Goal: Ask a question: Seek information or help from site administrators or community

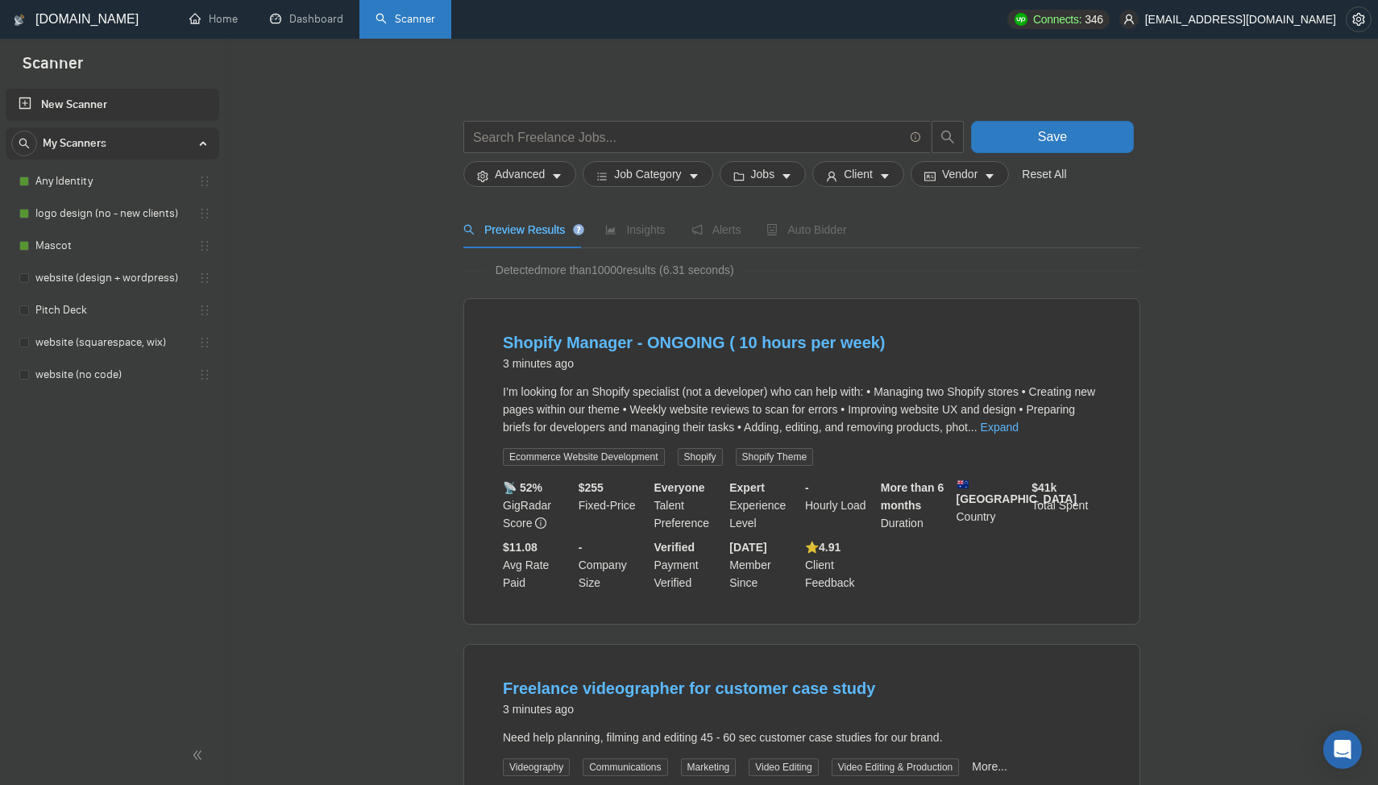
click at [89, 177] on link "Any Identity" at bounding box center [111, 181] width 153 height 32
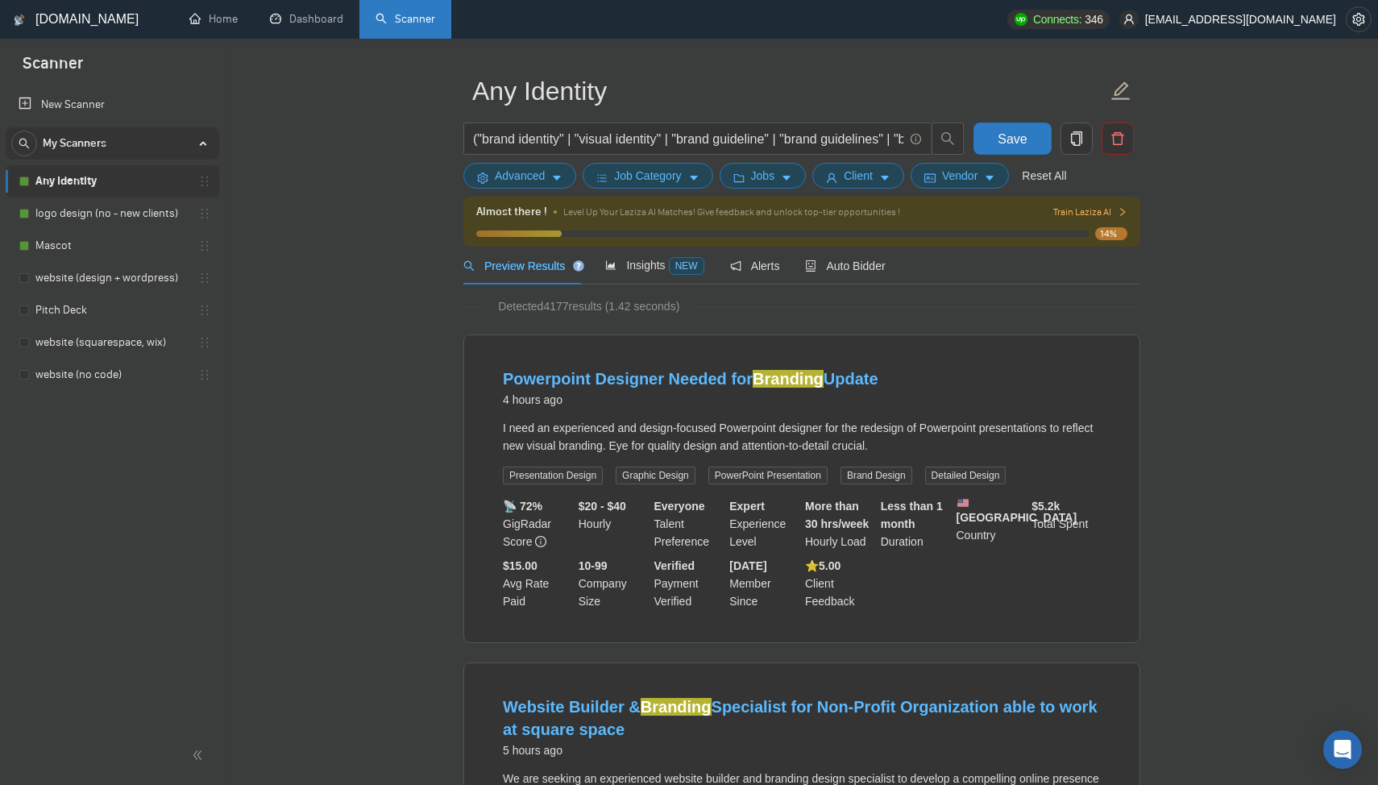
scroll to position [86, 0]
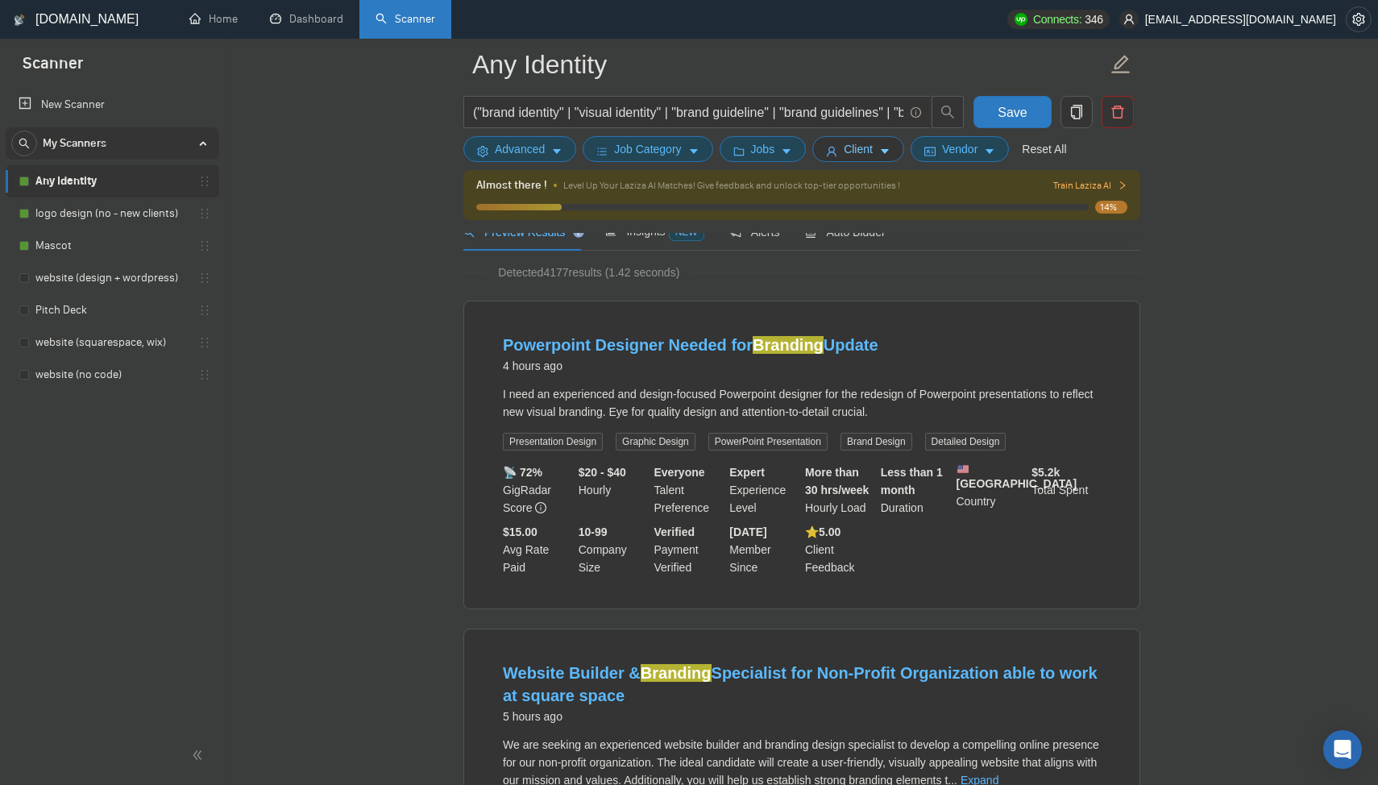
click at [838, 150] on icon "user" at bounding box center [831, 151] width 11 height 11
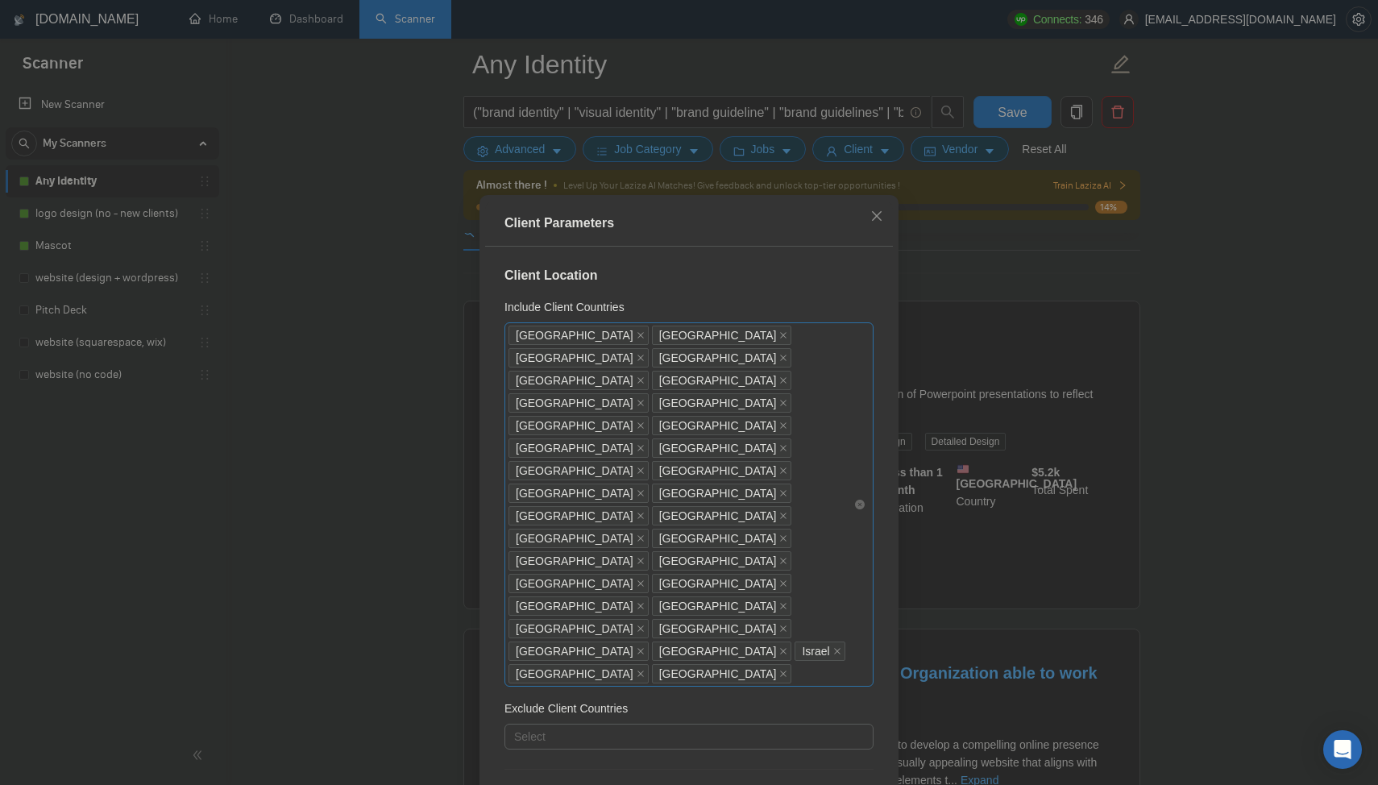
click at [833, 497] on div "[GEOGRAPHIC_DATA] [GEOGRAPHIC_DATA] [GEOGRAPHIC_DATA] [GEOGRAPHIC_DATA] [GEOGRA…" at bounding box center [681, 504] width 345 height 361
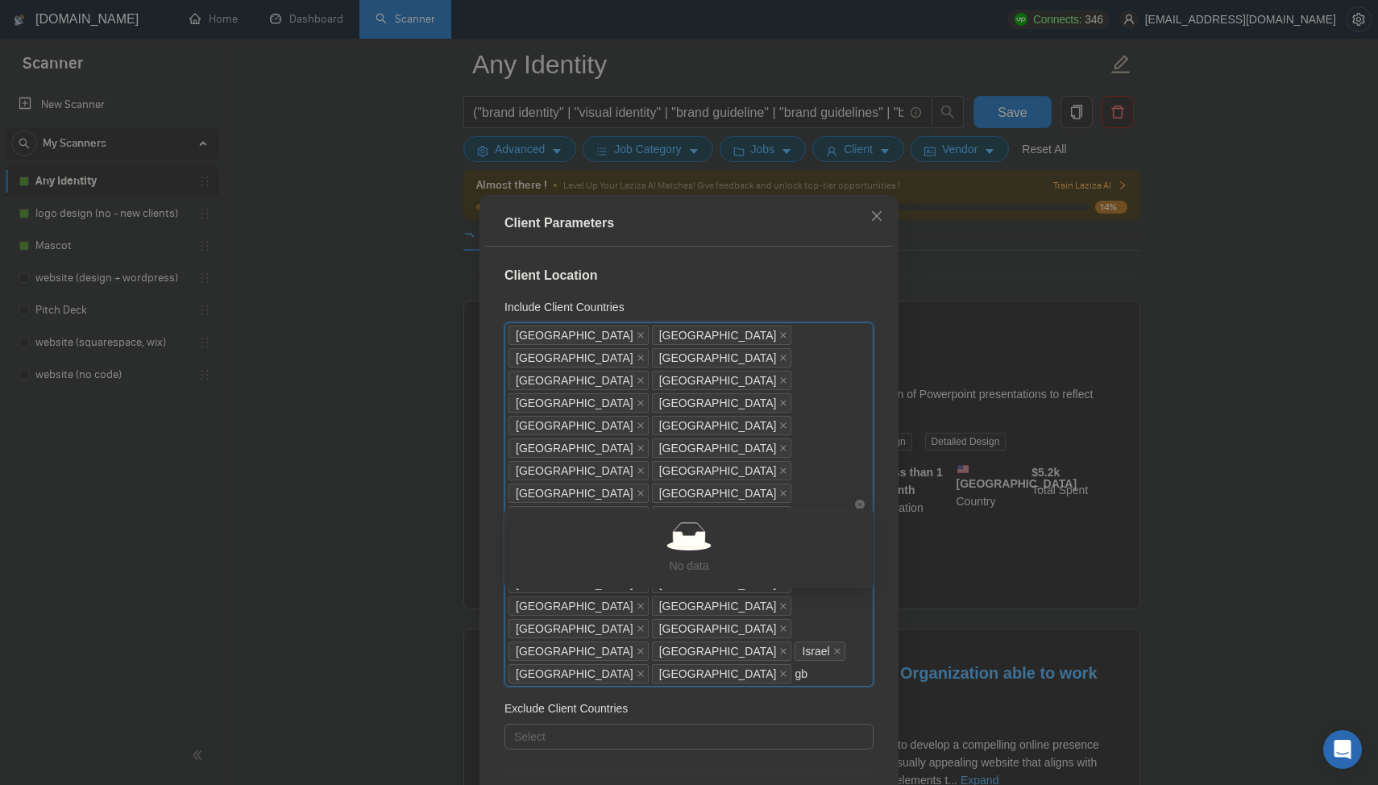
type input "g"
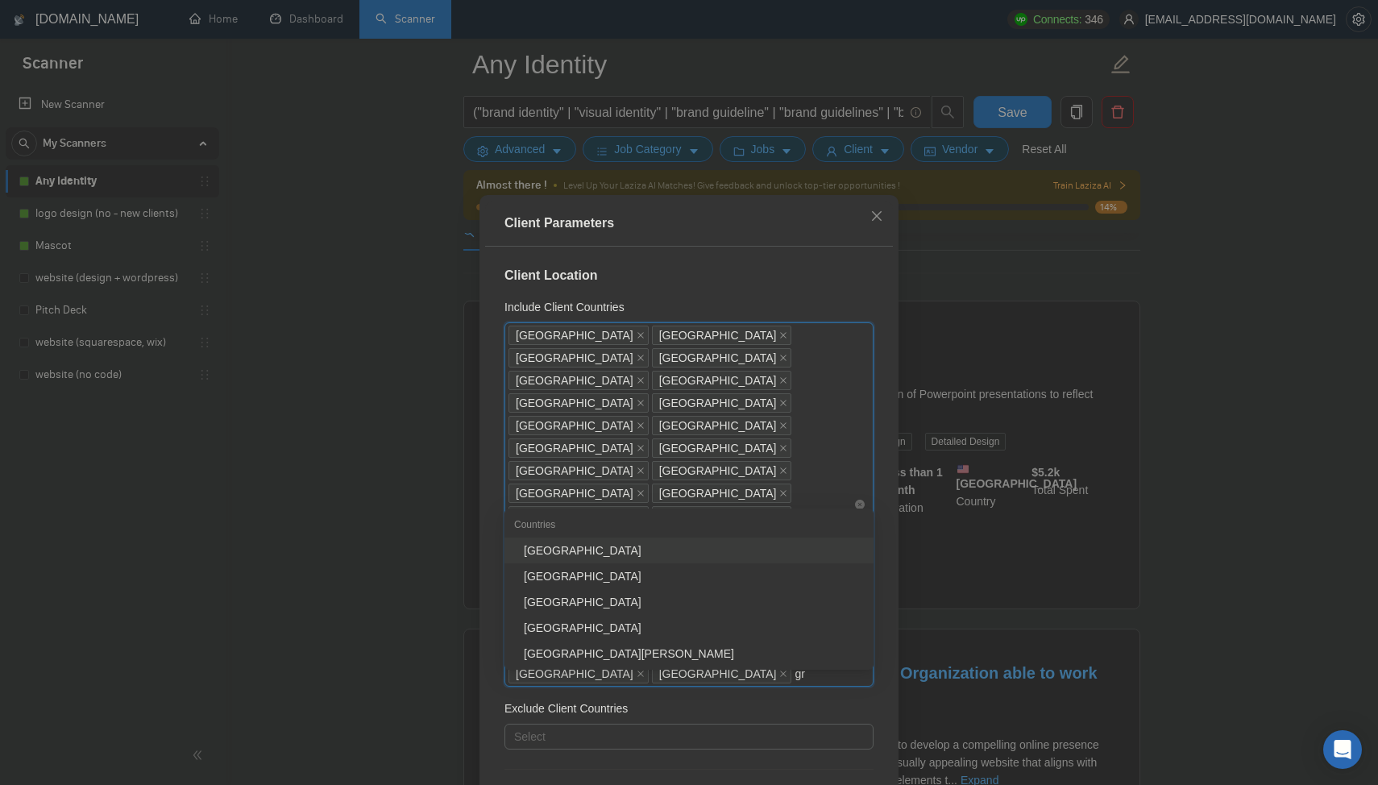
type input "g"
click at [1209, 448] on div "Client Parameters Client Location Include Client Countries [GEOGRAPHIC_DATA] [G…" at bounding box center [689, 392] width 1378 height 785
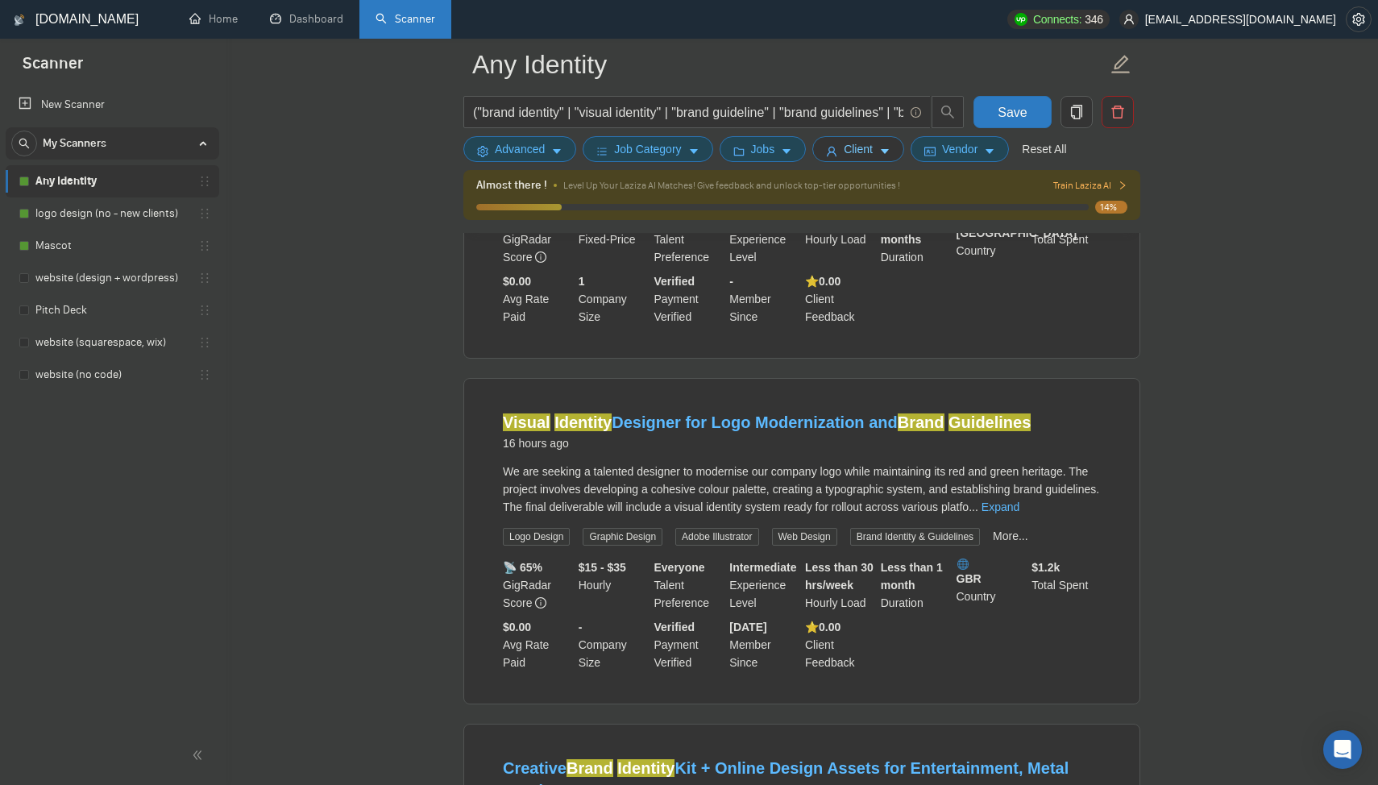
scroll to position [1482, 0]
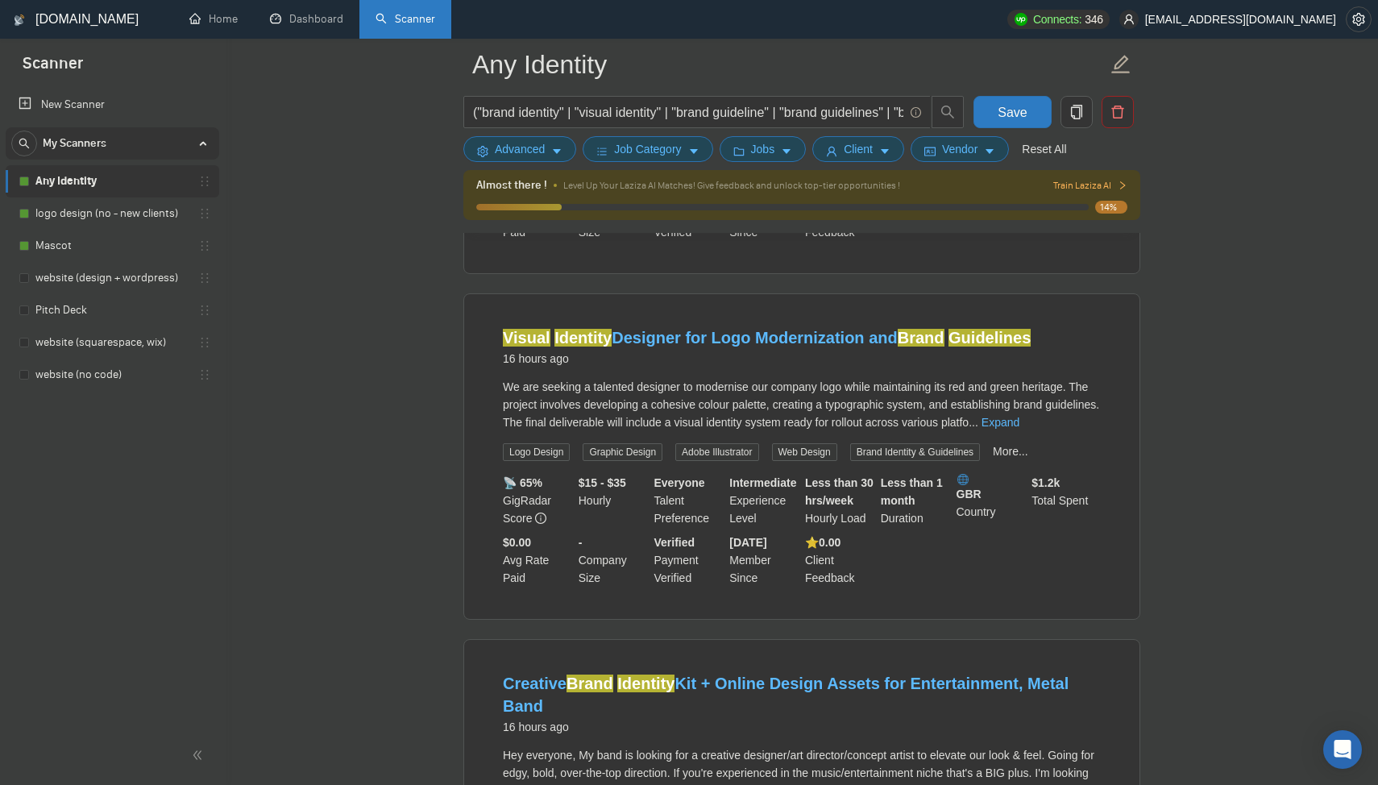
click at [853, 373] on div "Visual Identity Designer for Logo Modernization and Brand Guidelines 16 hours a…" at bounding box center [802, 349] width 598 height 47
click at [831, 347] on link "Visual Identity Designer for Logo Modernization and Brand Guidelines" at bounding box center [767, 338] width 528 height 18
click at [957, 156] on span "Vendor" at bounding box center [959, 149] width 35 height 18
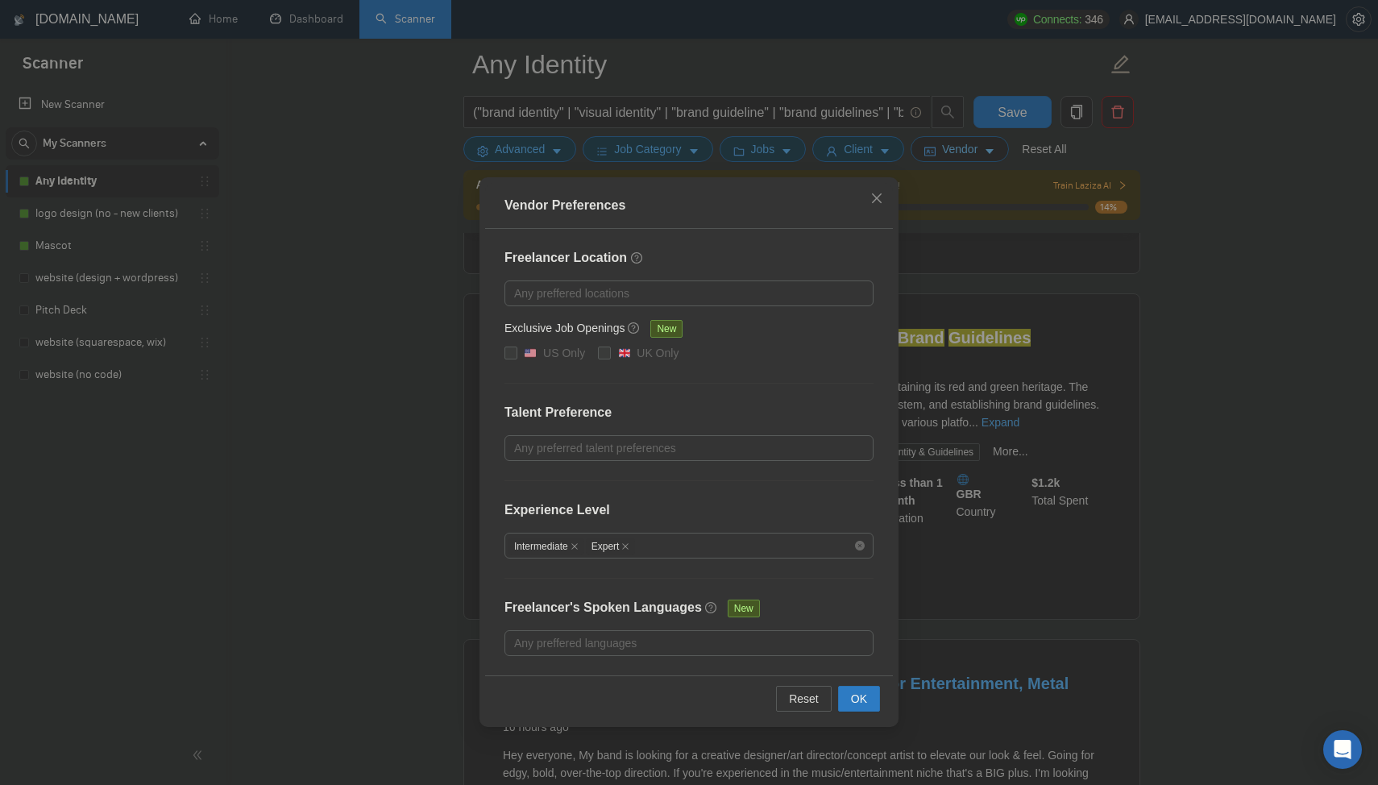
click at [957, 156] on div "Vendor Preferences Freelancer Location Any preffered locations Exclusive Job Op…" at bounding box center [689, 392] width 1378 height 785
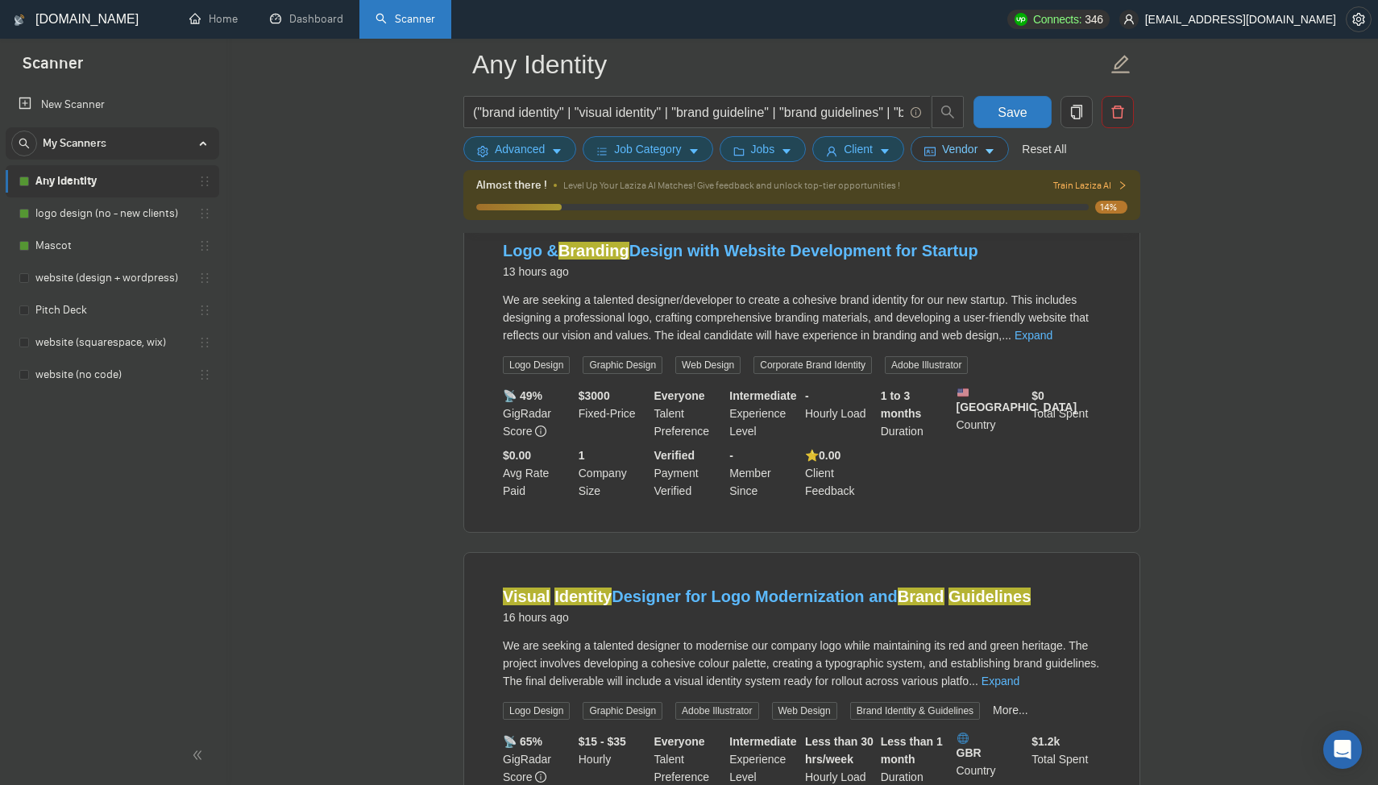
scroll to position [0, 0]
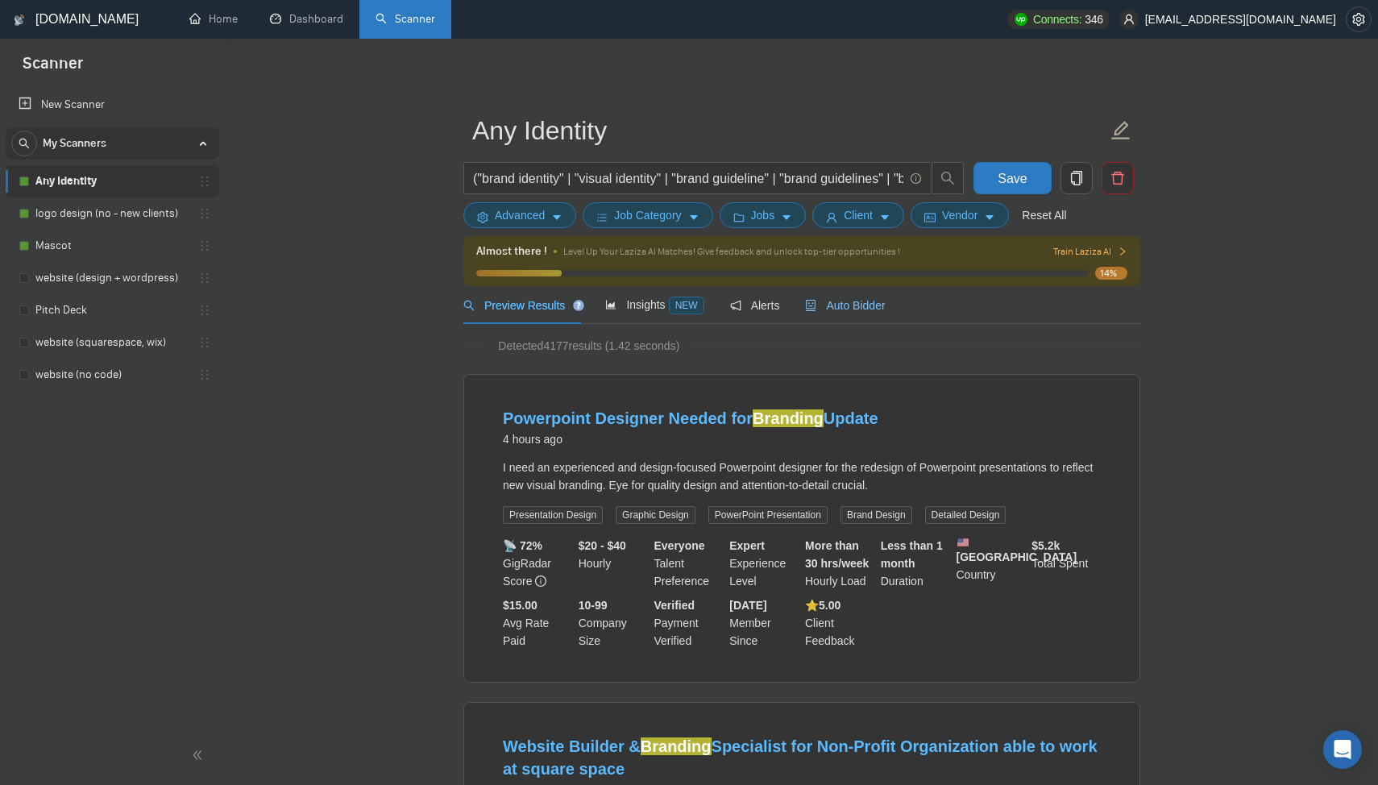
click at [882, 314] on div "Auto Bidder" at bounding box center [845, 306] width 80 height 18
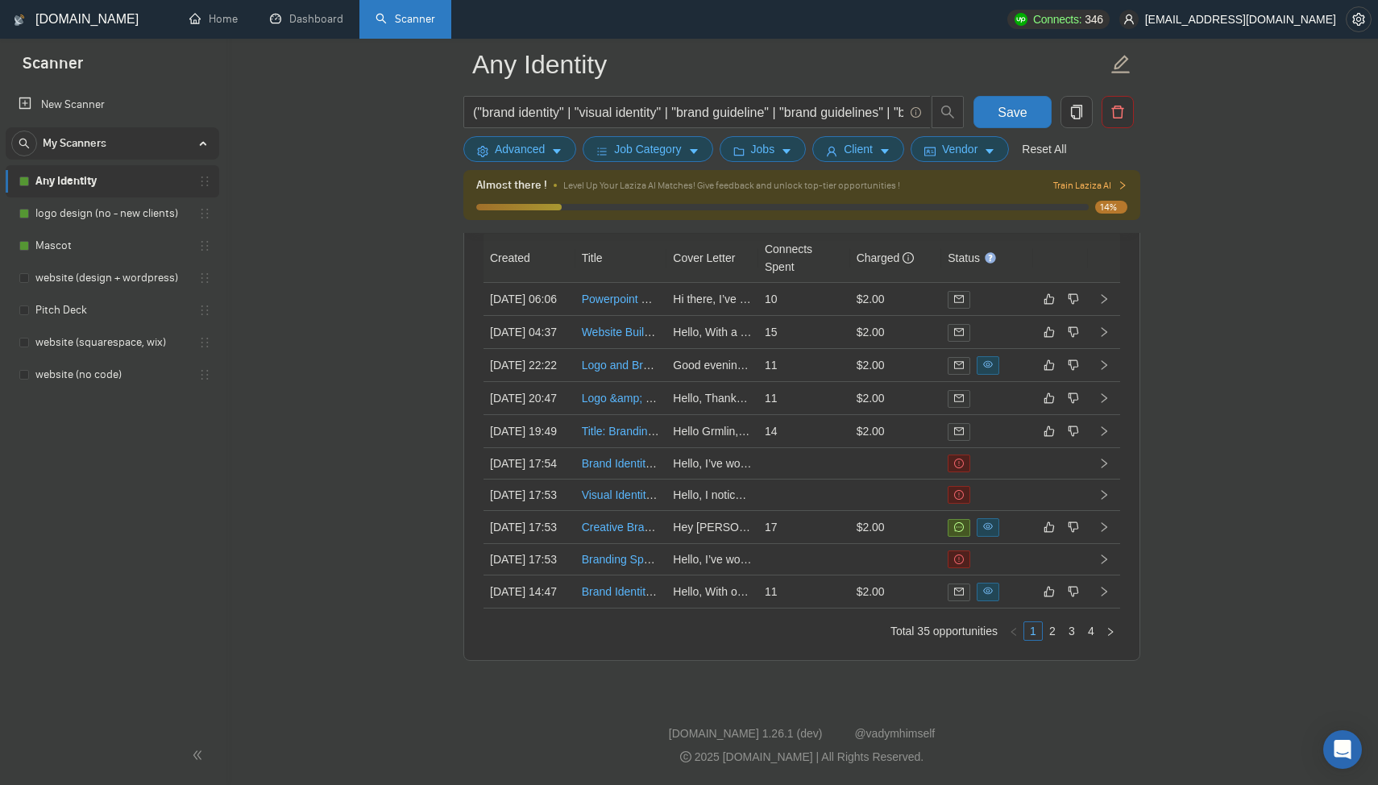
scroll to position [4196, 0]
click at [820, 511] on td at bounding box center [805, 495] width 92 height 31
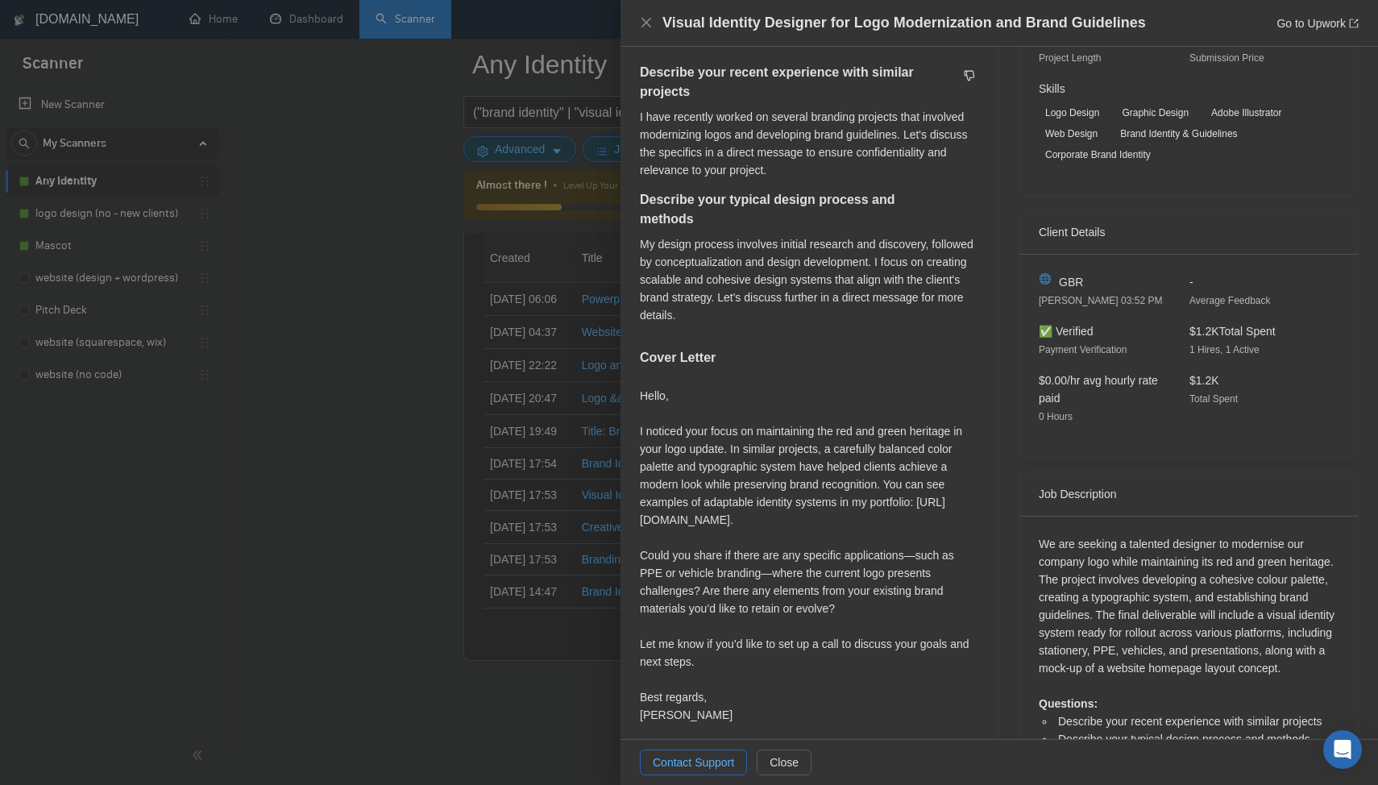
scroll to position [404, 0]
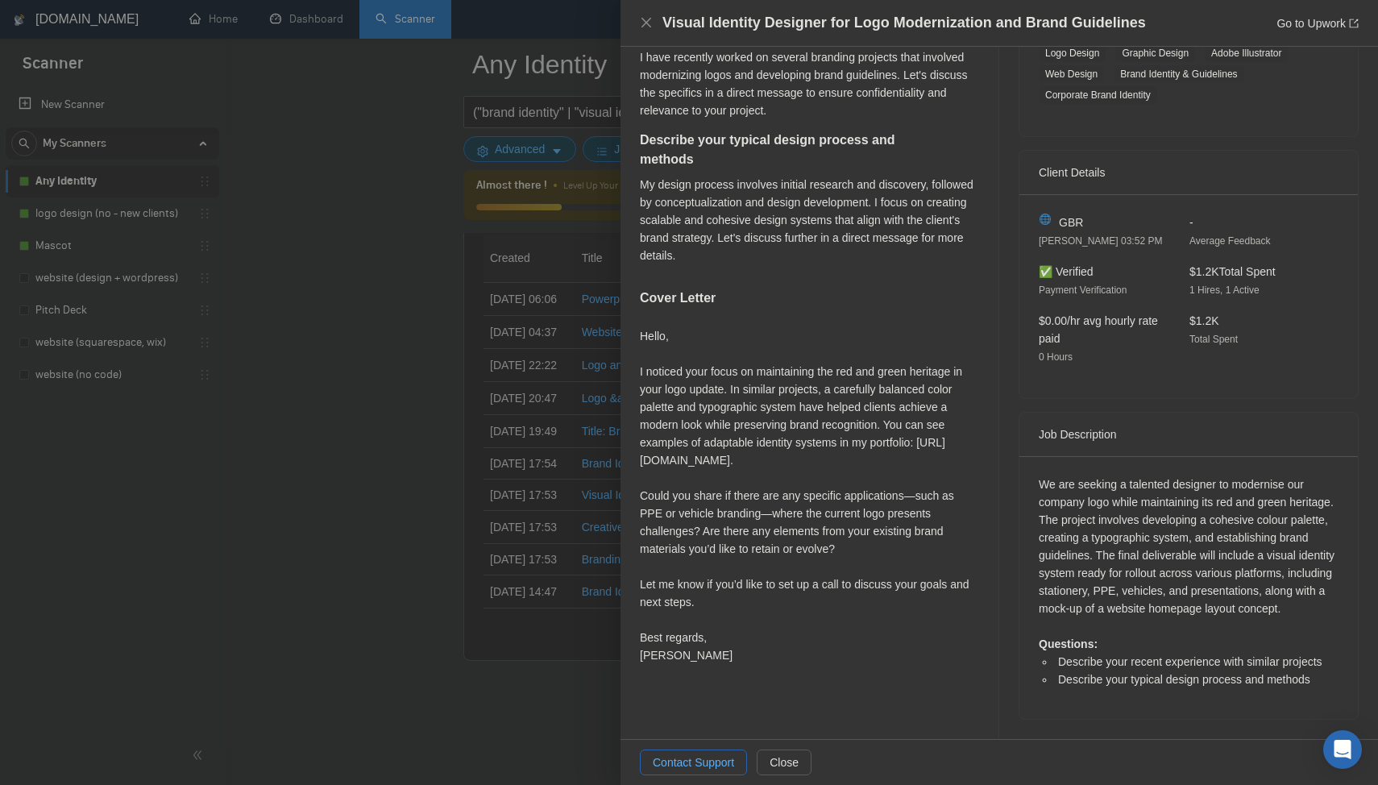
click at [557, 601] on div at bounding box center [689, 392] width 1378 height 785
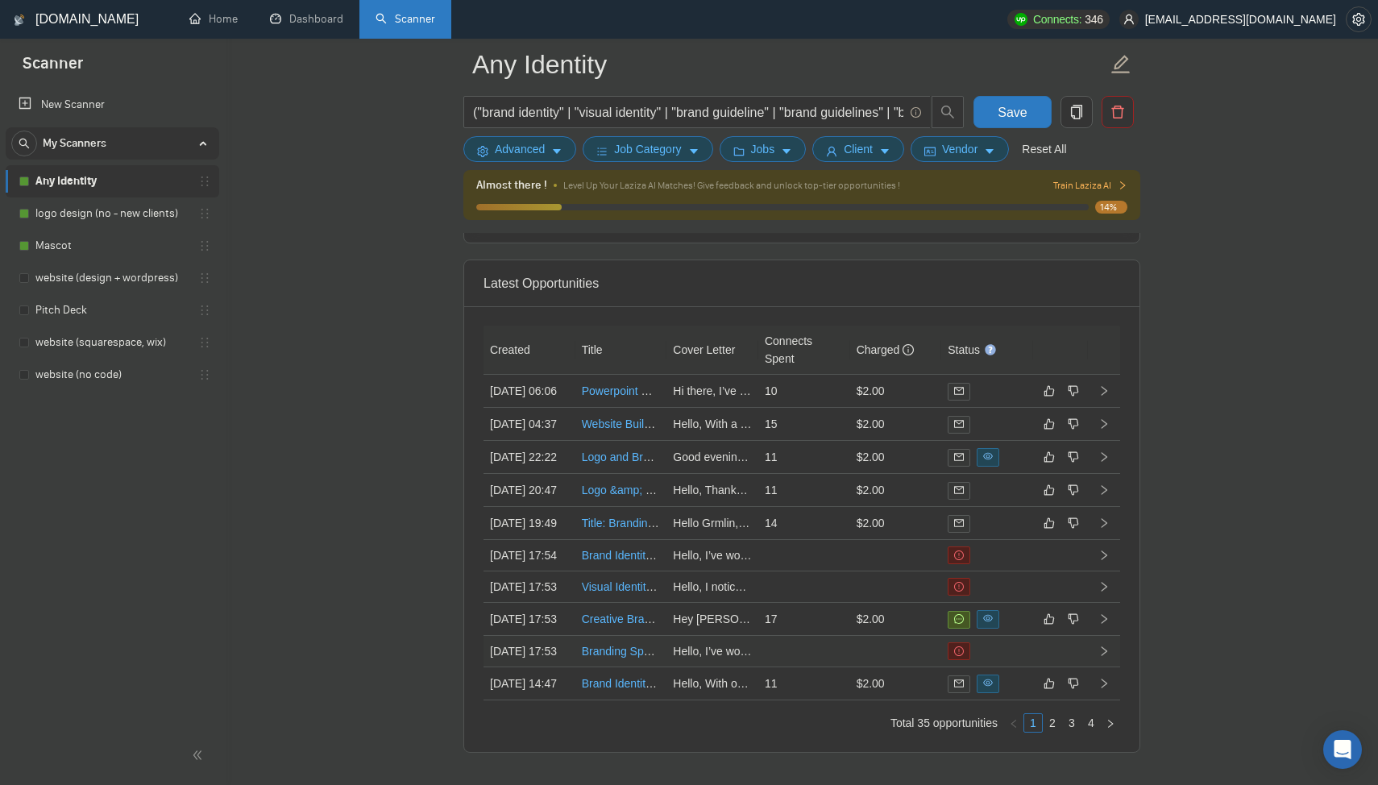
scroll to position [3997, 0]
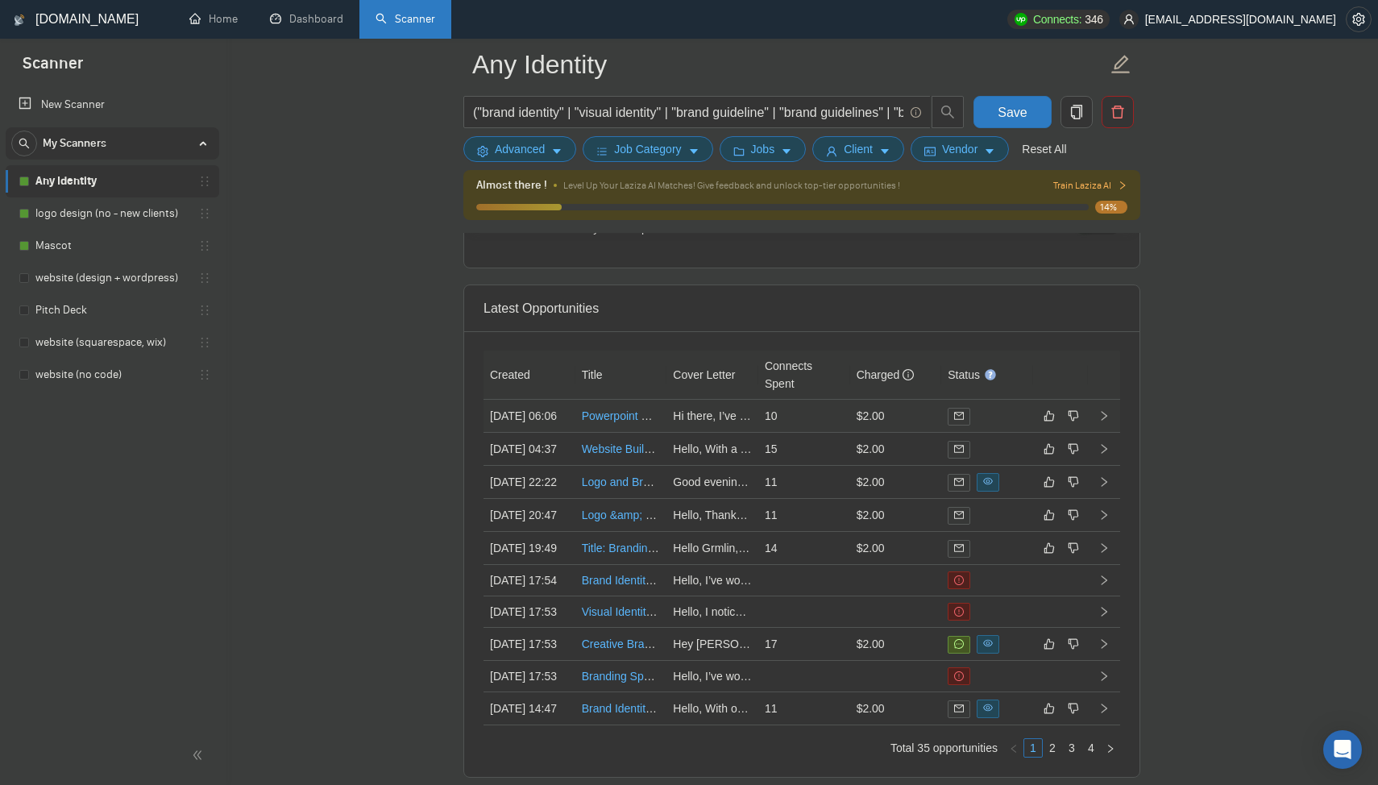
click at [717, 433] on td "Hi there, I’ve worked across different industries to help clients update their …" at bounding box center [713, 416] width 92 height 33
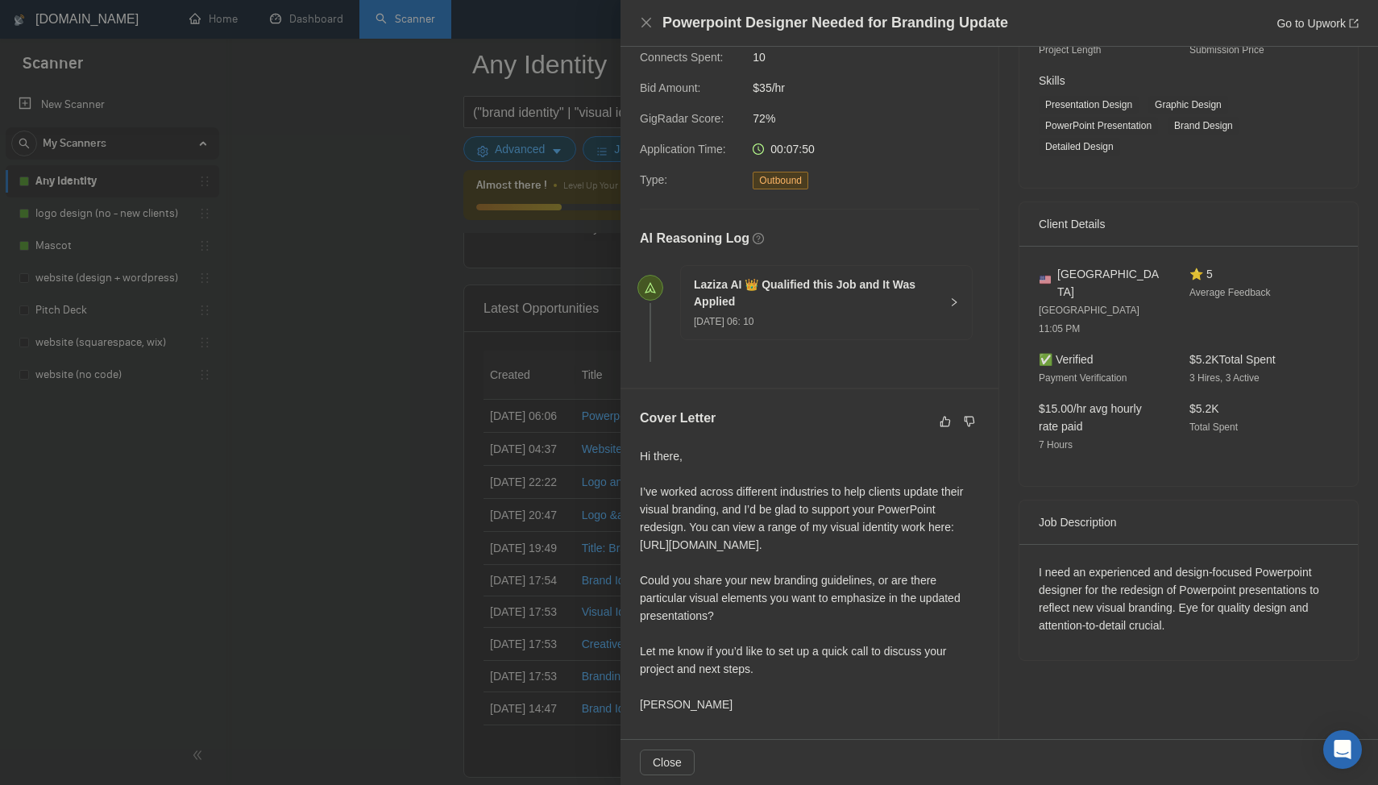
click at [538, 488] on div at bounding box center [689, 392] width 1378 height 785
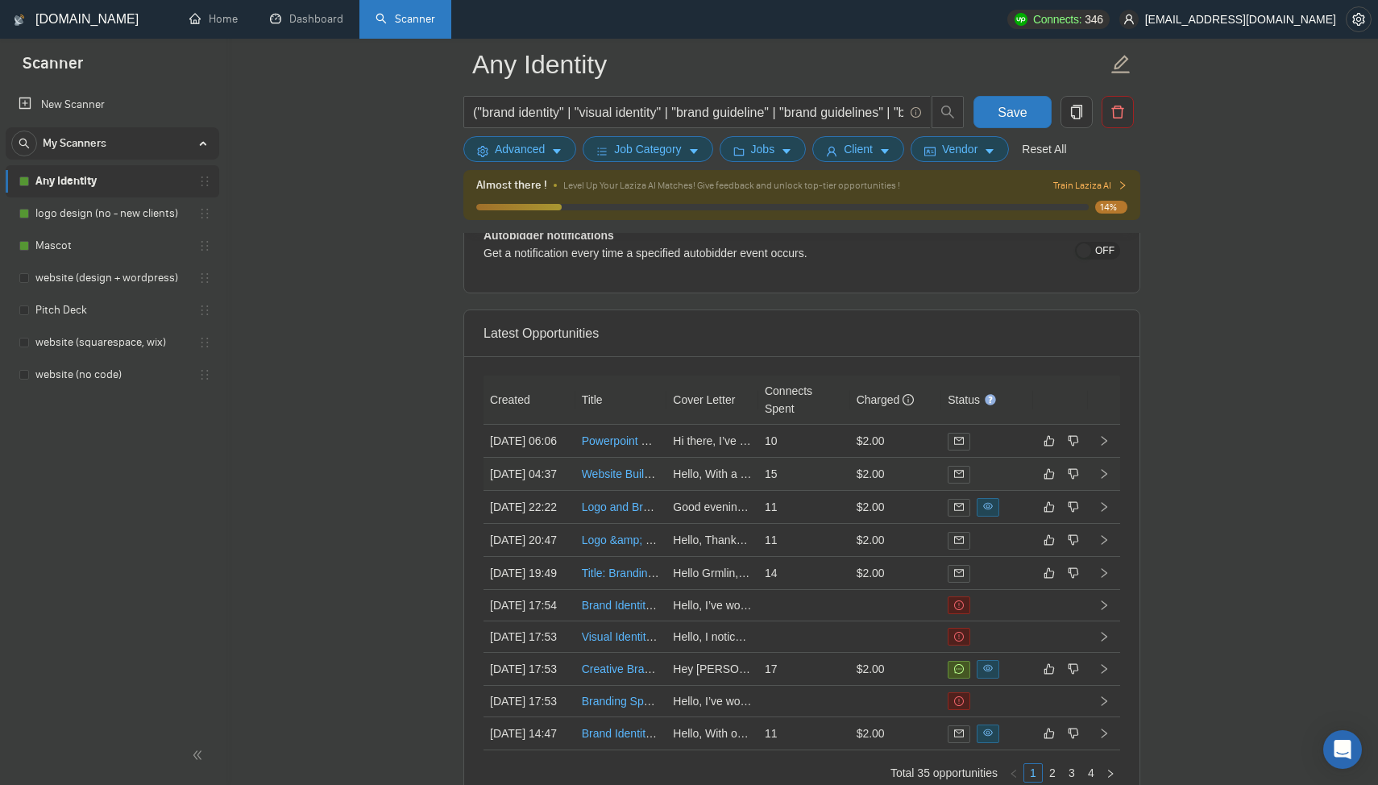
scroll to position [3972, 0]
click at [809, 490] on td "15" at bounding box center [805, 473] width 92 height 33
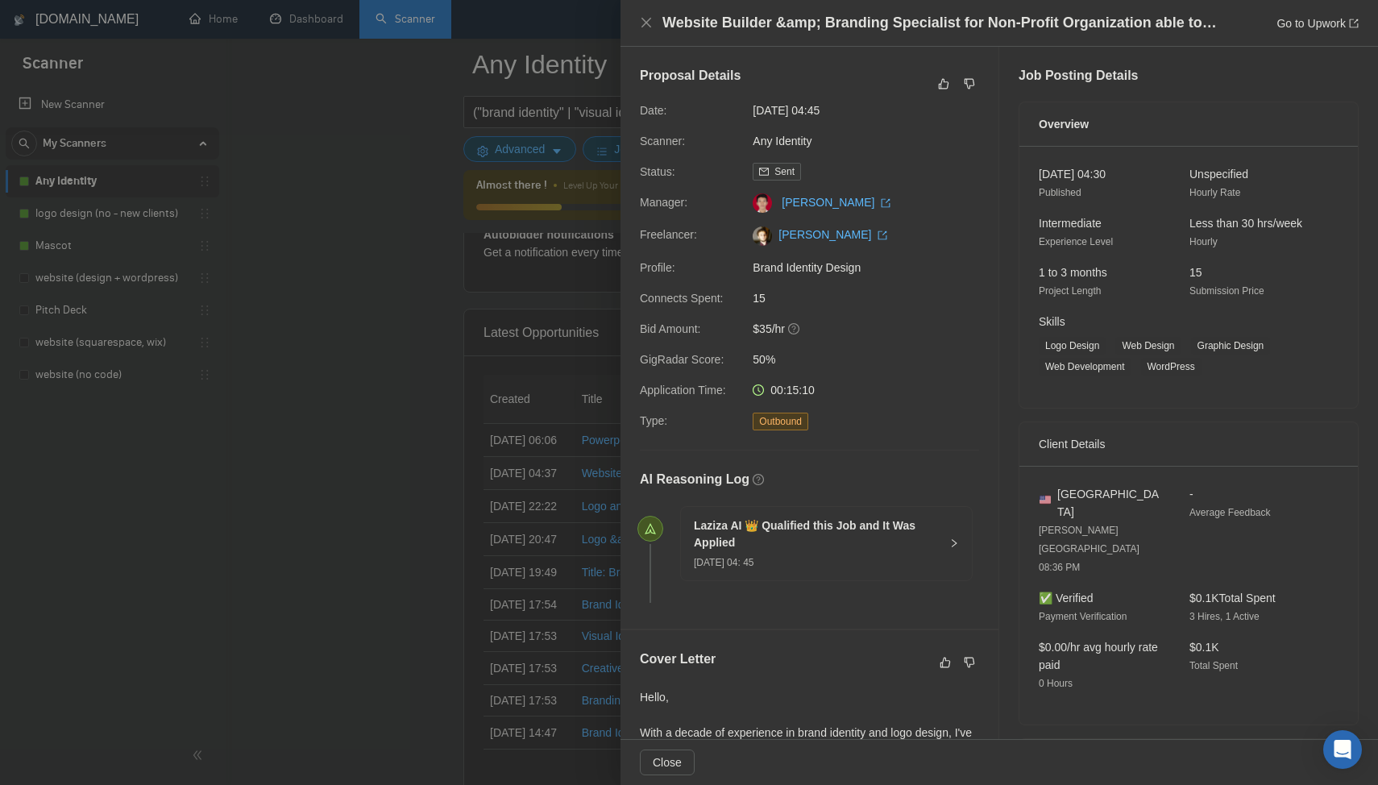
scroll to position [328, 0]
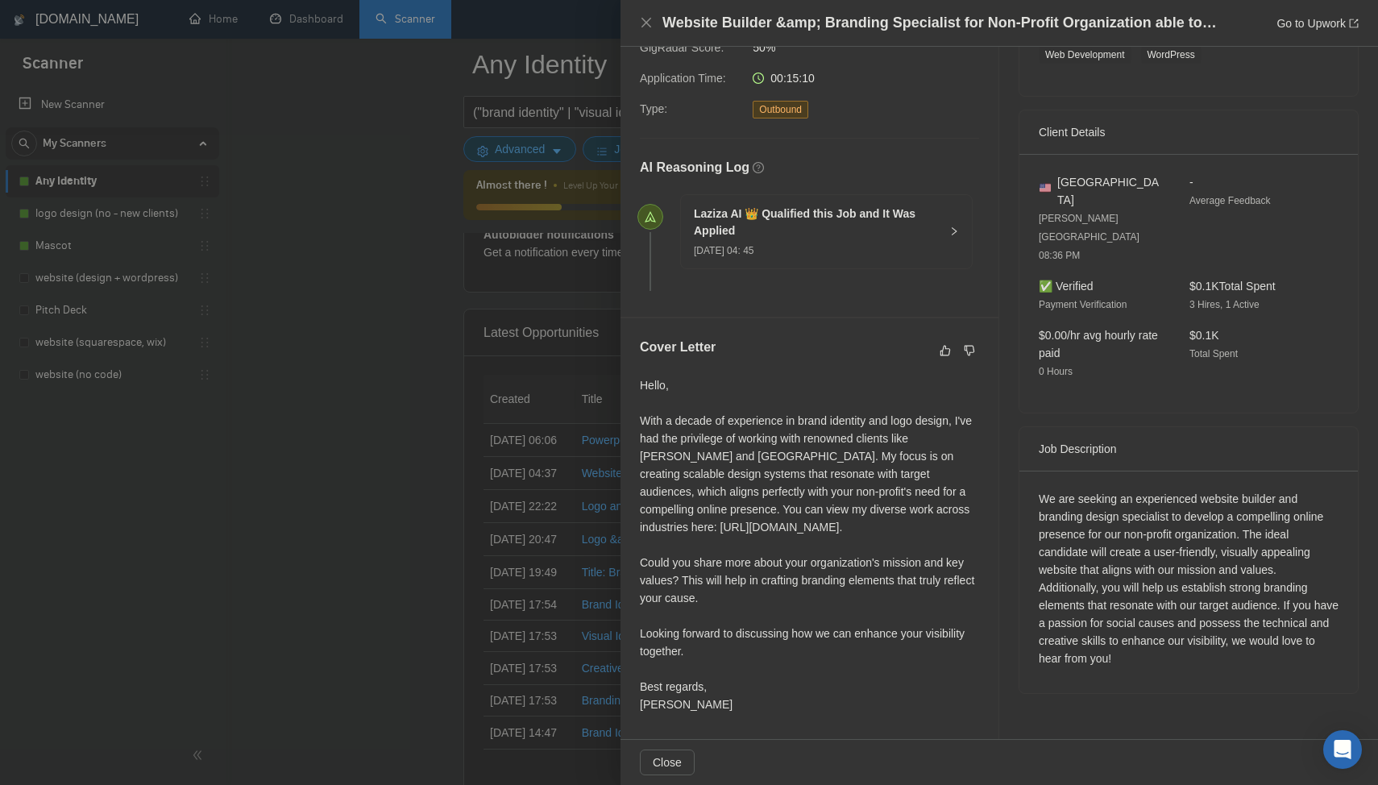
click at [451, 552] on div at bounding box center [689, 392] width 1378 height 785
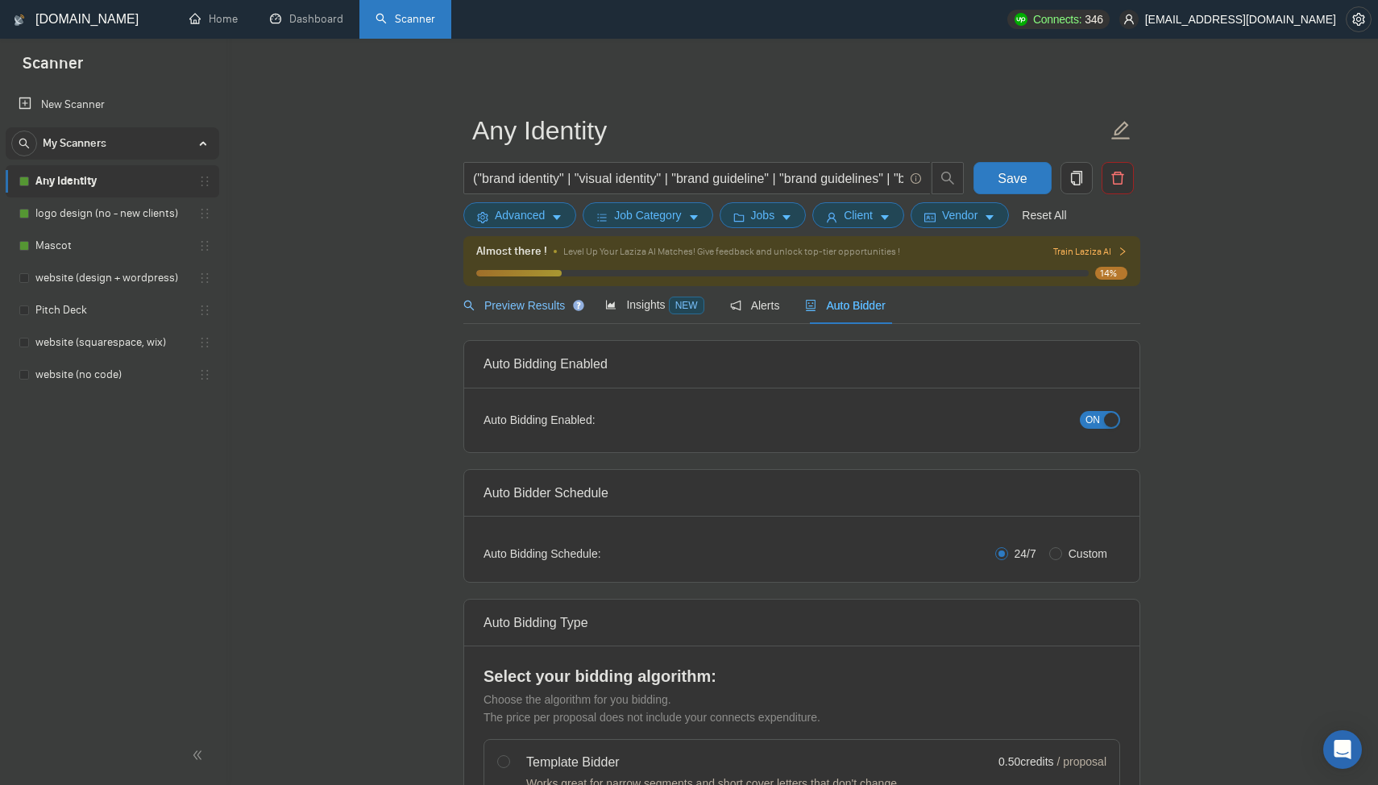
click at [539, 314] on div "Preview Results" at bounding box center [521, 306] width 116 height 18
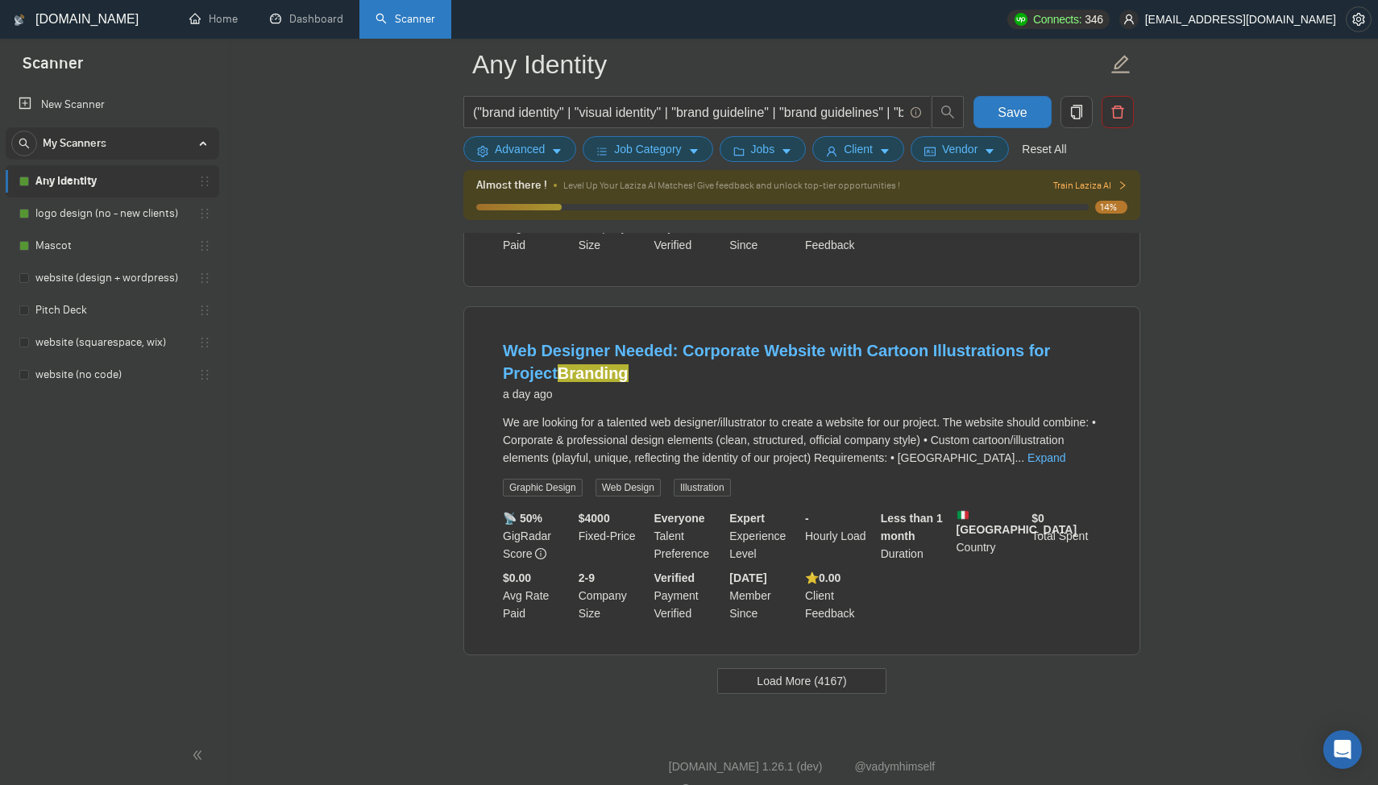
scroll to position [3235, 0]
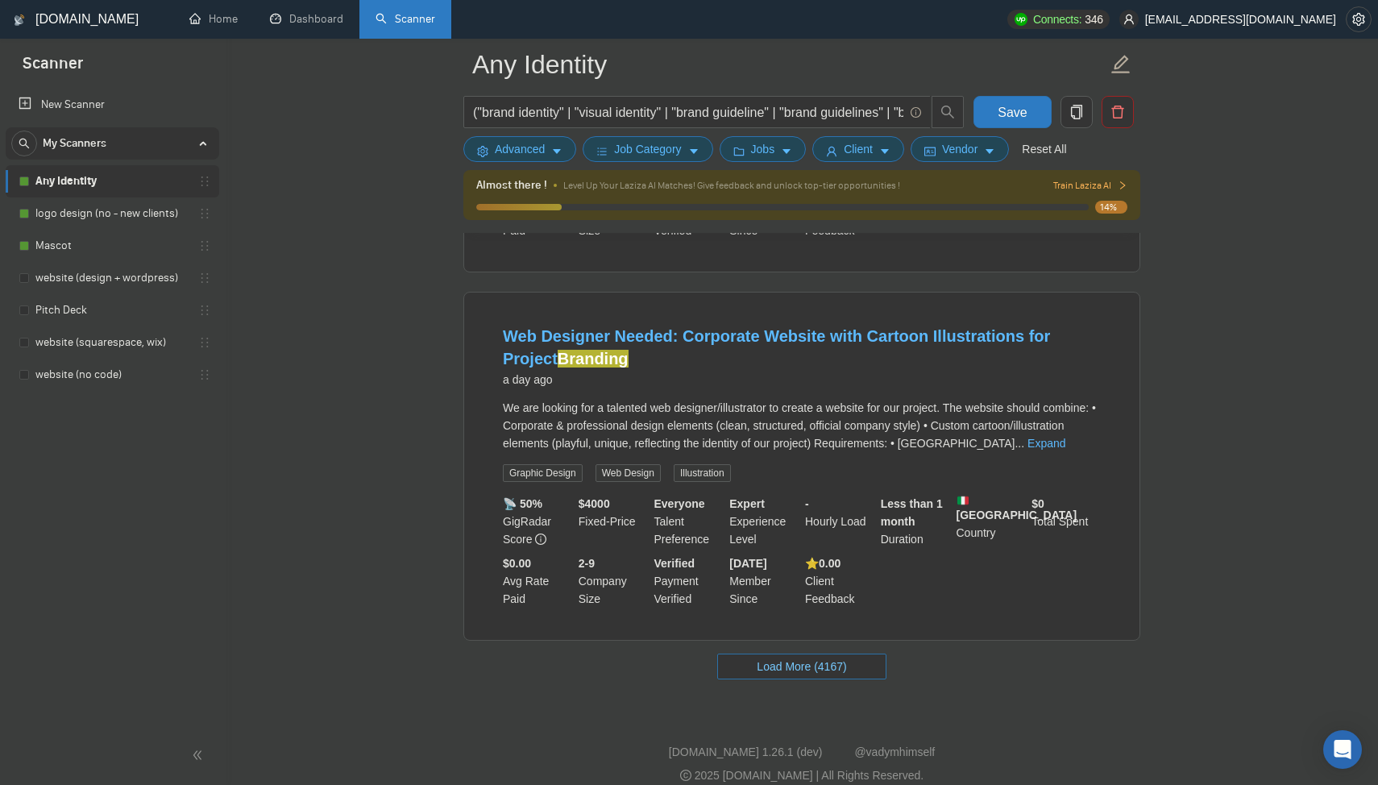
click at [822, 676] on span "Load More (4167)" at bounding box center [801, 667] width 89 height 18
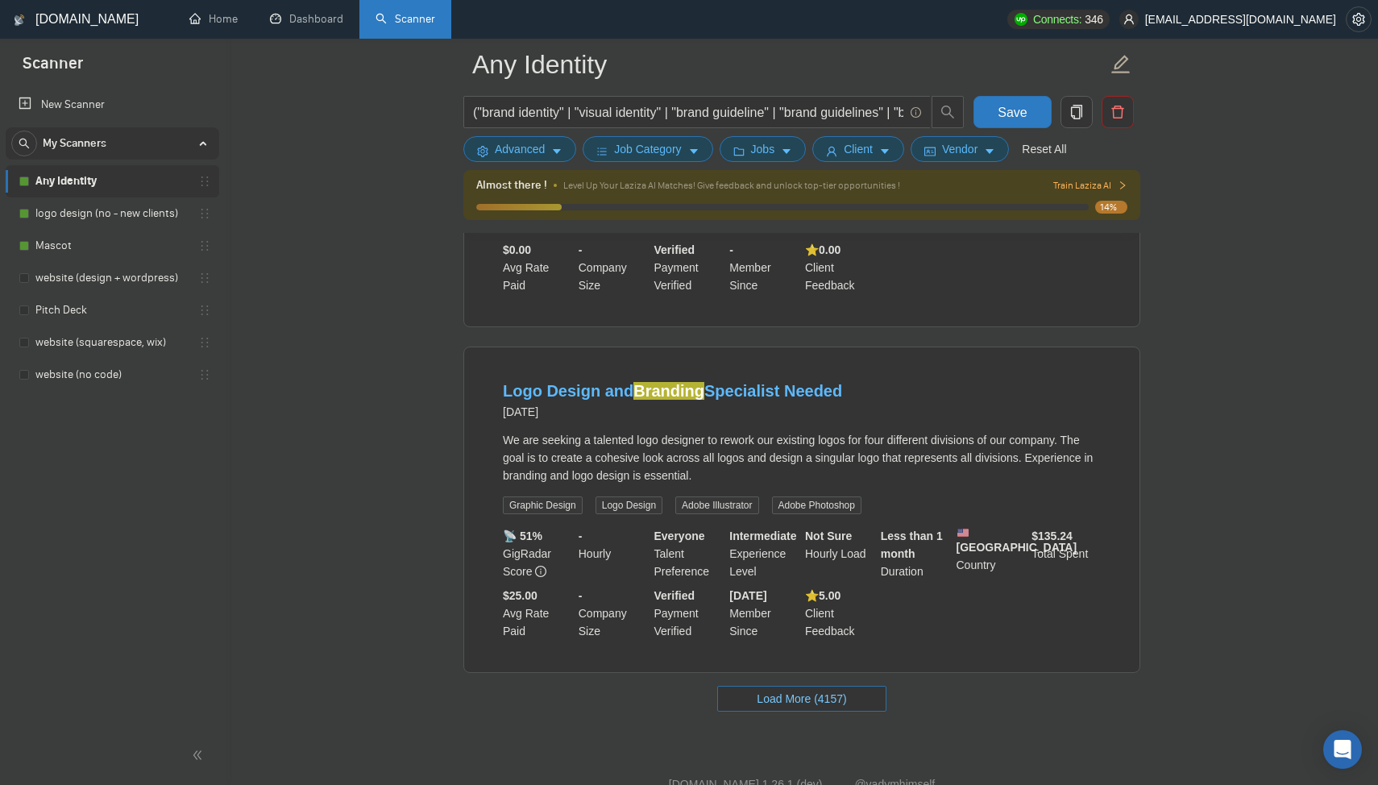
scroll to position [6743, 0]
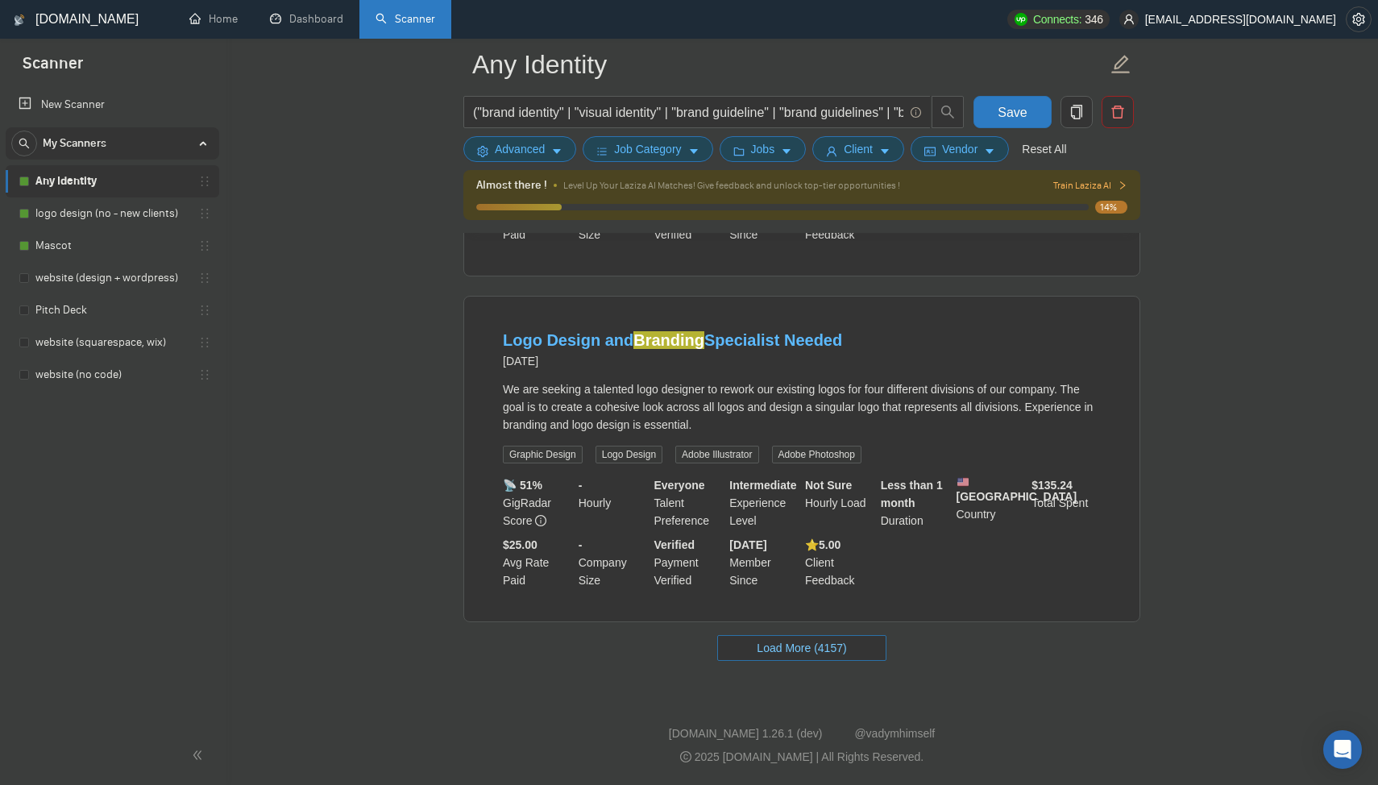
click at [791, 657] on span "Load More (4157)" at bounding box center [801, 648] width 89 height 18
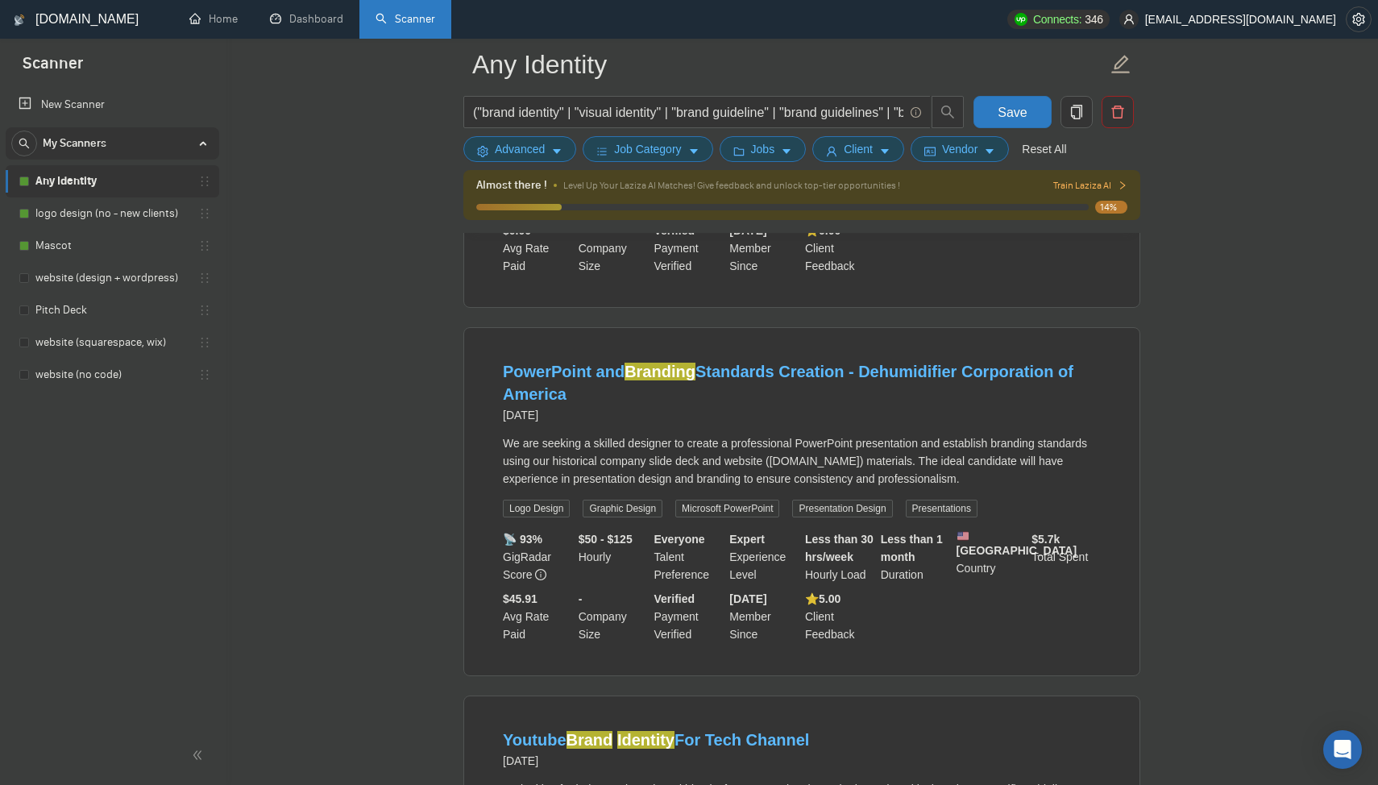
scroll to position [5132, 0]
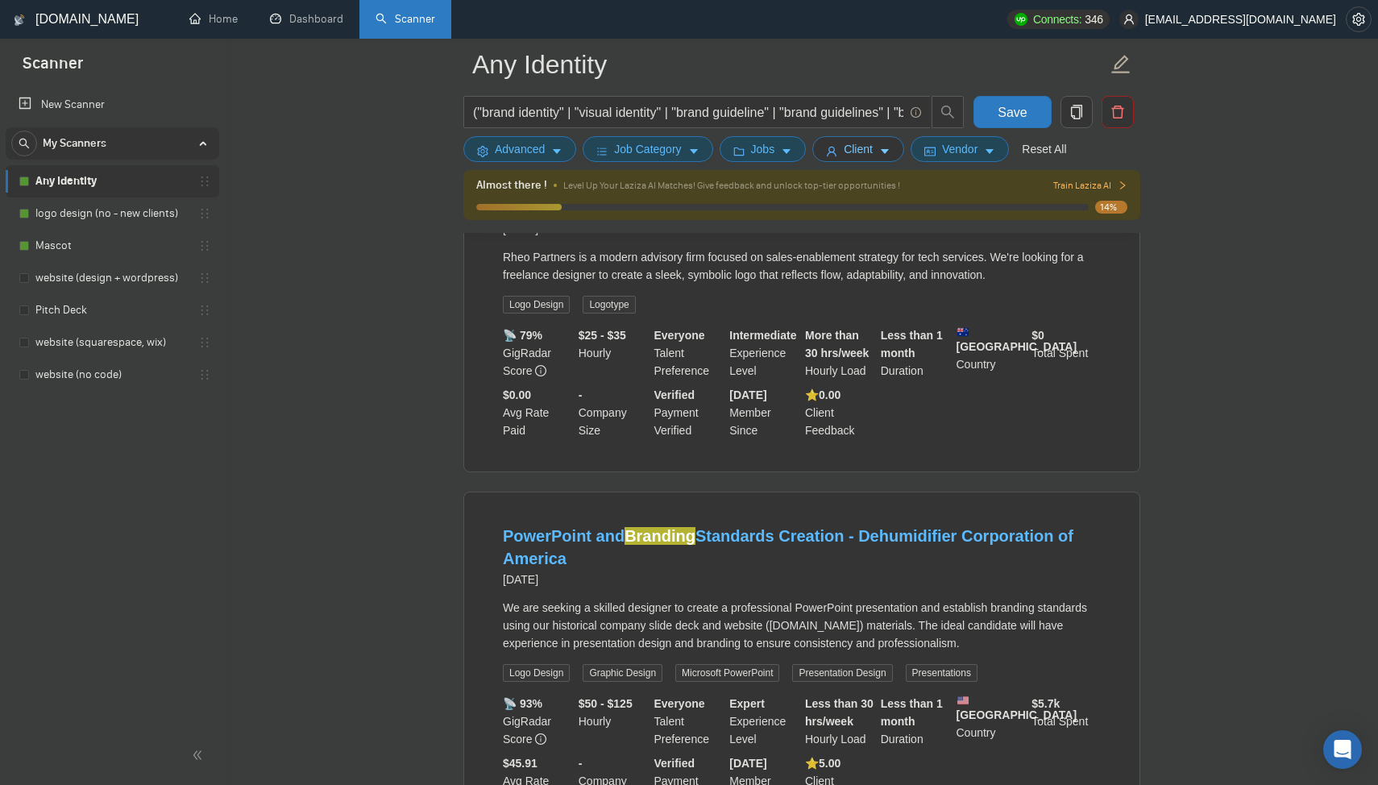
click at [852, 146] on span "Client" at bounding box center [858, 149] width 29 height 18
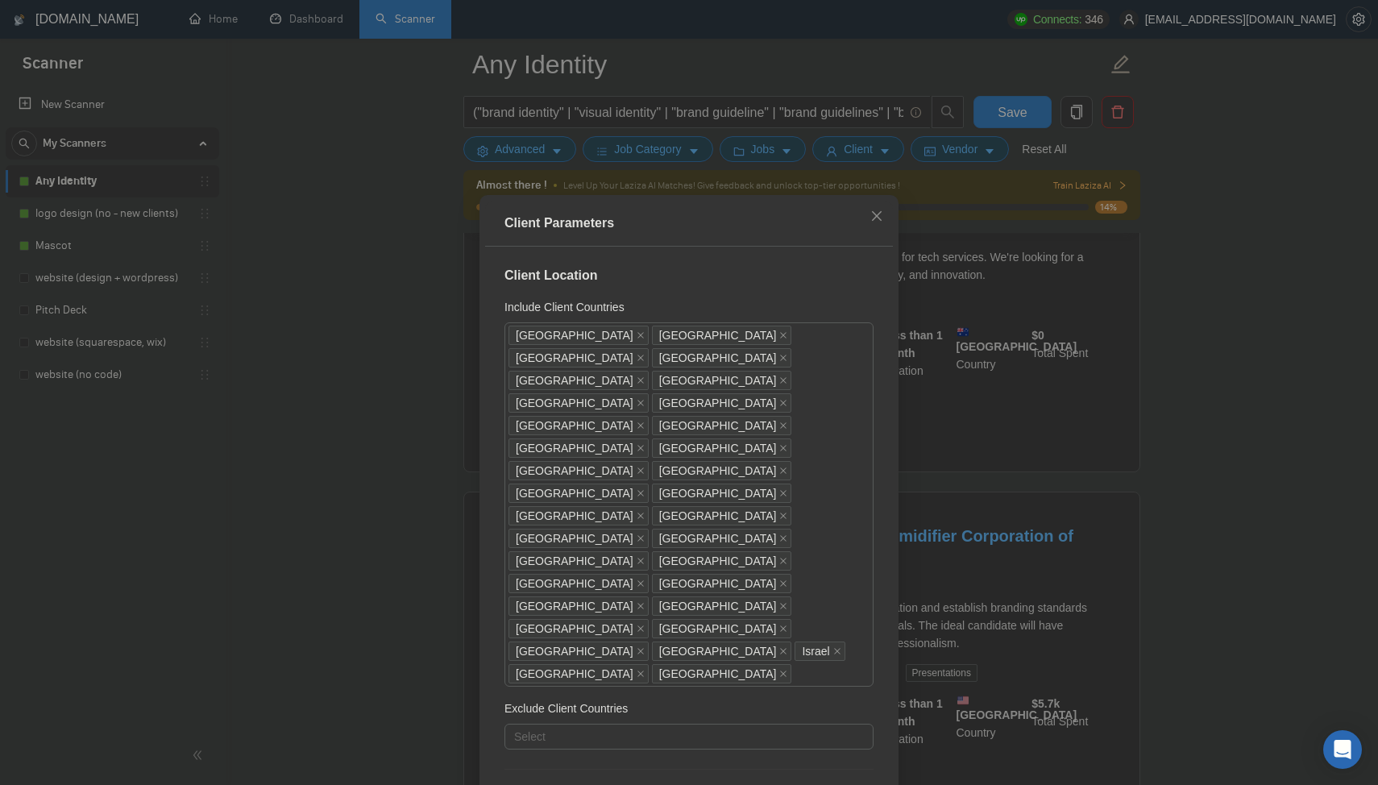
click at [1220, 289] on div "Client Parameters Client Location Include Client Countries [GEOGRAPHIC_DATA] [G…" at bounding box center [689, 392] width 1378 height 785
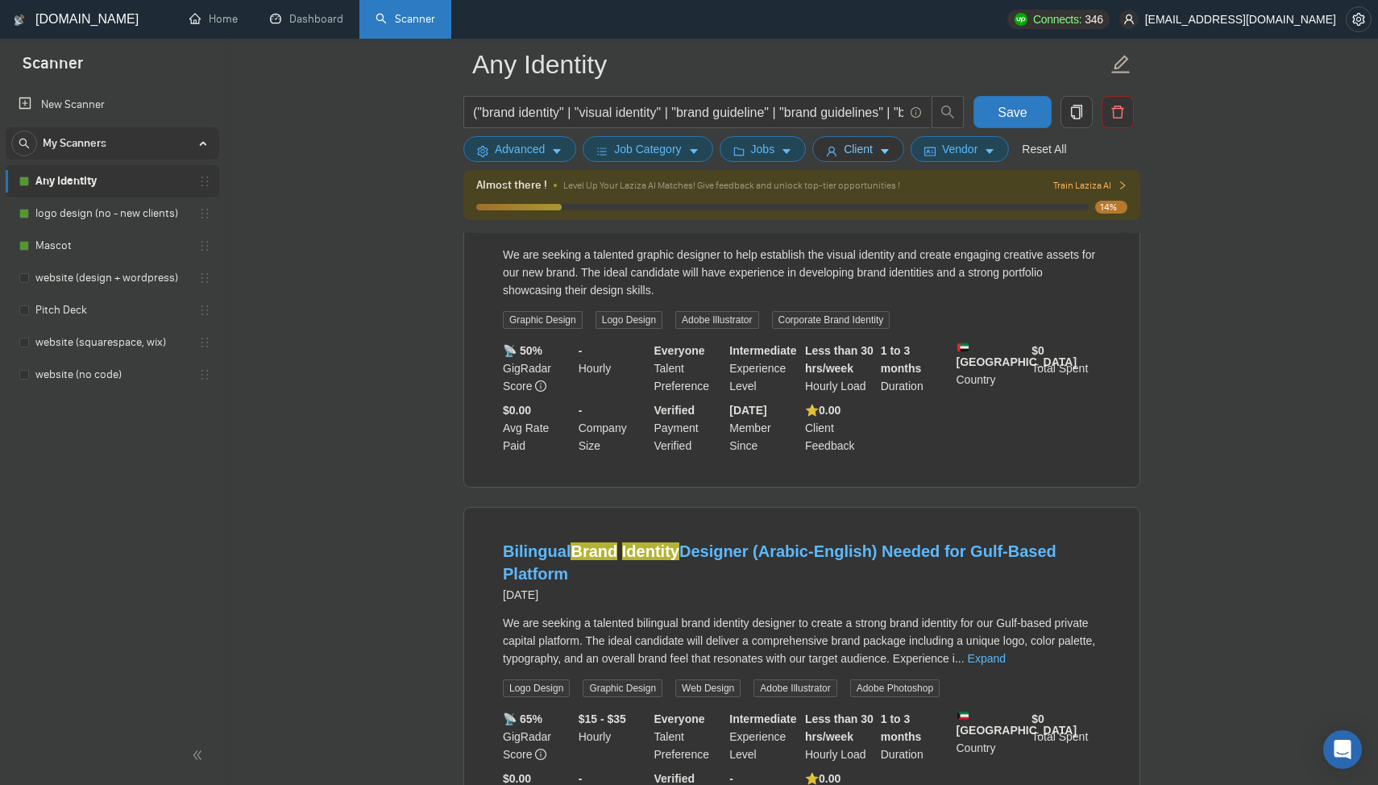
scroll to position [7860, 0]
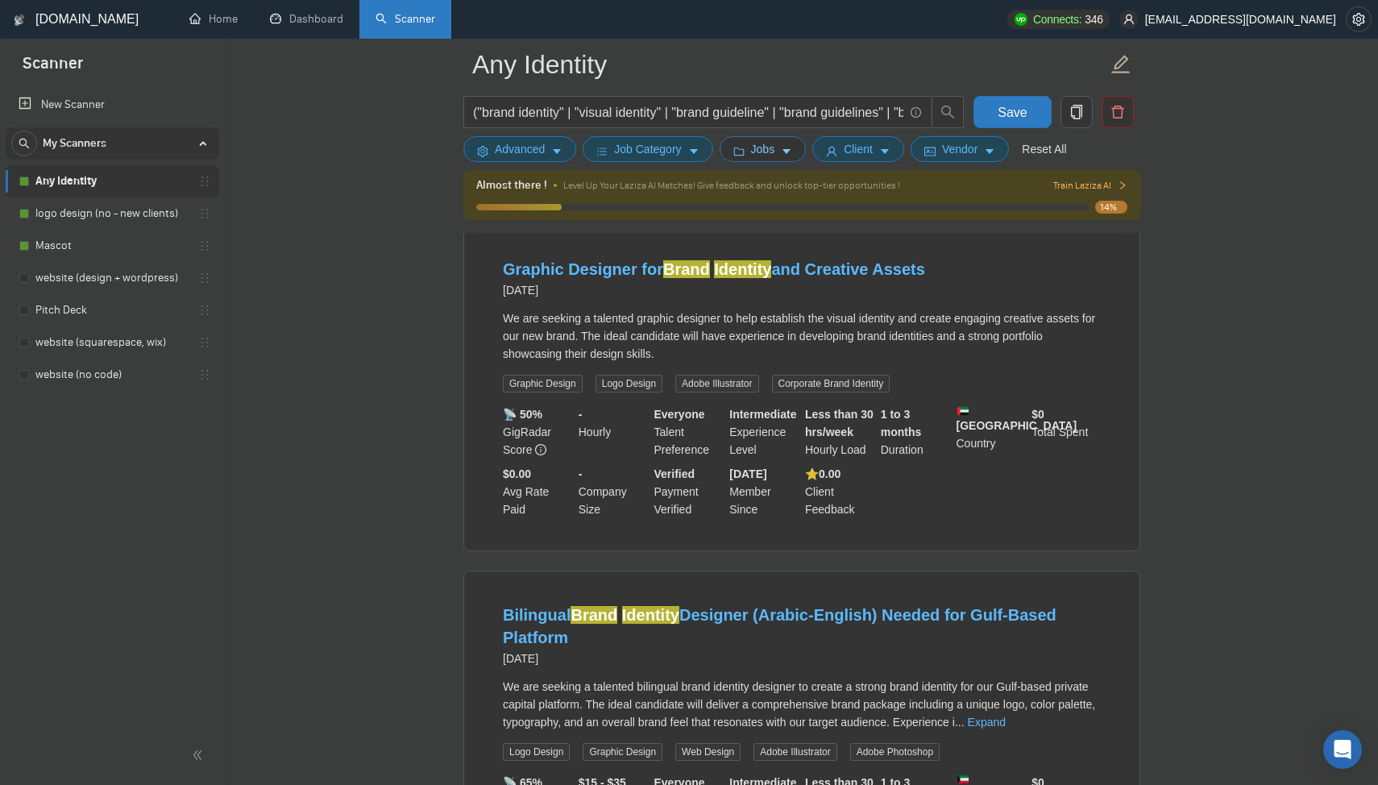
click at [747, 142] on button "Jobs" at bounding box center [763, 149] width 87 height 26
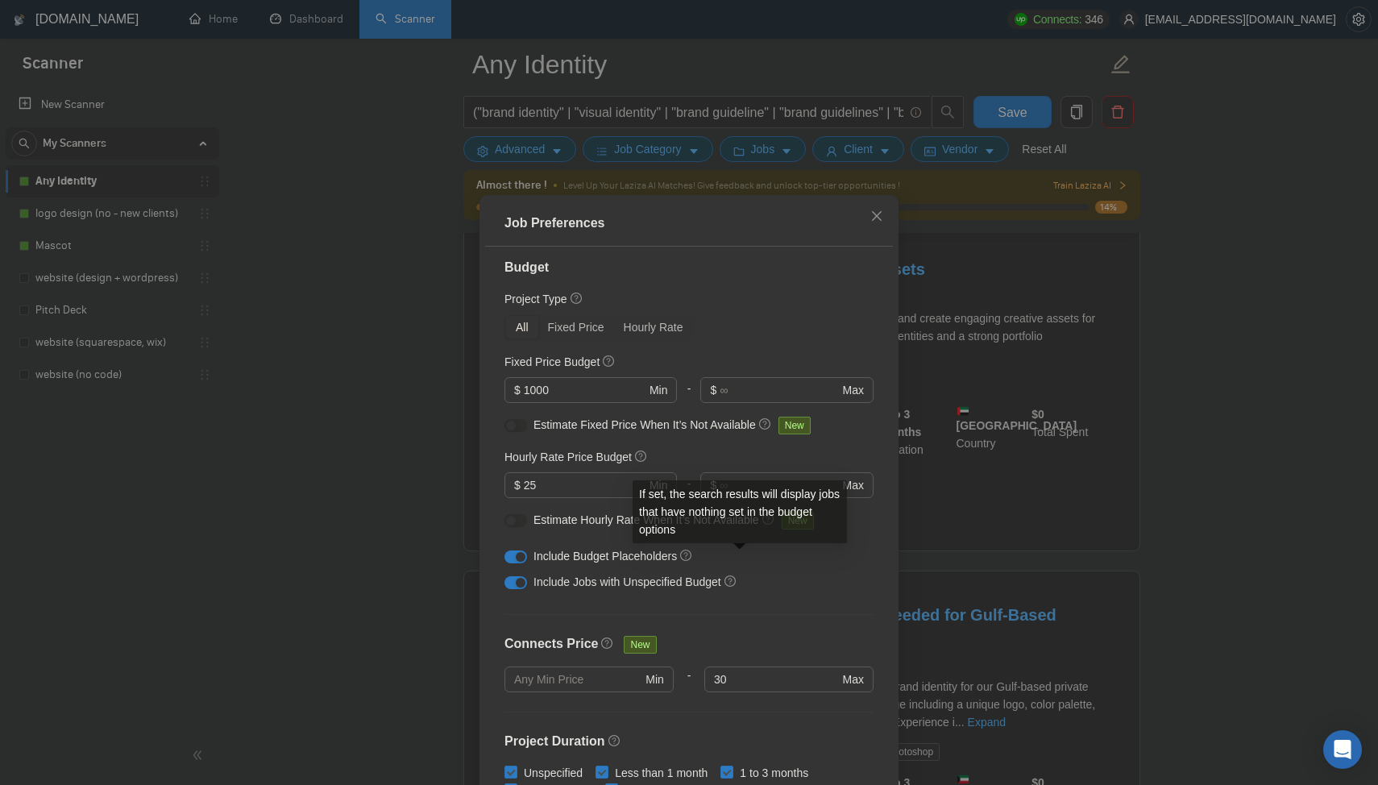
scroll to position [0, 0]
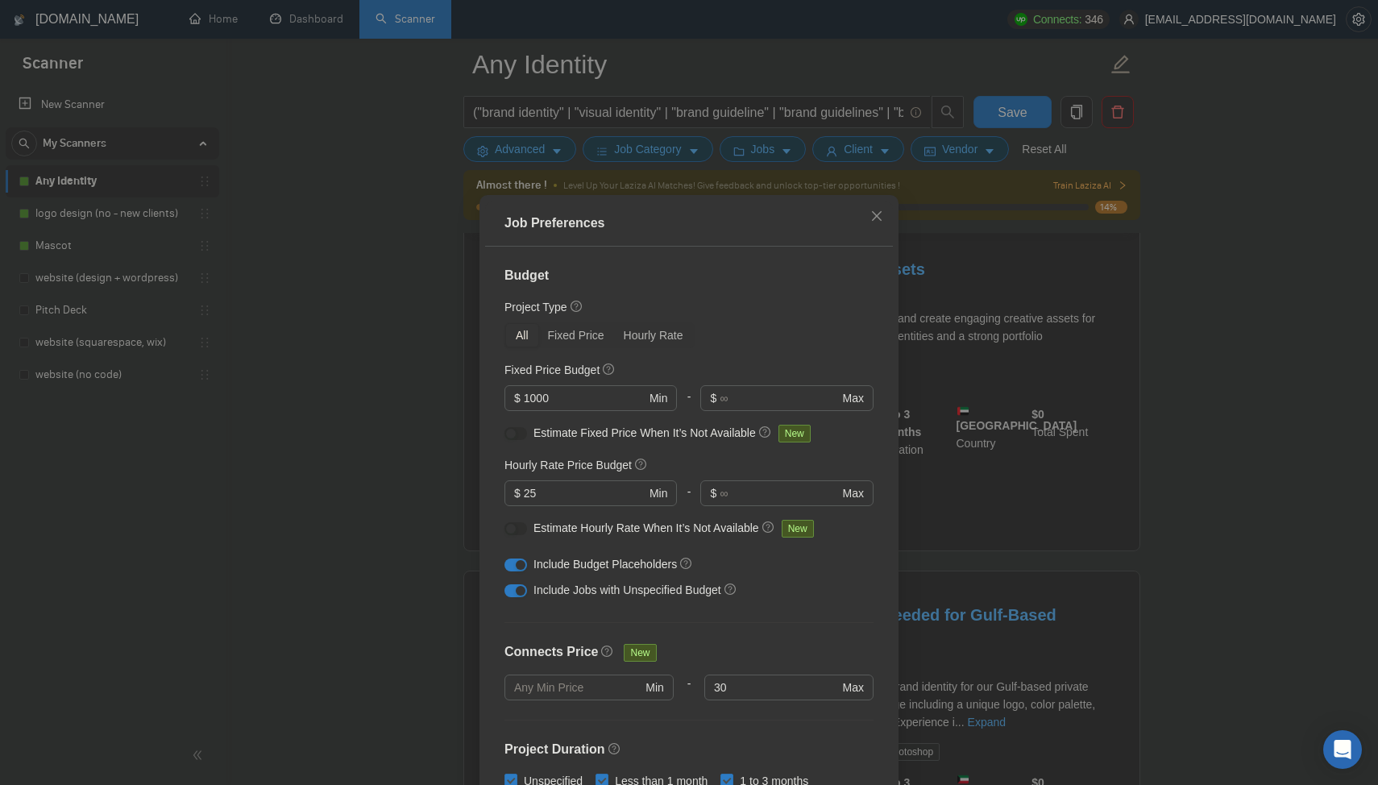
click at [1203, 458] on div "Job Preferences Budget Project Type All Fixed Price Hourly Rate Fixed Price Bud…" at bounding box center [689, 392] width 1378 height 785
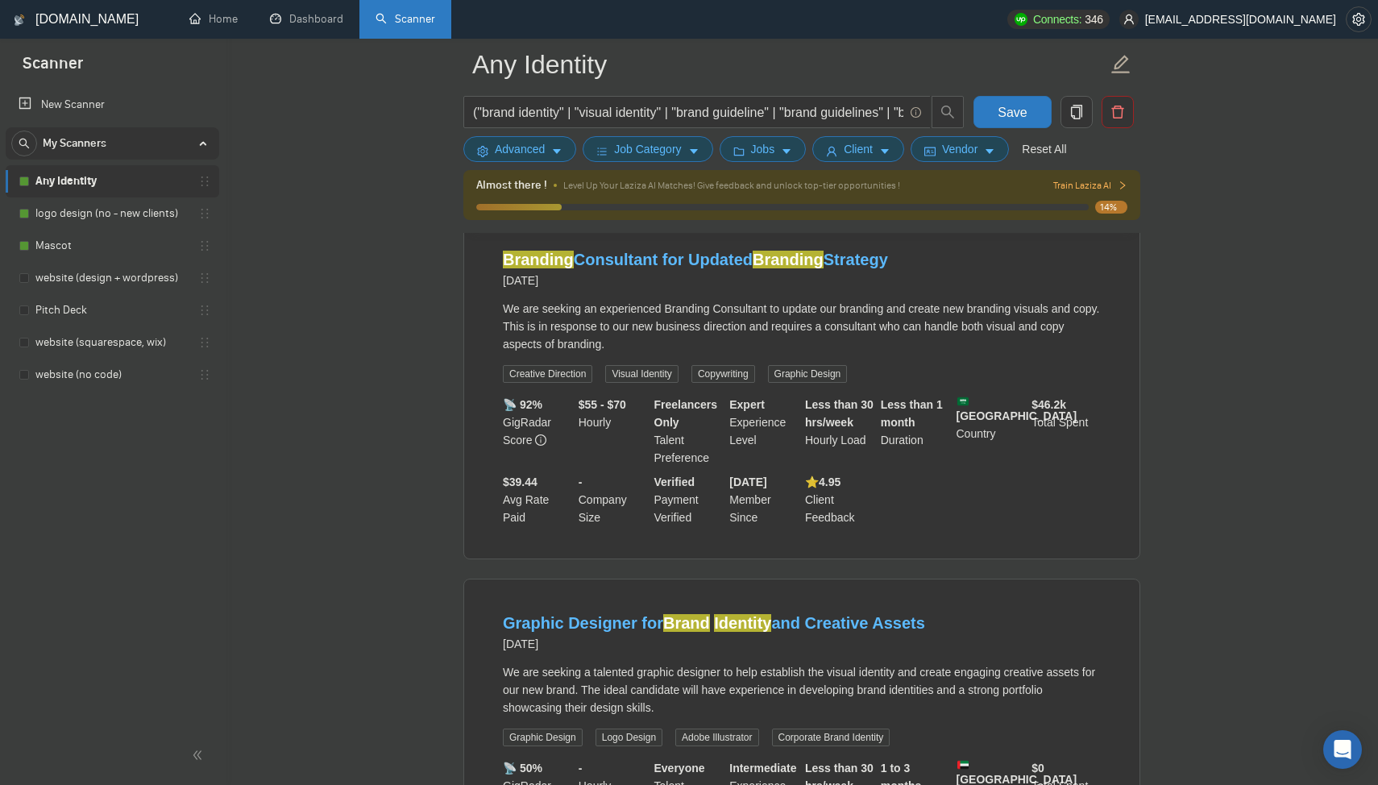
scroll to position [7480, 0]
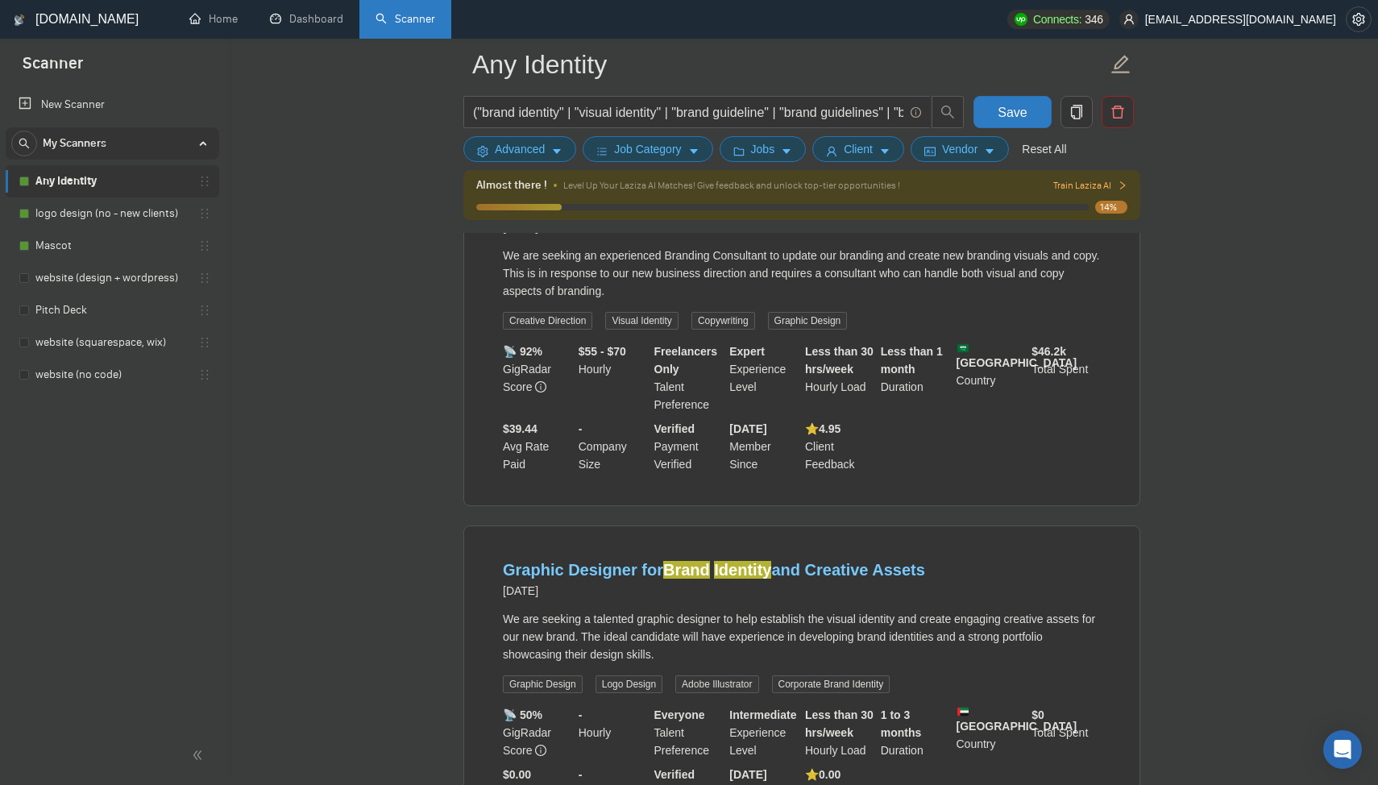
scroll to position [7561, 0]
click at [760, 151] on span "Jobs" at bounding box center [763, 149] width 24 height 18
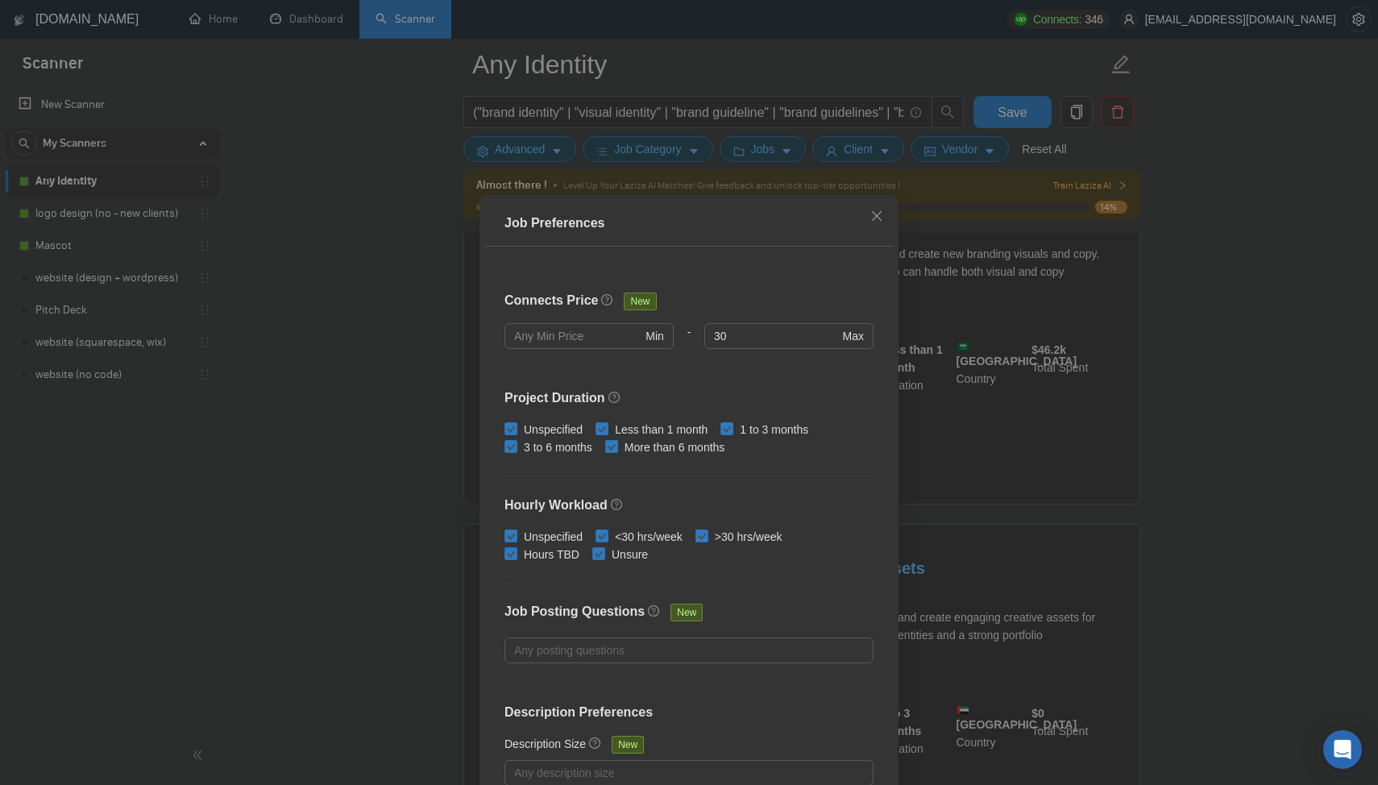
scroll to position [0, 0]
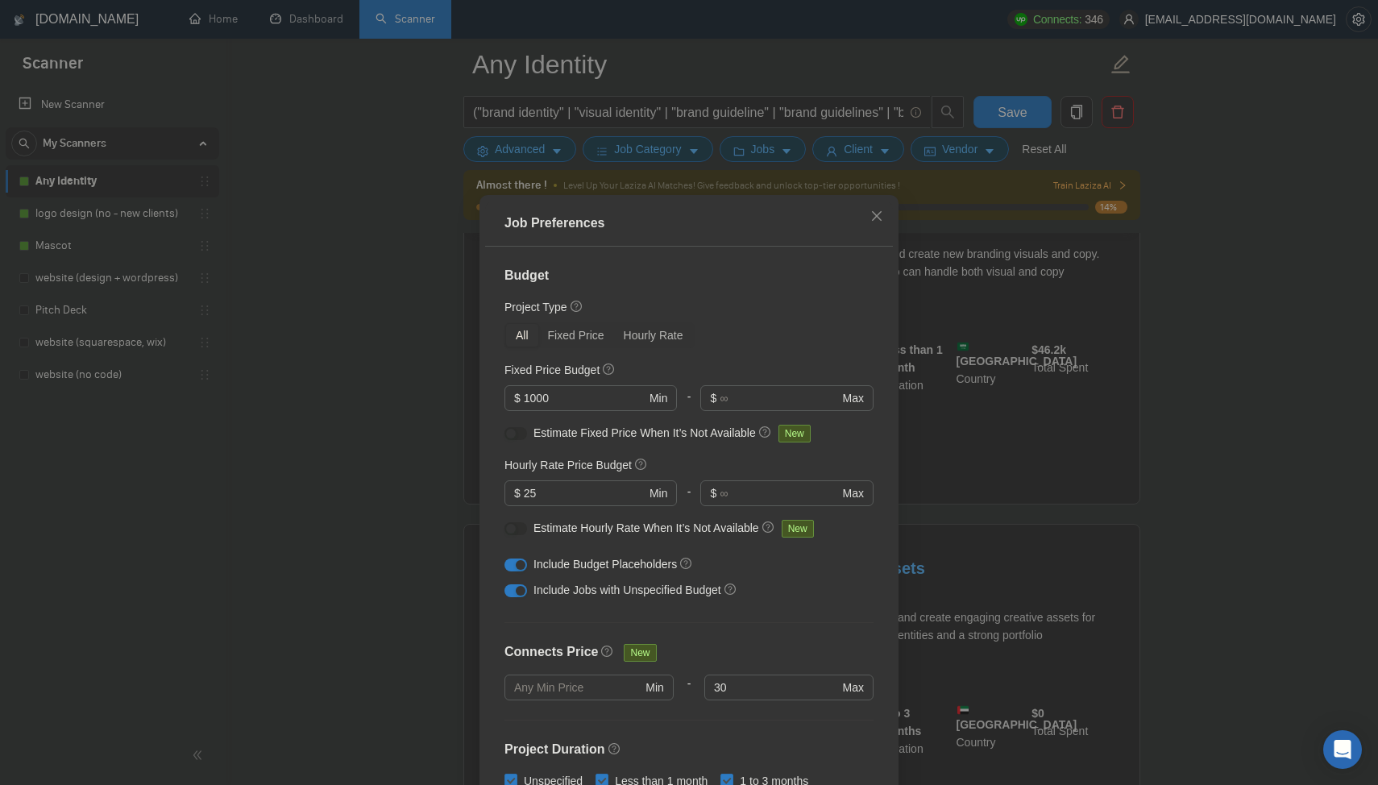
click at [1162, 313] on div "Job Preferences Budget Project Type All Fixed Price Hourly Rate Fixed Price Bud…" at bounding box center [689, 392] width 1378 height 785
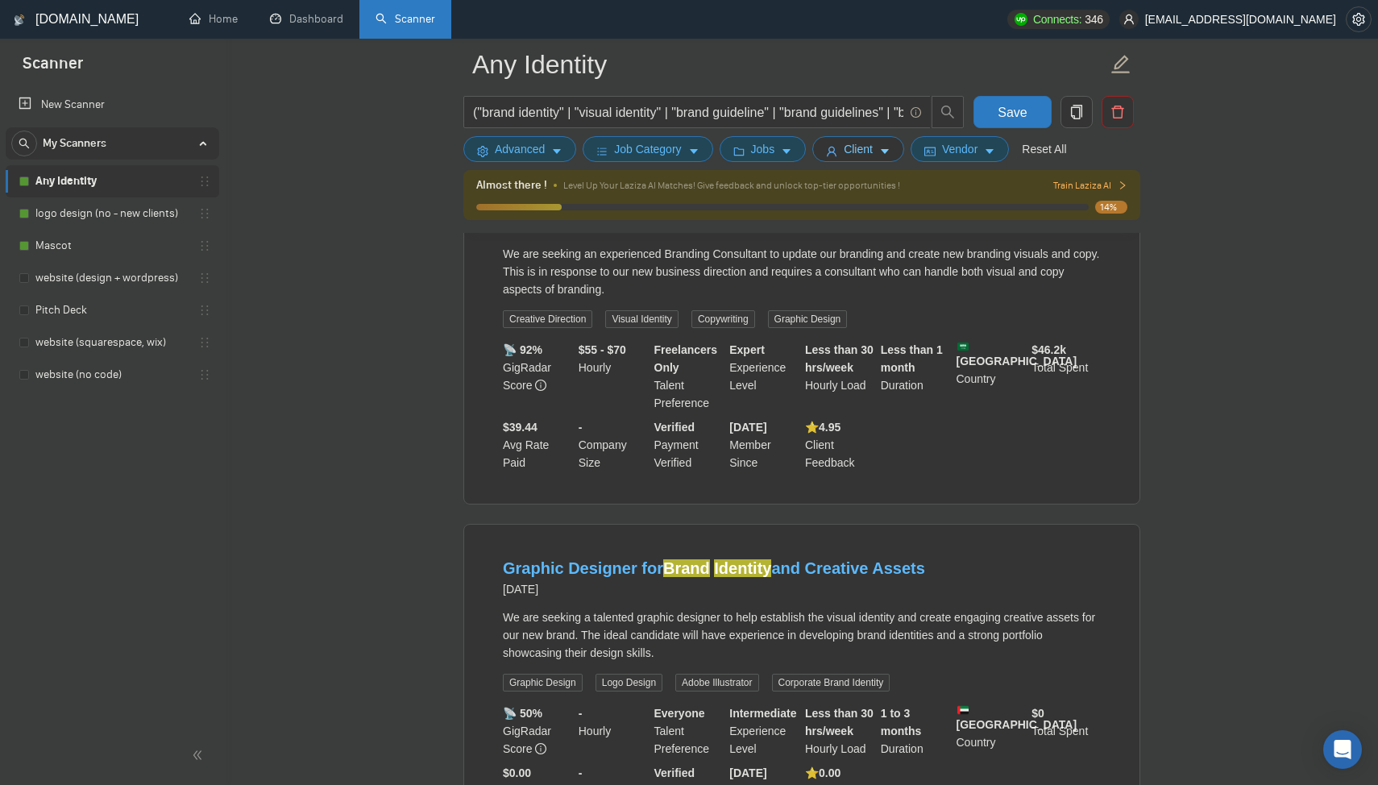
click at [859, 149] on span "Client" at bounding box center [858, 149] width 29 height 18
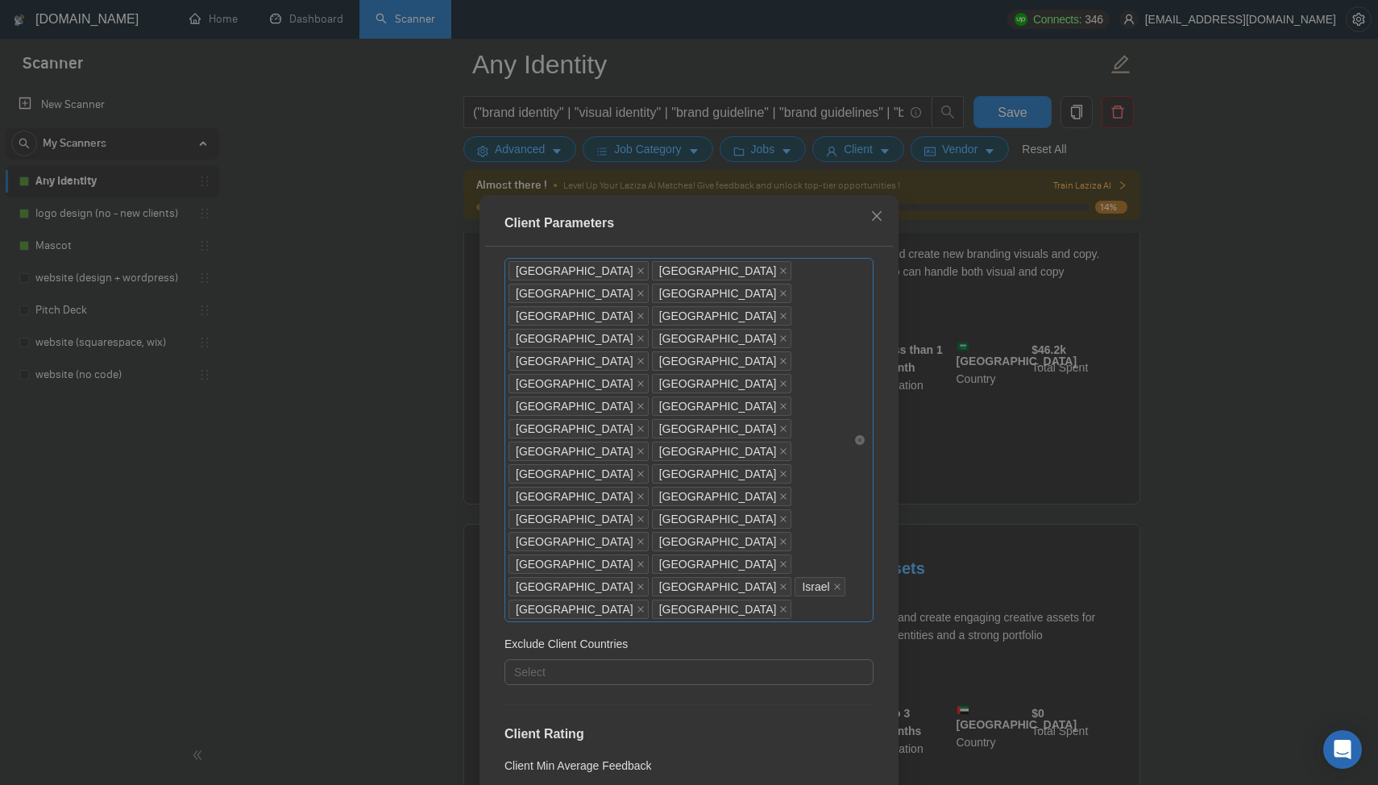
scroll to position [85, 0]
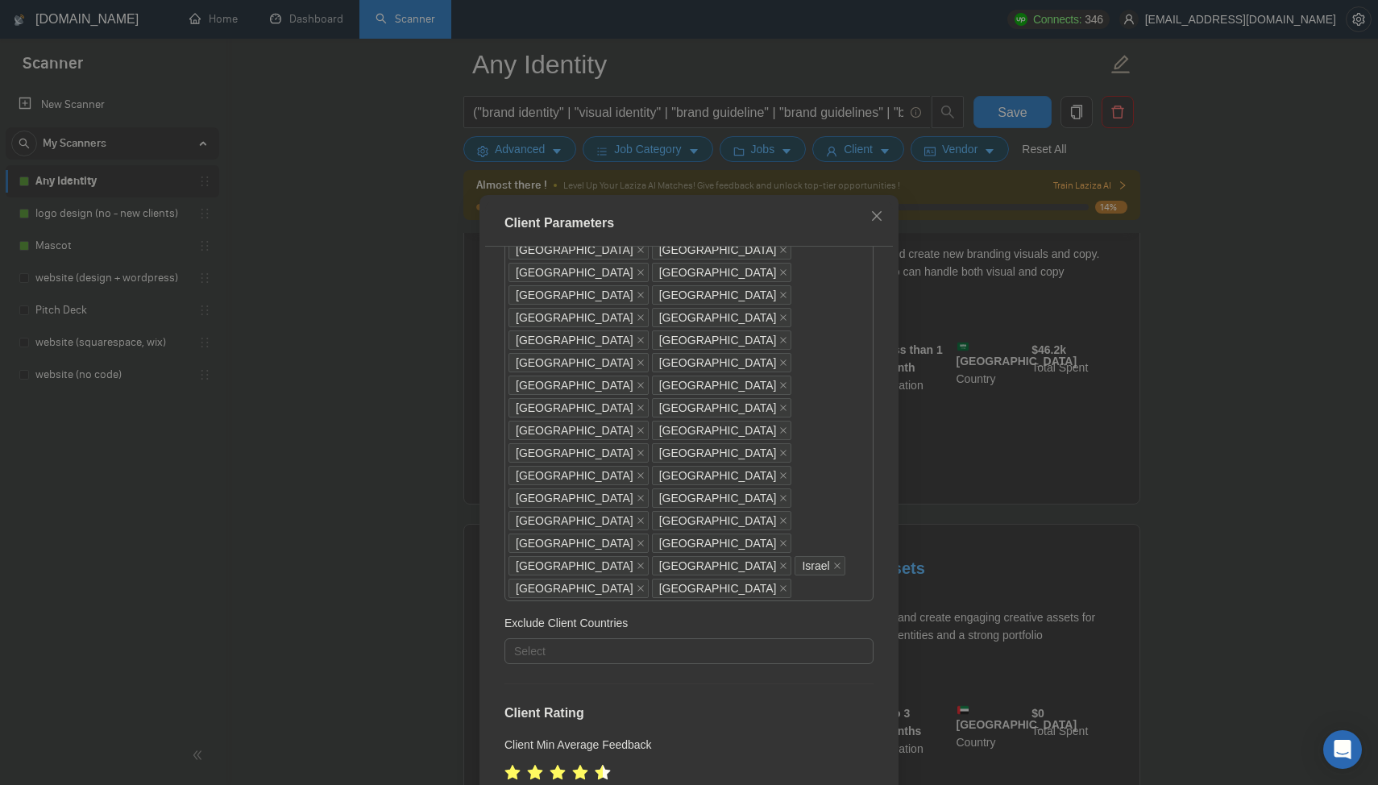
click at [1220, 362] on div "Client Parameters Client Location Include Client Countries [GEOGRAPHIC_DATA] [G…" at bounding box center [689, 392] width 1378 height 785
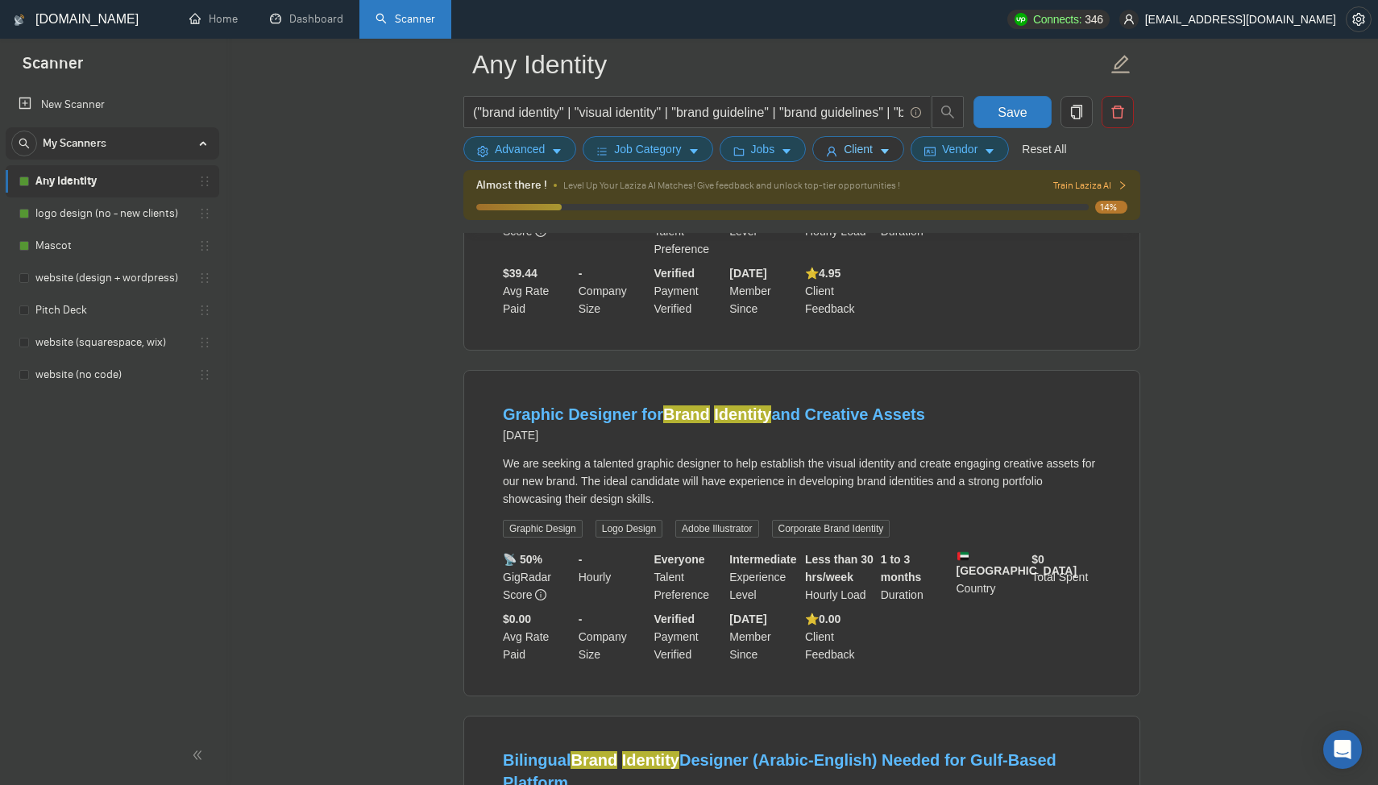
scroll to position [7647, 0]
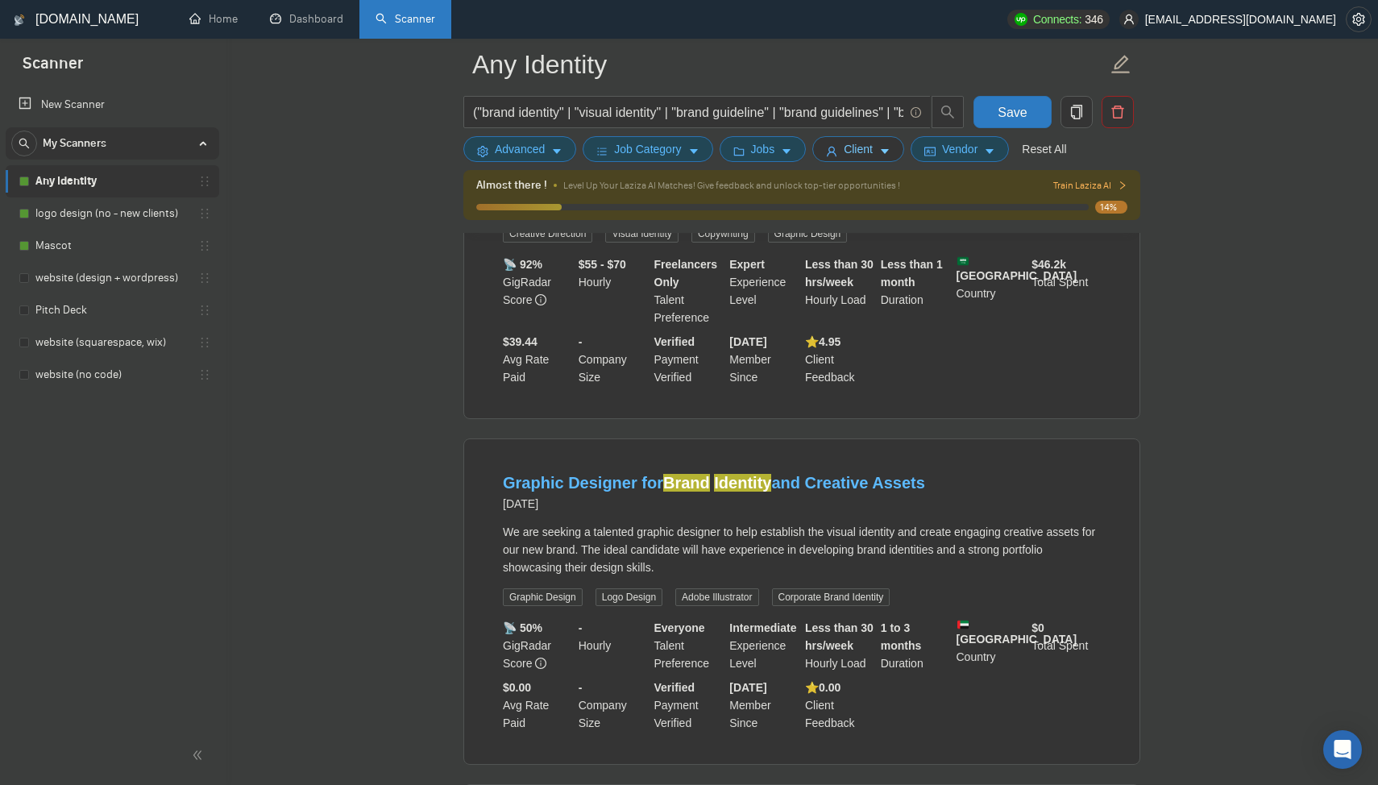
click at [851, 153] on span "Client" at bounding box center [858, 149] width 29 height 18
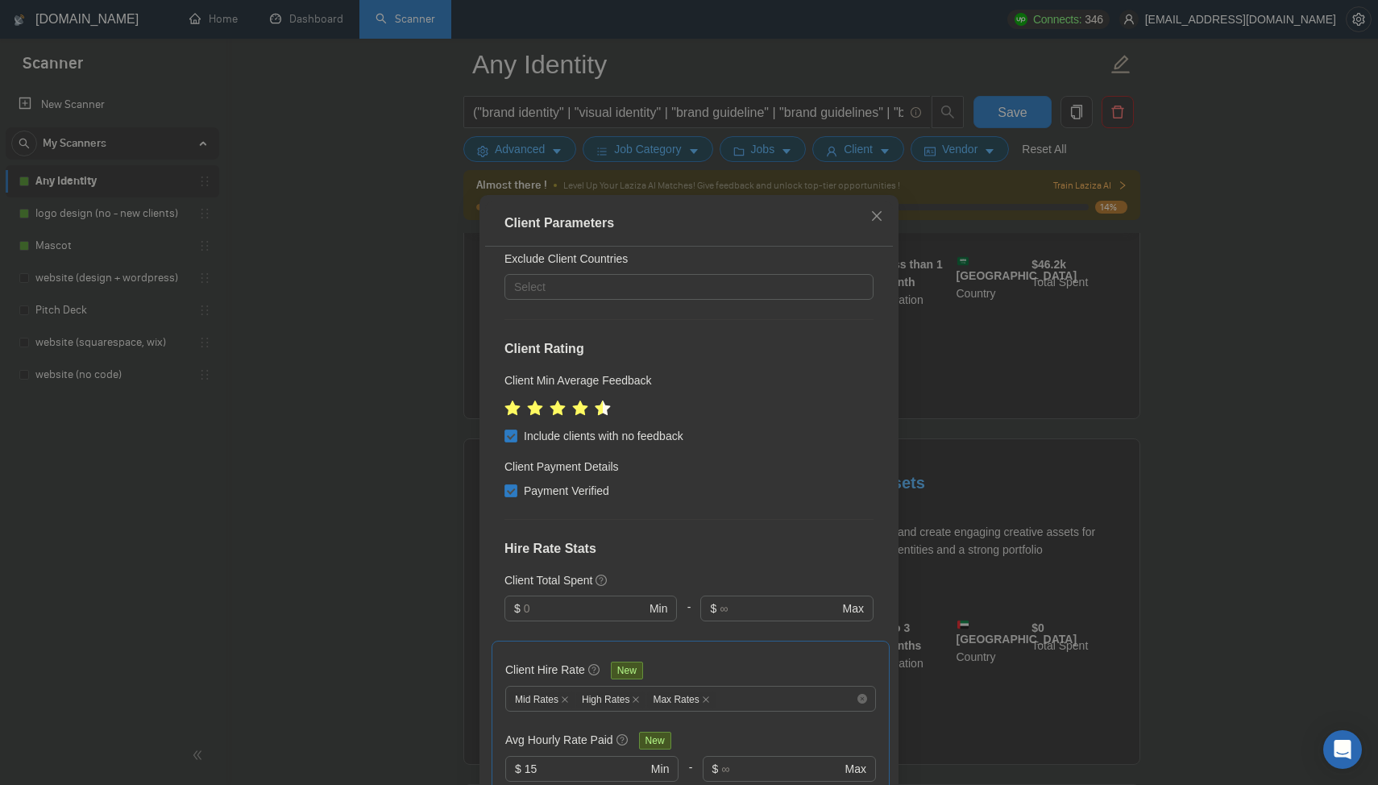
scroll to position [451, 0]
click at [1202, 459] on div "Client Parameters Client Location Include Client Countries [GEOGRAPHIC_DATA] [G…" at bounding box center [689, 392] width 1378 height 785
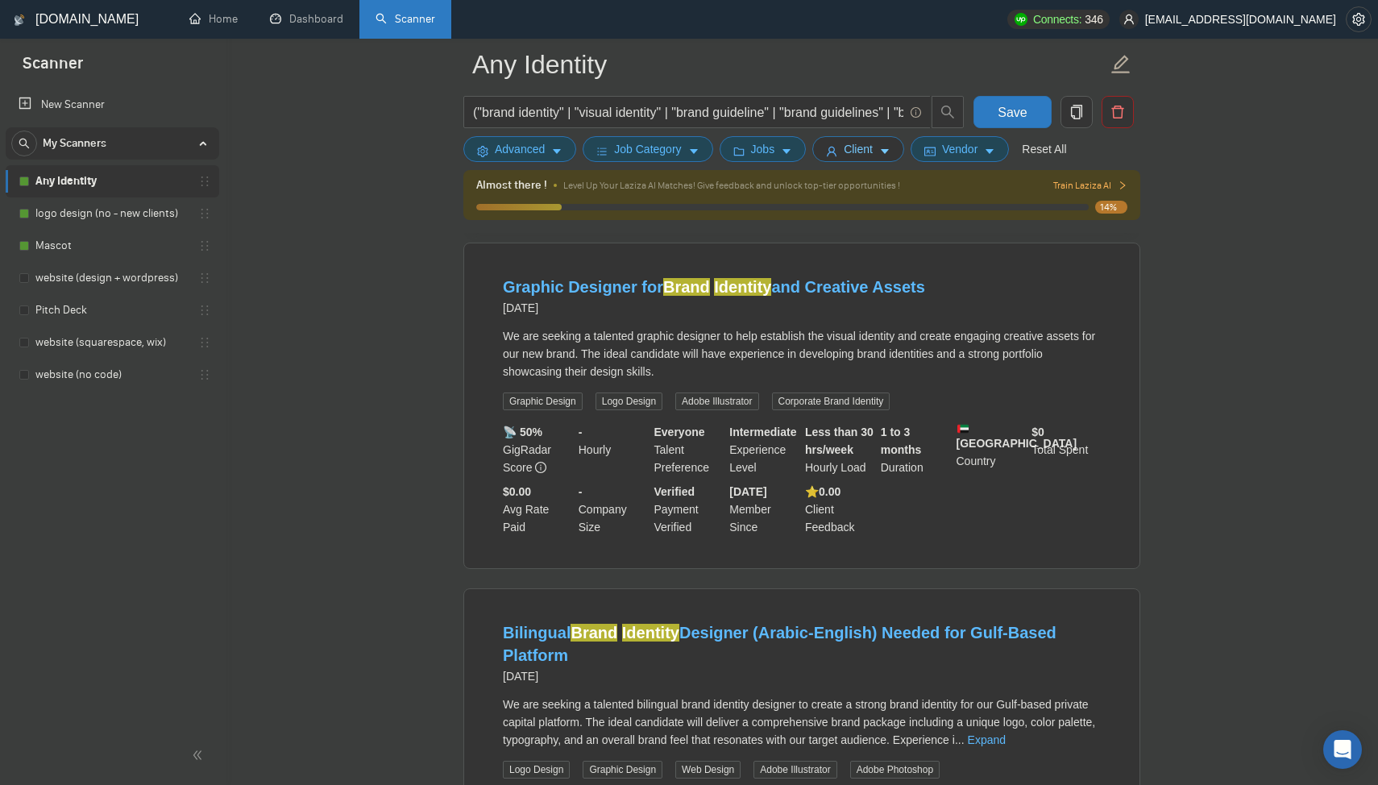
scroll to position [7867, 0]
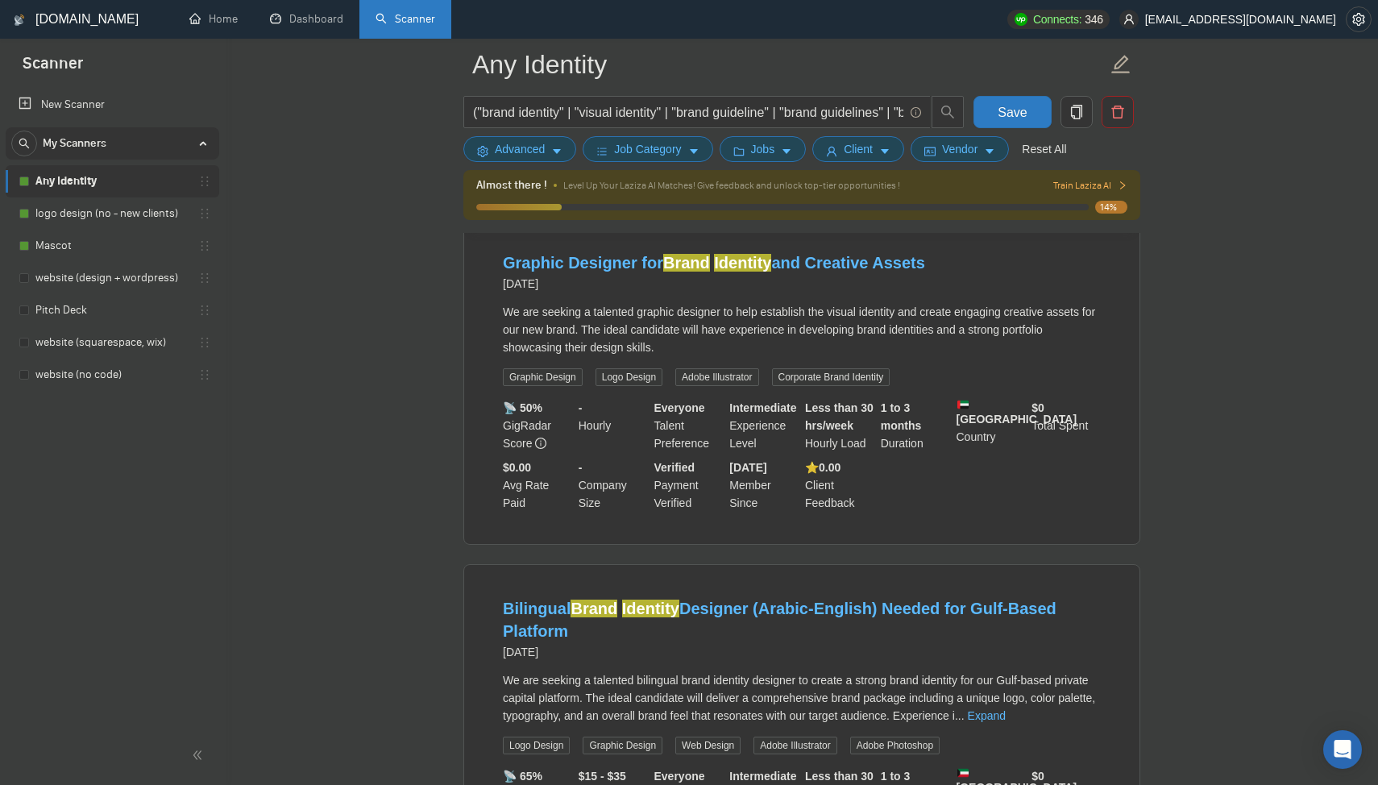
click at [775, 512] on div "[DATE] Member Since" at bounding box center [764, 485] width 76 height 53
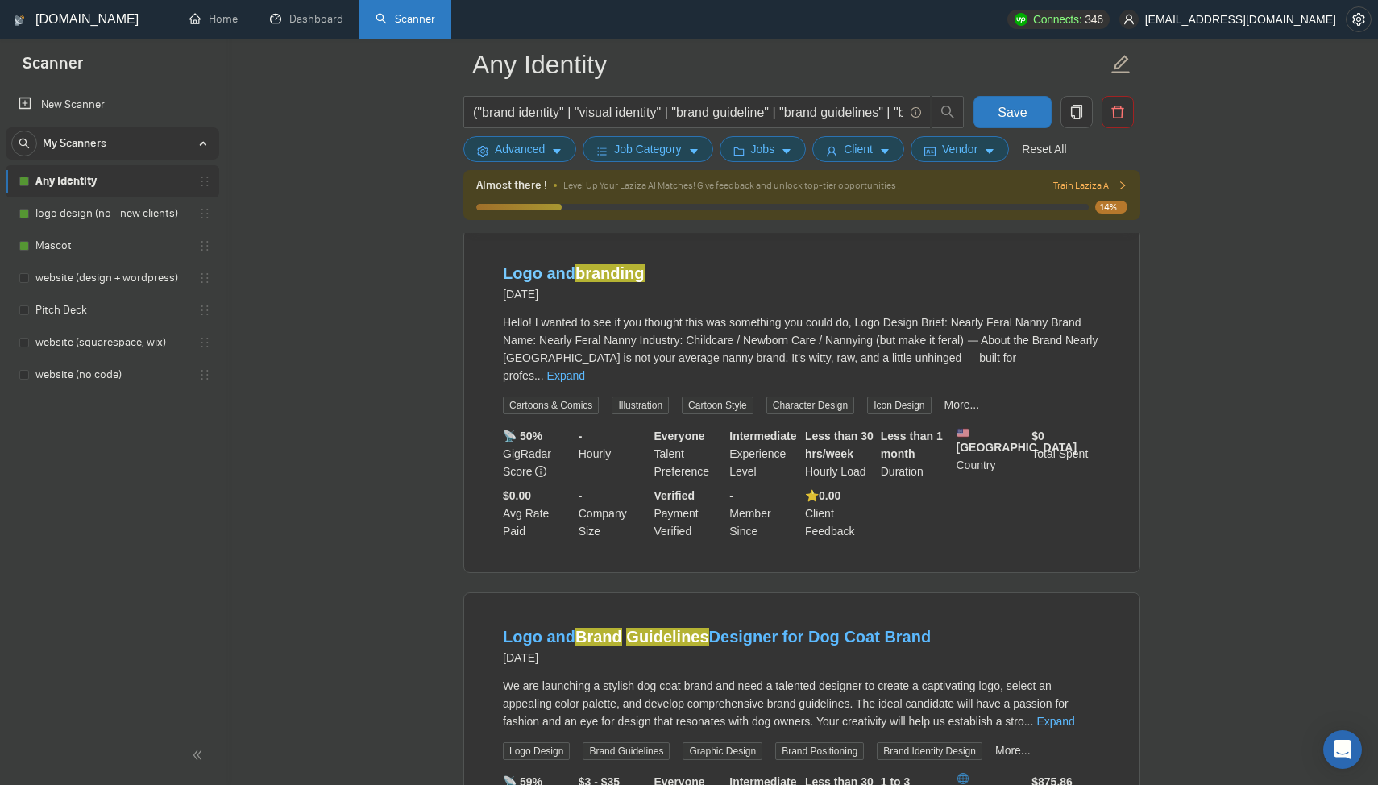
scroll to position [9645, 0]
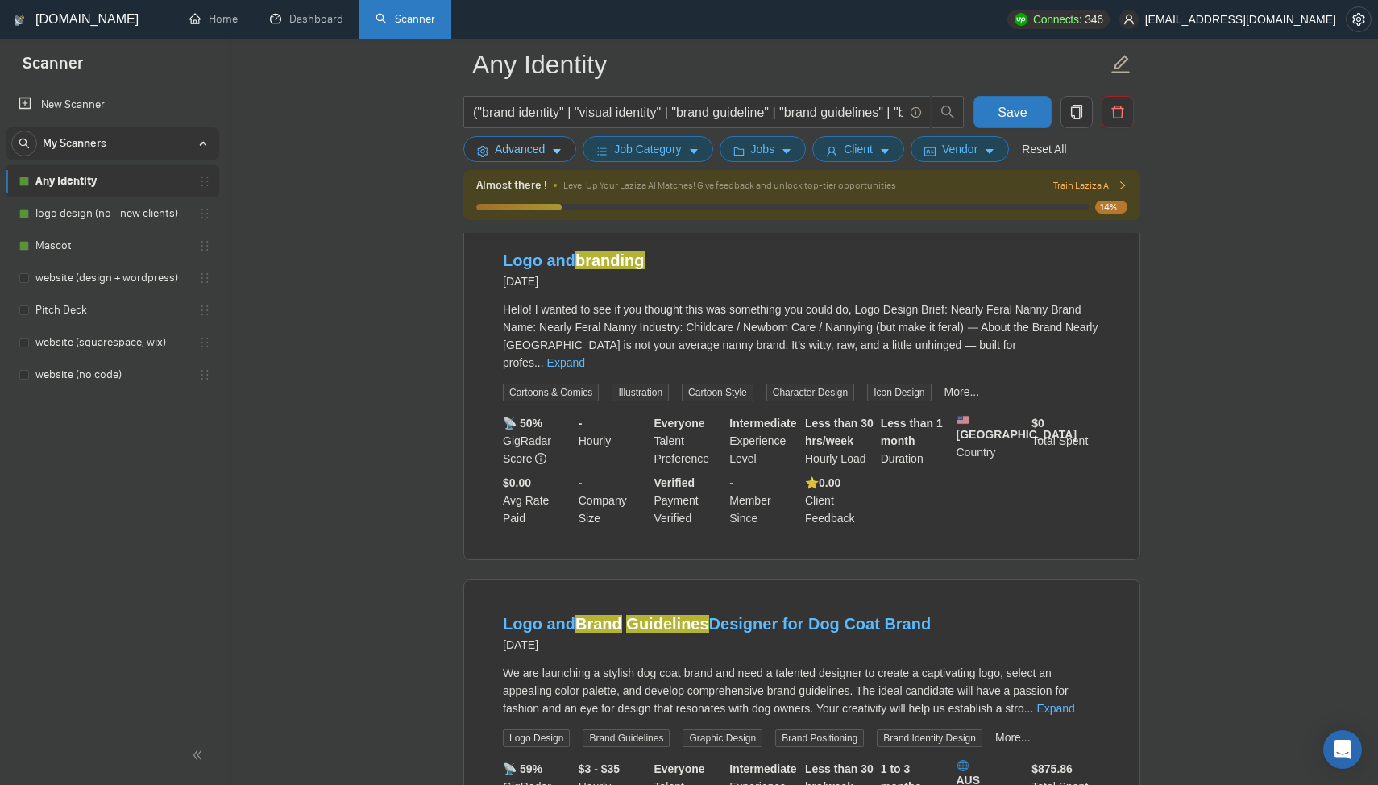
click at [525, 157] on span "Advanced" at bounding box center [520, 149] width 50 height 18
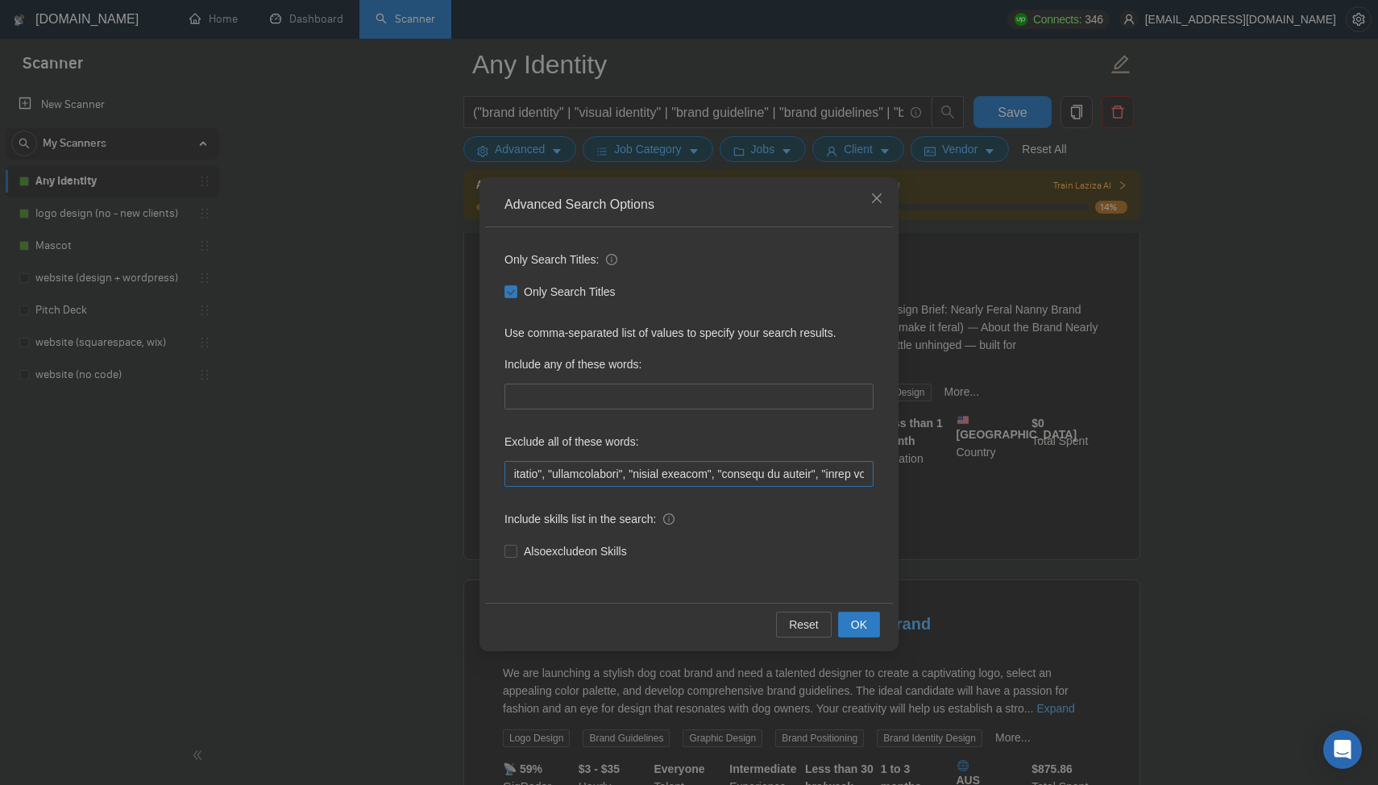
scroll to position [0, 0]
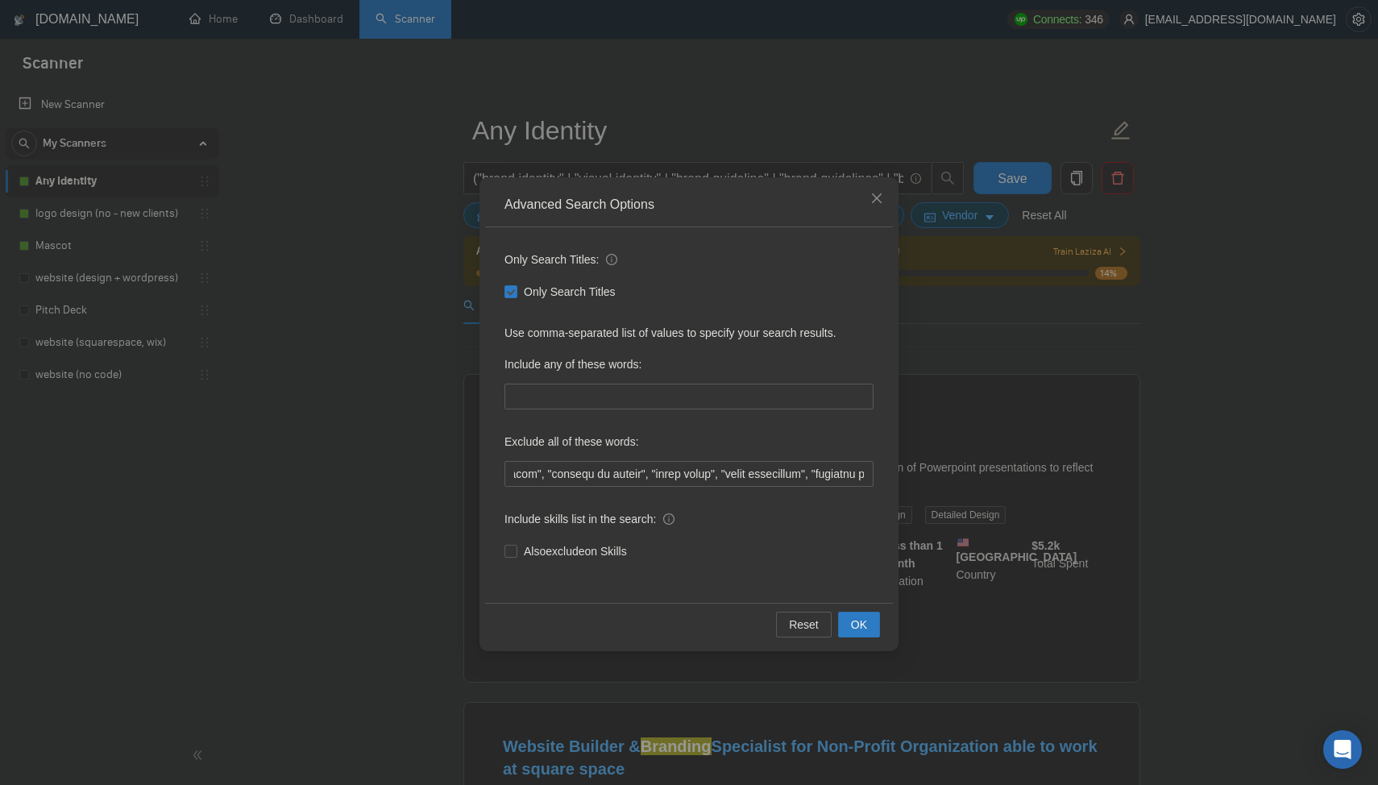
scroll to position [0, 889]
click at [1266, 407] on div "Advanced Search Options Only Search Titles: Only Search Titles Use comma-separa…" at bounding box center [689, 392] width 1378 height 785
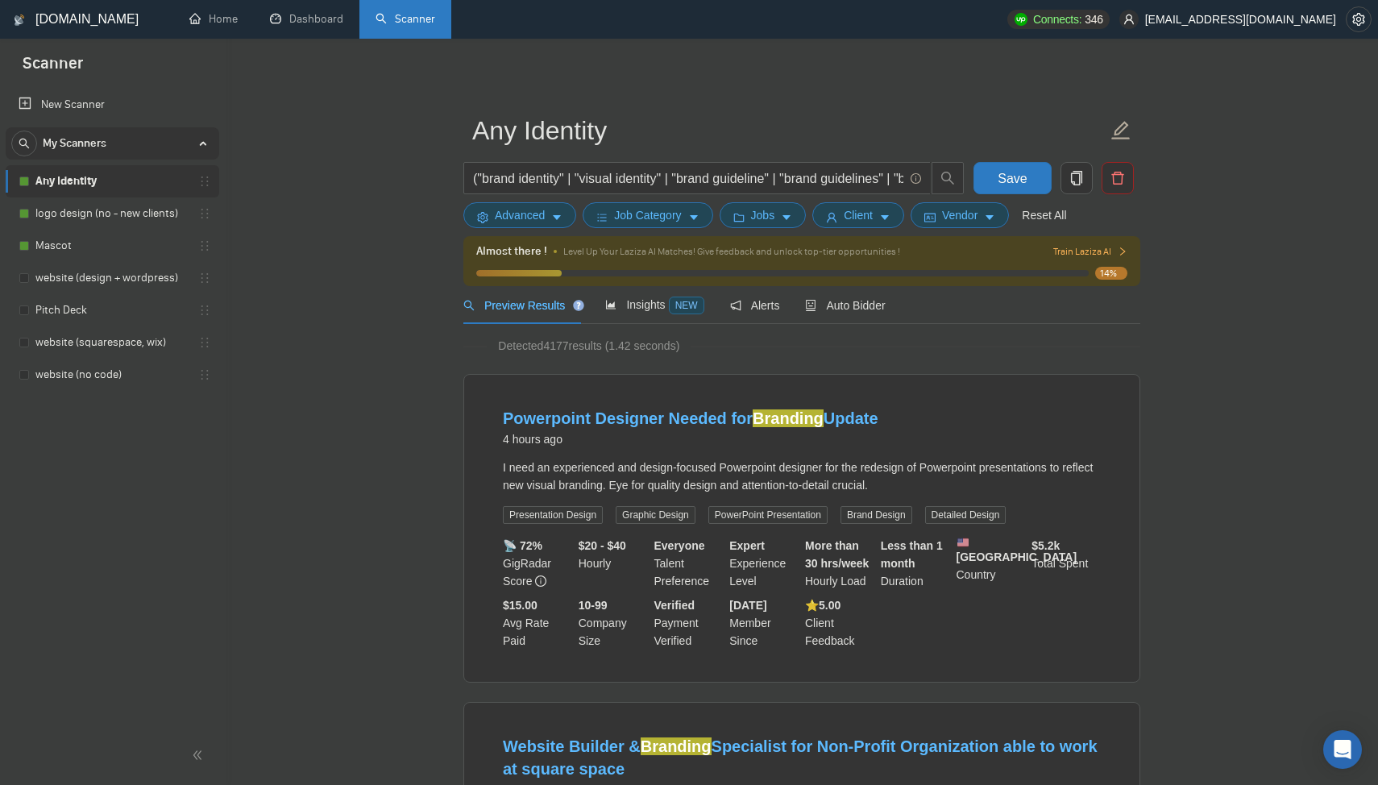
click at [113, 184] on link "Any Identity" at bounding box center [111, 181] width 153 height 32
click at [765, 211] on span "Jobs" at bounding box center [763, 215] width 24 height 18
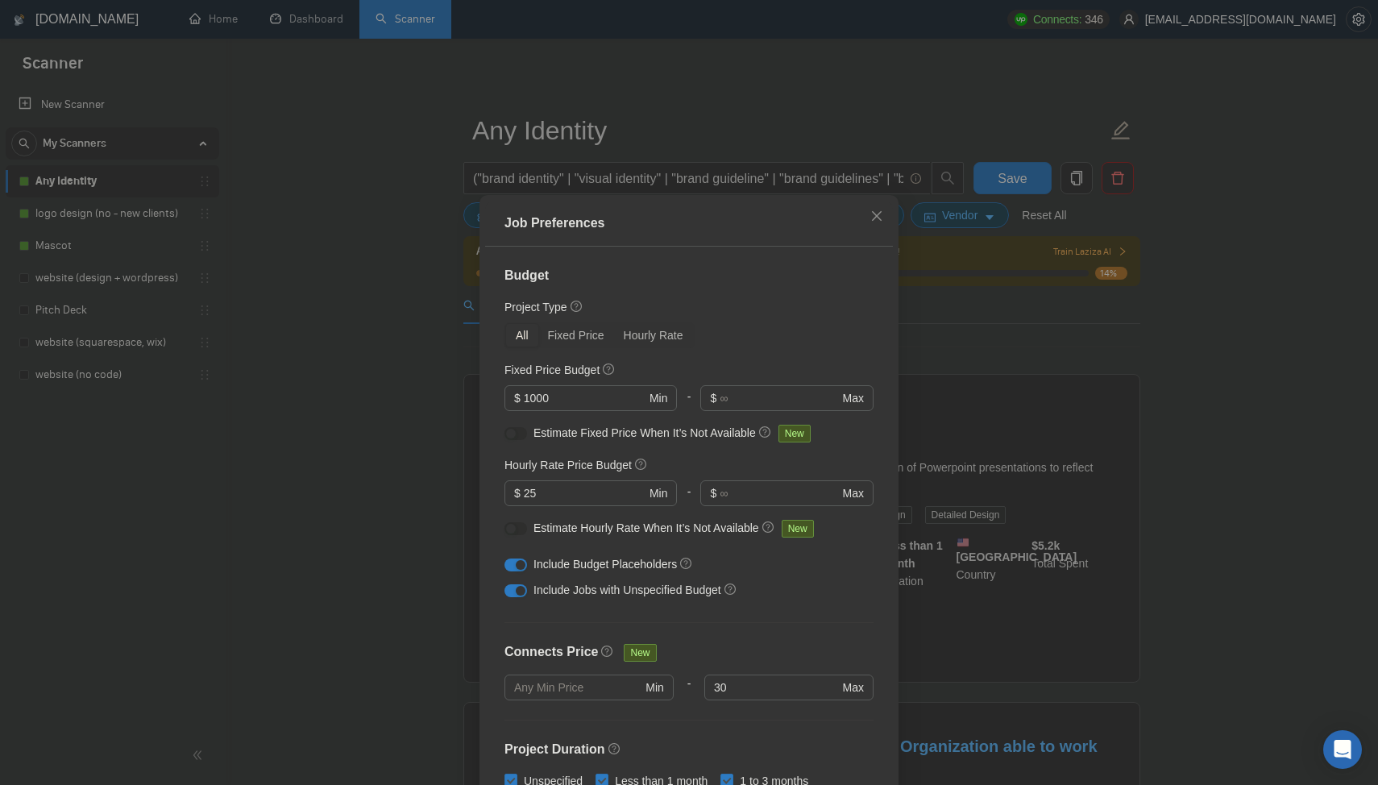
click at [992, 302] on div "Job Preferences Budget Project Type All Fixed Price Hourly Rate Fixed Price Bud…" at bounding box center [689, 392] width 1378 height 785
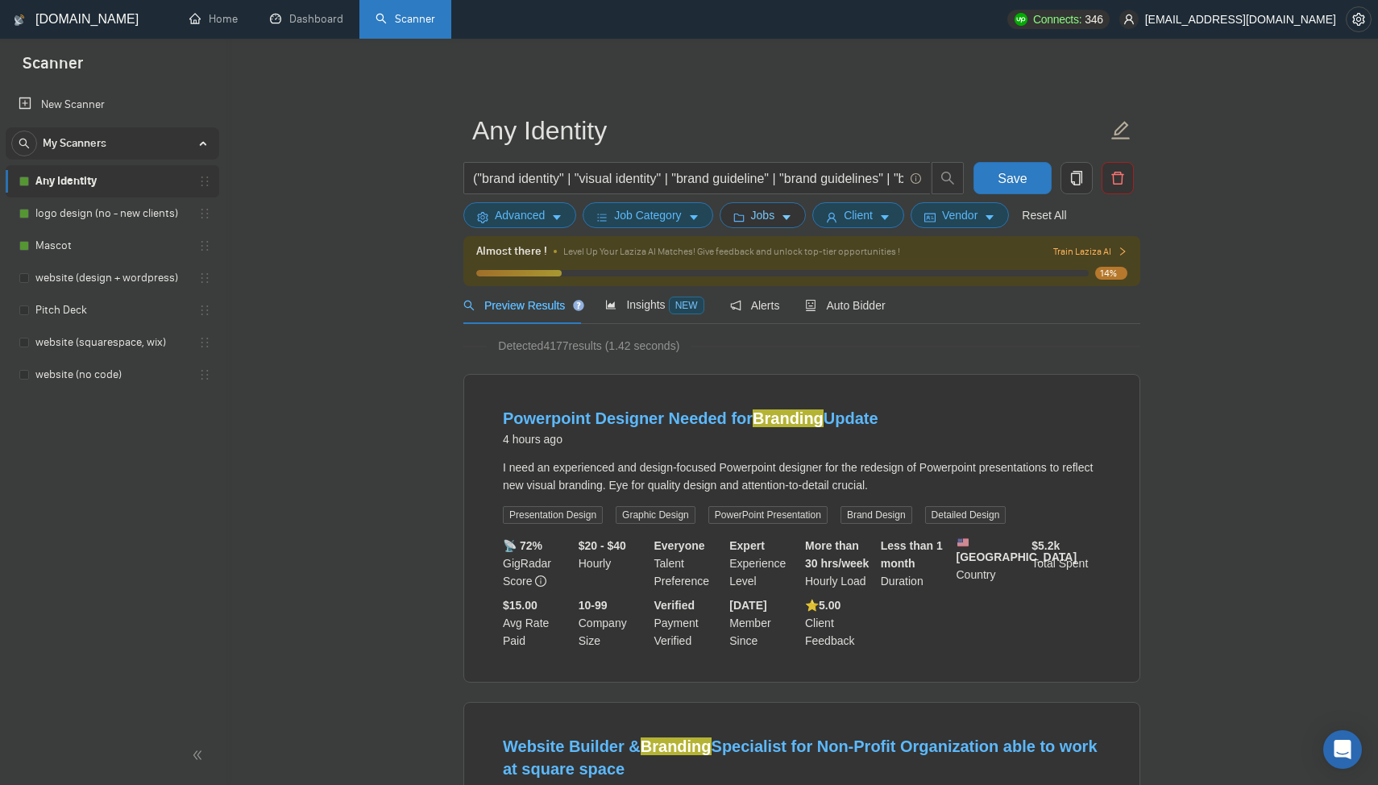
click at [774, 210] on span "Jobs" at bounding box center [763, 215] width 24 height 18
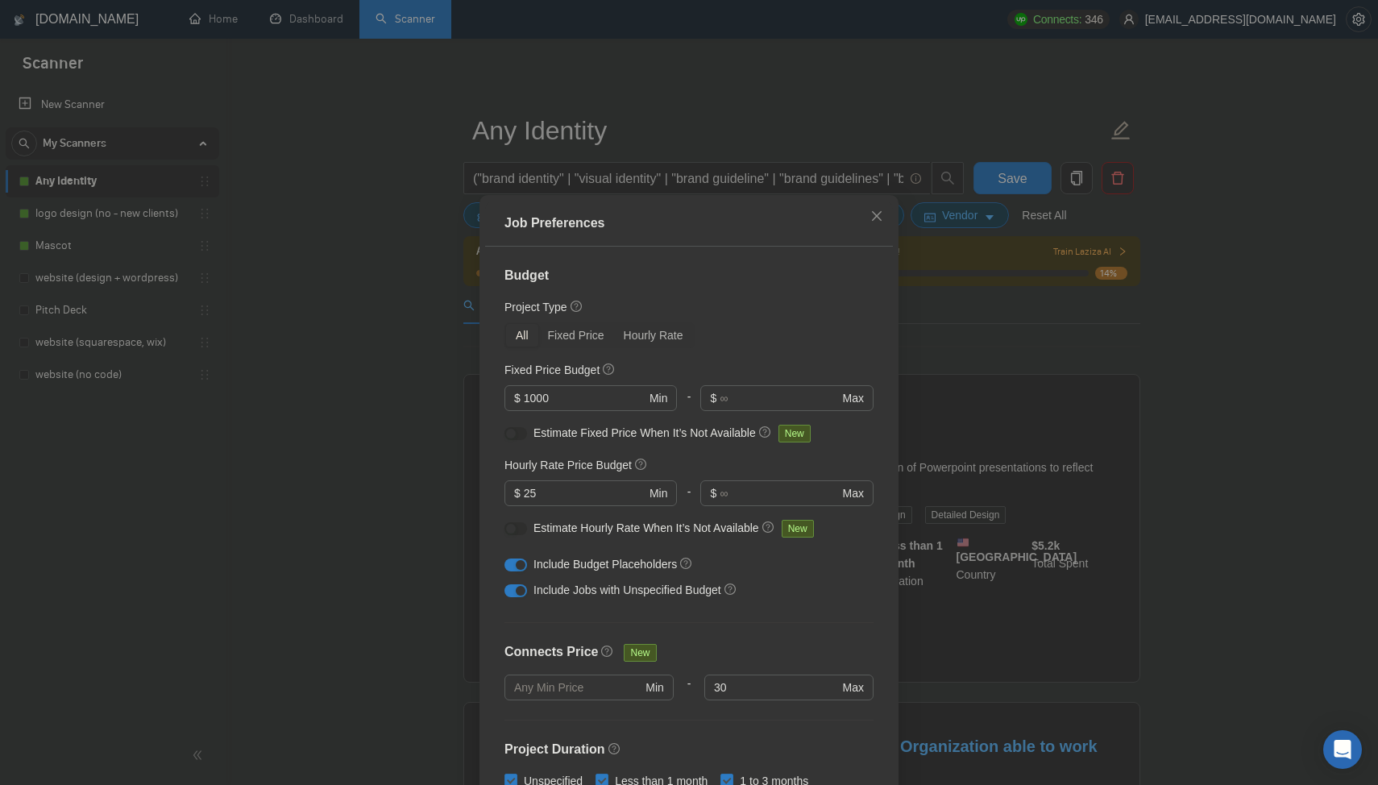
click at [1054, 421] on div "Job Preferences Budget Project Type All Fixed Price Hourly Rate Fixed Price Bud…" at bounding box center [689, 392] width 1378 height 785
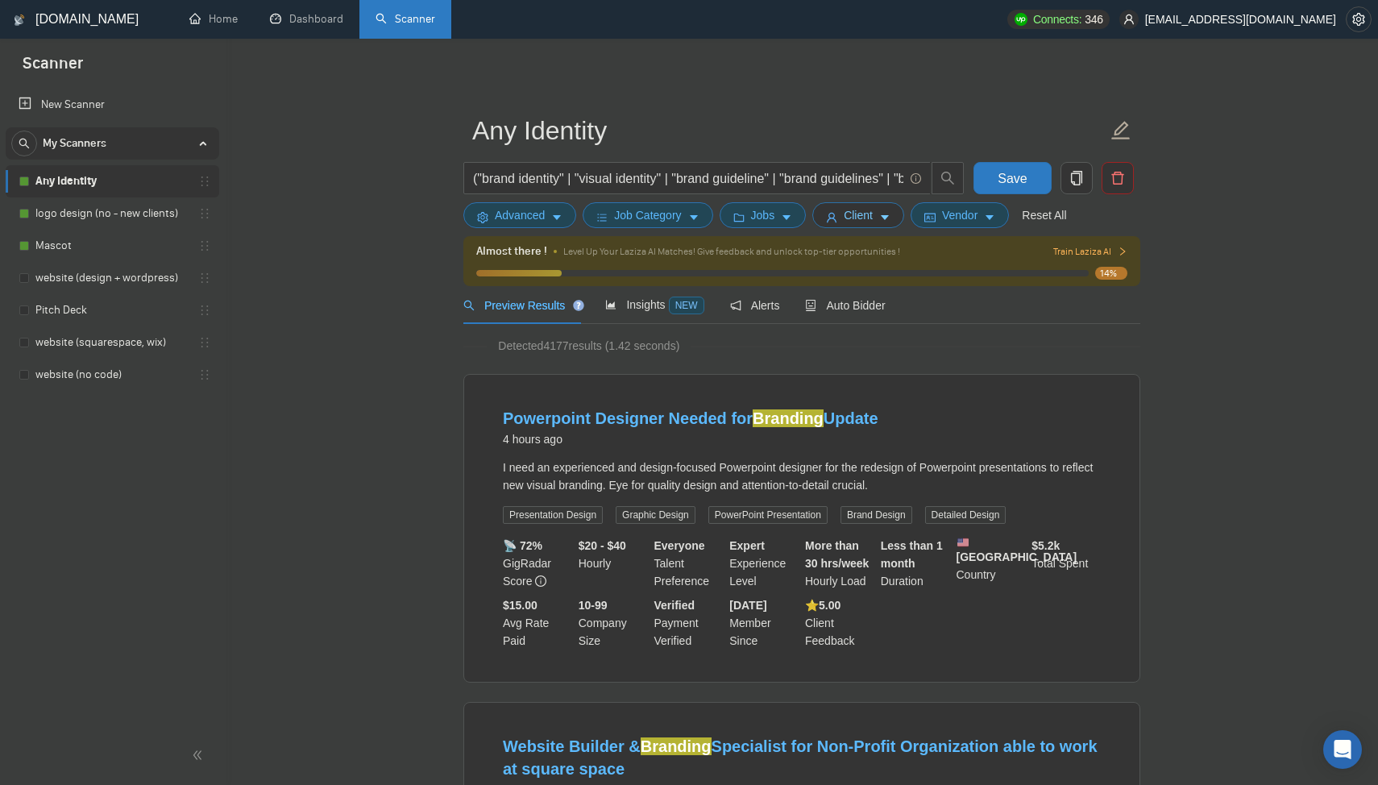
click at [852, 203] on button "Client" at bounding box center [859, 215] width 92 height 26
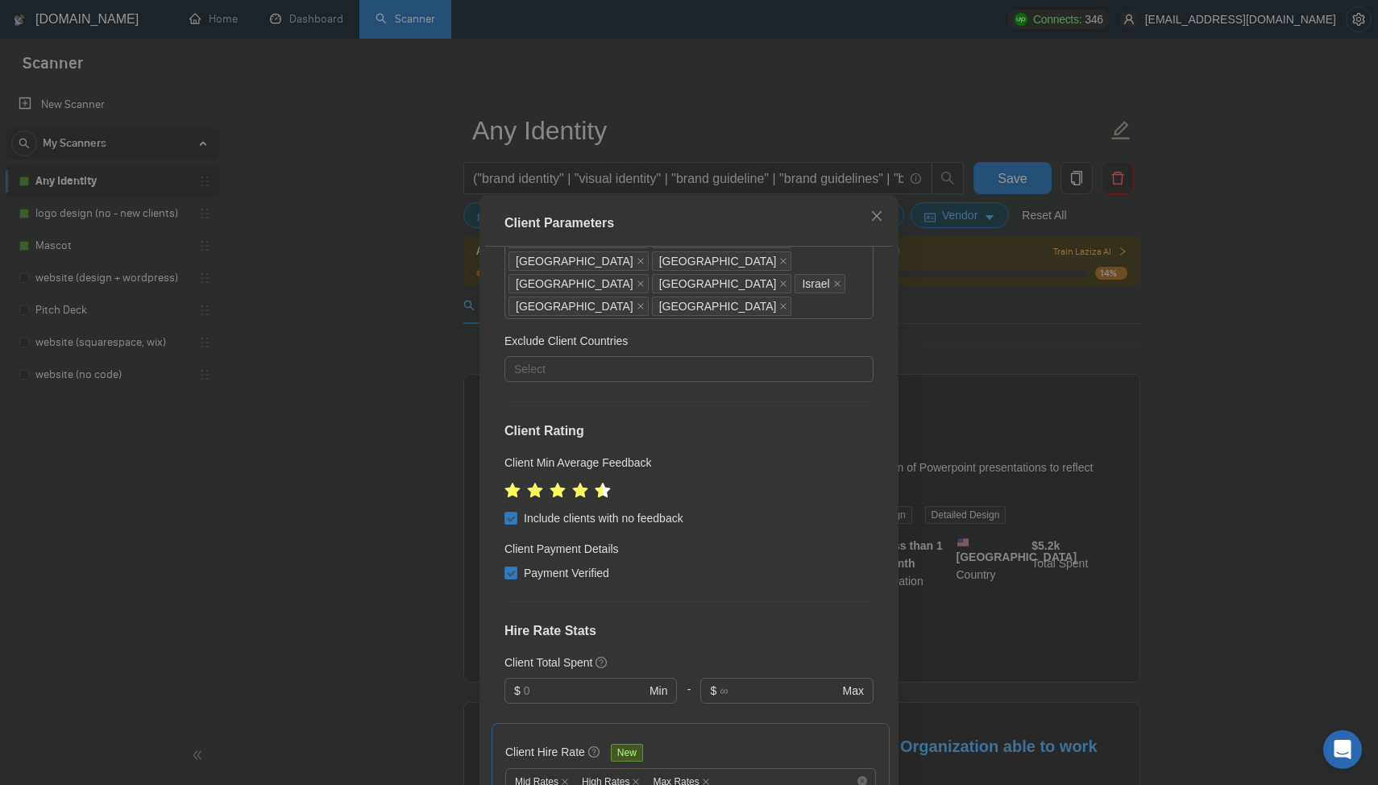
scroll to position [335, 0]
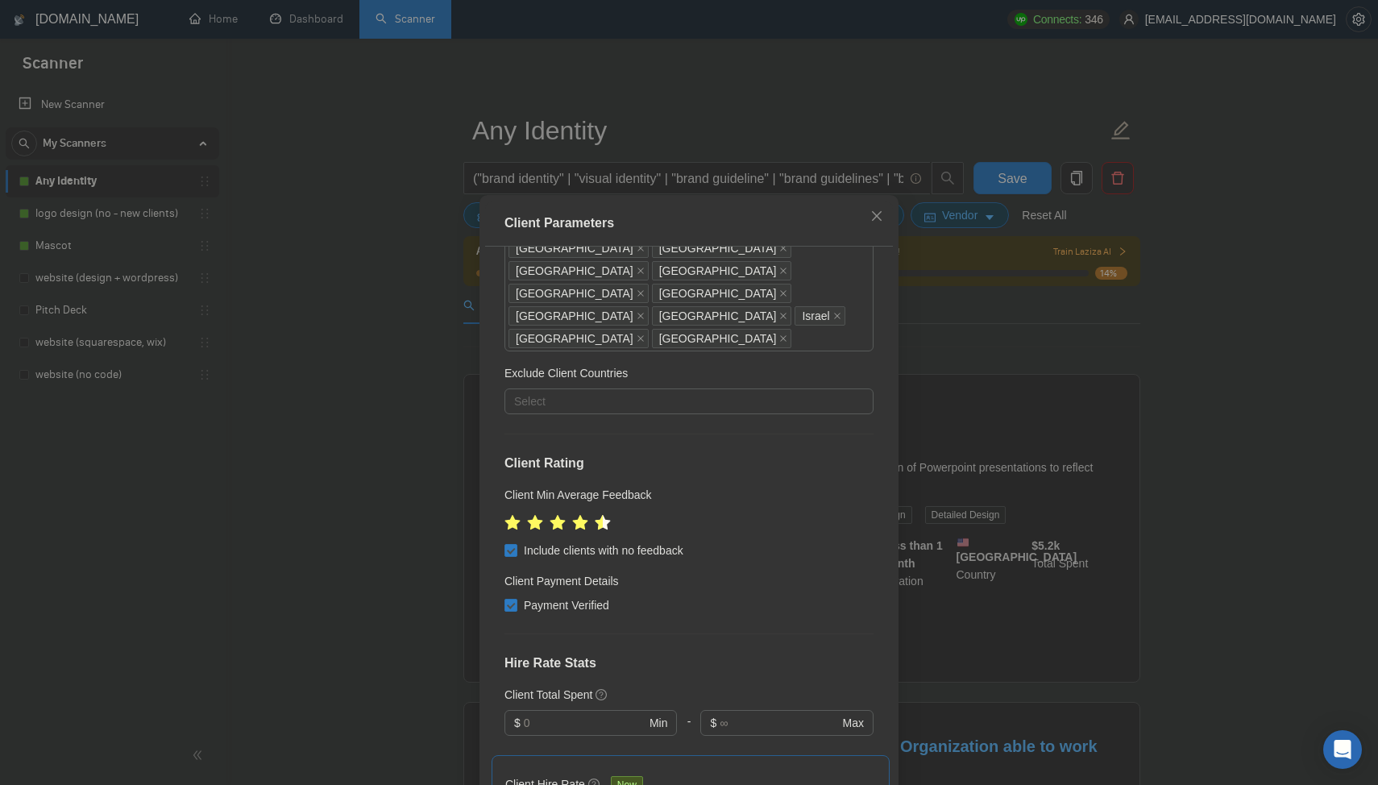
click at [534, 597] on span "Payment Verified" at bounding box center [567, 606] width 98 height 18
click at [516, 599] on input "Payment Verified" at bounding box center [510, 604] width 11 height 11
checkbox input "false"
click at [1158, 375] on div "Client Parameters Client Location Include Client Countries [GEOGRAPHIC_DATA] [G…" at bounding box center [689, 392] width 1378 height 785
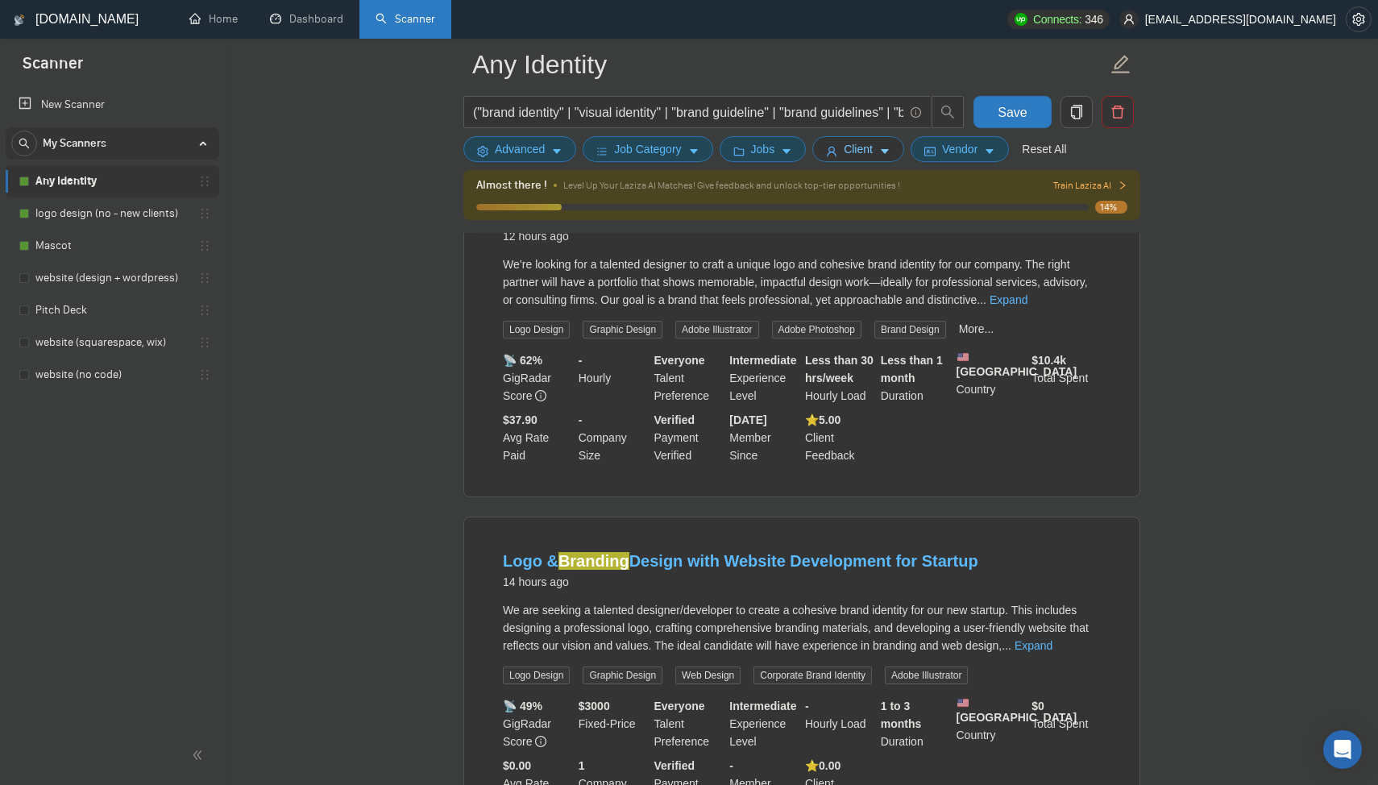
scroll to position [3249, 0]
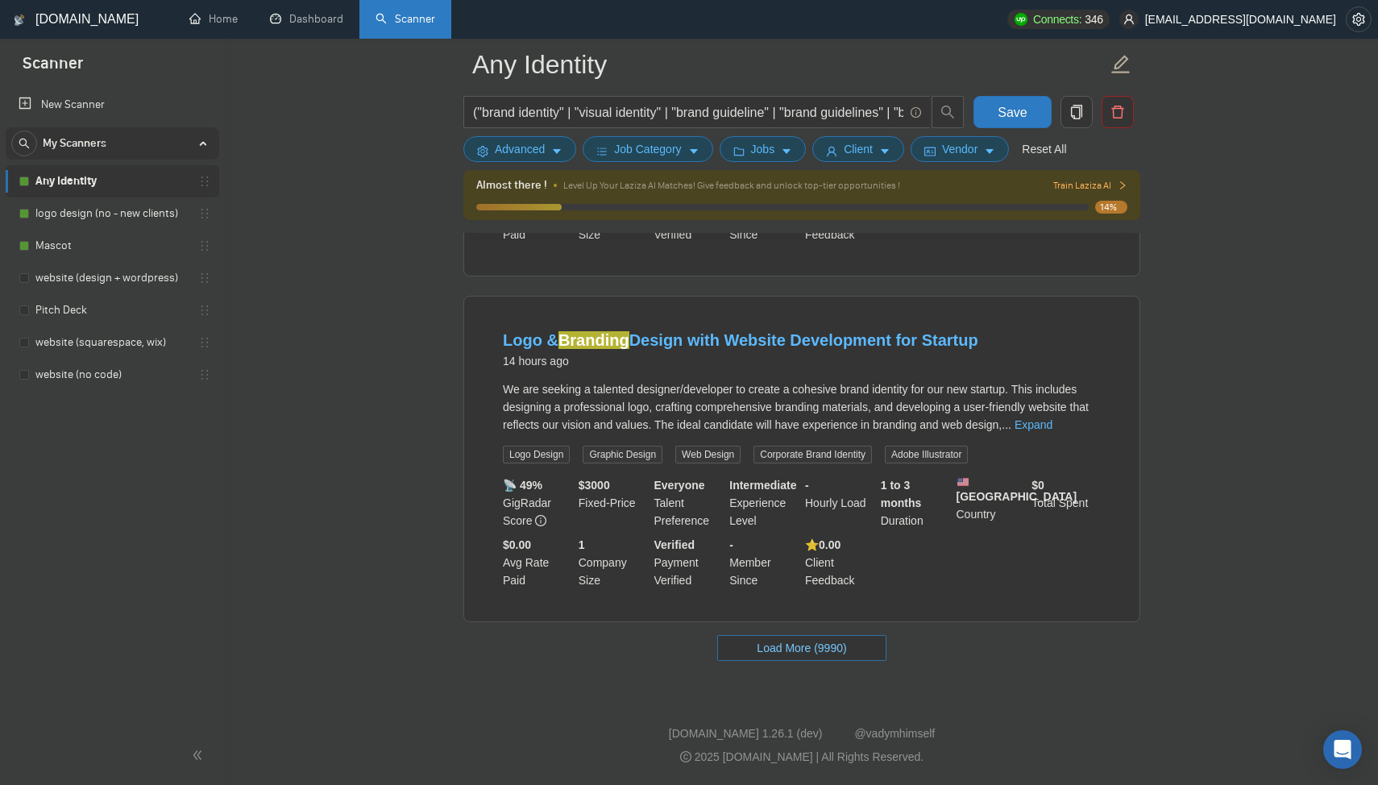
click at [852, 639] on button "Load More (9990)" at bounding box center [801, 648] width 168 height 26
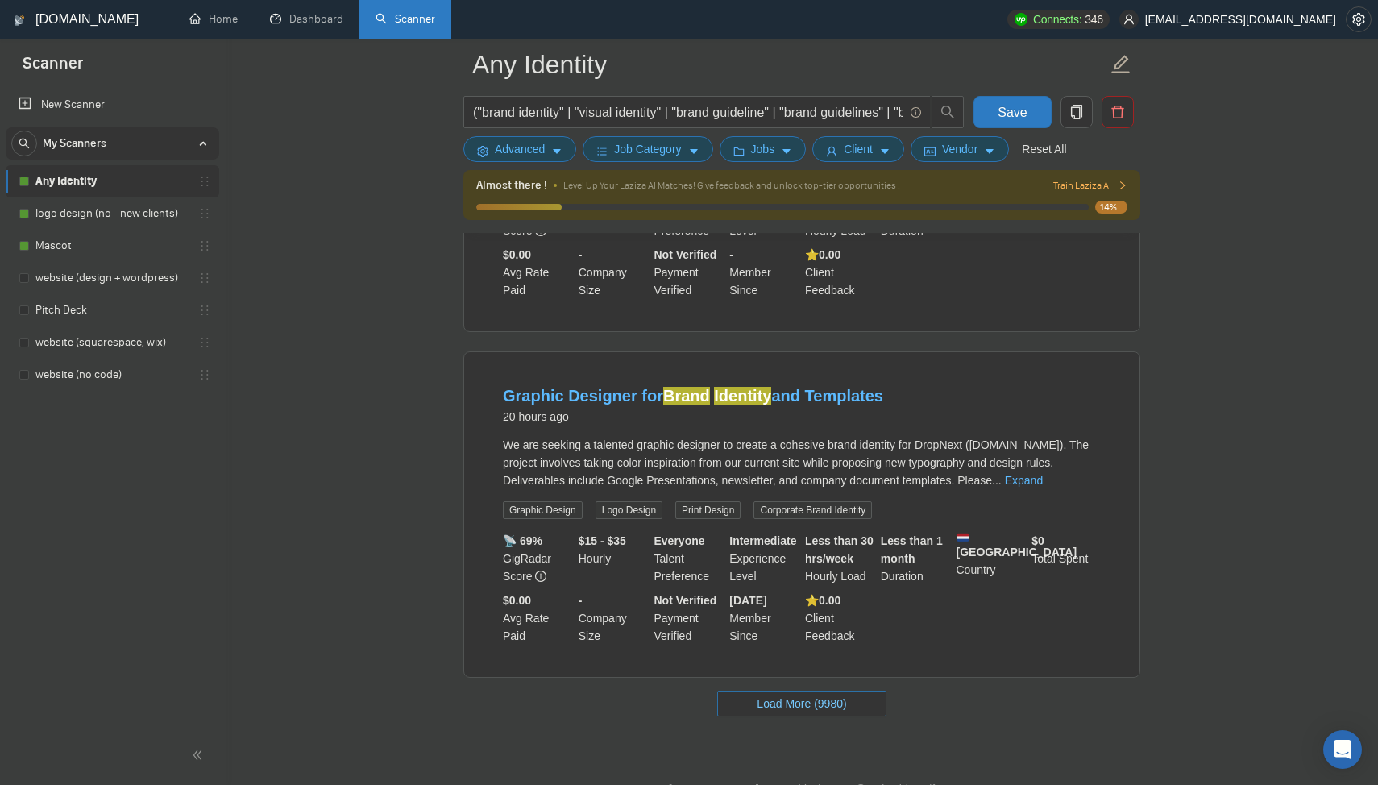
scroll to position [6760, 0]
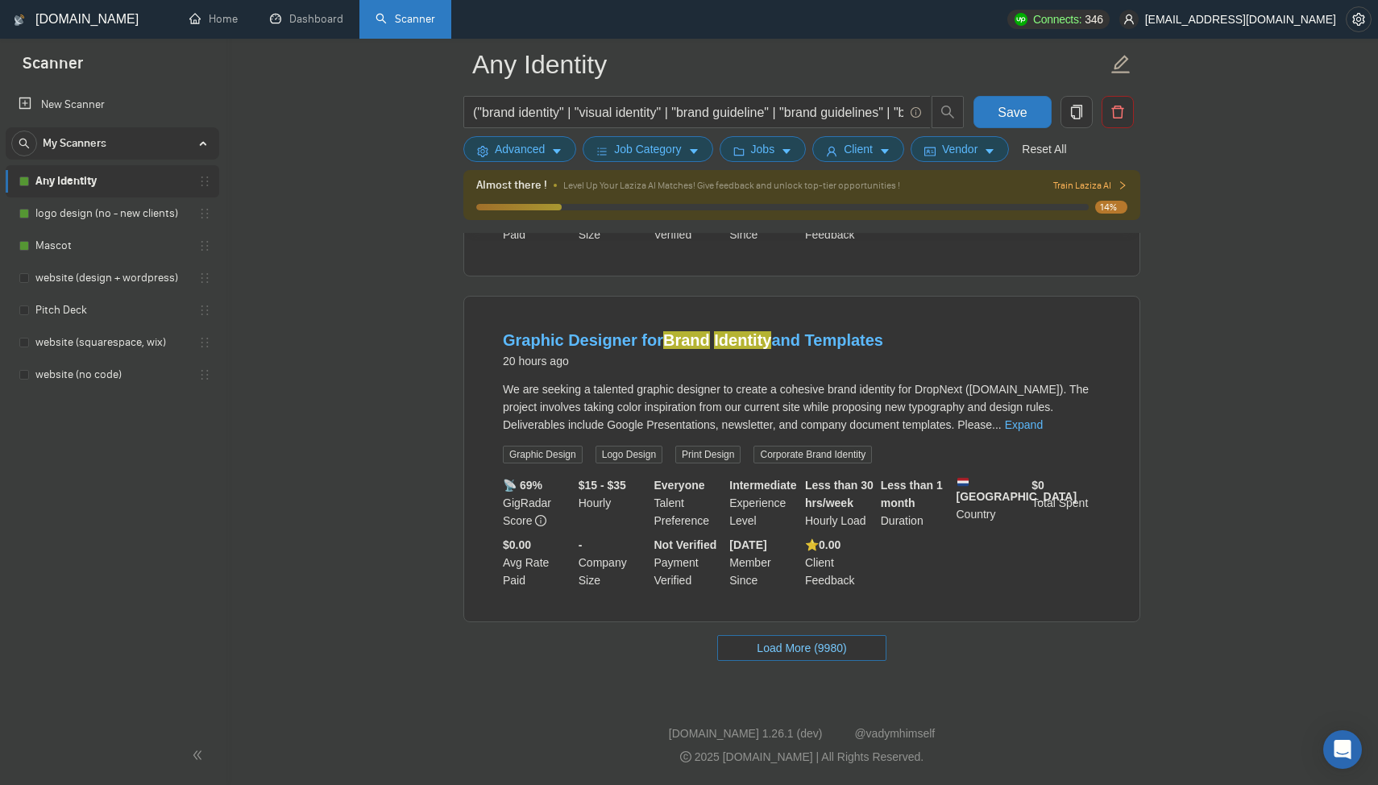
click at [840, 651] on span "Load More (9980)" at bounding box center [801, 648] width 89 height 18
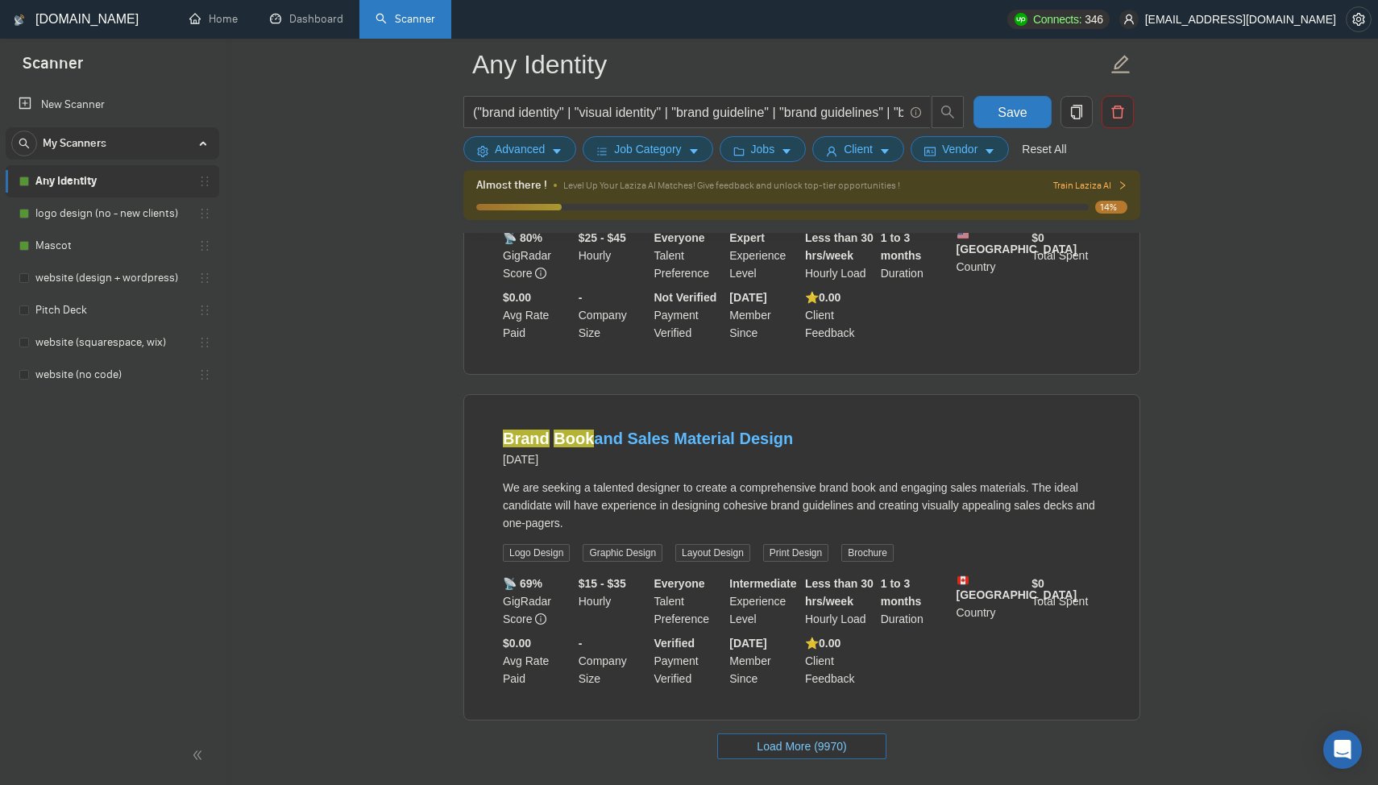
scroll to position [10275, 0]
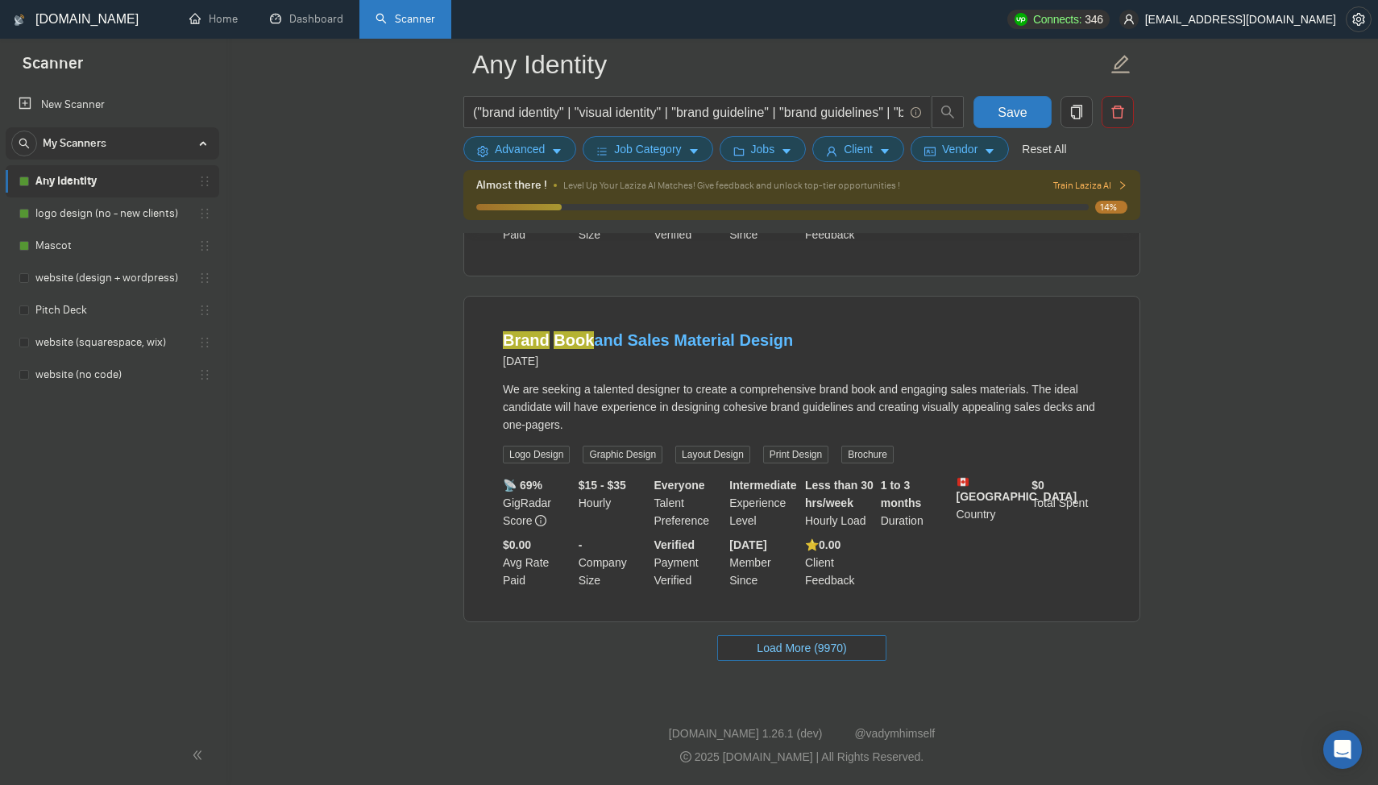
click at [840, 652] on span "Load More (9970)" at bounding box center [801, 648] width 89 height 18
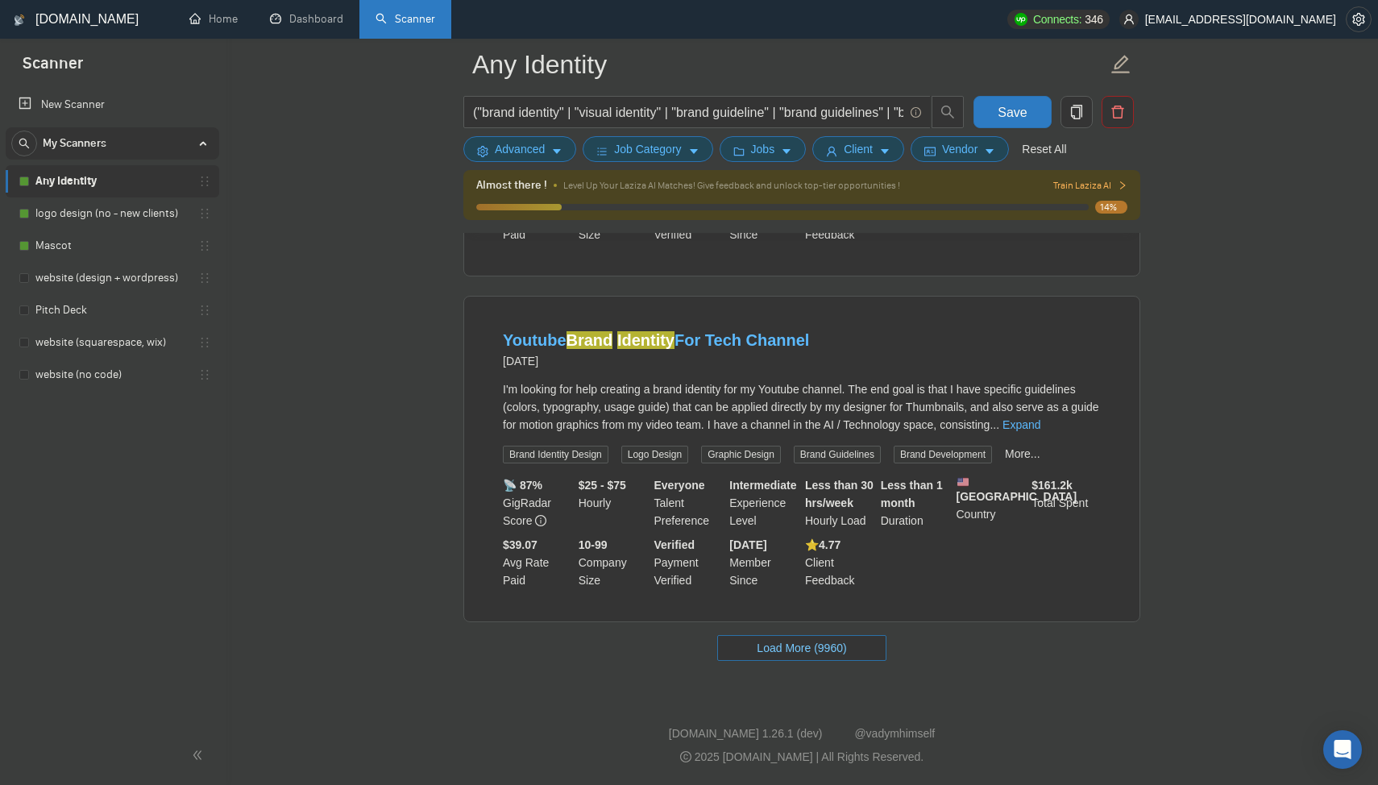
scroll to position [13782, 0]
click at [840, 651] on span "Load More (9960)" at bounding box center [801, 648] width 89 height 18
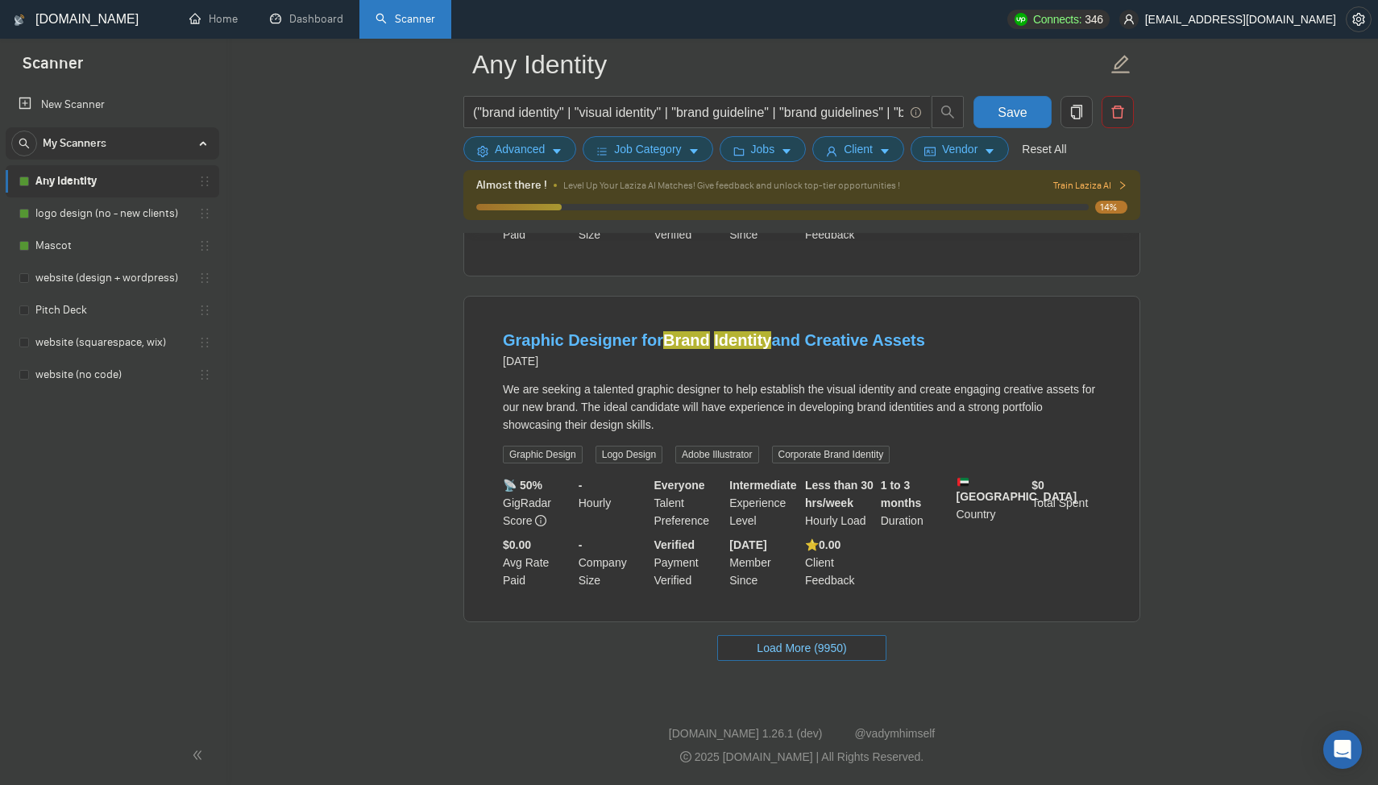
scroll to position [17293, 0]
click at [839, 655] on span "Load More (9950)" at bounding box center [801, 648] width 89 height 18
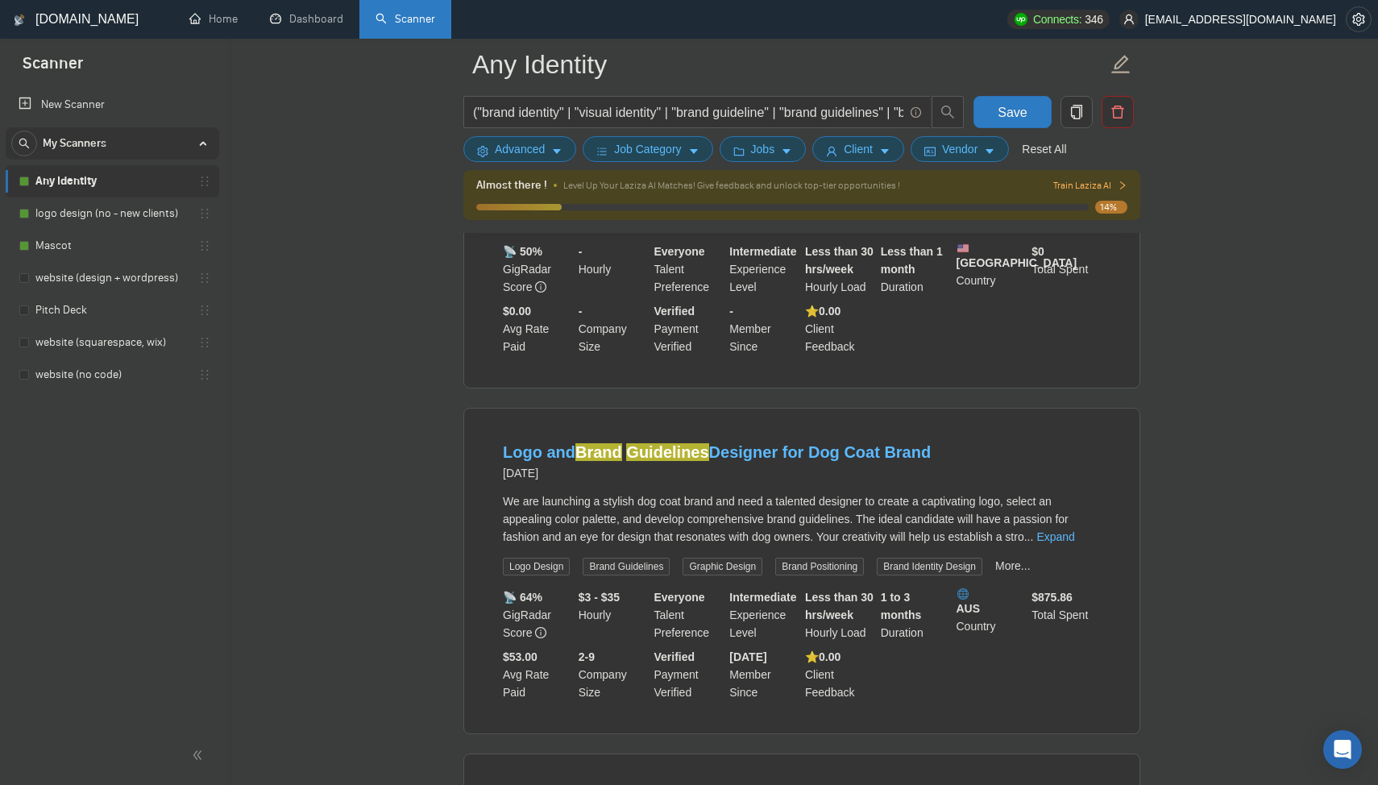
scroll to position [20862, 0]
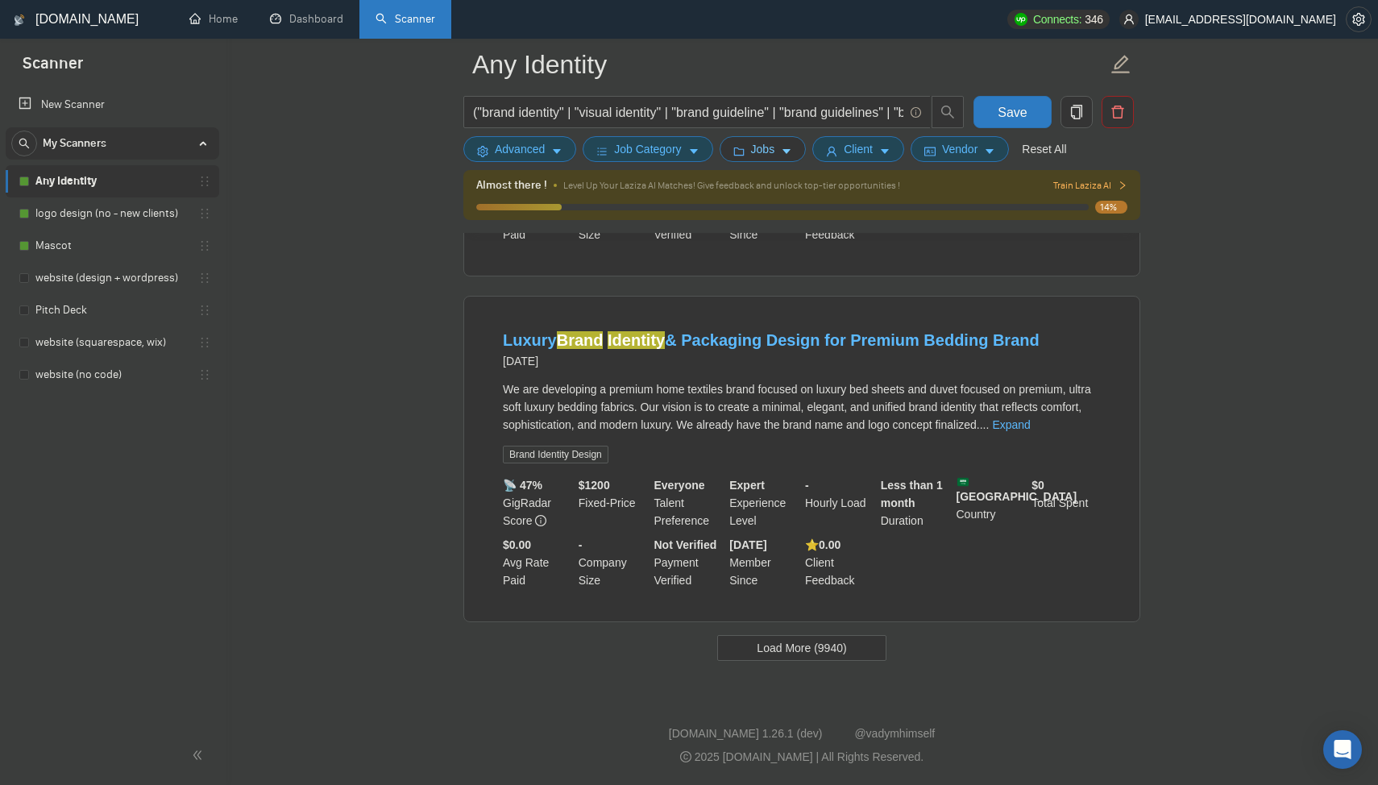
click at [750, 153] on button "Jobs" at bounding box center [763, 149] width 87 height 26
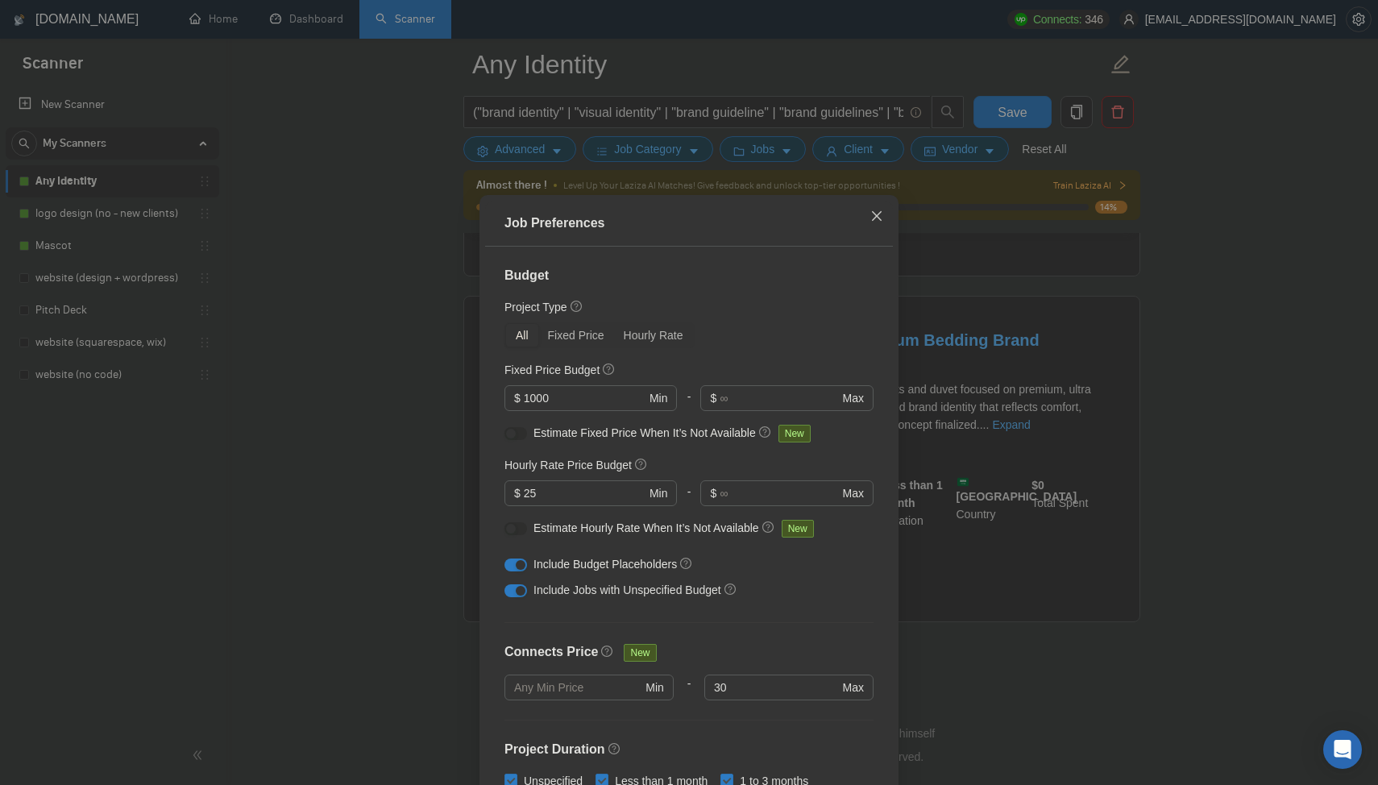
click at [875, 209] on span "Close" at bounding box center [877, 217] width 44 height 44
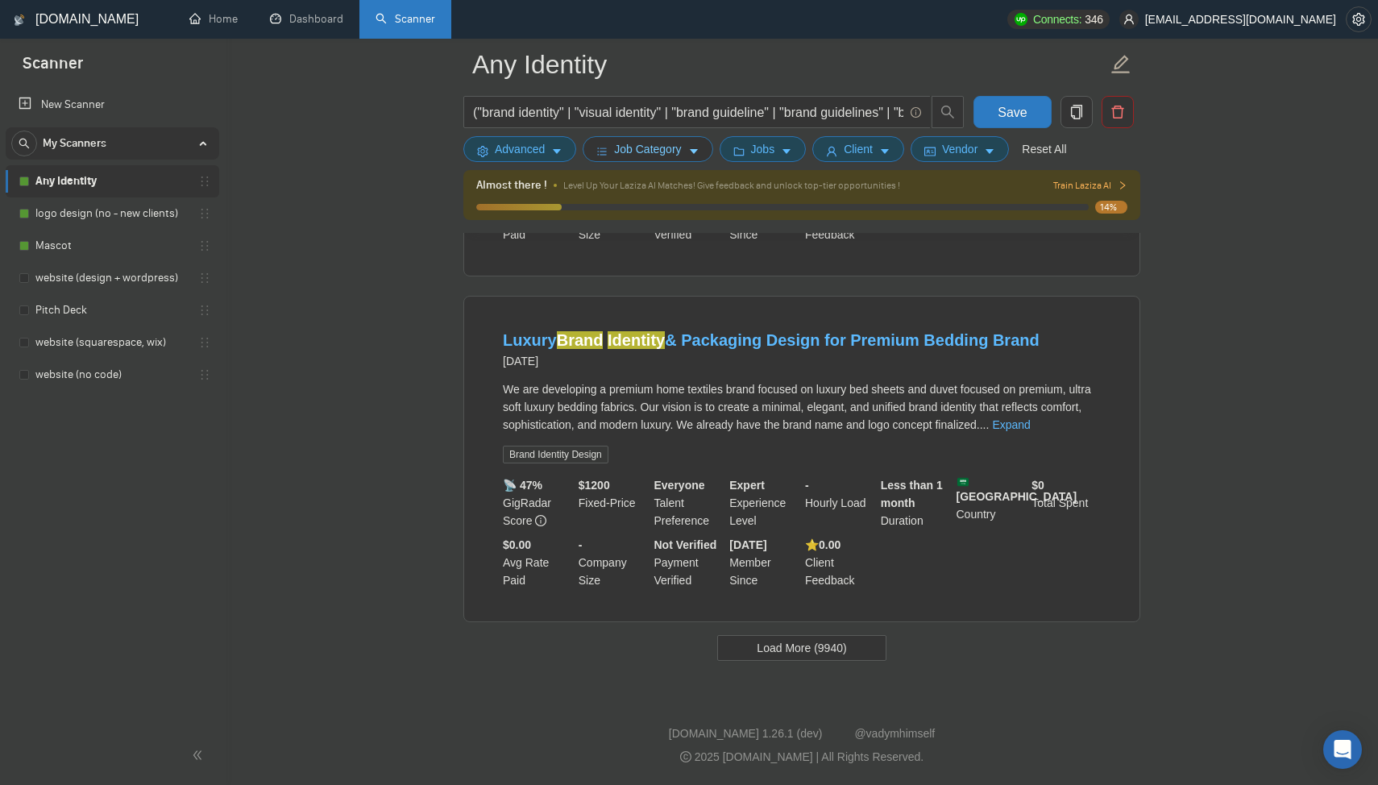
click at [670, 157] on span "Job Category" at bounding box center [647, 149] width 67 height 18
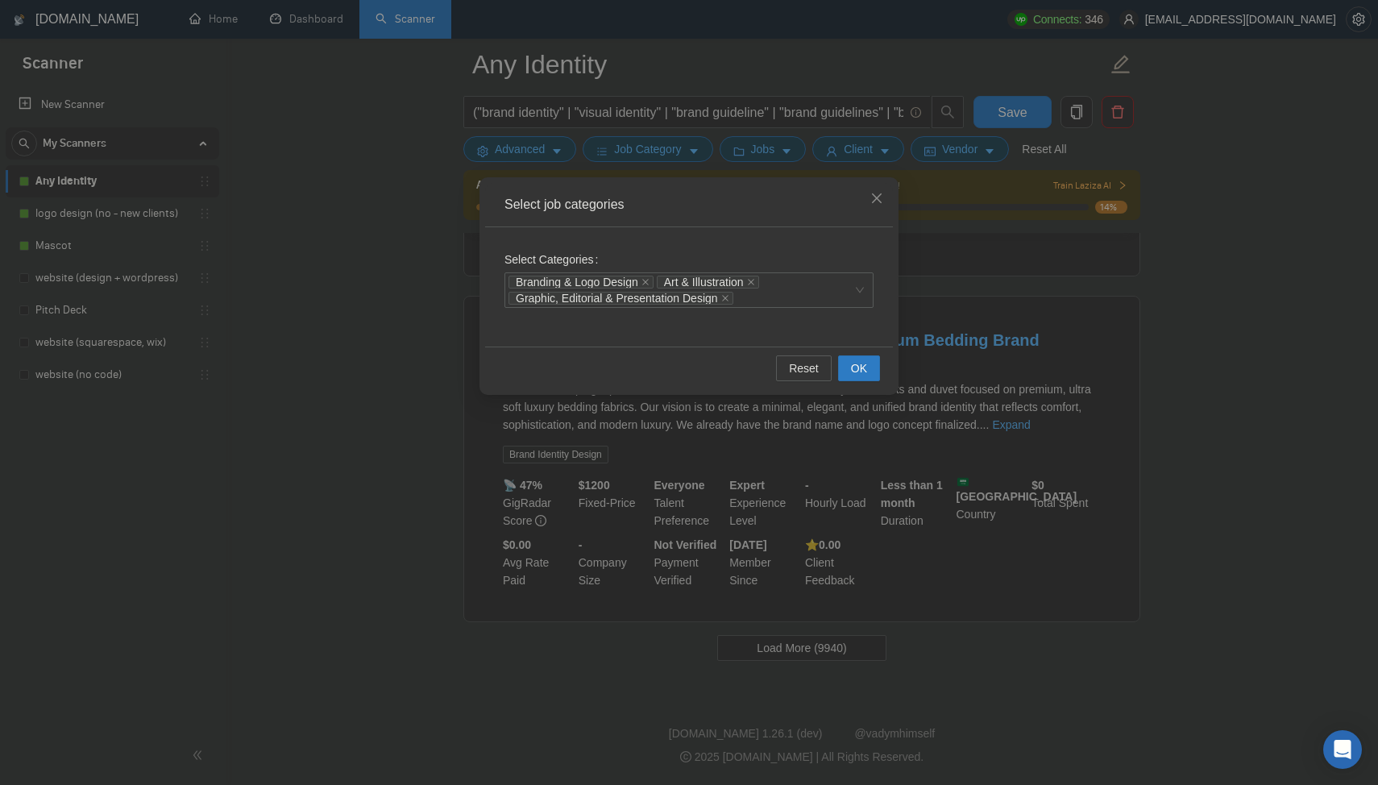
click at [670, 156] on div "Select job categories Select Categories Branding & Logo Design Art & Illustrati…" at bounding box center [689, 392] width 1378 height 785
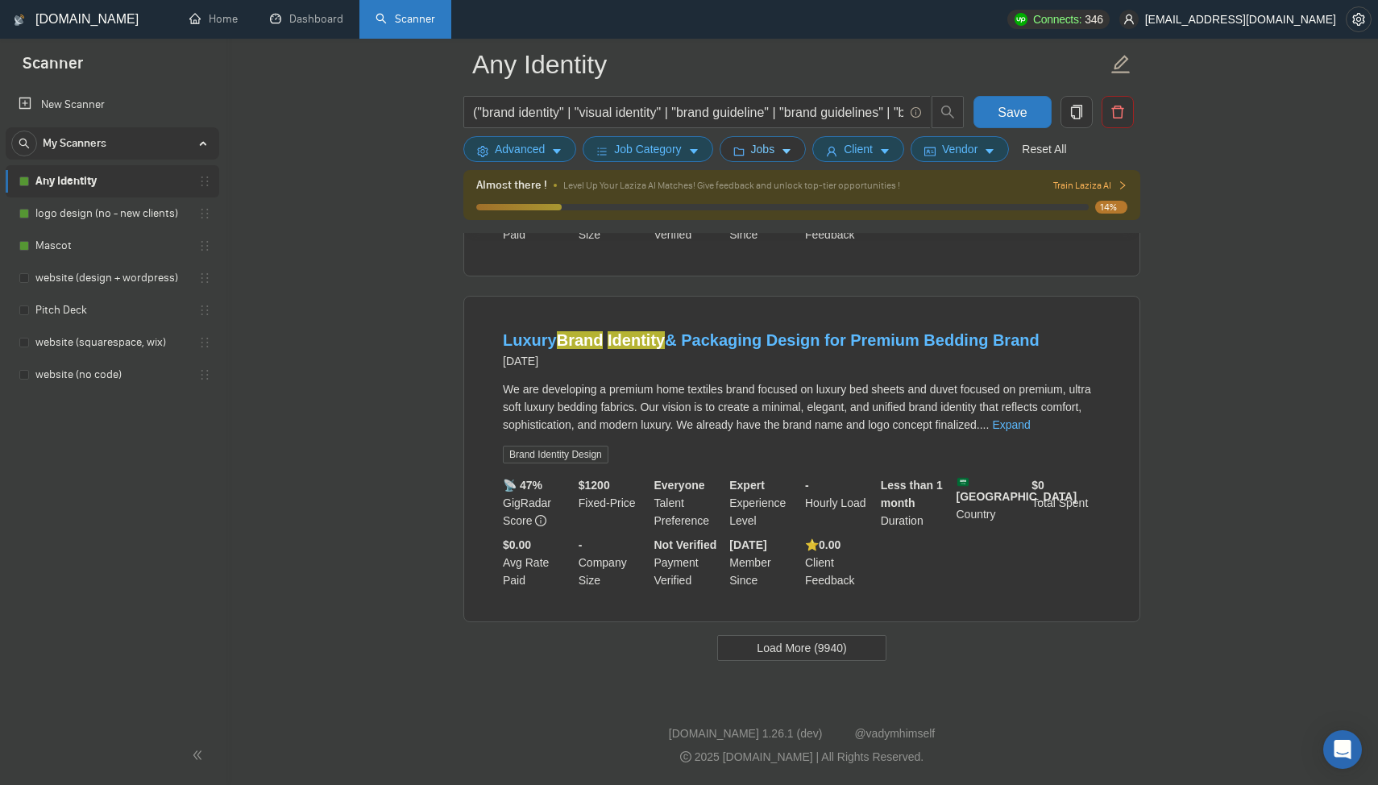
click at [774, 156] on span "Jobs" at bounding box center [763, 149] width 24 height 18
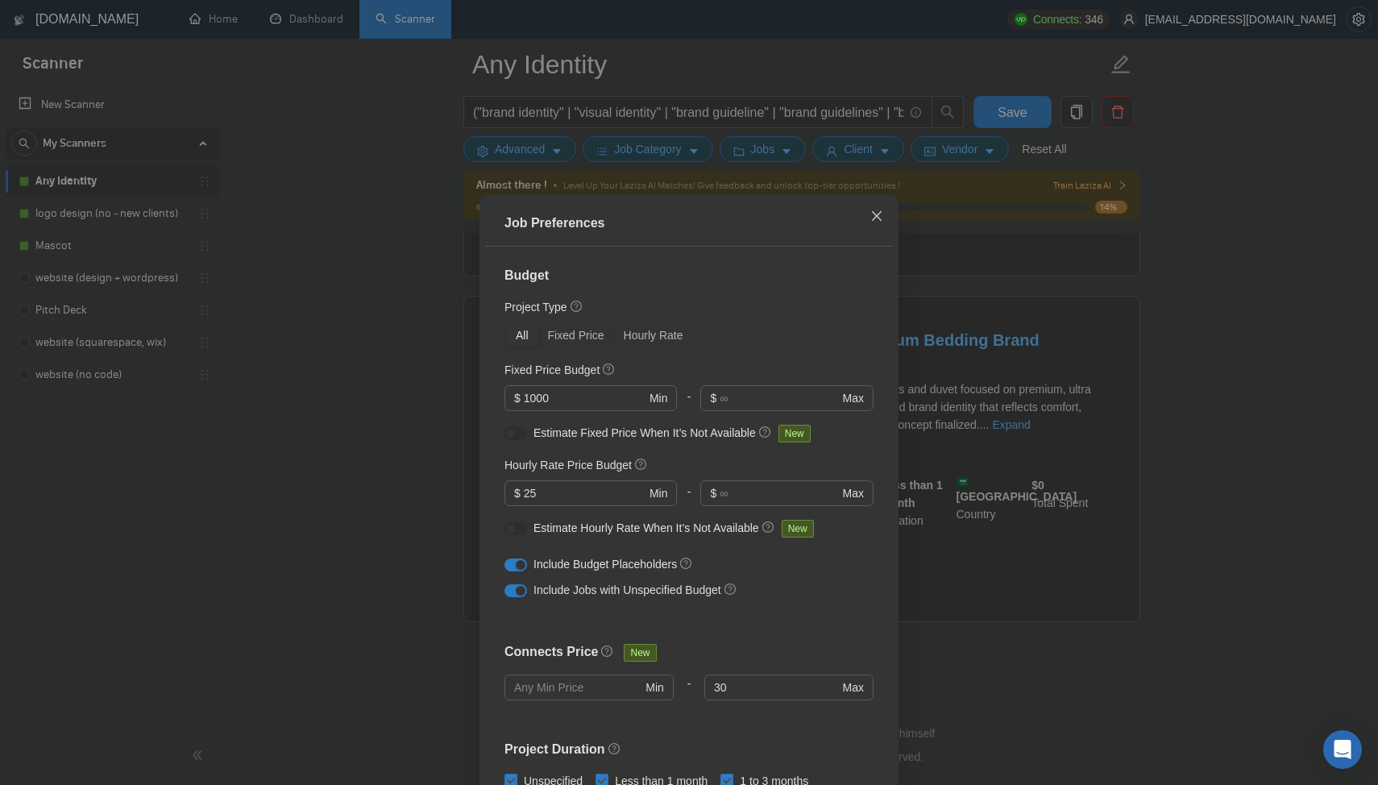
click at [895, 197] on span "Close" at bounding box center [877, 217] width 44 height 44
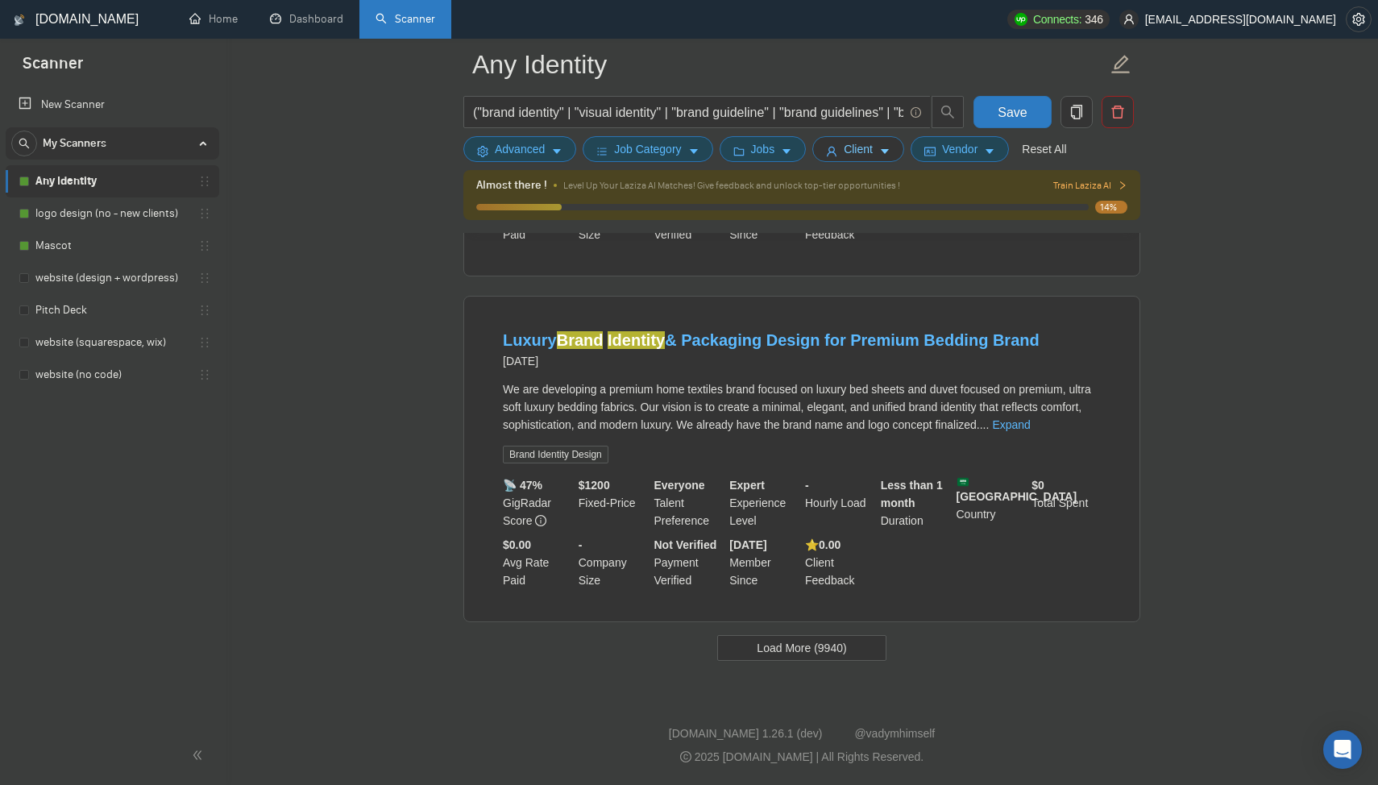
click at [859, 152] on span "Client" at bounding box center [858, 149] width 29 height 18
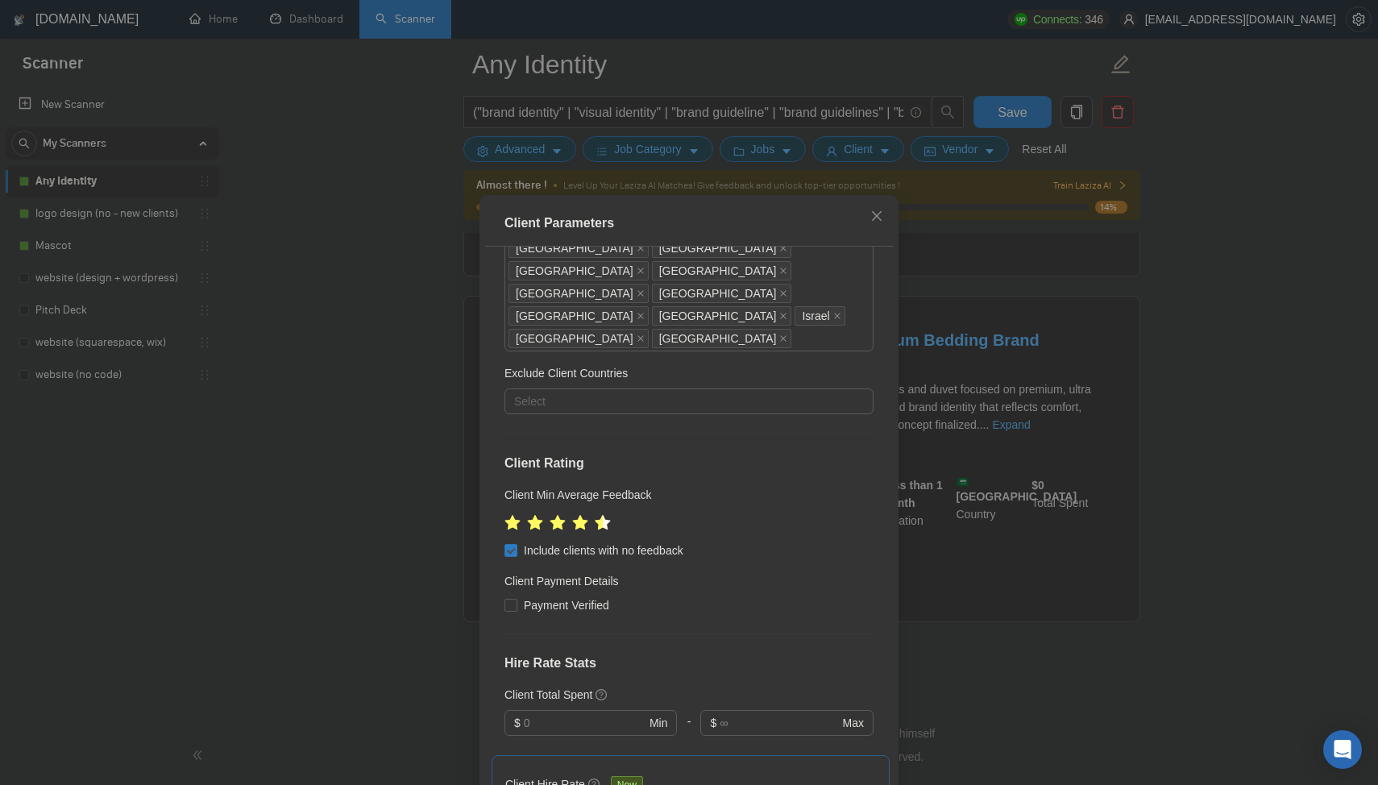
click at [516, 434] on div "Client Location Include Client Countries [GEOGRAPHIC_DATA] [GEOGRAPHIC_DATA] [G…" at bounding box center [689, 522] width 408 height 550
click at [515, 599] on input "Payment Verified" at bounding box center [510, 604] width 11 height 11
checkbox input "true"
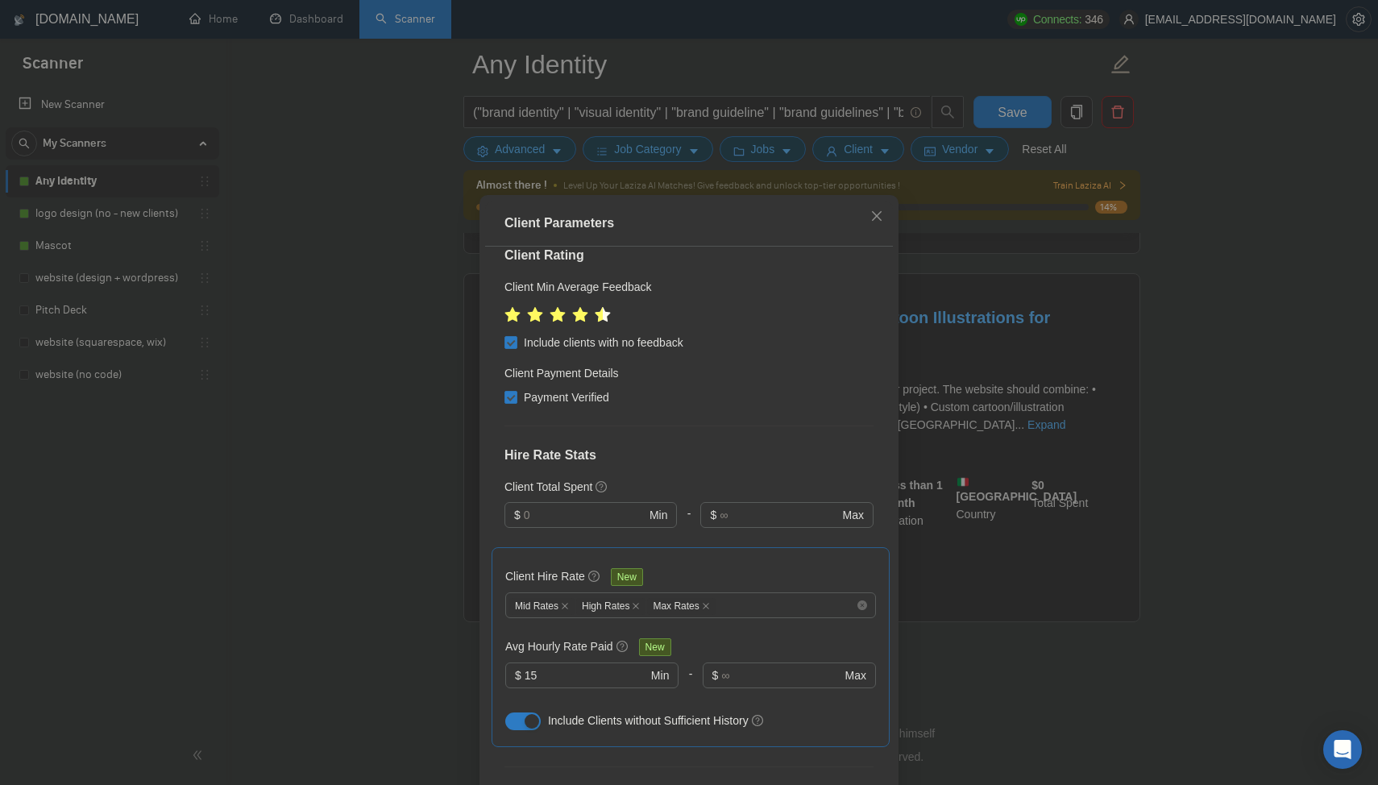
scroll to position [613, 0]
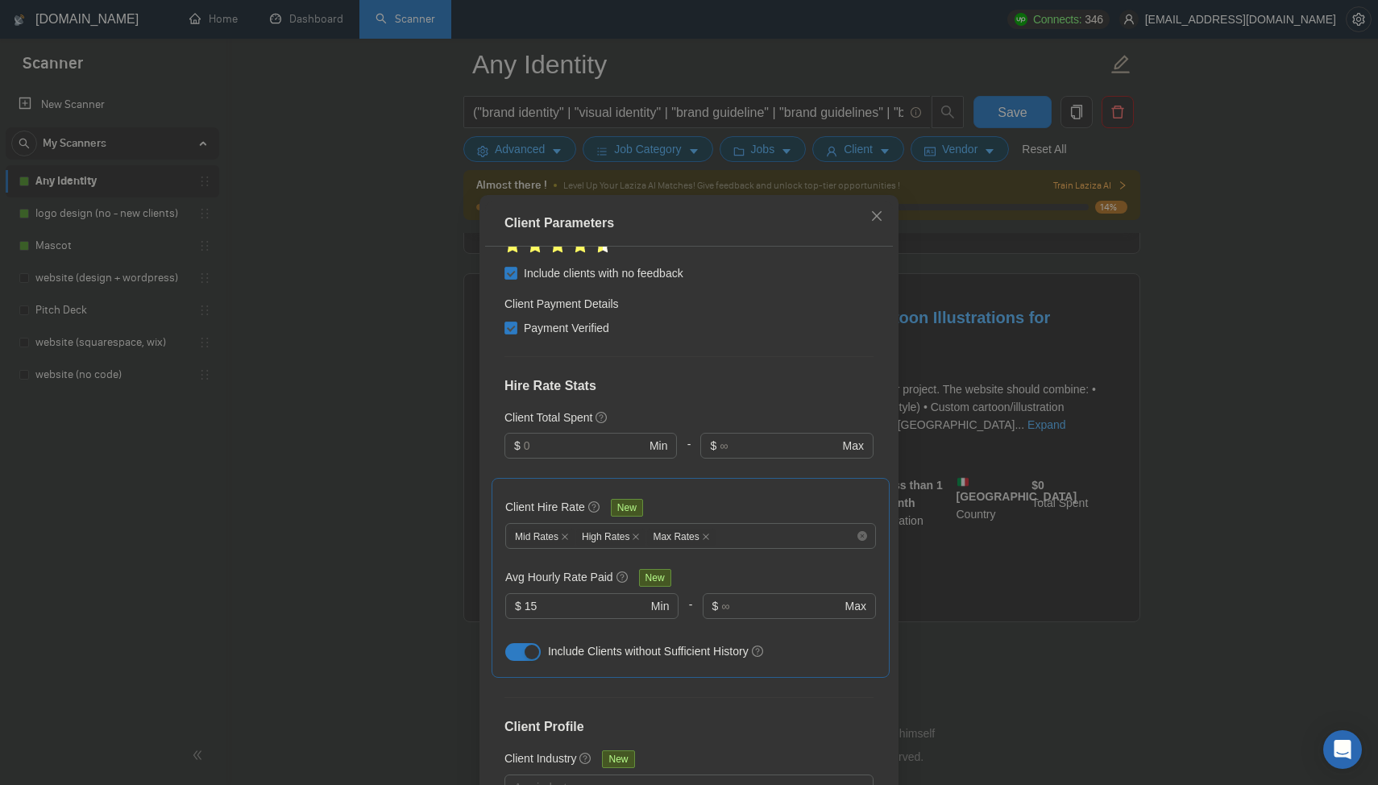
click at [373, 439] on div "Client Parameters Client Location Include Client Countries [GEOGRAPHIC_DATA] [G…" at bounding box center [689, 392] width 1378 height 785
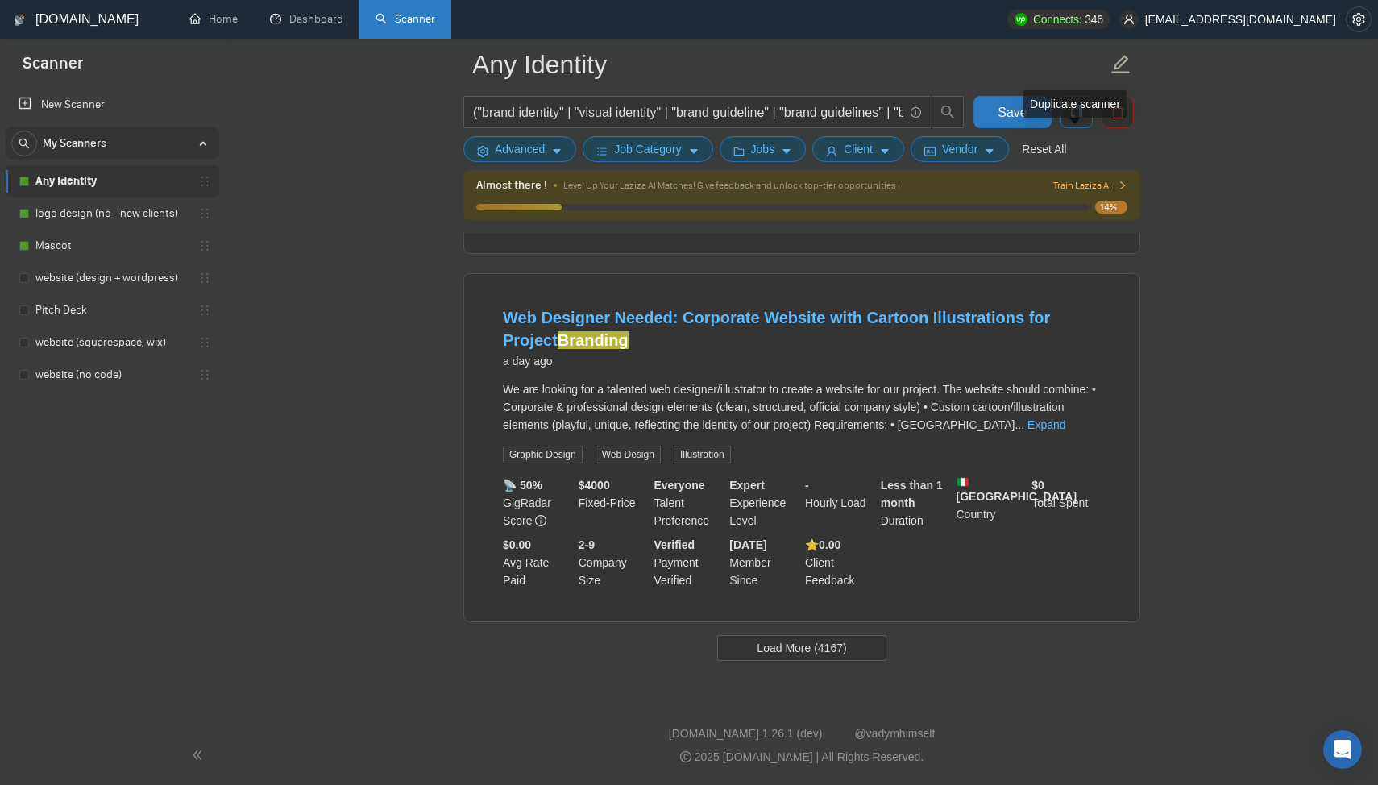
click at [1077, 106] on icon "copy" at bounding box center [1076, 112] width 11 height 15
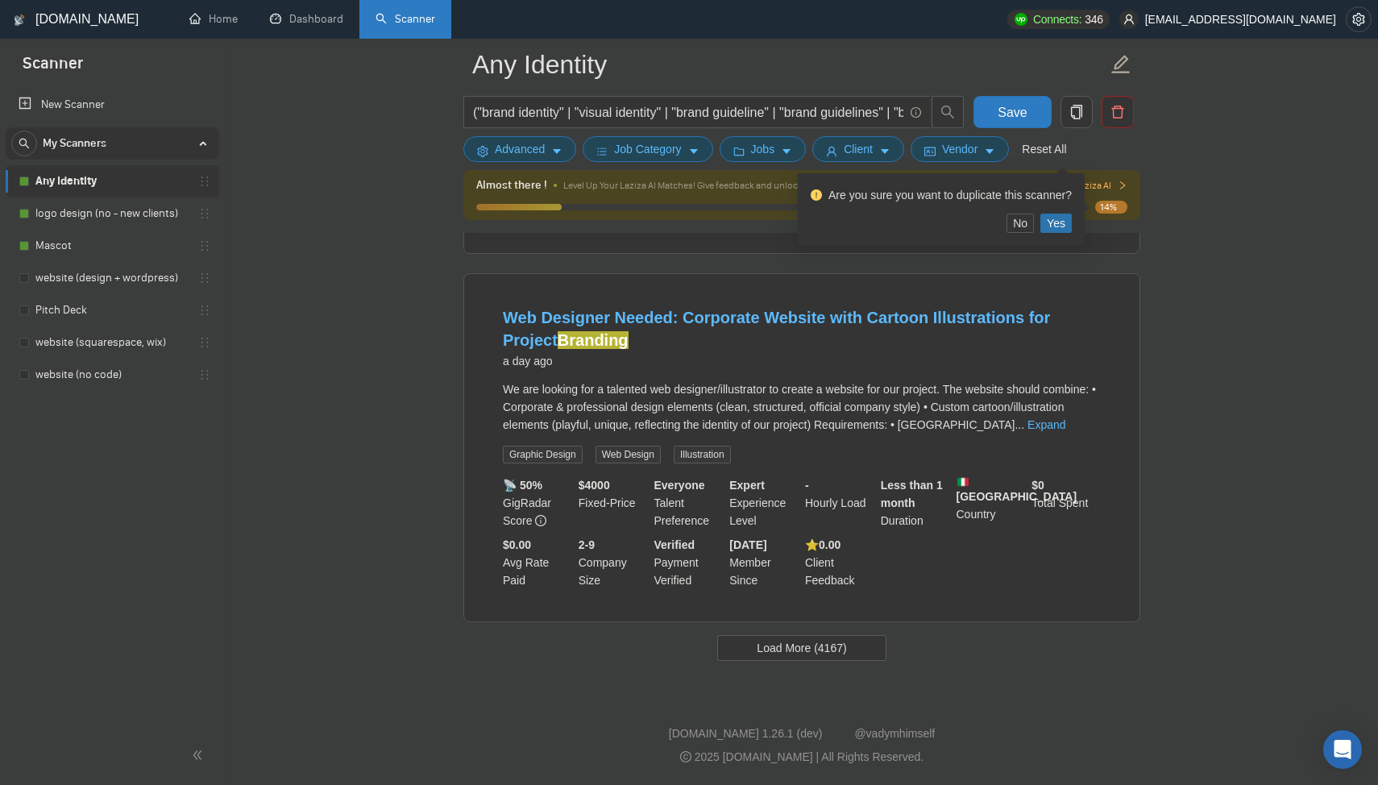
click at [1066, 214] on span "Yes" at bounding box center [1056, 223] width 19 height 18
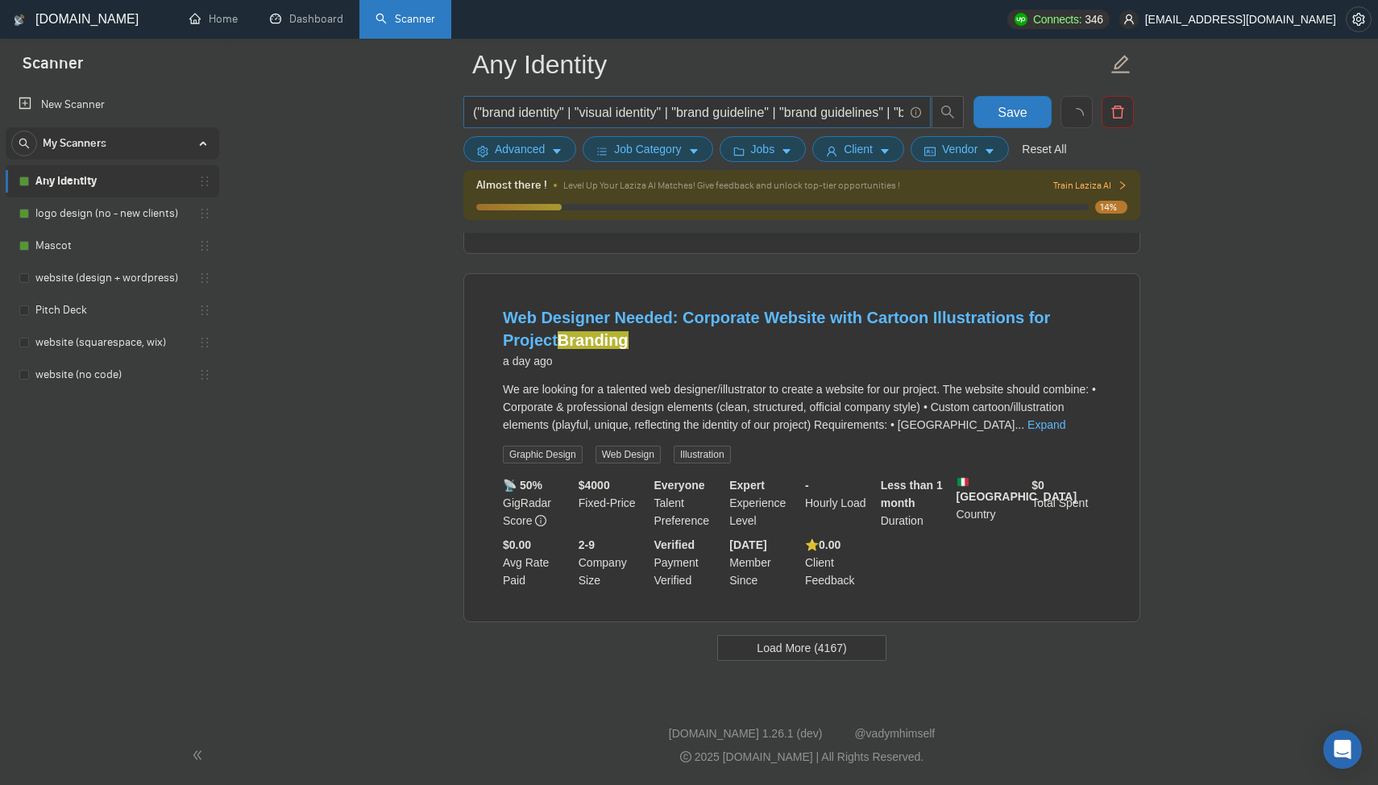
scroll to position [3277, 0]
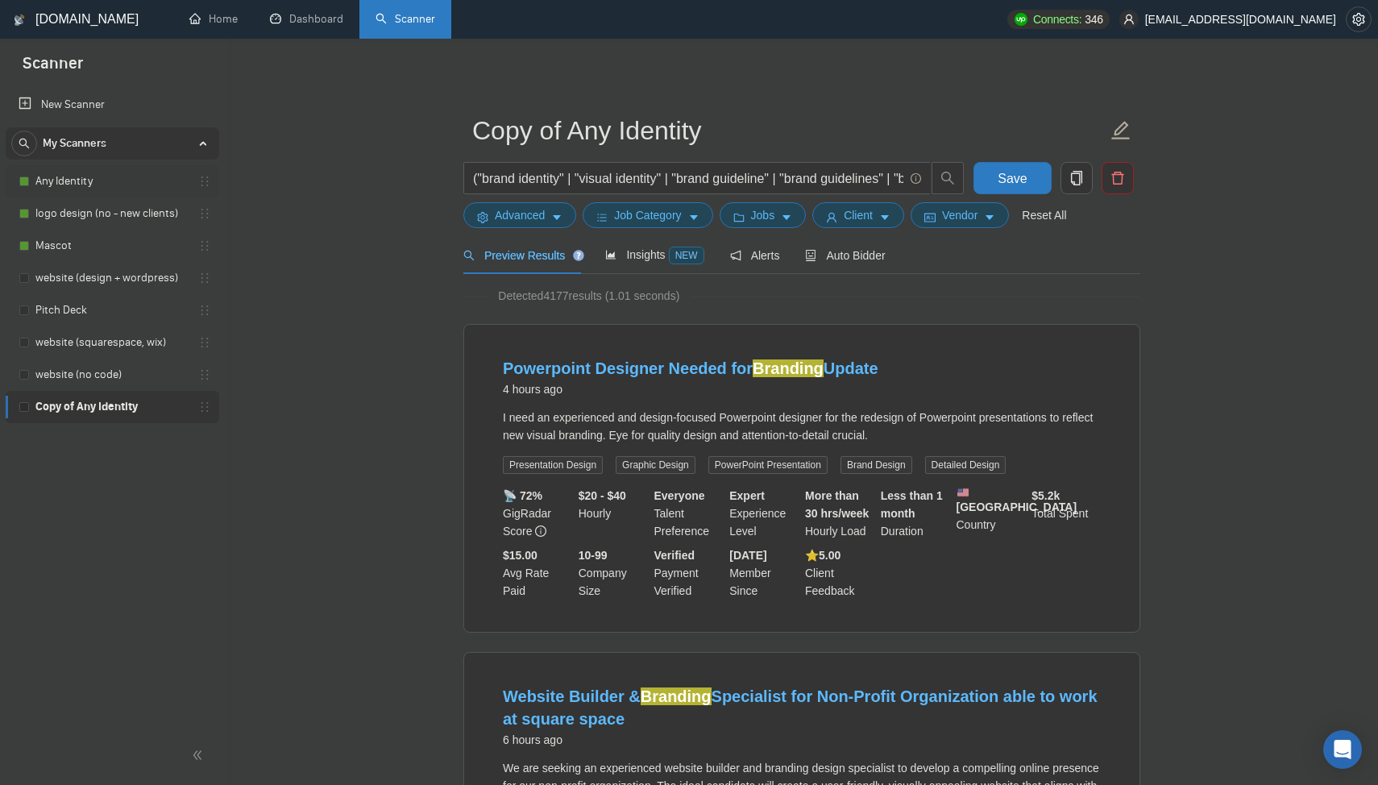
click at [89, 189] on link "Any Identity" at bounding box center [111, 181] width 153 height 32
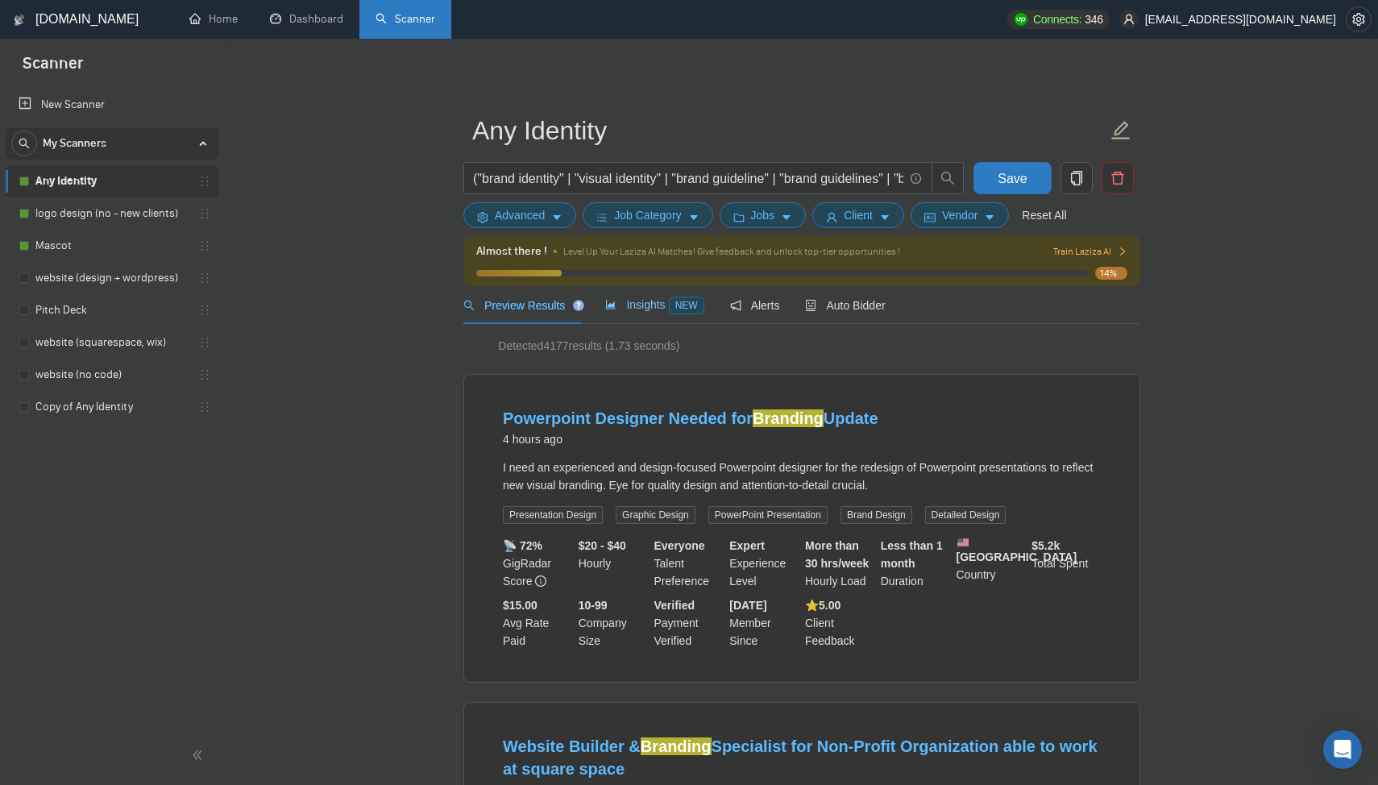
click at [636, 304] on span "Insights NEW" at bounding box center [654, 304] width 98 height 13
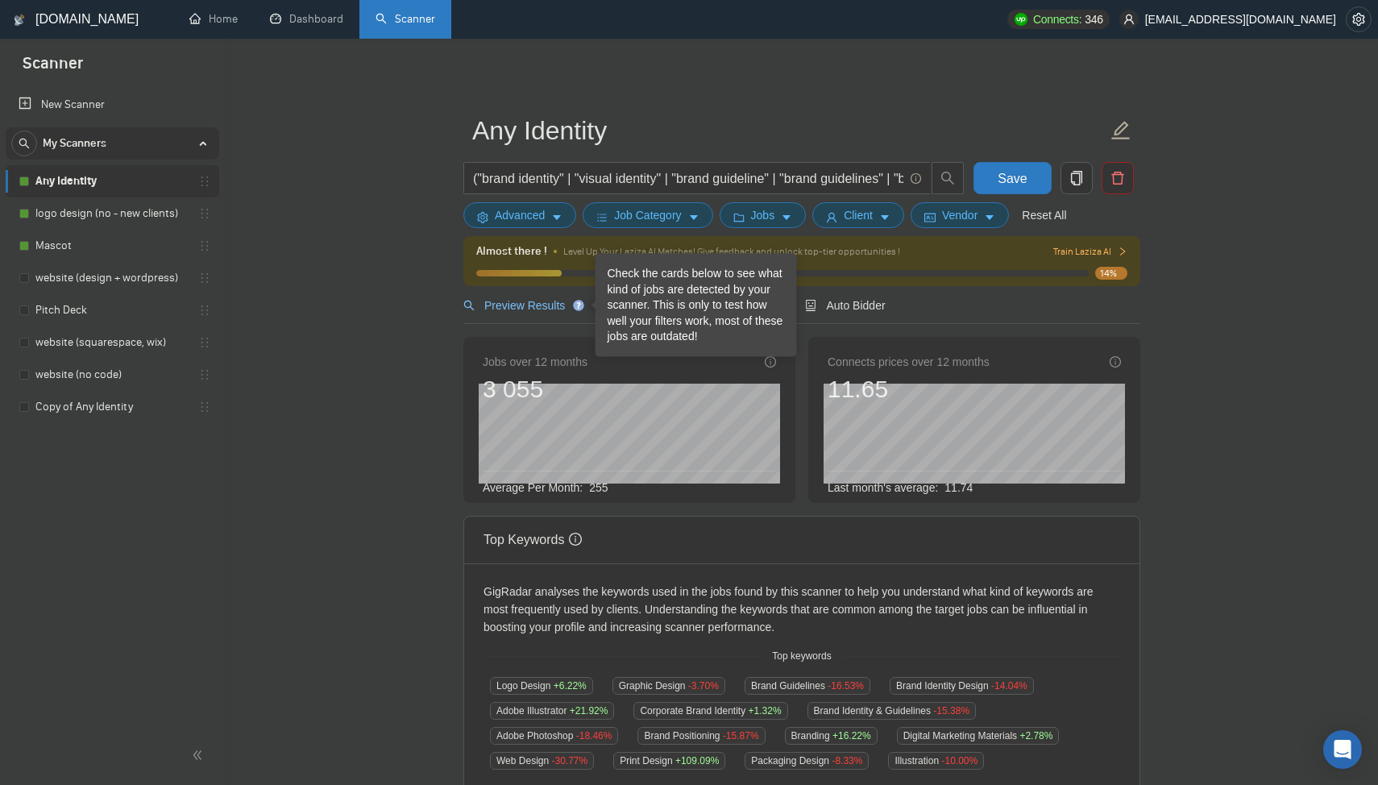
click at [549, 310] on span "Preview Results" at bounding box center [521, 305] width 116 height 13
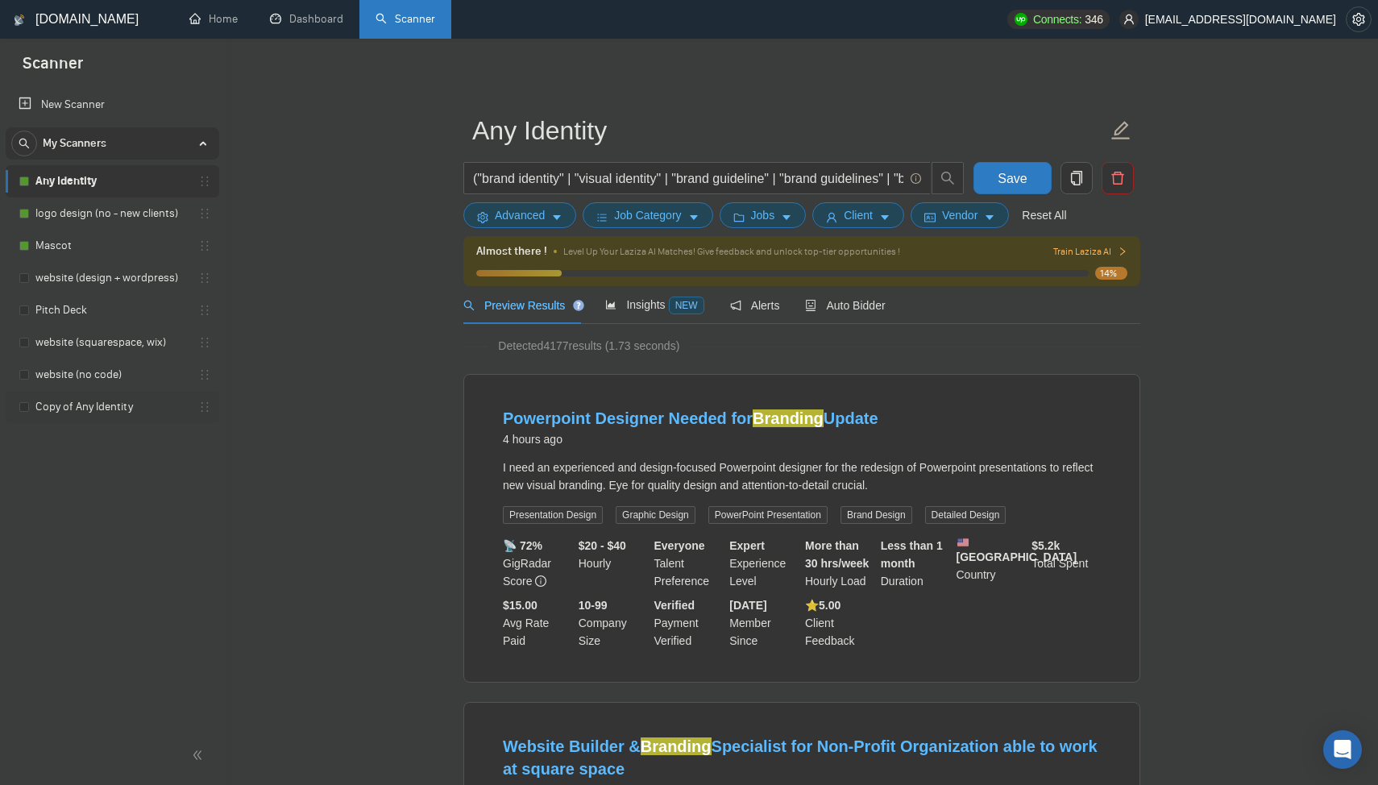
click at [97, 409] on link "Copy of Any Identity" at bounding box center [111, 407] width 153 height 32
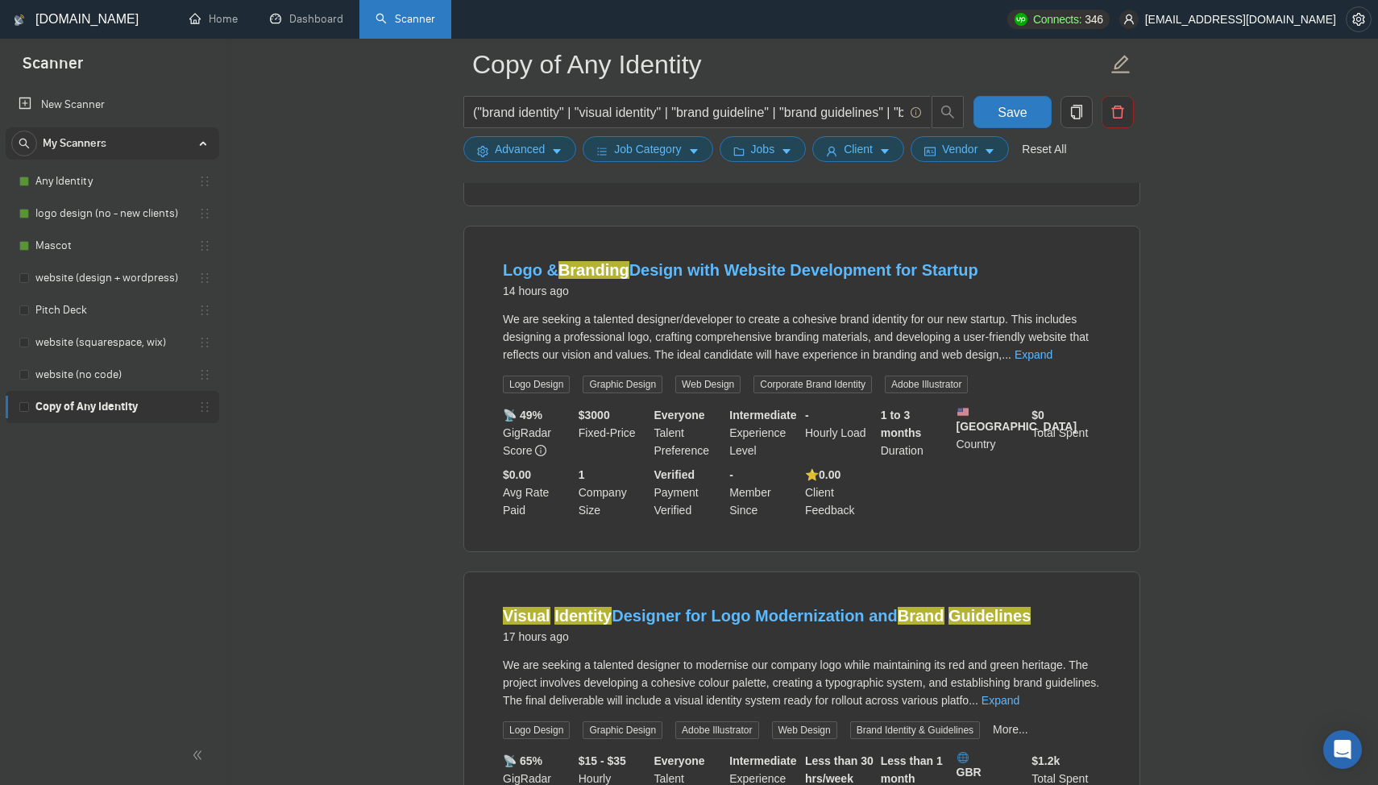
scroll to position [1425, 0]
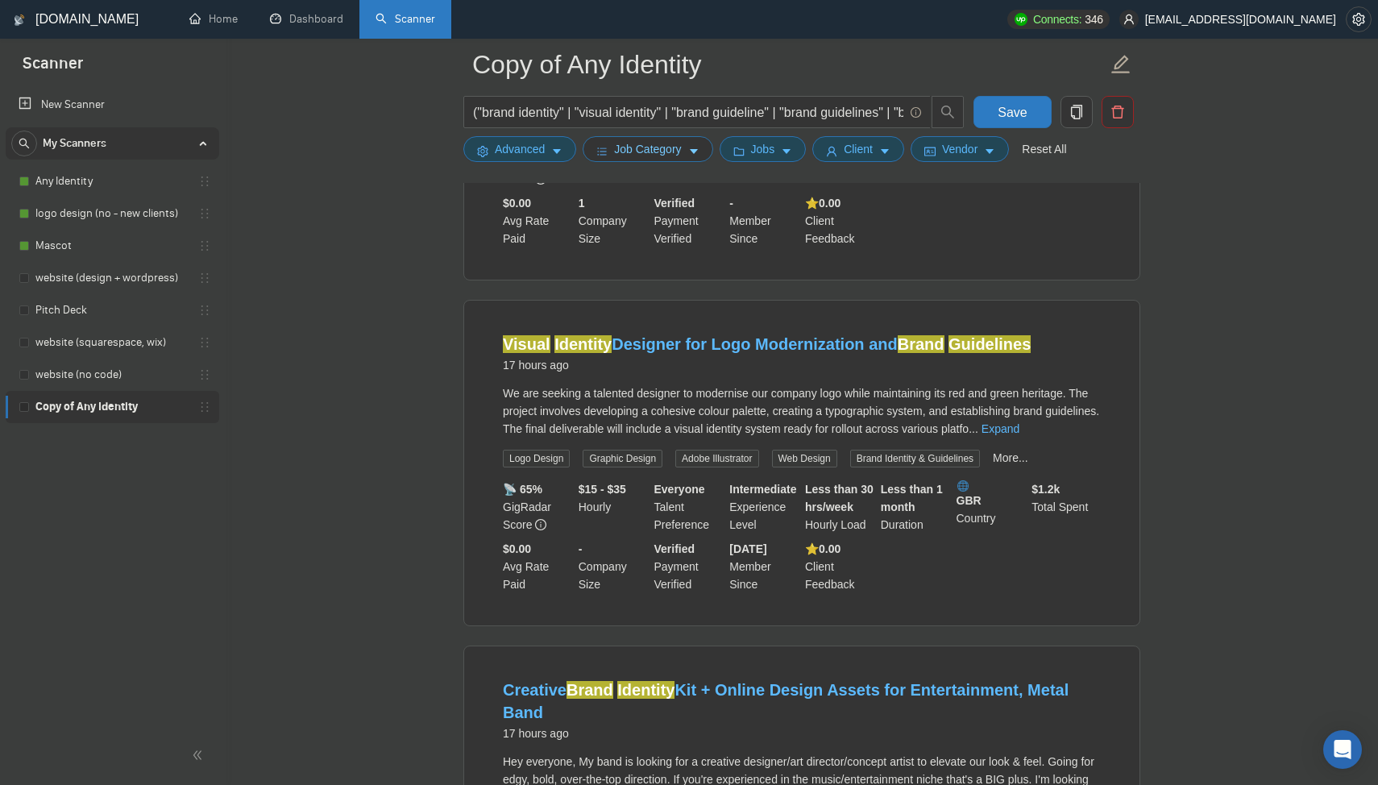
click at [646, 143] on span "Job Category" at bounding box center [647, 149] width 67 height 18
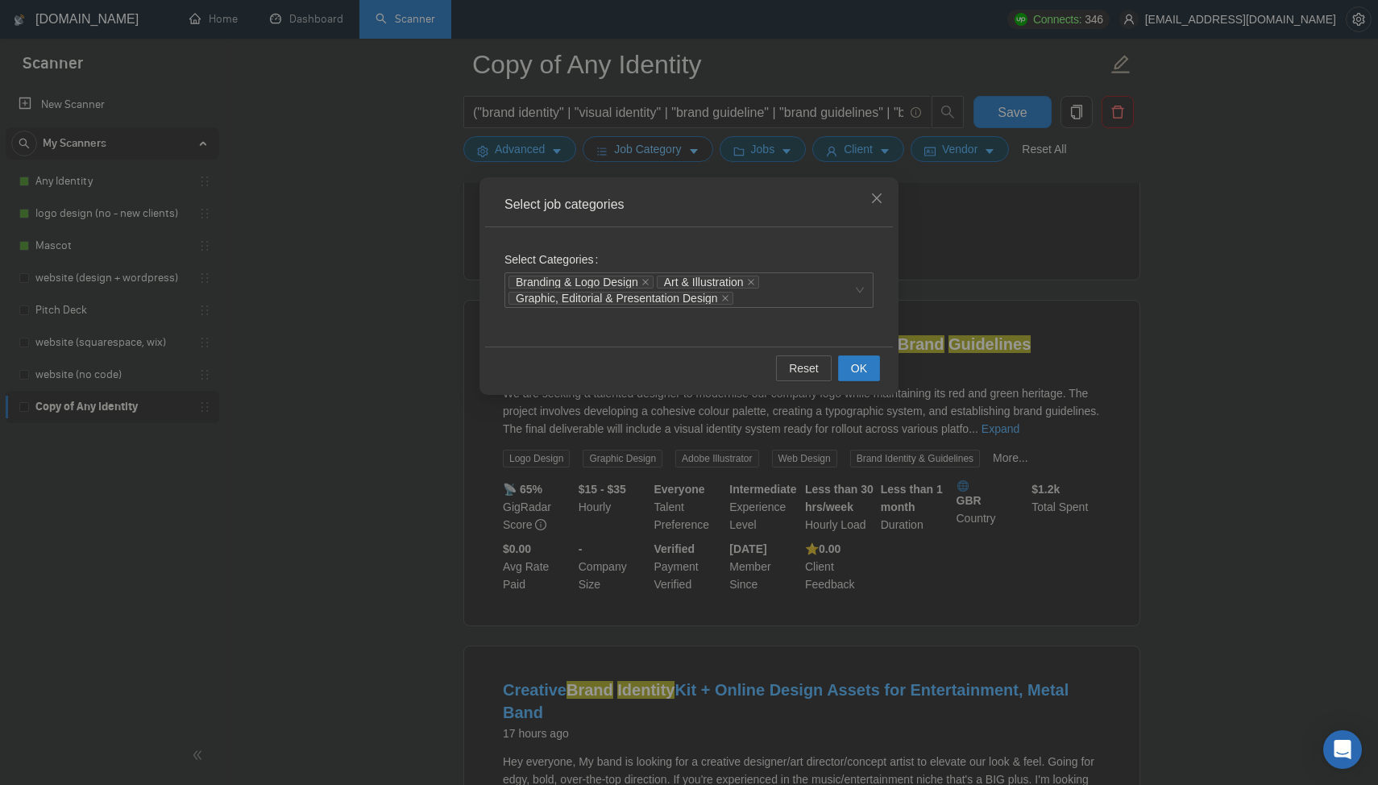
click at [646, 143] on div "Select job categories Select Categories Branding & Logo Design Art & Illustrati…" at bounding box center [689, 392] width 1378 height 785
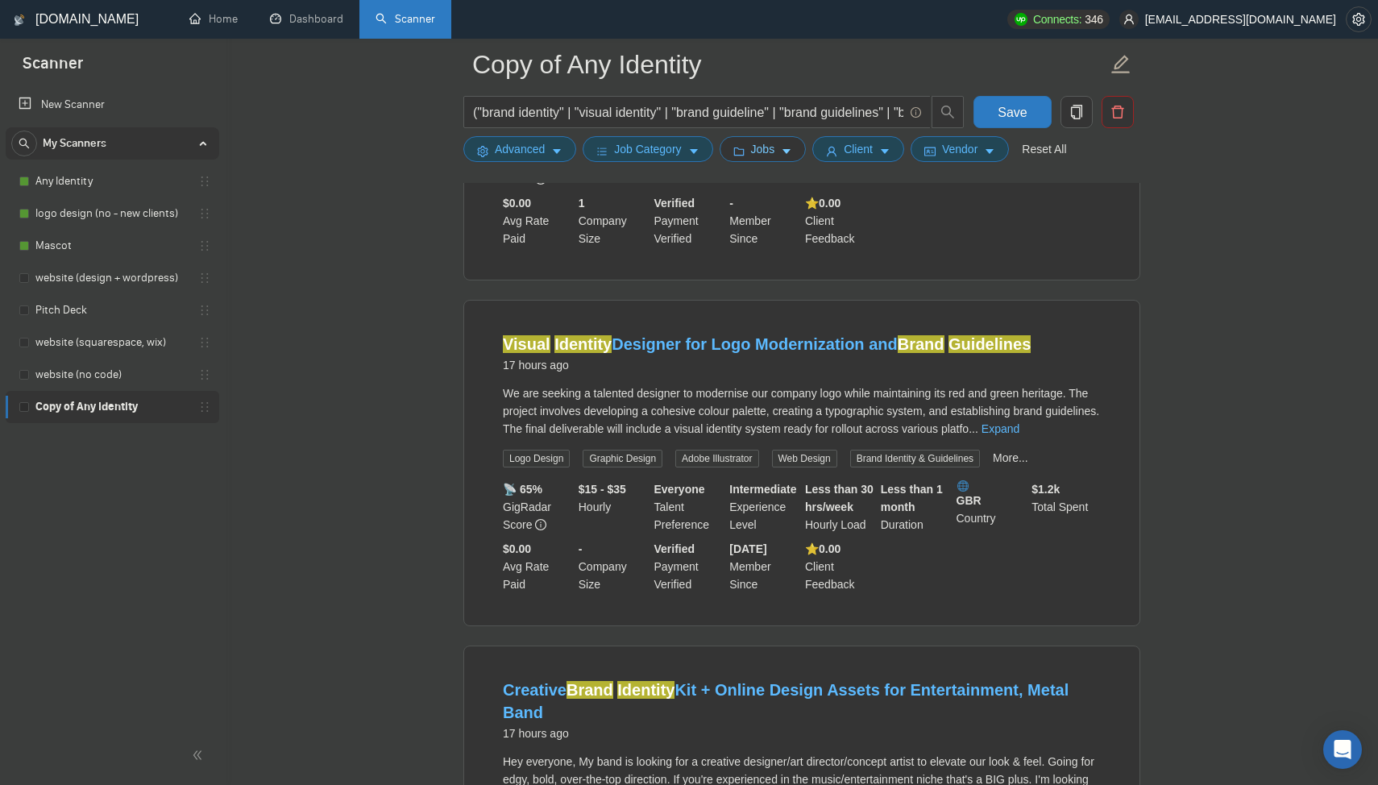
click at [745, 146] on icon "folder" at bounding box center [739, 151] width 11 height 11
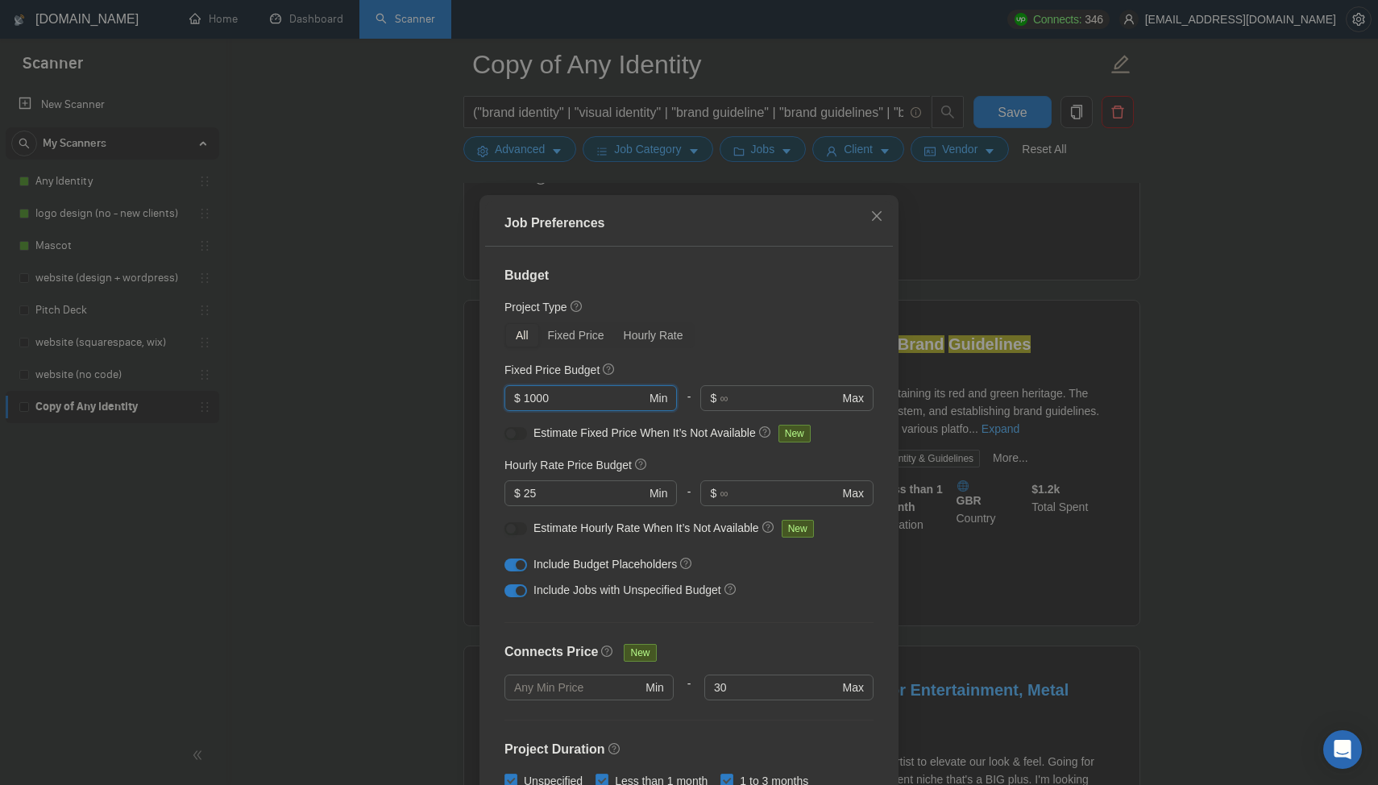
drag, startPoint x: 591, startPoint y: 397, endPoint x: 451, endPoint y: 396, distance: 139.5
click at [451, 396] on div "Job Preferences Budget Project Type All Fixed Price Hourly Rate Fixed Price Bud…" at bounding box center [689, 392] width 1378 height 785
click at [597, 482] on span "$ 25 Min" at bounding box center [591, 493] width 172 height 26
drag, startPoint x: 597, startPoint y: 488, endPoint x: 484, endPoint y: 488, distance: 112.9
click at [484, 488] on div "Job Preferences Budget Project Type All Fixed Price Hourly Rate Fixed Price Bud…" at bounding box center [689, 521] width 419 height 653
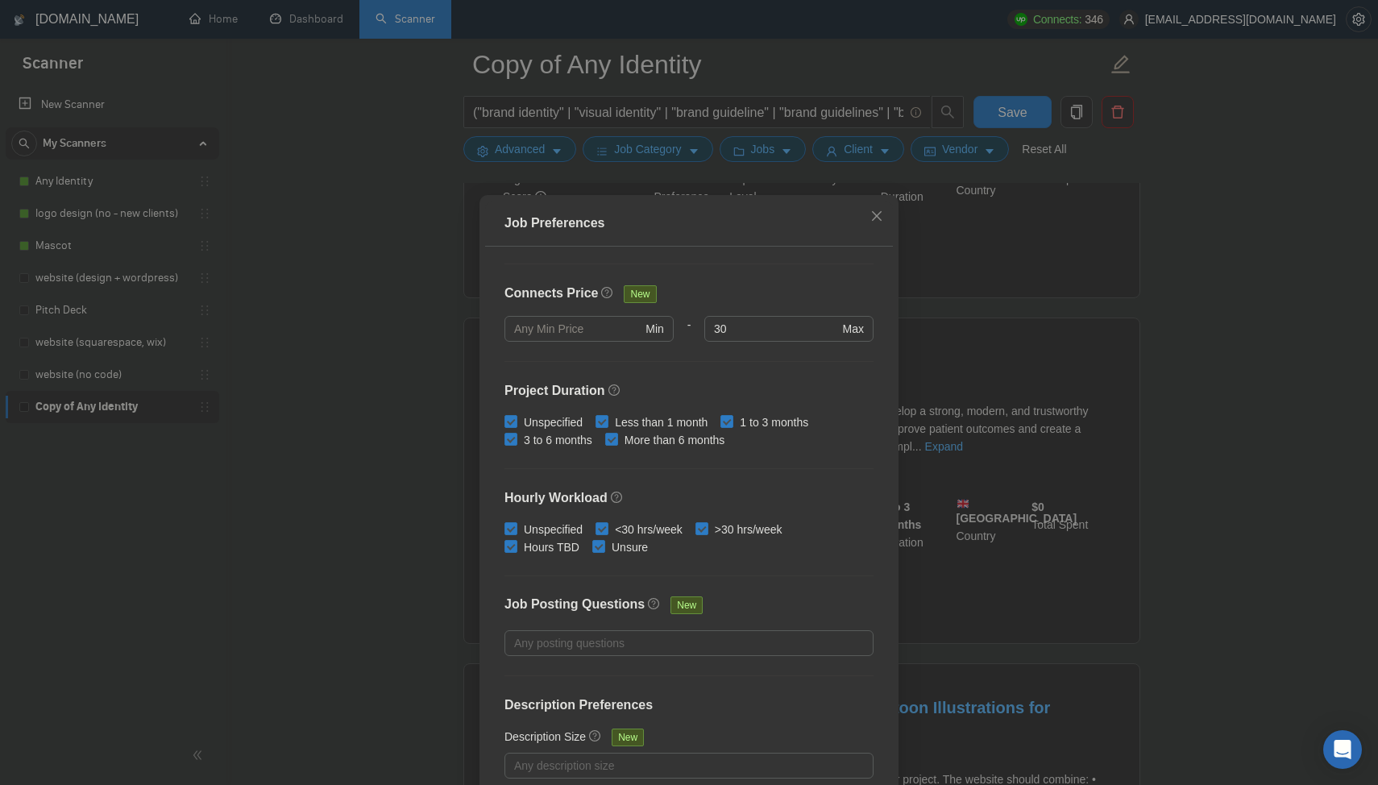
scroll to position [81, 0]
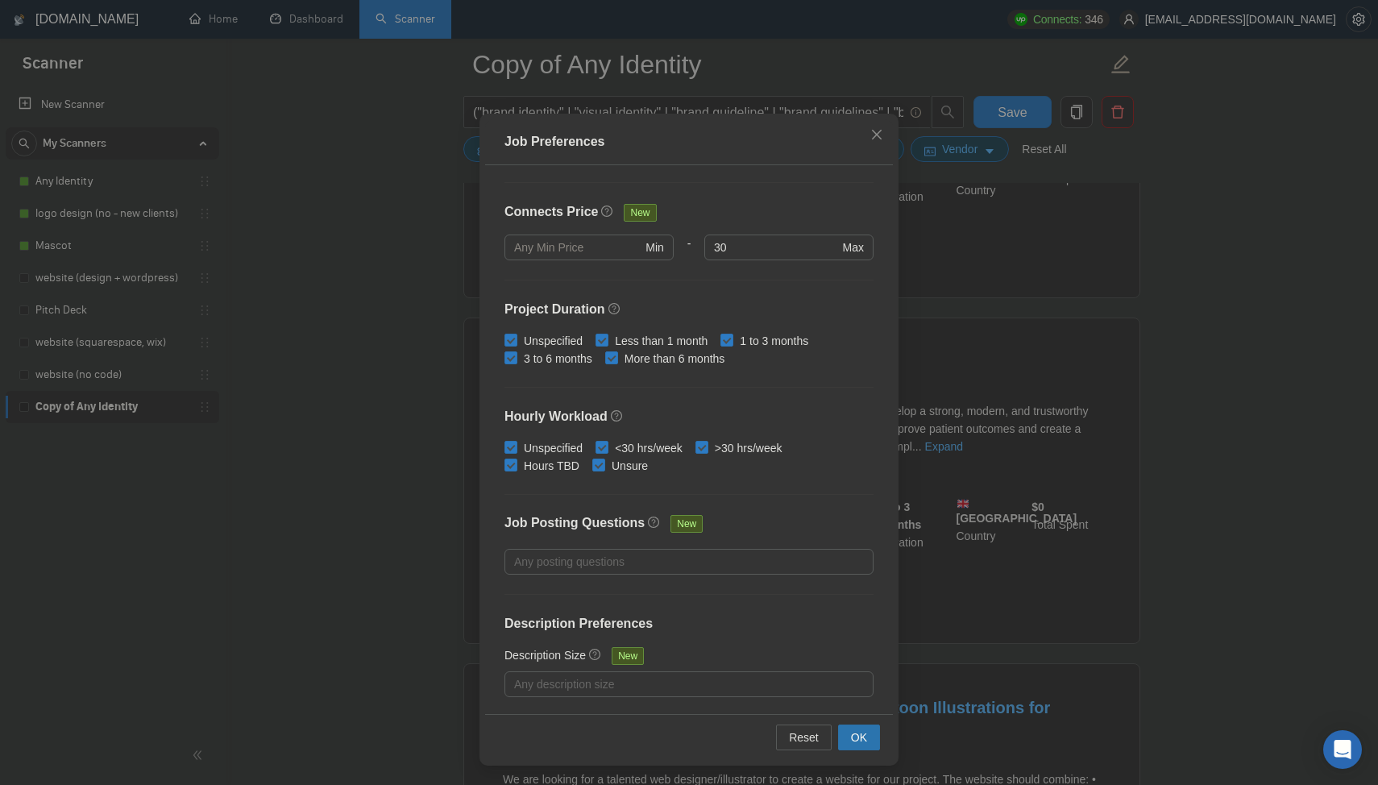
click at [863, 741] on span "OK" at bounding box center [859, 738] width 16 height 18
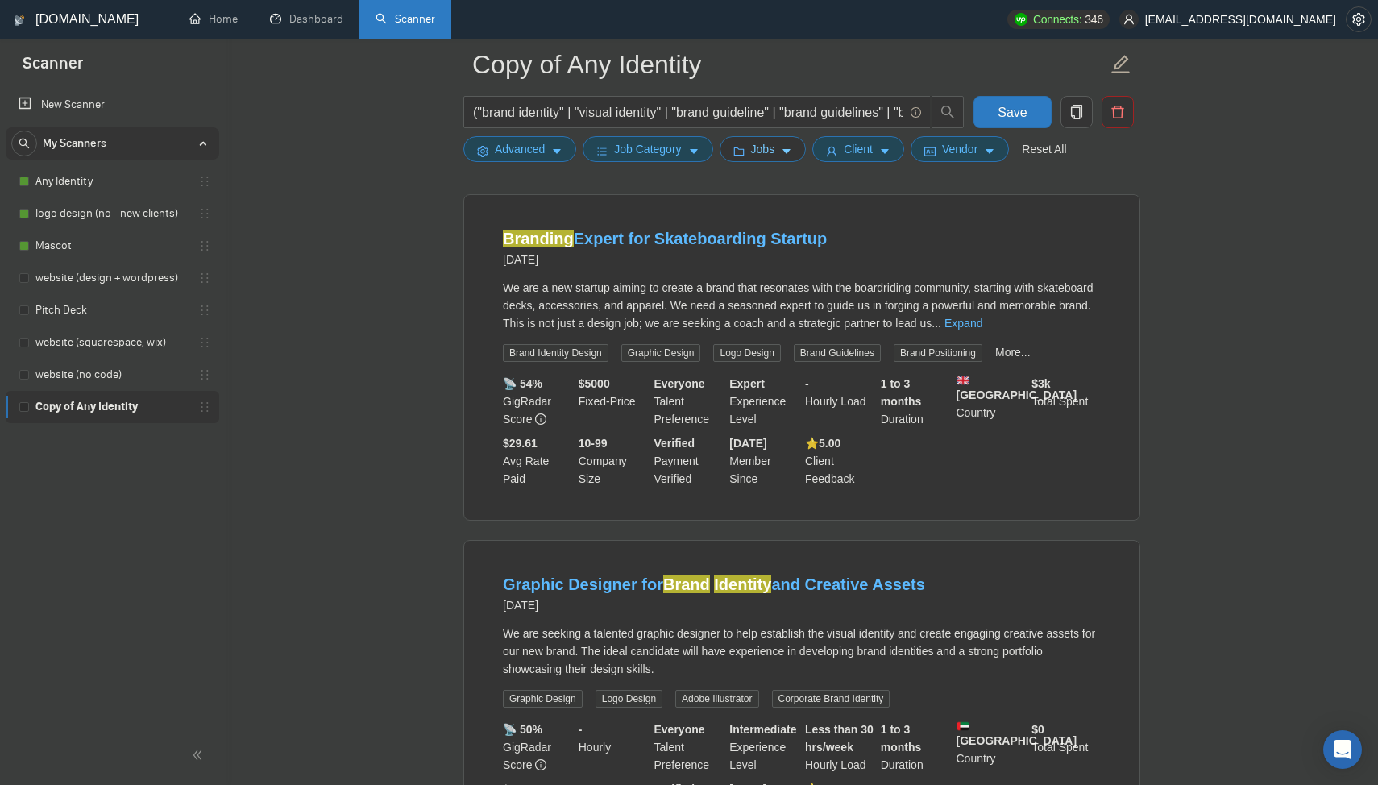
scroll to position [3274, 0]
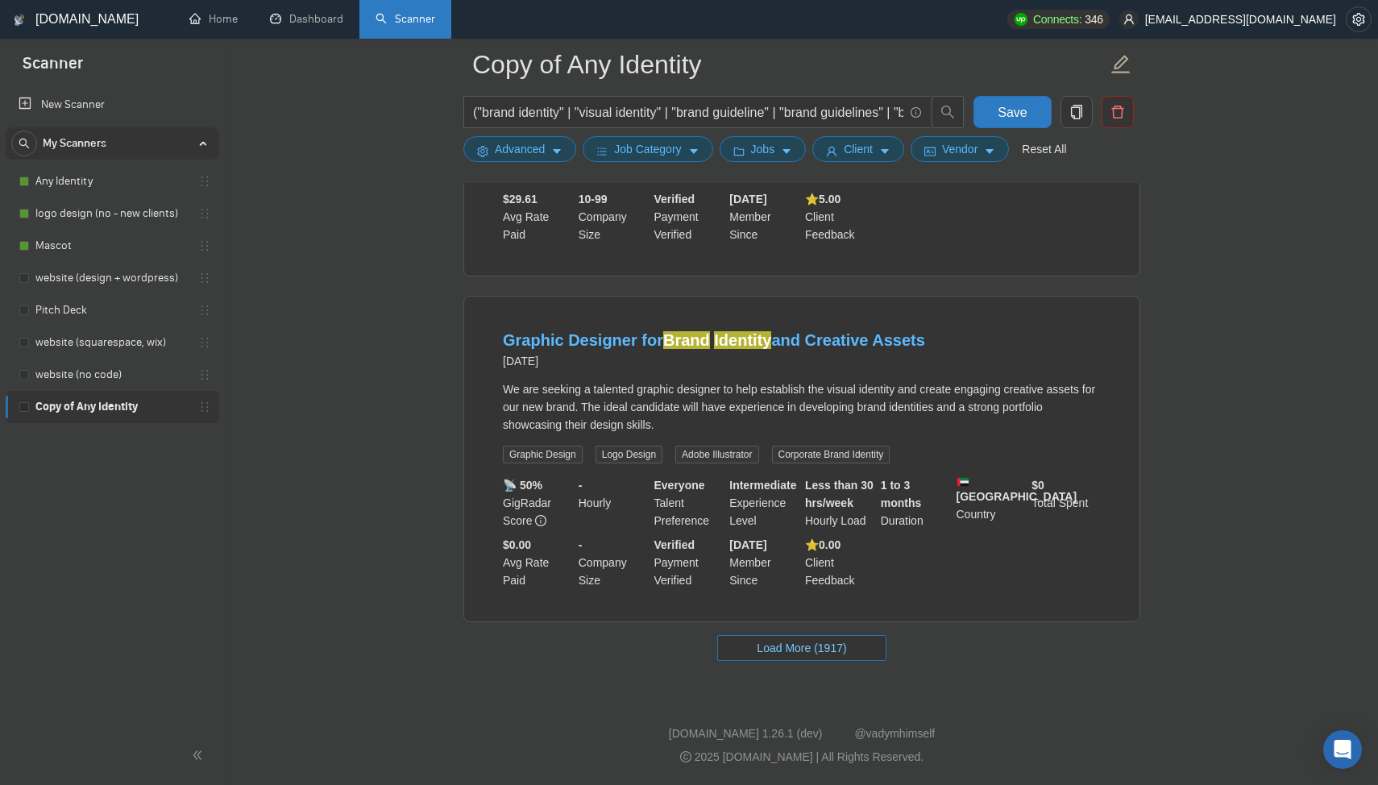
click at [771, 657] on button "Load More (1917)" at bounding box center [801, 648] width 168 height 26
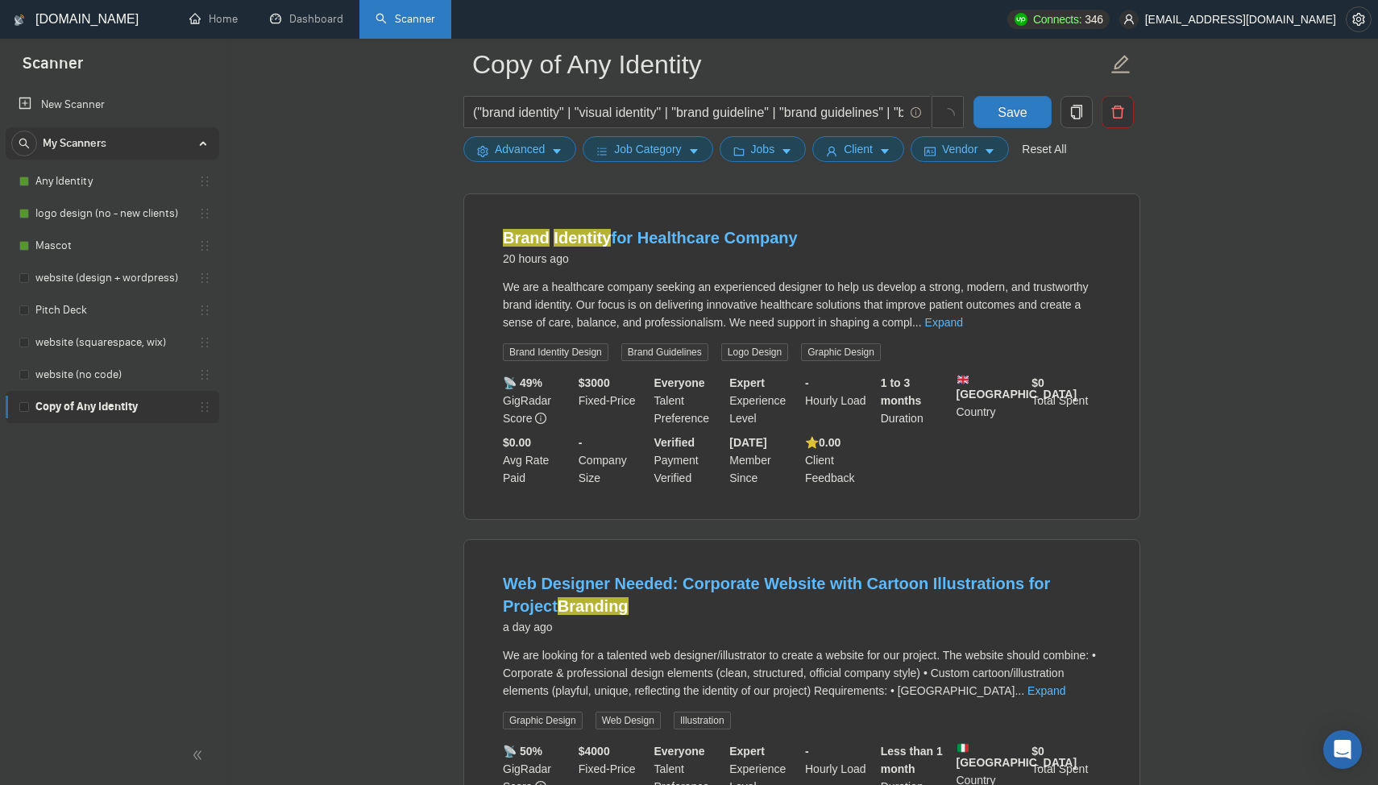
scroll to position [0, 0]
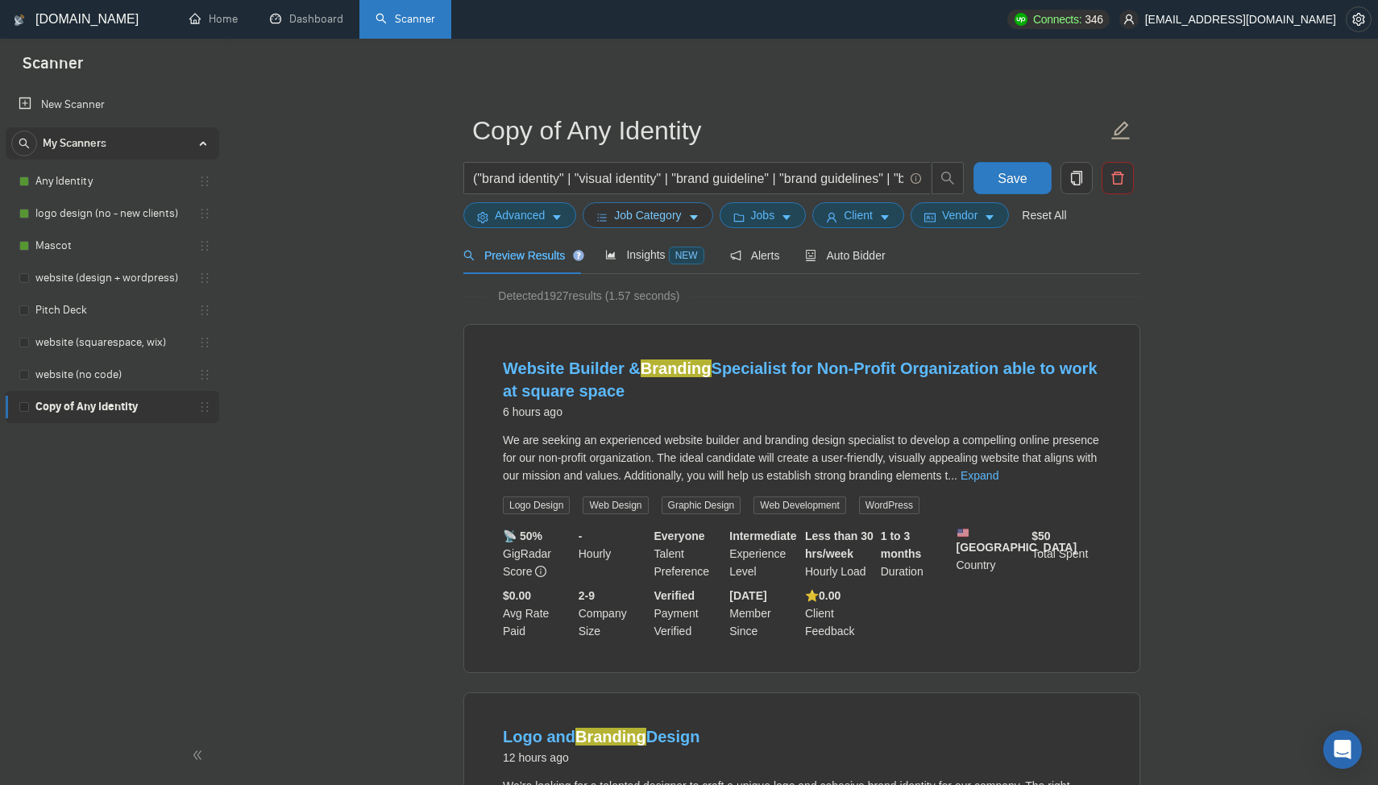
click at [651, 219] on span "Job Category" at bounding box center [647, 215] width 67 height 18
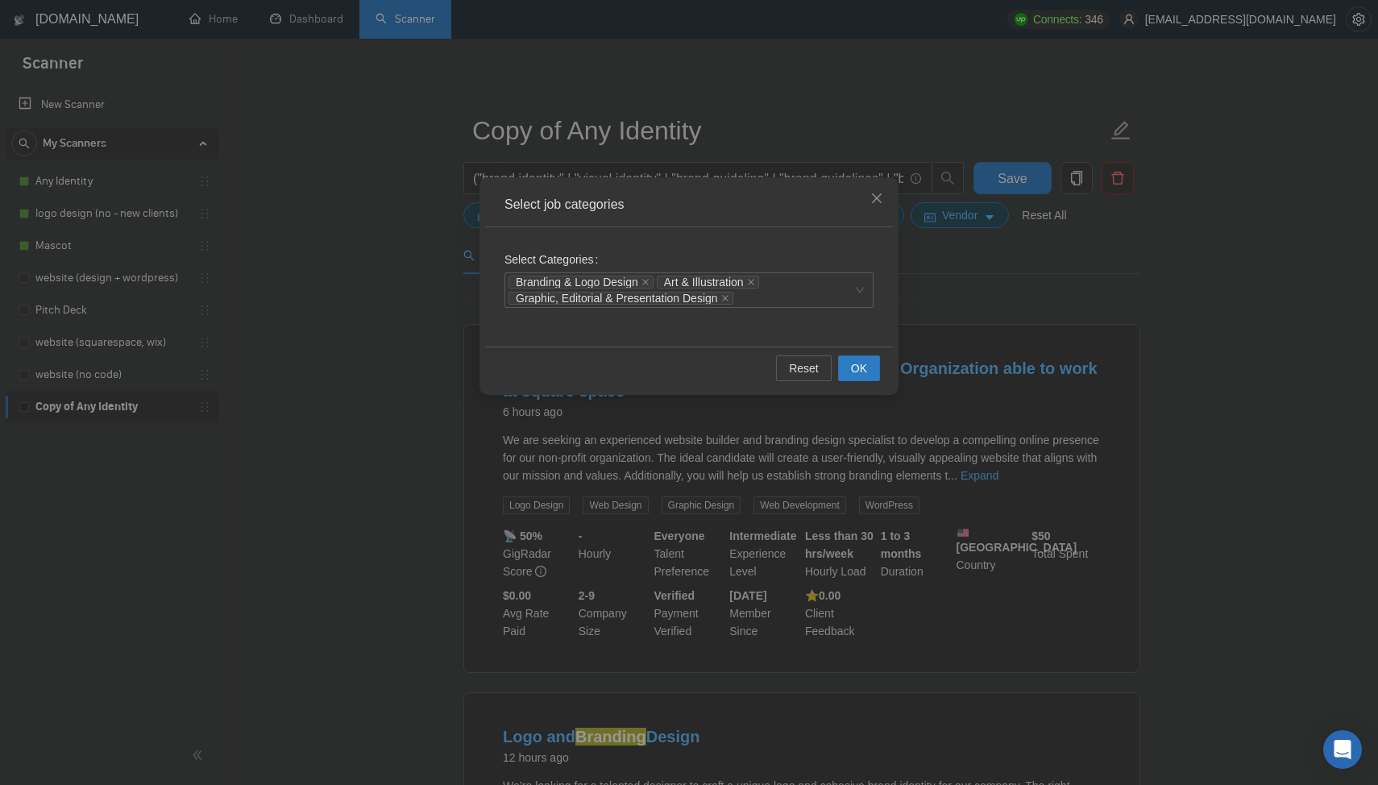
click at [651, 219] on div "Select job categories" at bounding box center [689, 205] width 408 height 44
click at [942, 293] on div "Select job categories Select Categories Branding & Logo Design Art & Illustrati…" at bounding box center [689, 392] width 1378 height 785
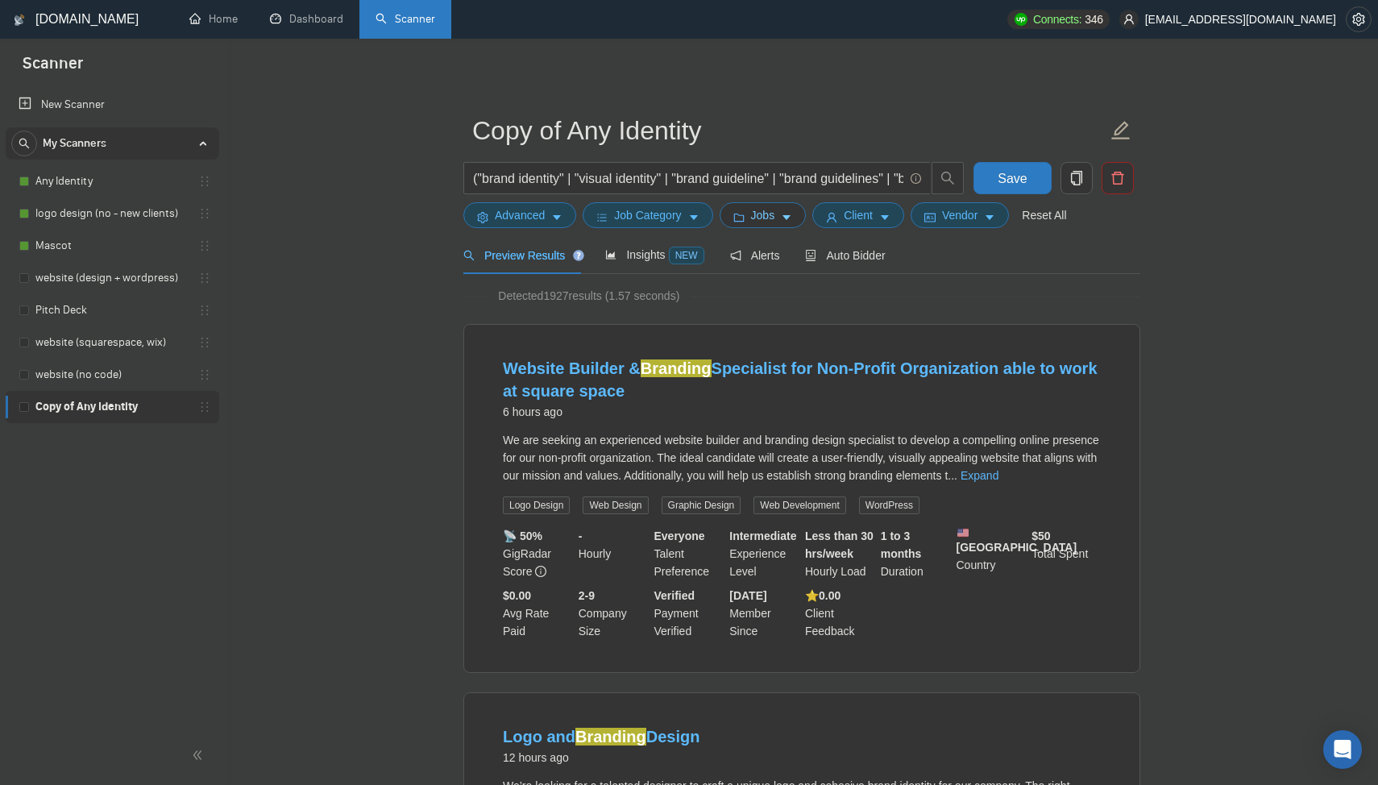
click at [764, 217] on span "Jobs" at bounding box center [763, 215] width 24 height 18
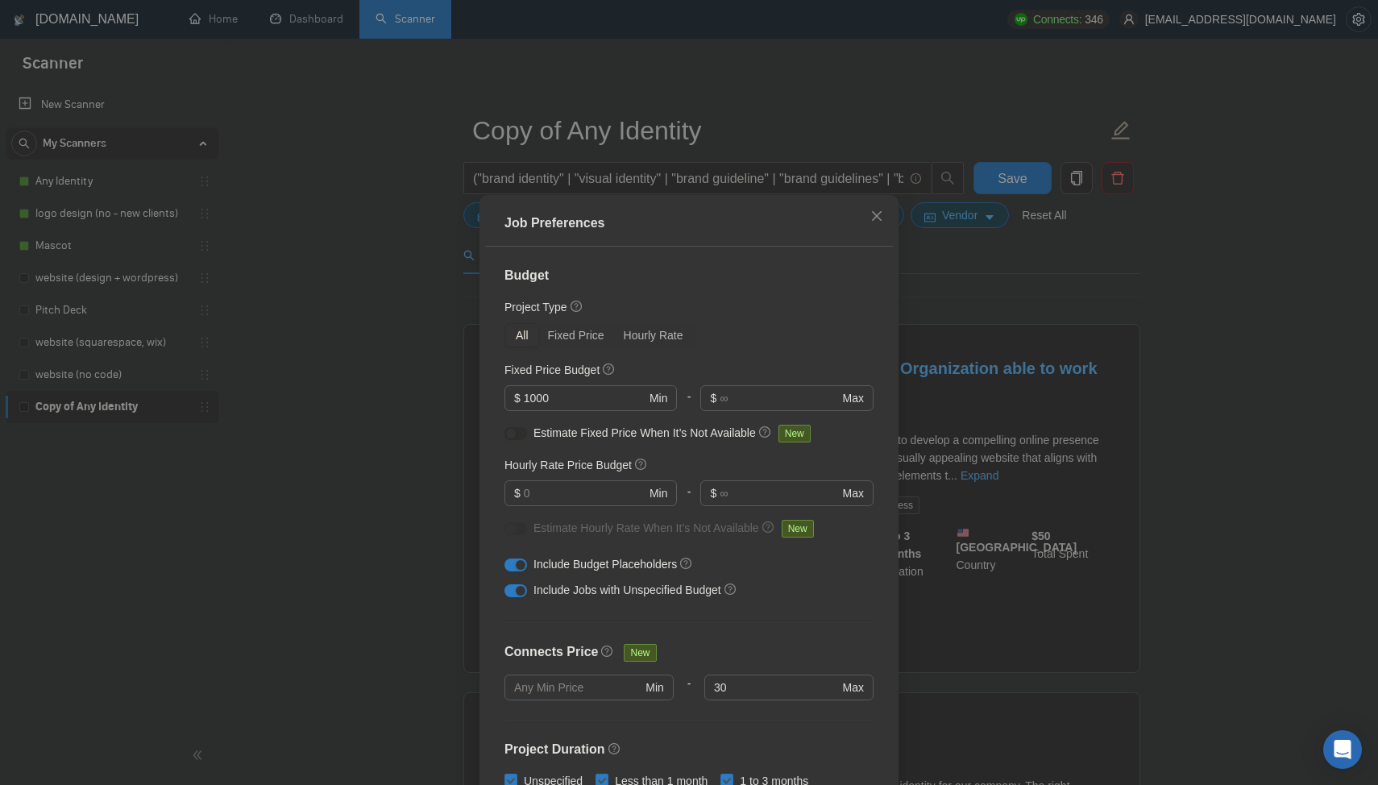
click at [1035, 281] on div "Job Preferences Budget Project Type All Fixed Price Hourly Rate Fixed Price Bud…" at bounding box center [689, 392] width 1378 height 785
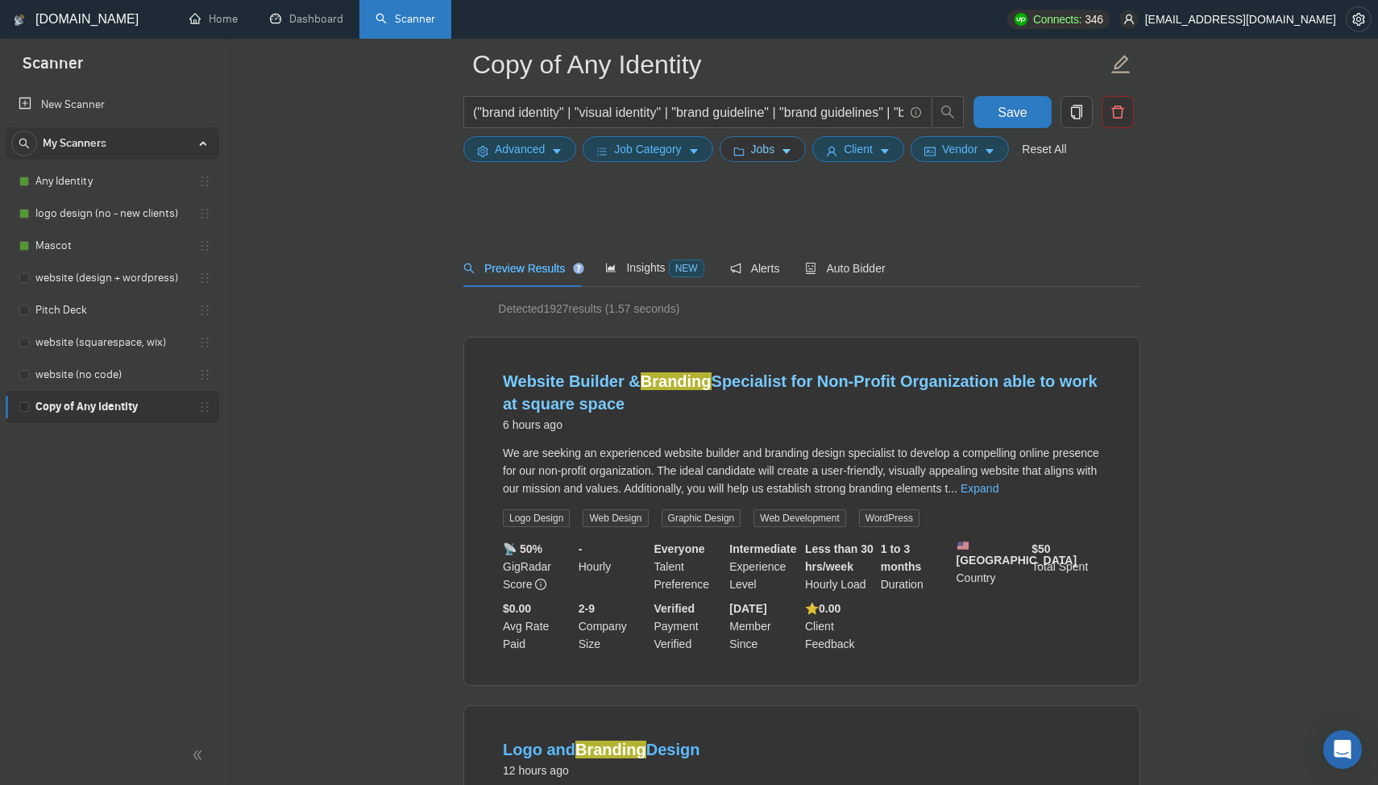
scroll to position [1687, 0]
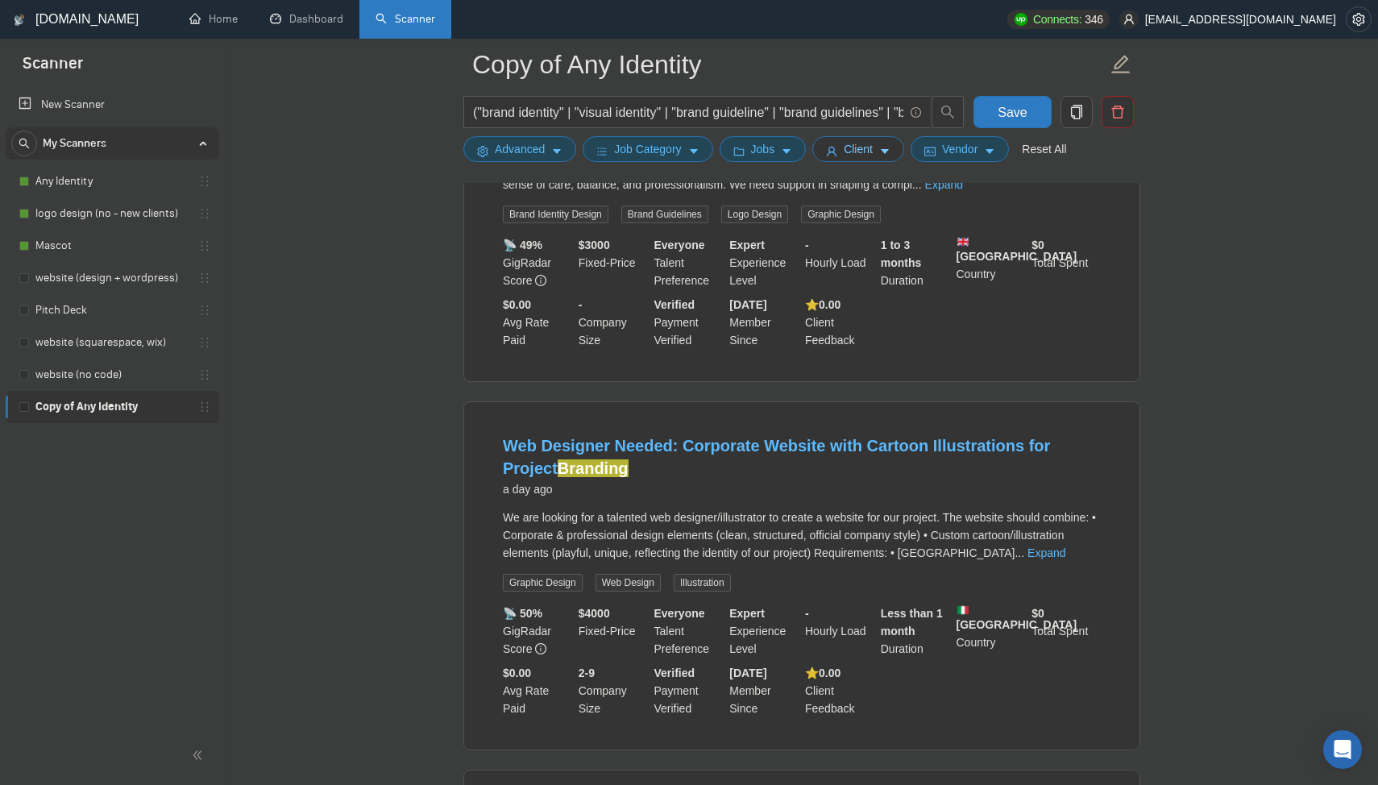
click at [838, 151] on icon "user" at bounding box center [831, 151] width 11 height 11
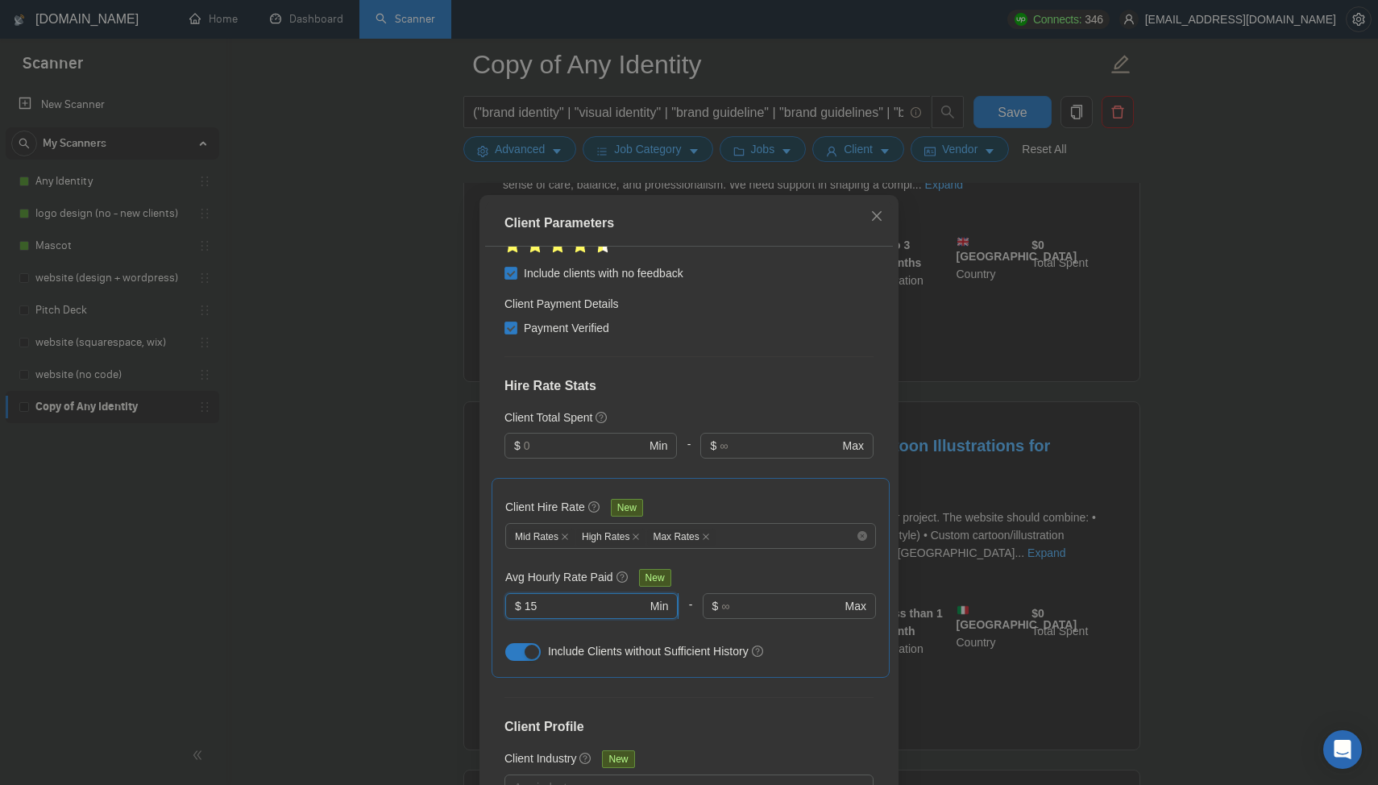
drag, startPoint x: 574, startPoint y: 424, endPoint x: 512, endPoint y: 424, distance: 62.1
click at [512, 593] on span "$ 15 Min" at bounding box center [591, 606] width 173 height 26
click at [713, 645] on span "Include Clients without Sufficient History" at bounding box center [648, 651] width 201 height 13
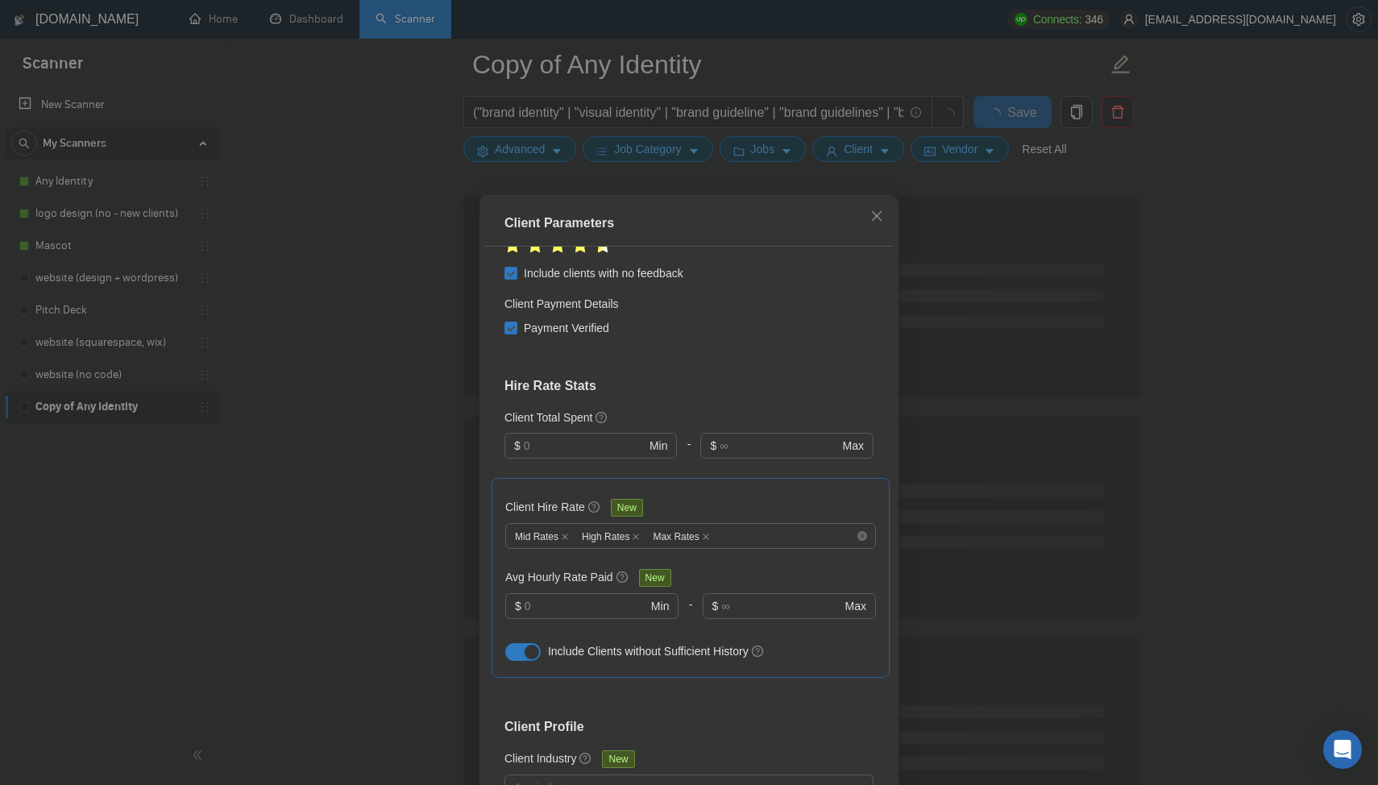
scroll to position [81, 0]
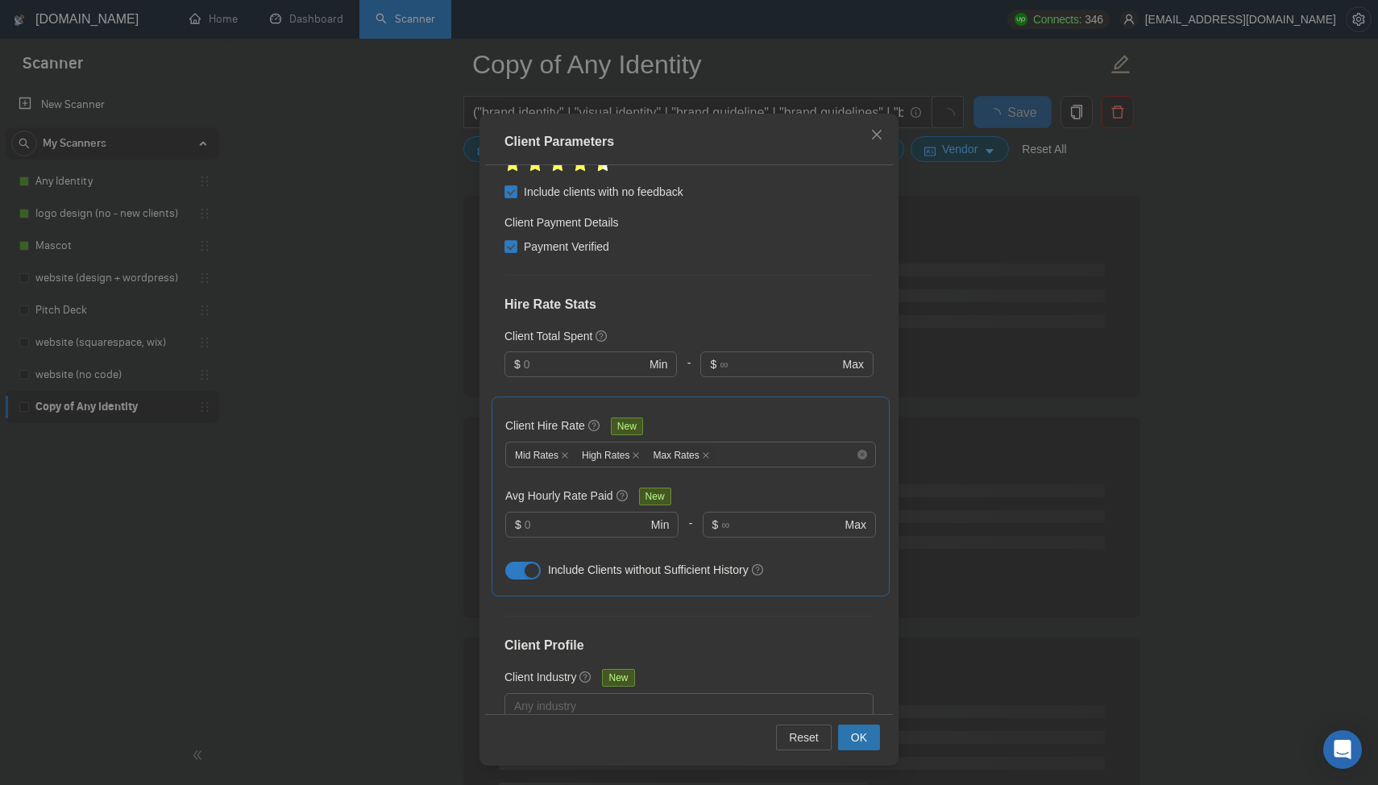
click at [847, 730] on button "OK" at bounding box center [859, 738] width 42 height 26
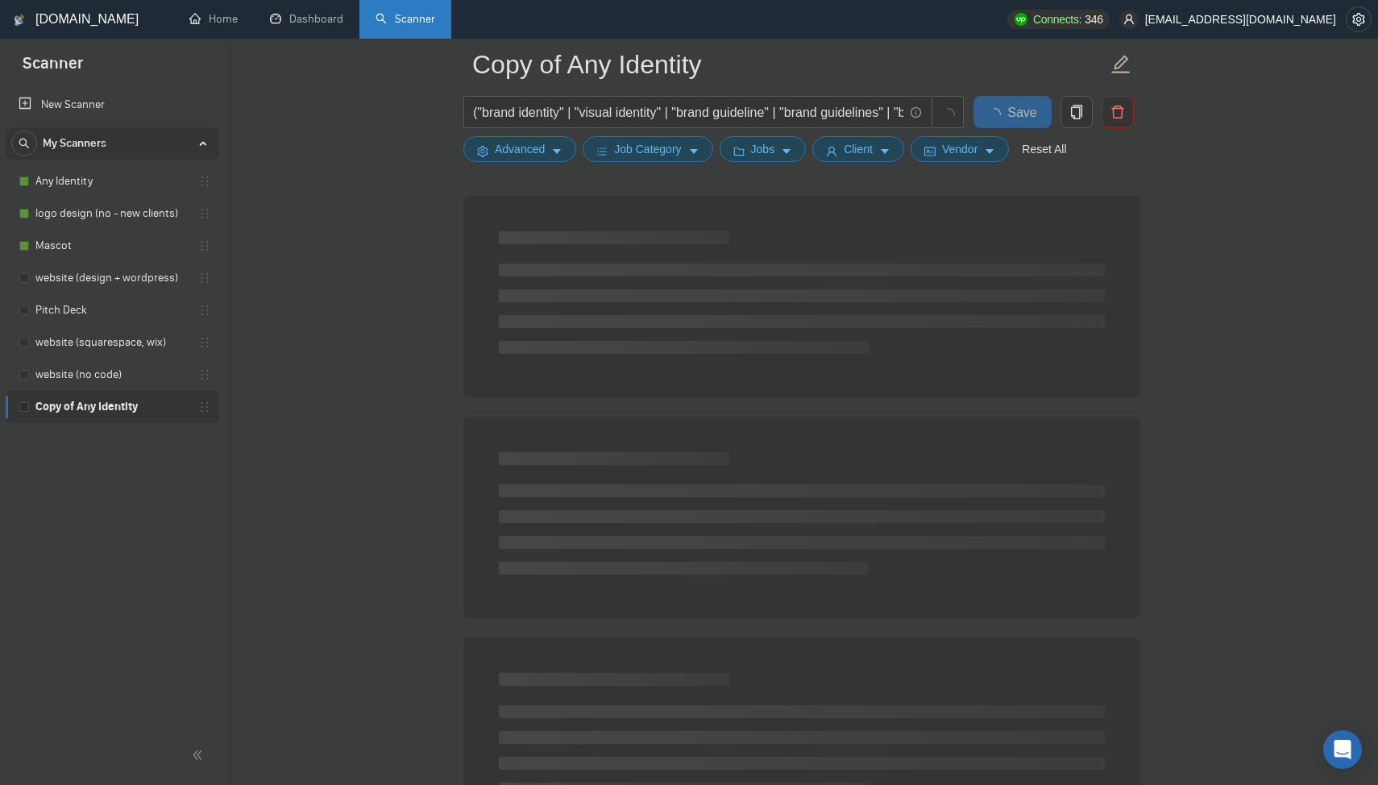
scroll to position [0, 0]
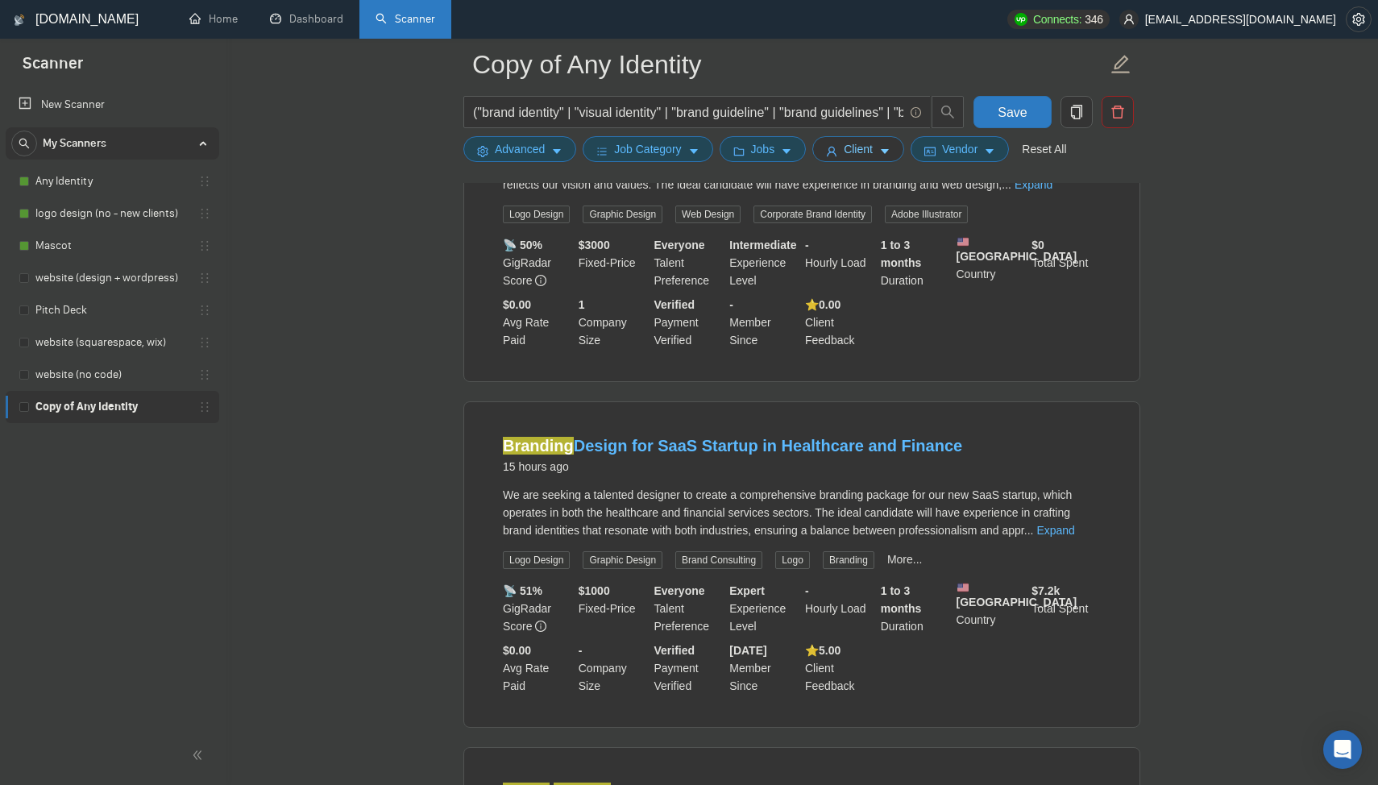
click at [862, 144] on span "Client" at bounding box center [858, 149] width 29 height 18
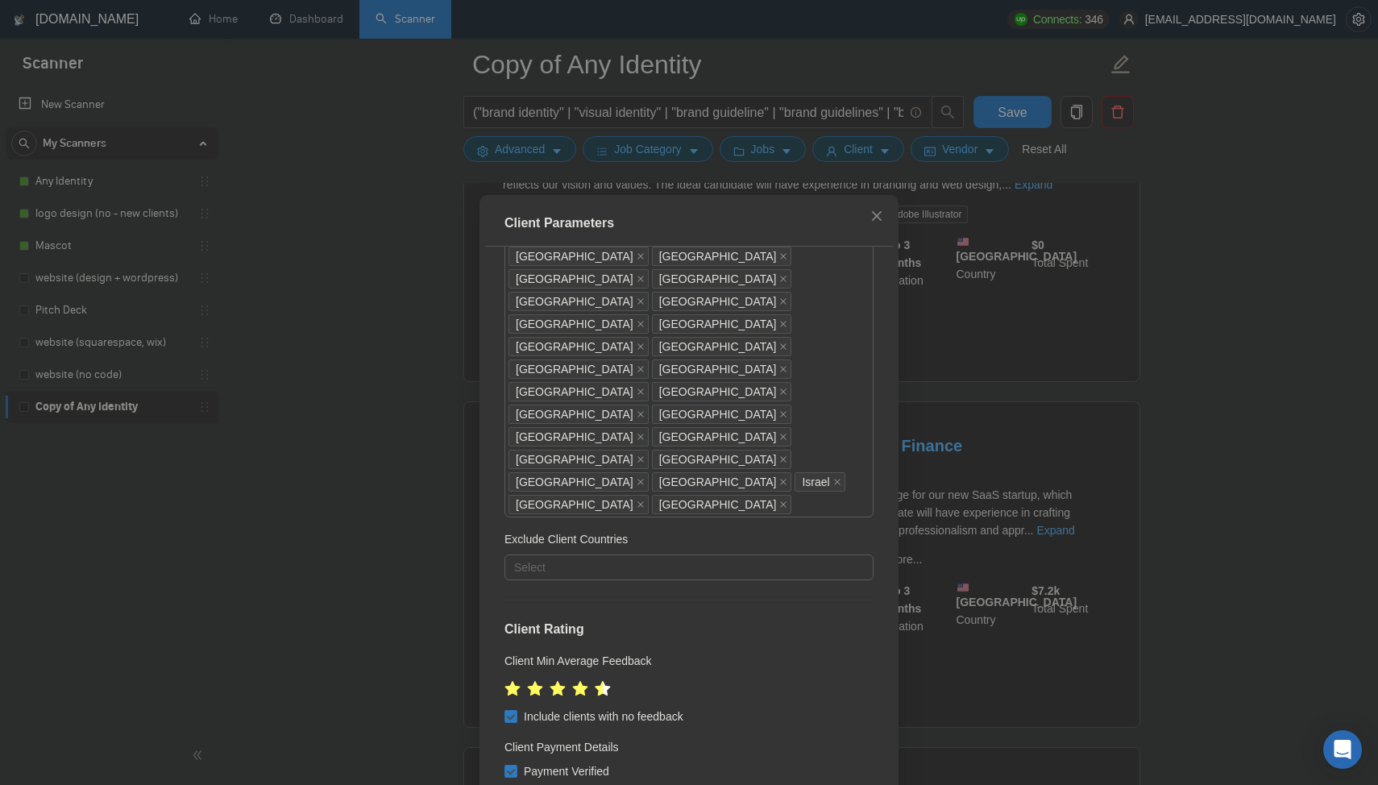
scroll to position [255, 0]
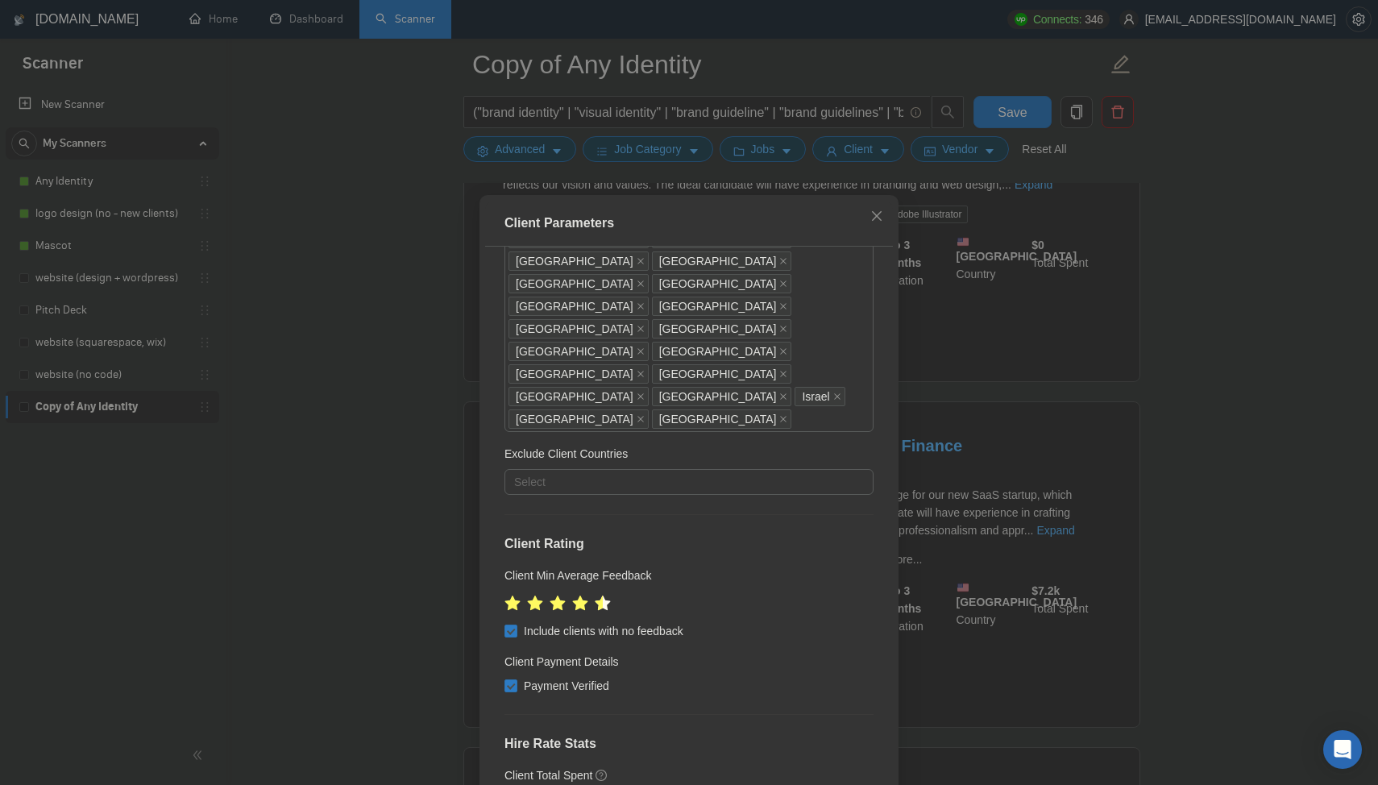
click at [1022, 337] on div "Client Parameters Client Location Include Client Countries [GEOGRAPHIC_DATA] [G…" at bounding box center [689, 392] width 1378 height 785
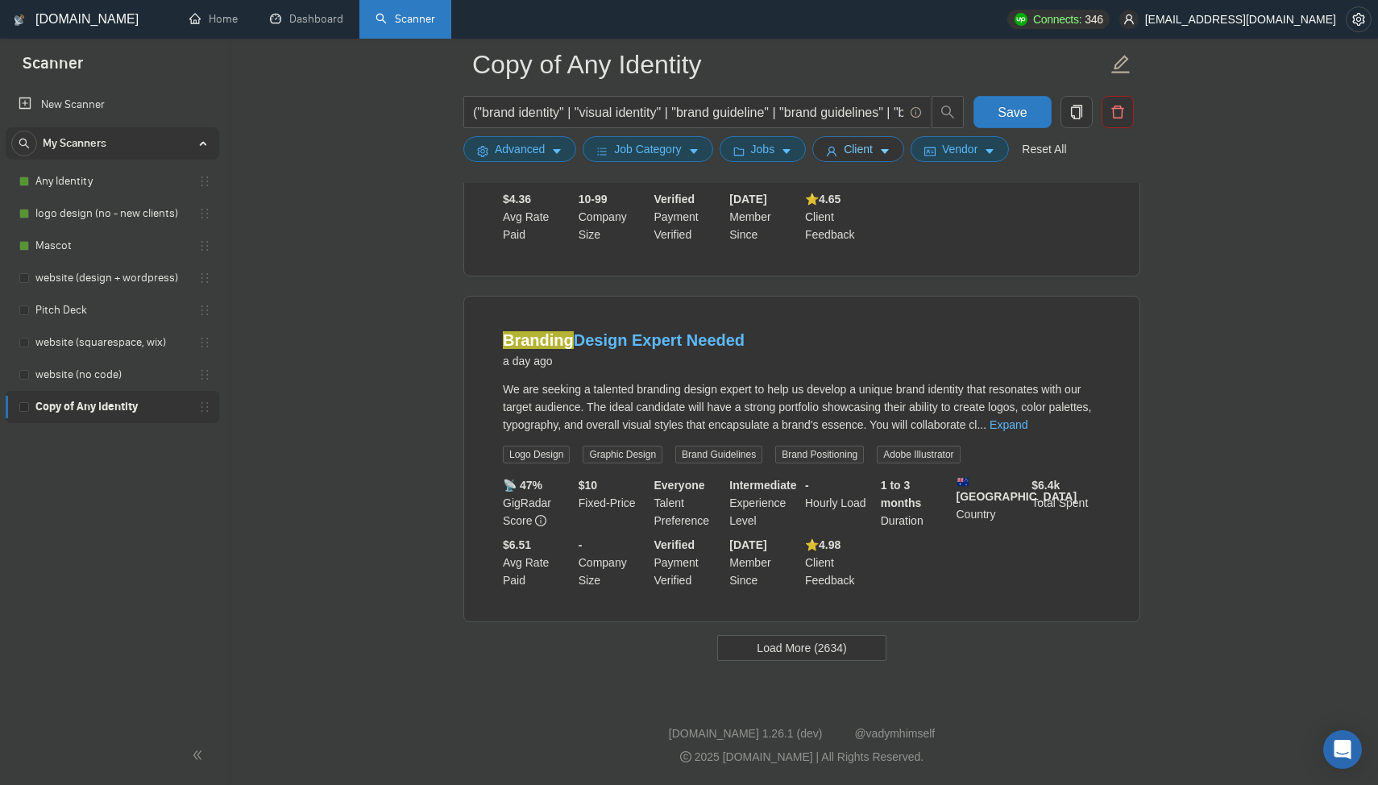
scroll to position [3228, 0]
click at [860, 652] on button "Load More (2634)" at bounding box center [801, 648] width 168 height 26
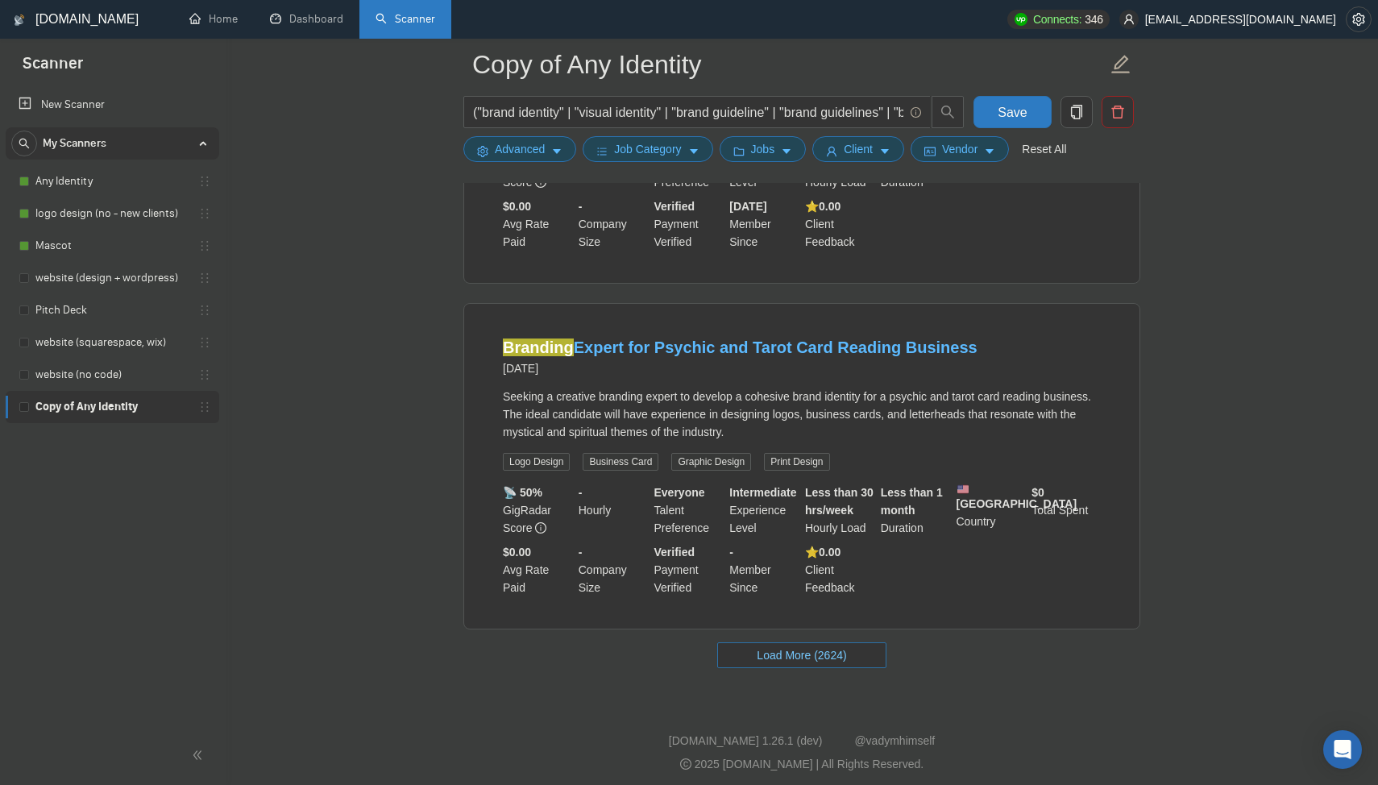
scroll to position [6755, 0]
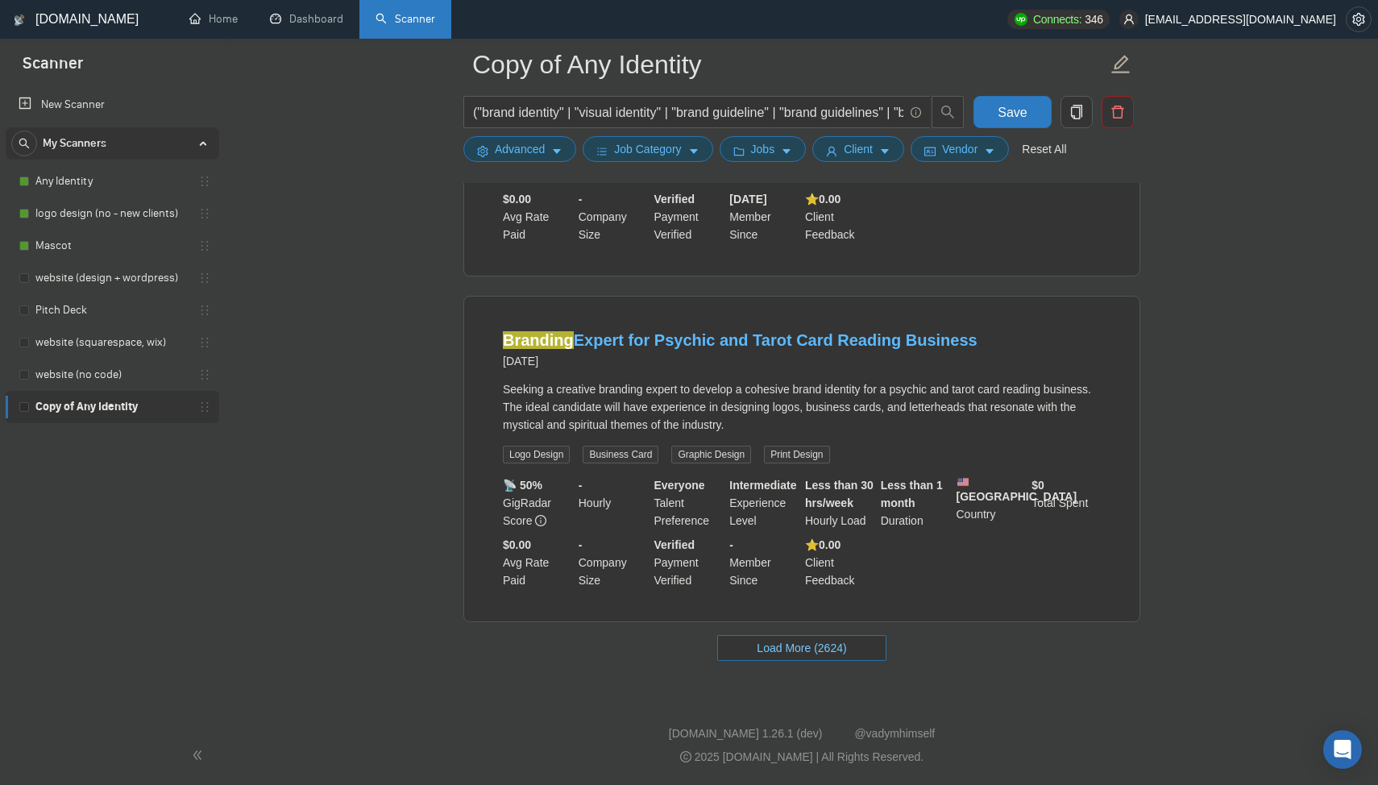
click at [860, 652] on button "Load More (2624)" at bounding box center [801, 648] width 168 height 26
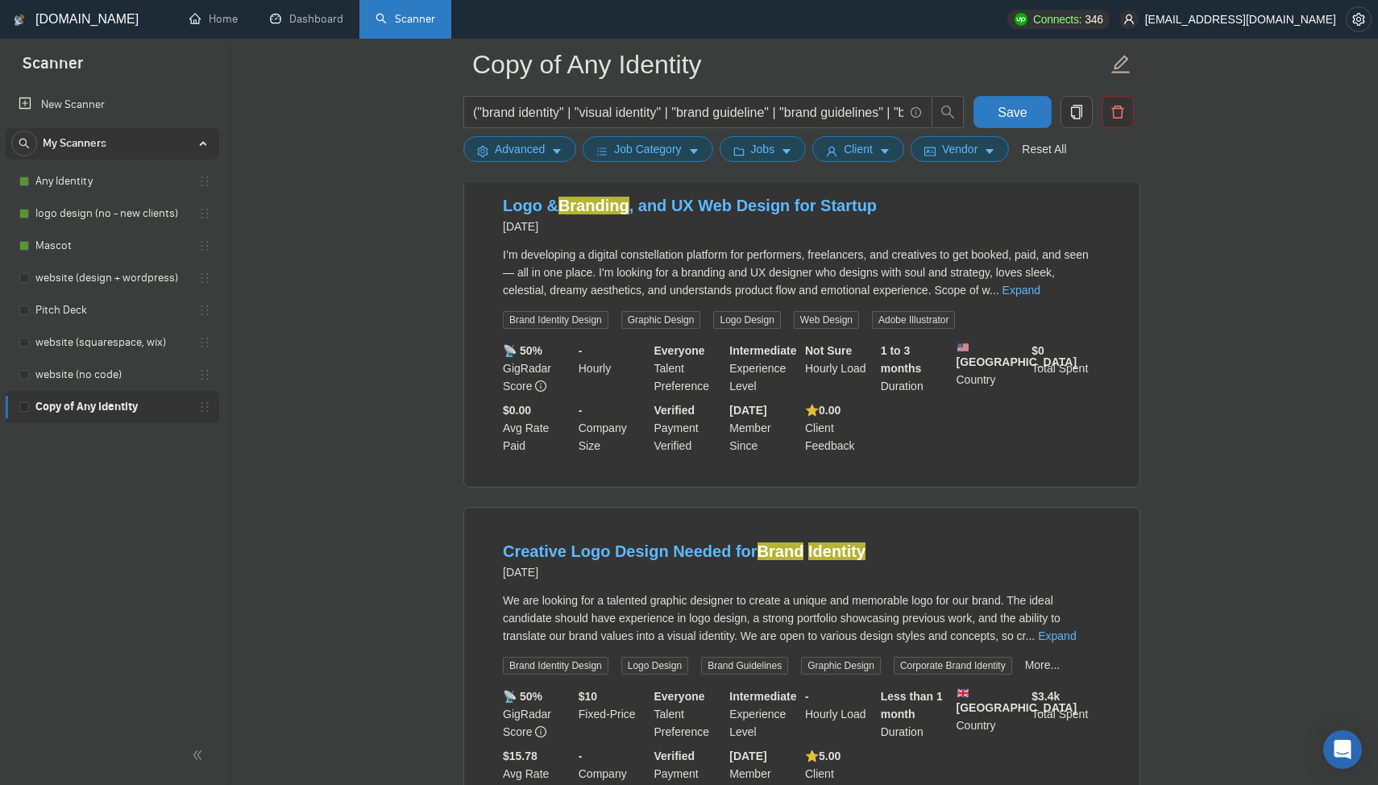
scroll to position [10267, 0]
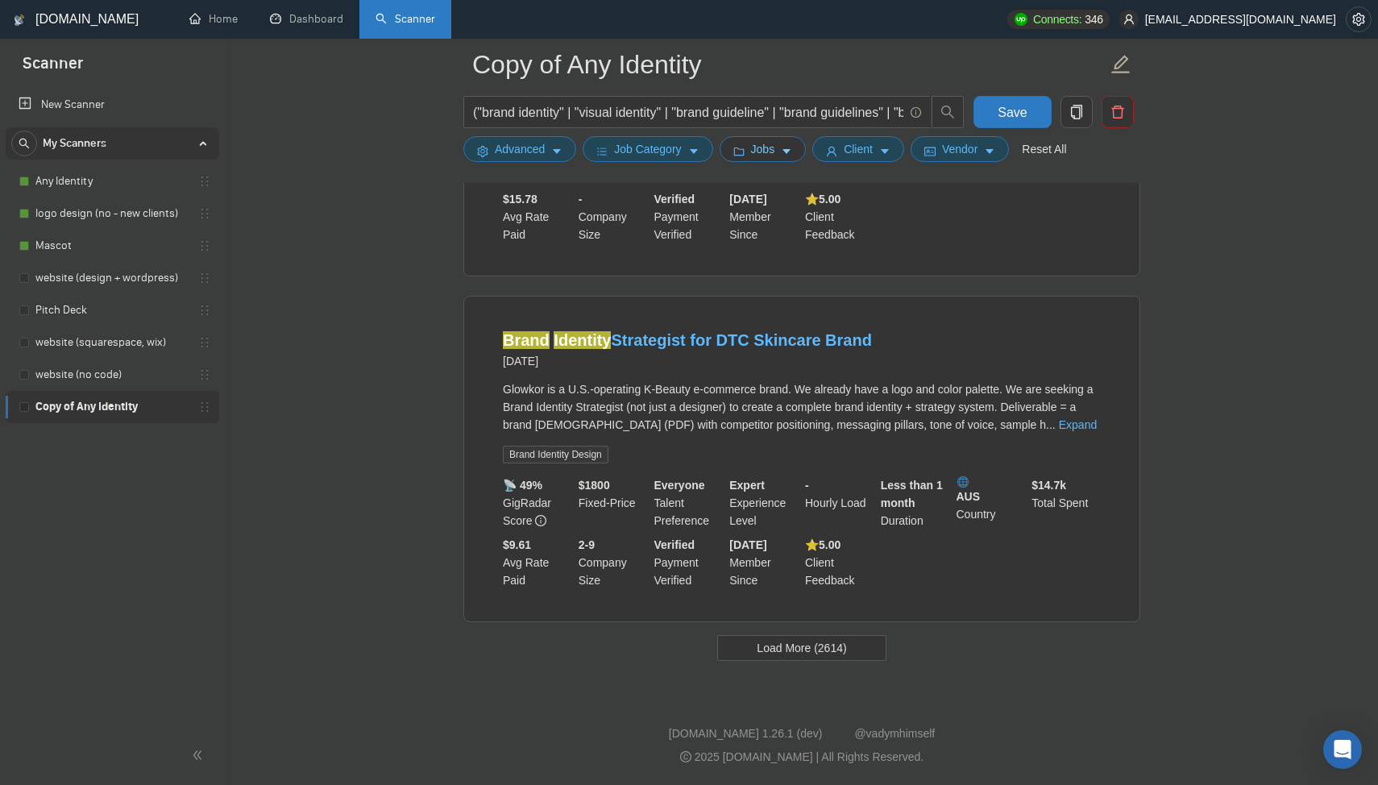
click at [757, 154] on span "Jobs" at bounding box center [763, 149] width 24 height 18
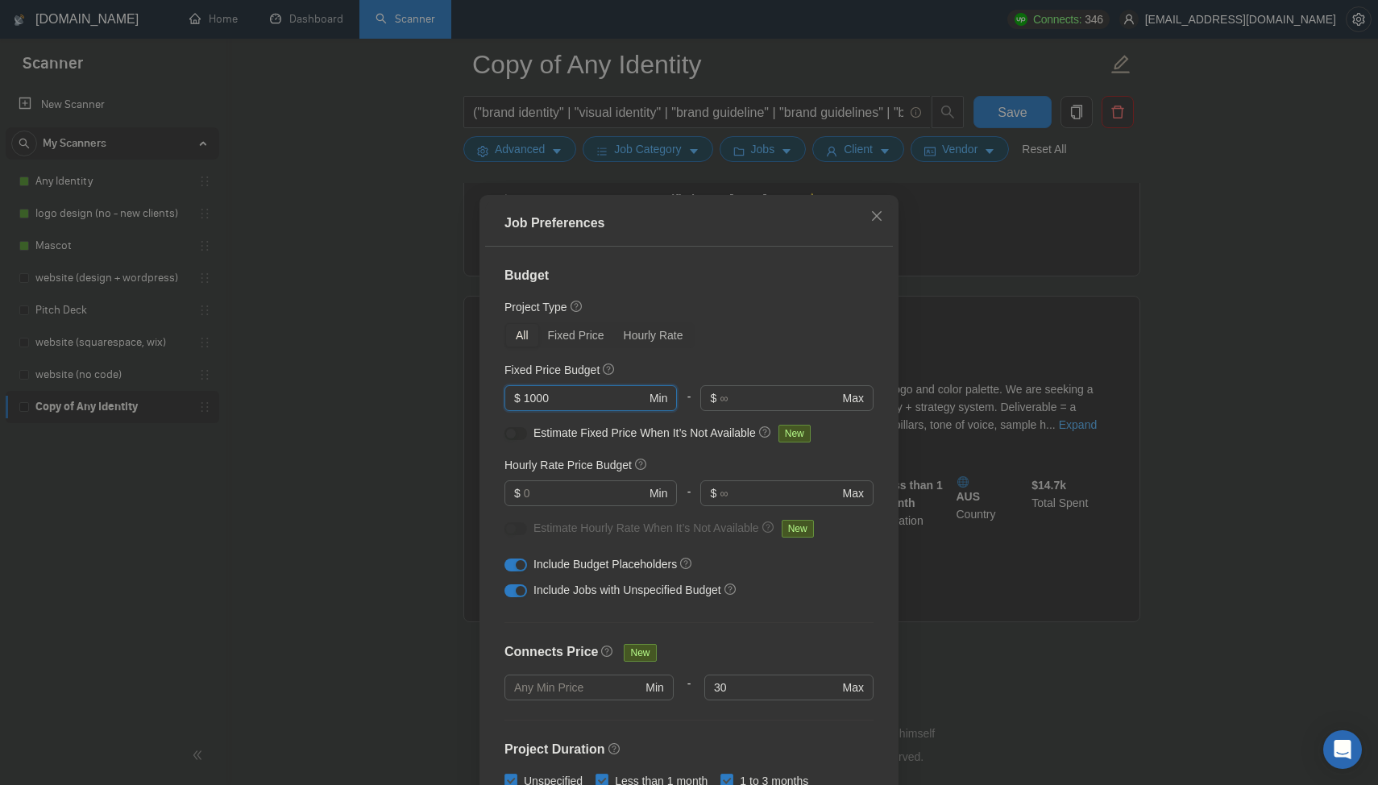
drag, startPoint x: 579, startPoint y: 397, endPoint x: 459, endPoint y: 397, distance: 119.3
click at [459, 397] on div "Job Preferences Budget Project Type All Fixed Price Hourly Rate Fixed Price Bud…" at bounding box center [689, 392] width 1378 height 785
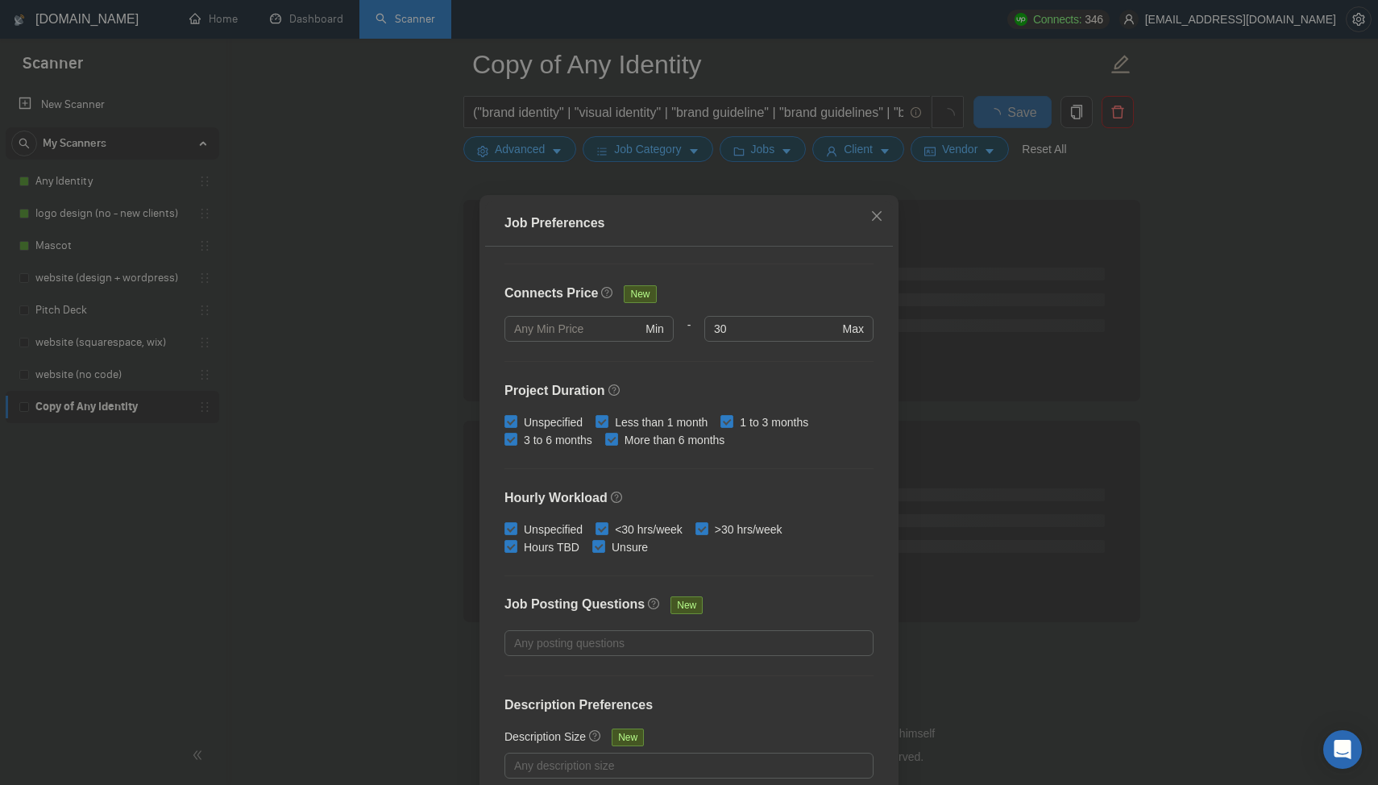
scroll to position [81, 0]
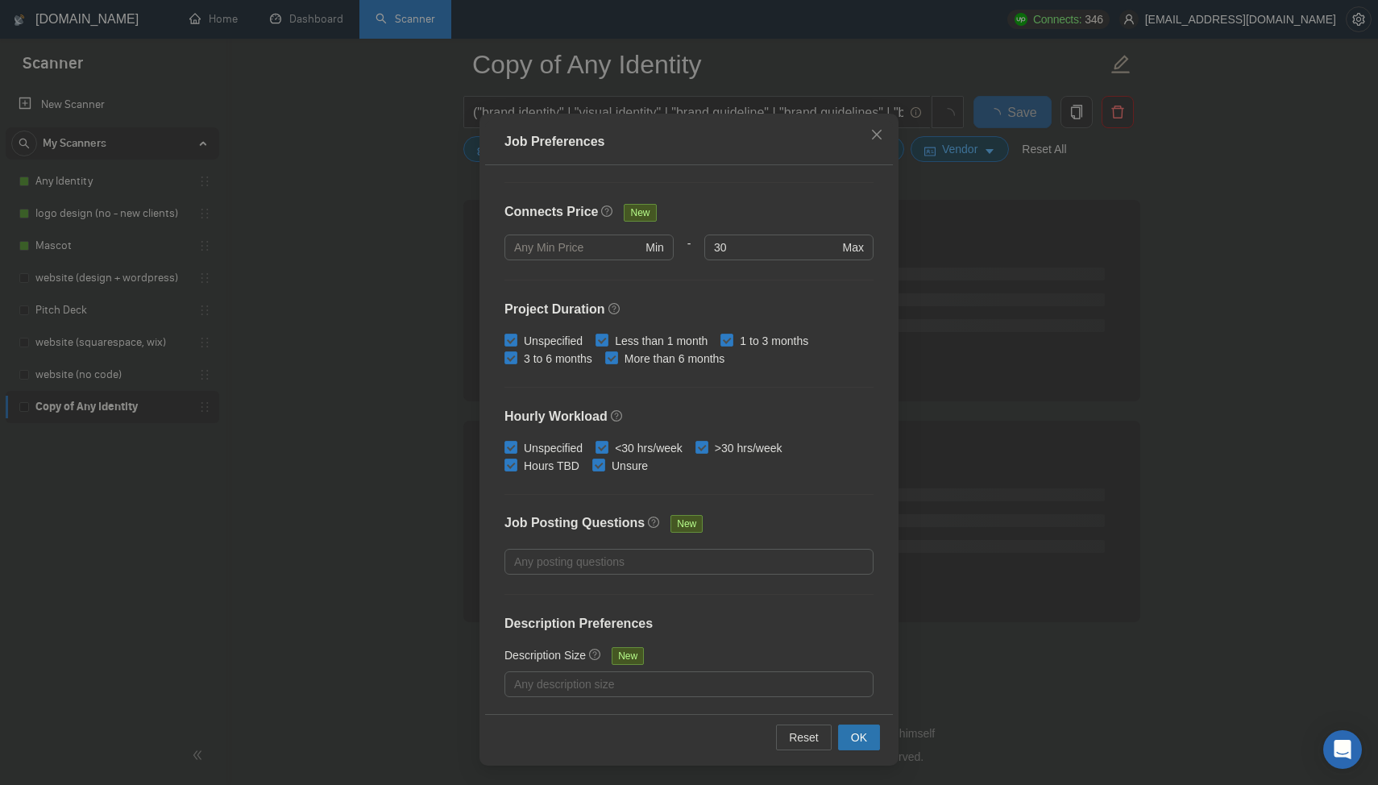
click at [865, 744] on span "OK" at bounding box center [859, 738] width 16 height 18
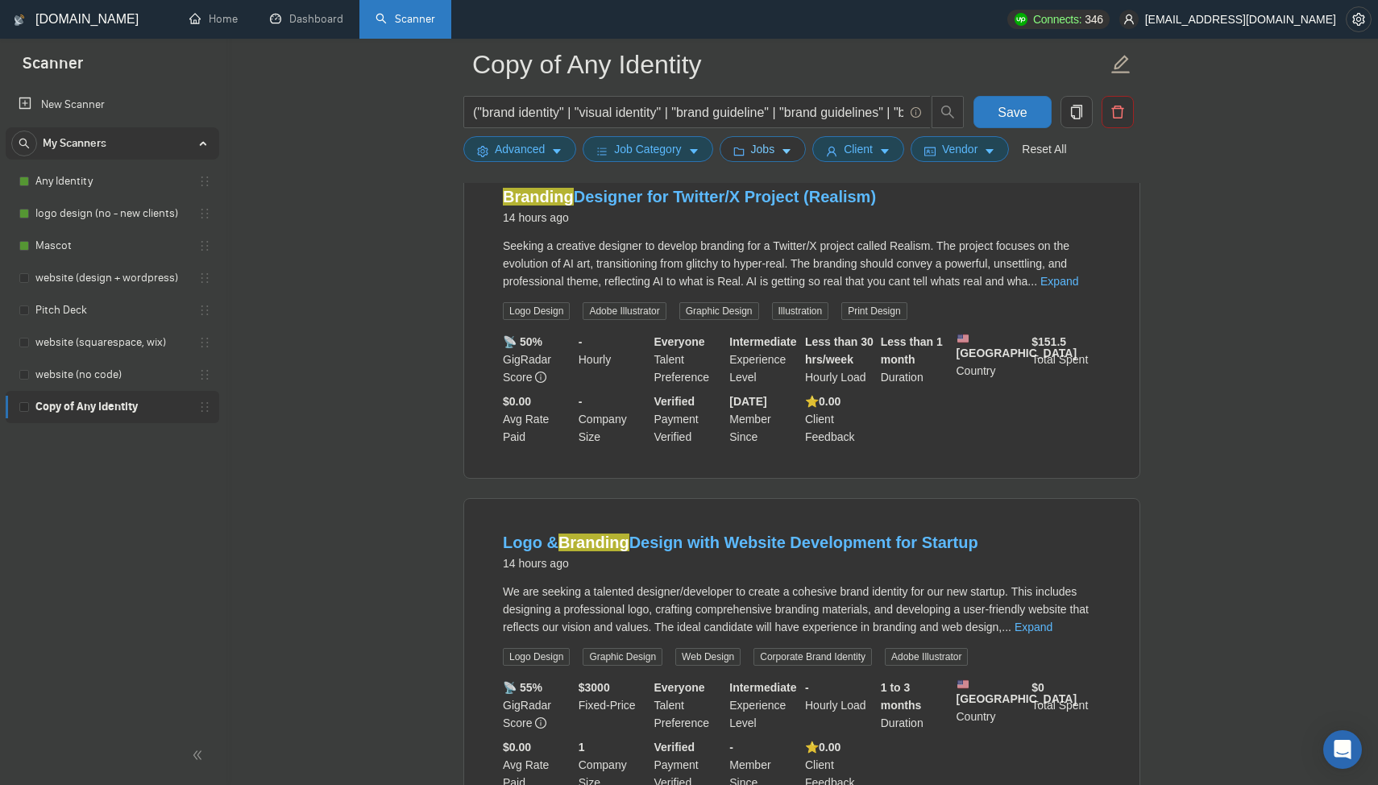
scroll to position [3199, 0]
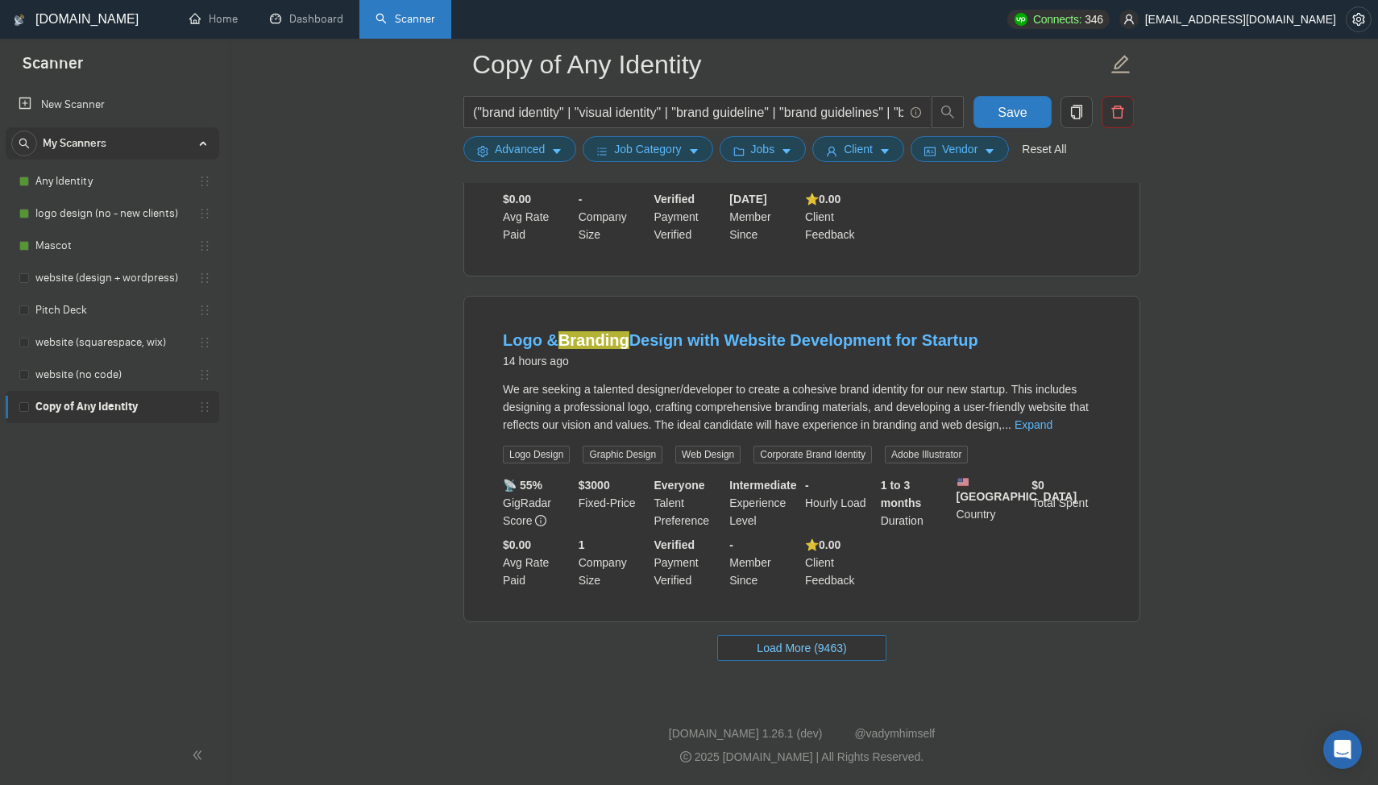
click at [796, 651] on span "Load More (9463)" at bounding box center [801, 648] width 89 height 18
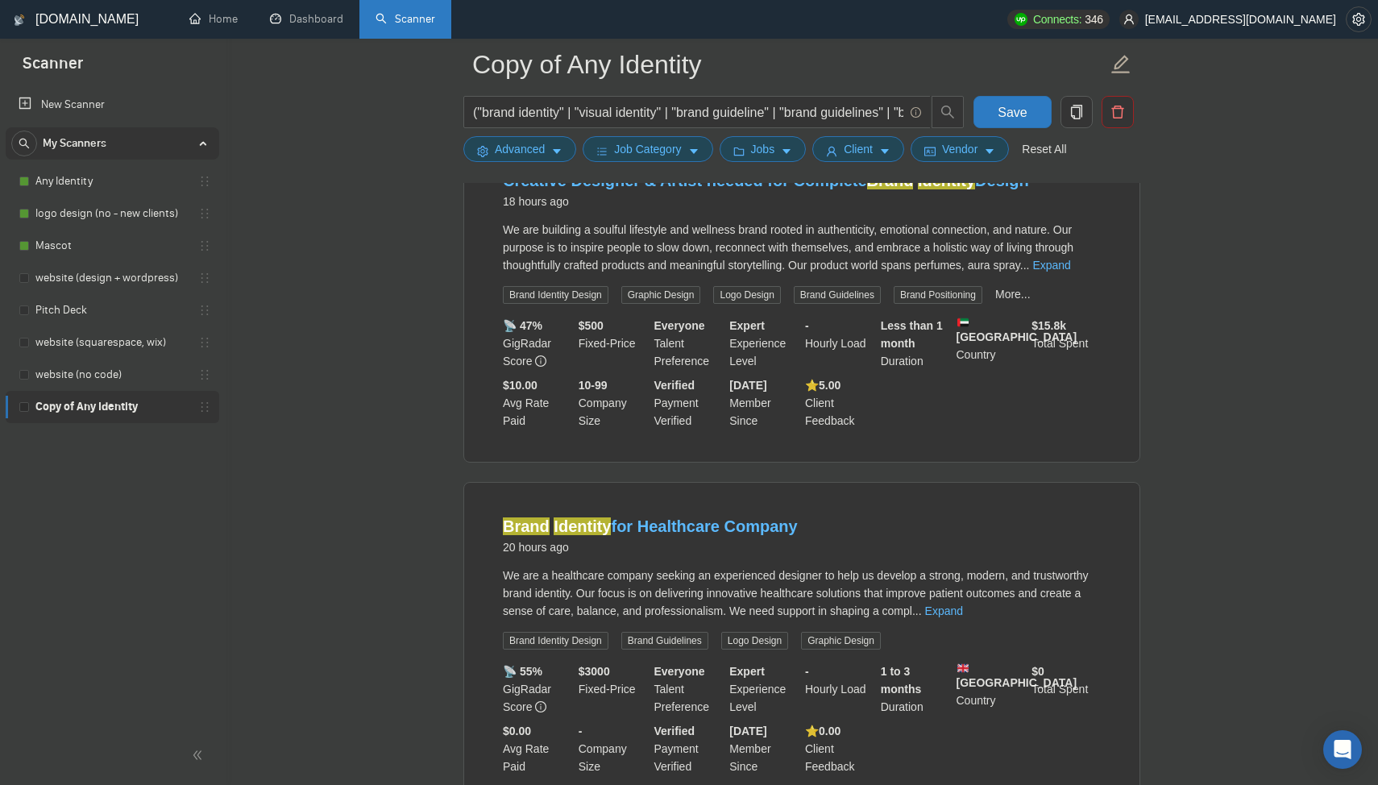
scroll to position [6710, 0]
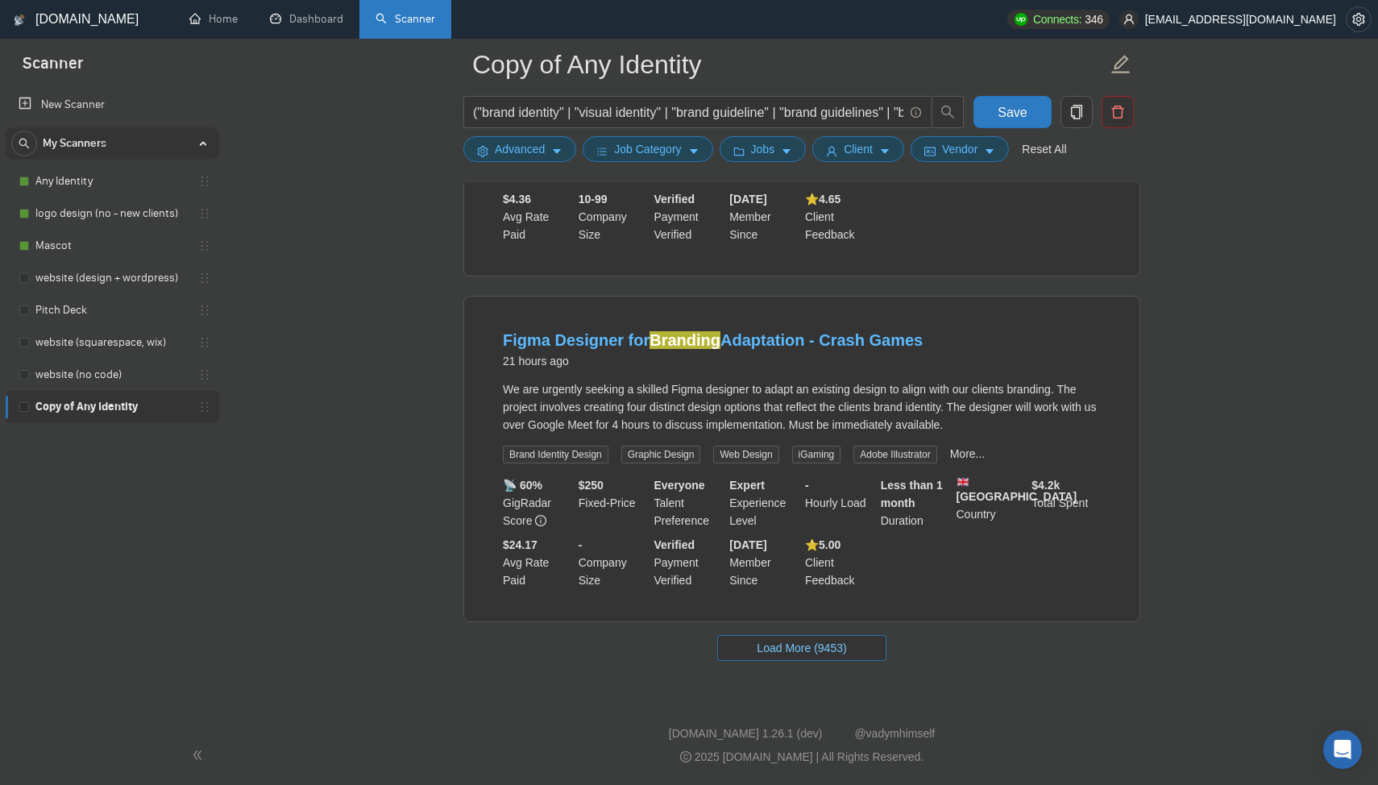
click at [796, 651] on span "Load More (9453)" at bounding box center [801, 648] width 89 height 18
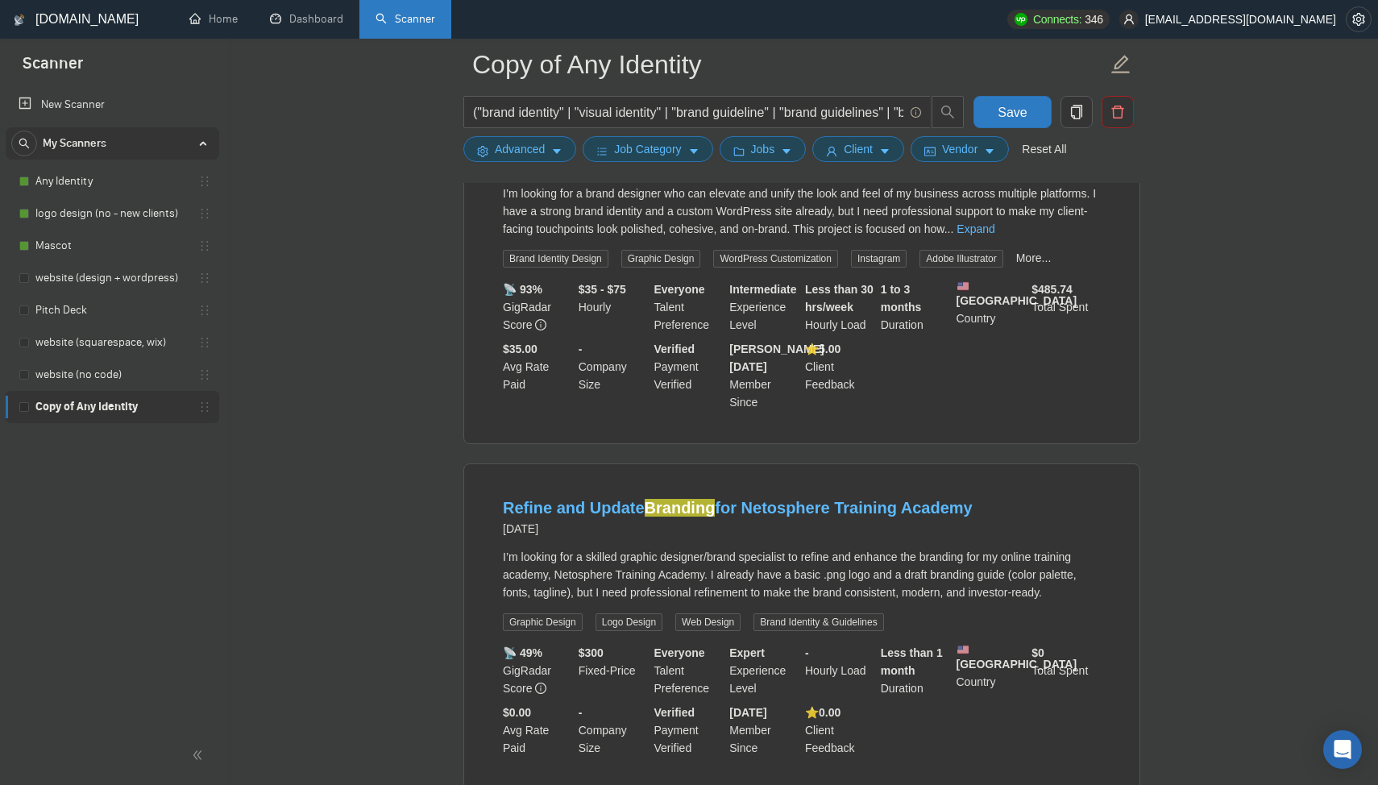
scroll to position [10230, 0]
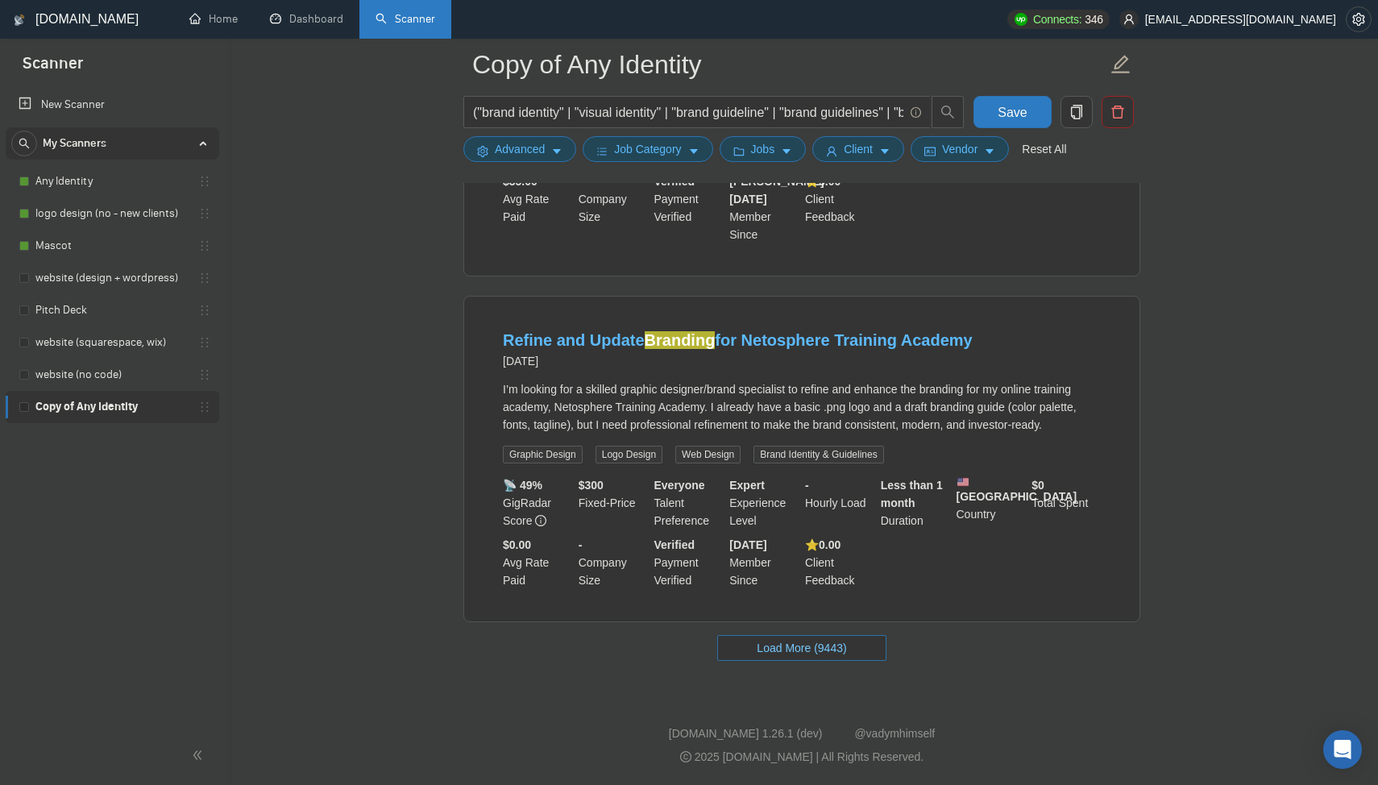
click at [796, 651] on span "Load More (9443)" at bounding box center [801, 648] width 89 height 18
click at [796, 651] on span "Loading..." at bounding box center [801, 648] width 61 height 18
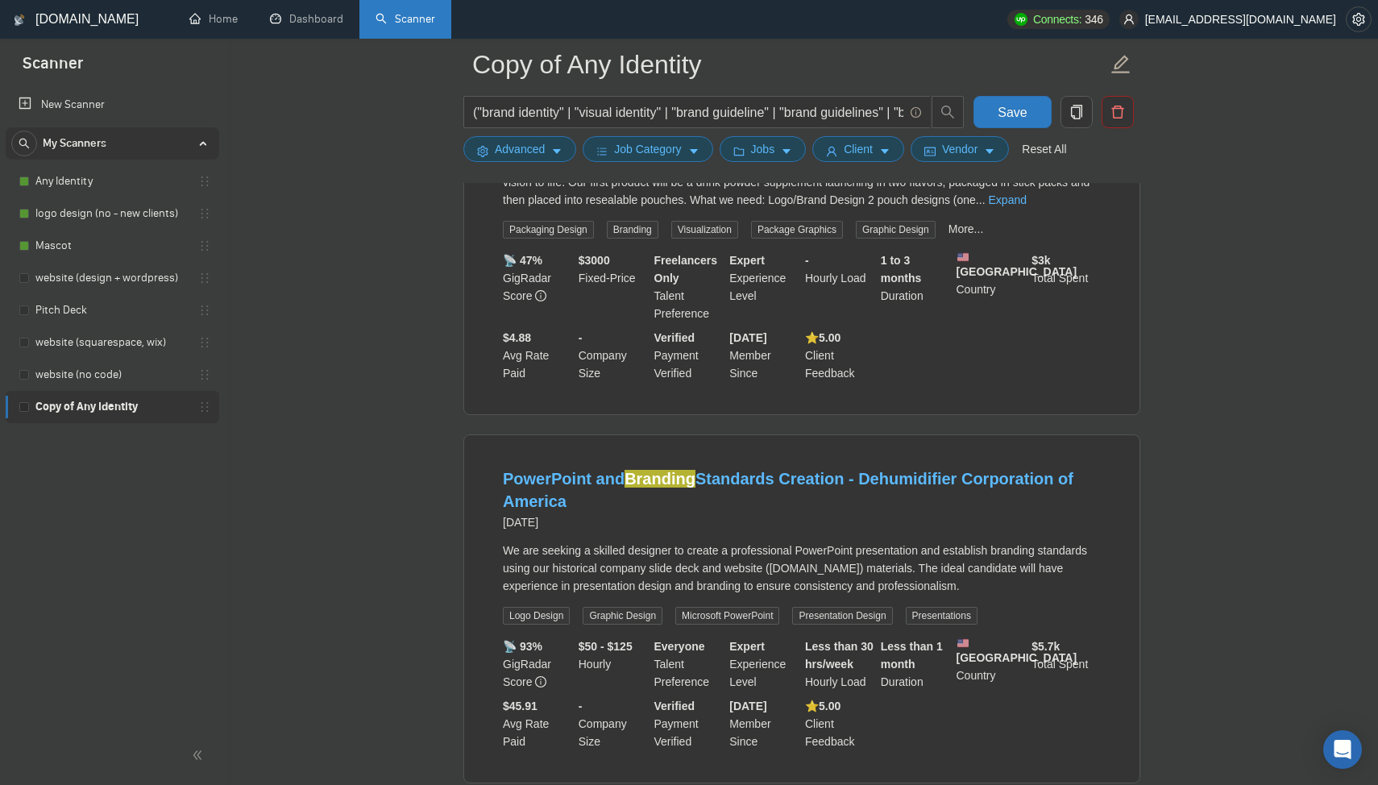
scroll to position [13728, 0]
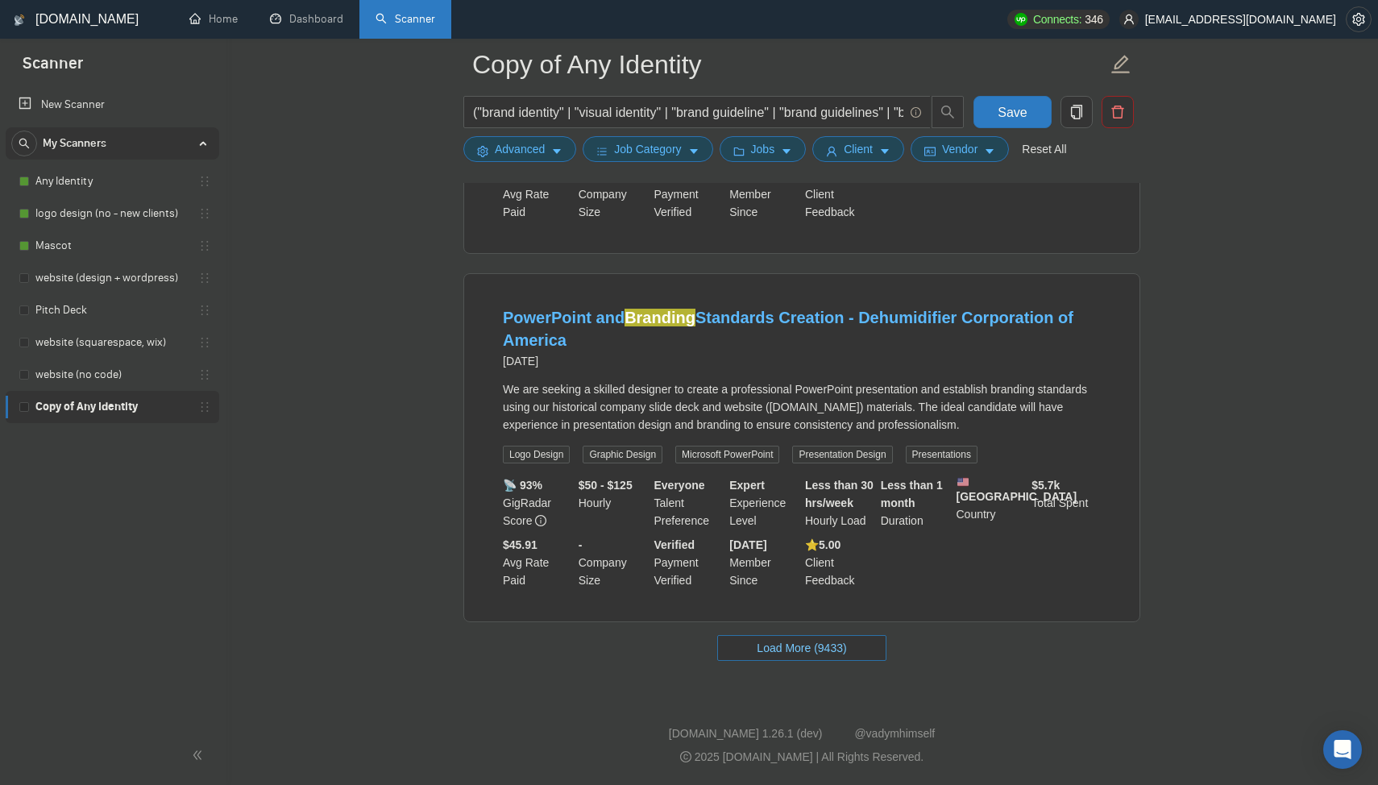
click at [796, 651] on span "Load More (9433)" at bounding box center [801, 648] width 89 height 18
click at [796, 651] on span "Loading..." at bounding box center [801, 648] width 61 height 18
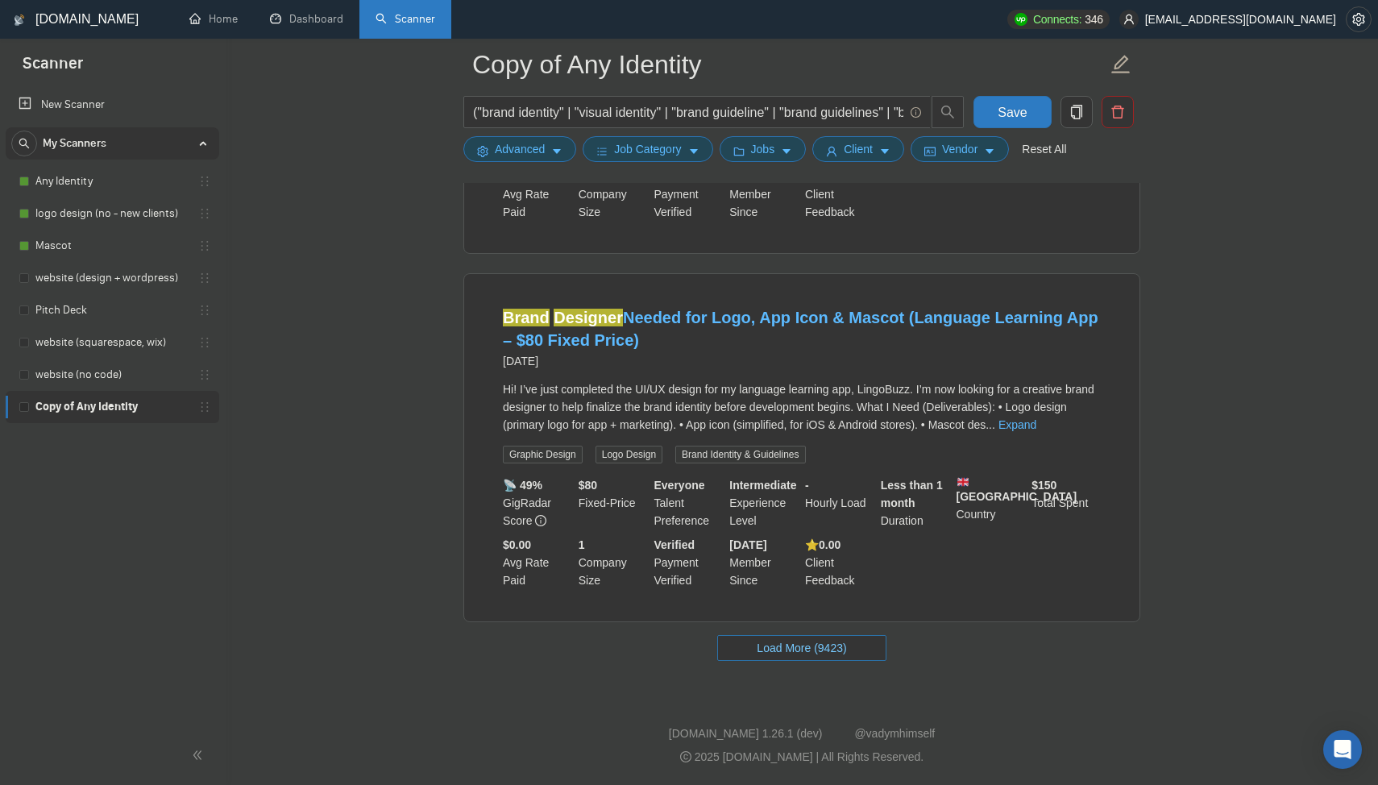
scroll to position [17283, 0]
click at [796, 651] on span "Load More (9423)" at bounding box center [801, 648] width 89 height 18
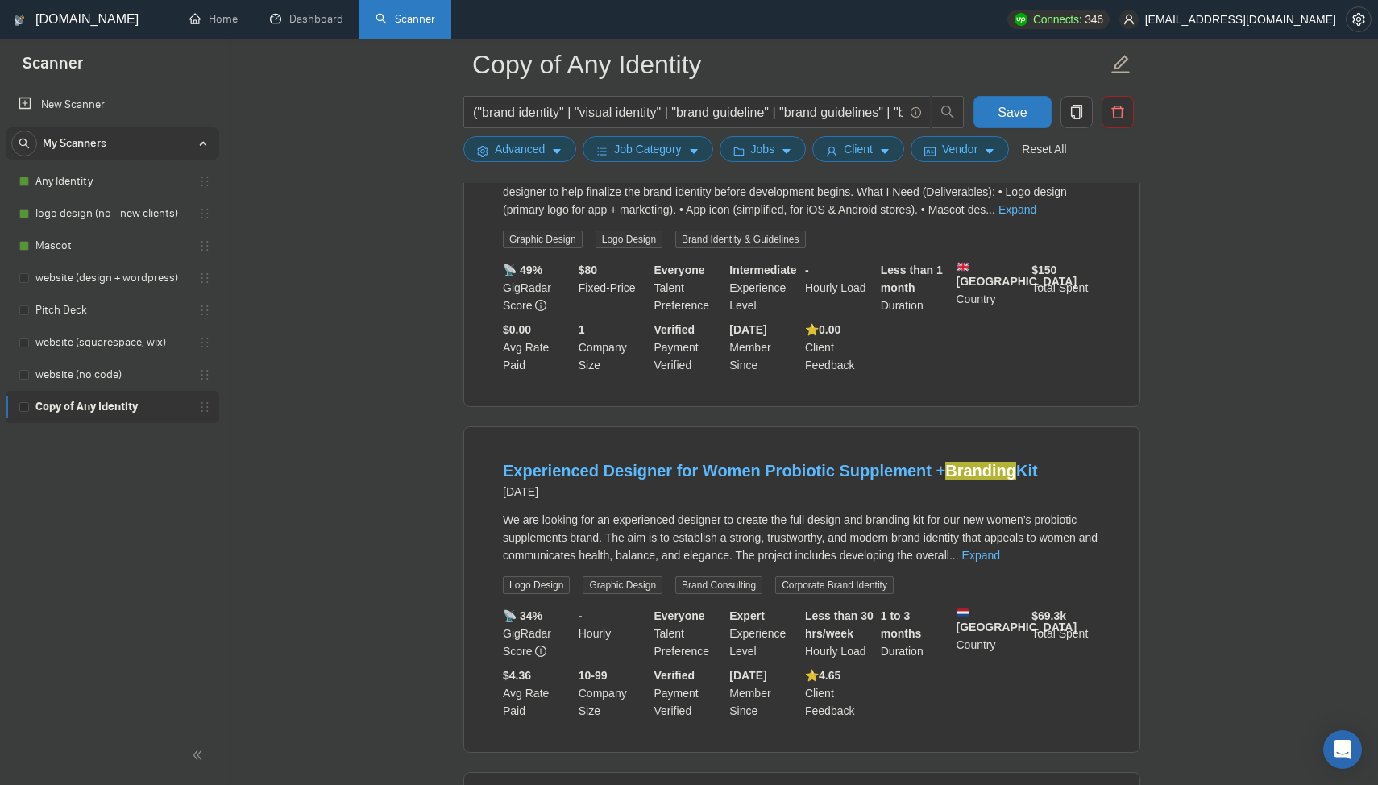
scroll to position [17304, 0]
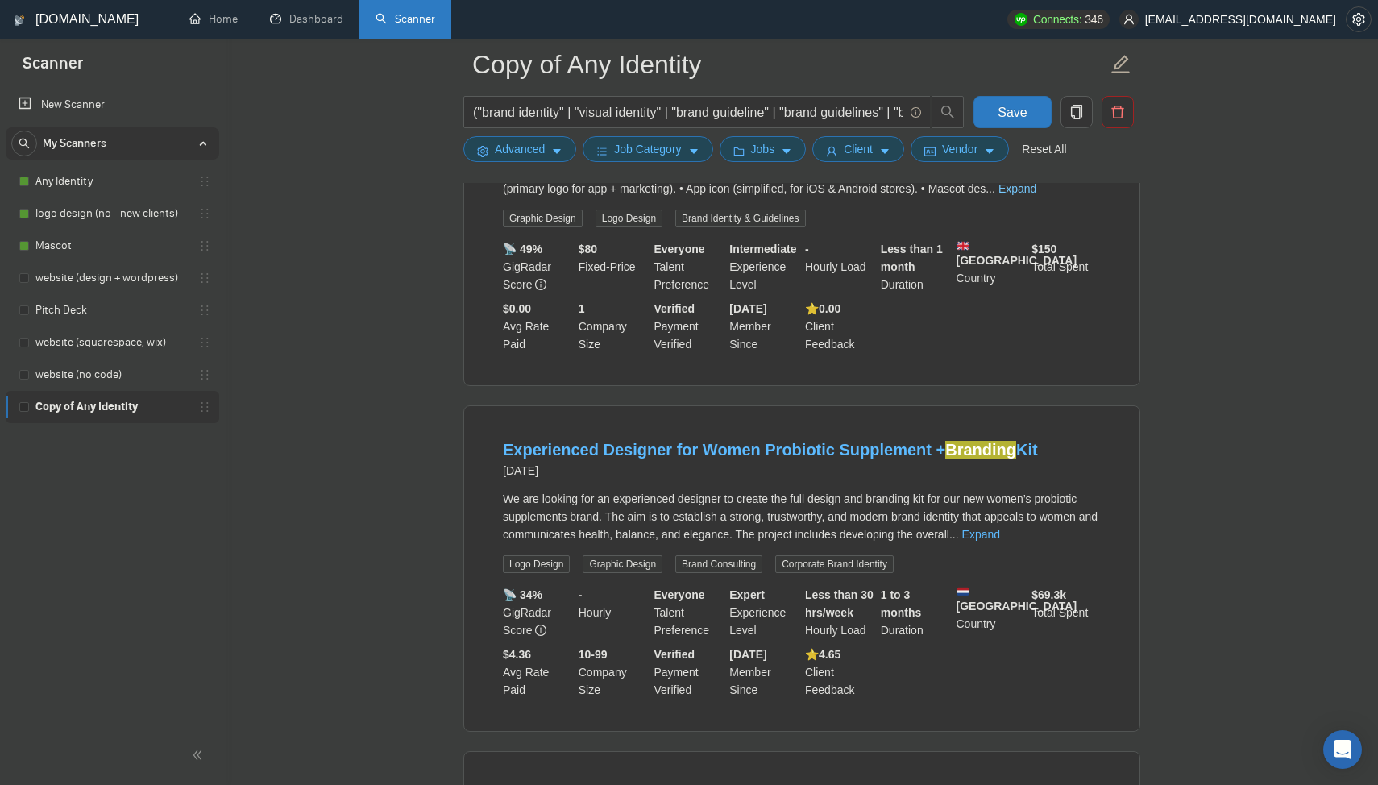
click at [1037, 195] on link "Expand" at bounding box center [1018, 188] width 38 height 13
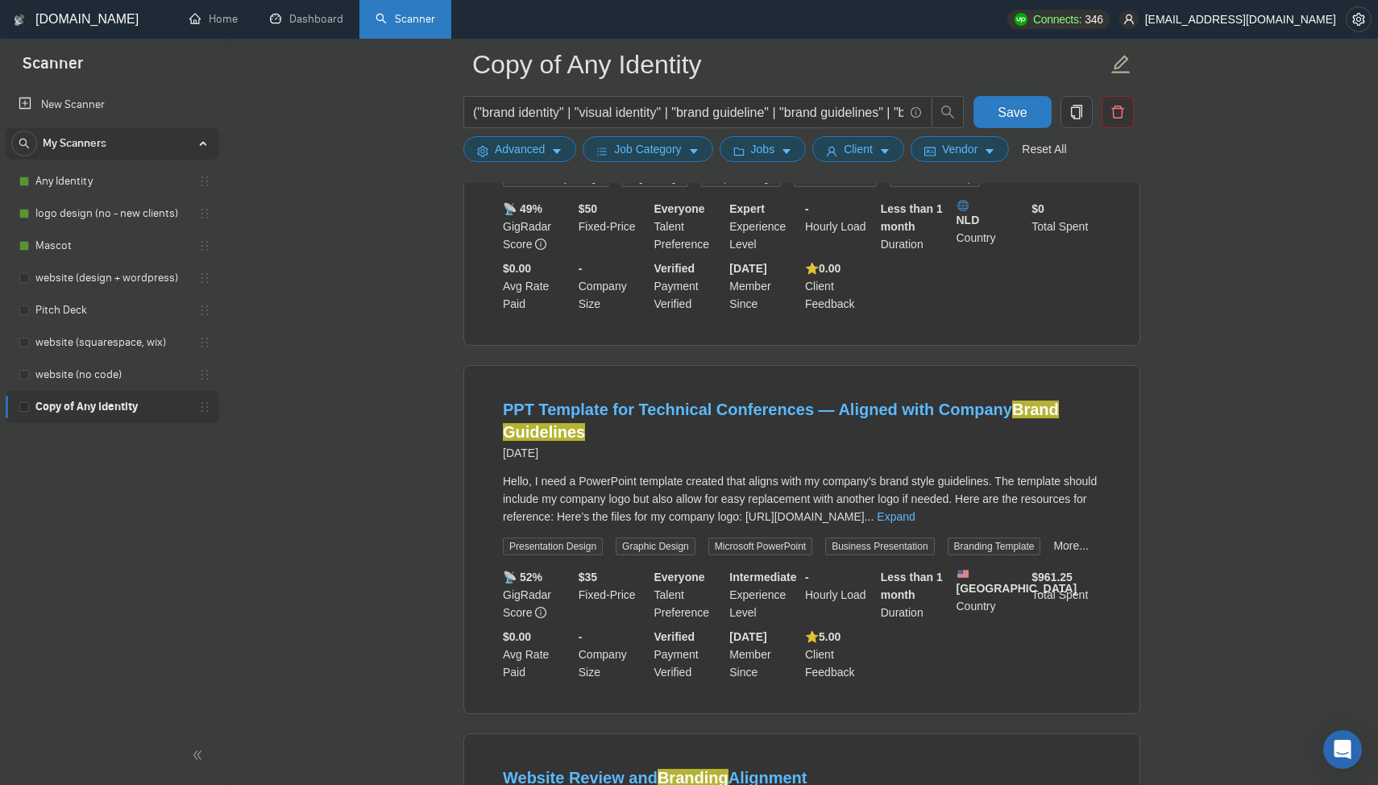
scroll to position [21000, 0]
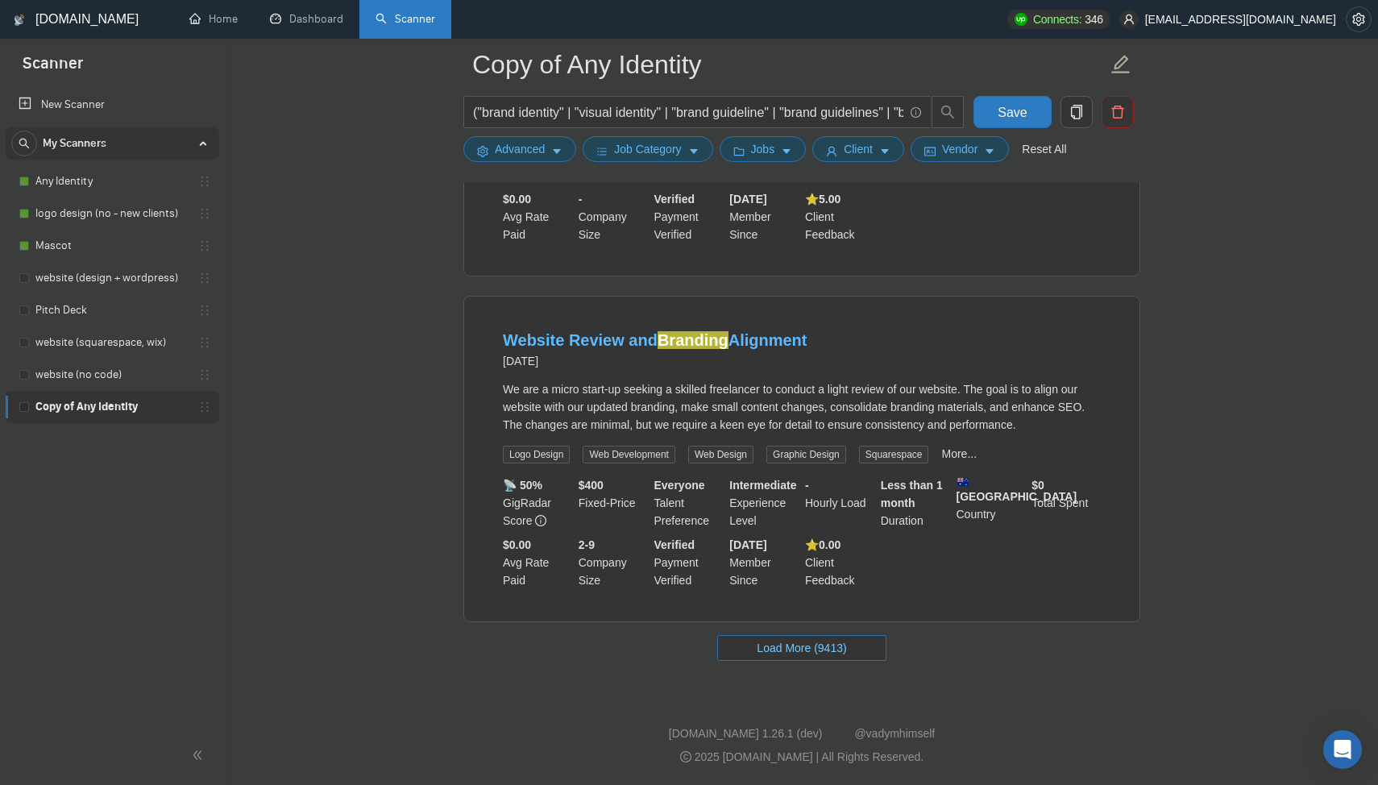
click at [839, 645] on span "Load More (9413)" at bounding box center [801, 648] width 89 height 18
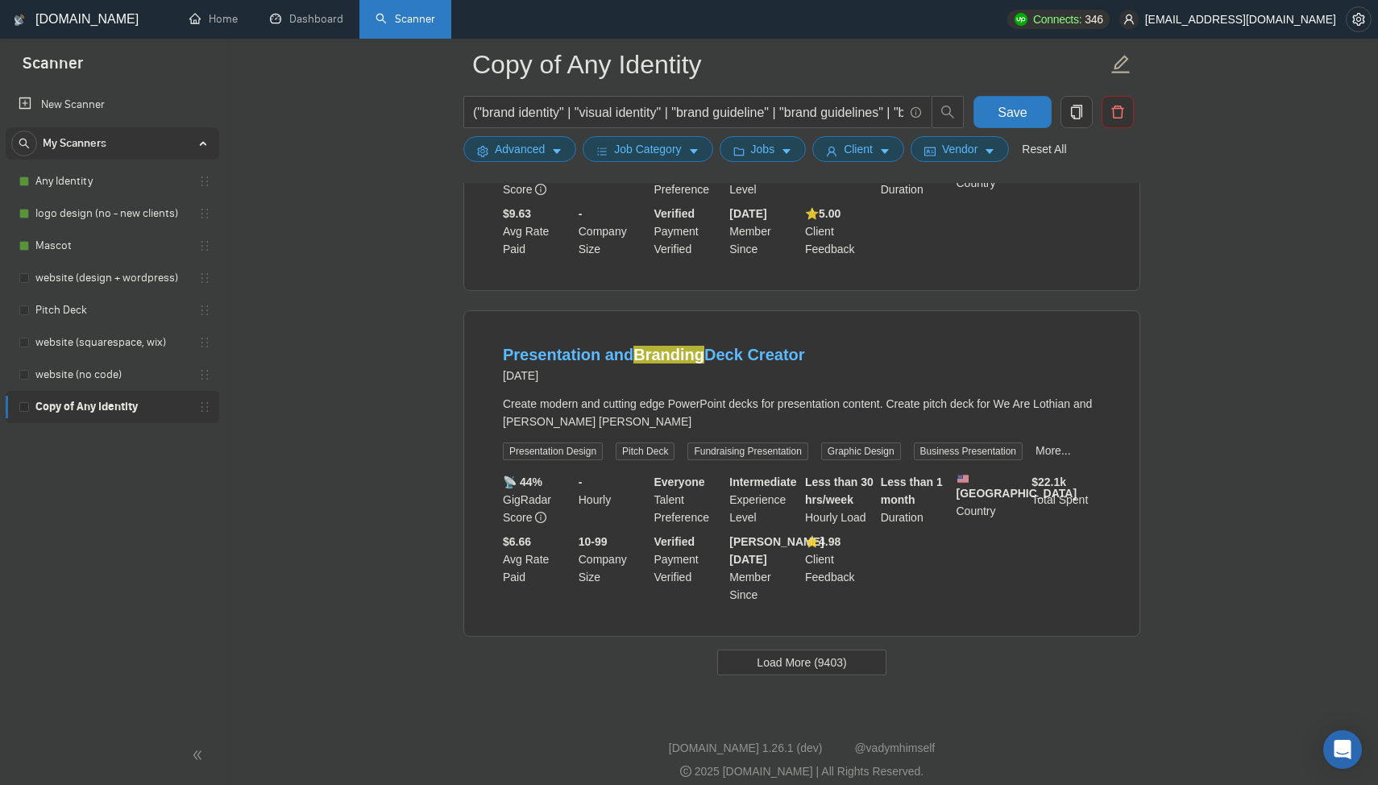
scroll to position [24511, 0]
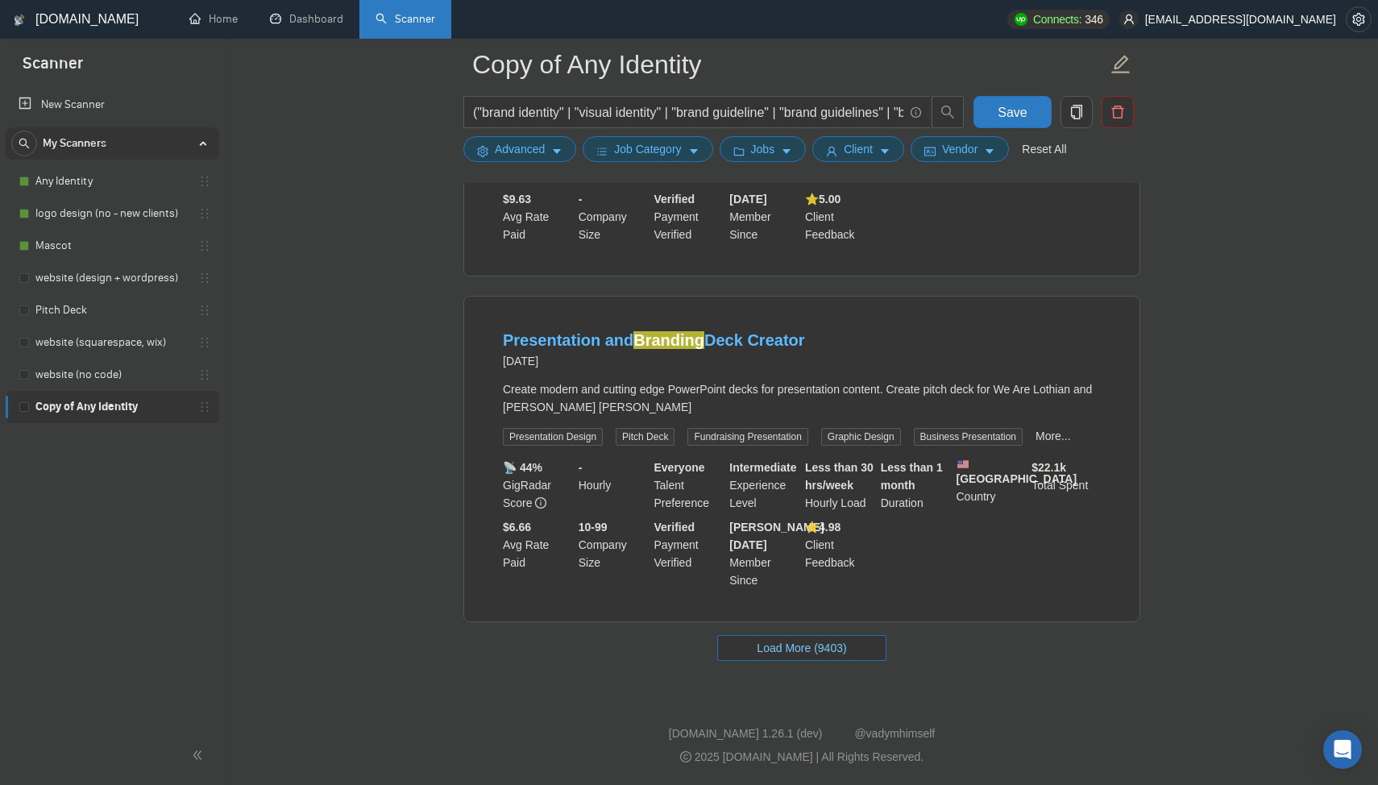
click at [842, 653] on span "Load More (9403)" at bounding box center [801, 648] width 89 height 18
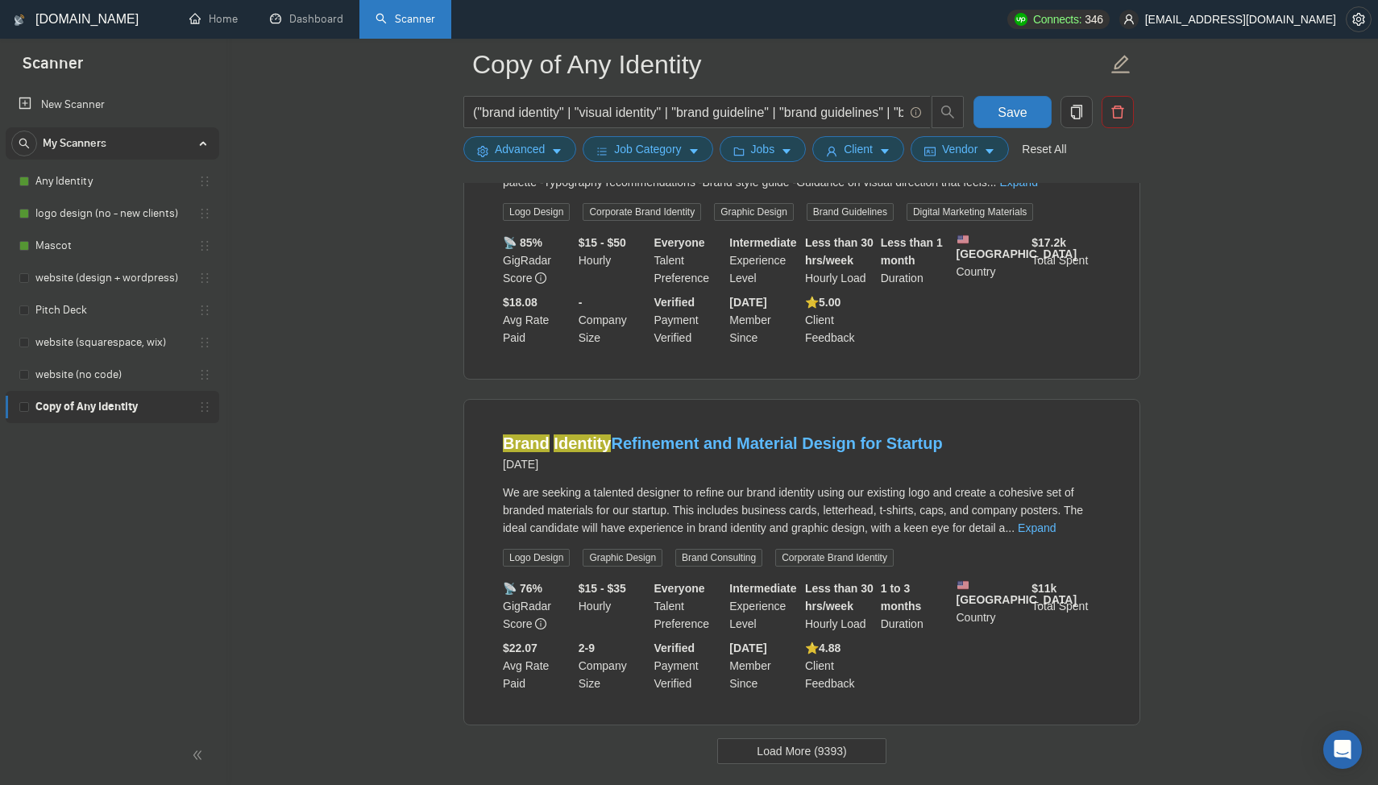
scroll to position [24186, 0]
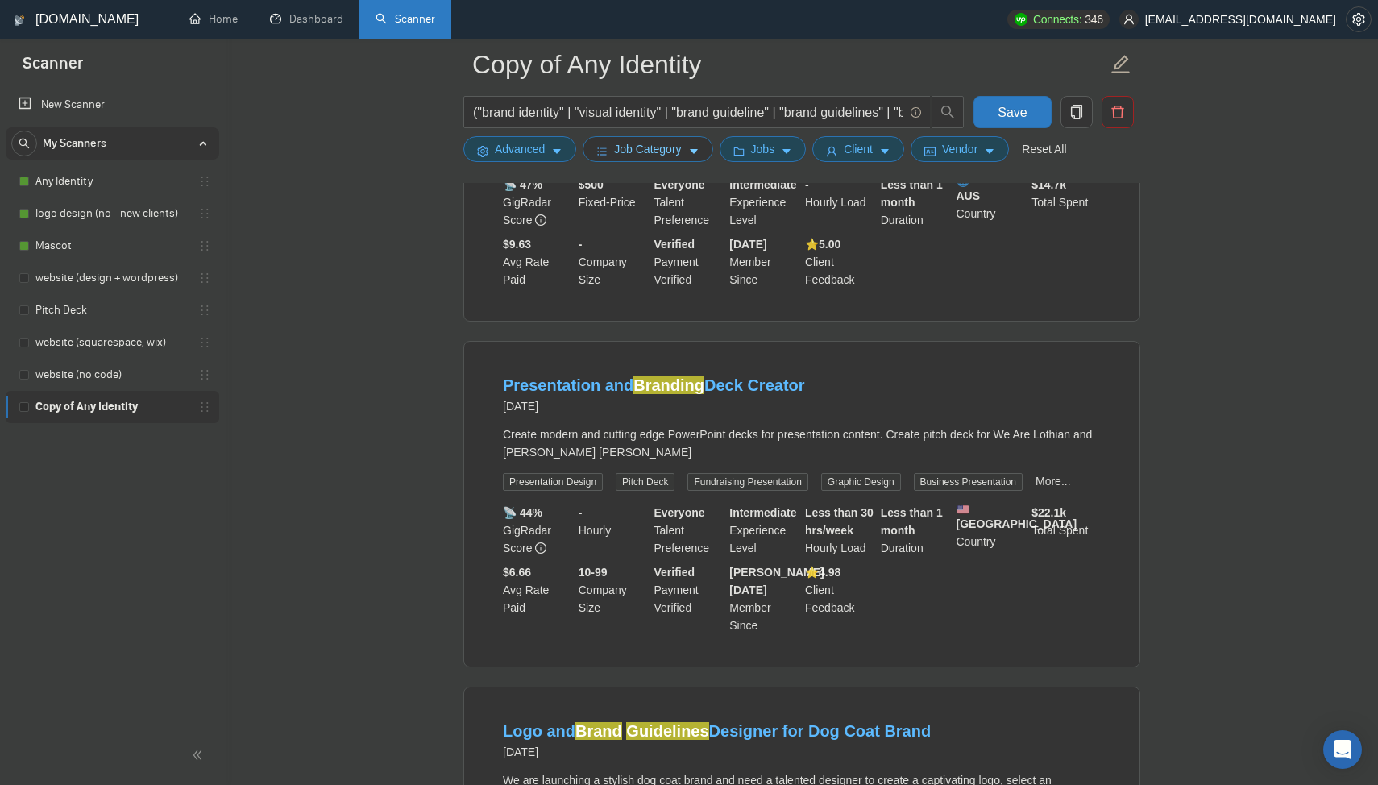
click at [632, 142] on span "Job Category" at bounding box center [647, 149] width 67 height 18
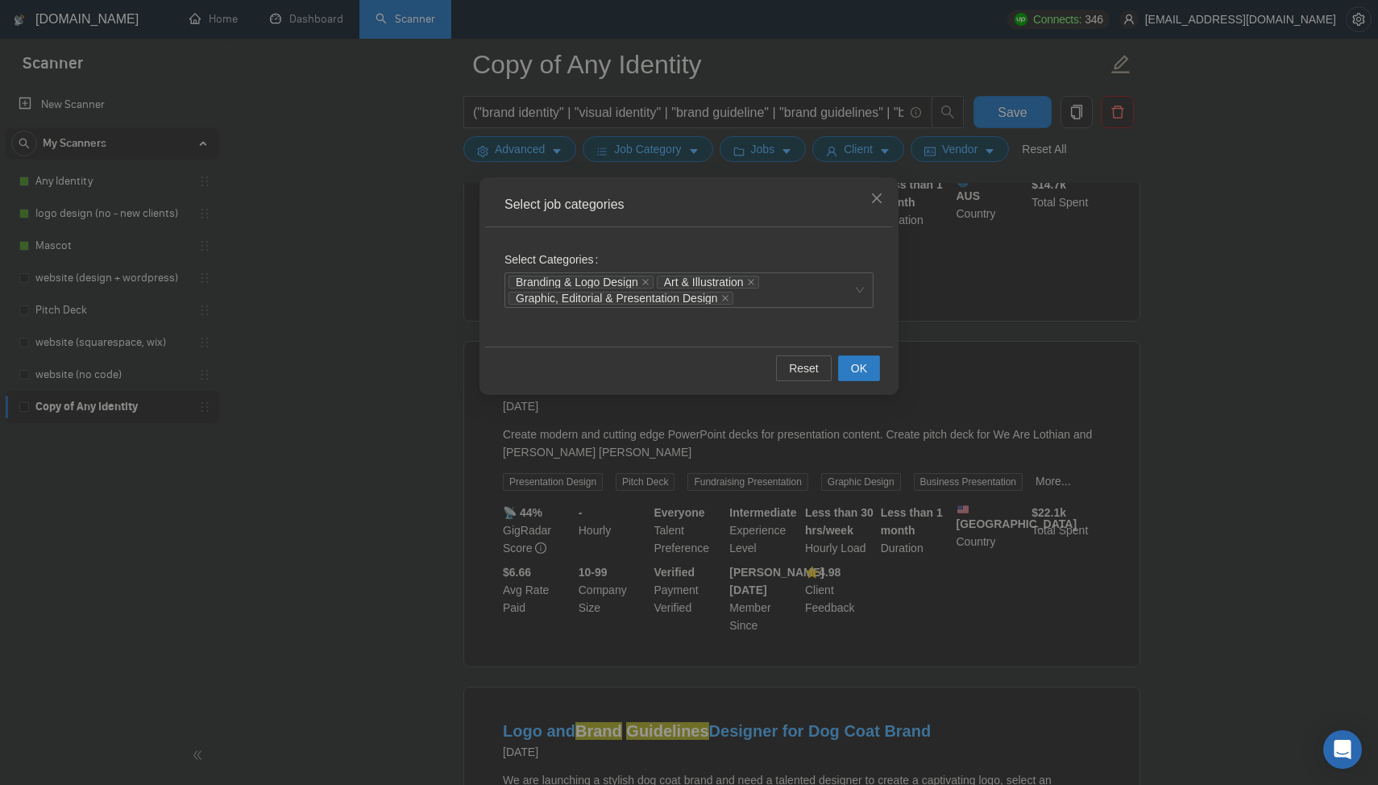
click at [1044, 192] on div "Select job categories Select Categories Branding & Logo Design Art & Illustrati…" at bounding box center [689, 392] width 1378 height 785
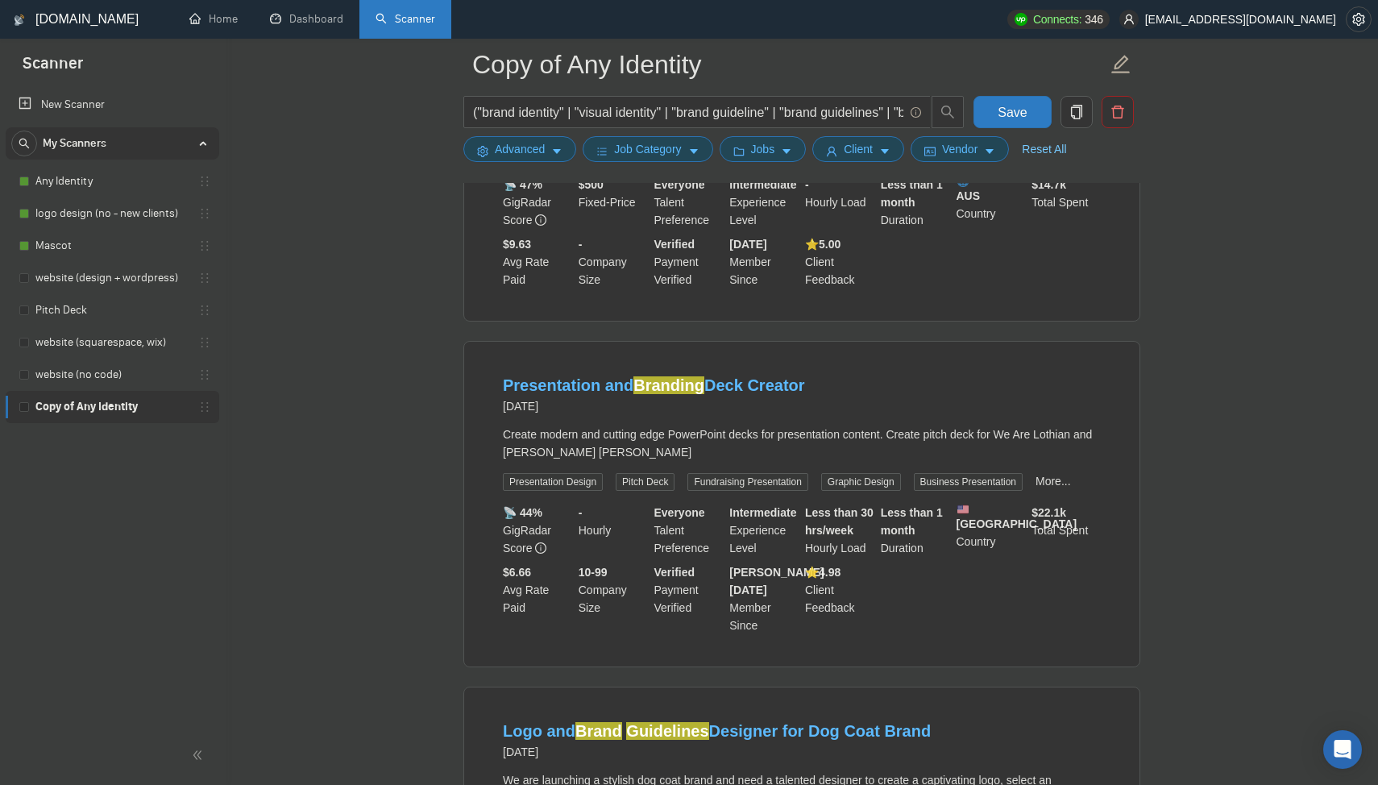
click at [1052, 158] on link "Reset All" at bounding box center [1044, 149] width 44 height 18
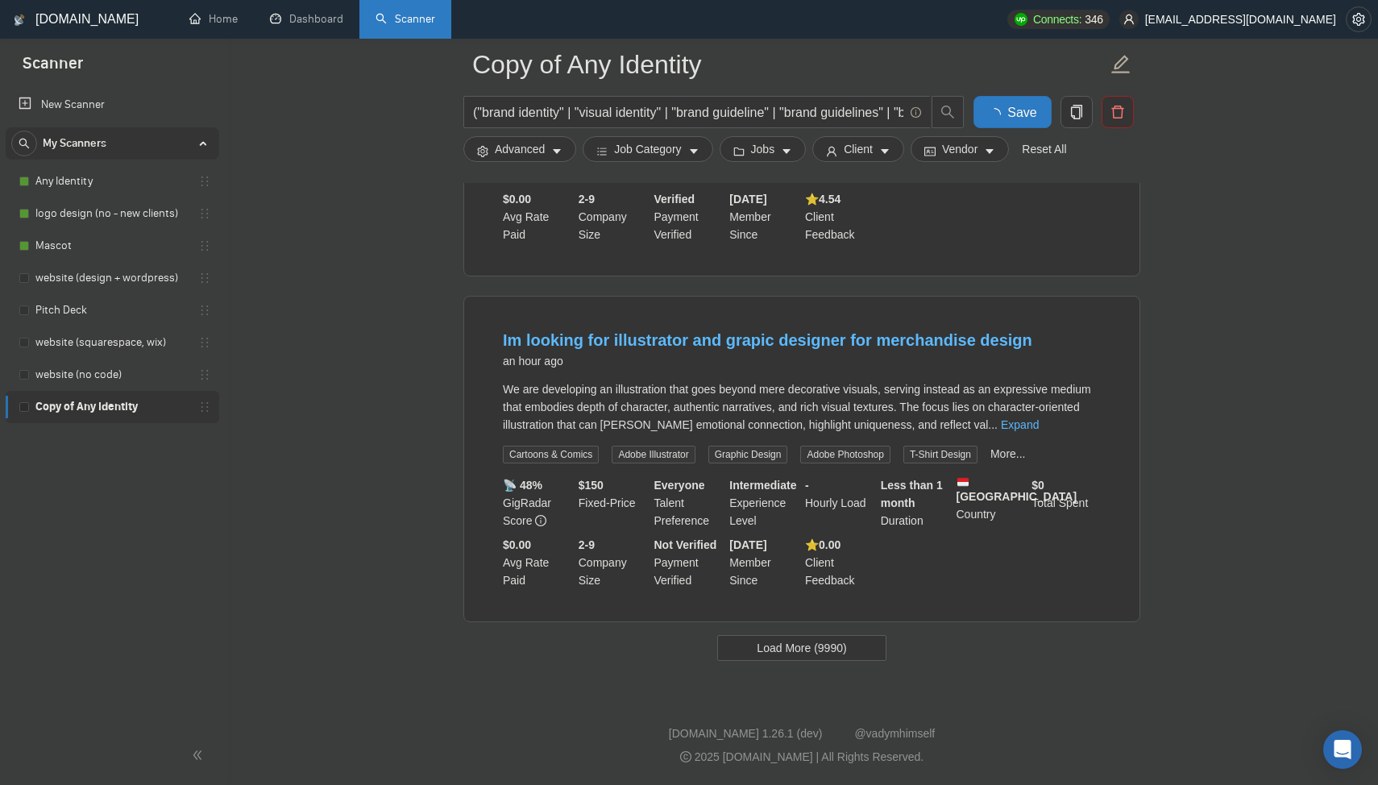
scroll to position [3195, 0]
click at [799, 656] on span "Load More (9990)" at bounding box center [801, 648] width 89 height 18
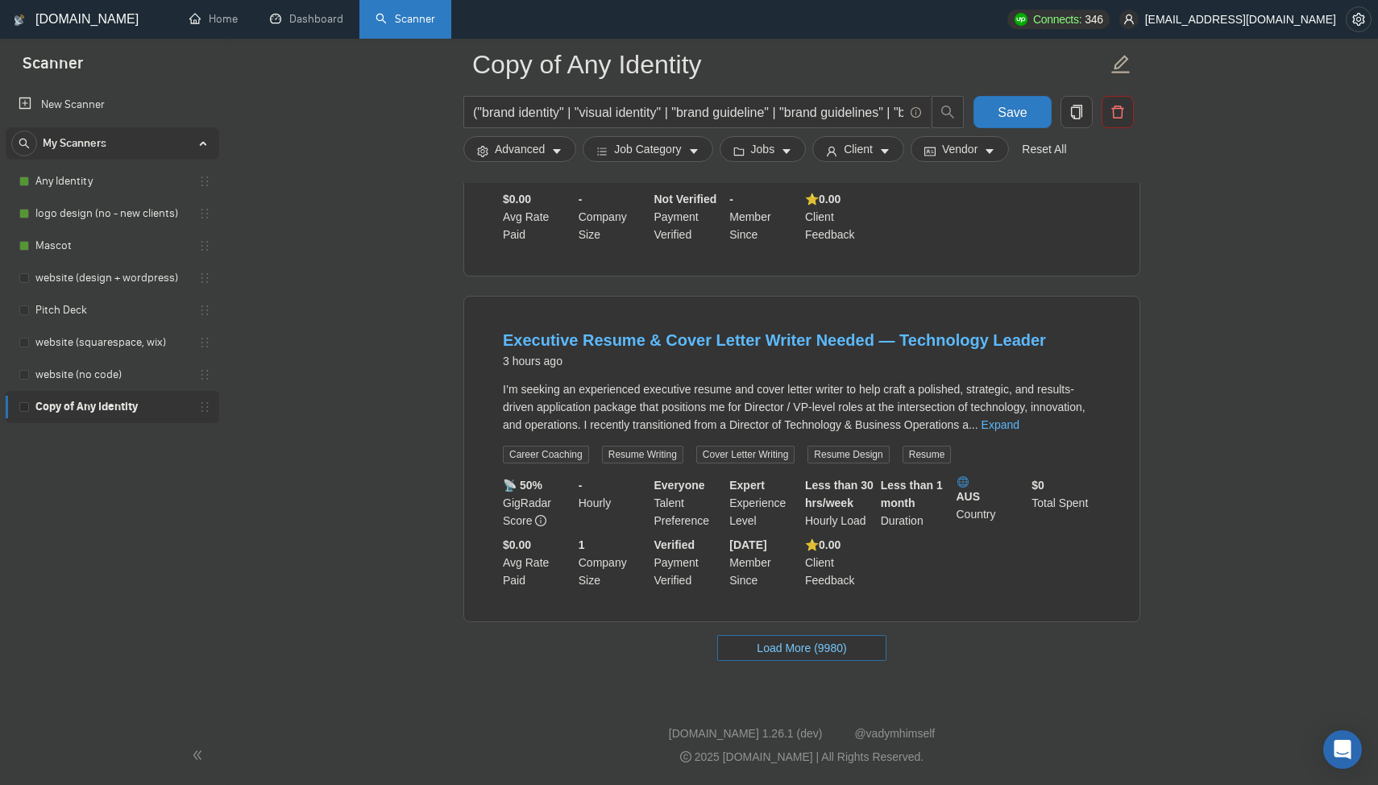
scroll to position [6718, 0]
click at [799, 656] on span "Load More (9980)" at bounding box center [801, 648] width 89 height 18
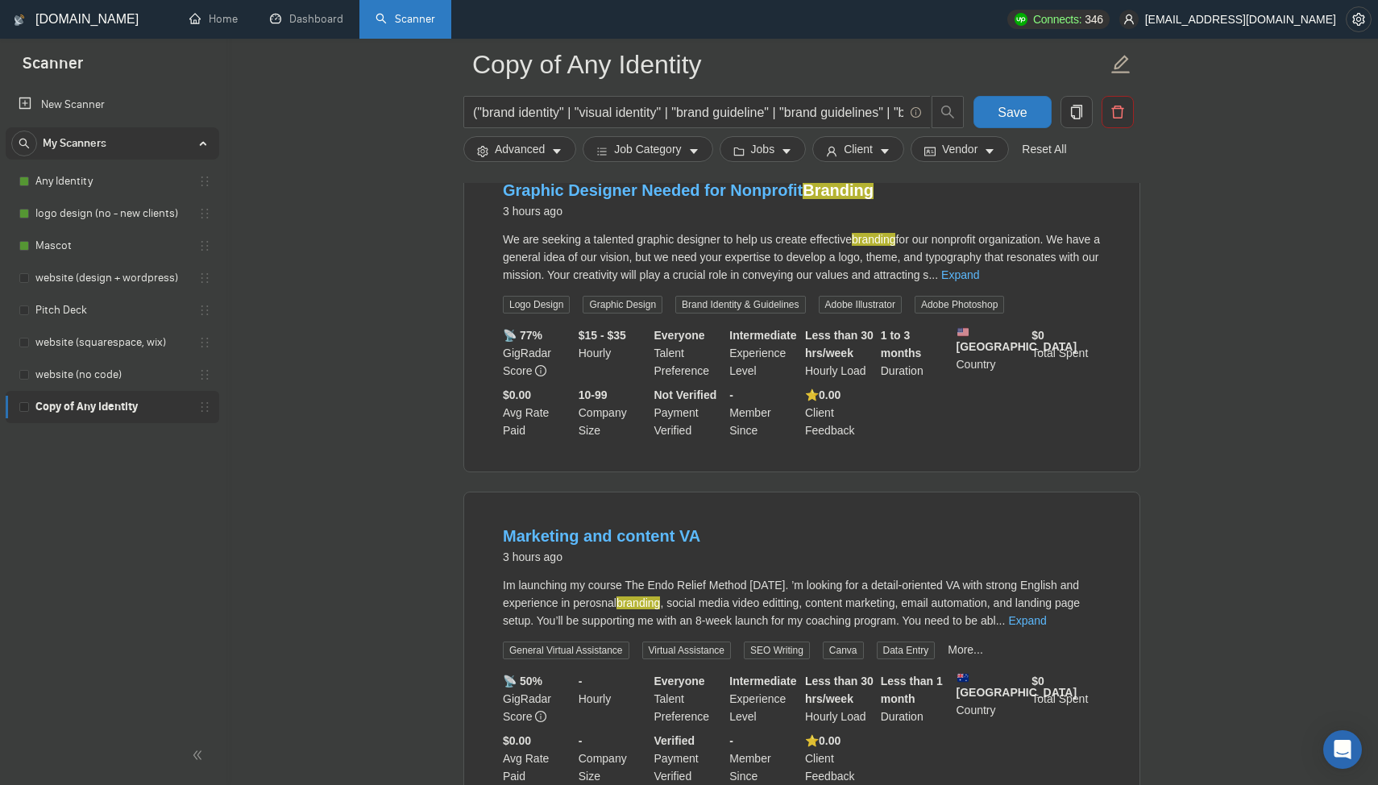
scroll to position [10212, 0]
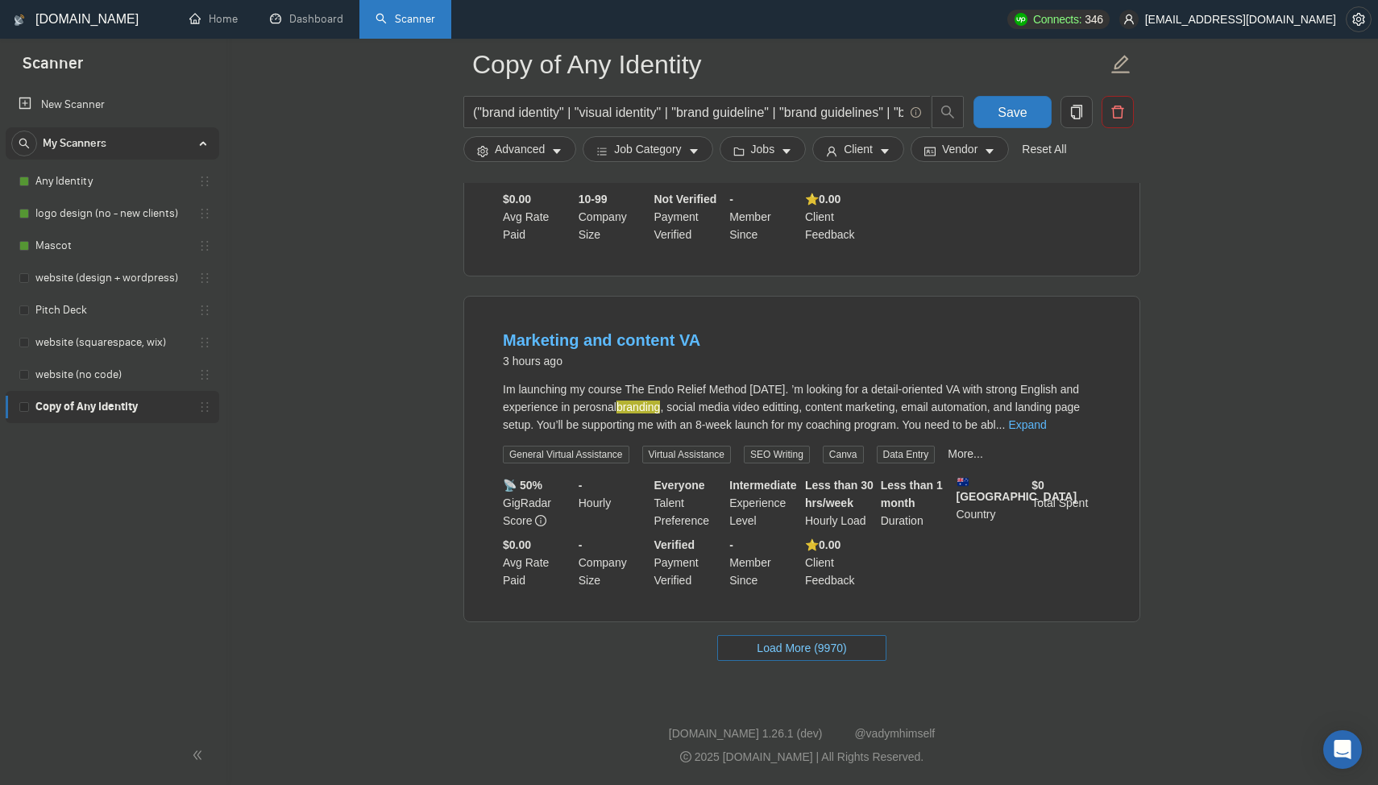
click at [799, 656] on span "Load More (9970)" at bounding box center [801, 648] width 89 height 18
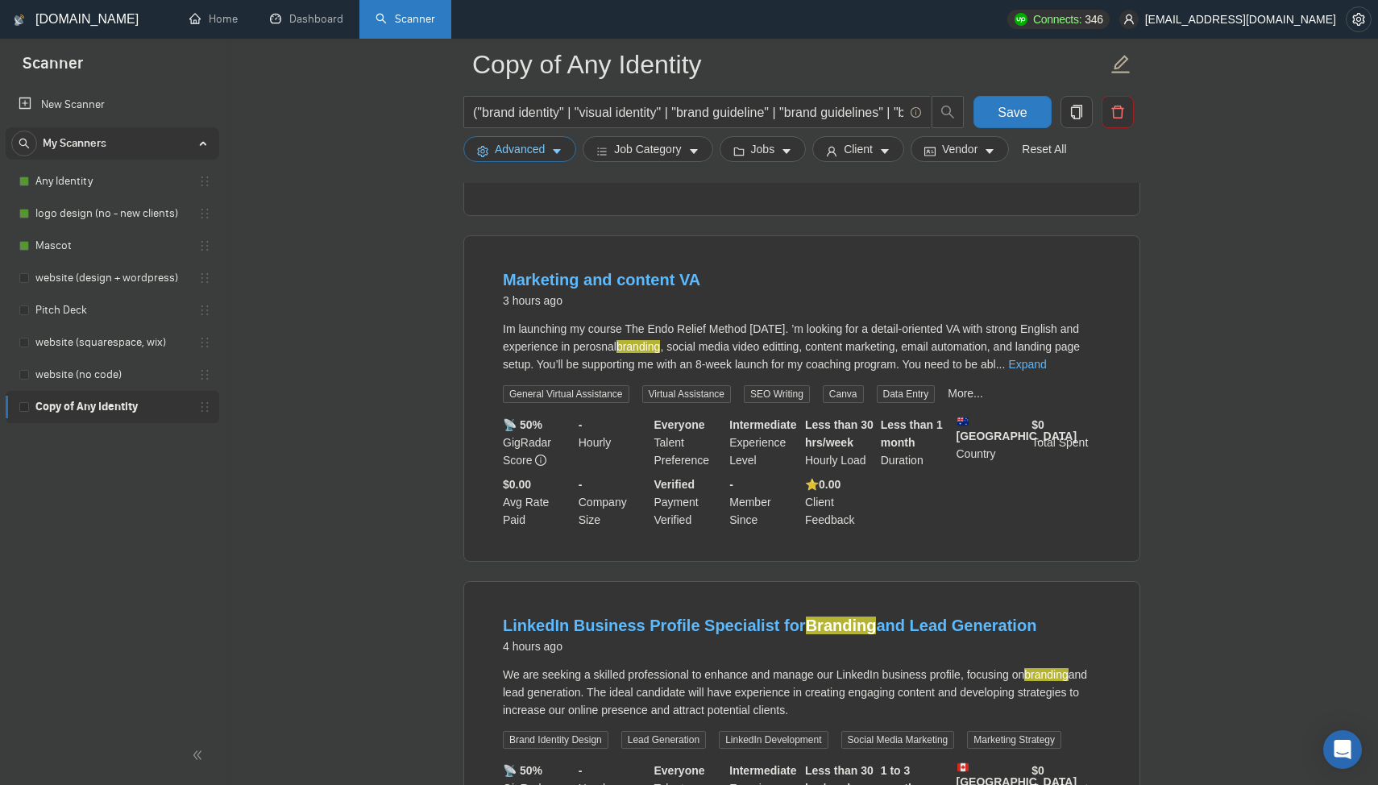
click at [536, 142] on span "Advanced" at bounding box center [520, 149] width 50 height 18
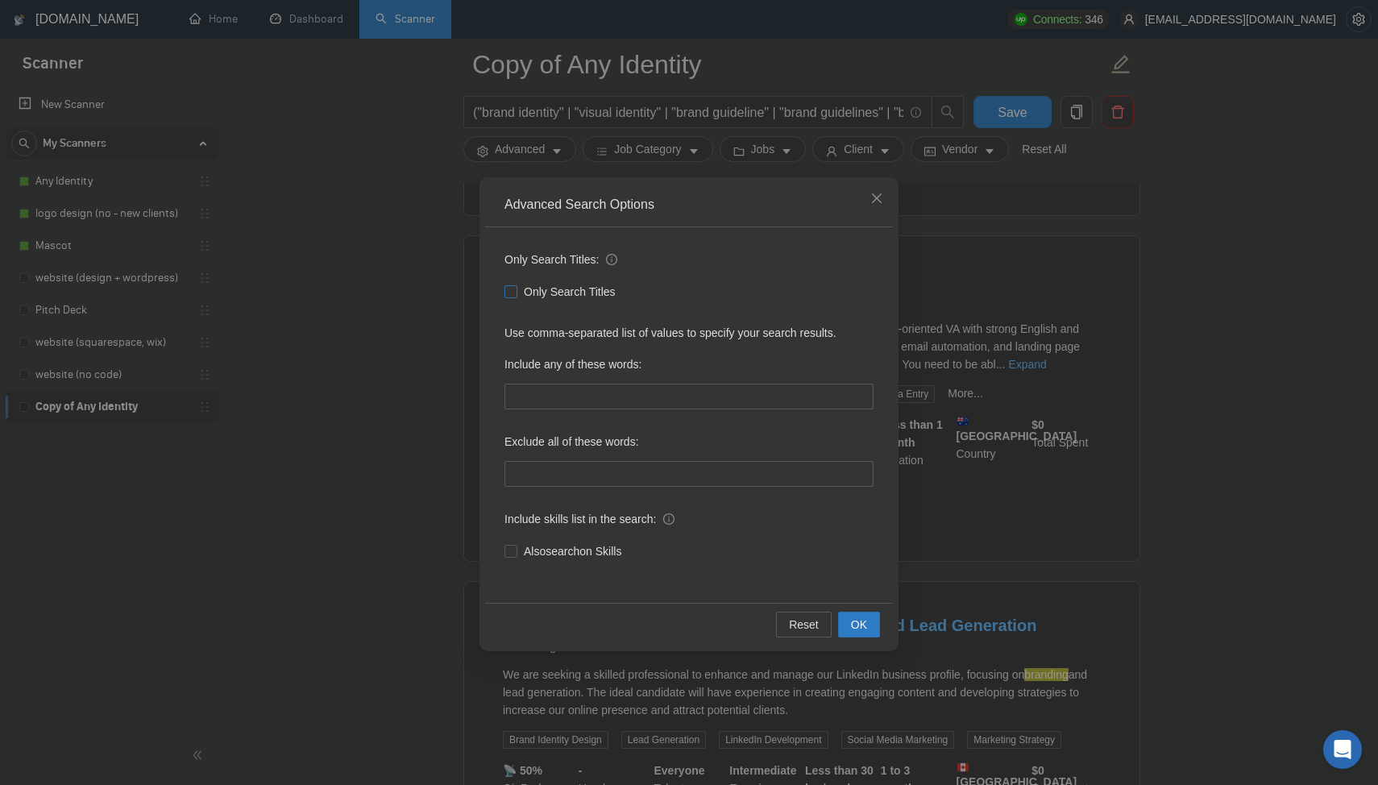
click at [507, 298] on label "Only Search Titles" at bounding box center [564, 292] width 118 height 18
click at [507, 297] on input "Only Search Titles" at bounding box center [510, 290] width 11 height 11
checkbox input "true"
click at [863, 621] on span "OK" at bounding box center [859, 625] width 16 height 18
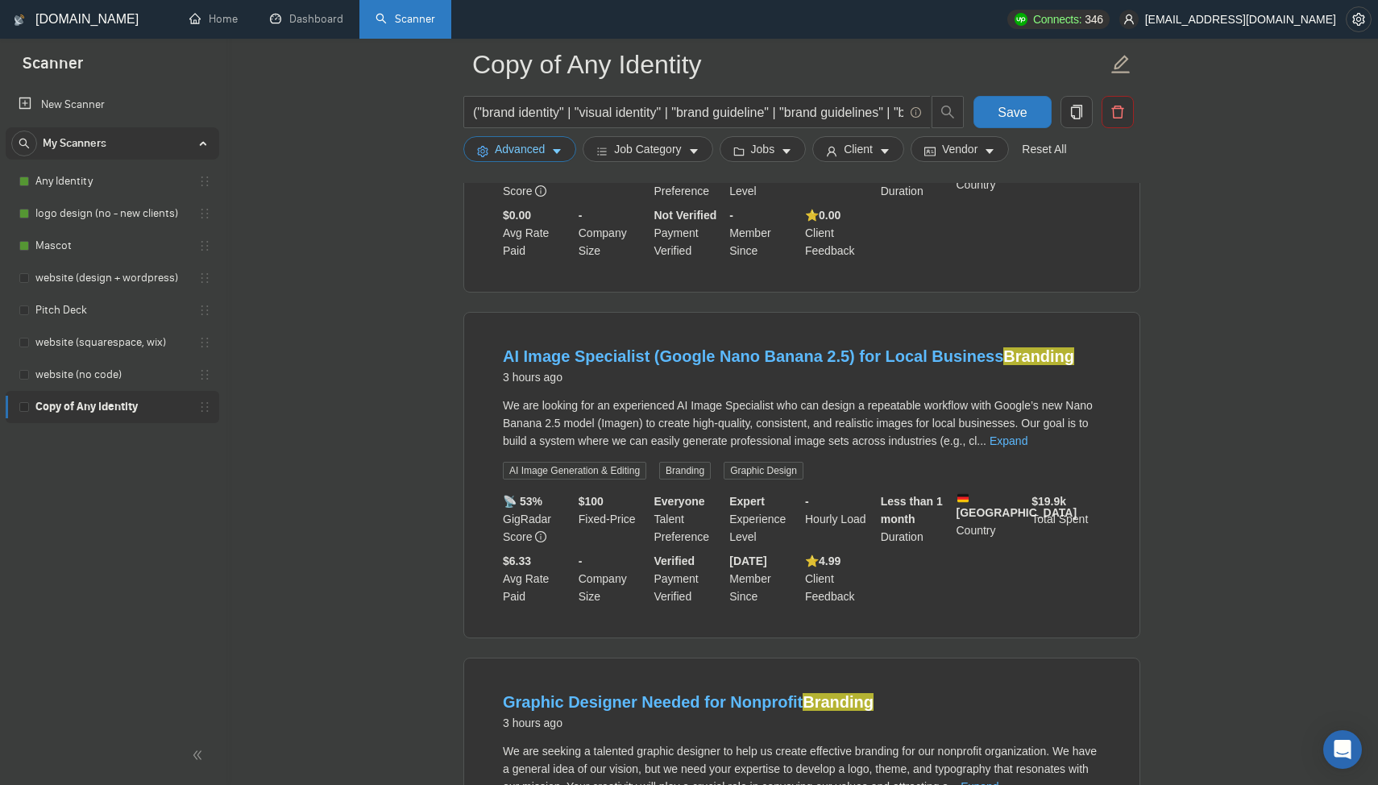
scroll to position [3177, 0]
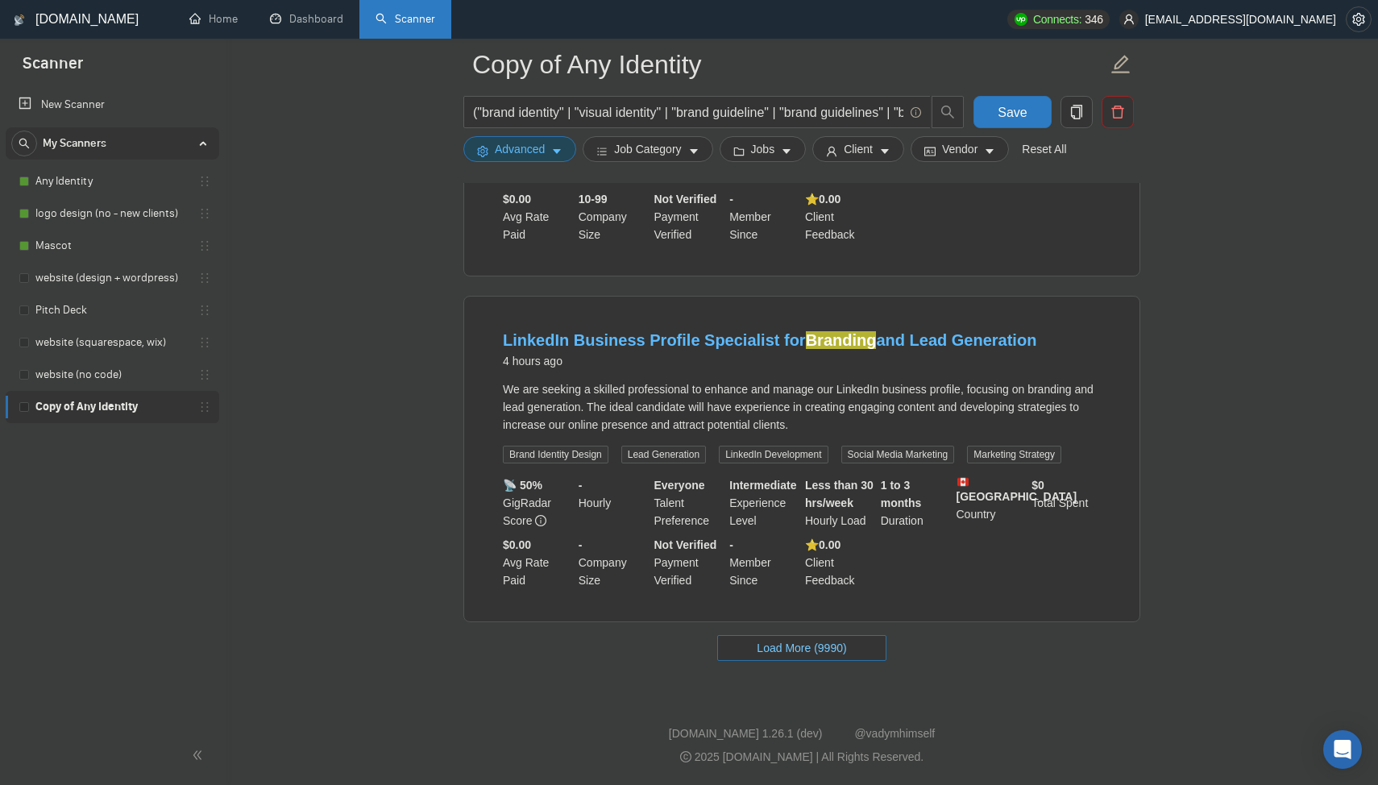
click at [810, 655] on span "Load More (9990)" at bounding box center [801, 648] width 89 height 18
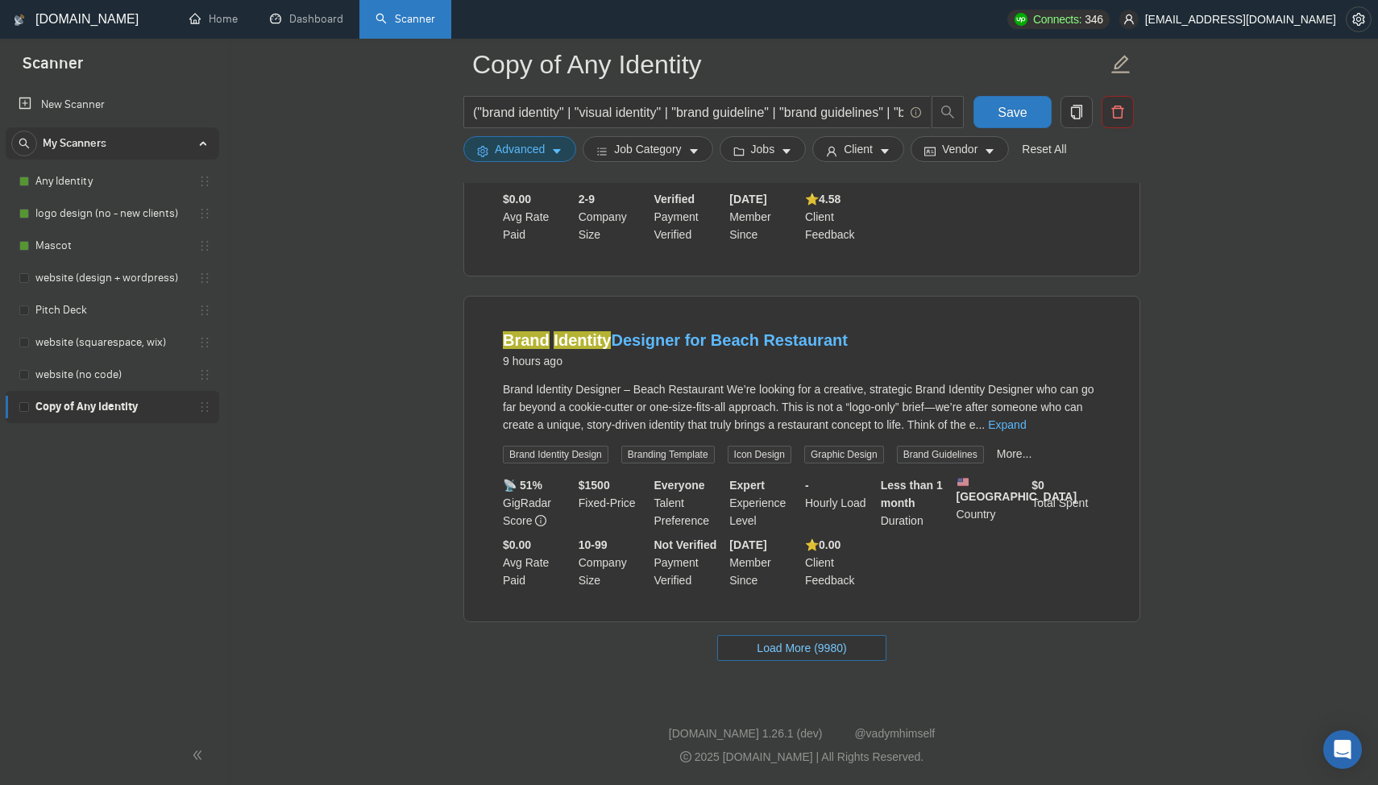
scroll to position [6739, 0]
click at [810, 655] on span "Load More (9980)" at bounding box center [801, 648] width 89 height 18
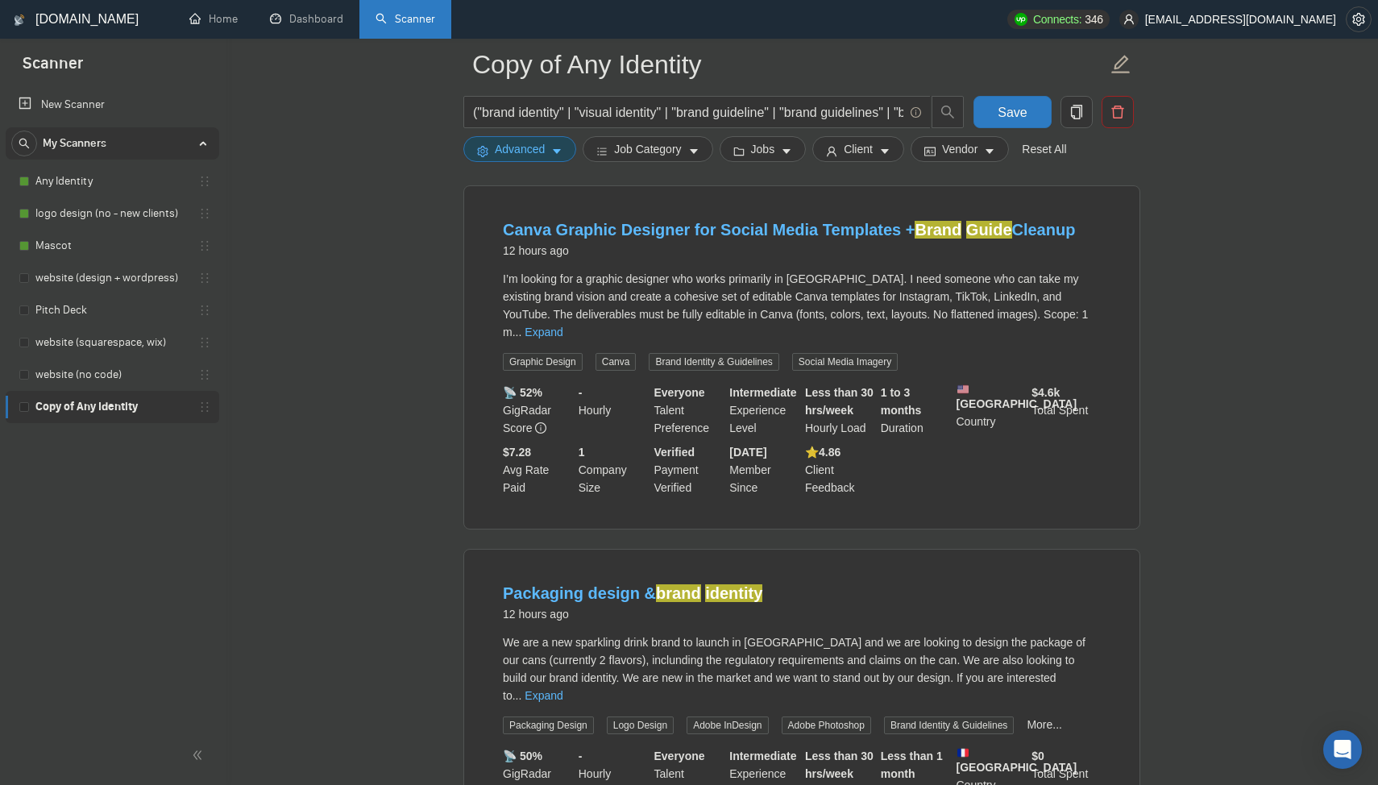
scroll to position [10209, 0]
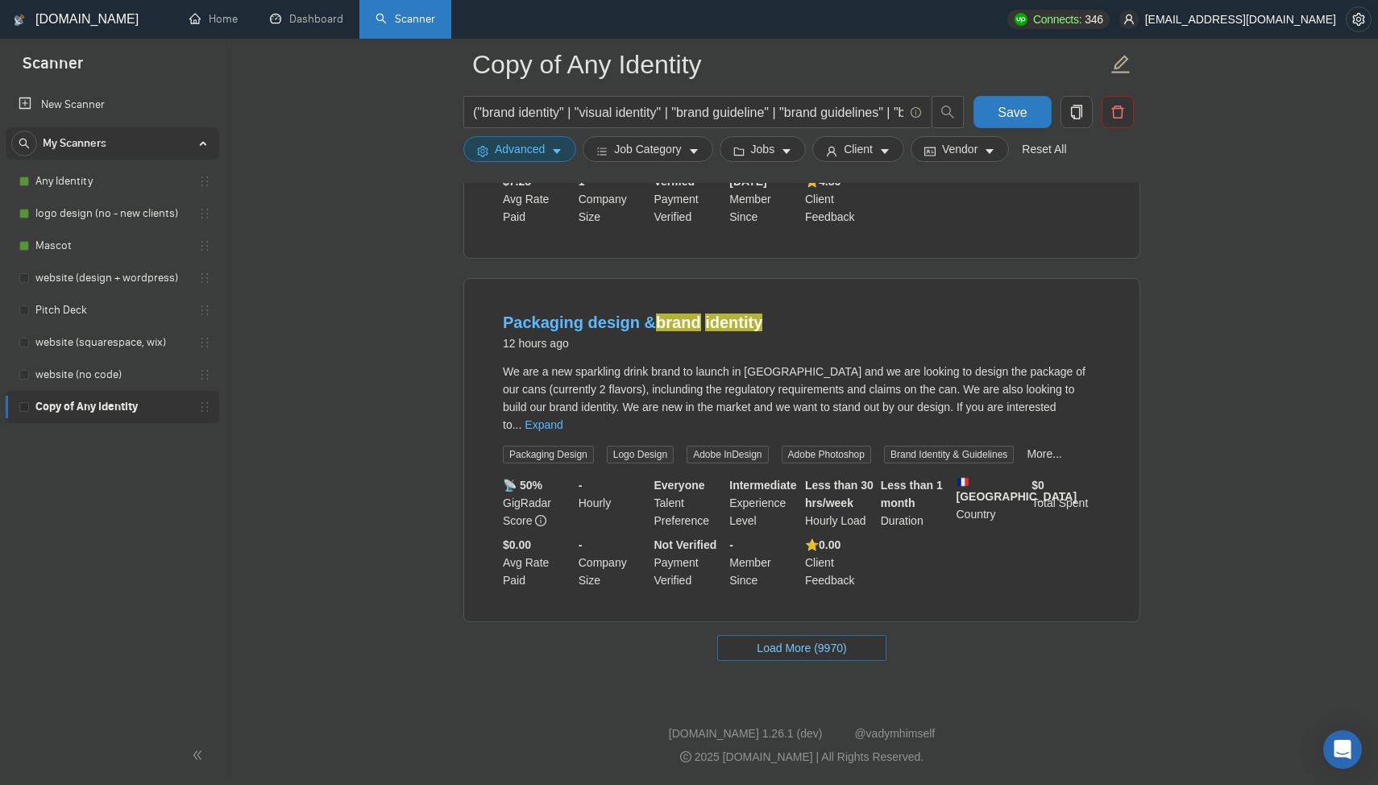
click at [810, 656] on span "Load More (9970)" at bounding box center [801, 648] width 89 height 18
click at [810, 655] on span "Loading..." at bounding box center [801, 648] width 61 height 18
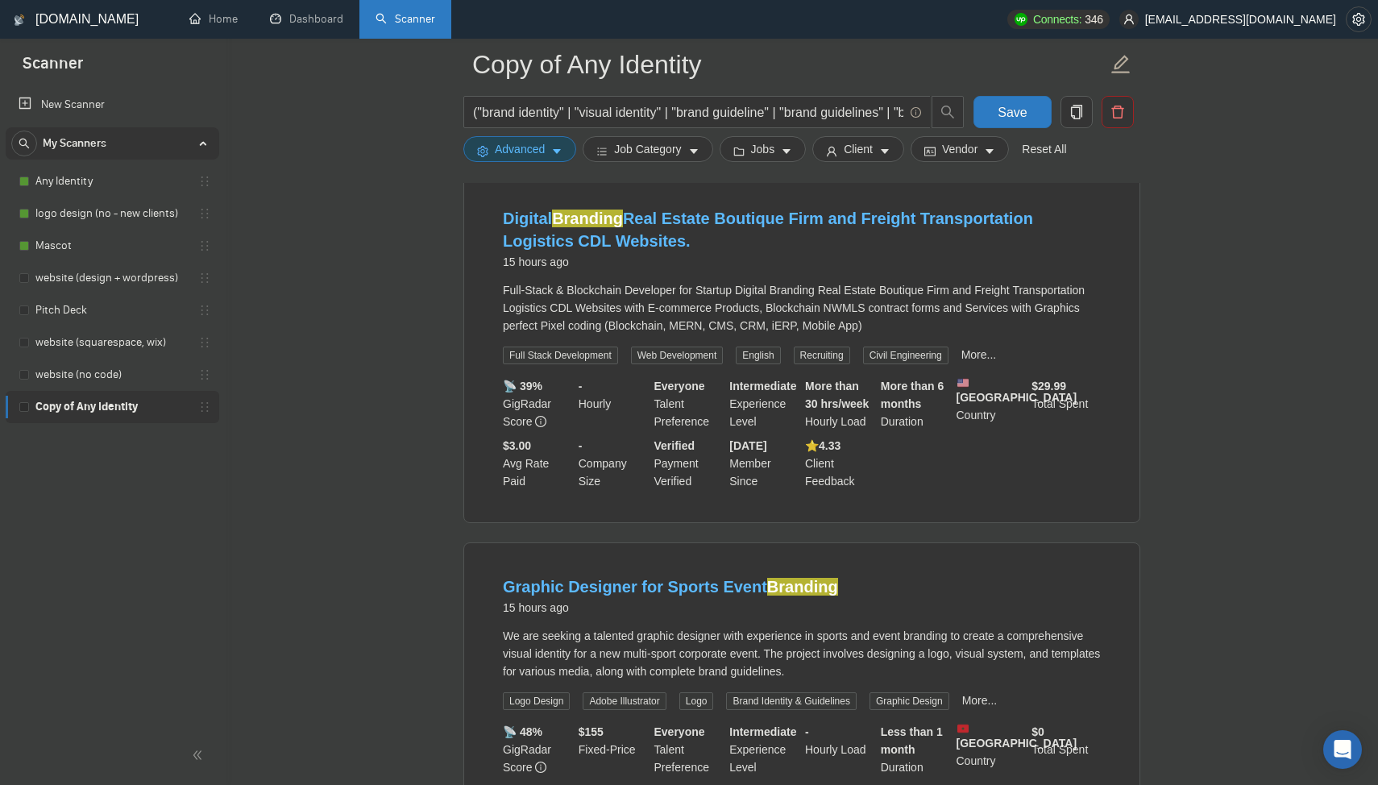
scroll to position [13737, 0]
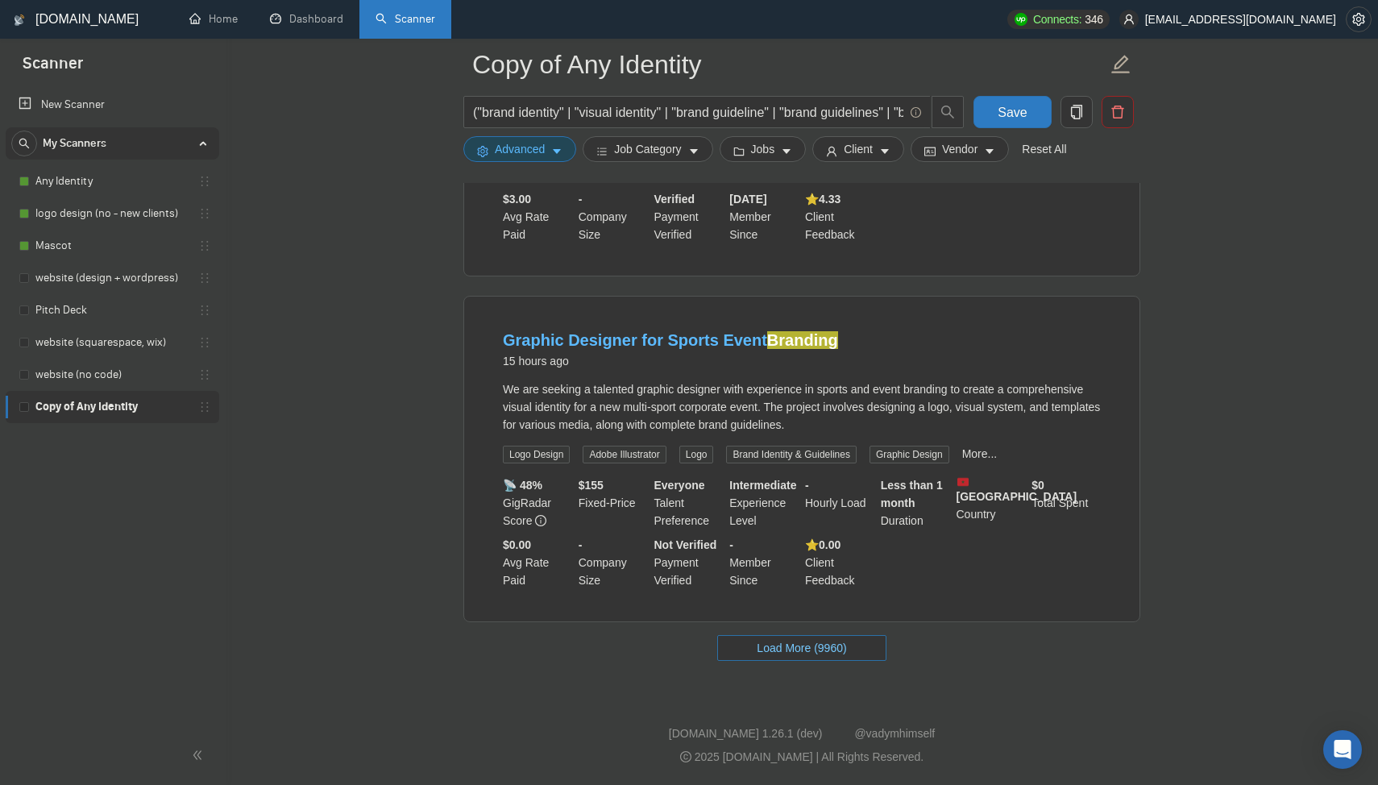
click at [810, 655] on span "Load More (9960)" at bounding box center [801, 648] width 89 height 18
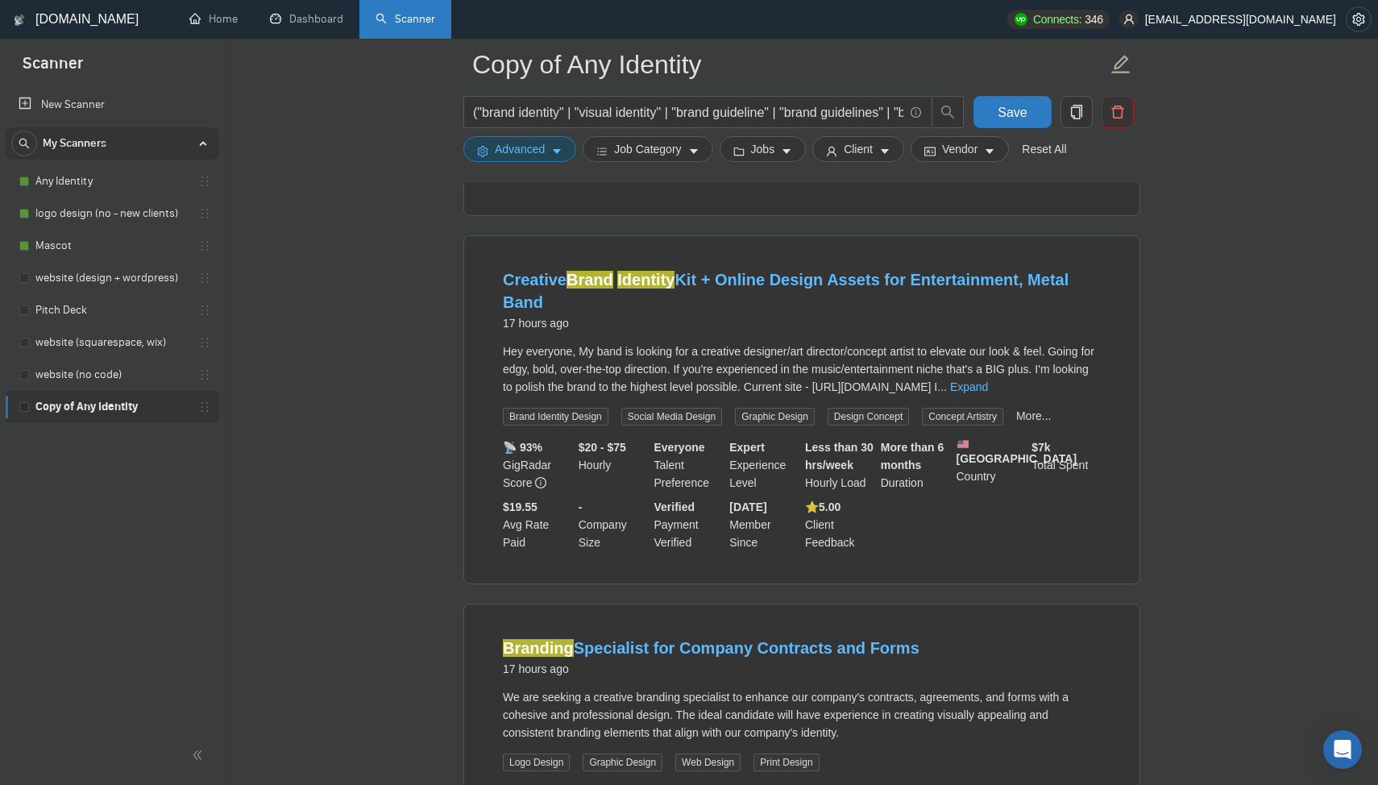
scroll to position [17282, 0]
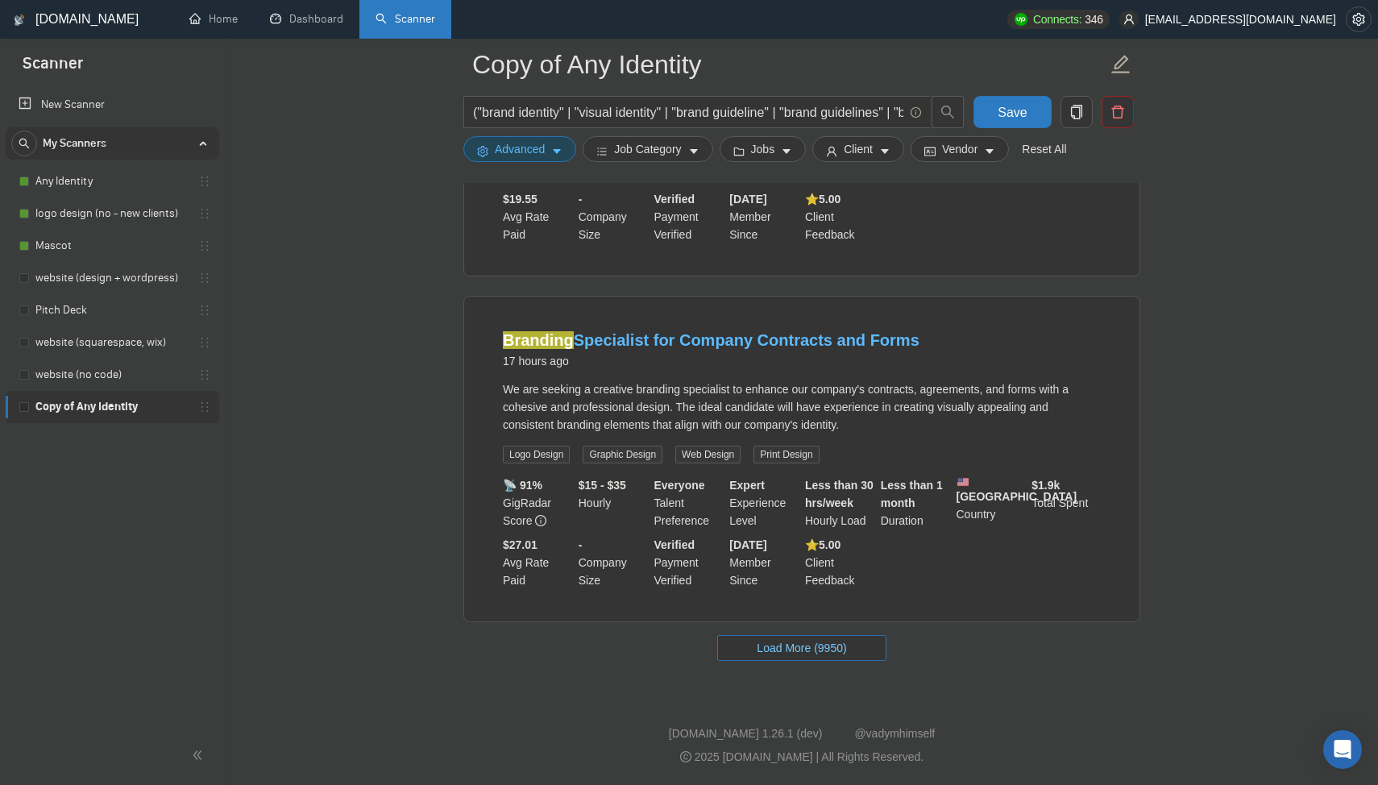
click at [810, 655] on span "Load More (9950)" at bounding box center [801, 648] width 89 height 18
click at [810, 655] on span "Loading..." at bounding box center [801, 648] width 61 height 18
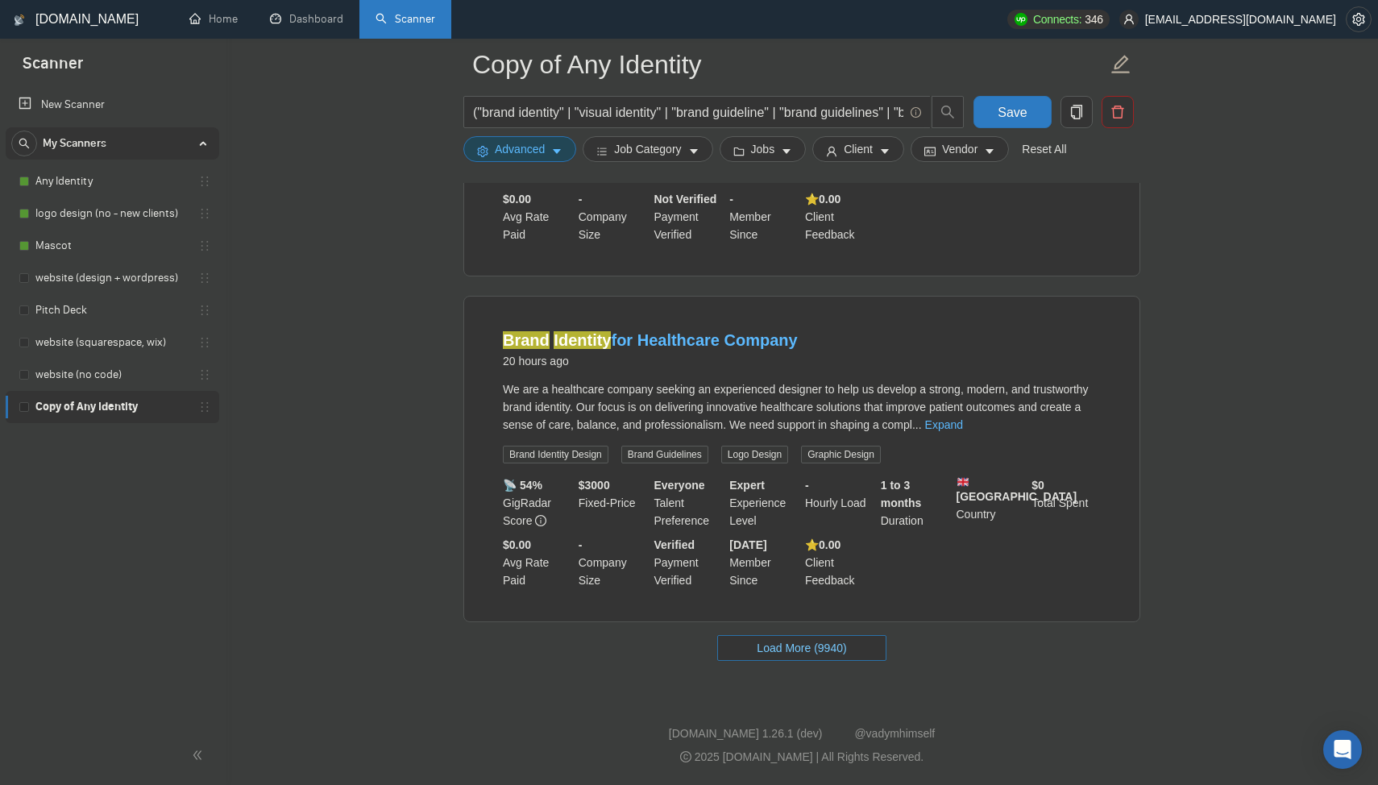
scroll to position [20828, 0]
click at [810, 655] on span "Load More (9940)" at bounding box center [801, 648] width 89 height 18
click at [810, 655] on span "Loading..." at bounding box center [801, 648] width 61 height 18
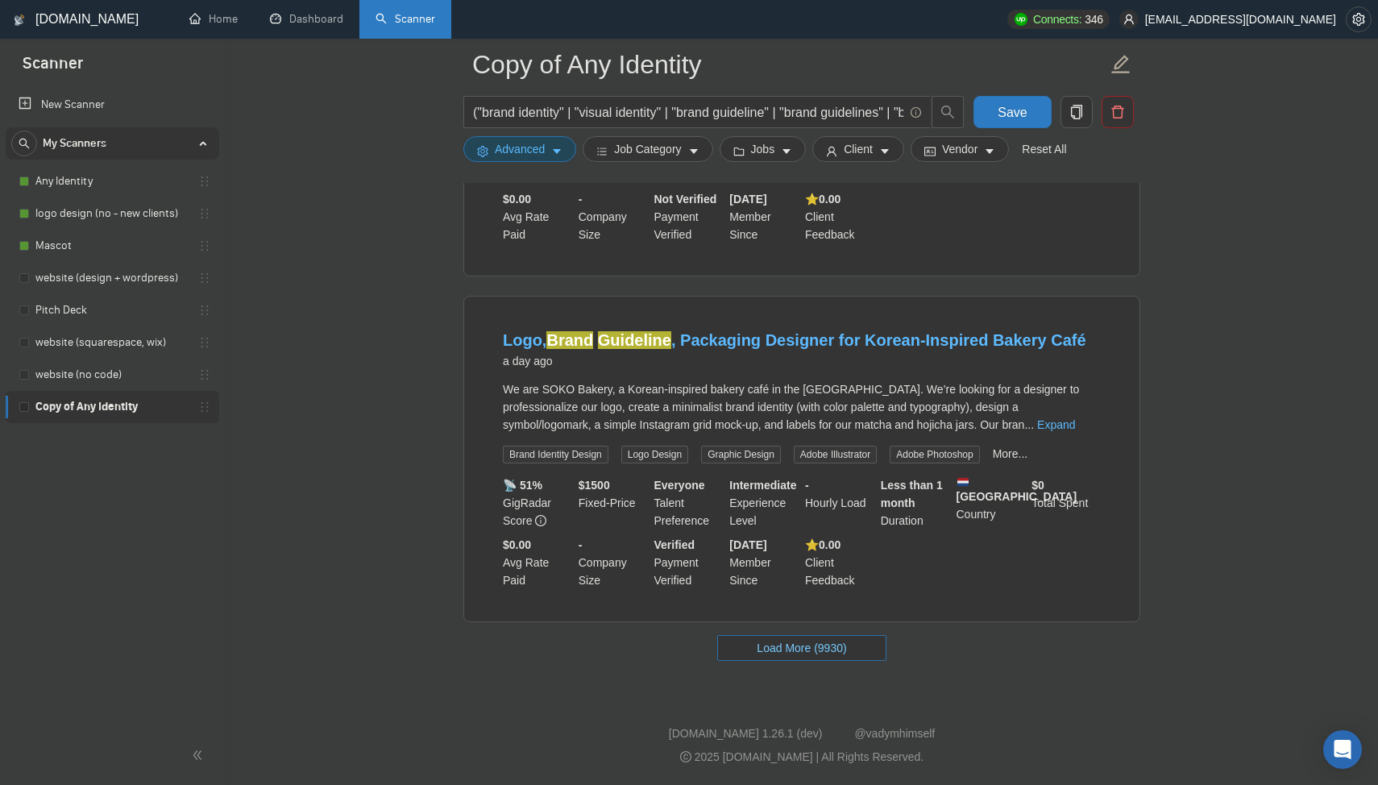
scroll to position [24258, 0]
click at [810, 655] on span "Load More (9930)" at bounding box center [801, 648] width 89 height 18
click at [818, 637] on button "Loading..." at bounding box center [802, 648] width 140 height 26
click at [810, 647] on span "Loading..." at bounding box center [801, 648] width 61 height 18
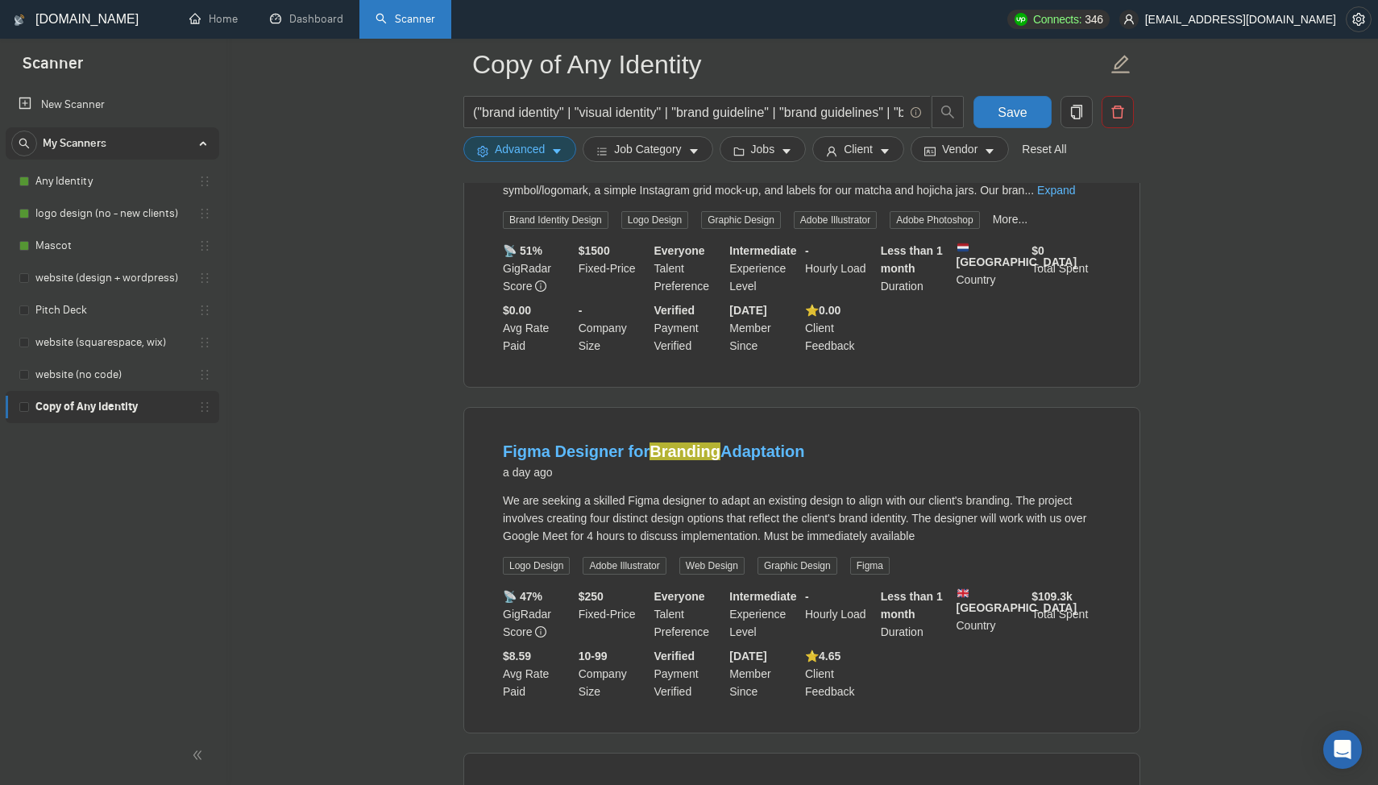
scroll to position [24305, 0]
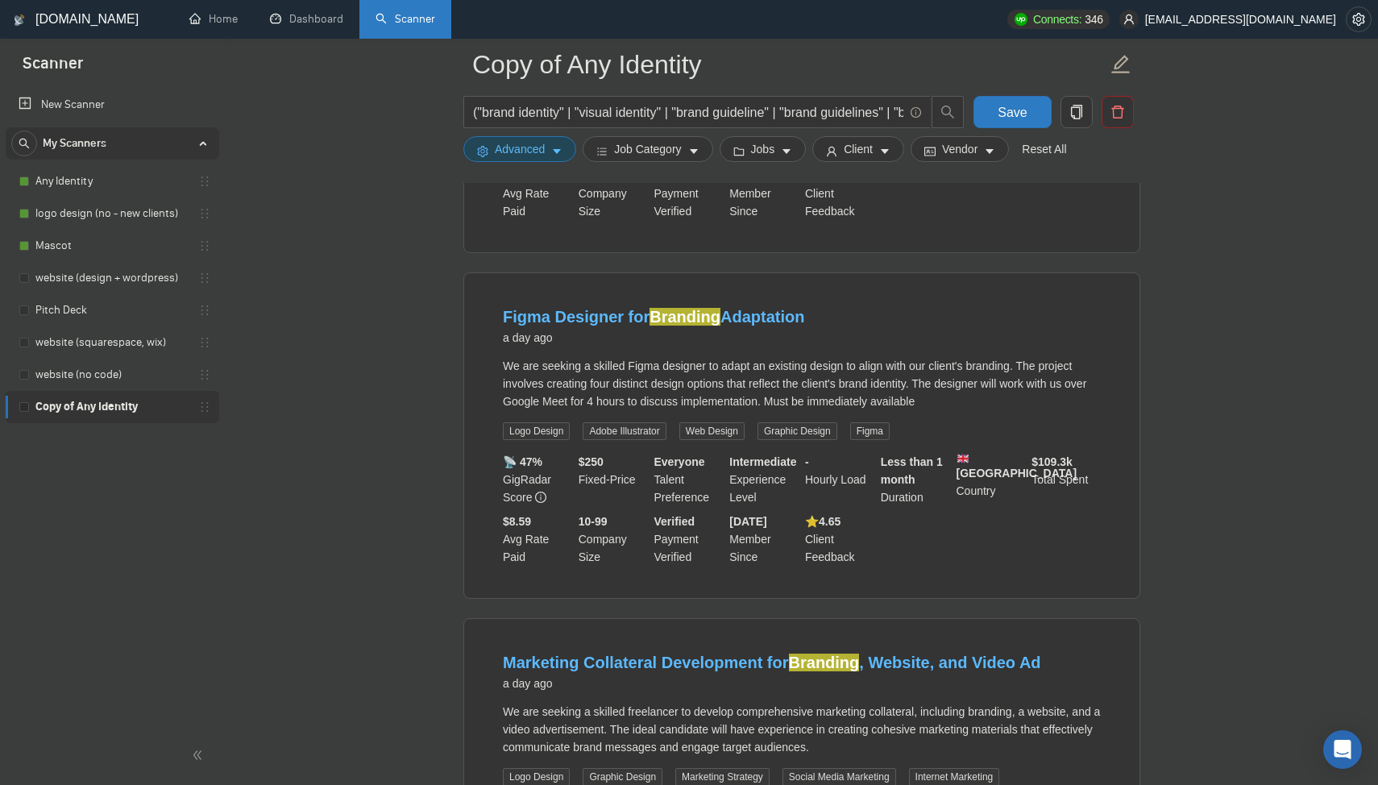
scroll to position [24449, 0]
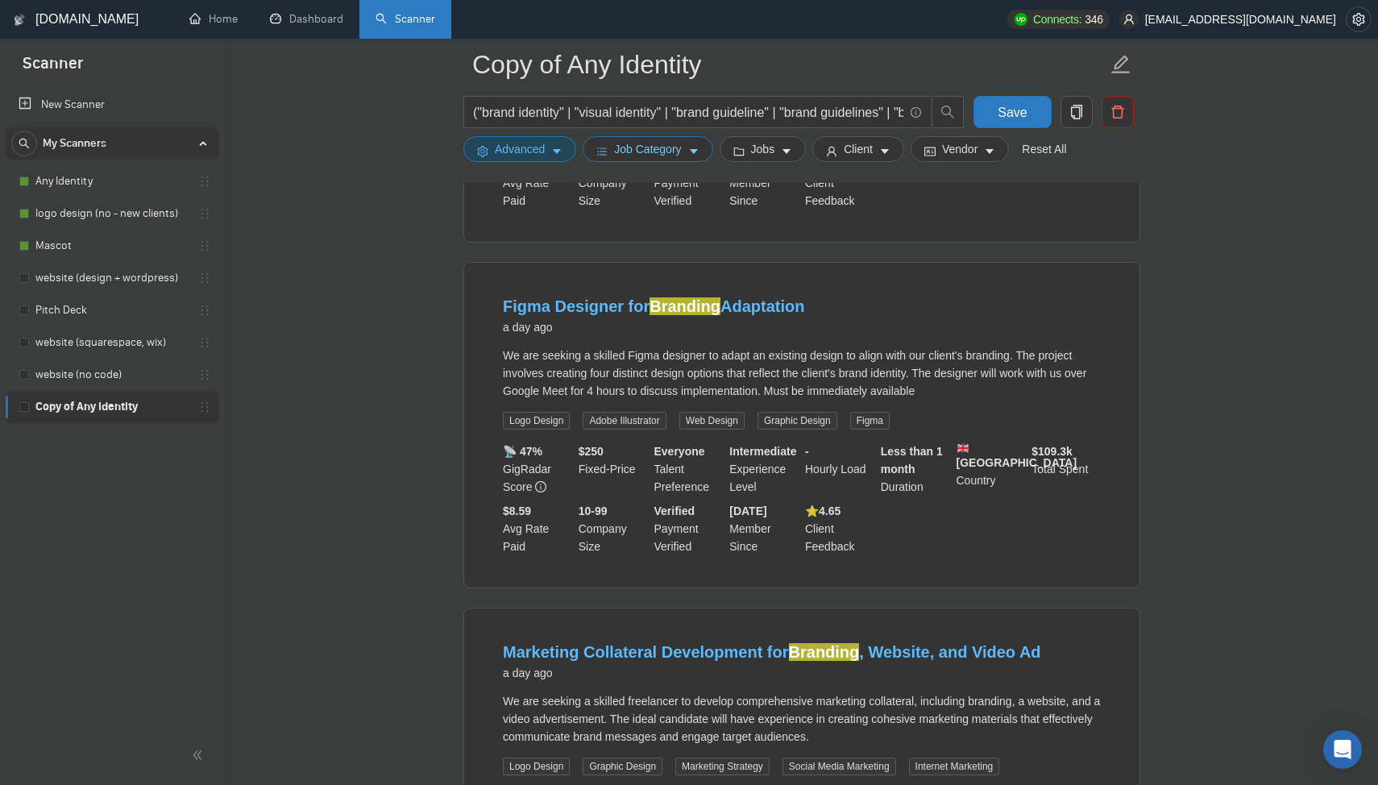
click at [659, 147] on span "Job Category" at bounding box center [647, 149] width 67 height 18
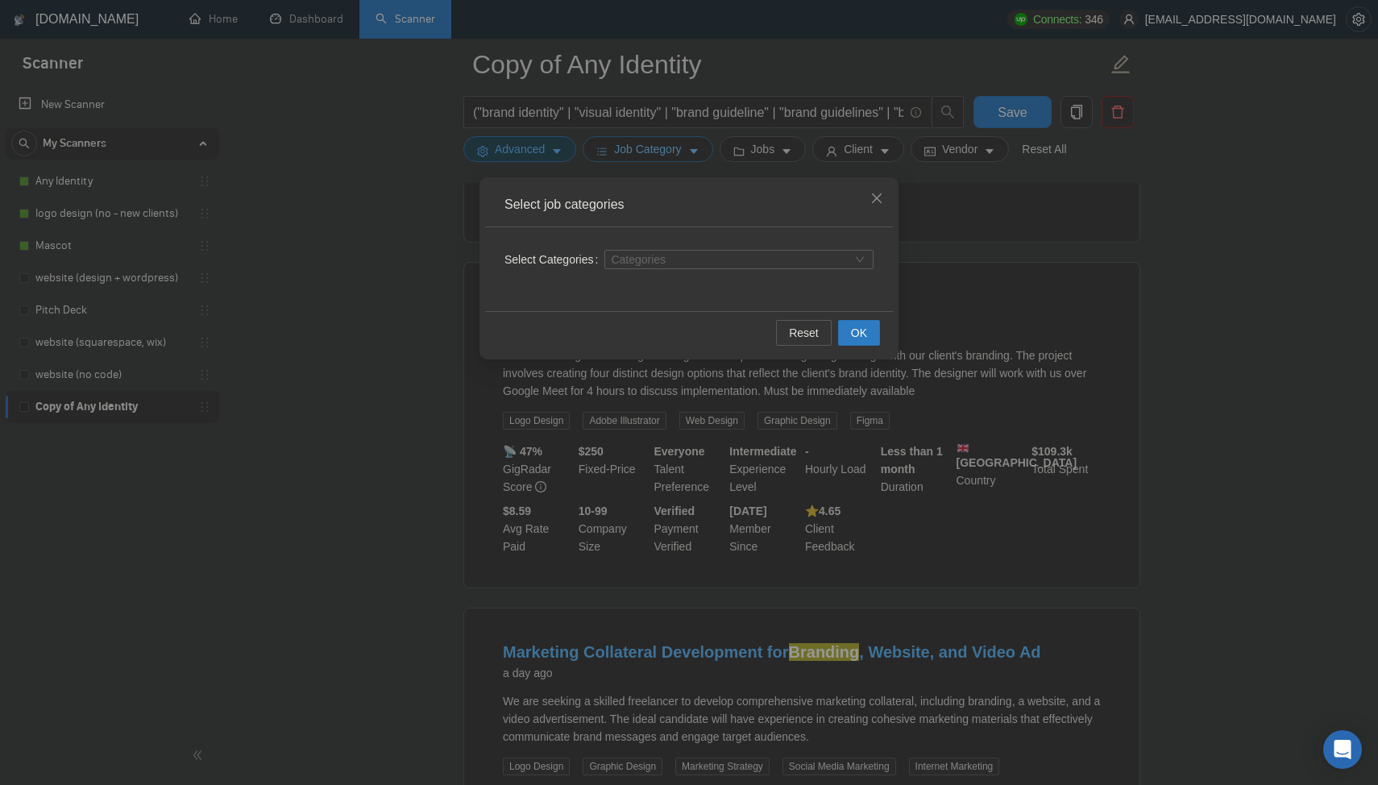
click at [659, 147] on div "Select job categories Select Categories Categories Reset OK" at bounding box center [689, 392] width 1378 height 785
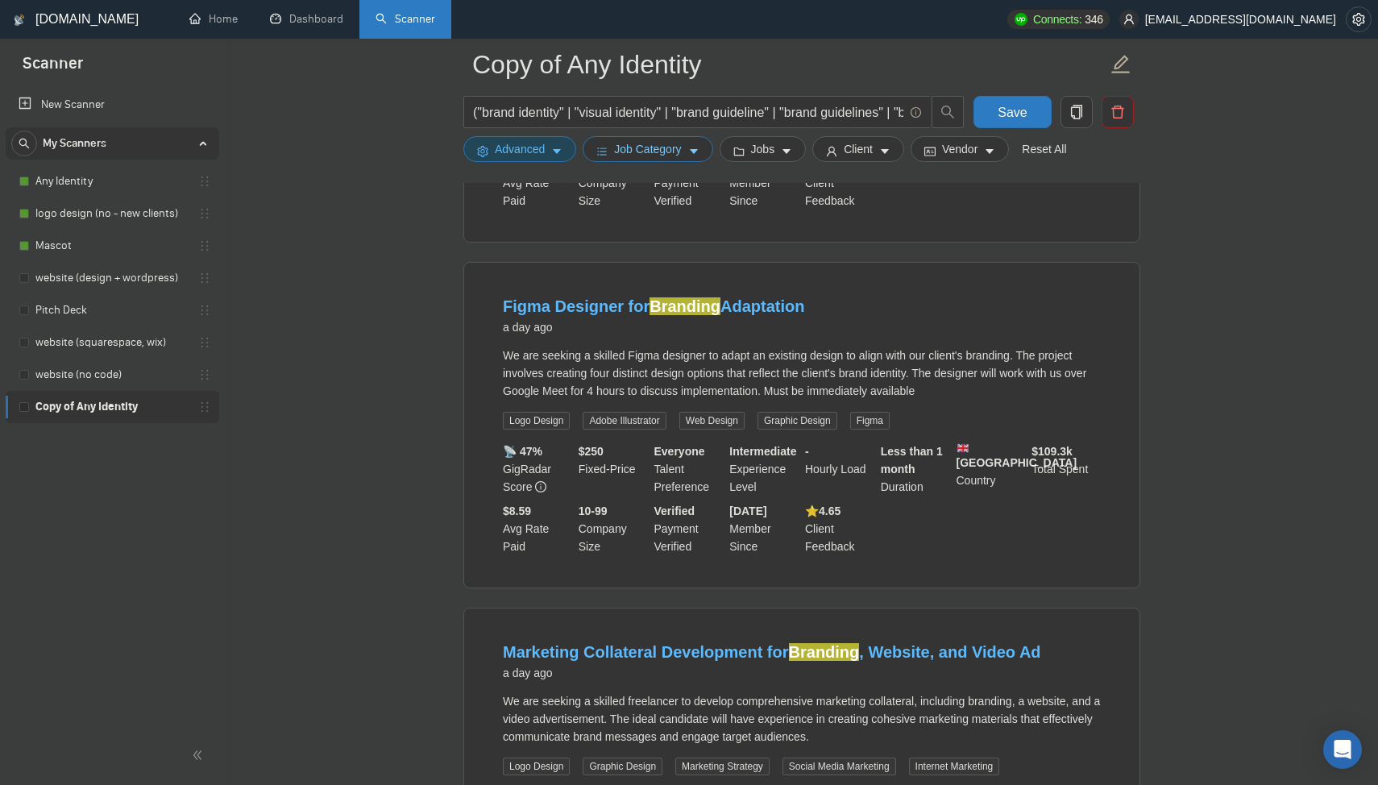
click at [660, 152] on span "Job Category" at bounding box center [647, 149] width 67 height 18
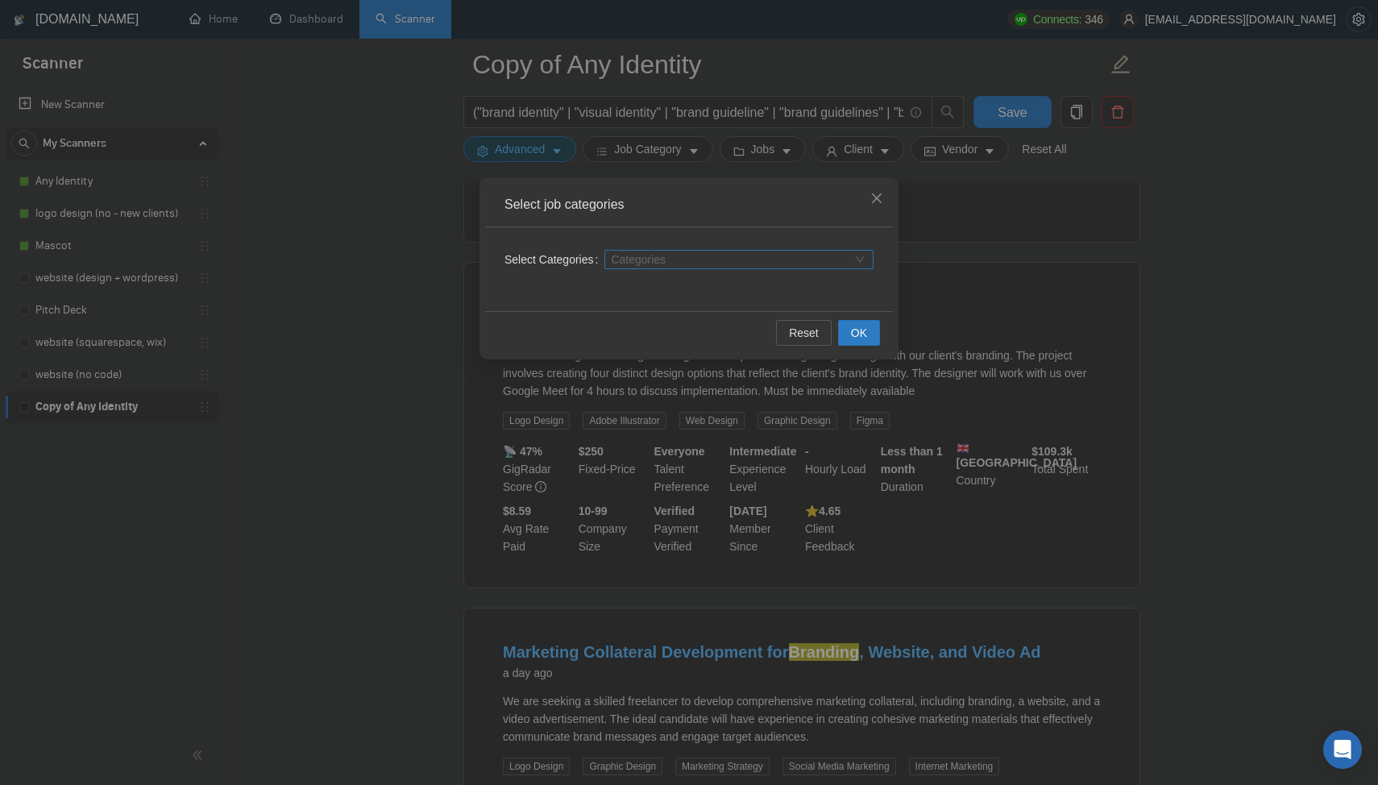
click at [667, 254] on div at bounding box center [731, 259] width 245 height 13
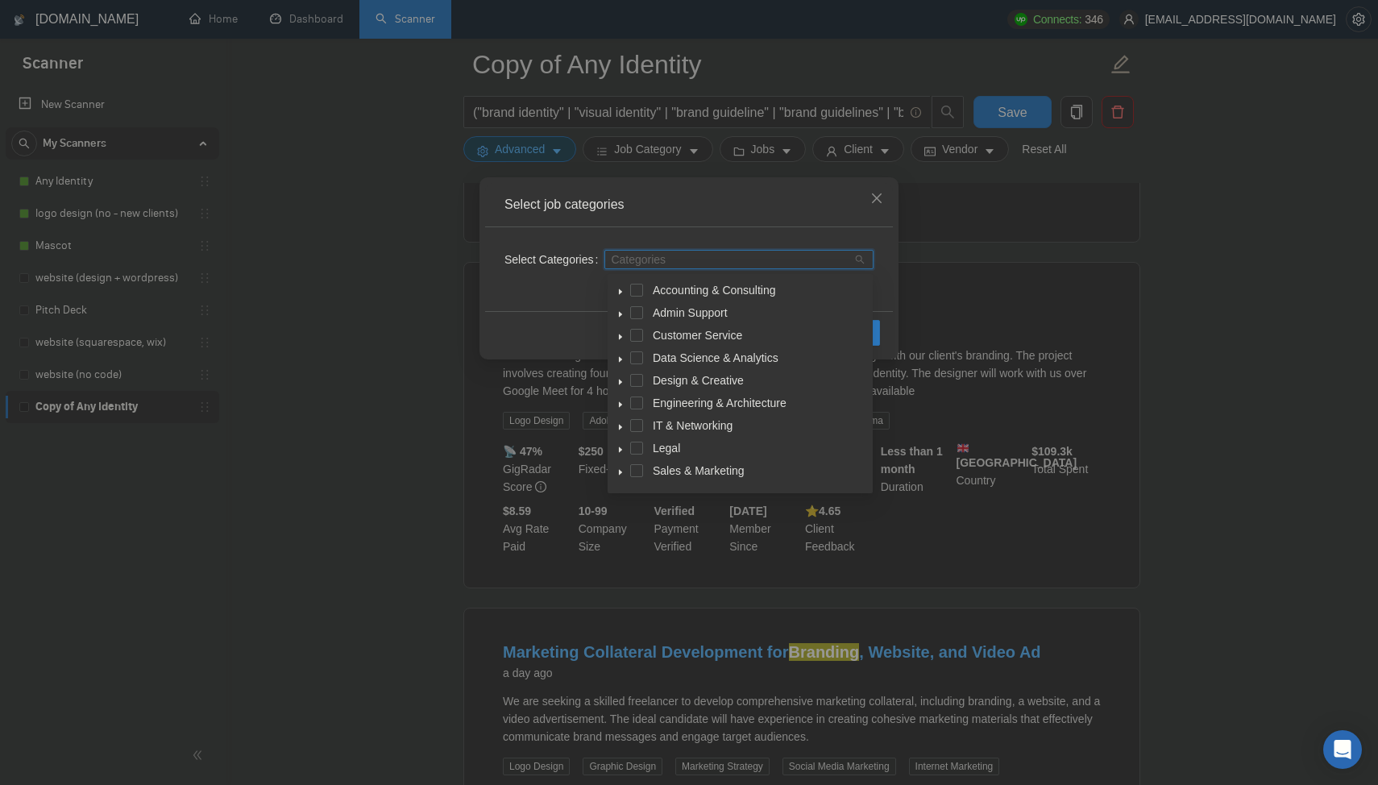
click at [617, 378] on icon "caret-down" at bounding box center [621, 382] width 8 height 8
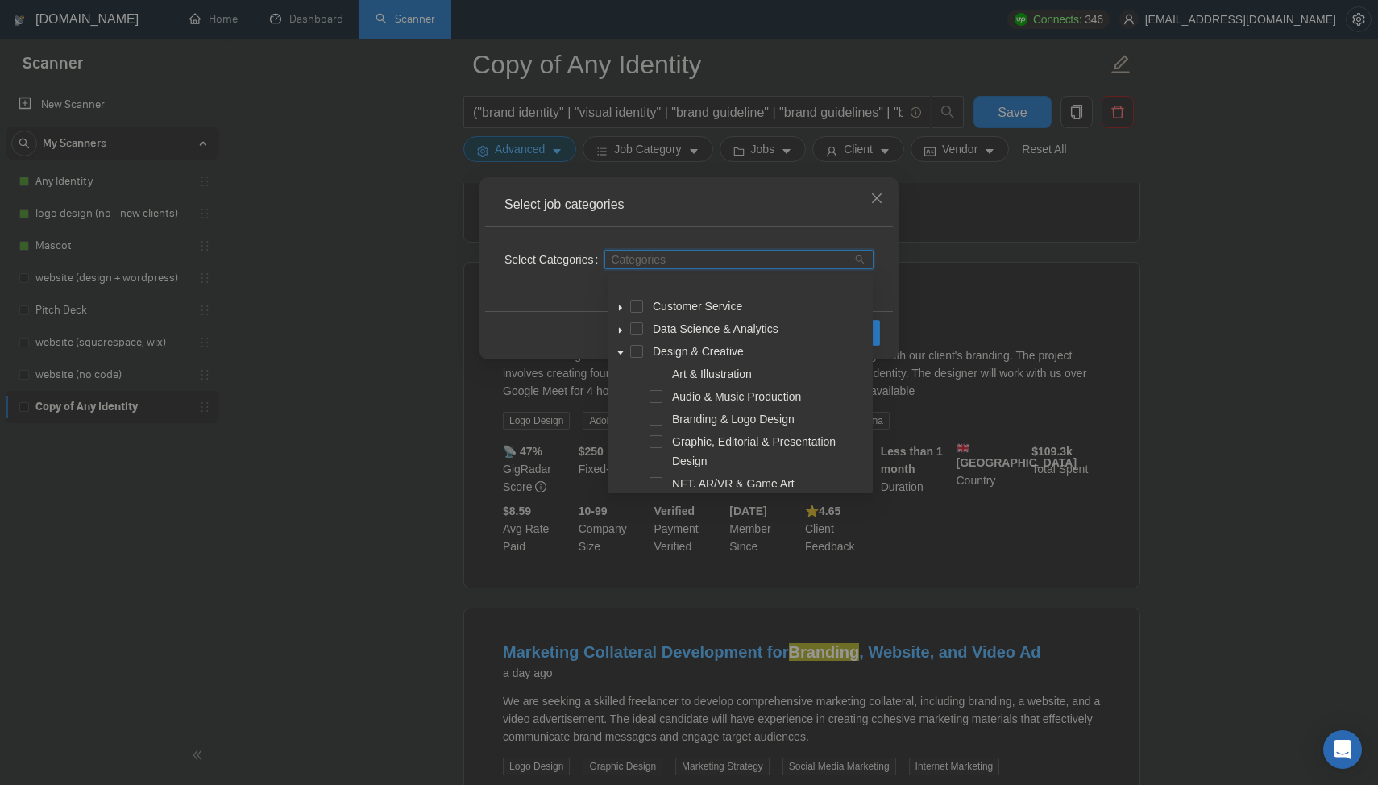
scroll to position [56, 0]
click at [656, 391] on span at bounding box center [656, 392] width 13 height 13
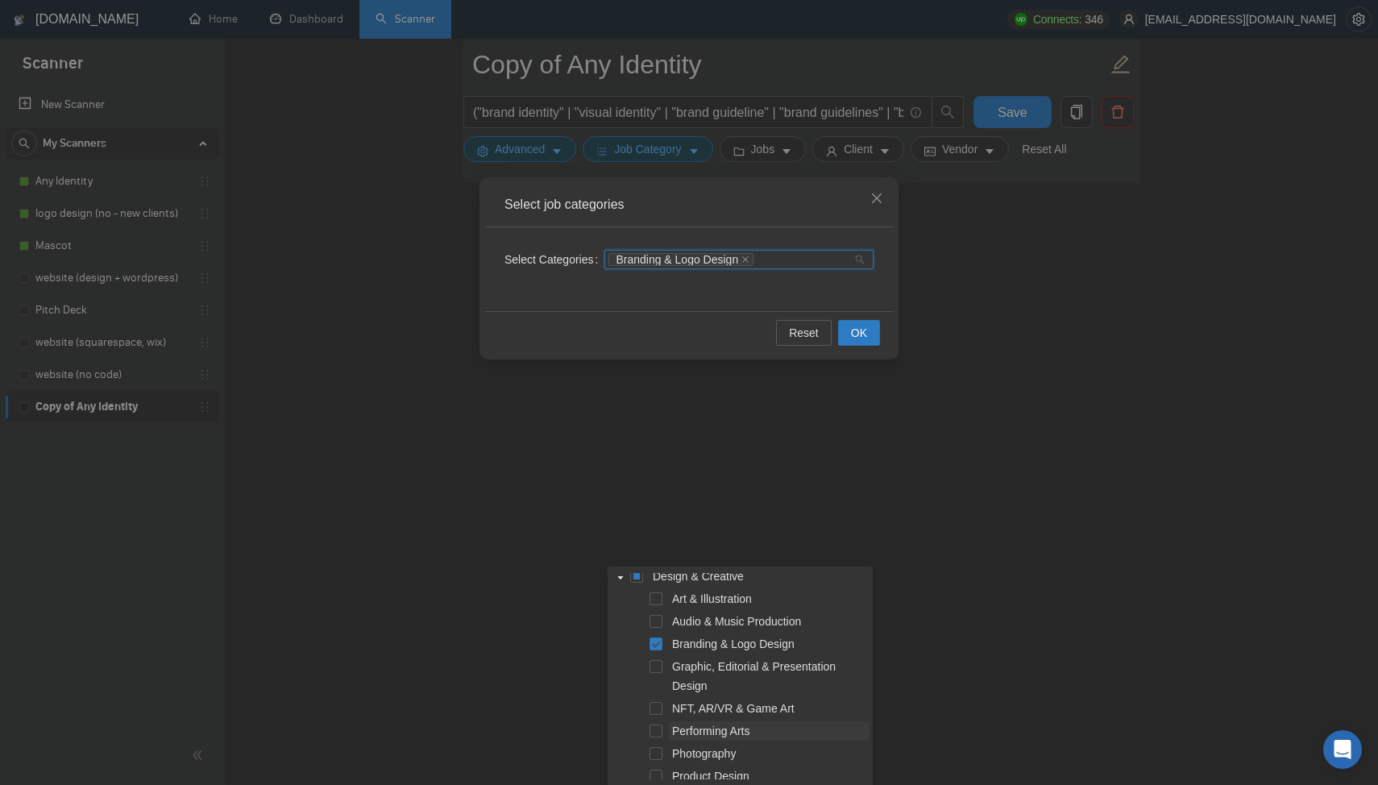
scroll to position [96, 0]
click at [652, 673] on div "Graphic, Editorial & Presentation Design" at bounding box center [740, 679] width 259 height 42
click at [657, 667] on span at bounding box center [656, 667] width 13 height 13
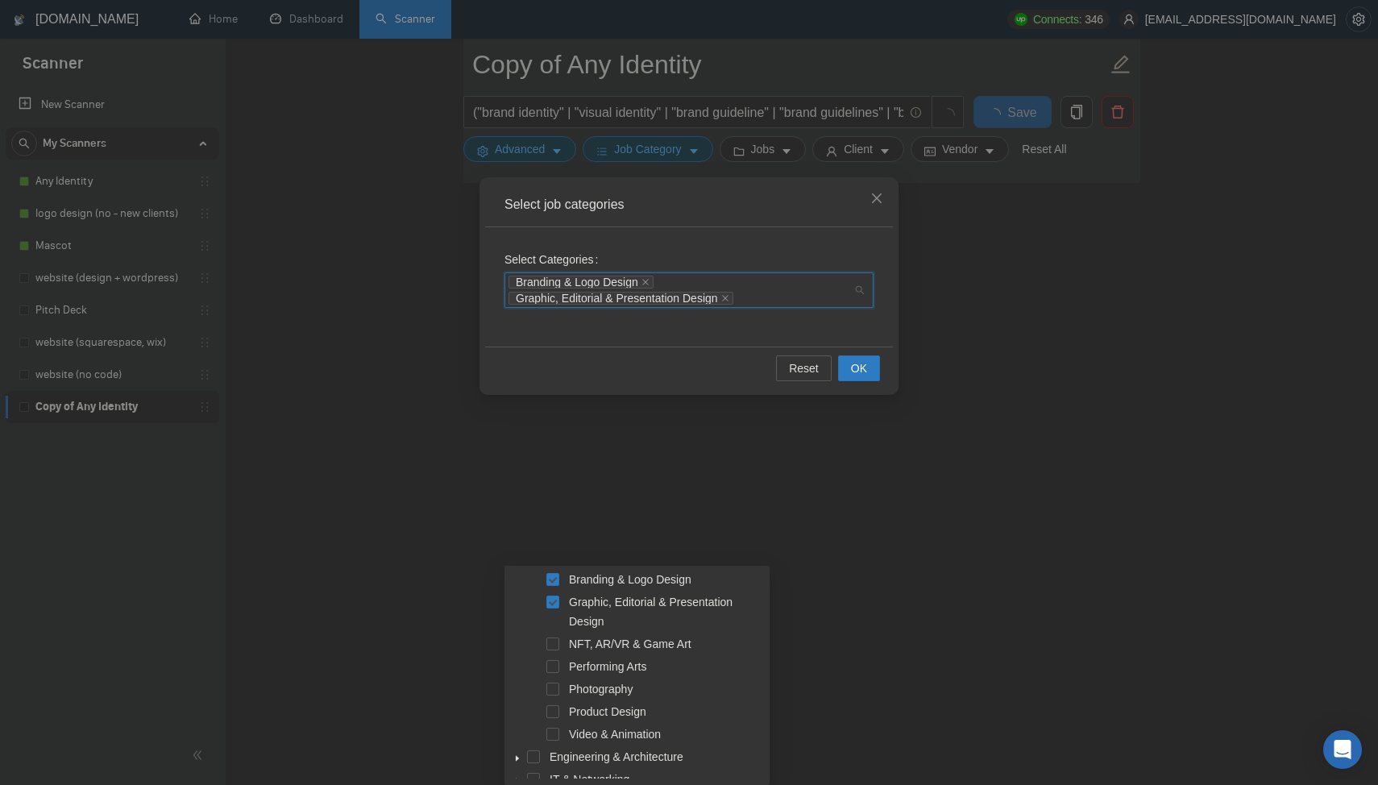
scroll to position [164, 0]
click at [864, 372] on span "OK" at bounding box center [859, 369] width 16 height 18
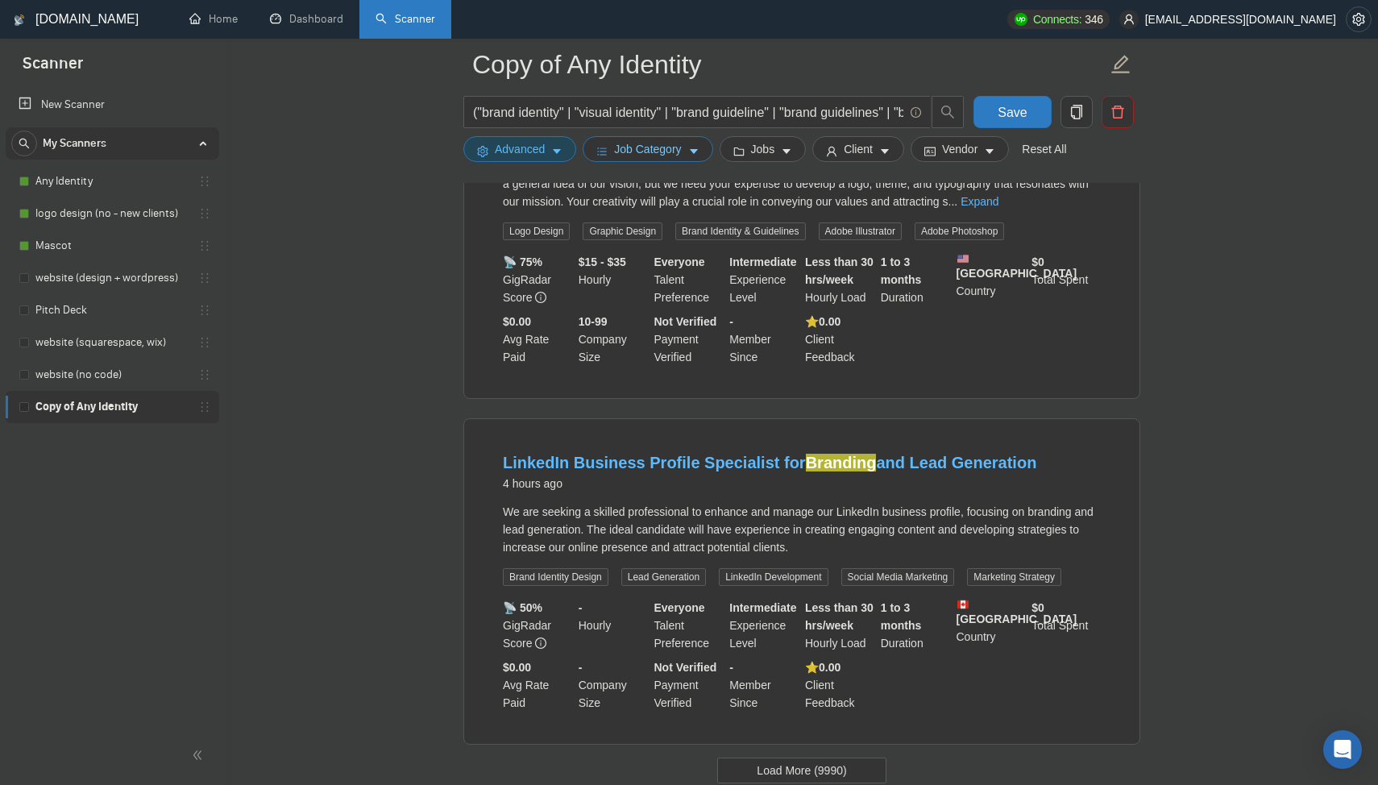
scroll to position [3177, 0]
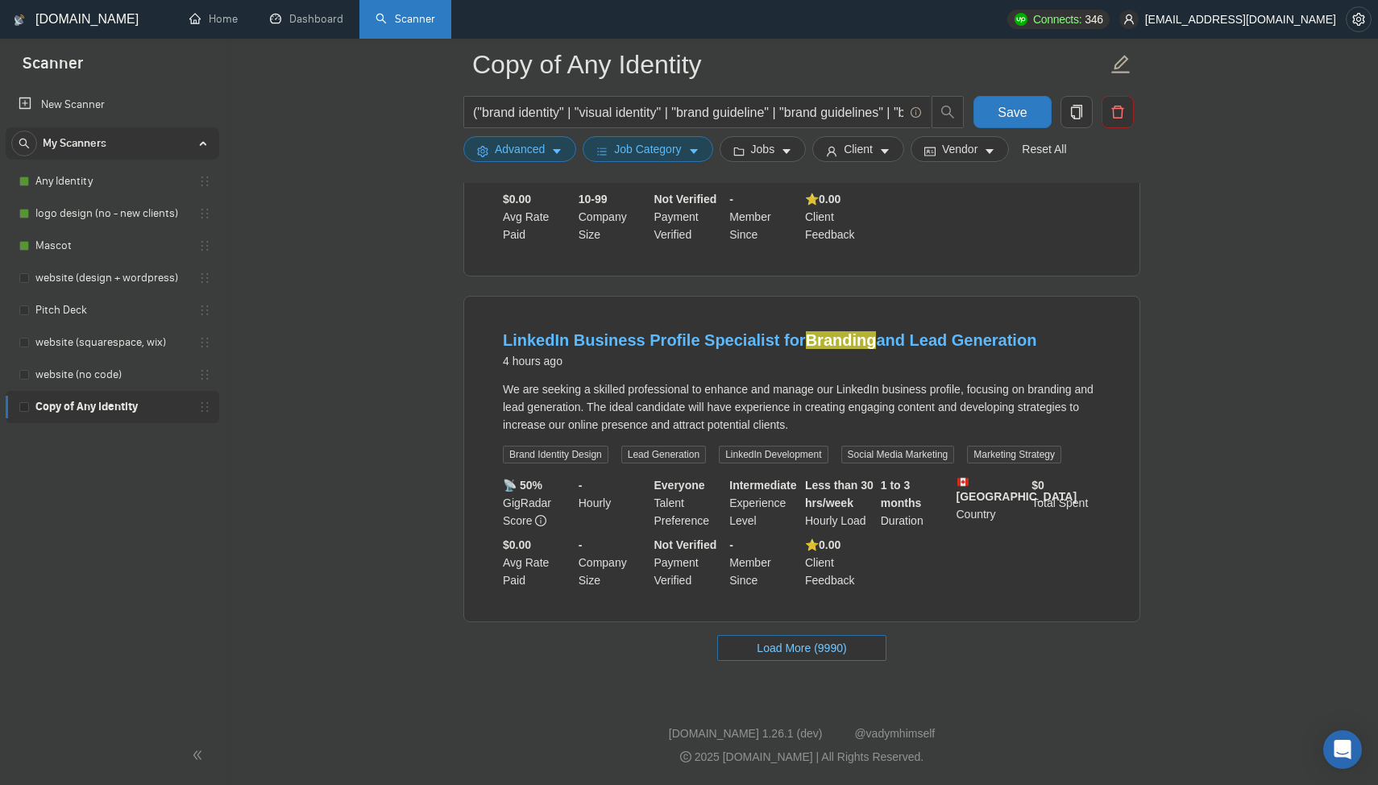
click at [785, 649] on span "Load More (9990)" at bounding box center [801, 648] width 89 height 18
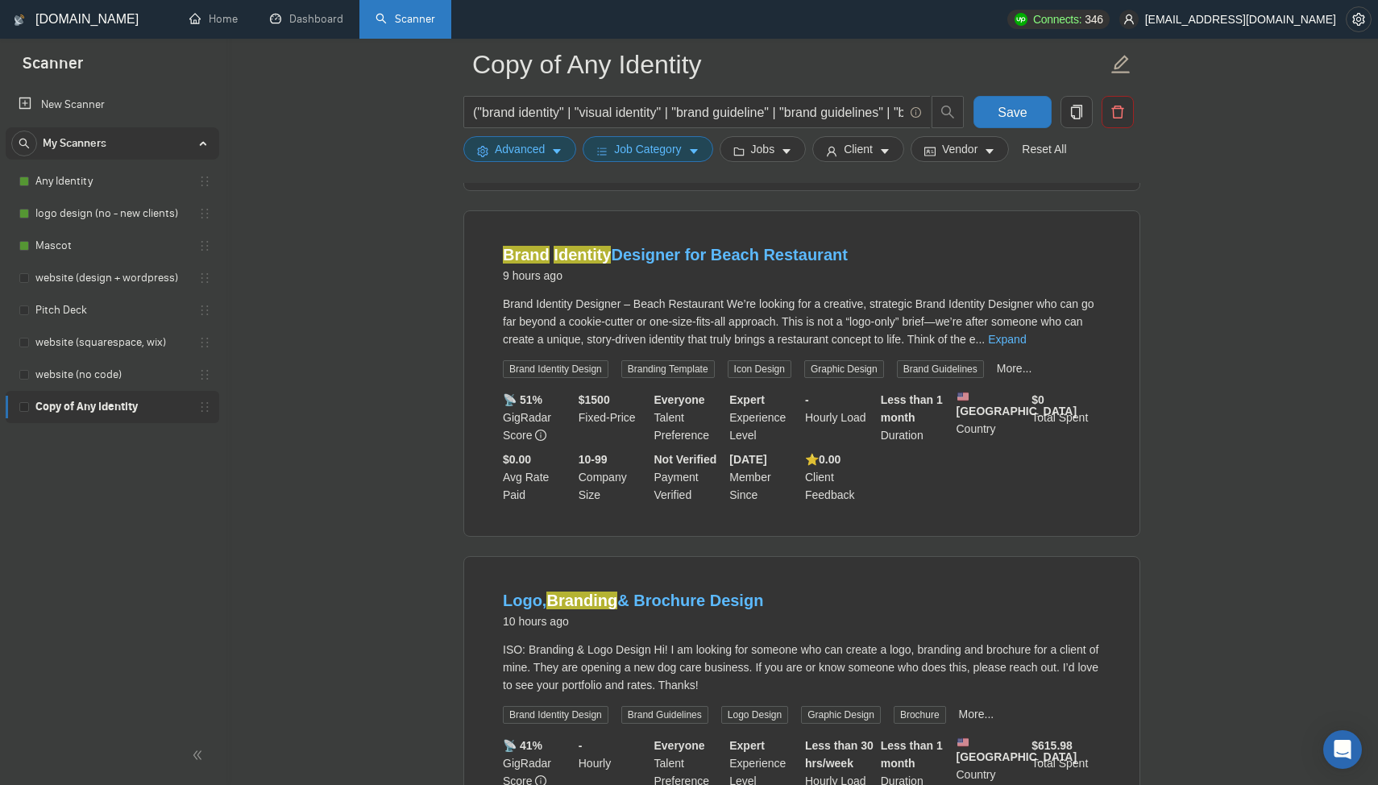
scroll to position [6715, 0]
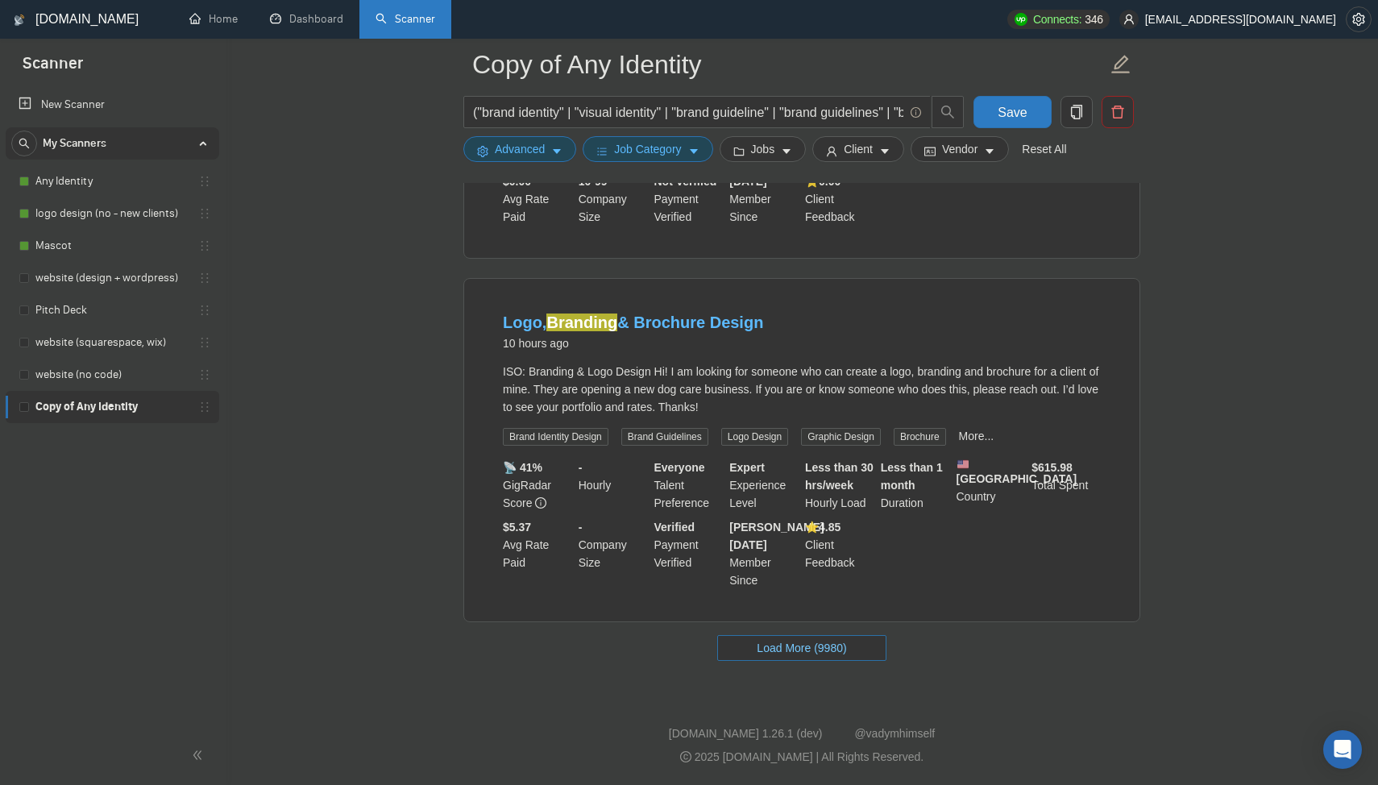
click at [796, 652] on span "Load More (9980)" at bounding box center [801, 648] width 89 height 18
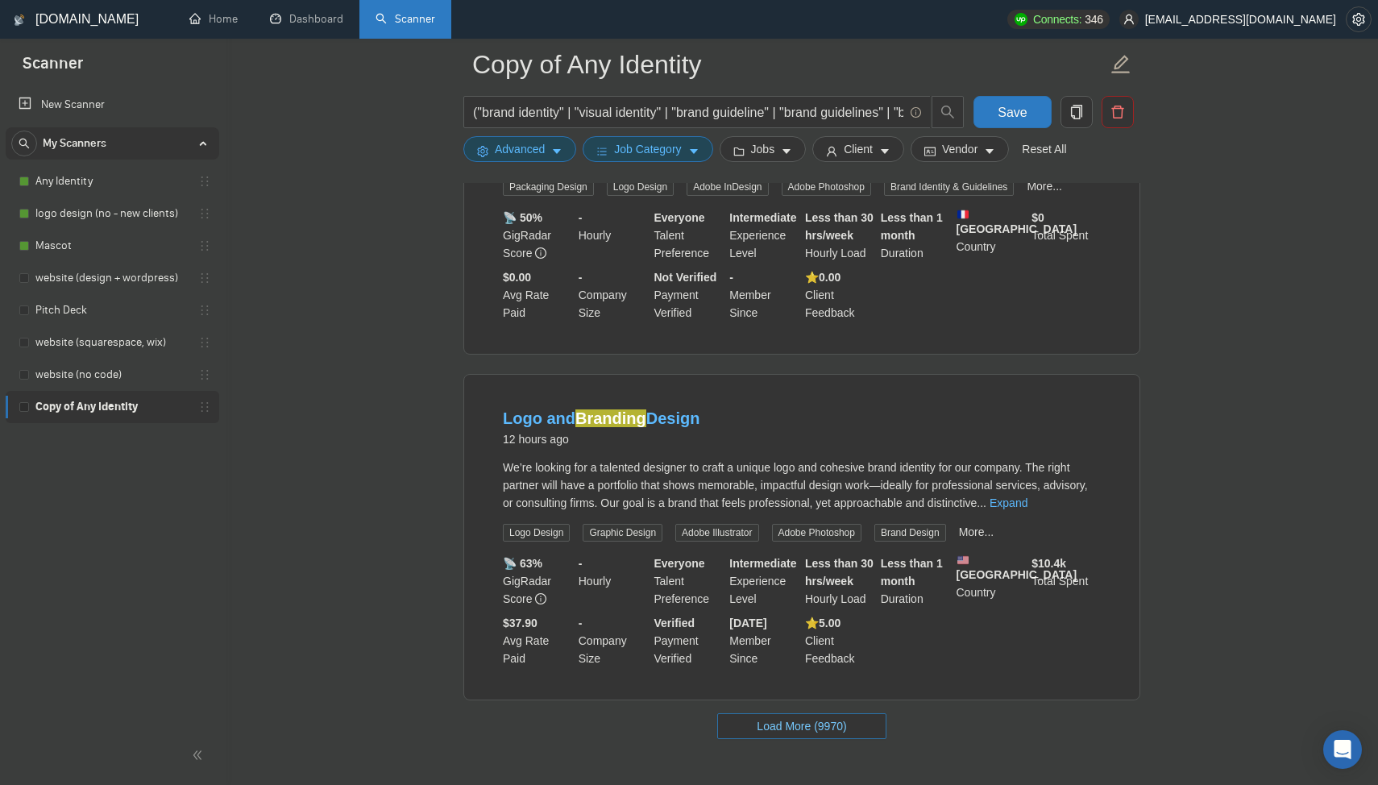
scroll to position [10185, 0]
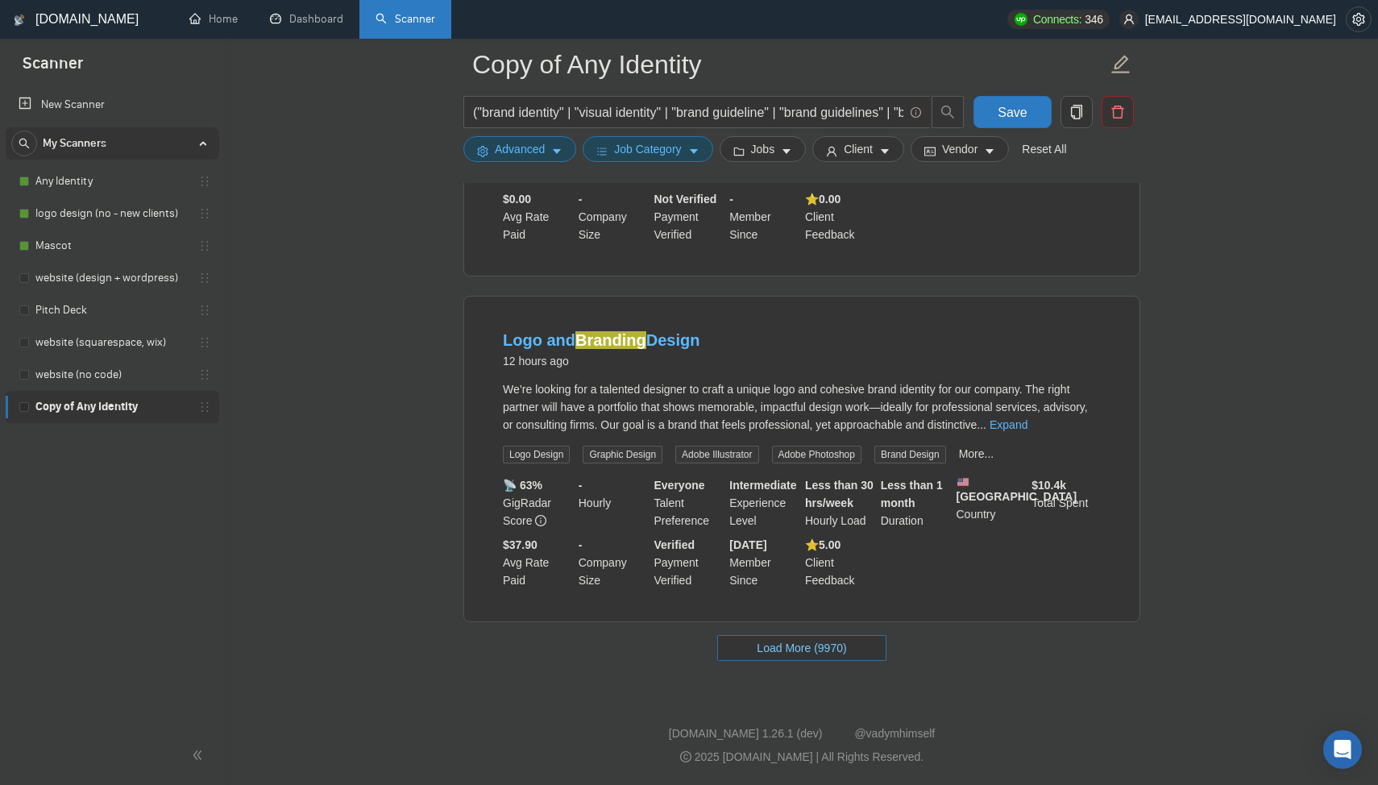
click at [780, 654] on span "Load More (9970)" at bounding box center [801, 648] width 89 height 18
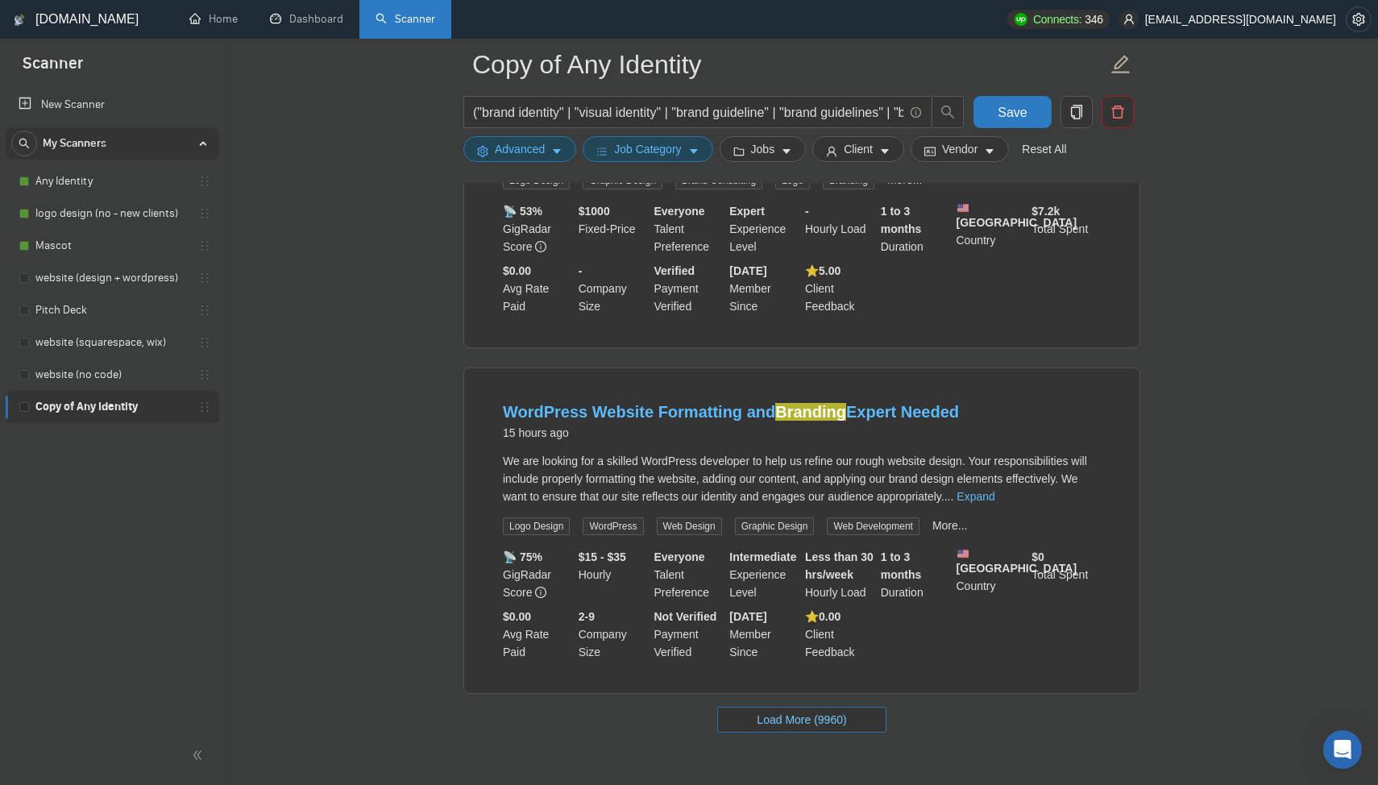
scroll to position [13683, 0]
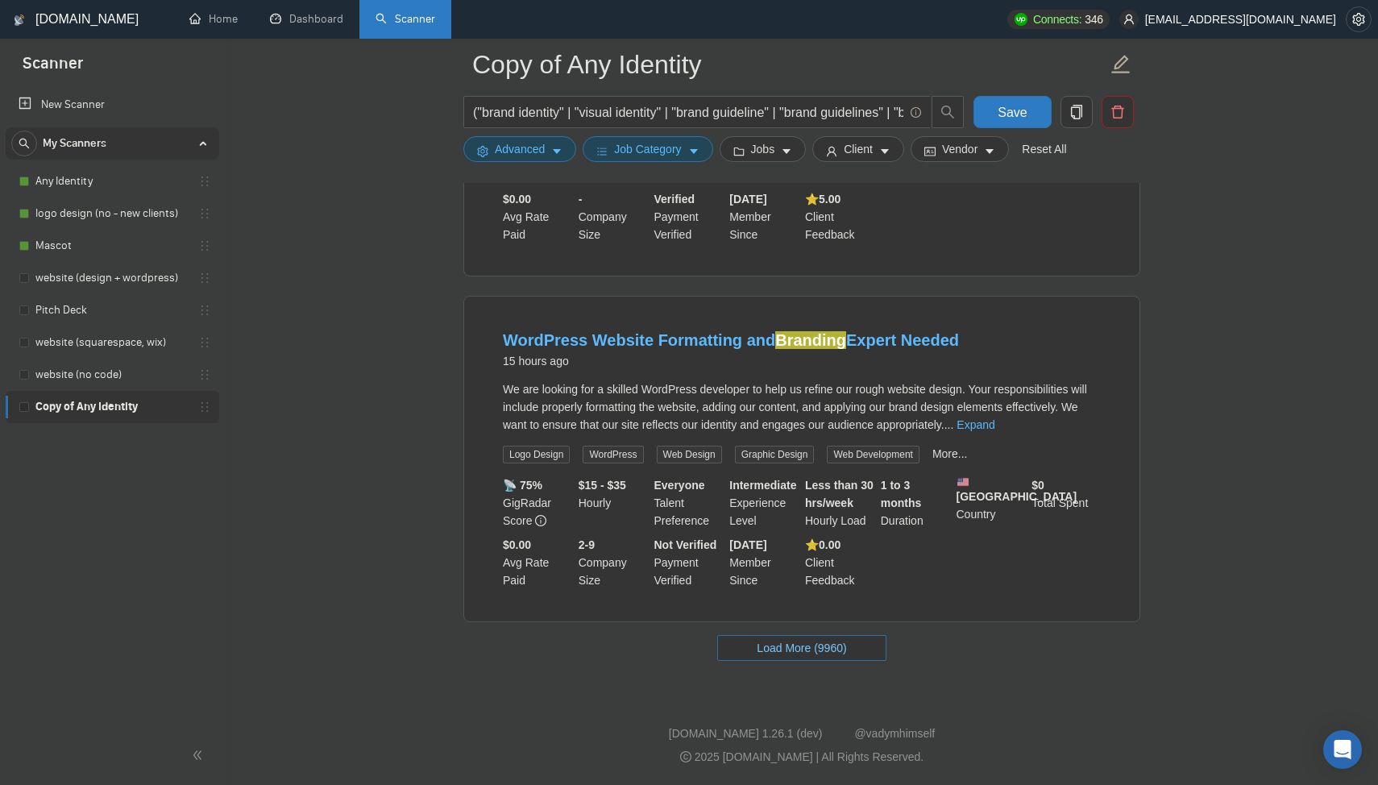
click at [793, 657] on span "Load More (9960)" at bounding box center [801, 648] width 89 height 18
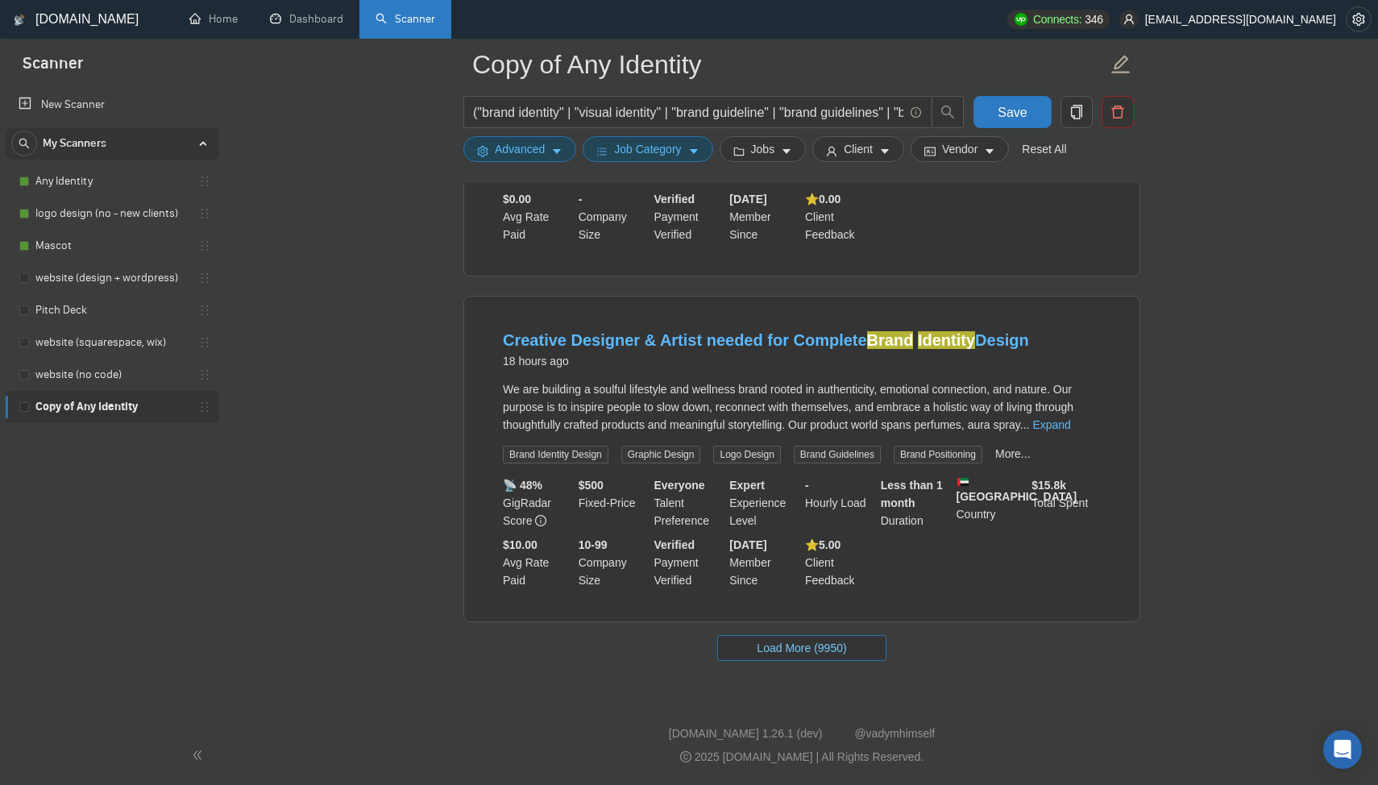
scroll to position [17293, 0]
click at [801, 645] on span "Load More (9950)" at bounding box center [801, 648] width 89 height 18
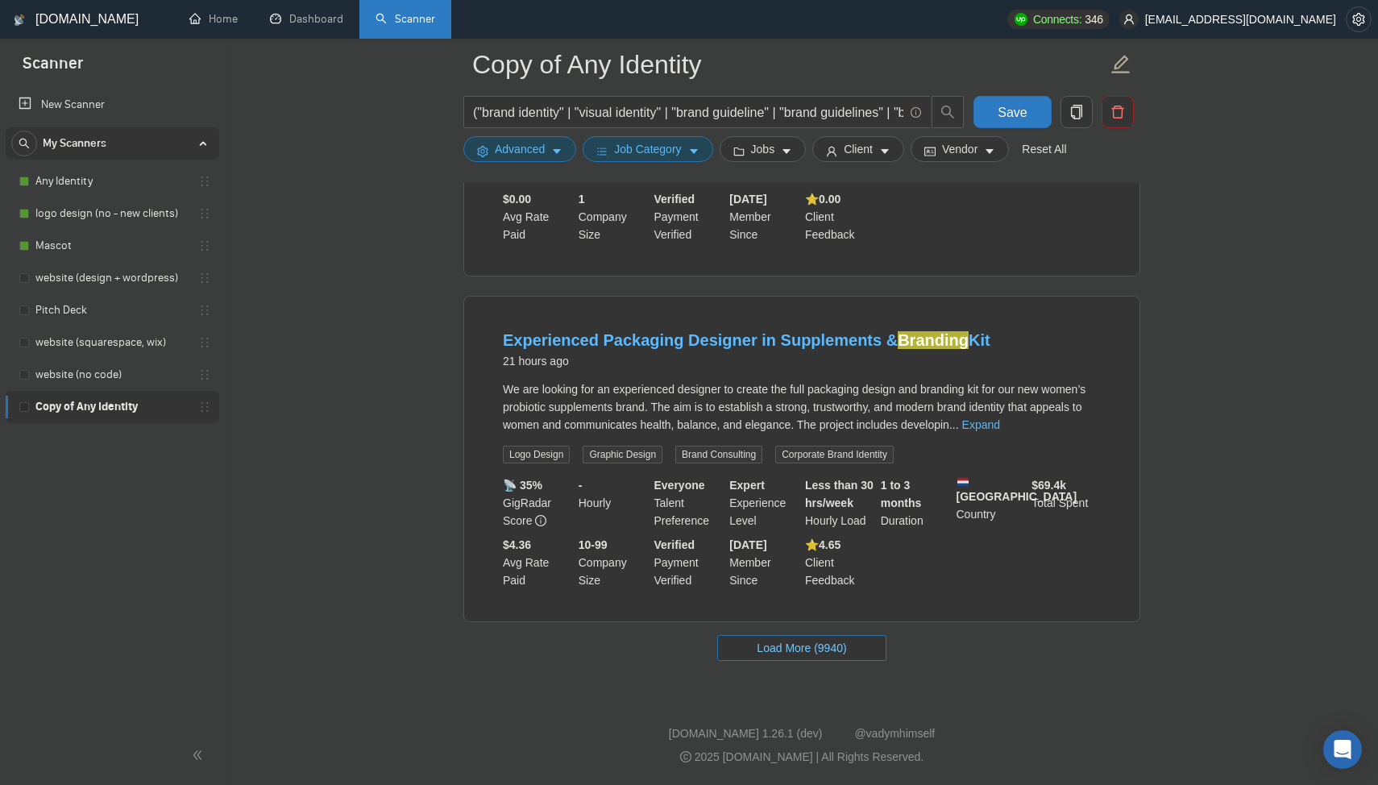
scroll to position [20770, 0]
click at [801, 645] on span "Load More (9940)" at bounding box center [801, 648] width 89 height 18
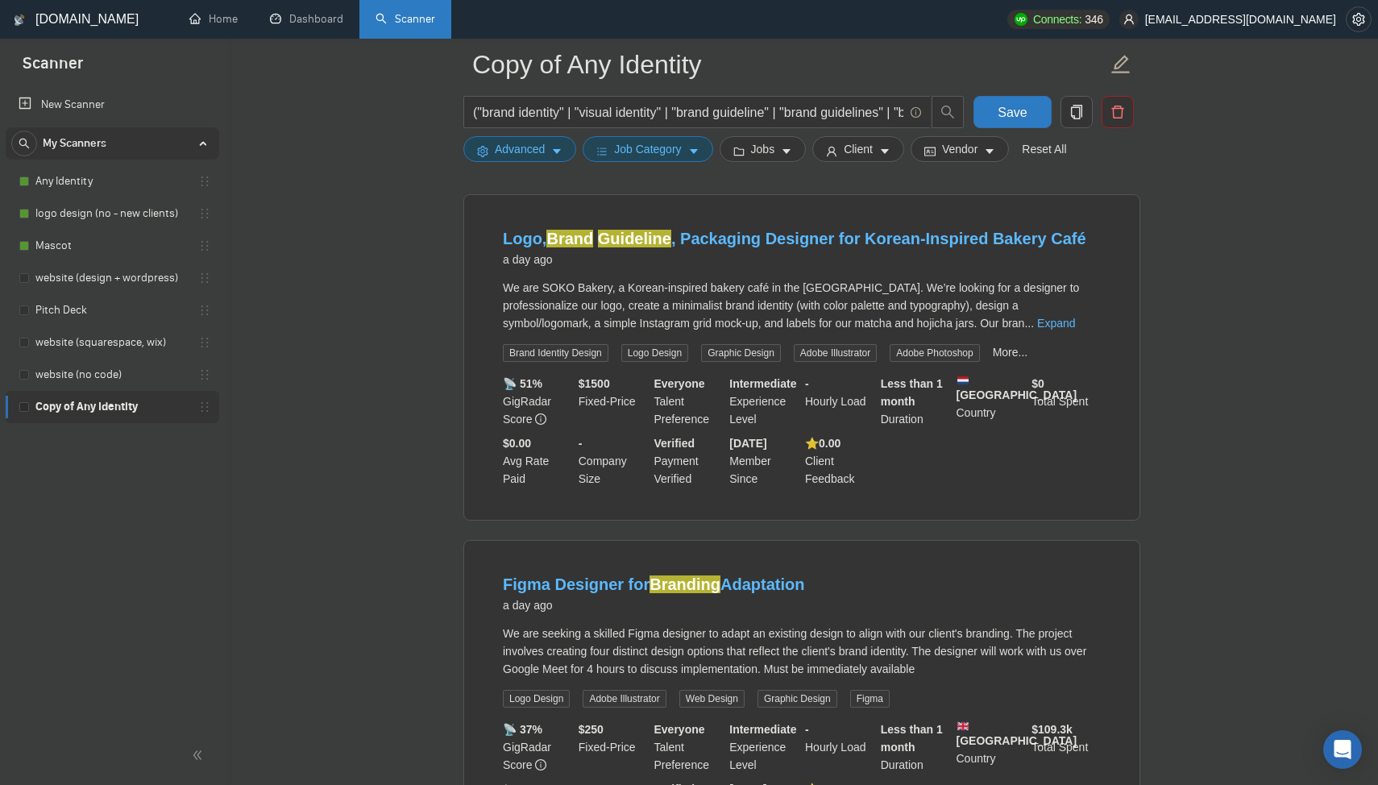
scroll to position [21723, 0]
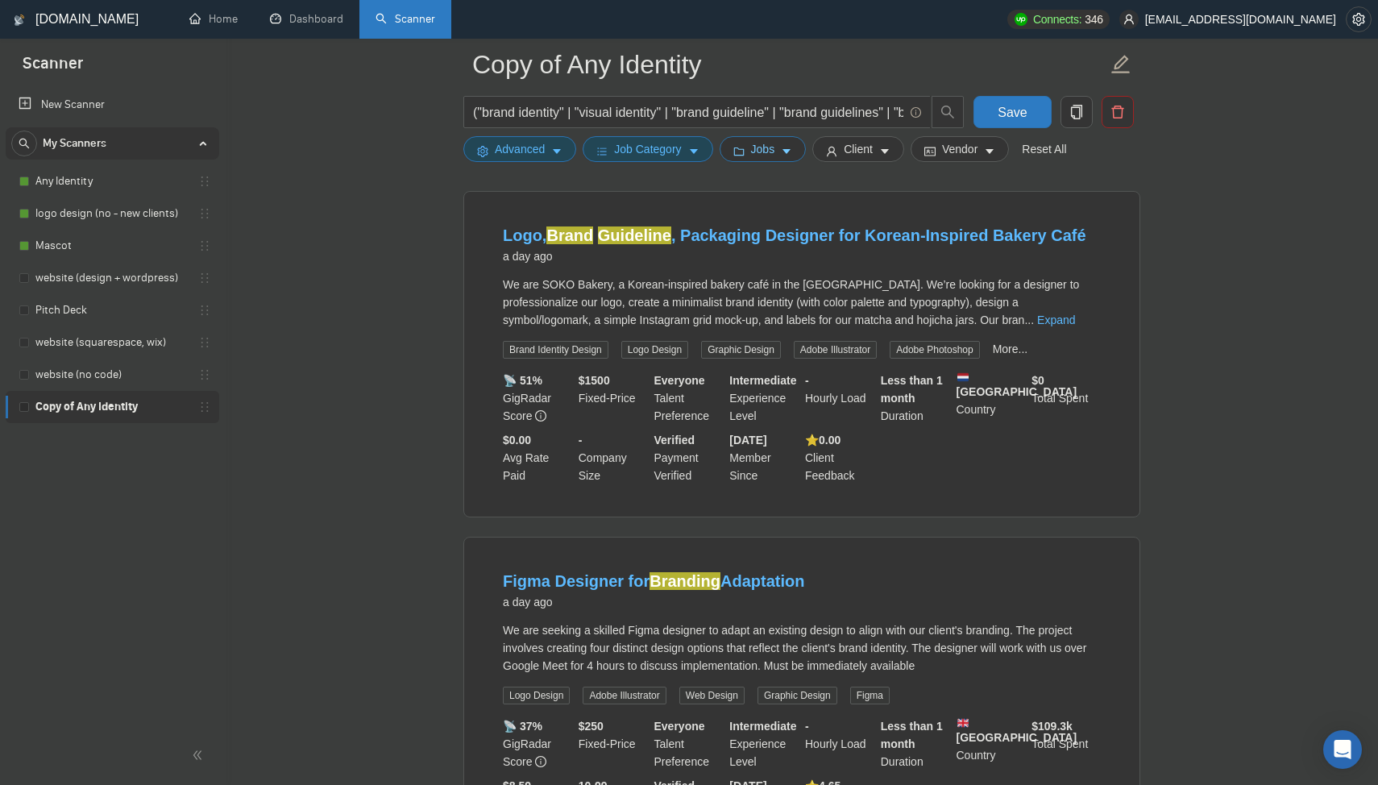
click at [765, 140] on span "Jobs" at bounding box center [763, 149] width 24 height 18
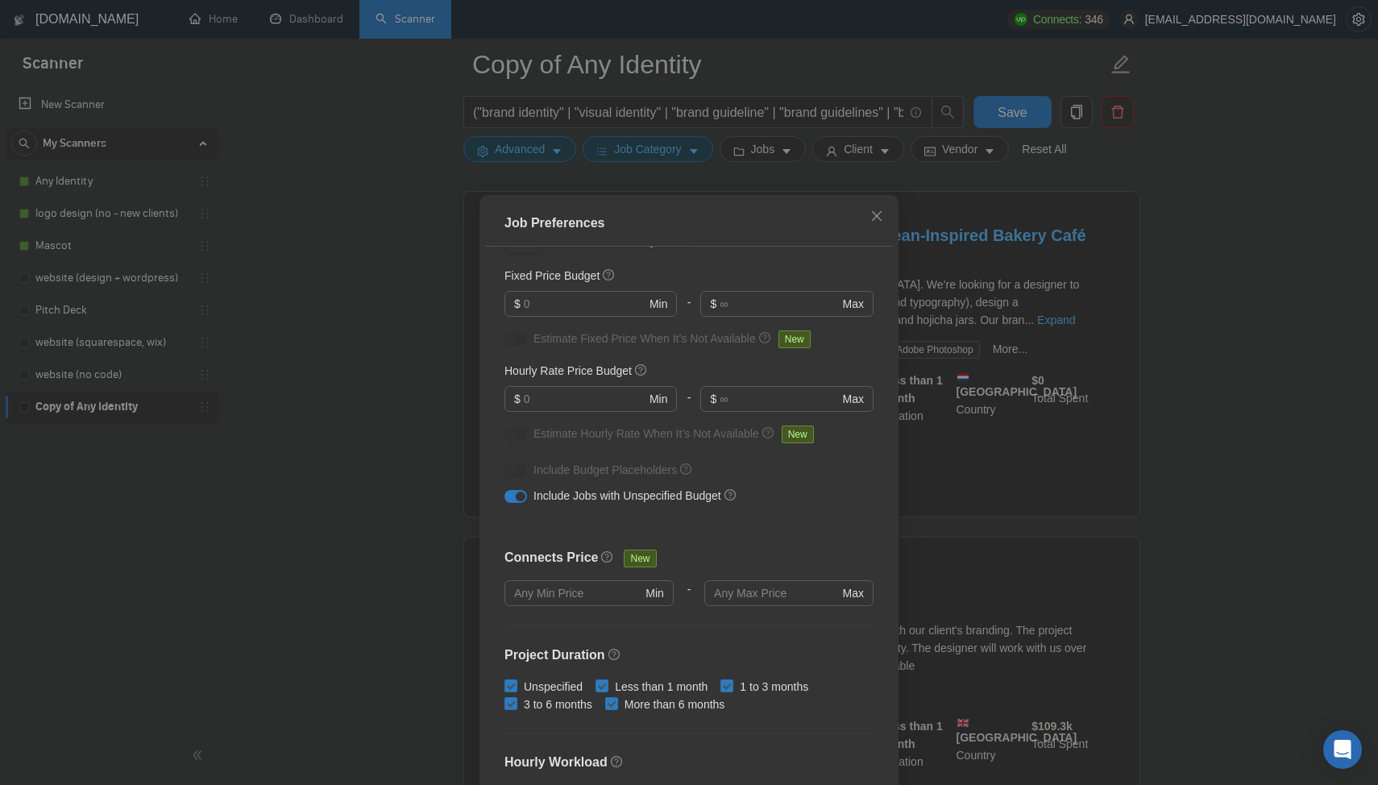
scroll to position [0, 0]
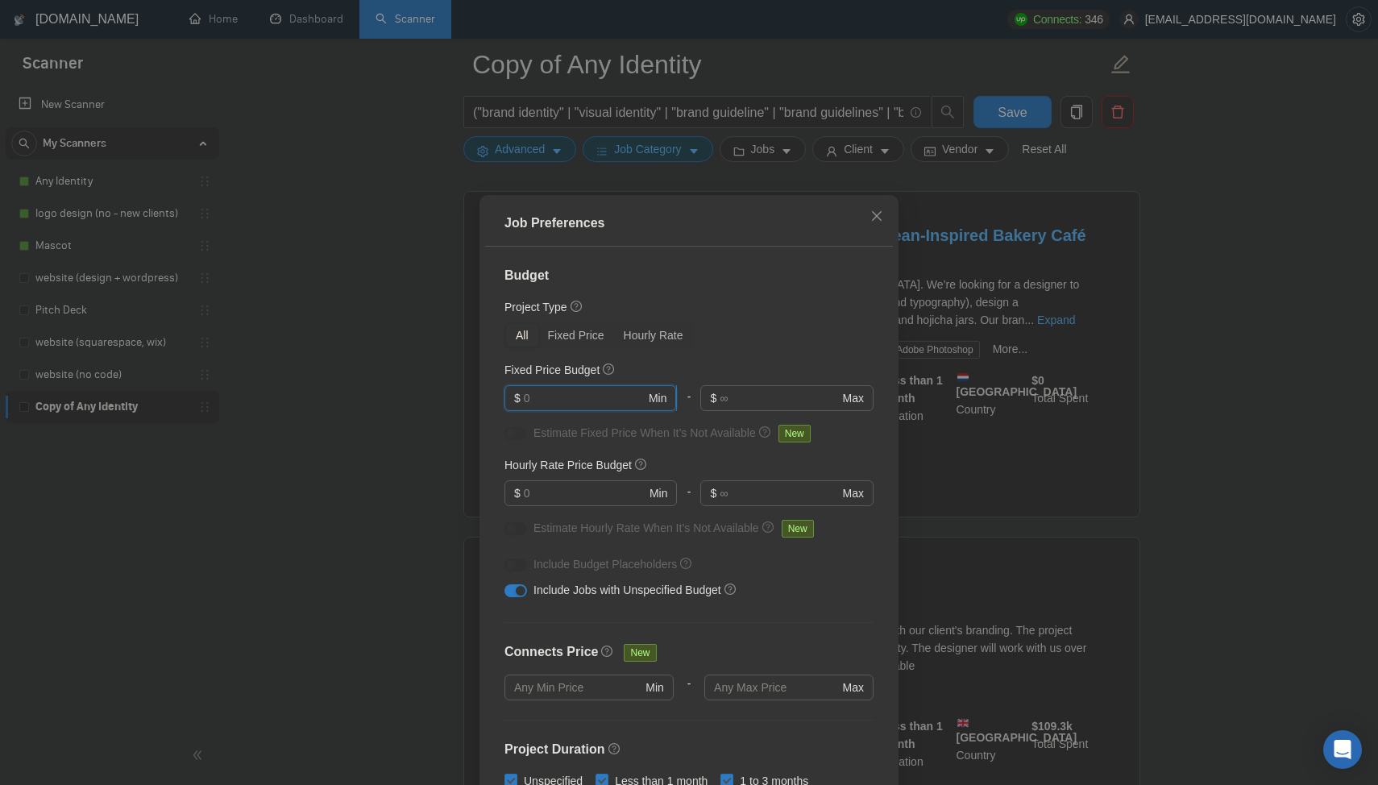
click at [638, 399] on input "text" at bounding box center [585, 398] width 122 height 18
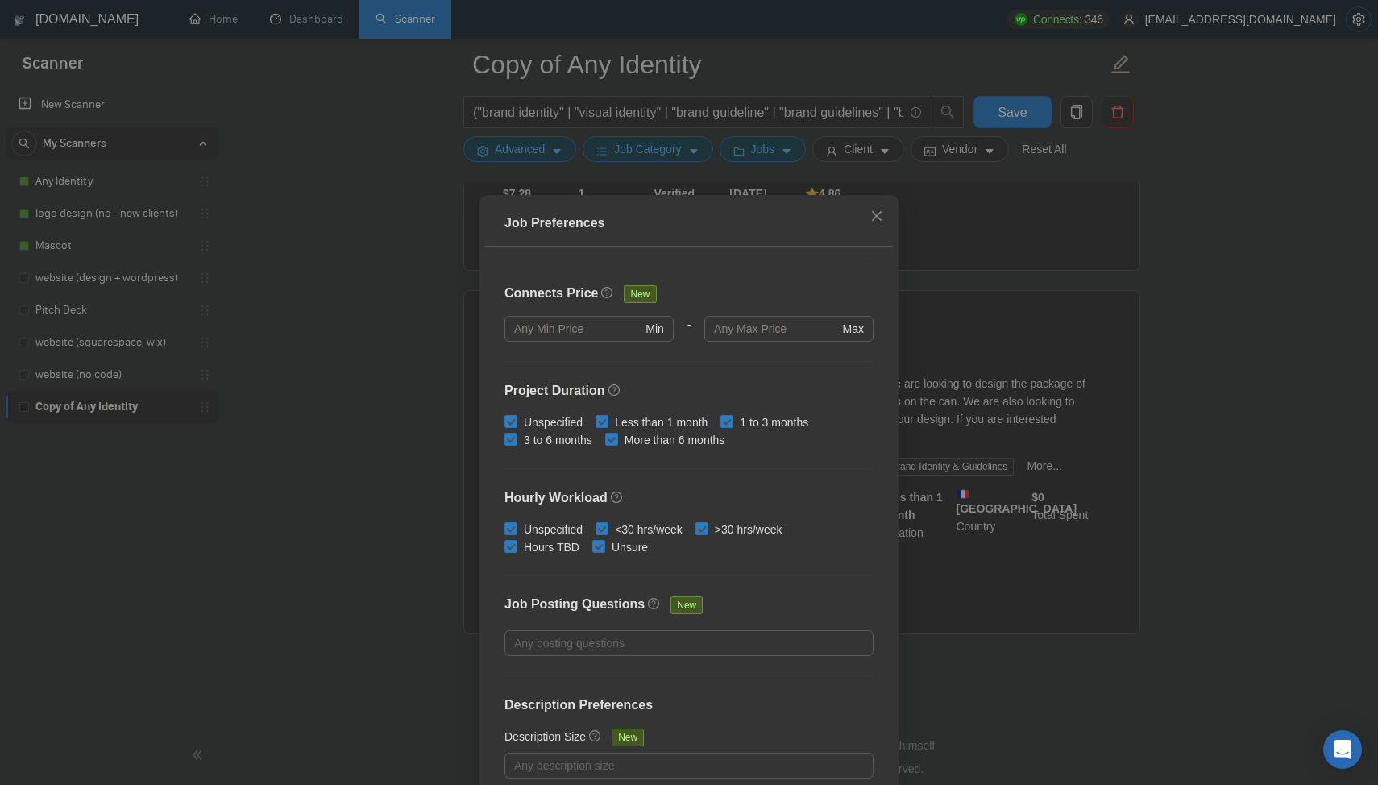
scroll to position [81, 0]
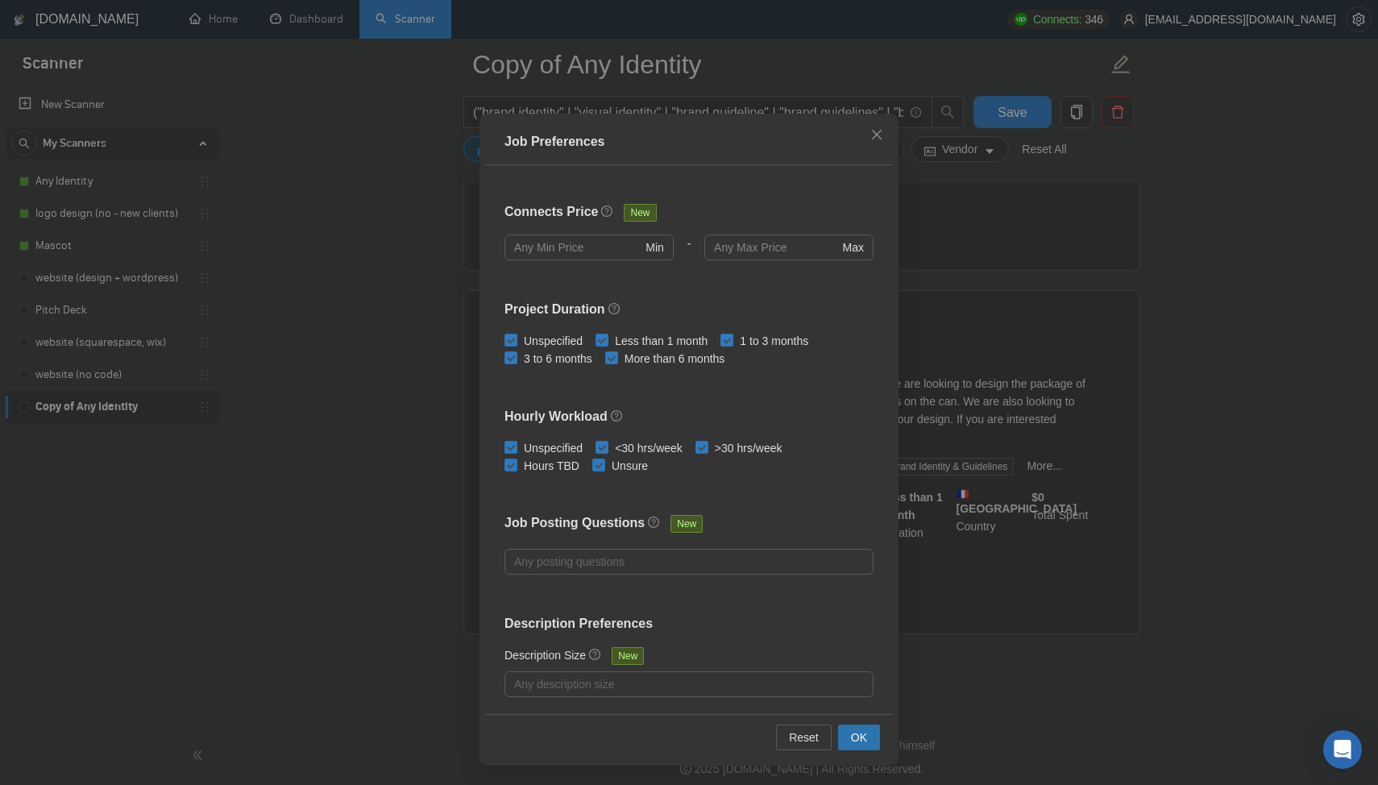
type input "10000"
click at [862, 732] on span "OK" at bounding box center [859, 738] width 16 height 18
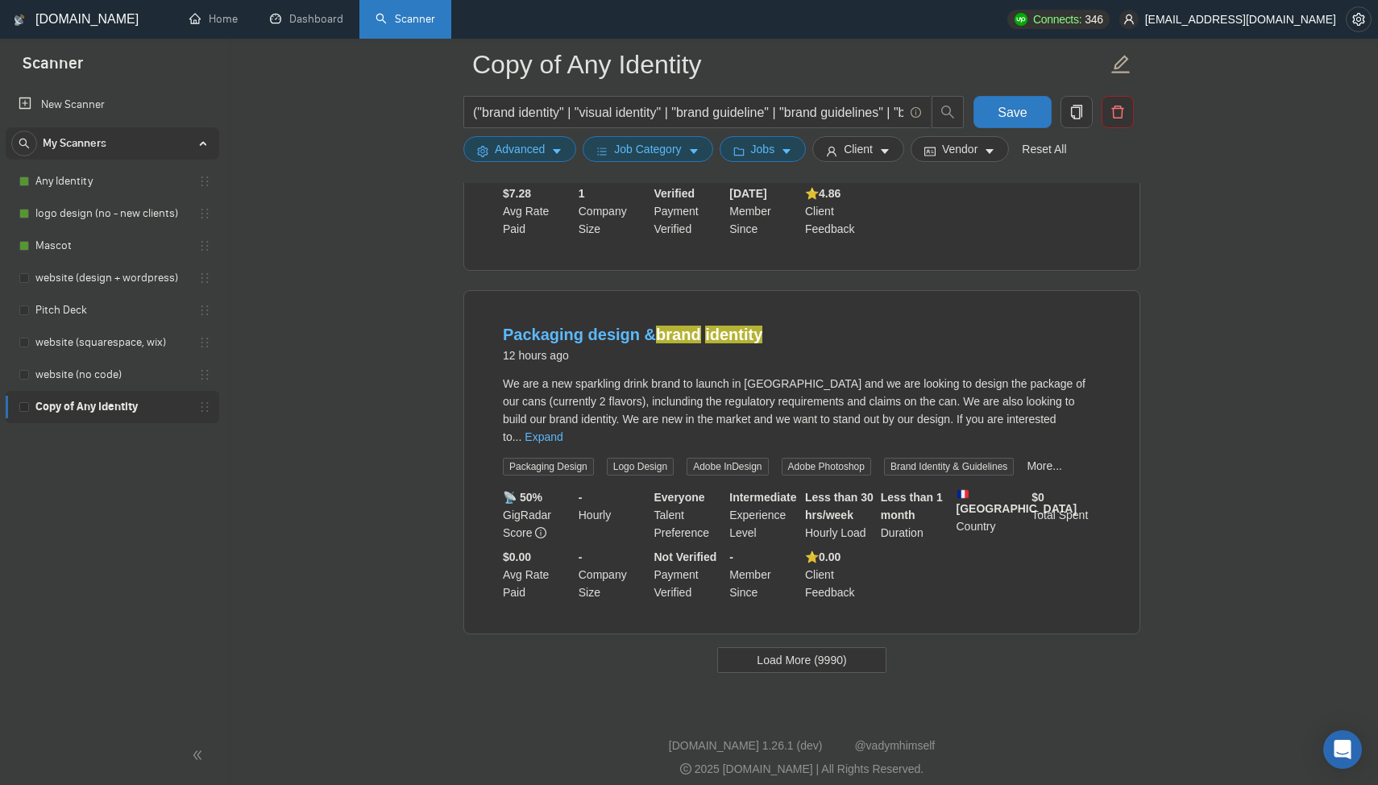
scroll to position [0, 0]
click at [827, 647] on button "Load More (9990)" at bounding box center [801, 660] width 168 height 26
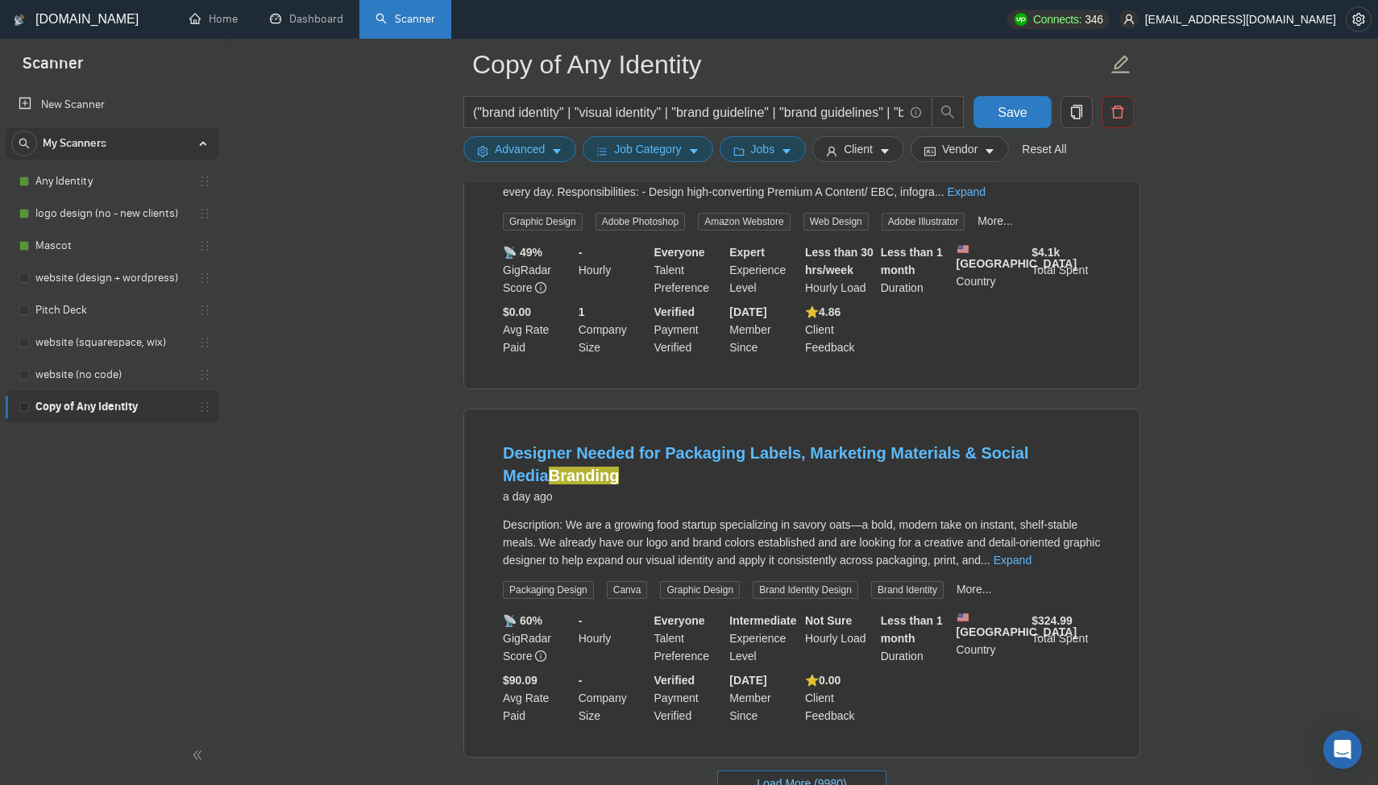
scroll to position [6790, 0]
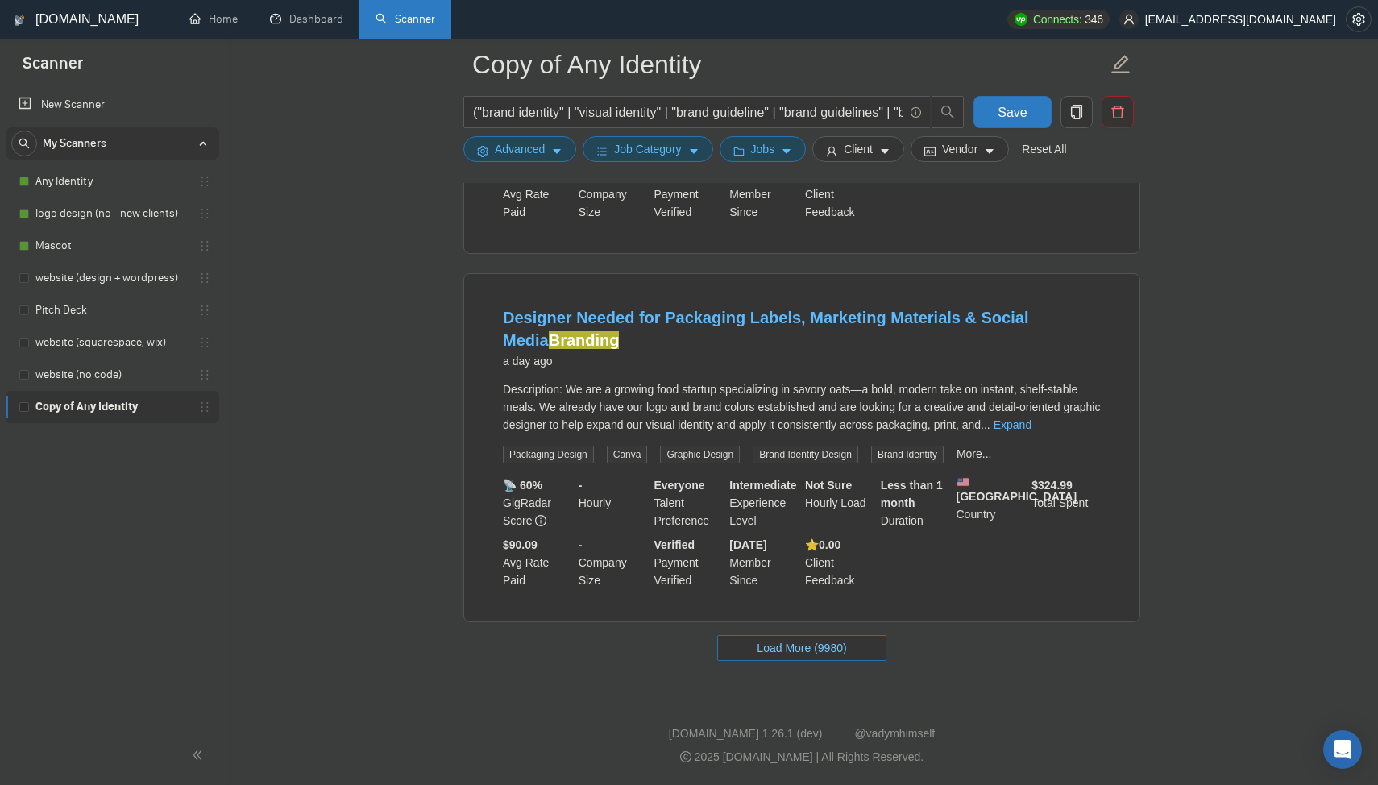
click at [827, 635] on button "Load More (9980)" at bounding box center [801, 648] width 168 height 26
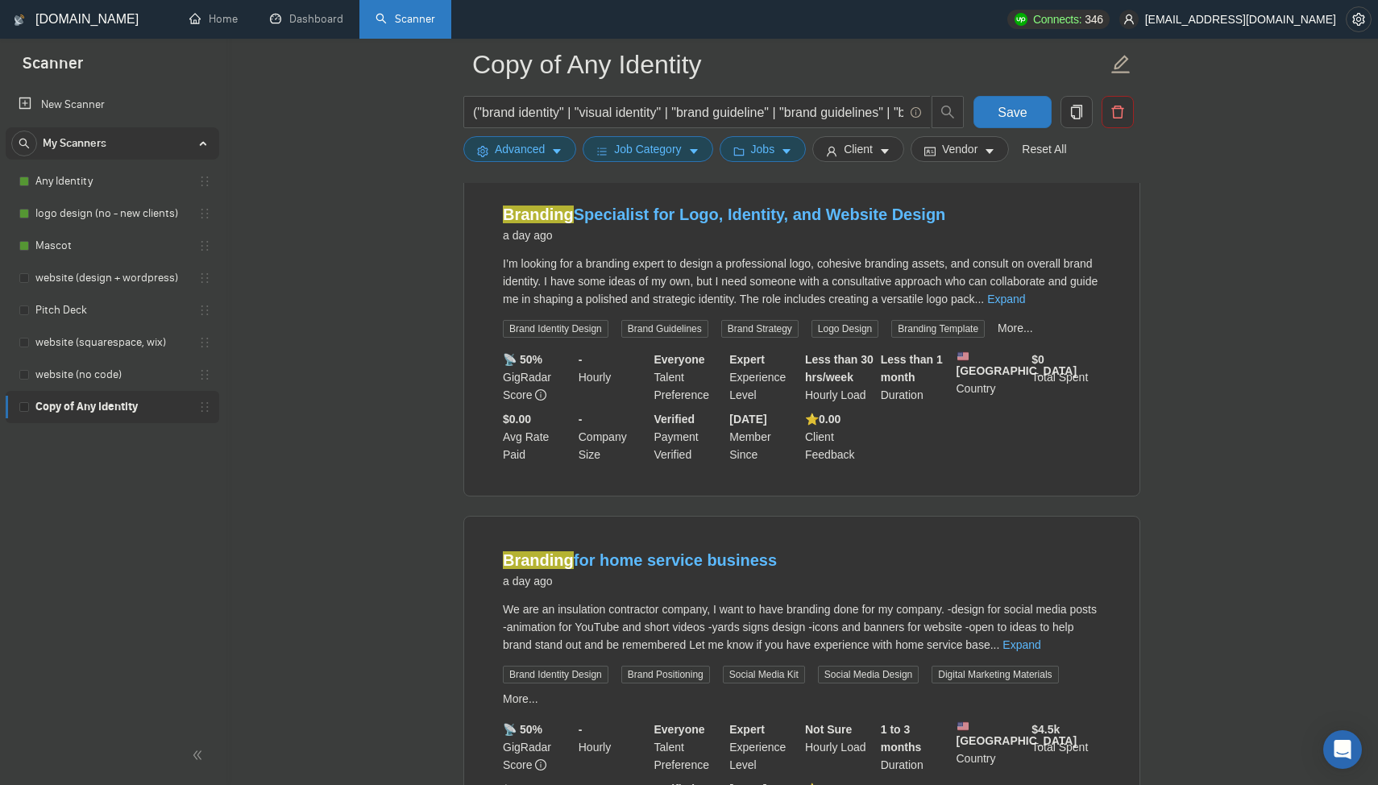
scroll to position [7144, 0]
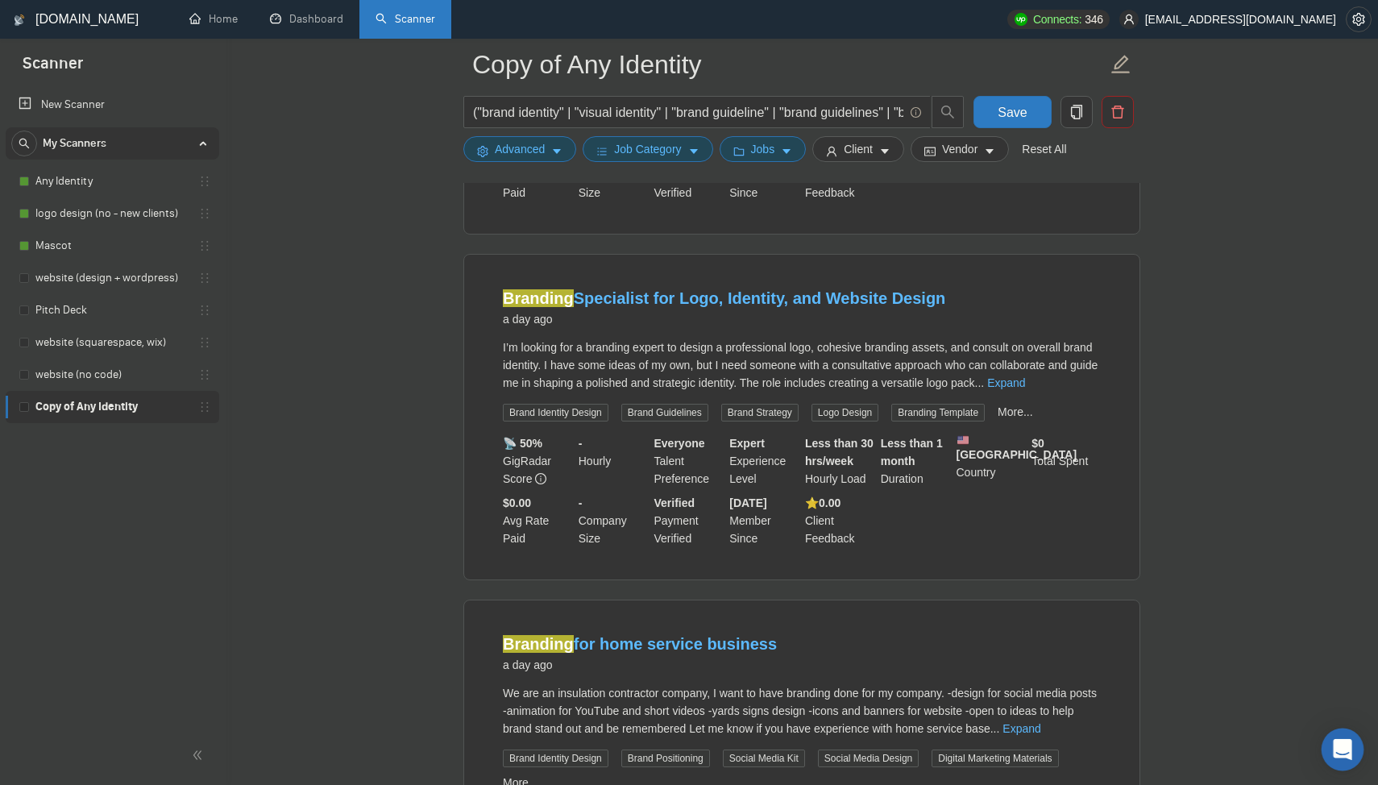
click at [1341, 753] on icon "Open Intercom Messenger" at bounding box center [1342, 749] width 21 height 21
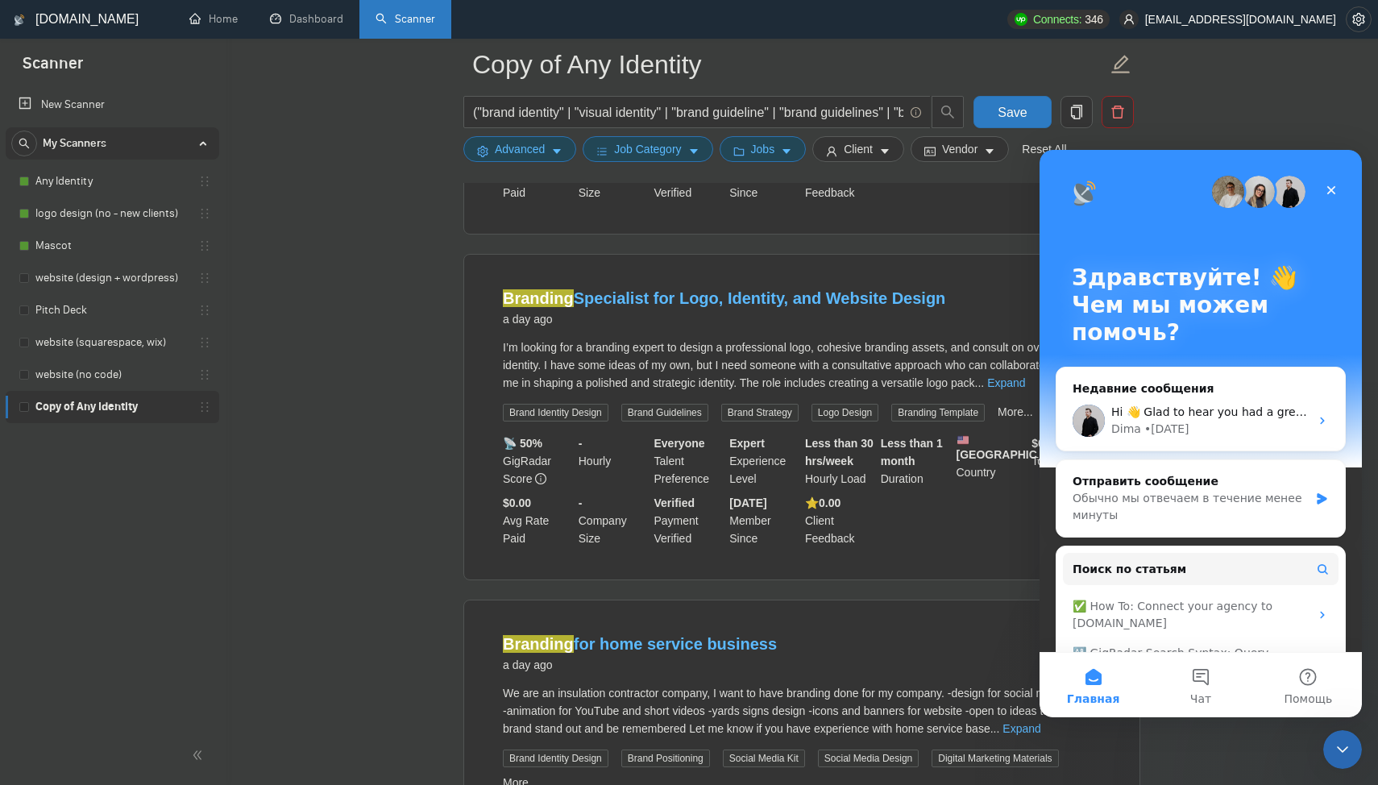
scroll to position [0, 0]
click at [1225, 675] on button "Чат" at bounding box center [1200, 685] width 107 height 64
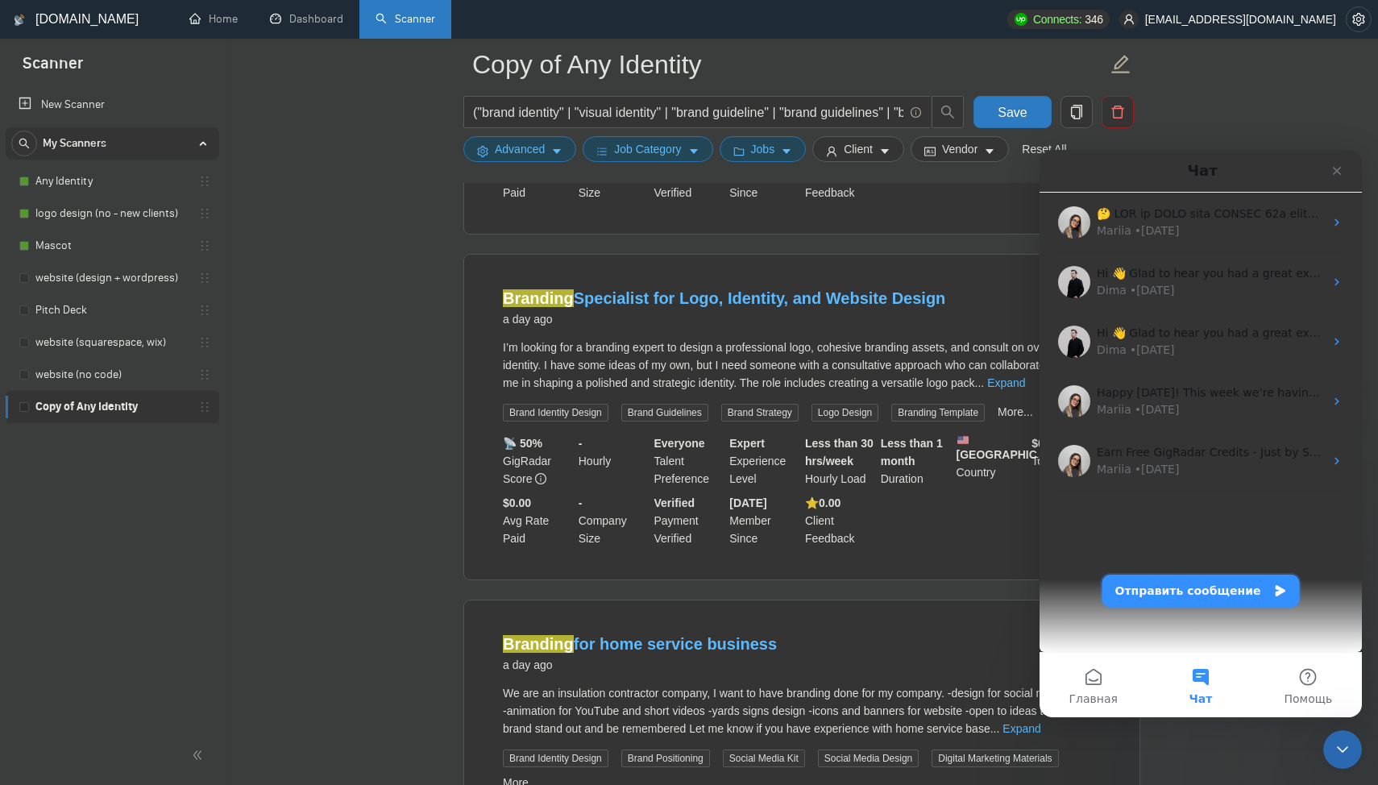
click at [1200, 596] on button "Отправить сообщение" at bounding box center [1201, 591] width 197 height 32
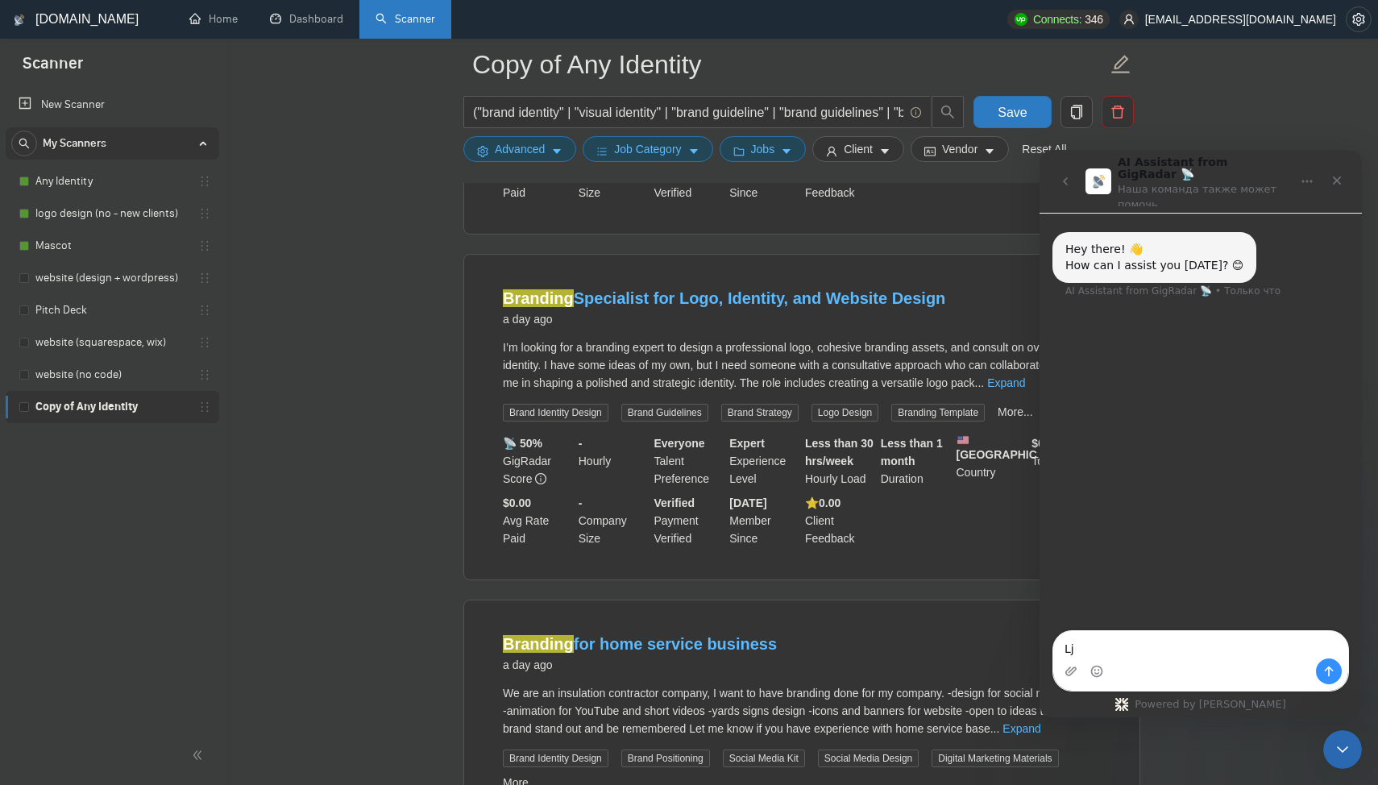
type textarea "L"
type textarea "д"
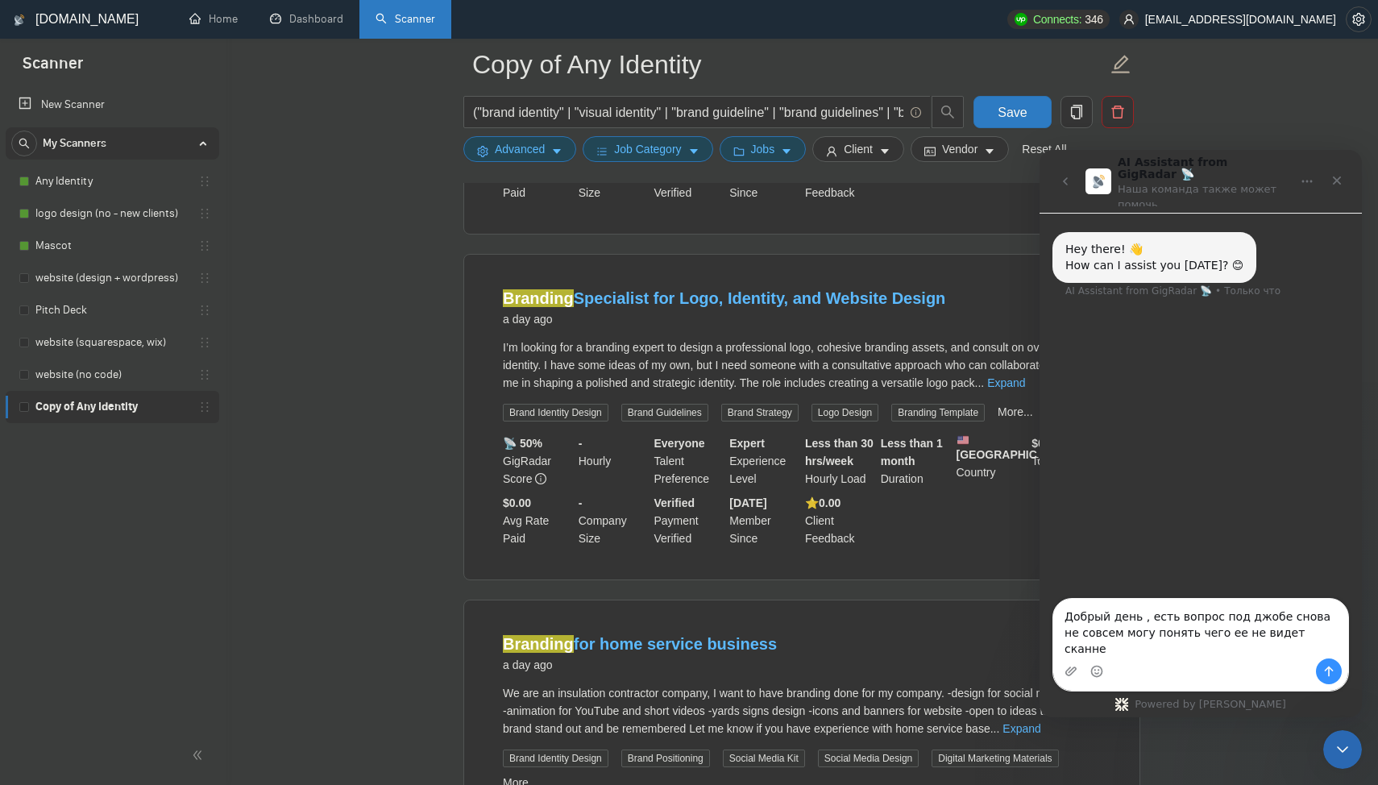
type textarea "Добрый день , есть вопрос под джобе снова не совсем могу понять чего ее не виде…"
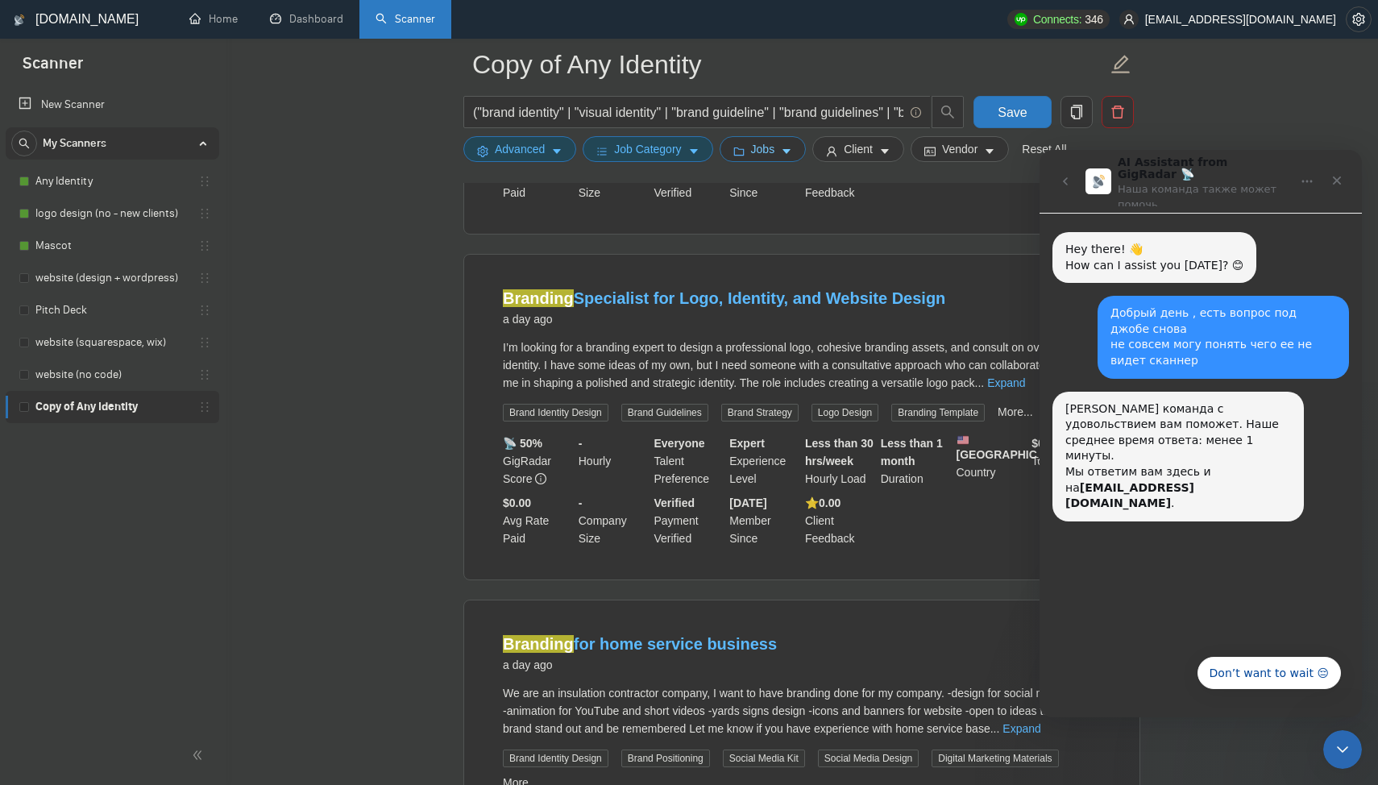
click at [744, 155] on icon "folder" at bounding box center [739, 152] width 10 height 8
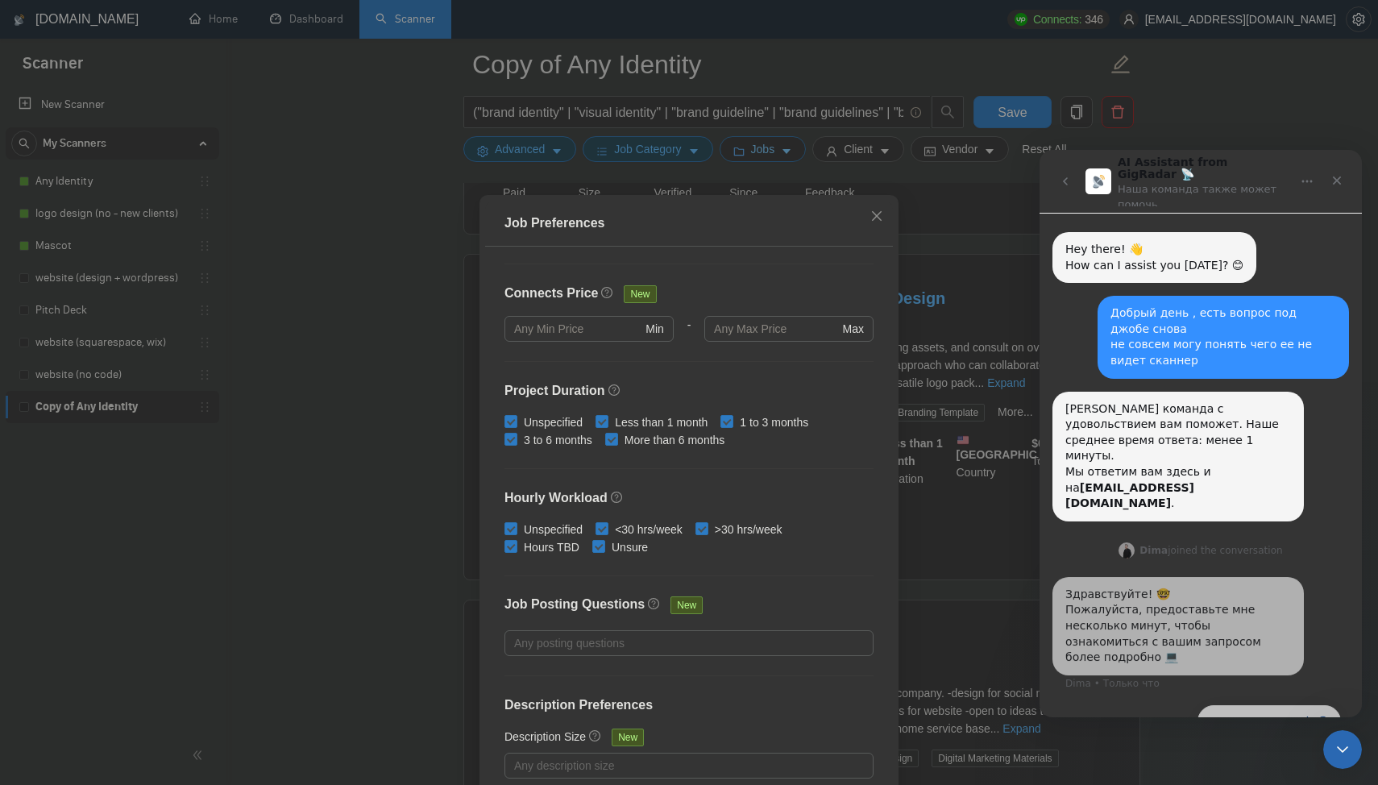
click at [747, 155] on div "Job Preferences Budget Project Type All Fixed Price Hourly Rate Fixed Price Bud…" at bounding box center [689, 392] width 1378 height 785
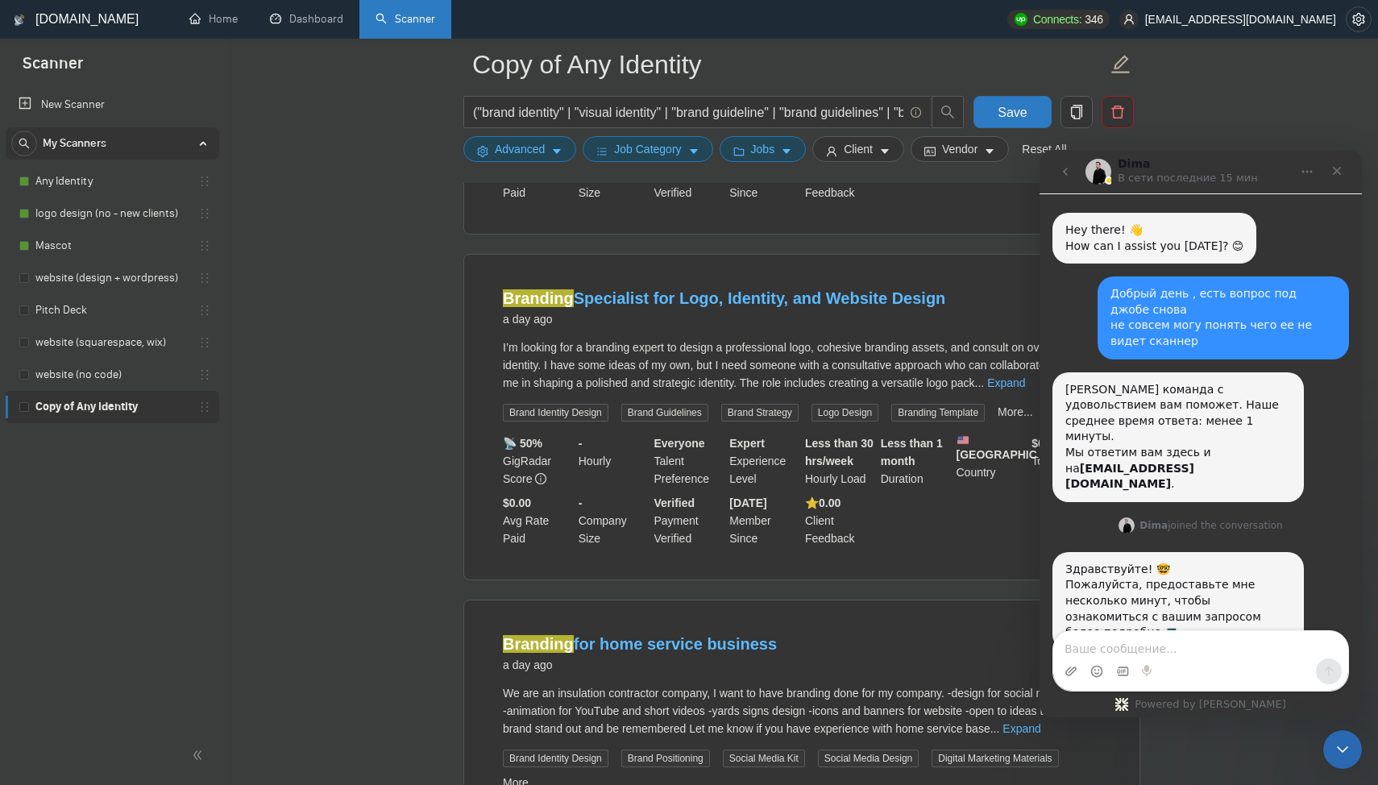
scroll to position [6, 0]
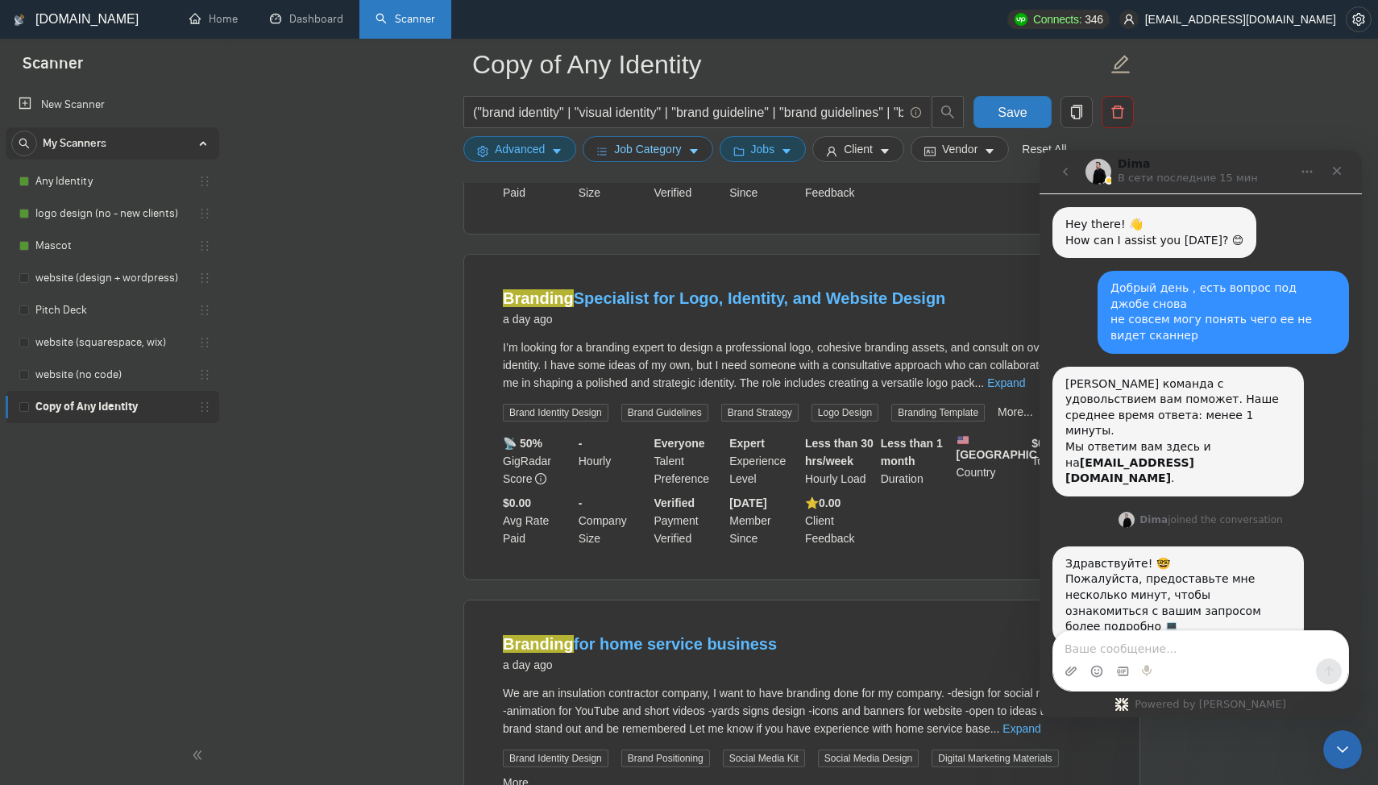
click at [677, 148] on span "Job Category" at bounding box center [647, 149] width 67 height 18
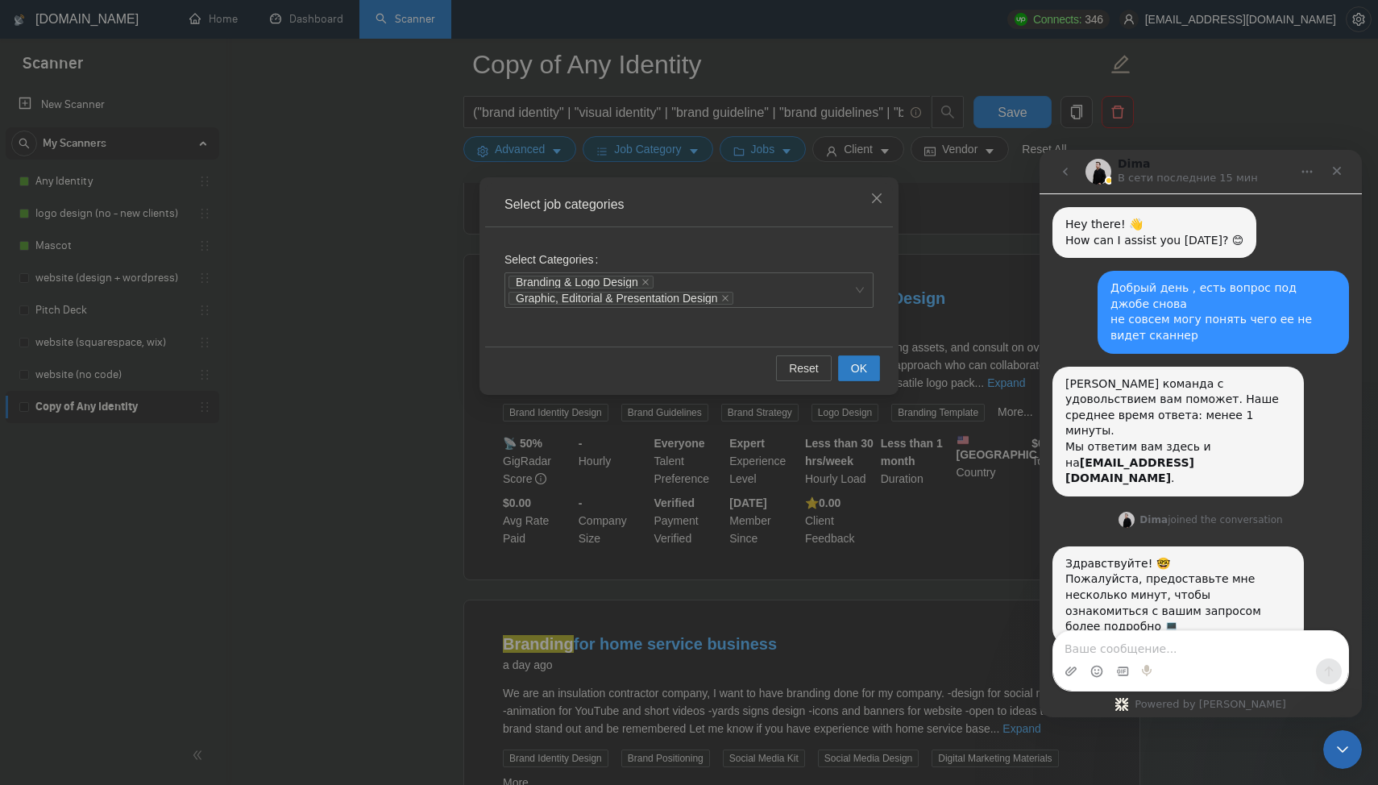
click at [698, 162] on div "Select job categories Select Categories Branding & Logo Design Graphic, Editori…" at bounding box center [689, 392] width 1378 height 785
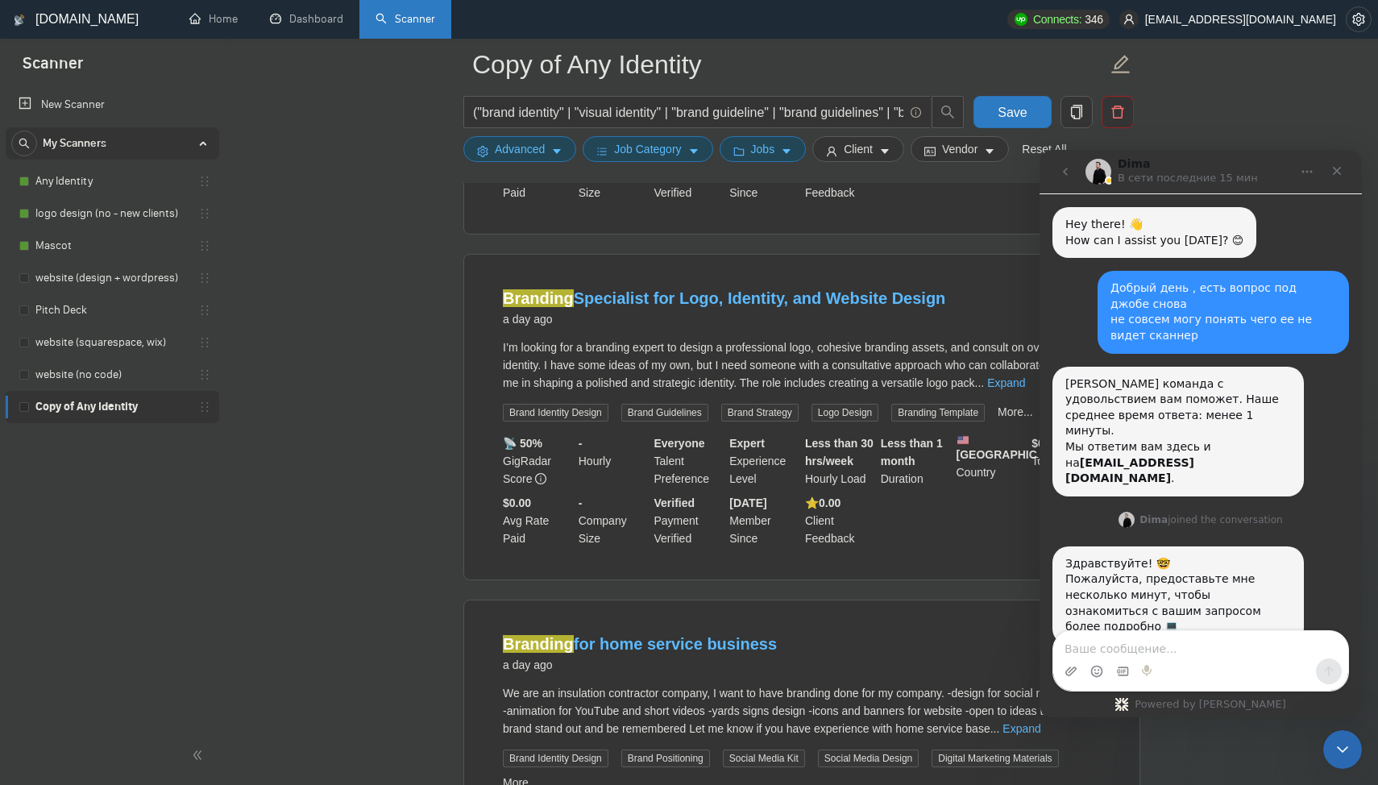
click at [662, 167] on form "Copy of Any Identity ("brand identity" | "visual identity" | "brand guideline" …" at bounding box center [801, 104] width 677 height 131
click at [758, 153] on span "Jobs" at bounding box center [763, 149] width 24 height 18
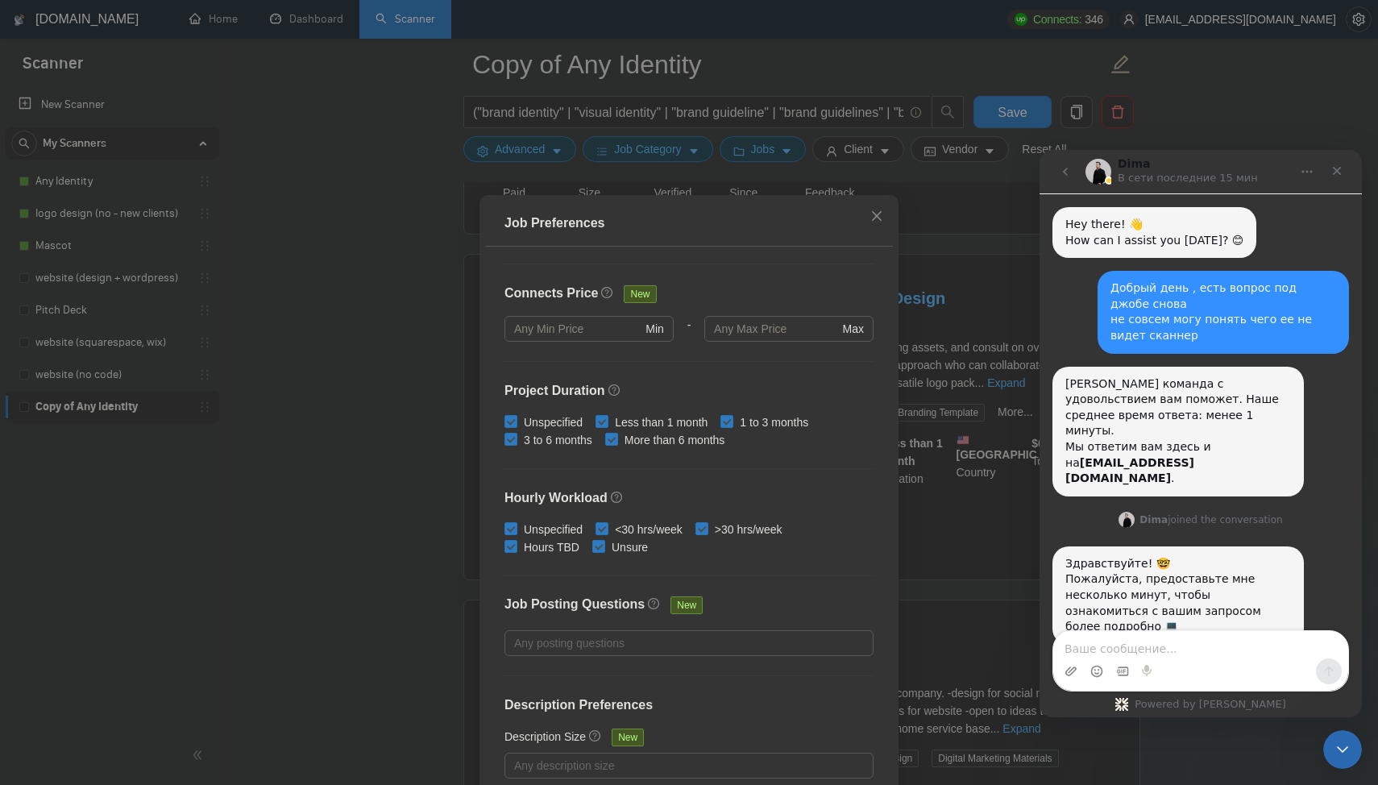
scroll to position [0, 0]
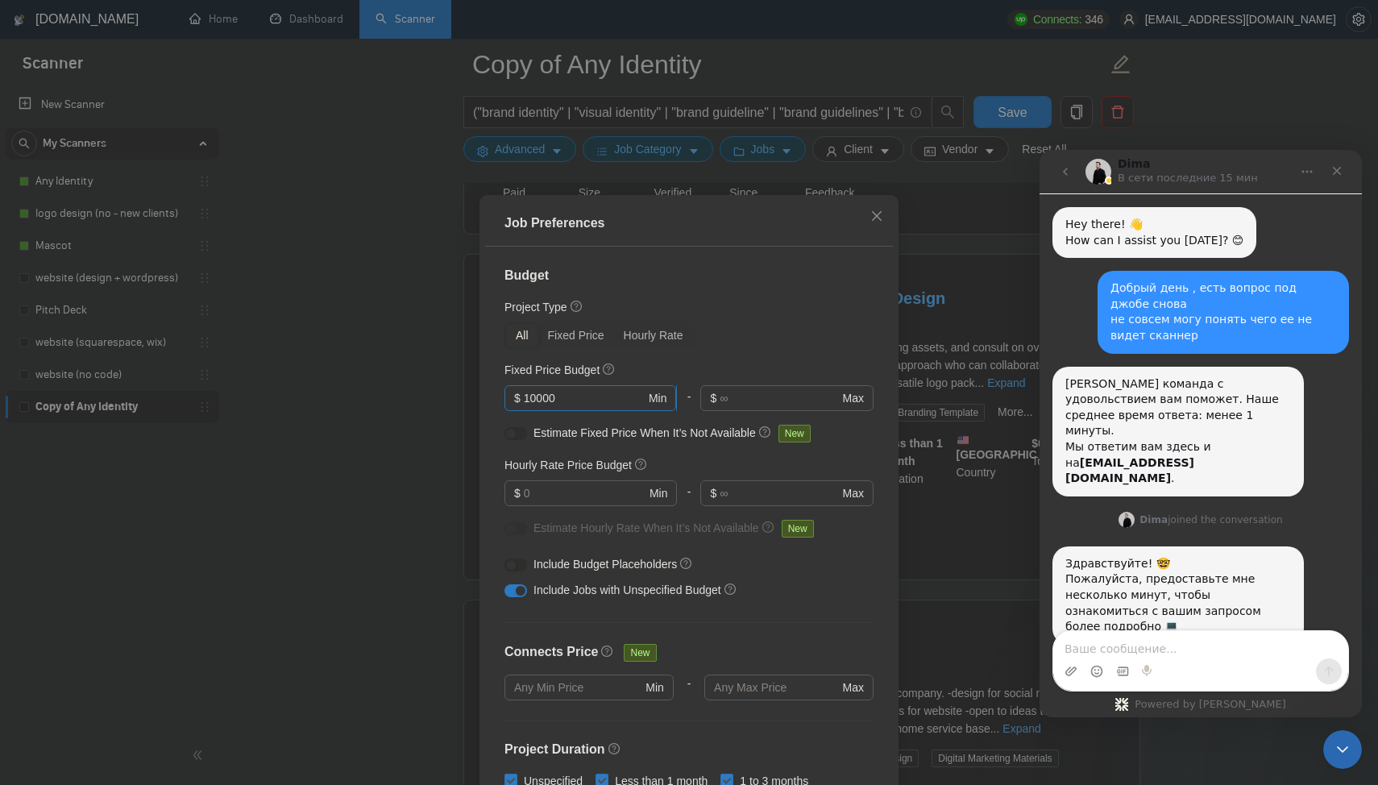
click at [595, 386] on span "$ 10000 Min" at bounding box center [591, 398] width 172 height 26
type input "1000"
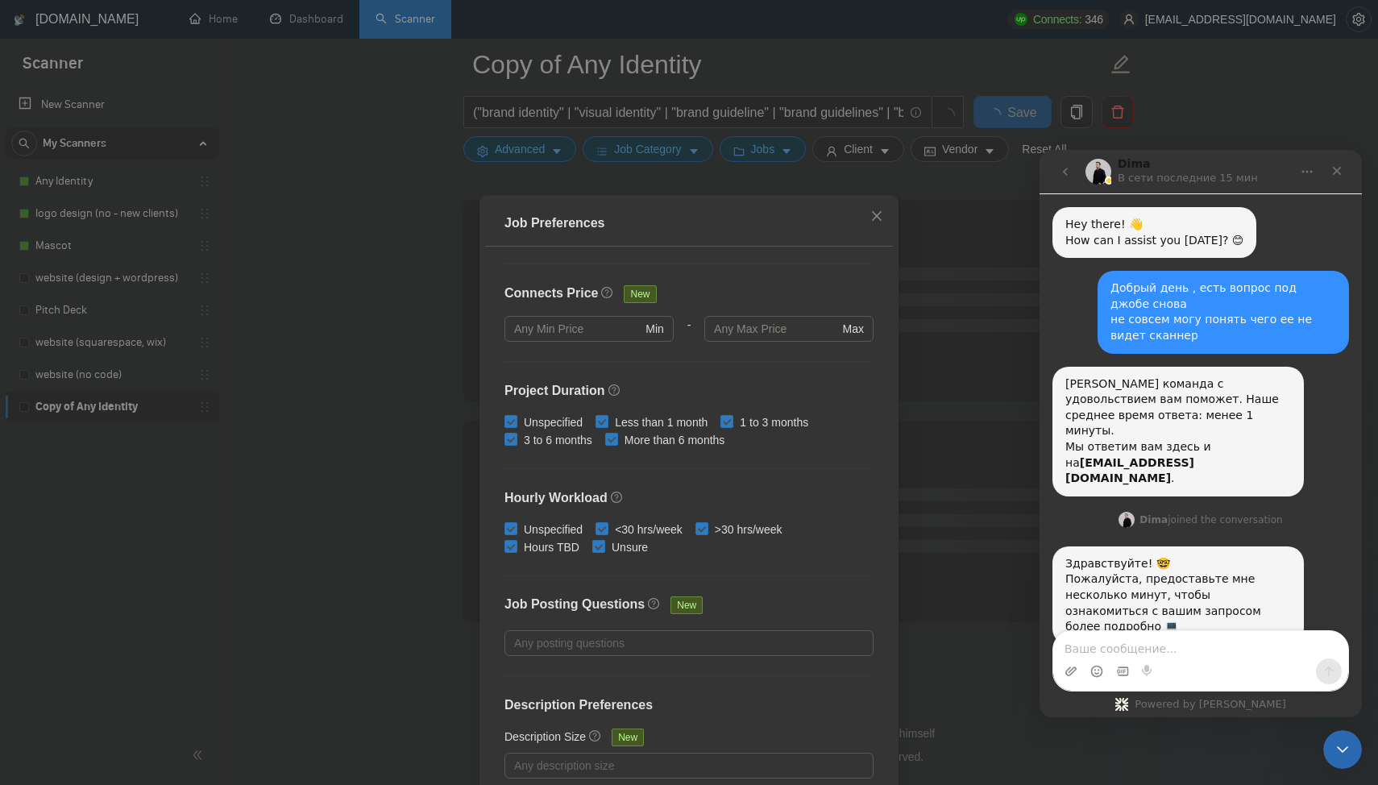
scroll to position [81, 0]
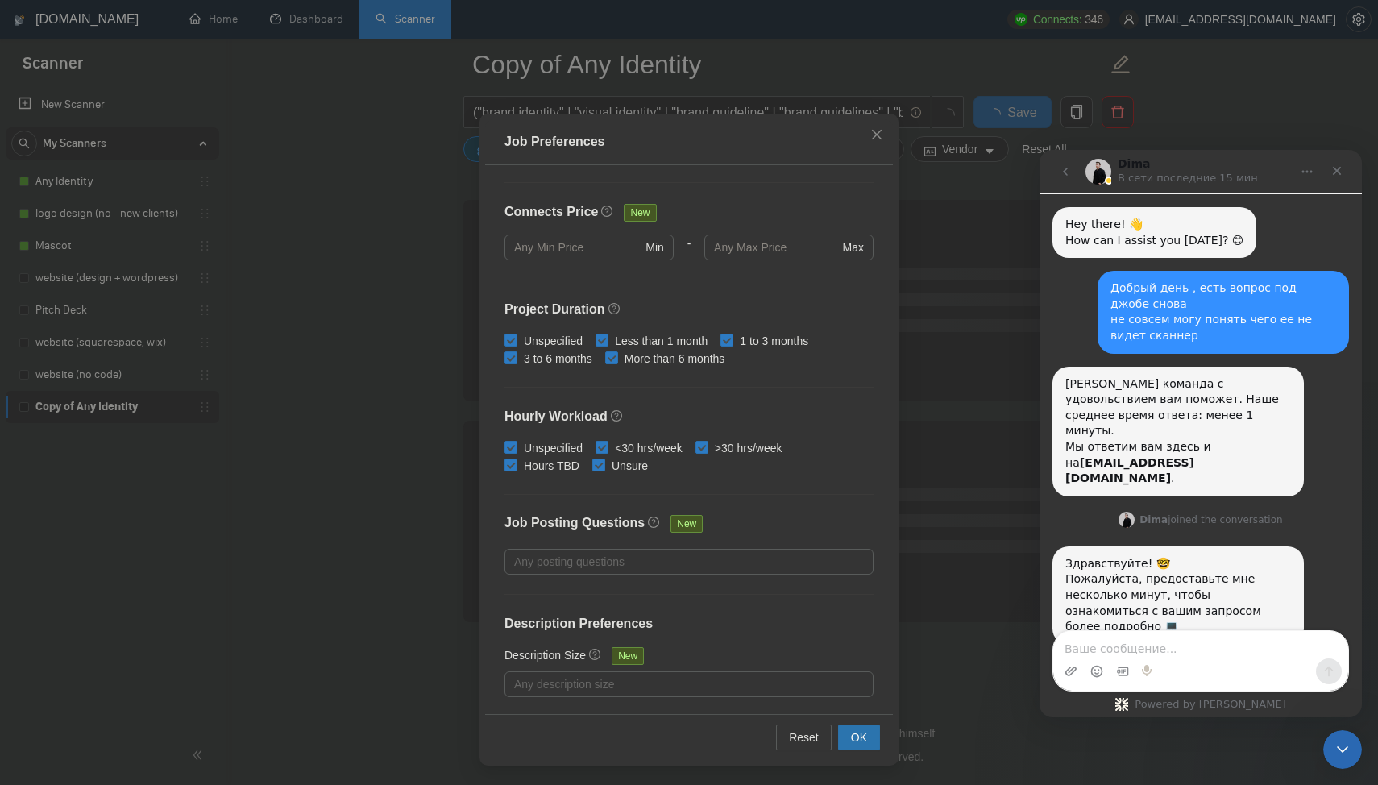
click at [860, 736] on span "OK" at bounding box center [859, 738] width 16 height 18
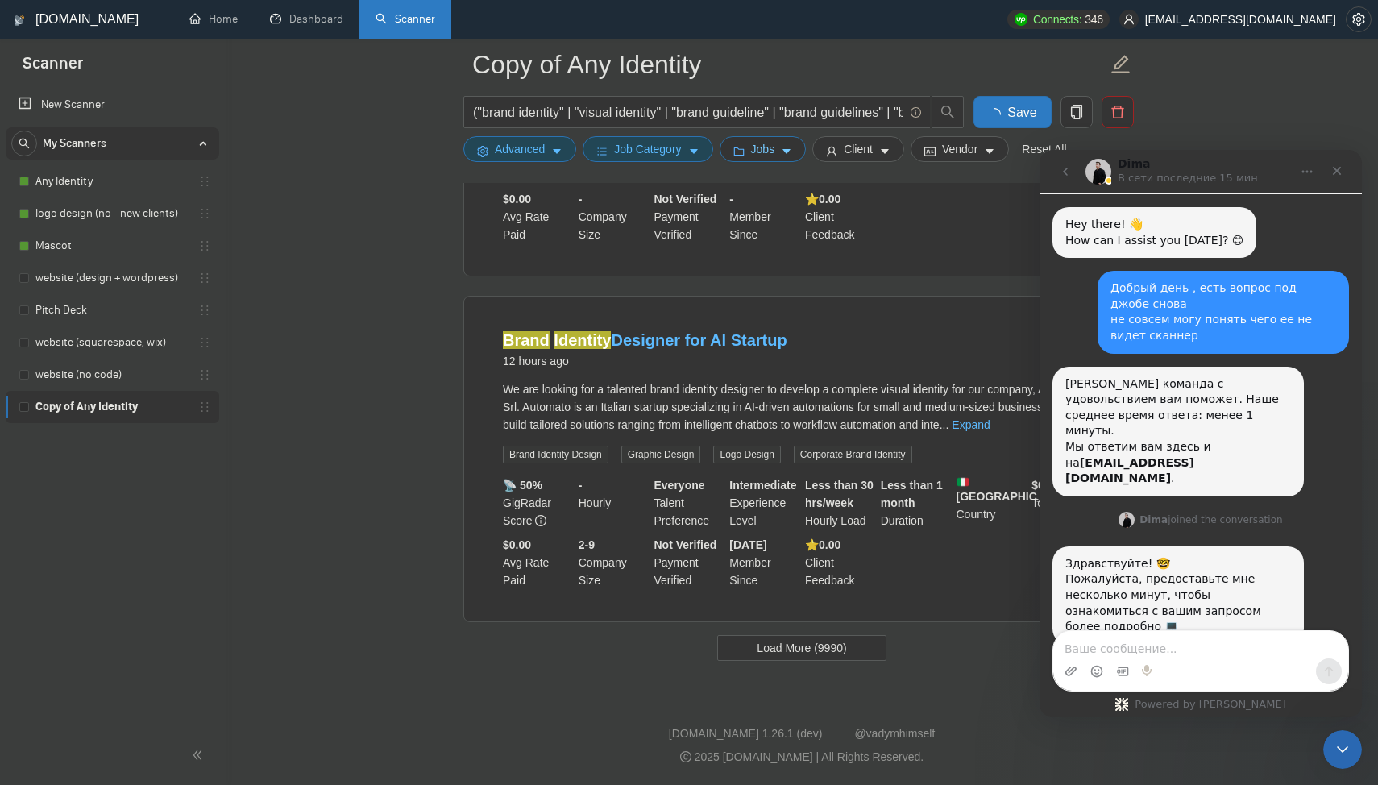
scroll to position [3228, 0]
click at [820, 635] on button "Load More (9990)" at bounding box center [801, 648] width 168 height 26
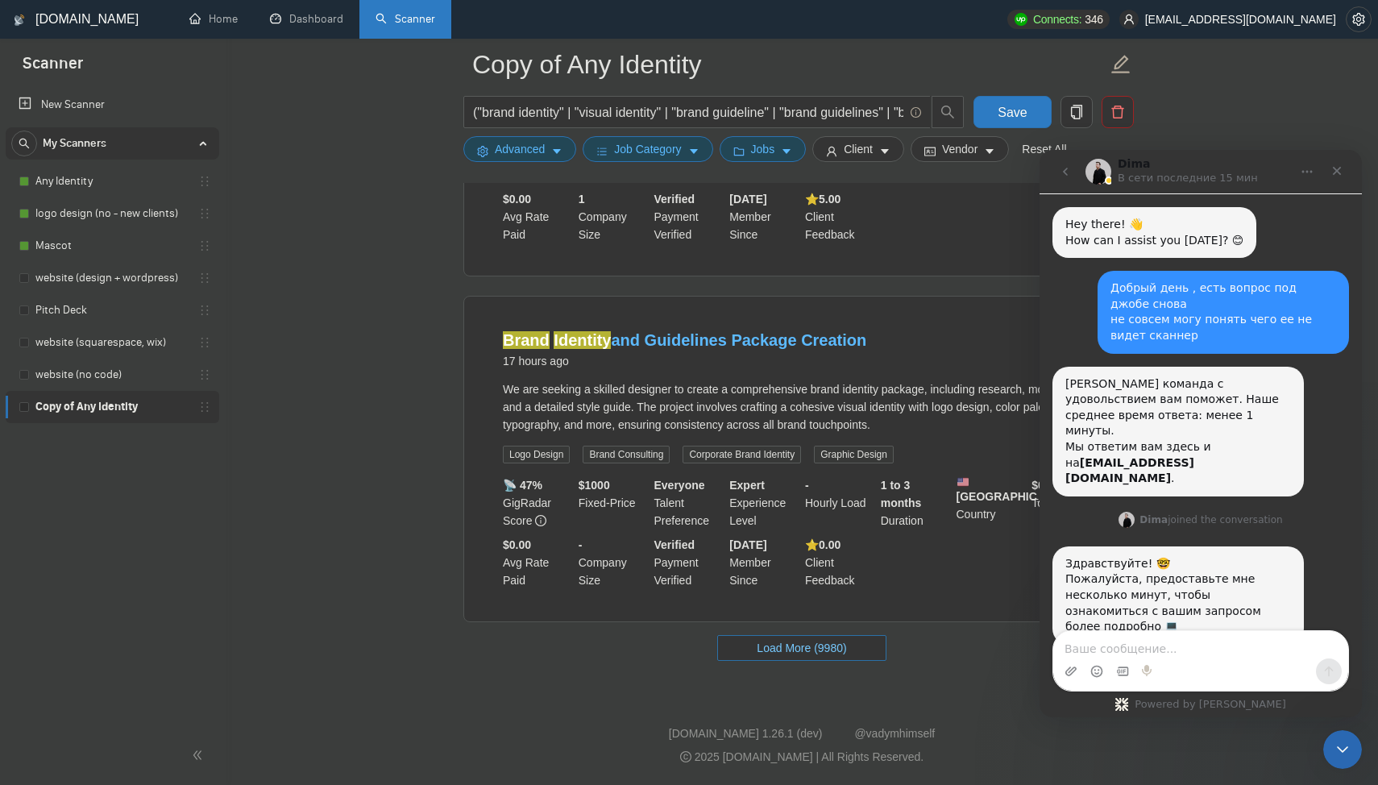
scroll to position [6819, 0]
click at [820, 635] on button "Load More (9980)" at bounding box center [801, 648] width 168 height 26
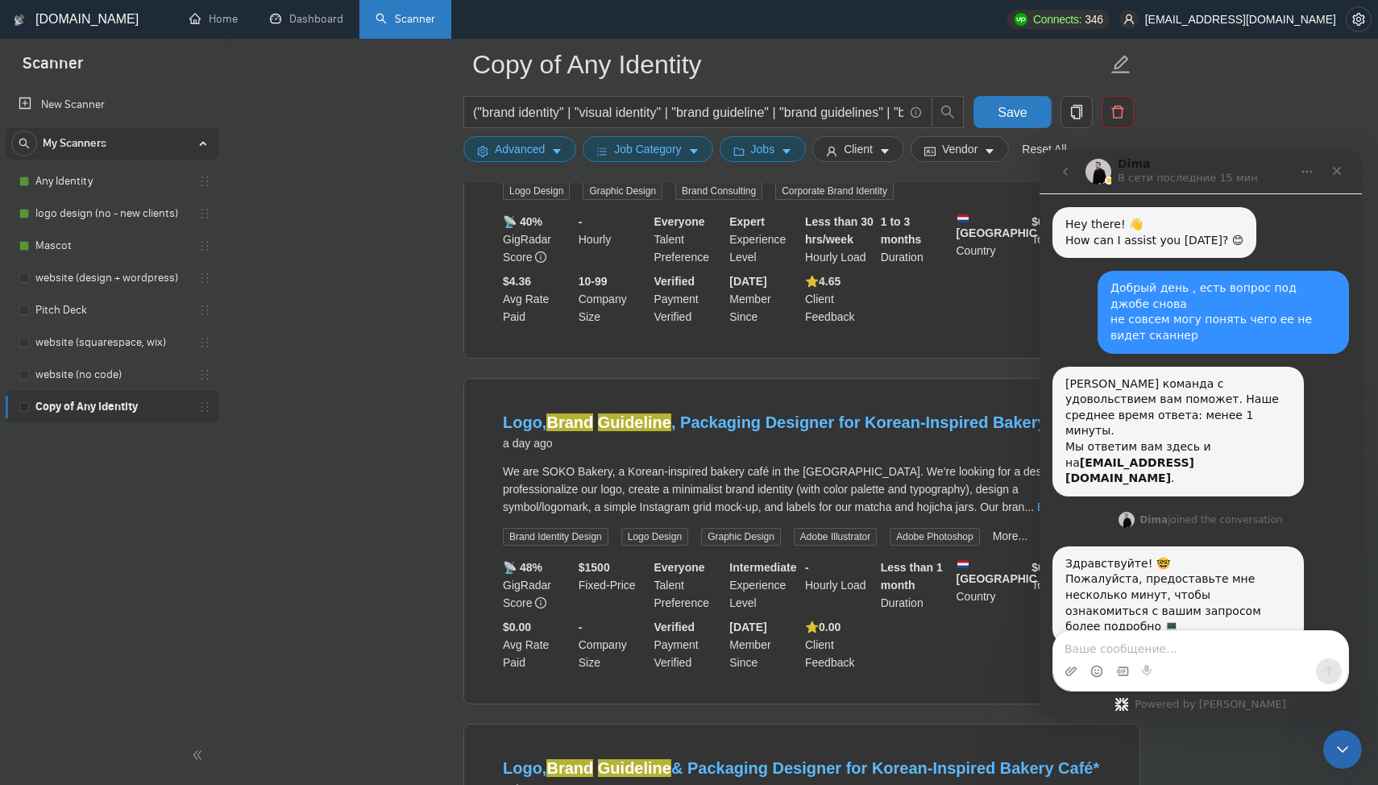
scroll to position [8411, 0]
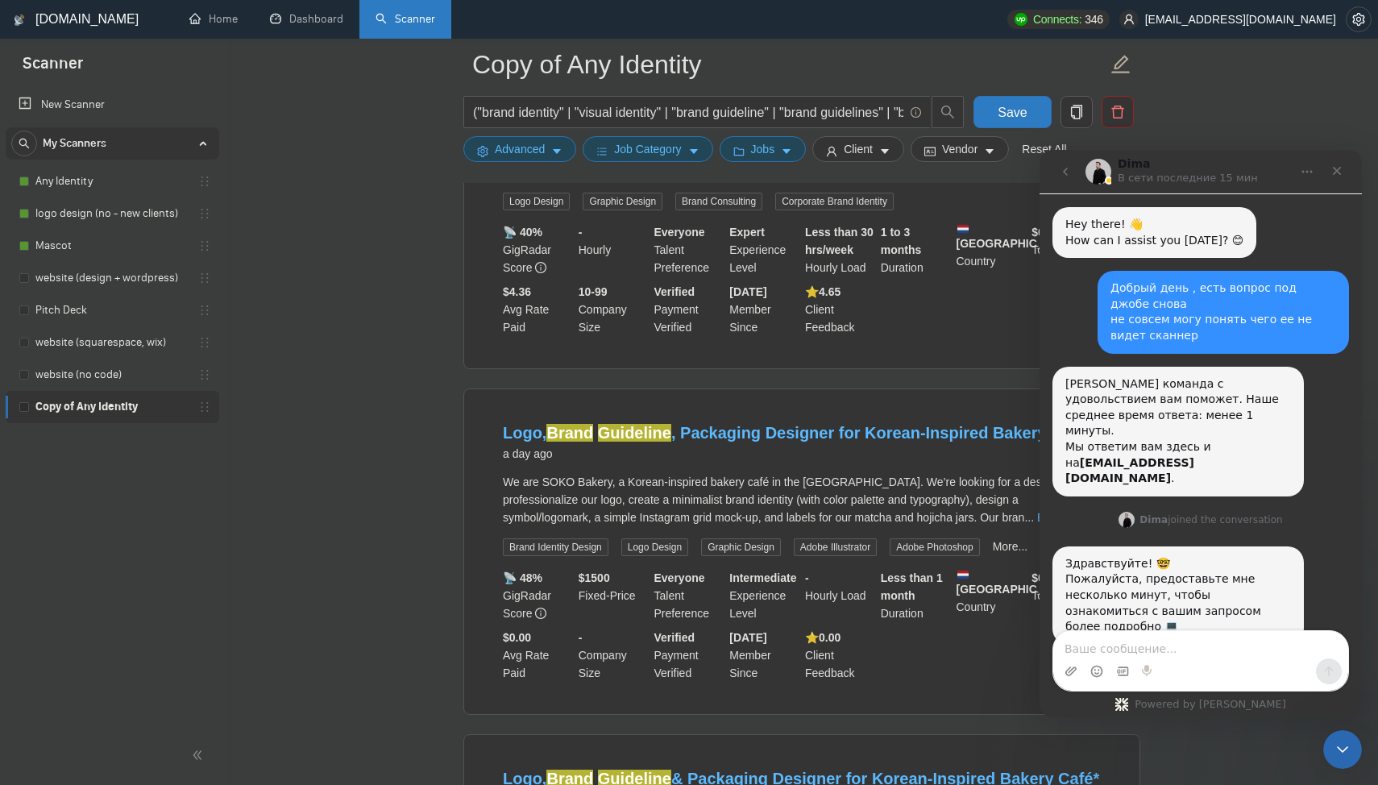
click at [1348, 750] on icon "Закрыть службу сообщений Intercom" at bounding box center [1340, 747] width 19 height 19
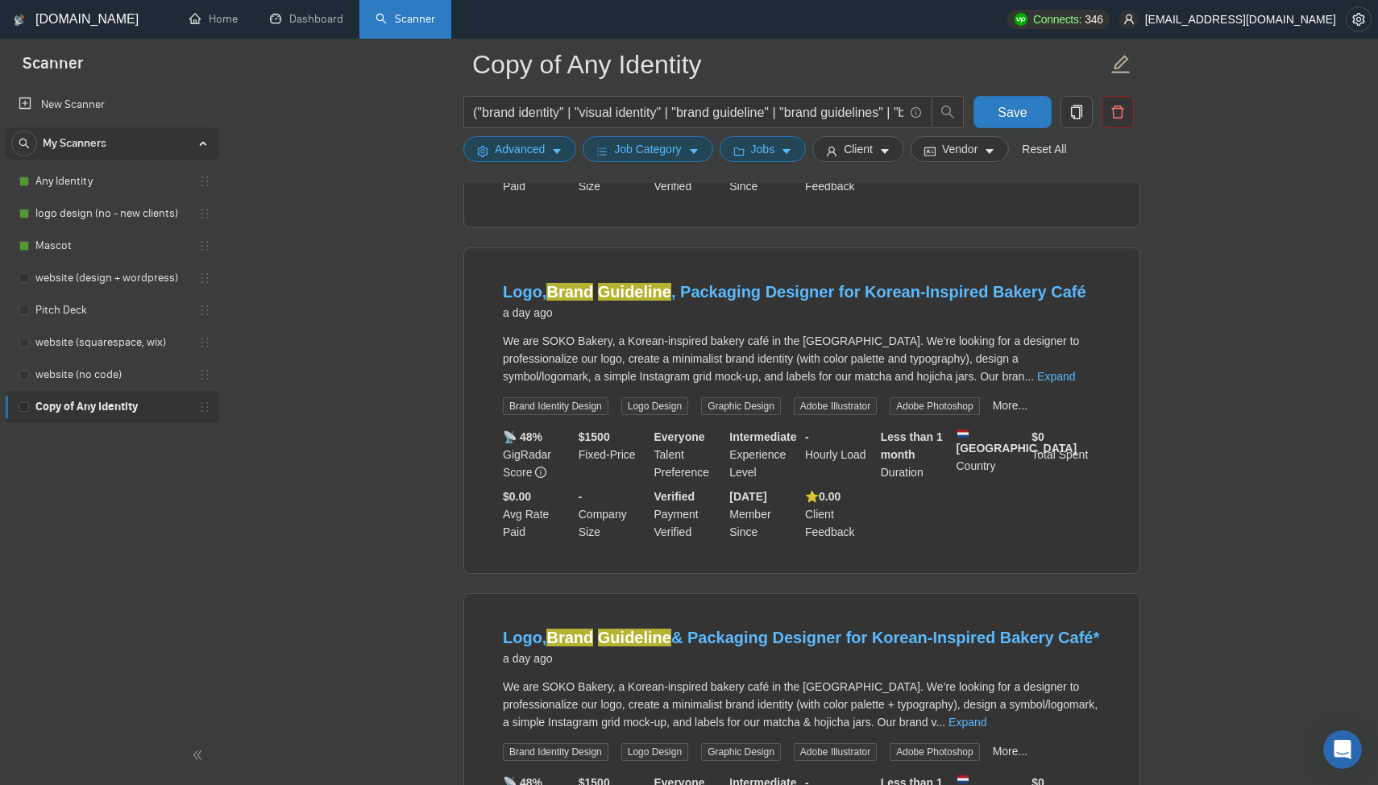
scroll to position [68, 0]
click at [95, 184] on link "Any Identity" at bounding box center [111, 181] width 153 height 32
click at [1002, 111] on span "Save" at bounding box center [1012, 112] width 29 height 20
click at [96, 177] on link "Any Identity" at bounding box center [111, 181] width 153 height 32
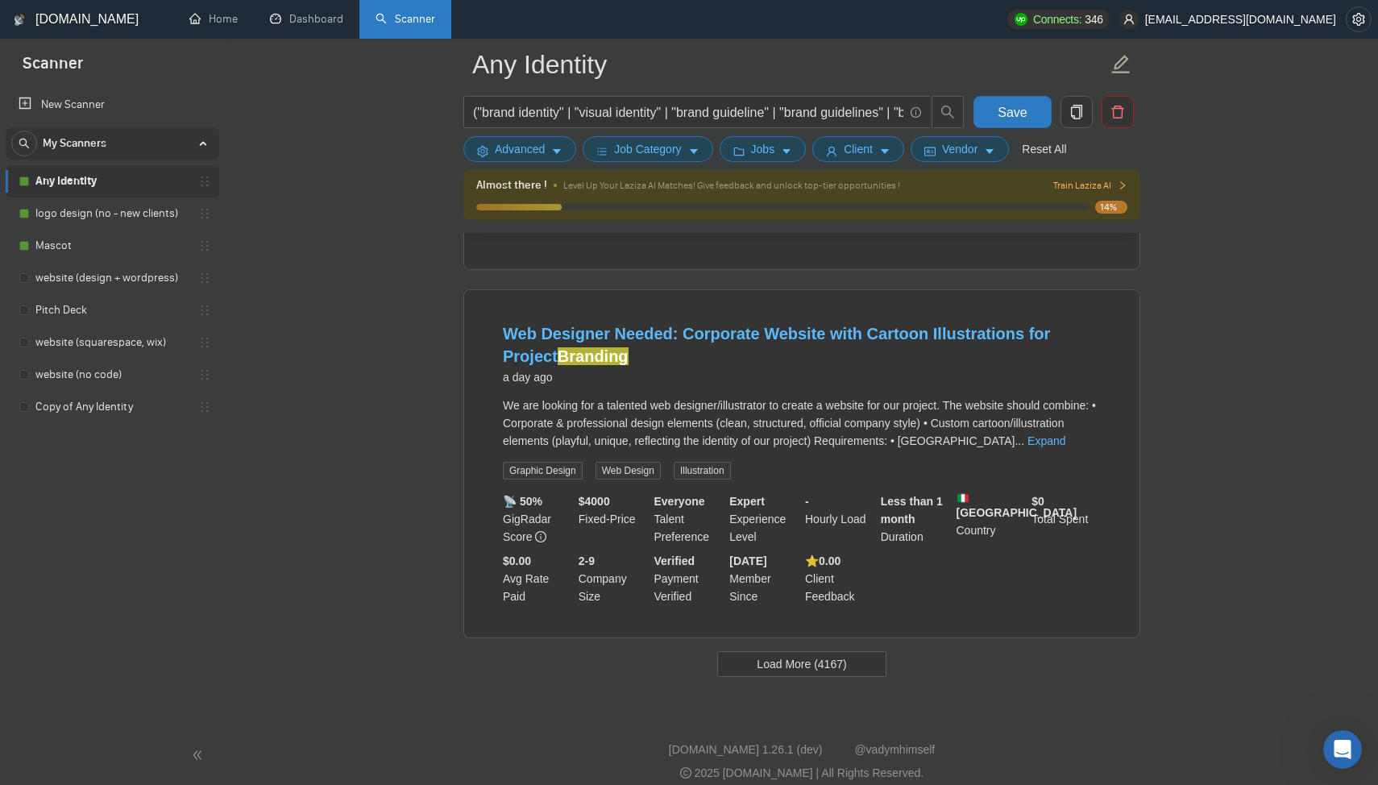
scroll to position [3283, 0]
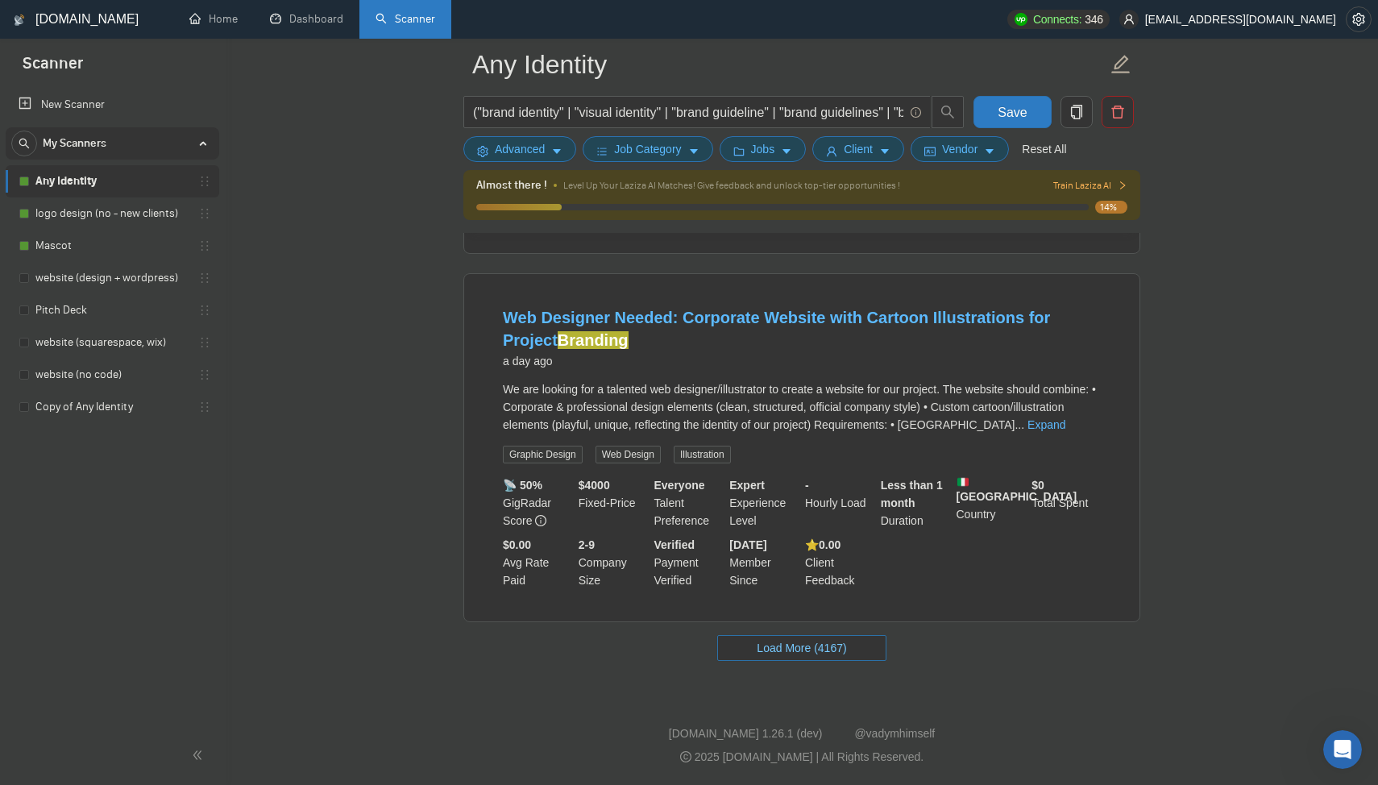
click at [810, 641] on span "Load More (4167)" at bounding box center [801, 648] width 89 height 18
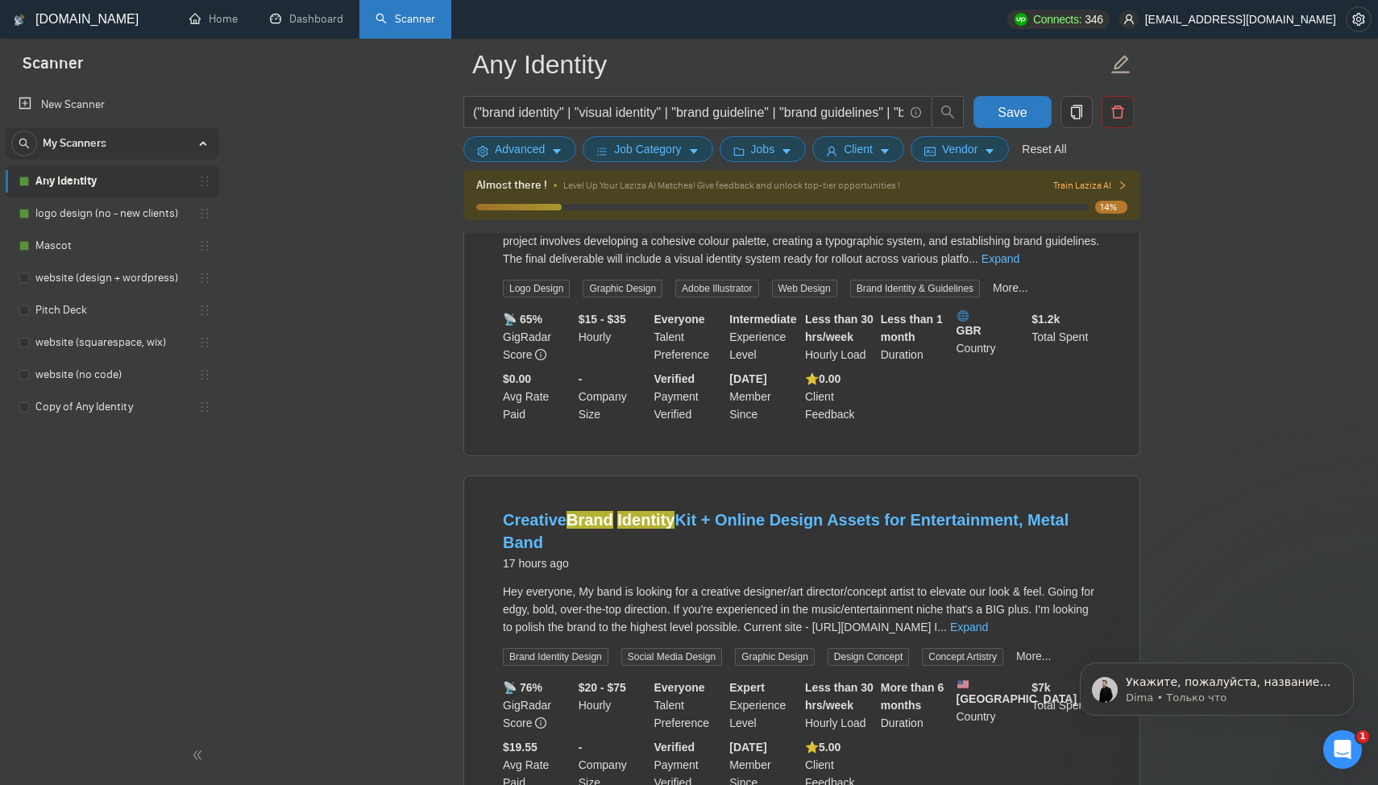
scroll to position [89, 0]
click at [1258, 695] on p "Dima • Только что" at bounding box center [1230, 698] width 208 height 15
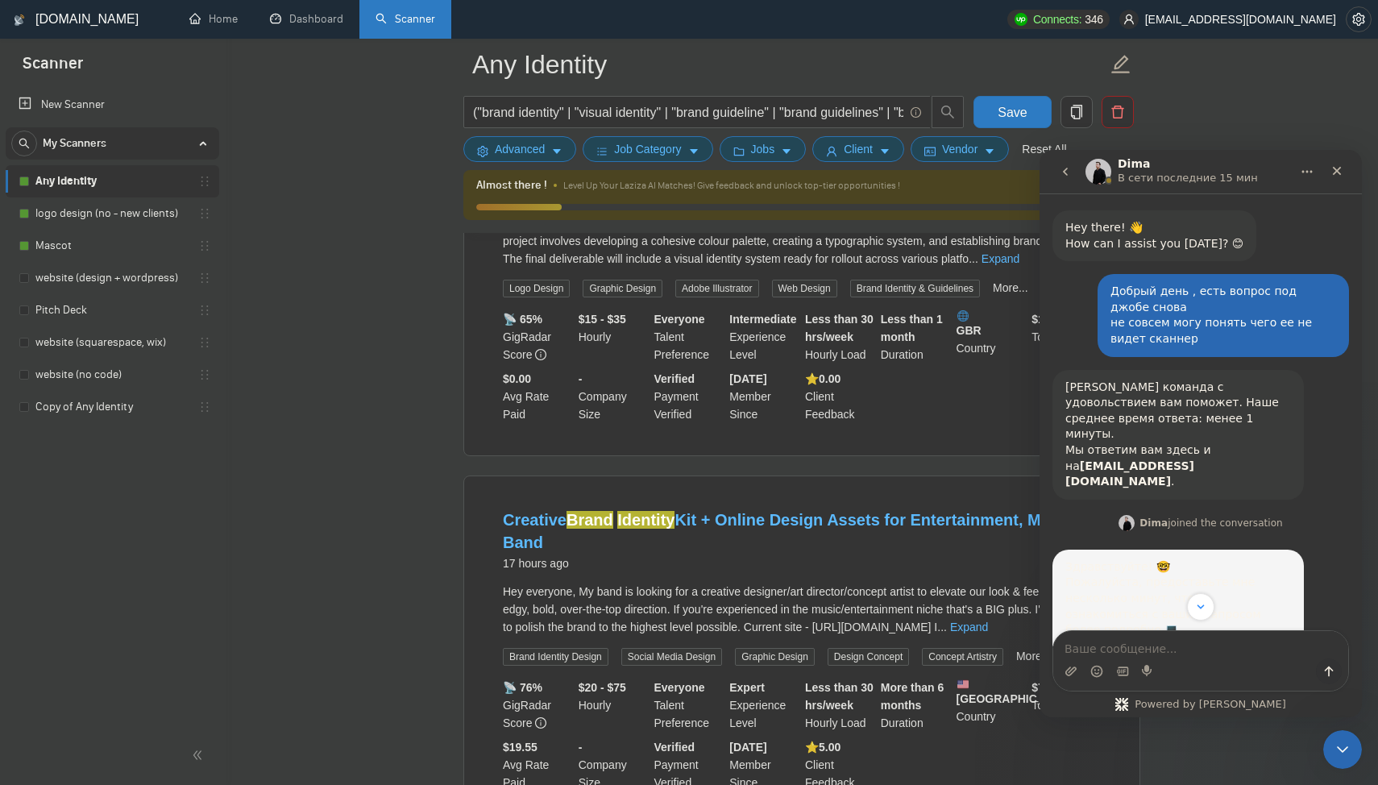
scroll to position [116, 0]
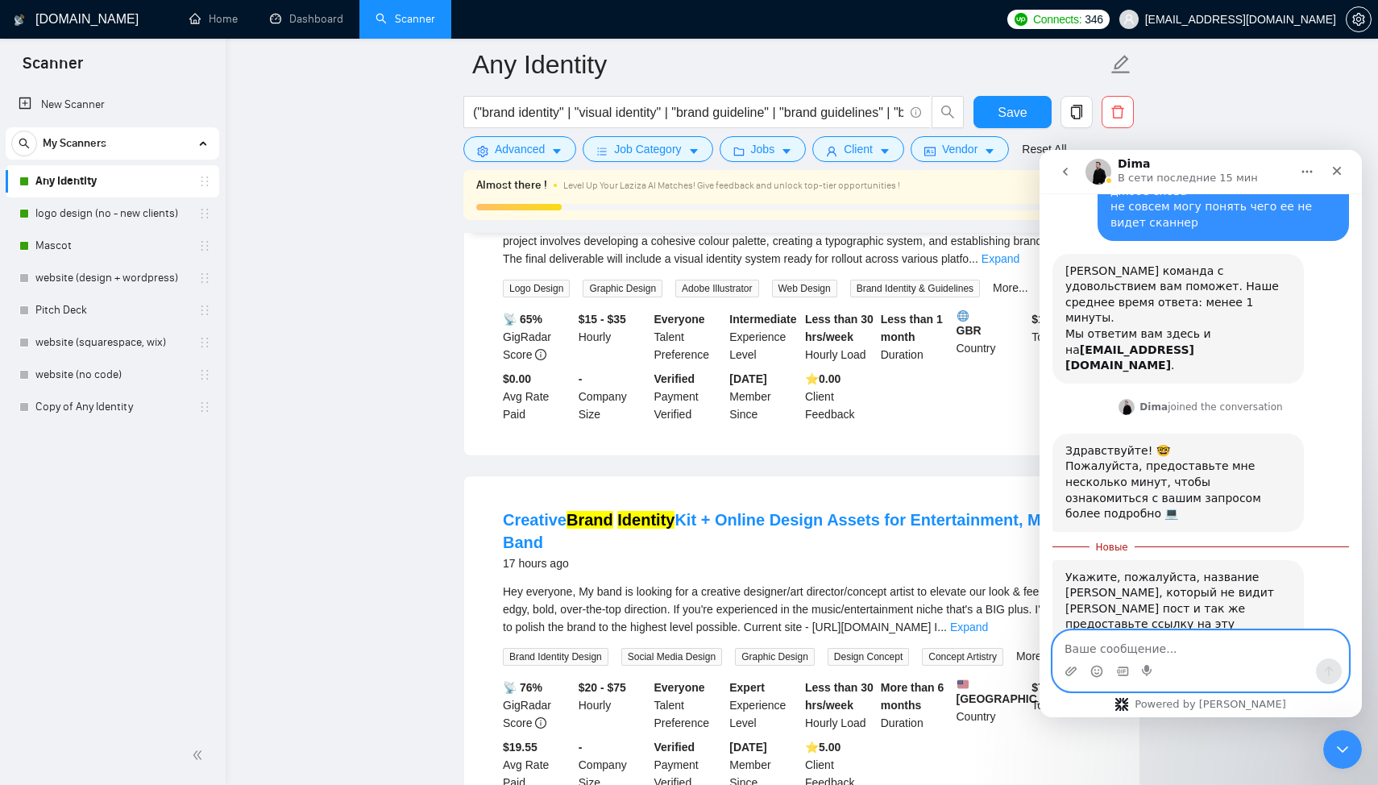
click at [1209, 650] on textarea "Ваше сообщение..." at bounding box center [1201, 644] width 295 height 27
type textarea "Ф"
type textarea "a"
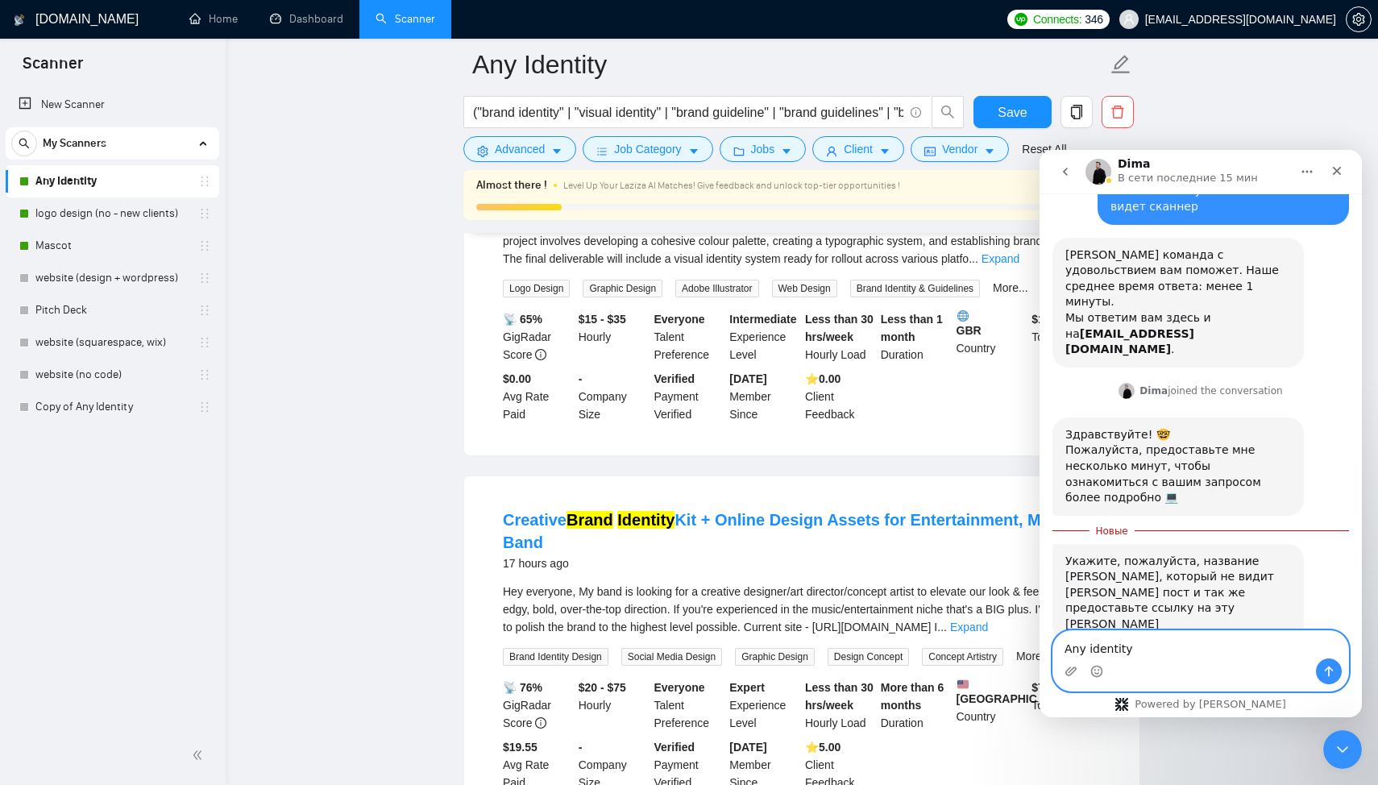
type textarea "Any identity"
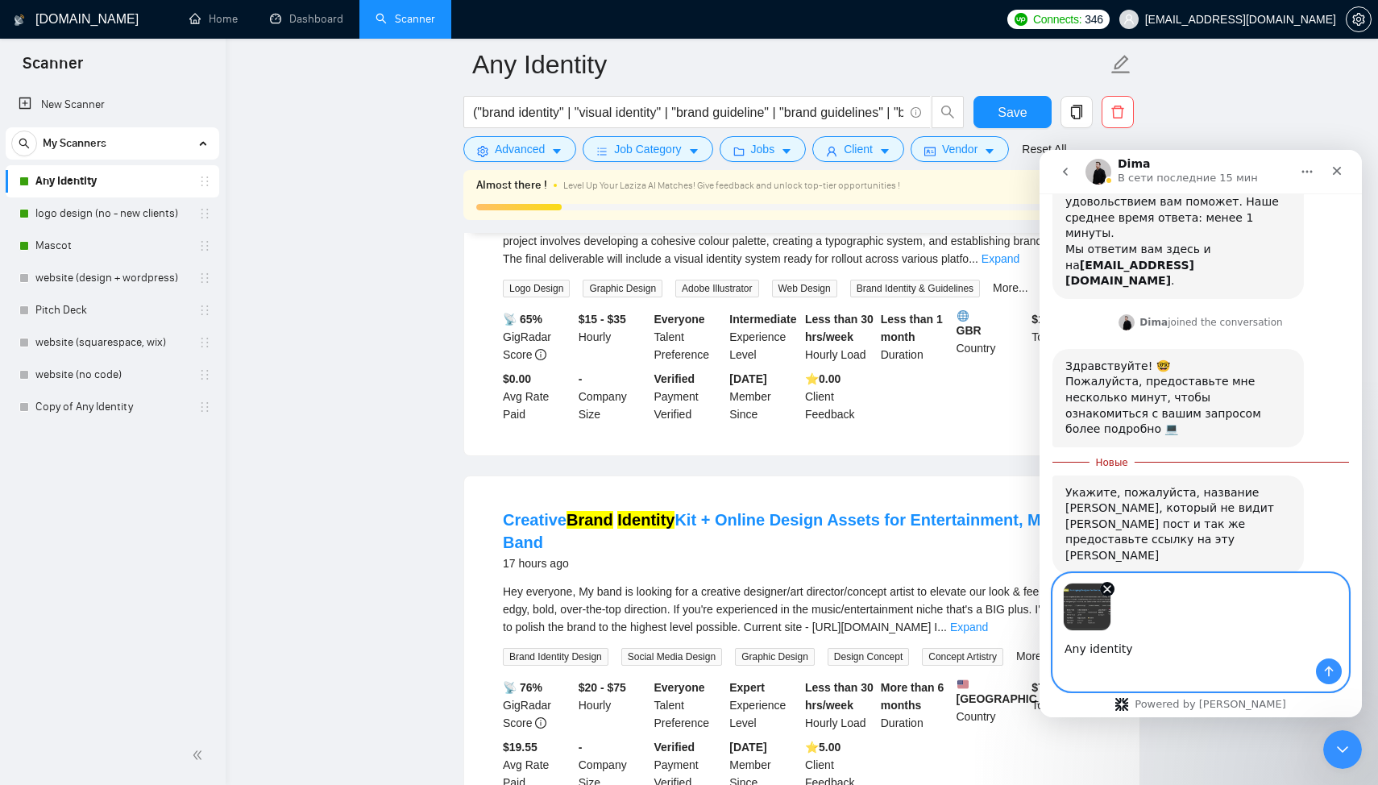
scroll to position [206, 0]
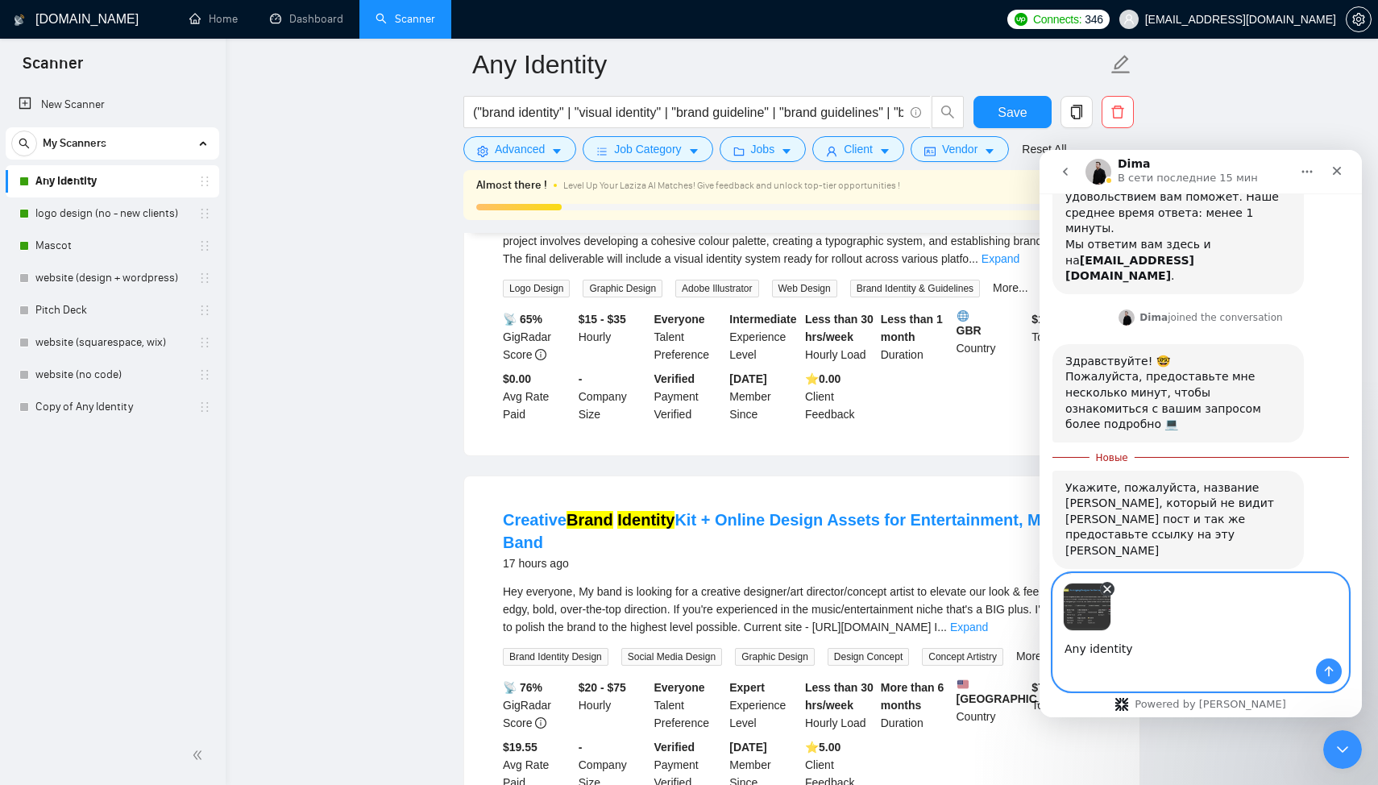
click at [1108, 583] on icon "Удалить изображение 1" at bounding box center [1107, 589] width 13 height 13
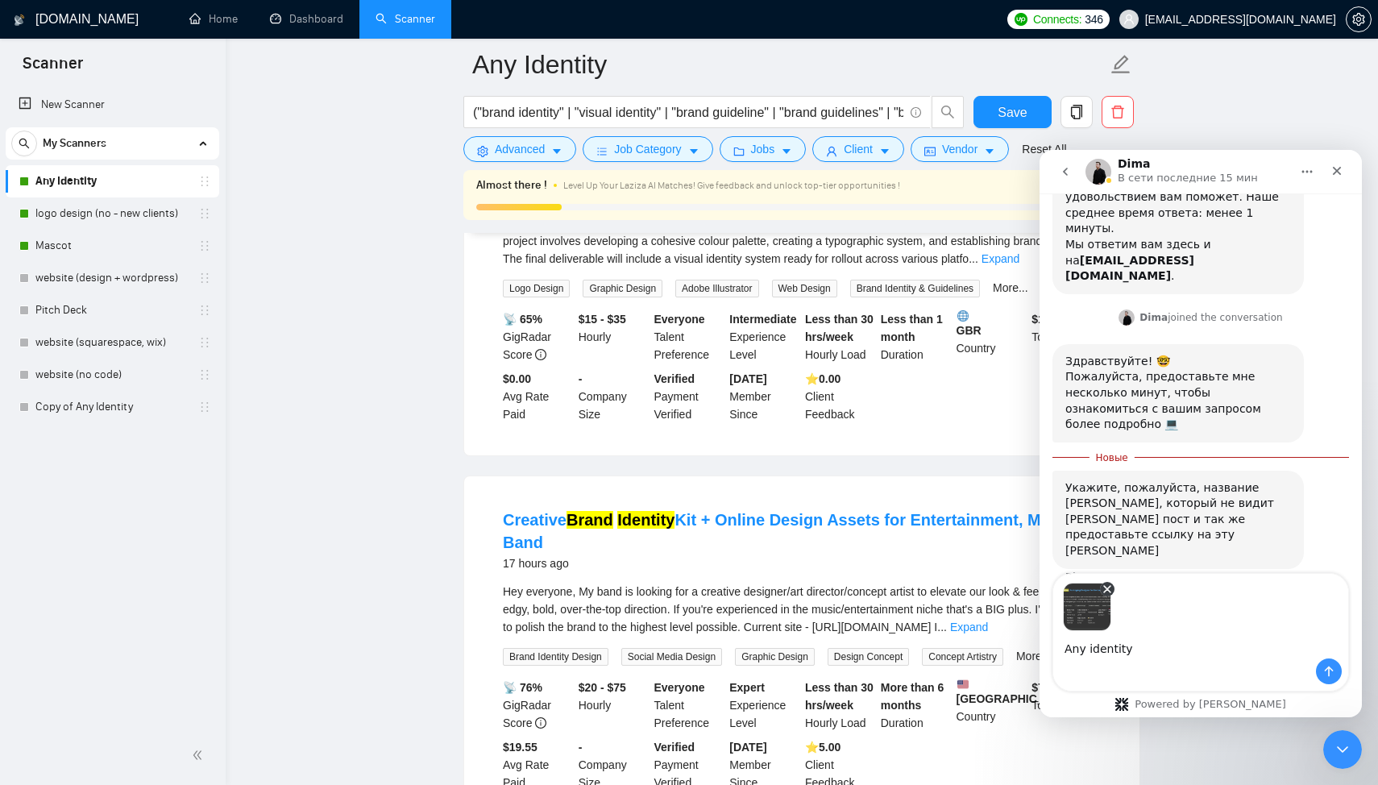
scroll to position [148, 0]
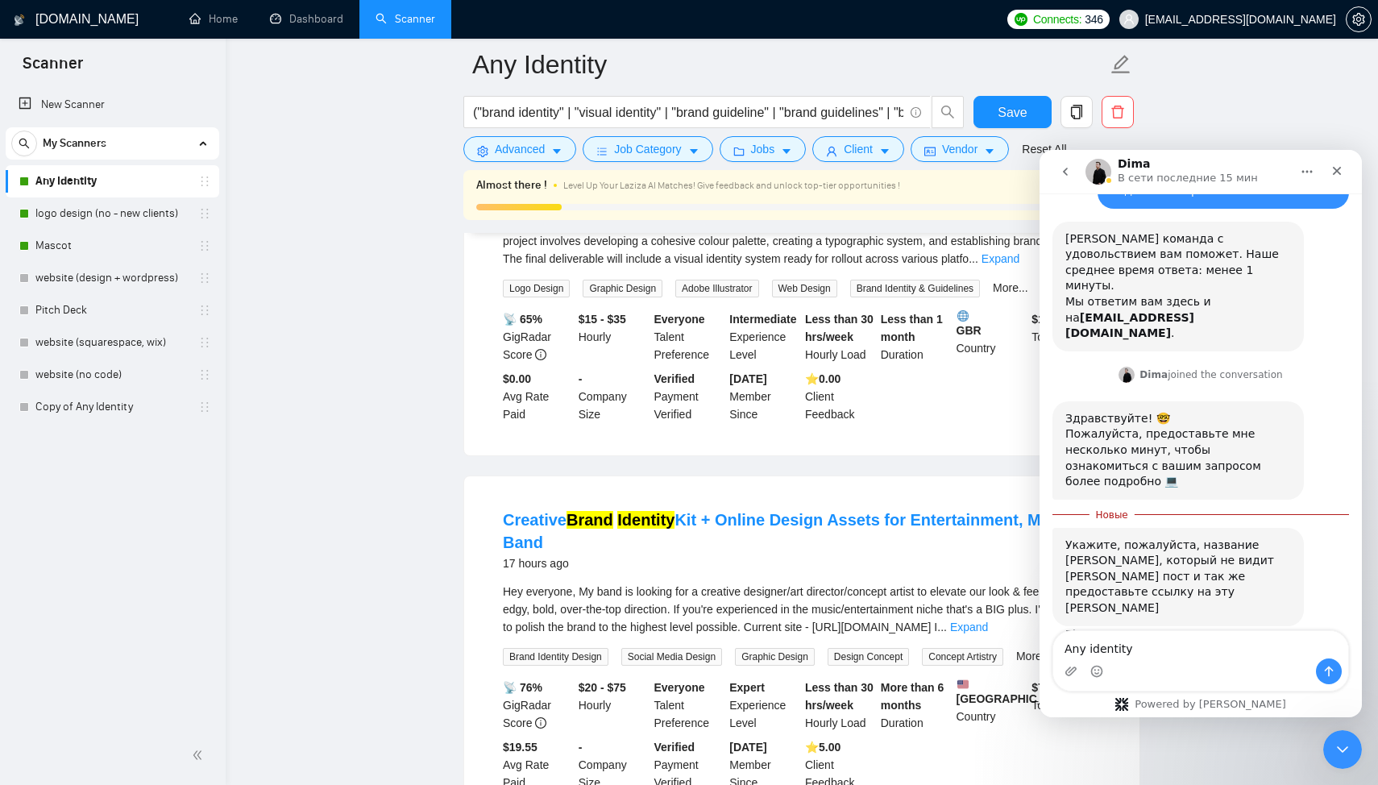
click at [1136, 655] on textarea "Any identity" at bounding box center [1201, 644] width 295 height 27
click at [1328, 669] on icon "Отправить сообщение…" at bounding box center [1329, 671] width 13 height 13
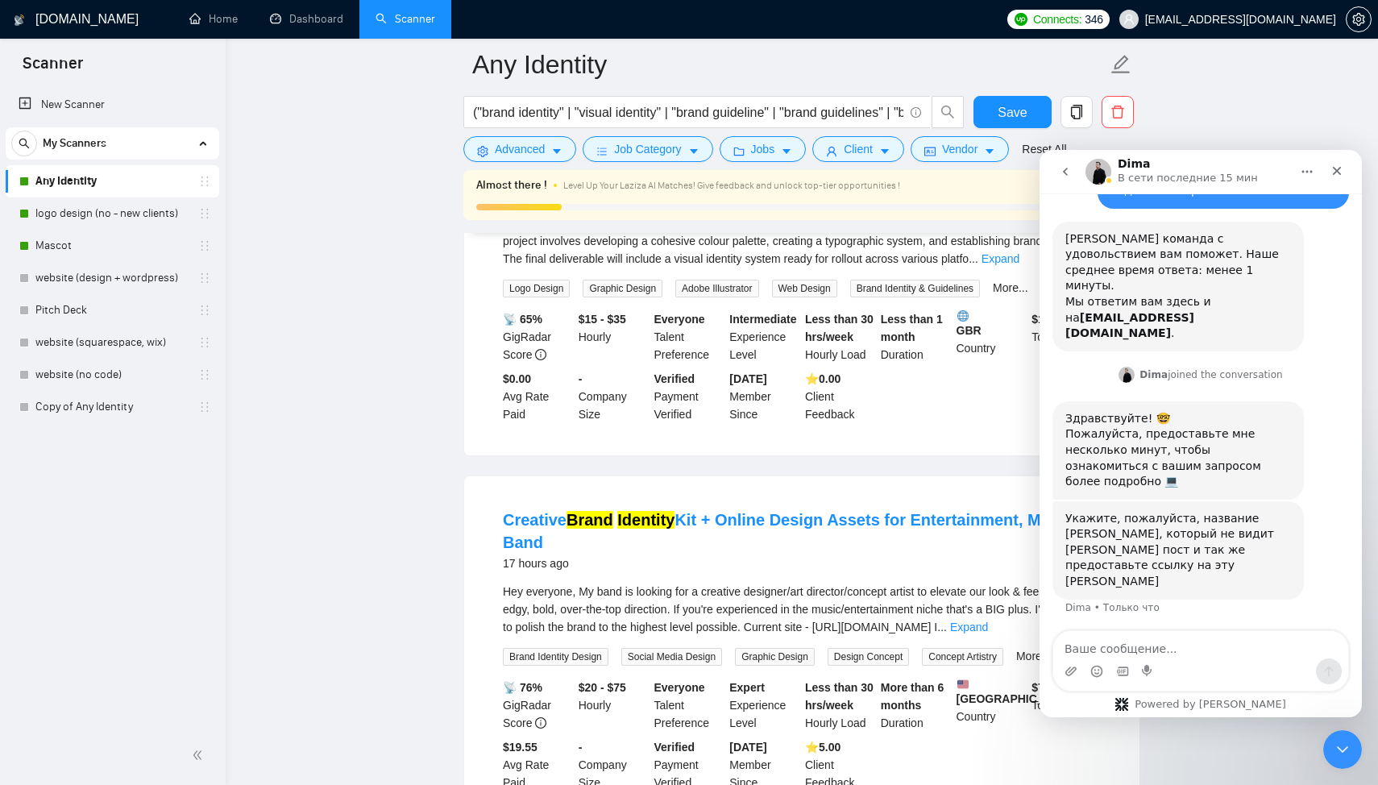
scroll to position [138, 0]
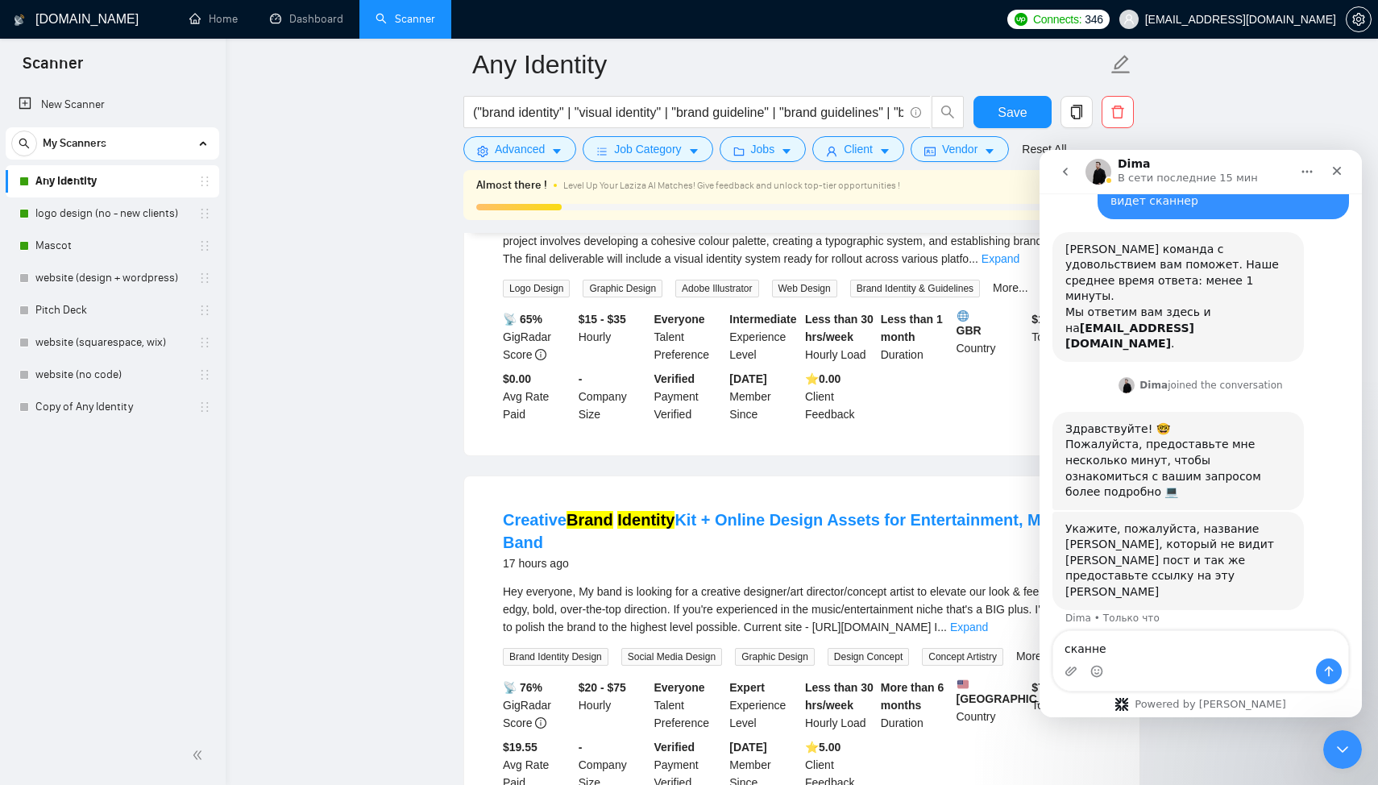
type textarea "сканнер"
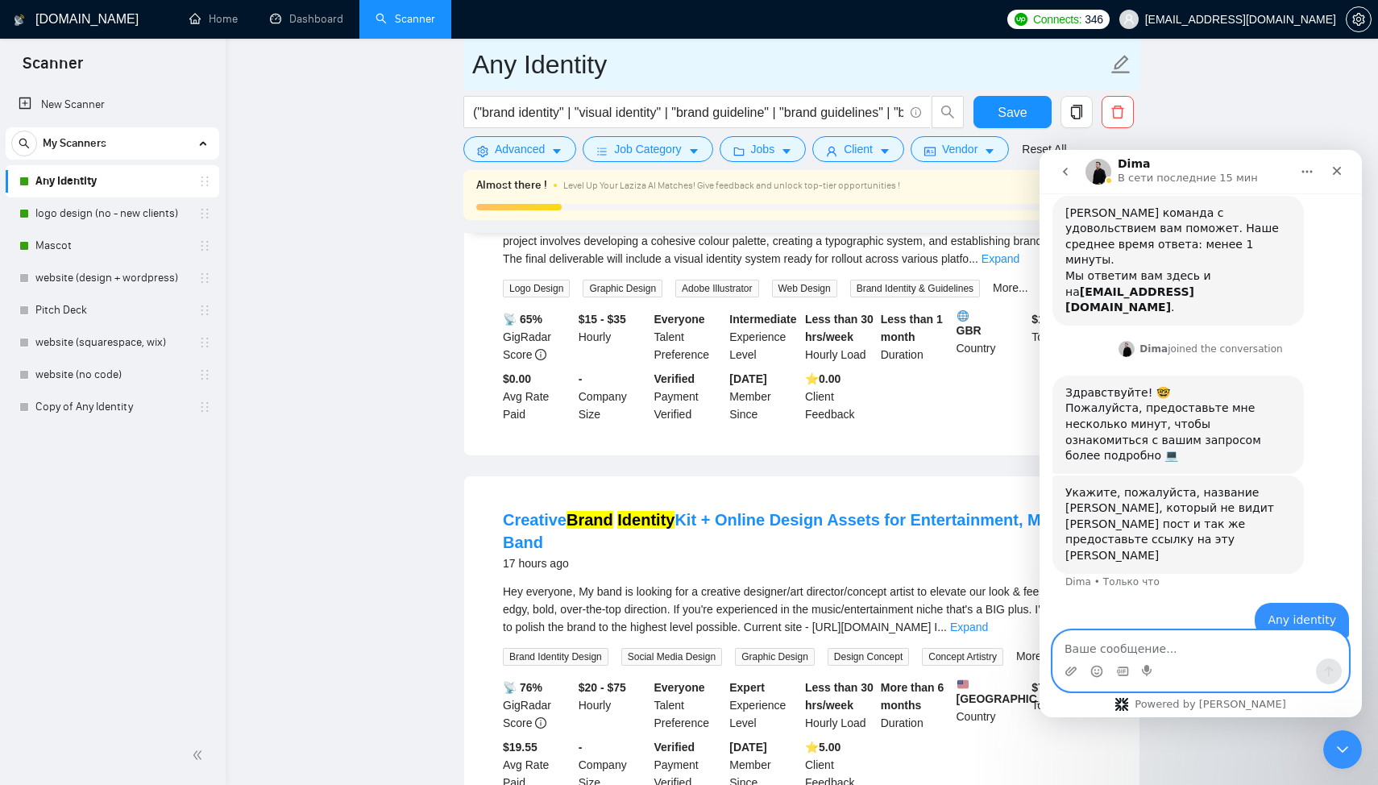
paste textarea "[URL][DOMAIN_NAME]"
type textarea "[URL][DOMAIN_NAME]"
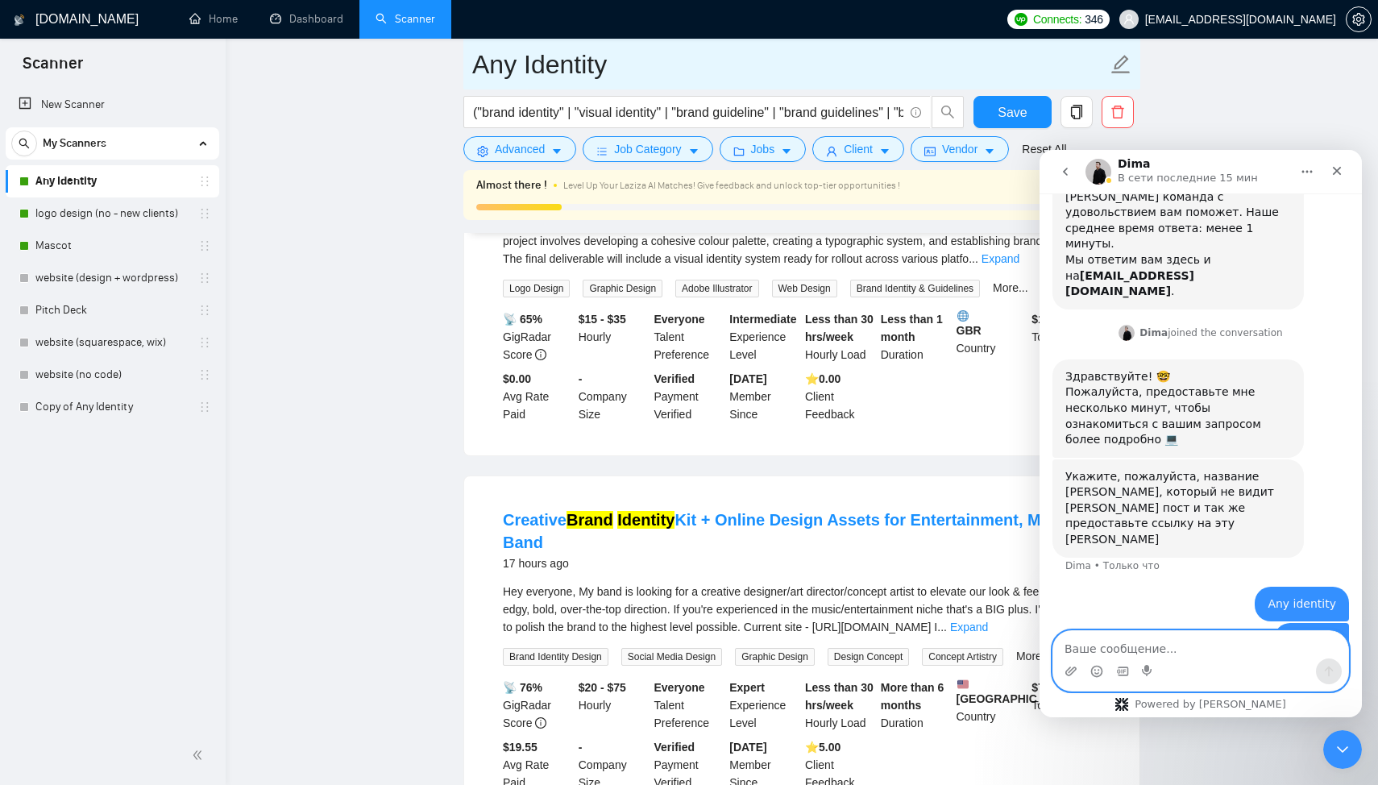
scroll to position [227, 0]
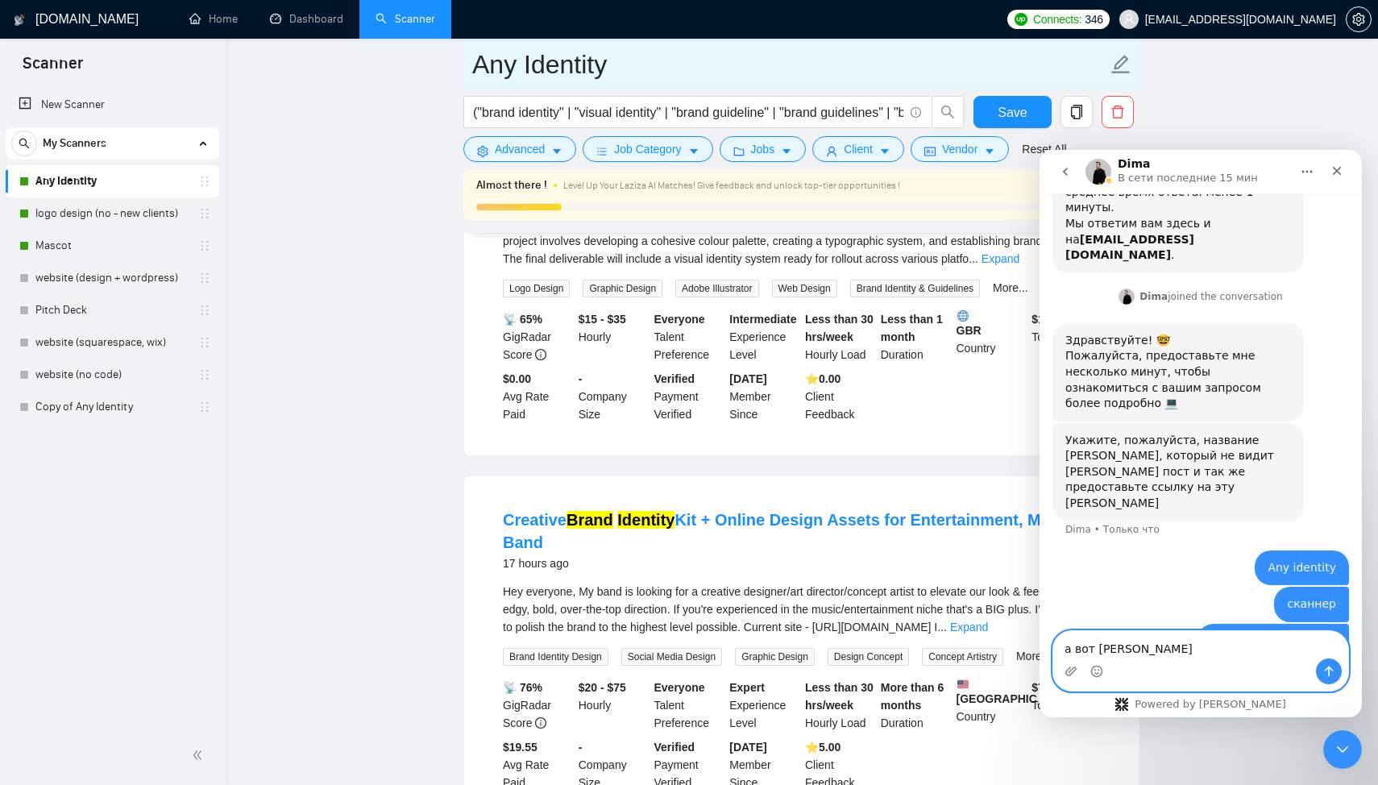
type textarea "а вот [PERSON_NAME]"
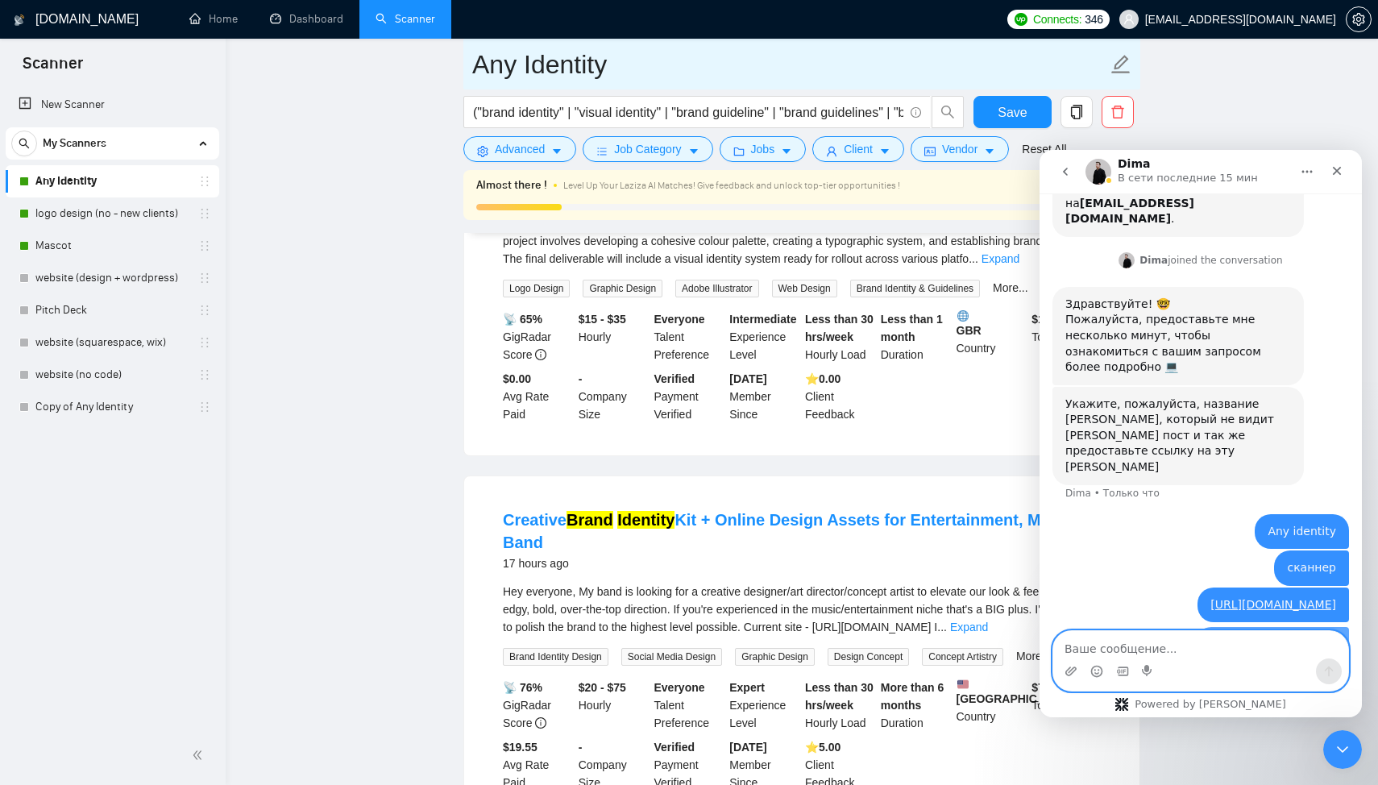
scroll to position [264, 0]
type textarea "[PERSON_NAME]"
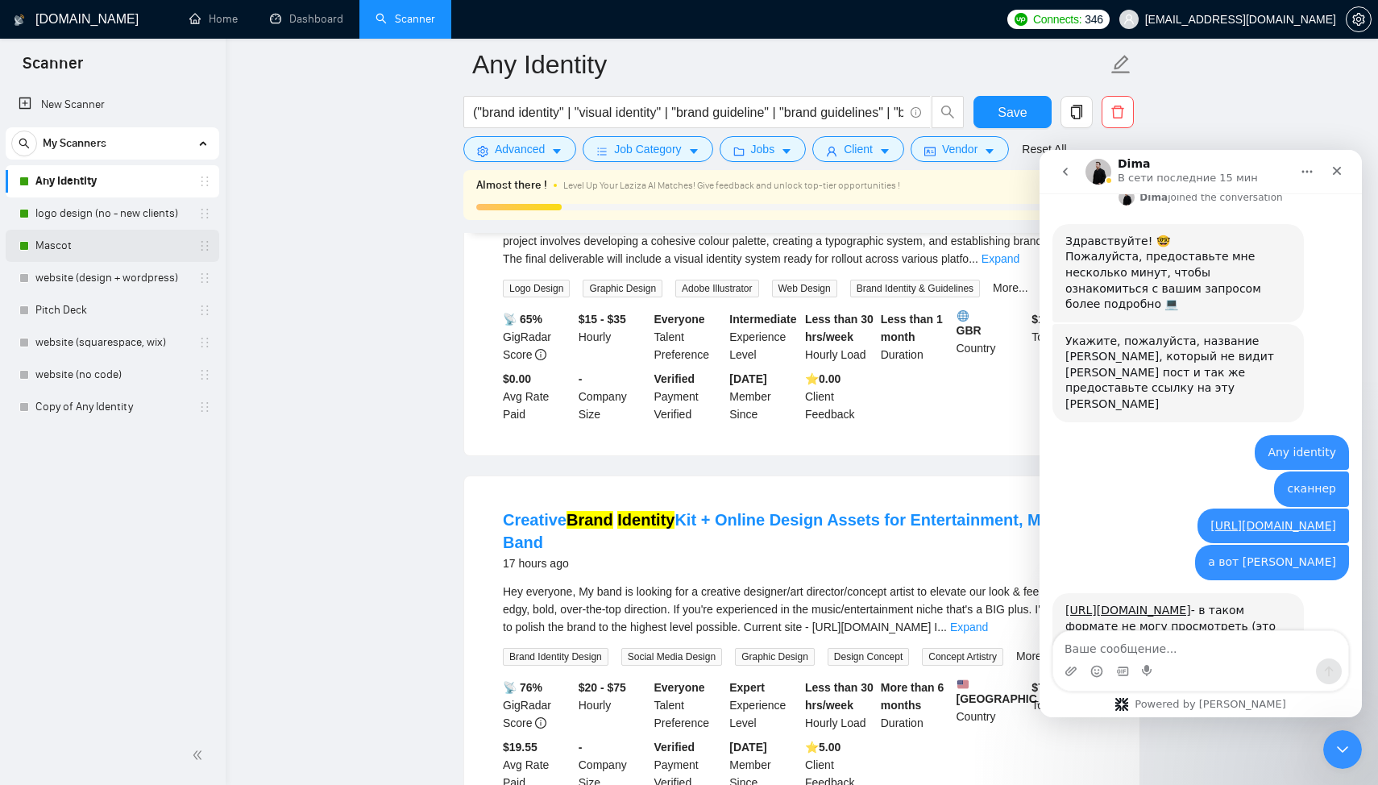
scroll to position [406, 0]
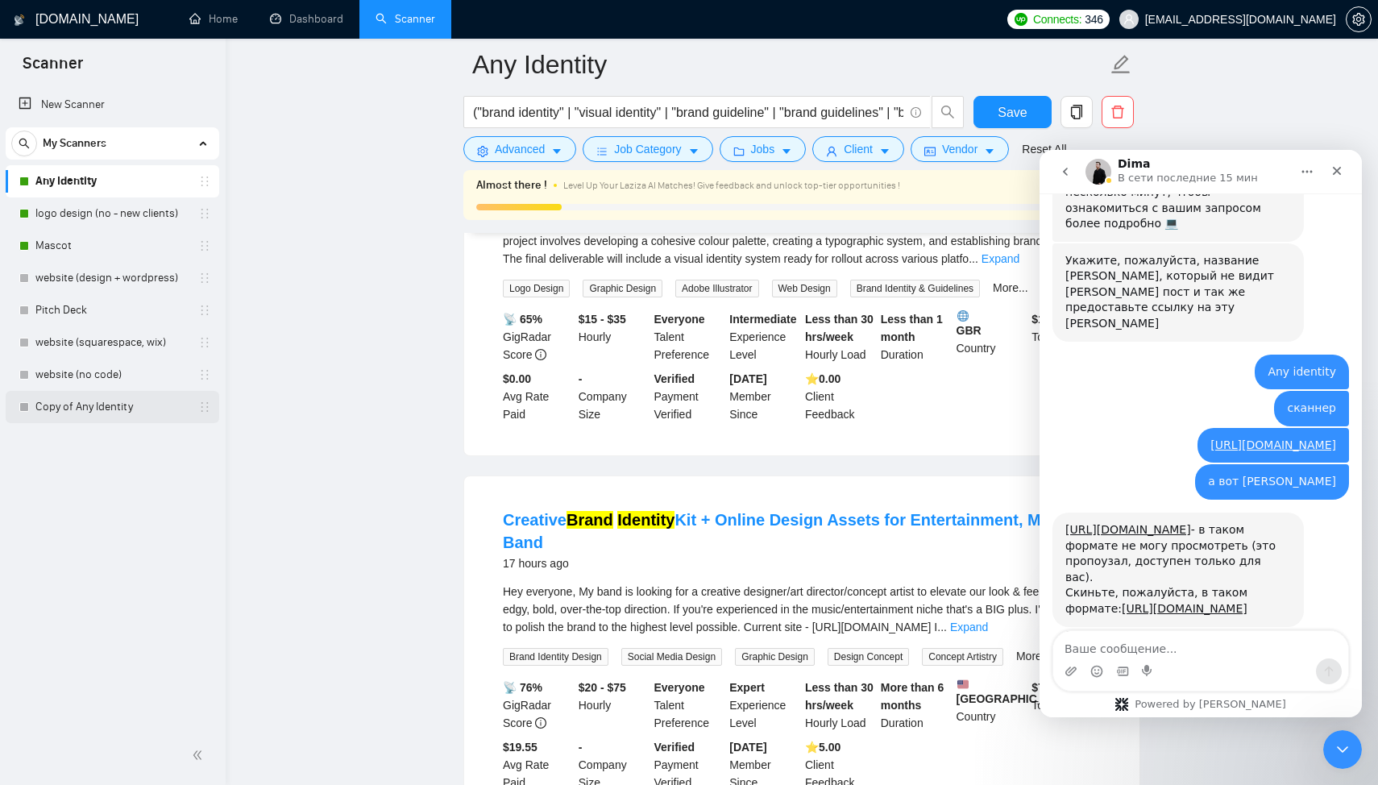
click at [90, 409] on link "Copy of Any Identity" at bounding box center [111, 407] width 153 height 32
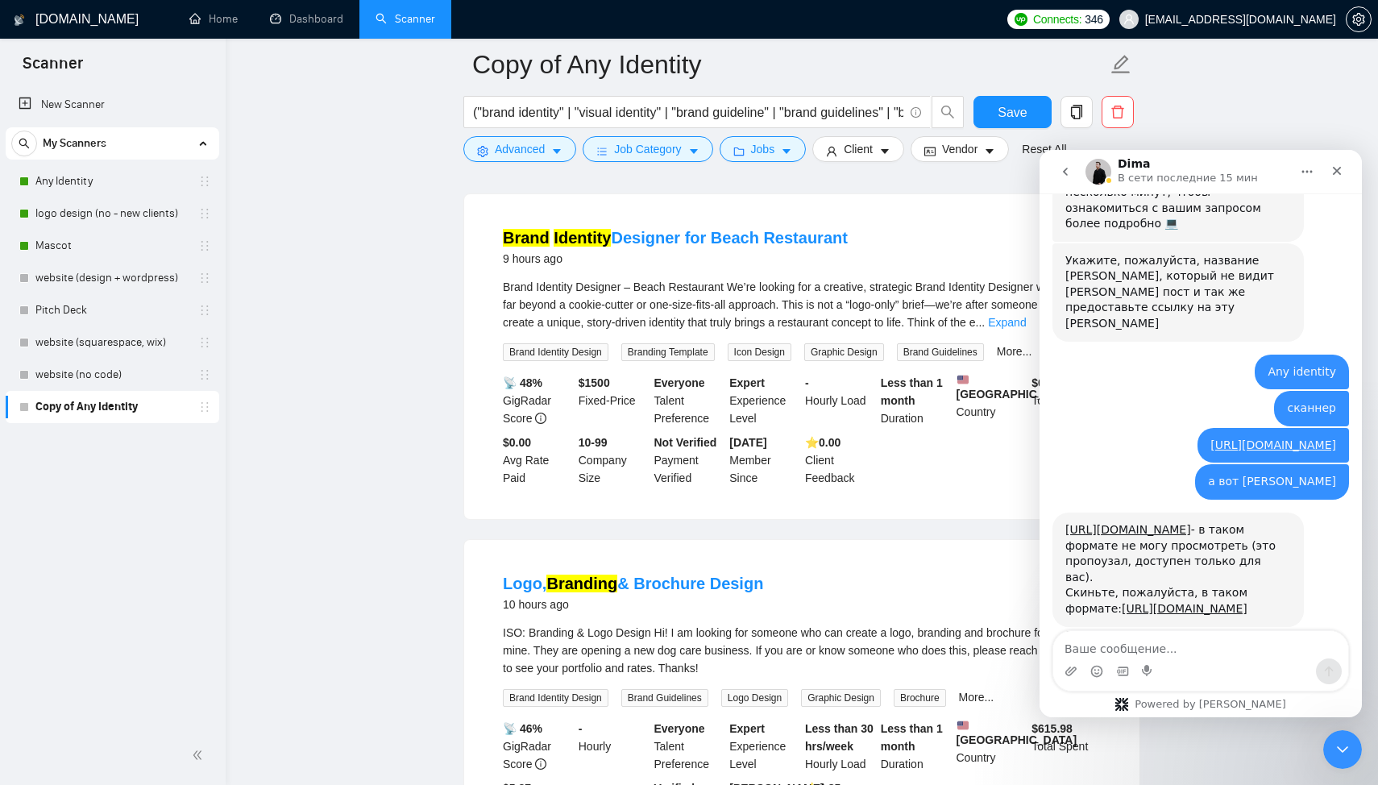
scroll to position [3228, 0]
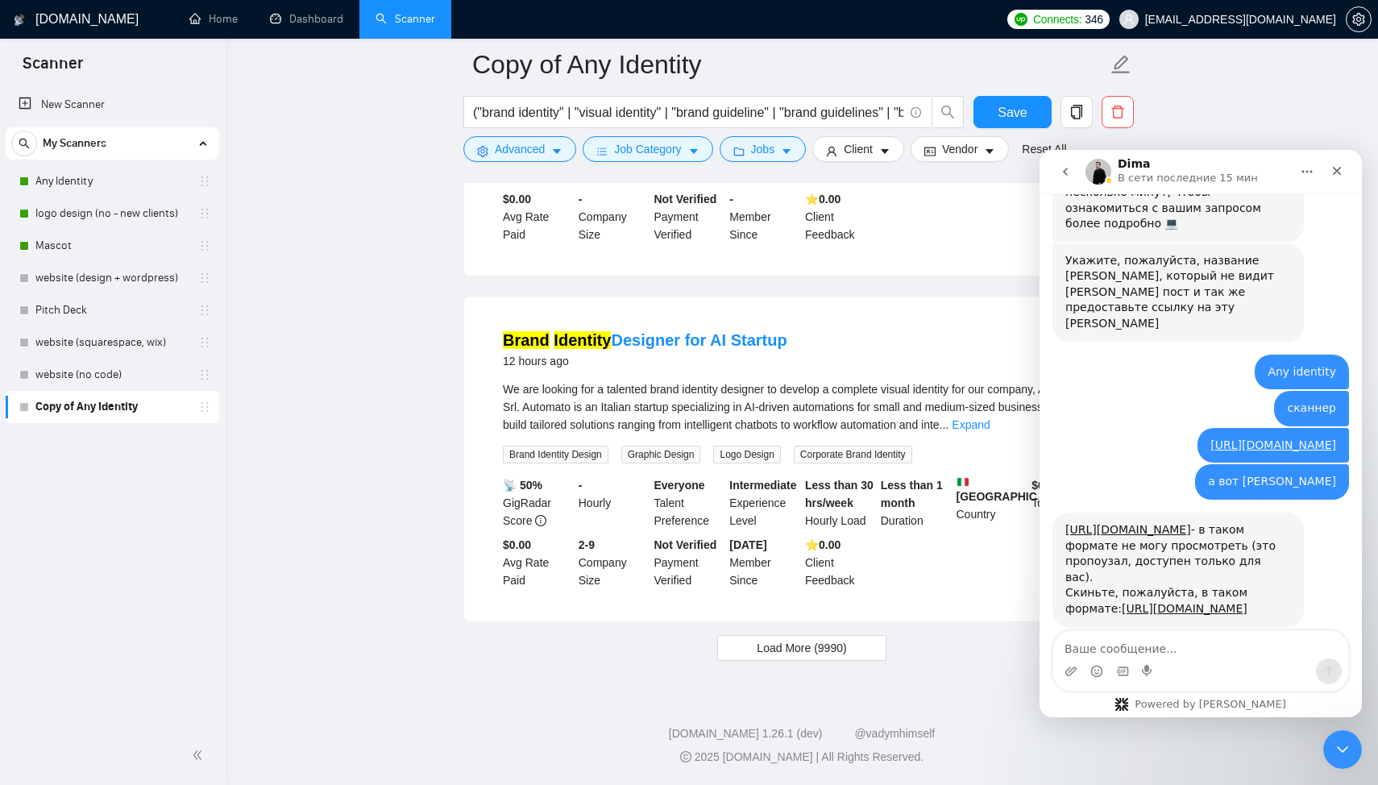
click at [769, 647] on span "Load More (9990)" at bounding box center [801, 648] width 89 height 18
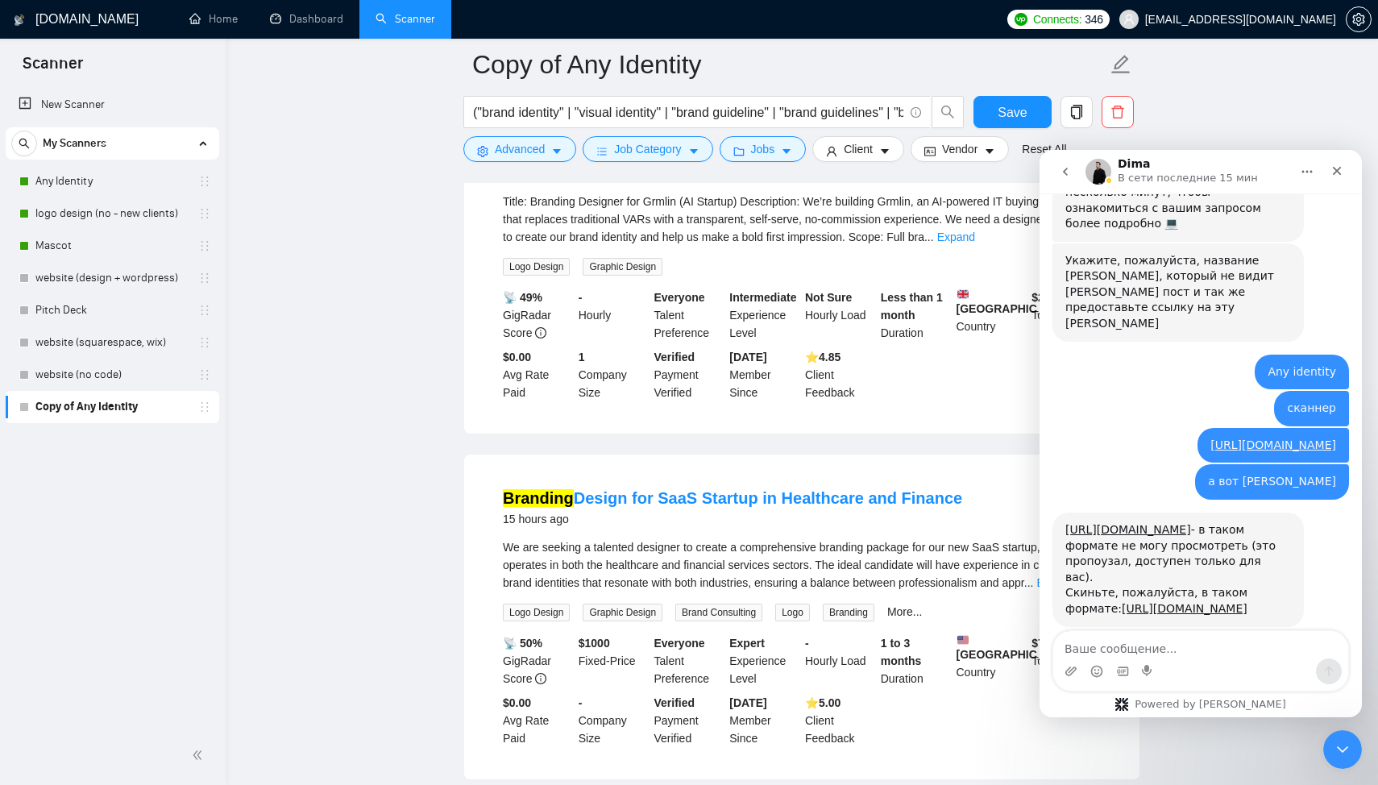
scroll to position [6819, 0]
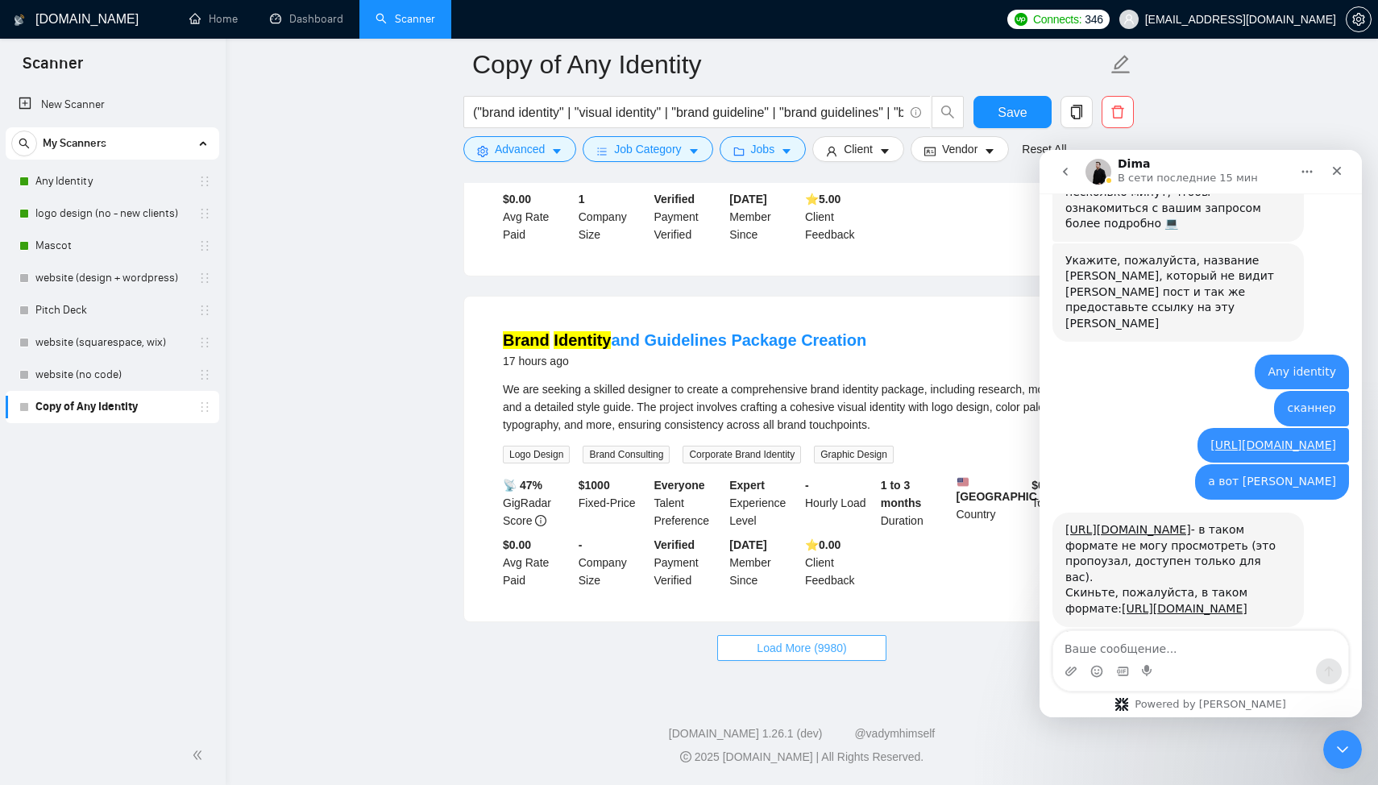
click at [769, 647] on span "Load More (9980)" at bounding box center [801, 648] width 89 height 18
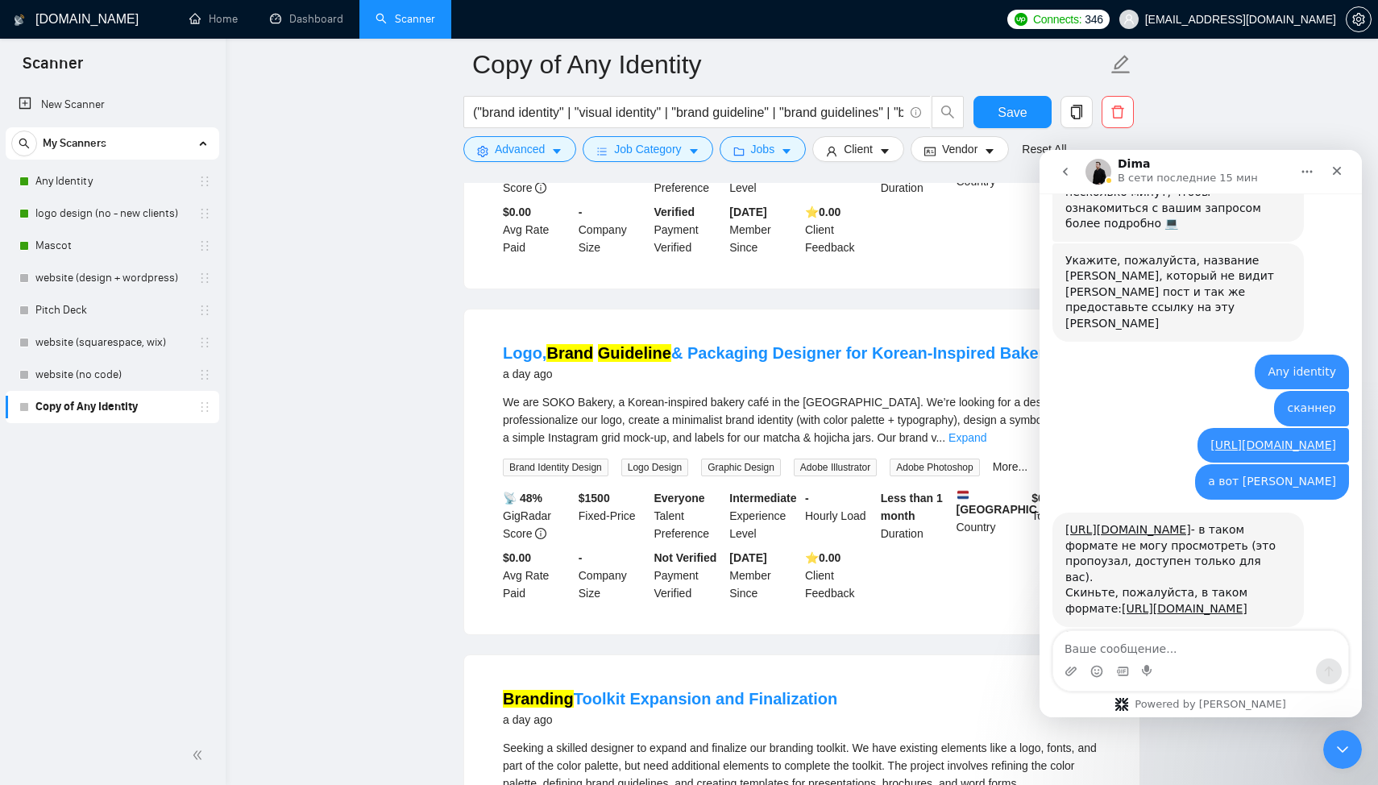
scroll to position [8836, 0]
click at [753, 363] on link "Logo, Brand Guideline & Packaging Designer for Korean-Inspired Bakery Café*" at bounding box center [801, 354] width 597 height 18
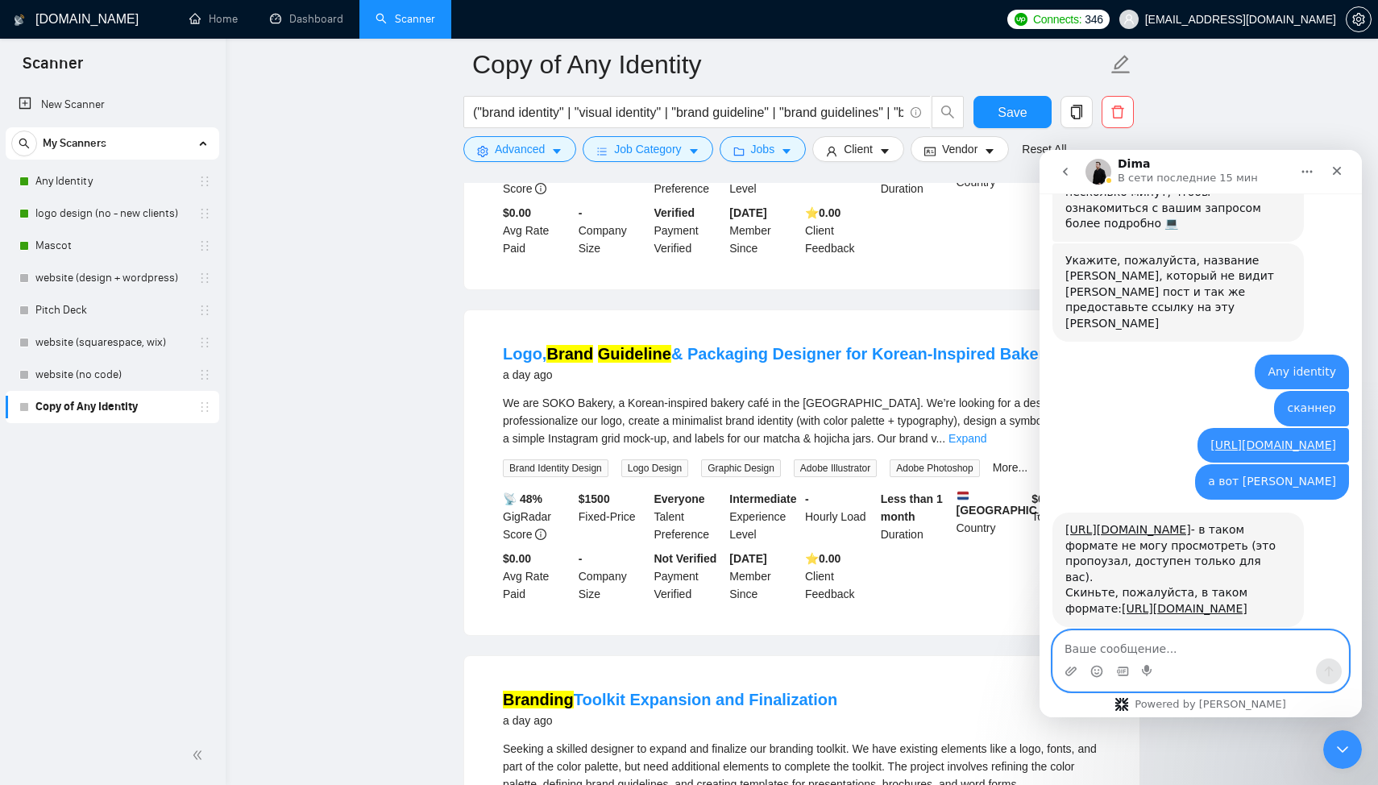
click at [1191, 652] on textarea "Ваше сообщение..." at bounding box center [1201, 644] width 295 height 27
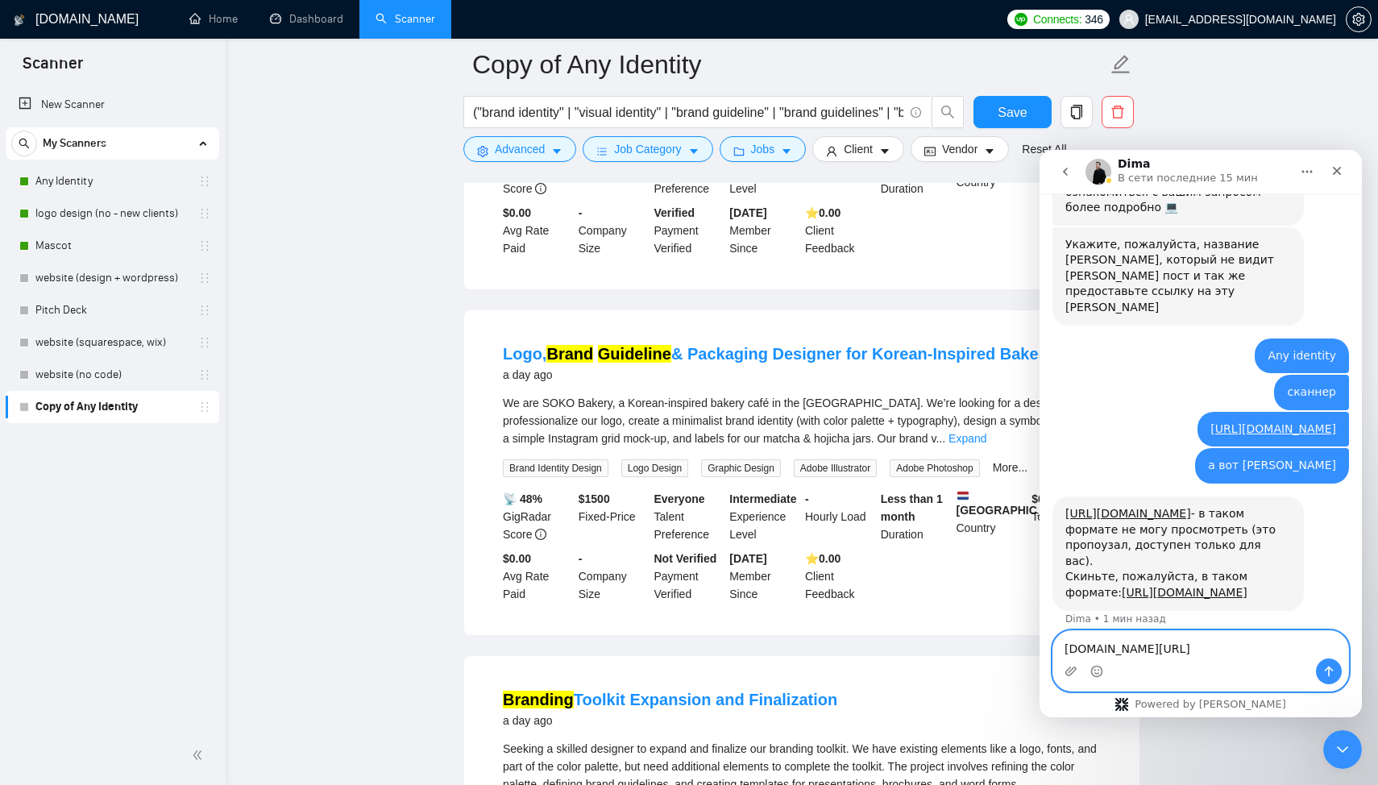
click at [1121, 651] on textarea "[DOMAIN_NAME][URL]" at bounding box center [1201, 644] width 295 height 27
drag, startPoint x: 1117, startPoint y: 648, endPoint x: 1088, endPoint y: 649, distance: 29.0
click at [1088, 649] on textarea "[DOMAIN_NAME][URL]" at bounding box center [1201, 644] width 295 height 27
type textarea "[DOMAIN_NAME][URL]"
click at [1328, 674] on icon "Отправить сообщение…" at bounding box center [1329, 671] width 13 height 13
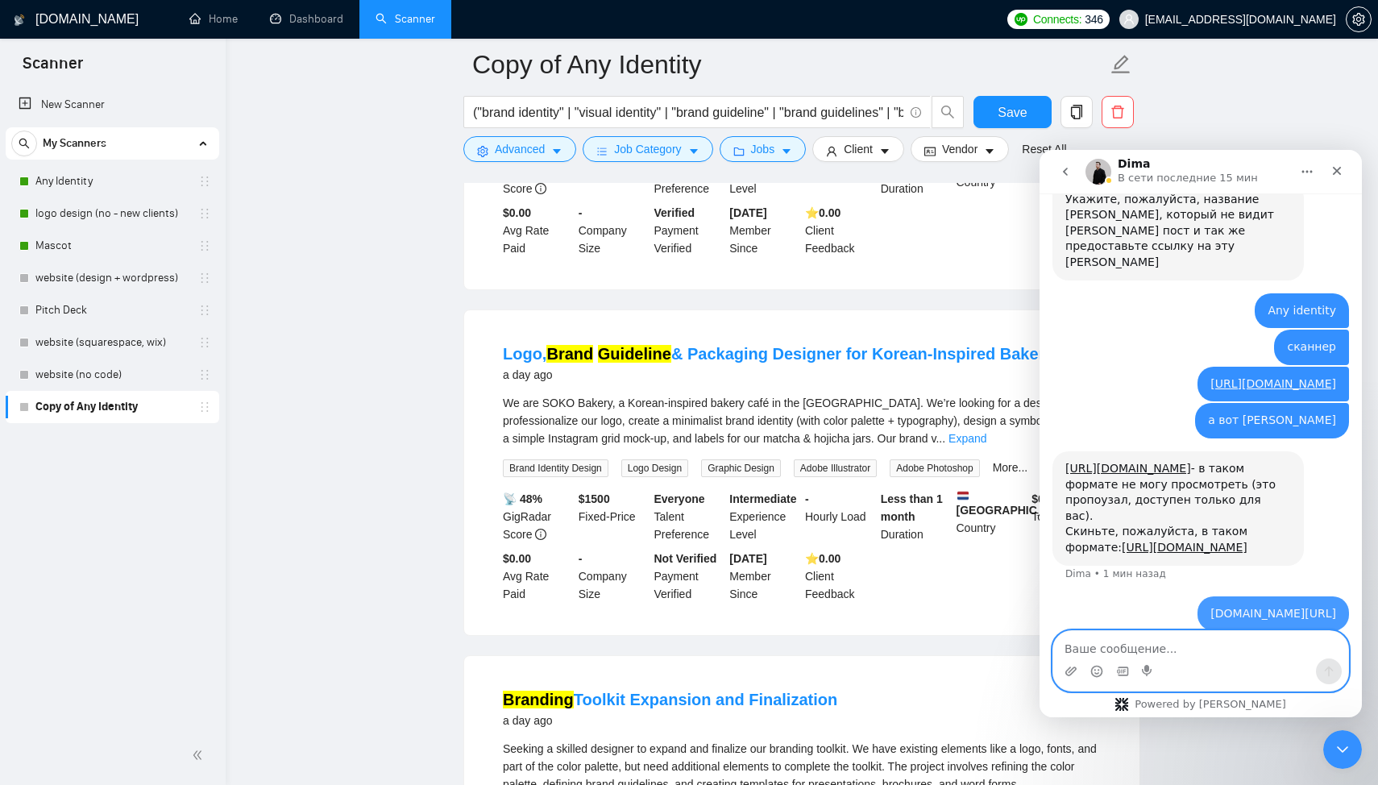
scroll to position [470, 0]
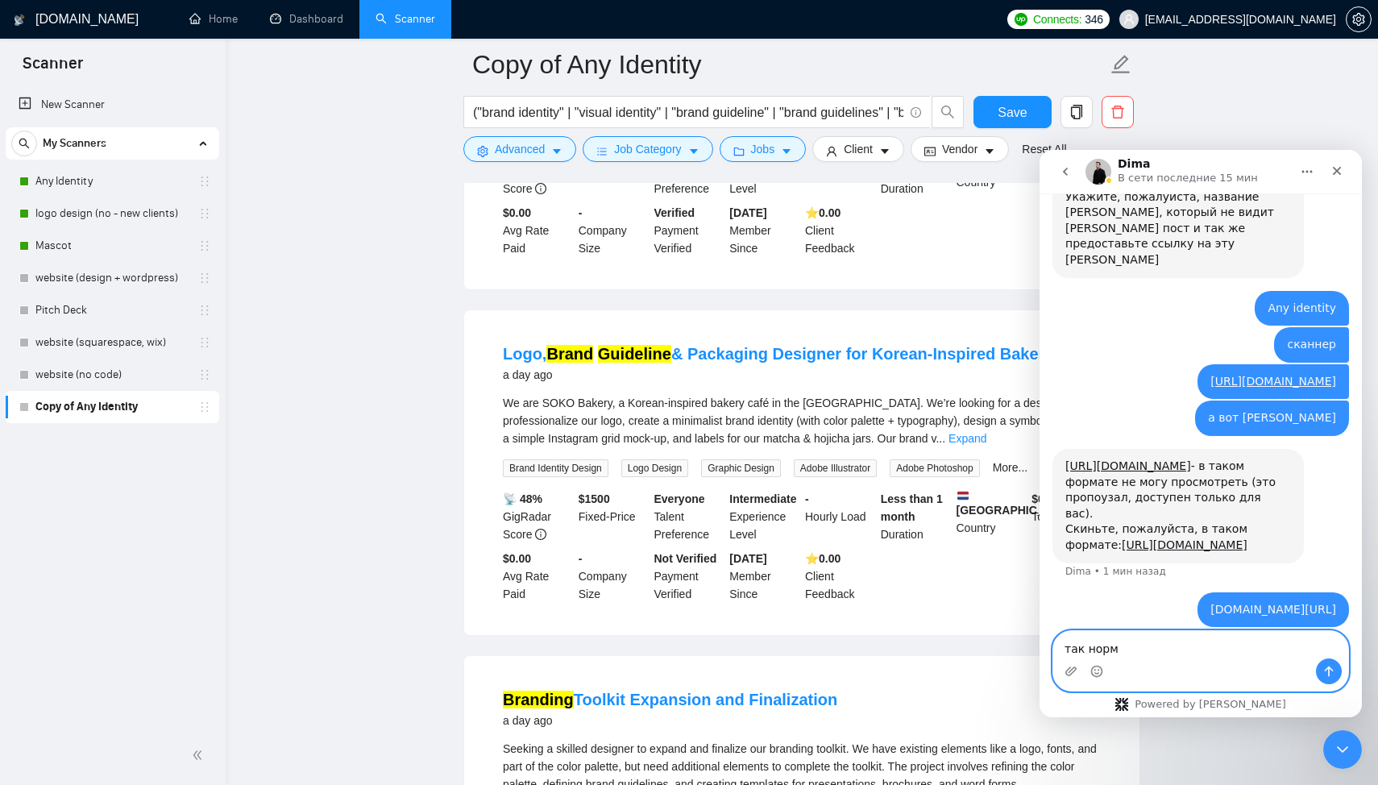
type textarea "так норм ?"
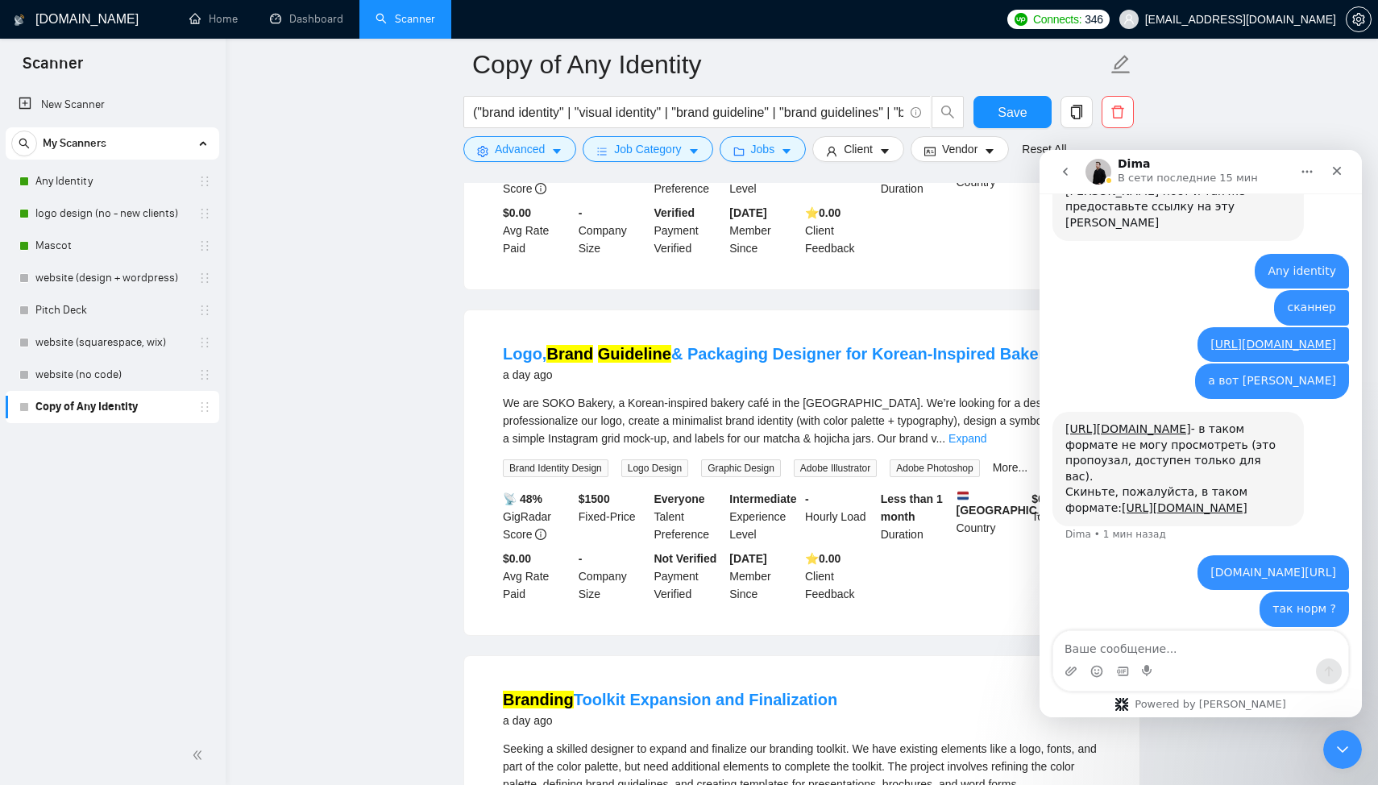
click at [1278, 613] on div "так норм ? [EMAIL_ADDRESS][DOMAIN_NAME] • Только что" at bounding box center [1201, 619] width 297 height 55
drag, startPoint x: 1111, startPoint y: 540, endPoint x: 1297, endPoint y: 566, distance: 188.0
click at [1297, 566] on div "[DOMAIN_NAME][URL] [EMAIL_ADDRESS][DOMAIN_NAME] • 1 мин назад" at bounding box center [1274, 572] width 152 height 35
copy div "[DOMAIN_NAME][URL]"
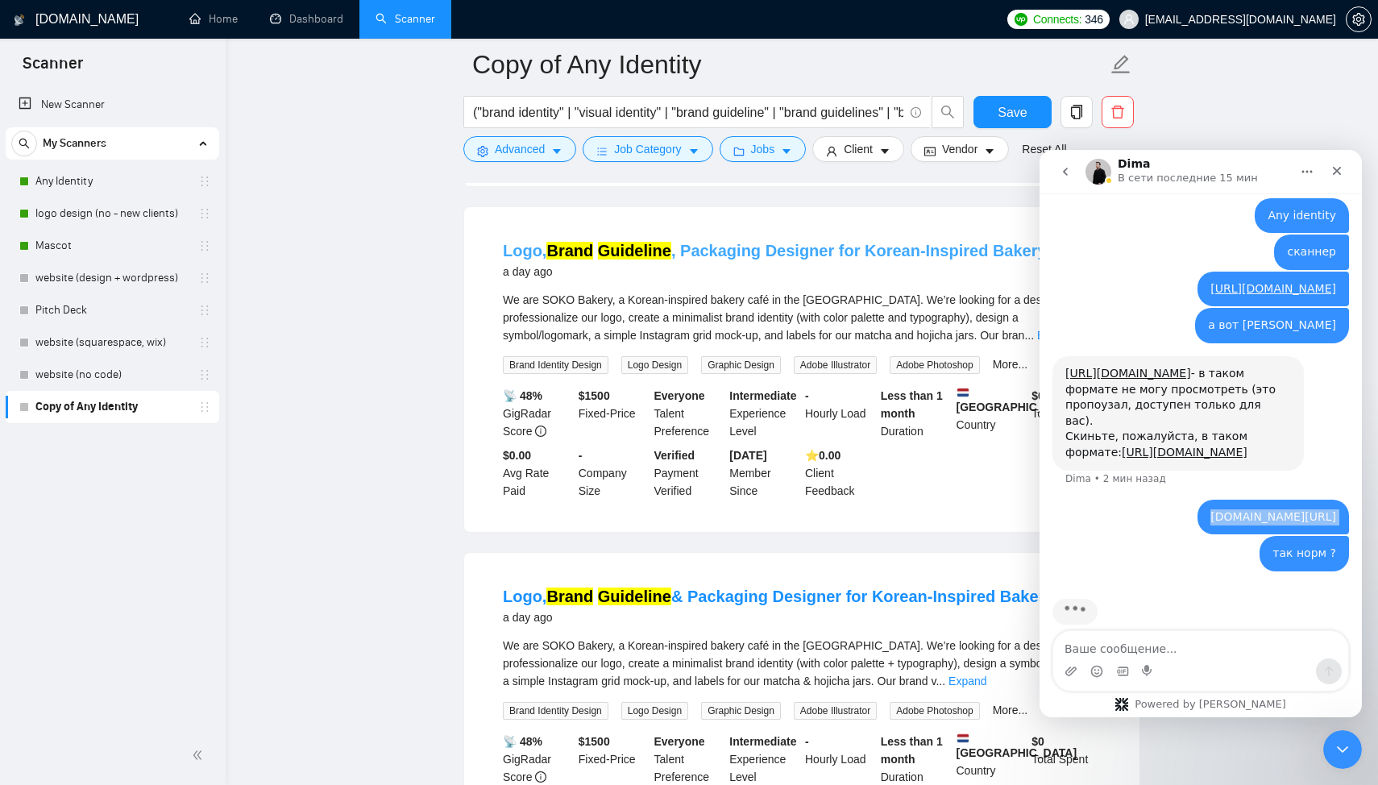
scroll to position [569, 0]
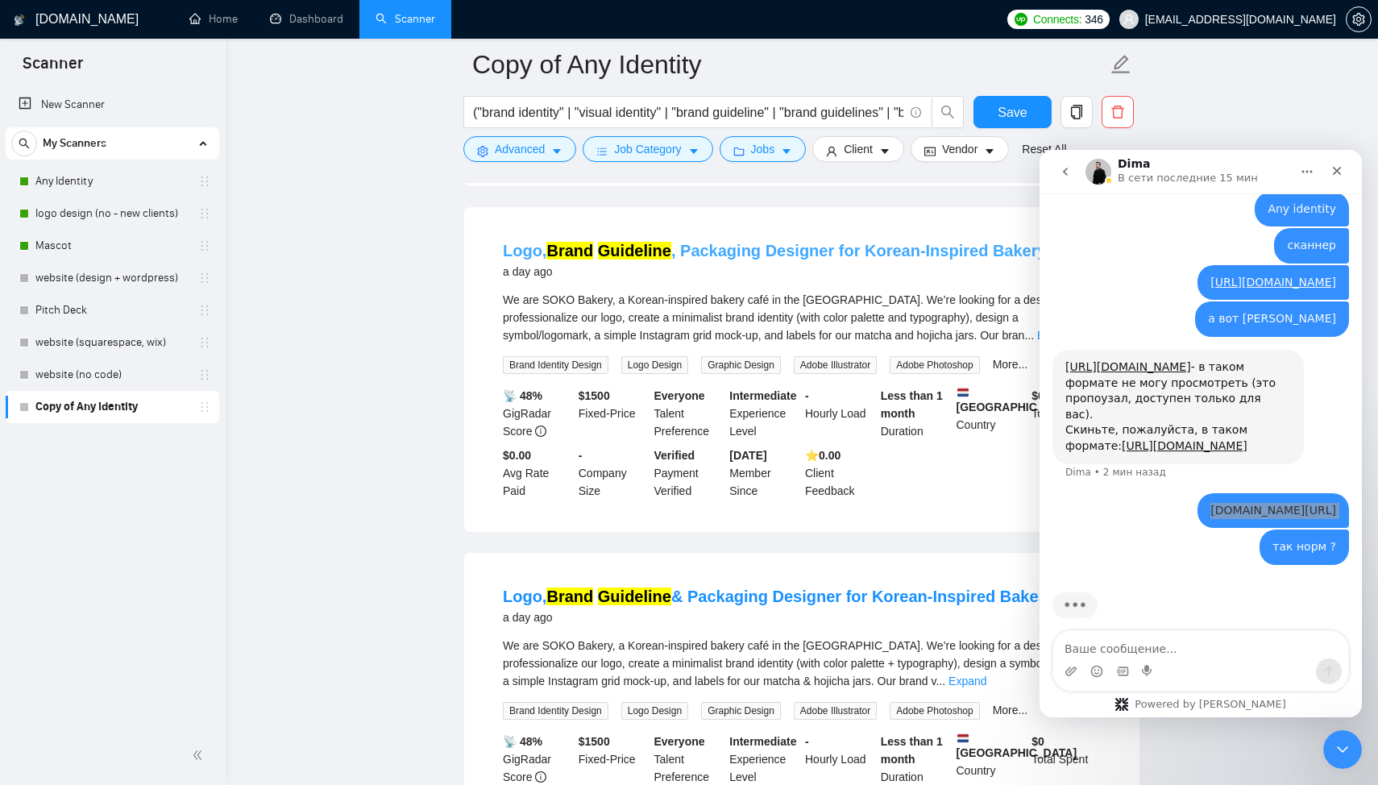
click at [740, 260] on link "Logo, Brand Guideline , Packaging Designer for Korean-Inspired Bakery Café" at bounding box center [795, 251] width 584 height 18
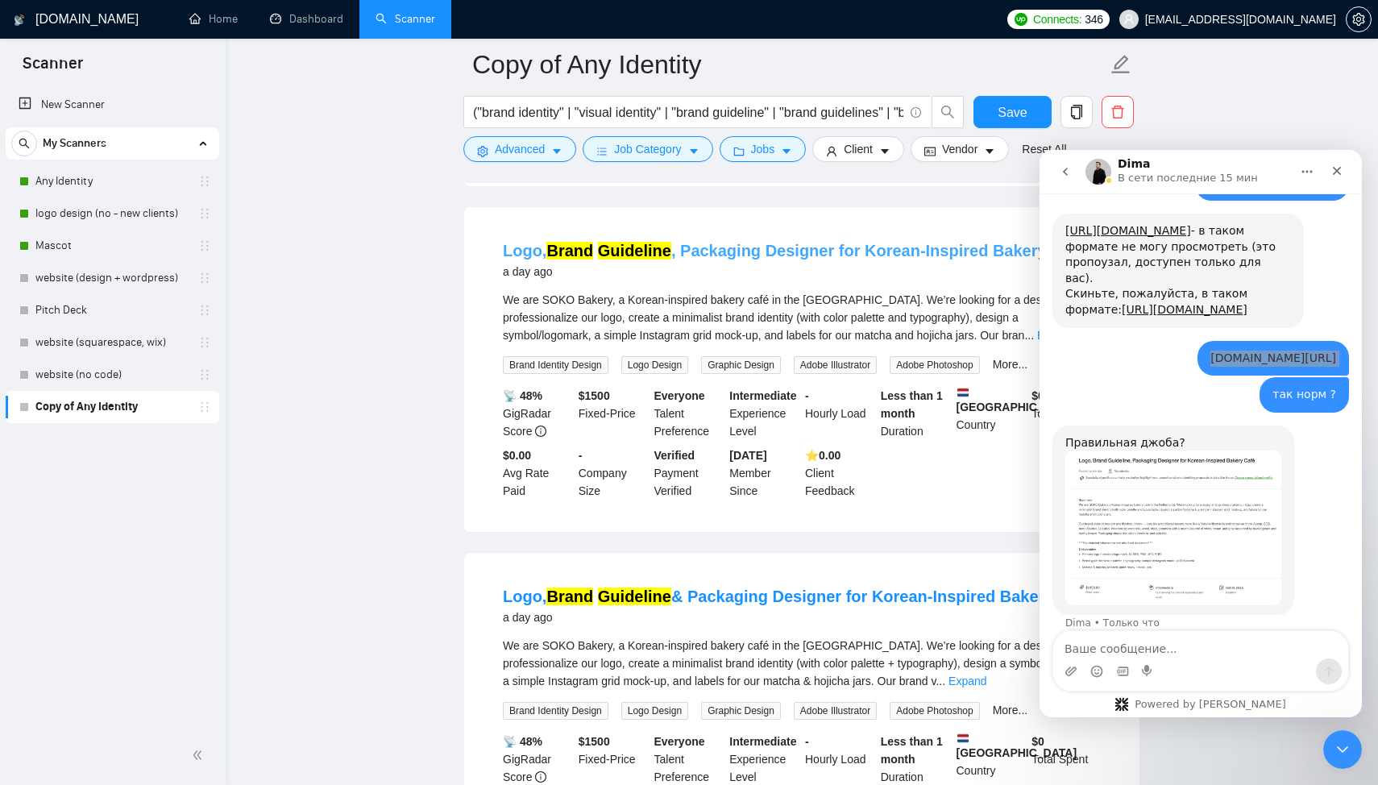
scroll to position [709, 0]
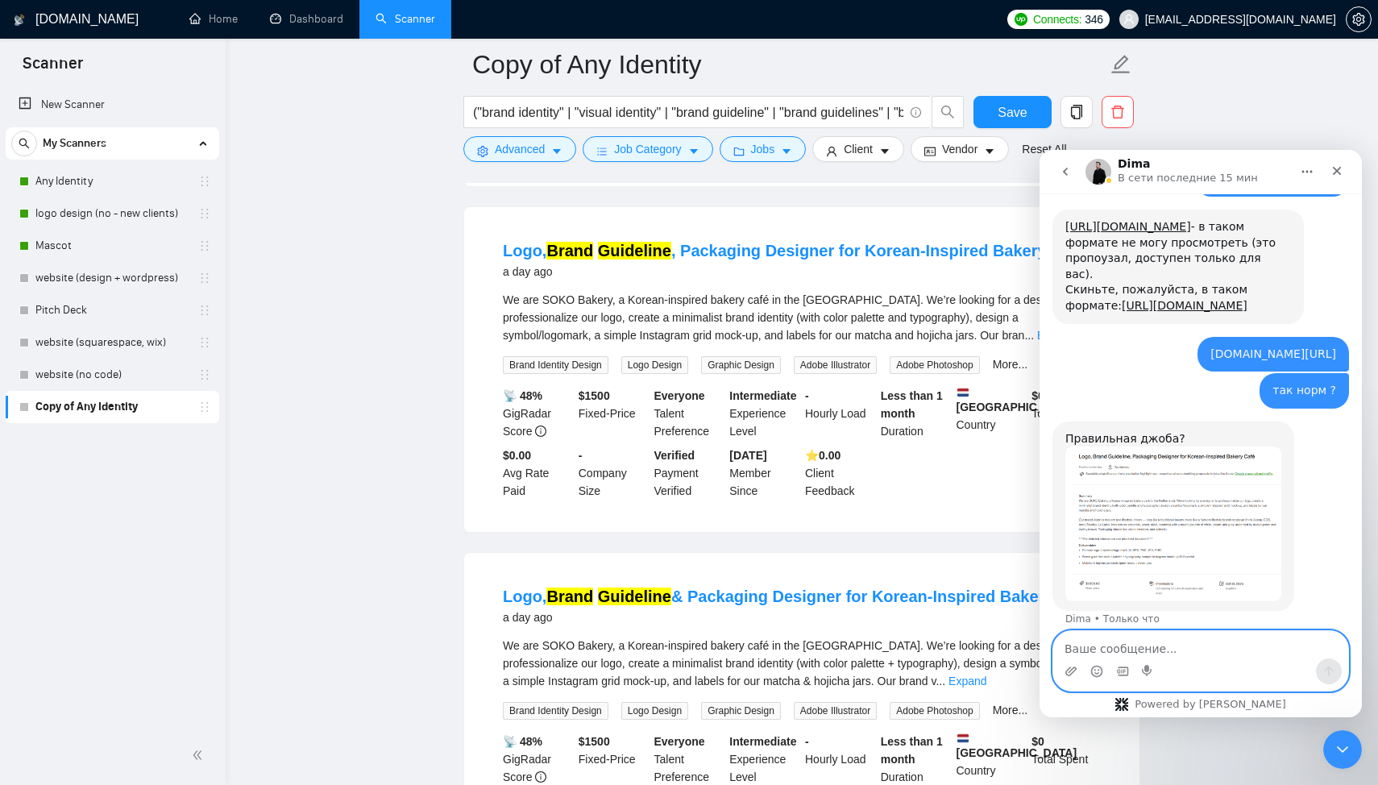
click at [1131, 658] on textarea "Ваше сообщение..." at bounding box center [1201, 644] width 295 height 27
type textarea "да"
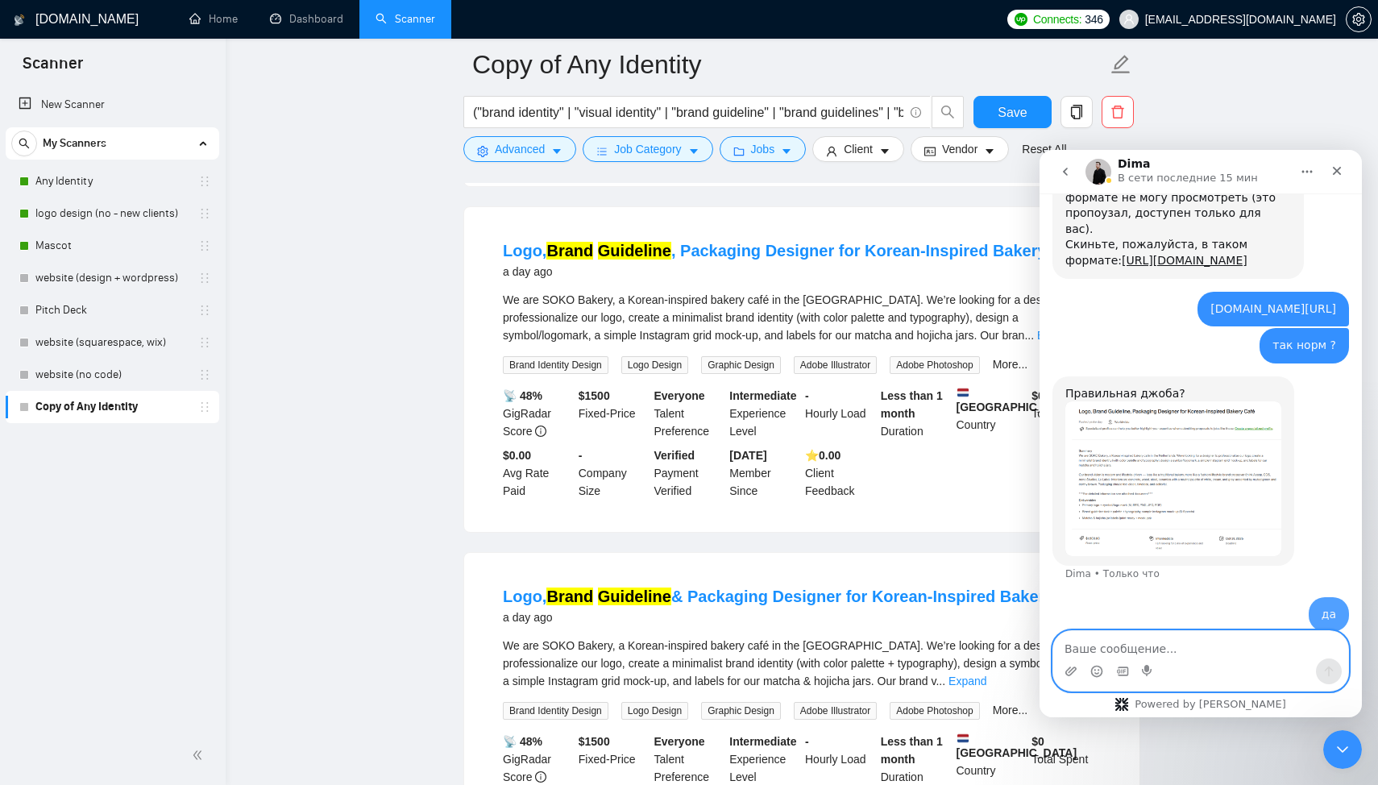
scroll to position [757, 0]
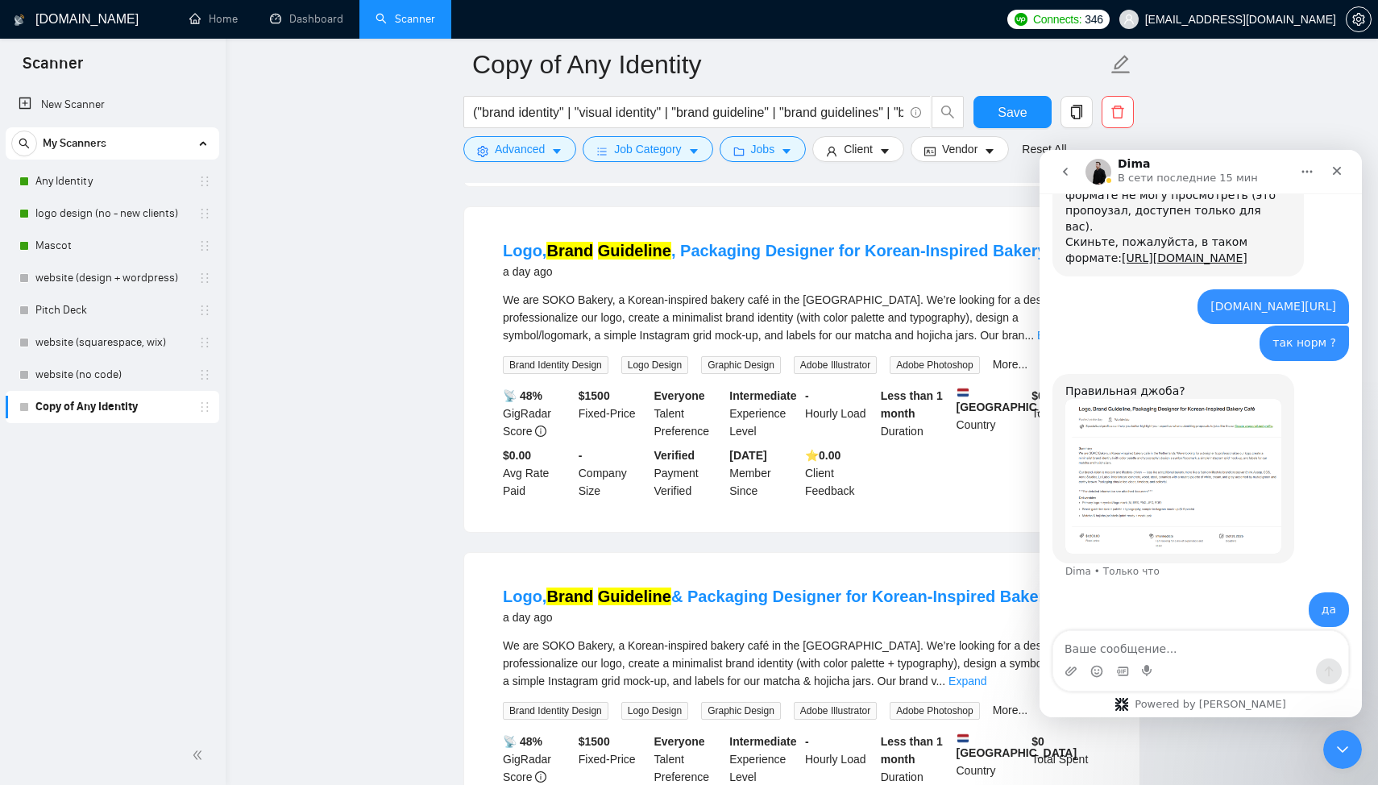
click at [1120, 458] on img "Dima говорит…" at bounding box center [1174, 476] width 216 height 154
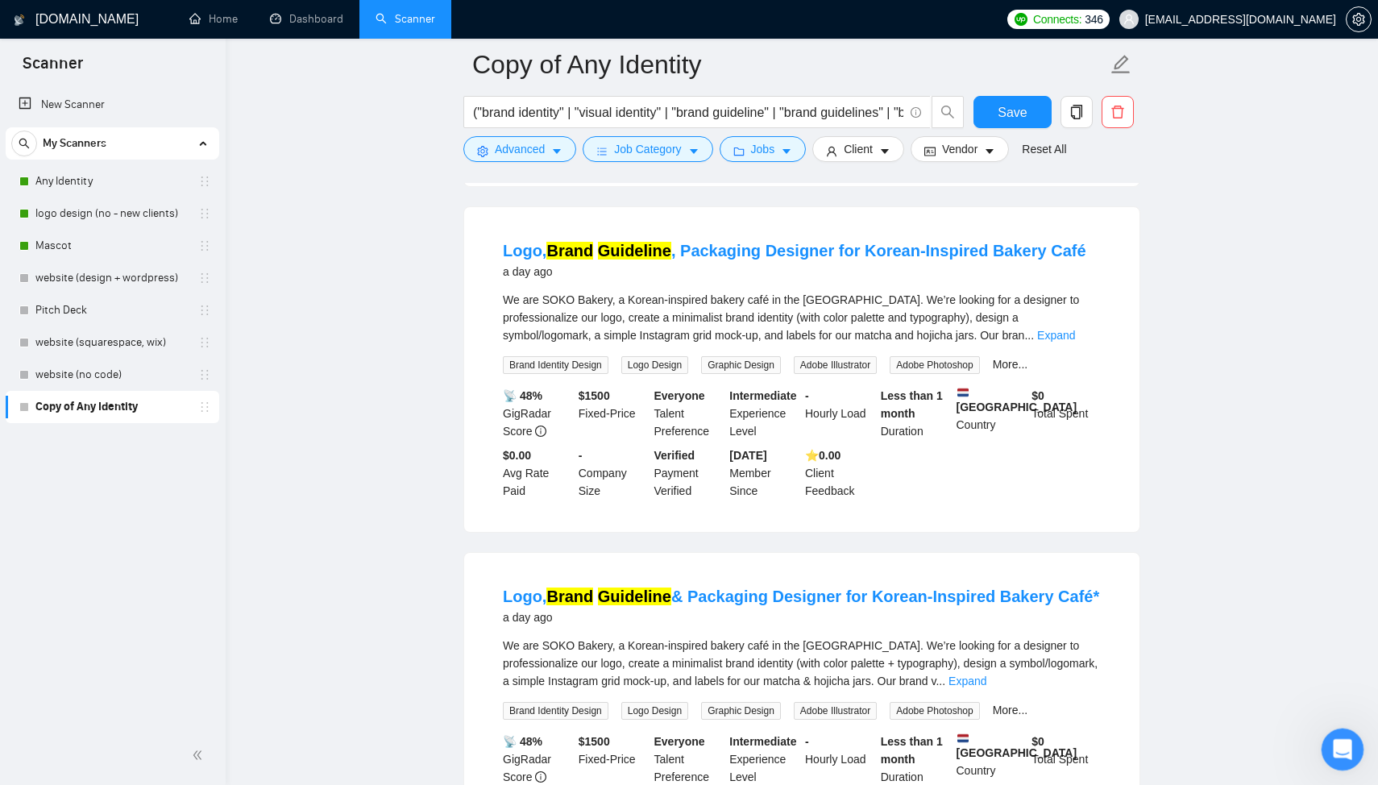
click at [1339, 763] on div "Открыть службу сообщений Intercom" at bounding box center [1340, 747] width 53 height 53
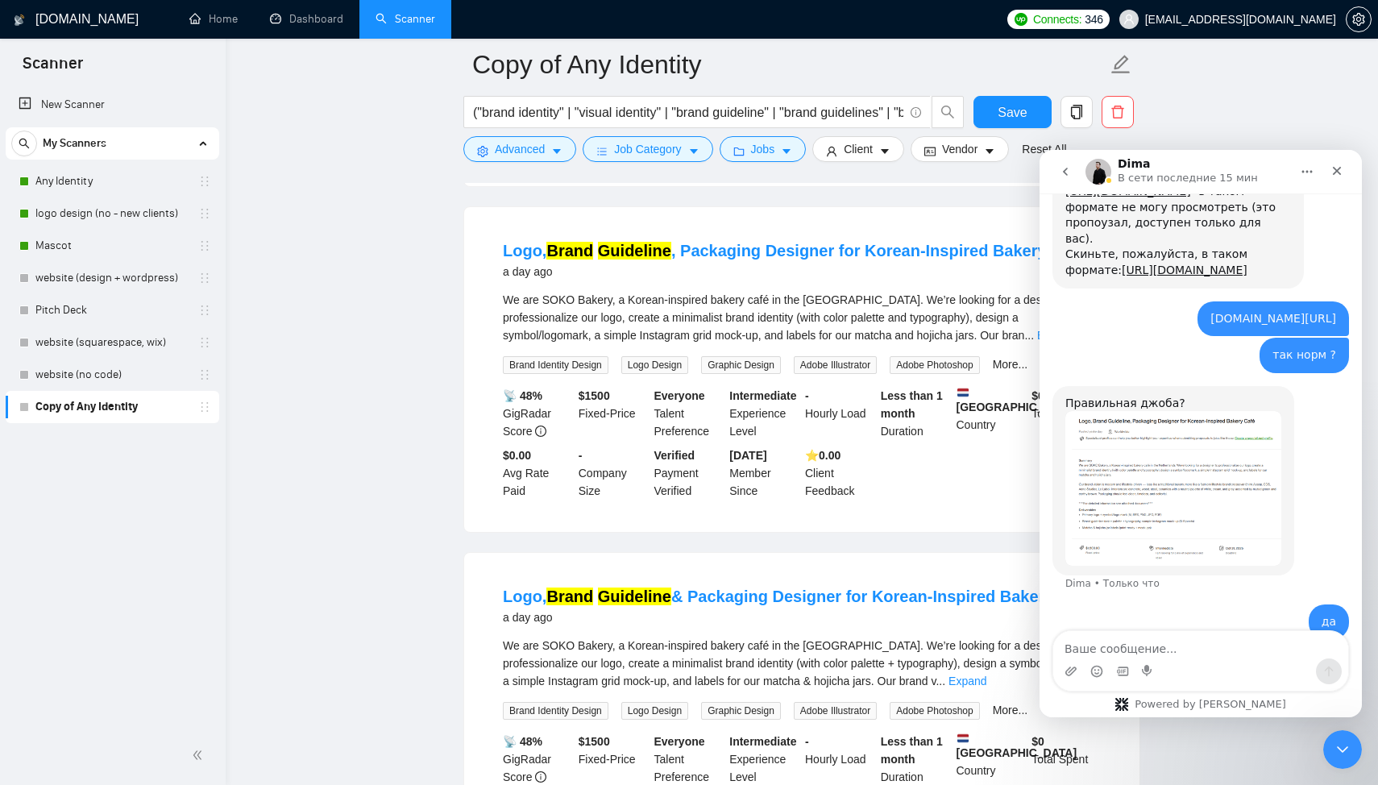
scroll to position [757, 0]
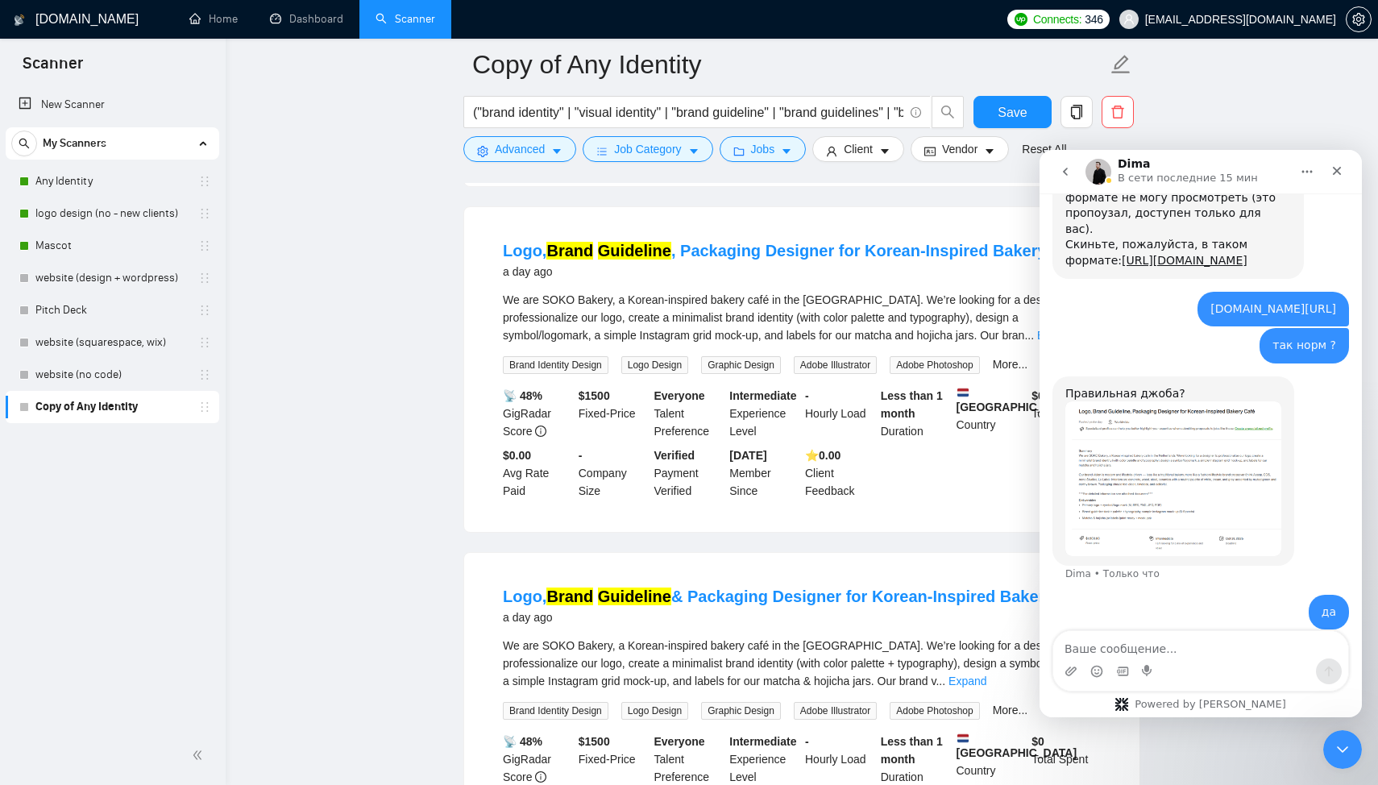
click at [1170, 641] on textarea "Ваше сообщение..." at bounding box center [1201, 644] width 295 height 27
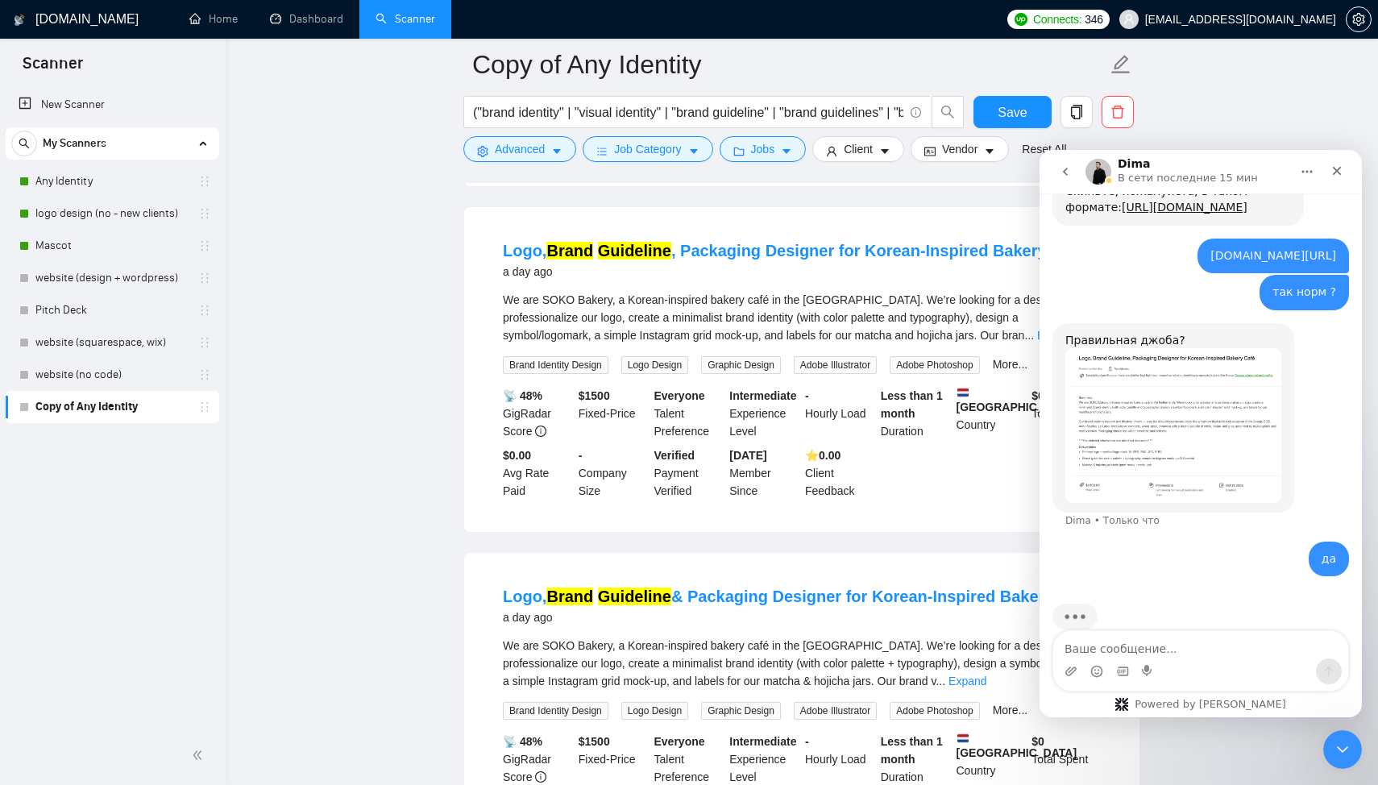
scroll to position [819, 0]
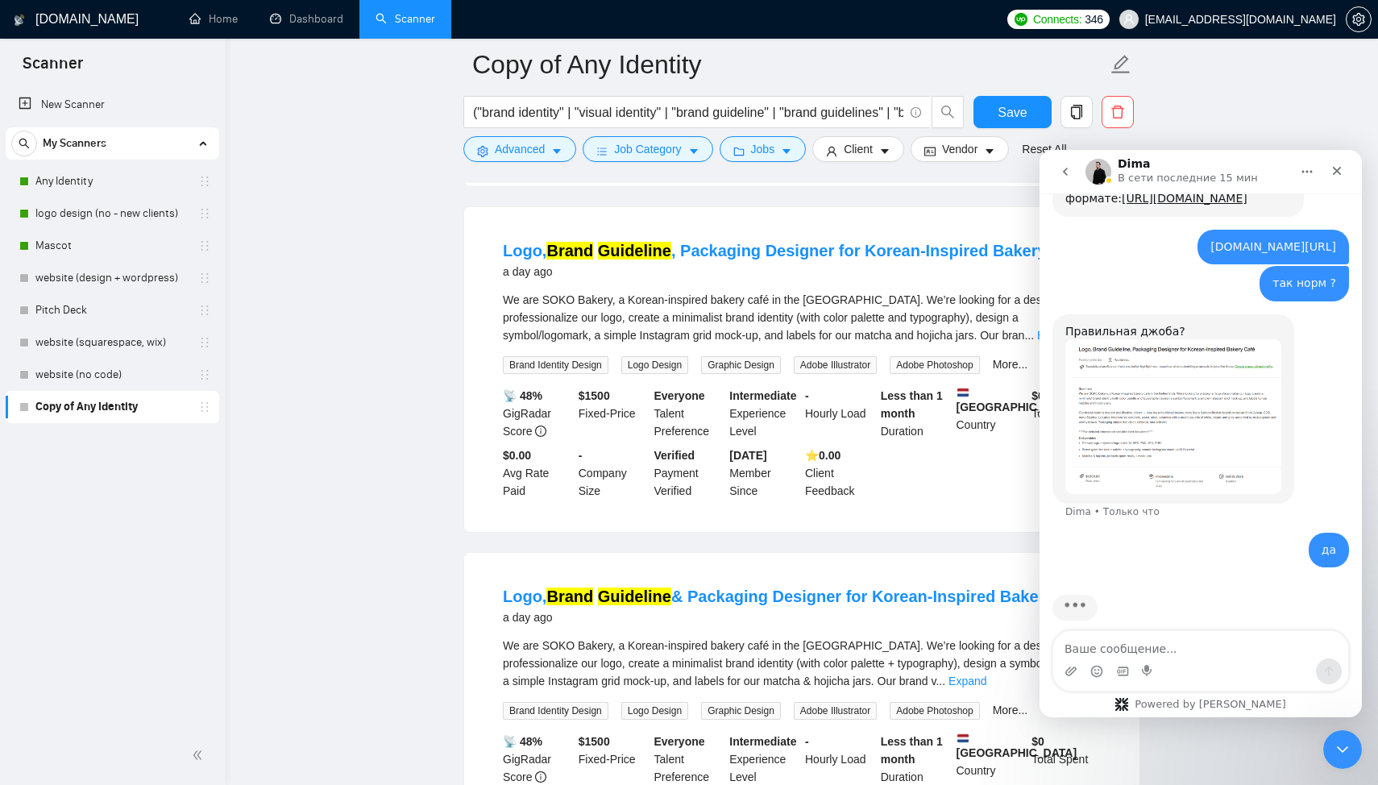
click at [1128, 396] on img "Dima говорит…" at bounding box center [1174, 416] width 216 height 154
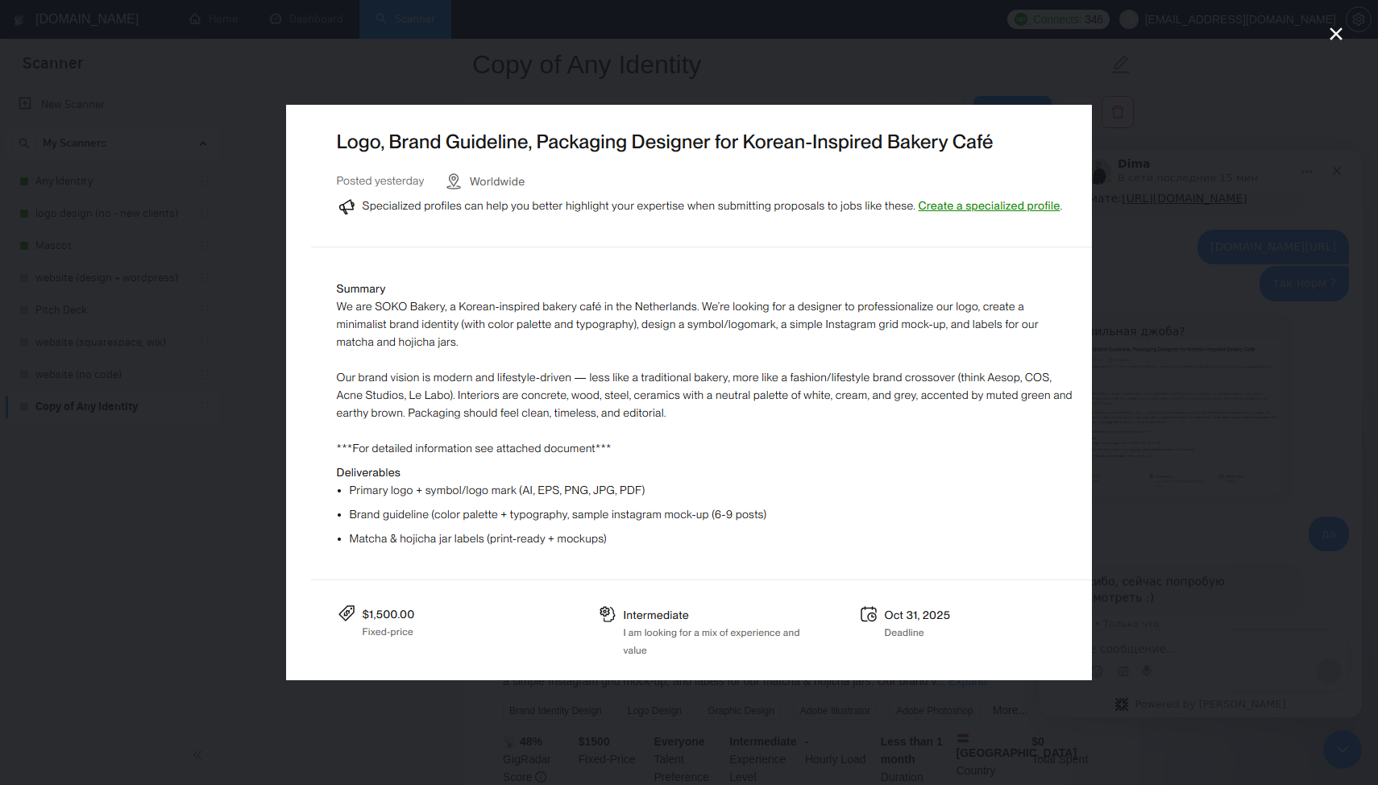
scroll to position [821, 0]
click at [1195, 402] on div "Мессенджер Intercom" at bounding box center [689, 392] width 1378 height 785
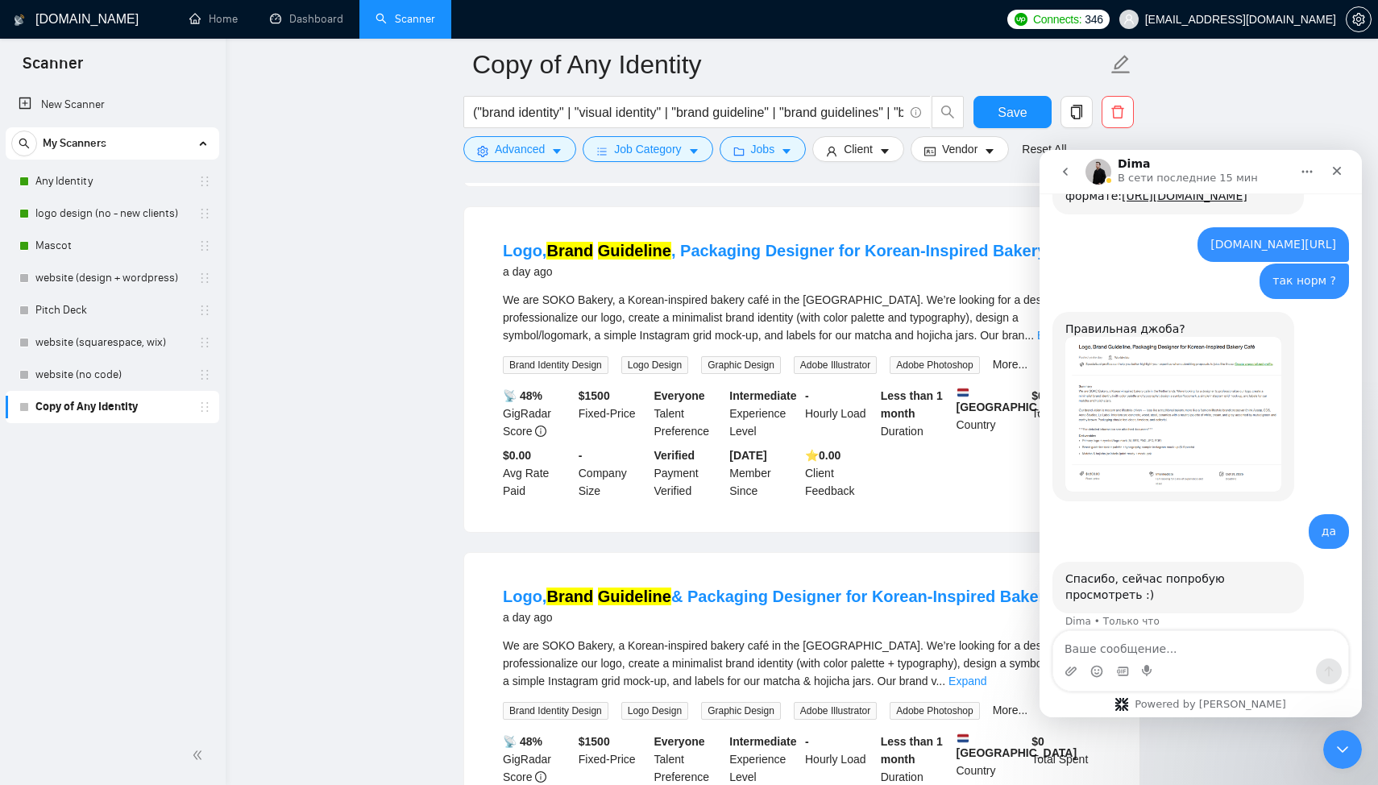
click at [1158, 627] on div "Спасибо, сейчас попробую просмотреть :) Dima • Только что" at bounding box center [1201, 605] width 297 height 86
click at [1148, 649] on textarea "Ваше сообщение..." at bounding box center [1201, 644] width 295 height 27
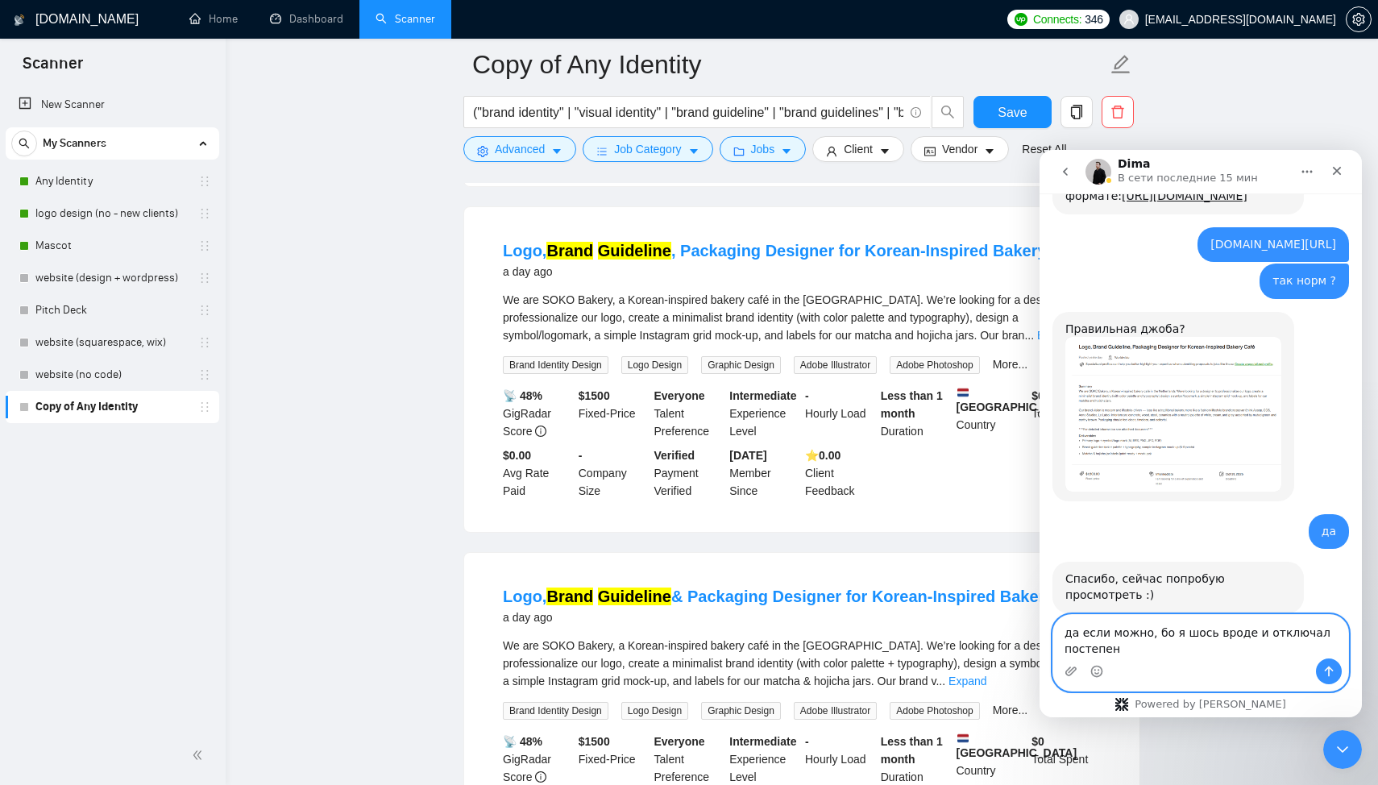
scroll to position [838, 0]
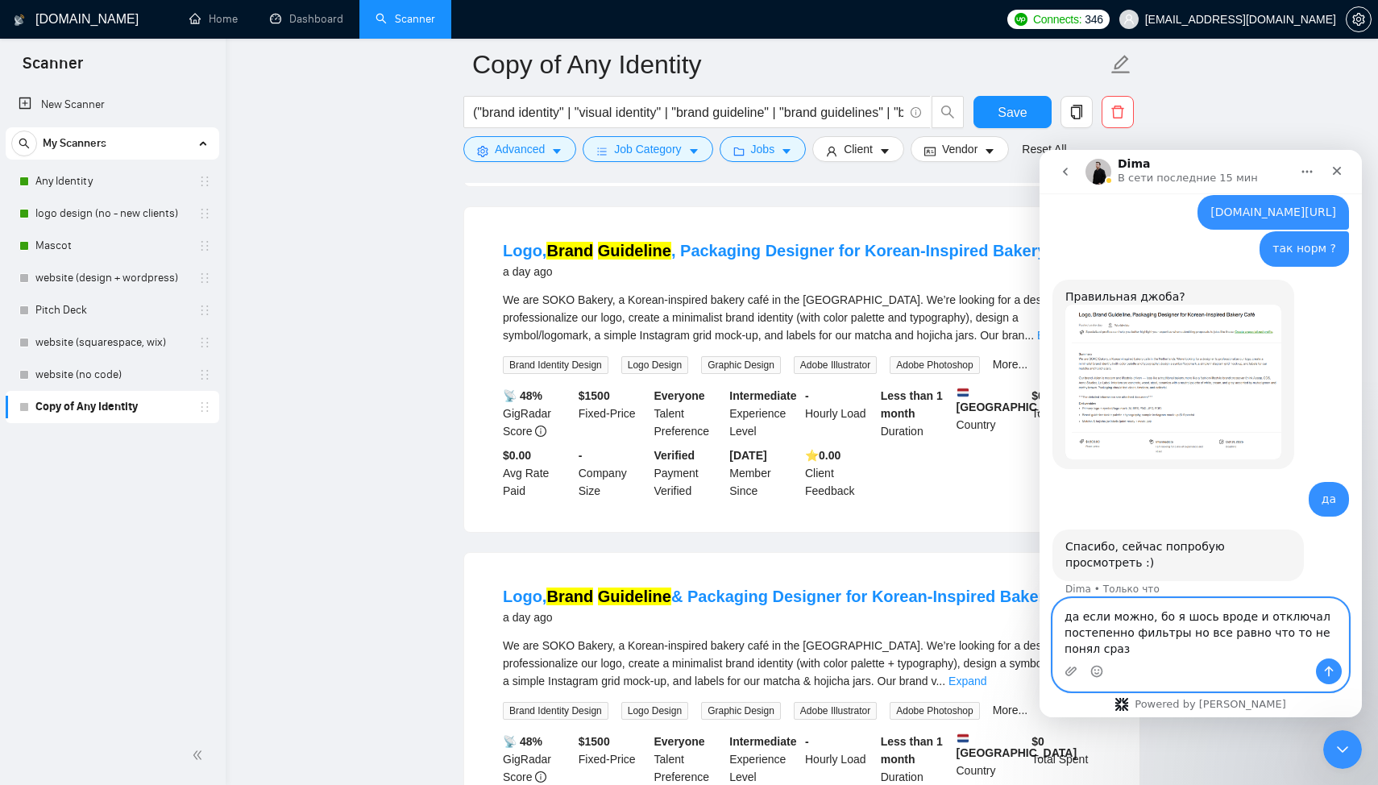
type textarea "да если можно, бо я шось вроде и отключал постепенно фильтры но все равно что т…"
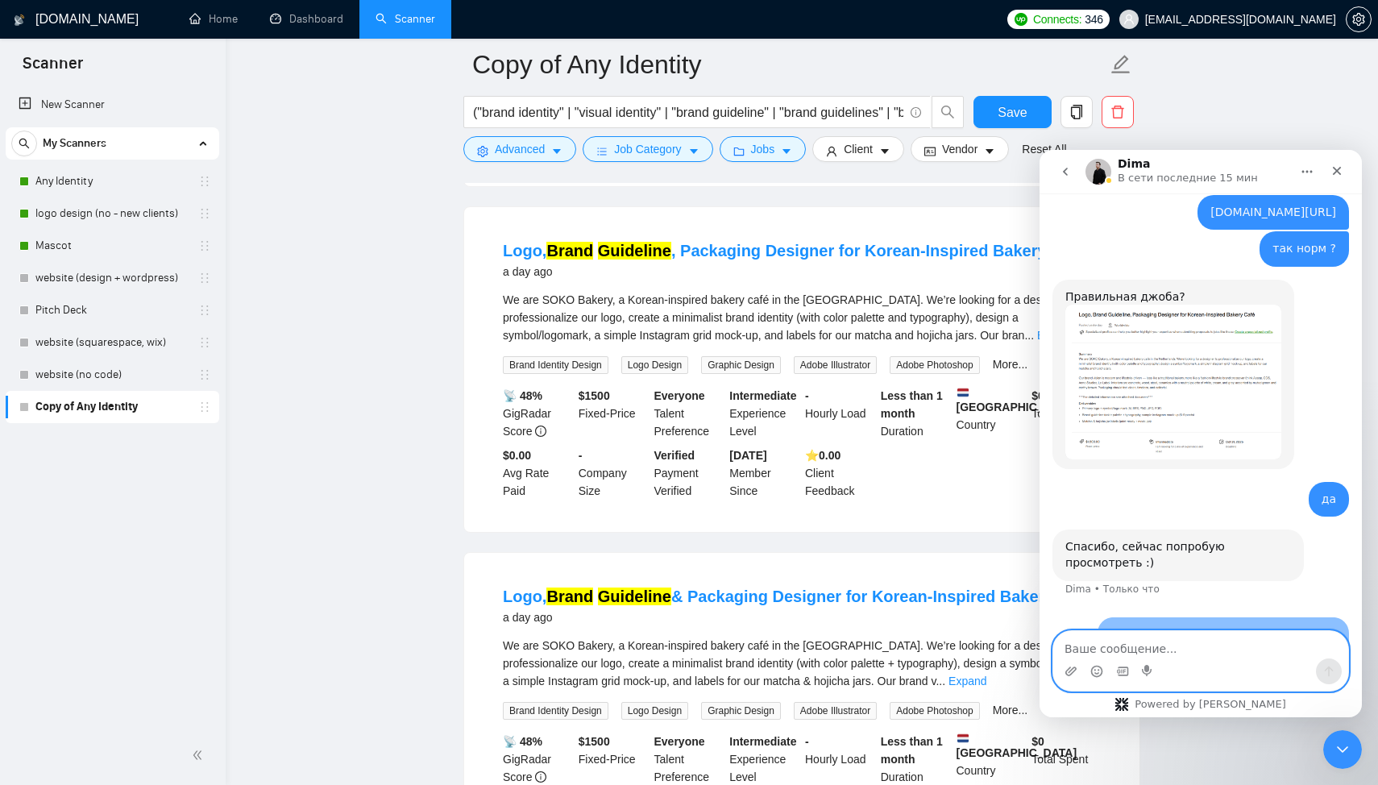
scroll to position [900, 0]
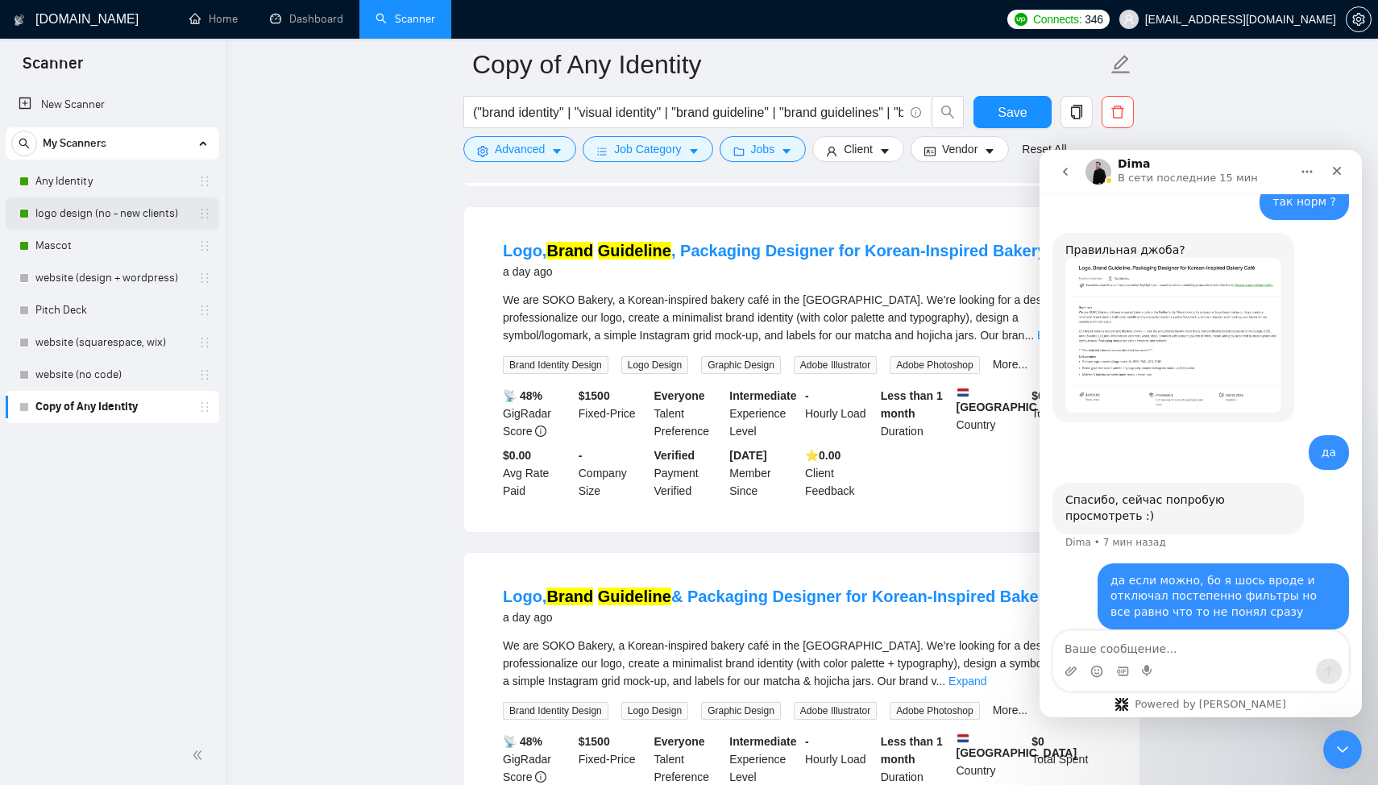
click at [98, 218] on link "logo design (no - new clients)" at bounding box center [111, 213] width 153 height 32
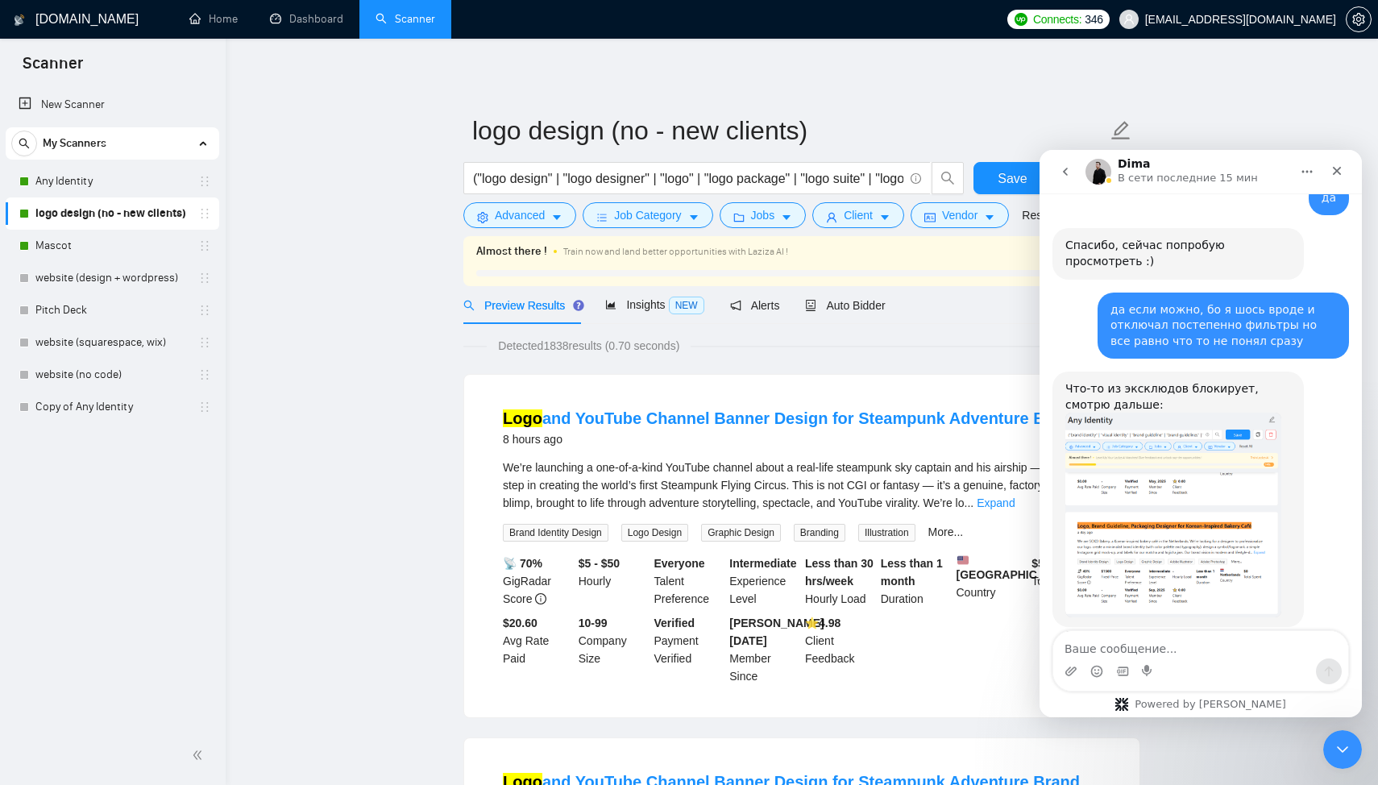
scroll to position [1169, 0]
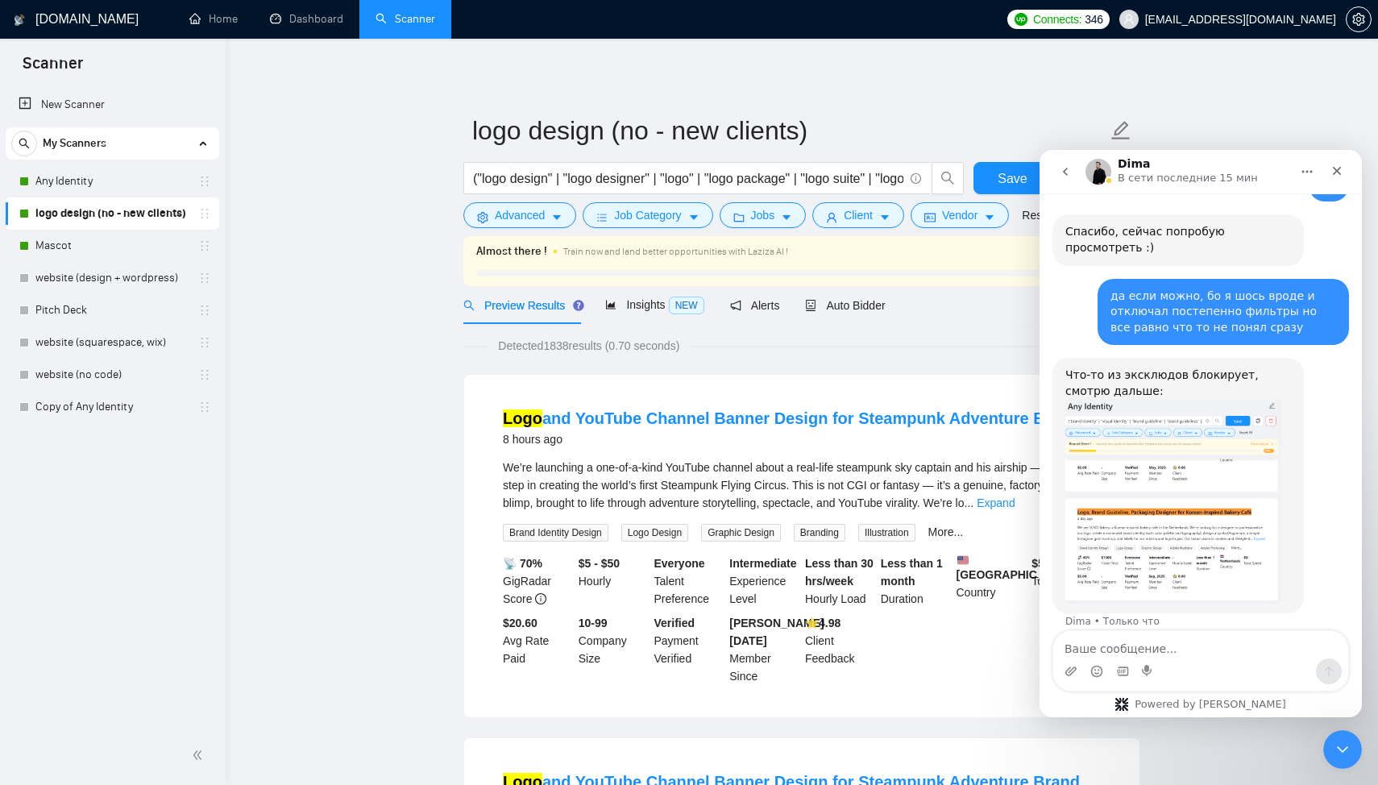
click at [1120, 488] on img "Dima говорит…" at bounding box center [1174, 501] width 216 height 205
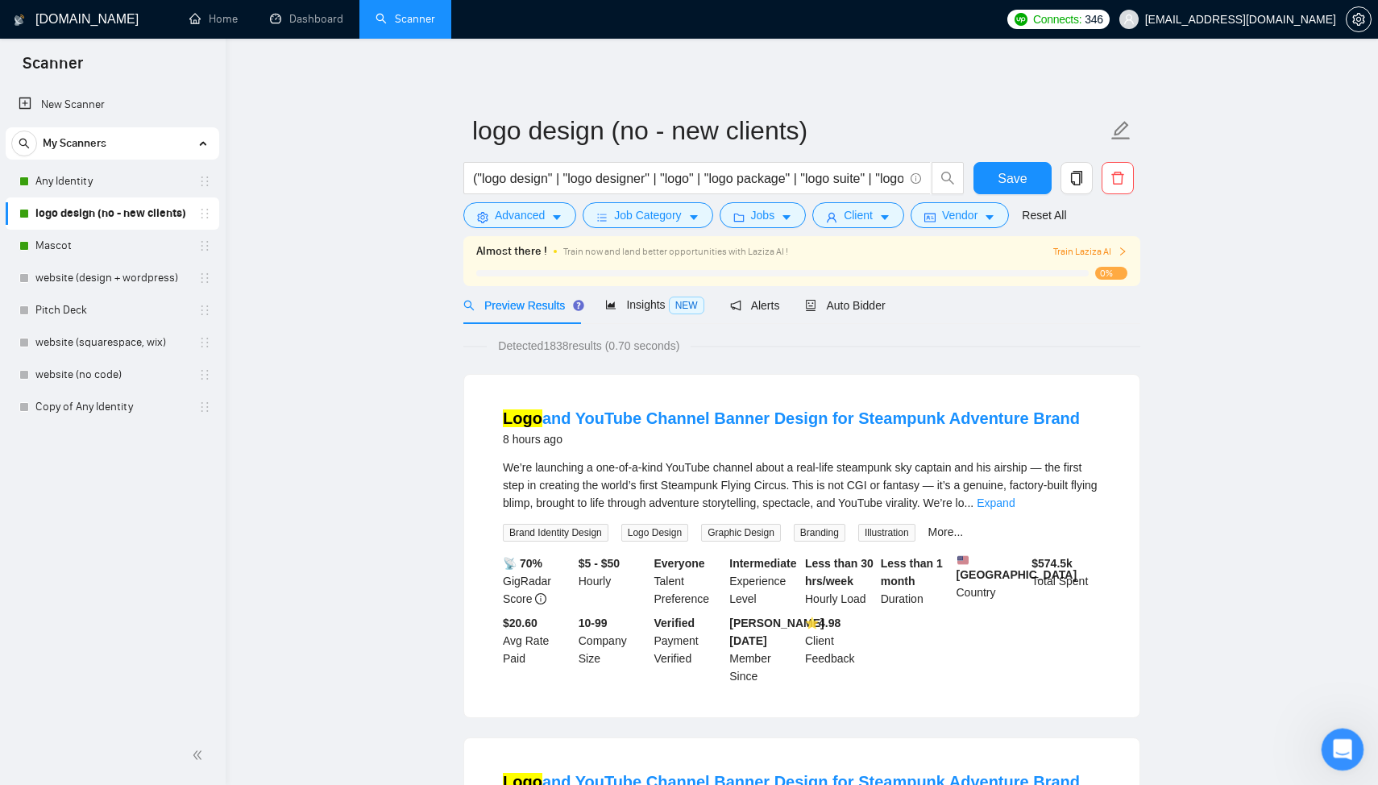
click at [1332, 730] on div "Открыть службу сообщений Intercom" at bounding box center [1340, 747] width 53 height 53
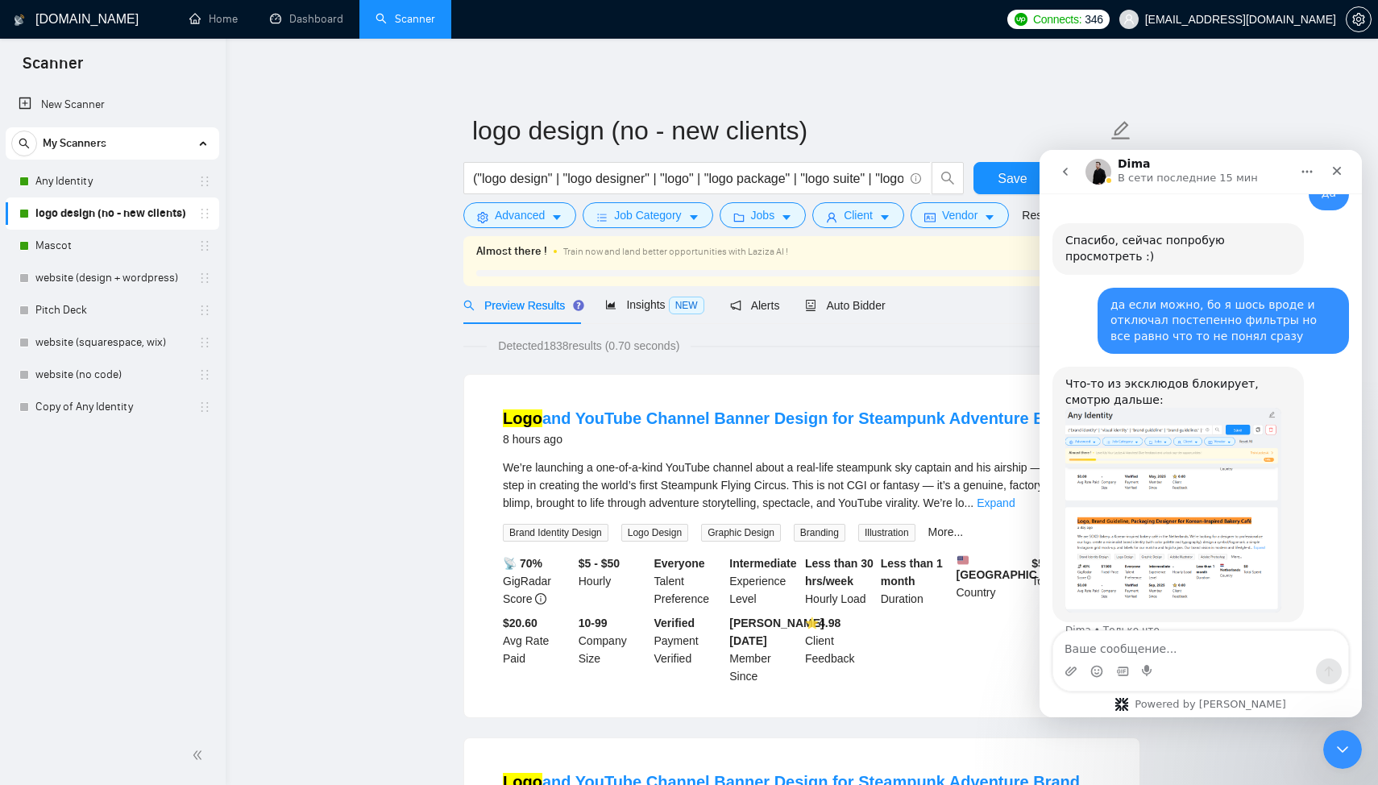
scroll to position [1169, 0]
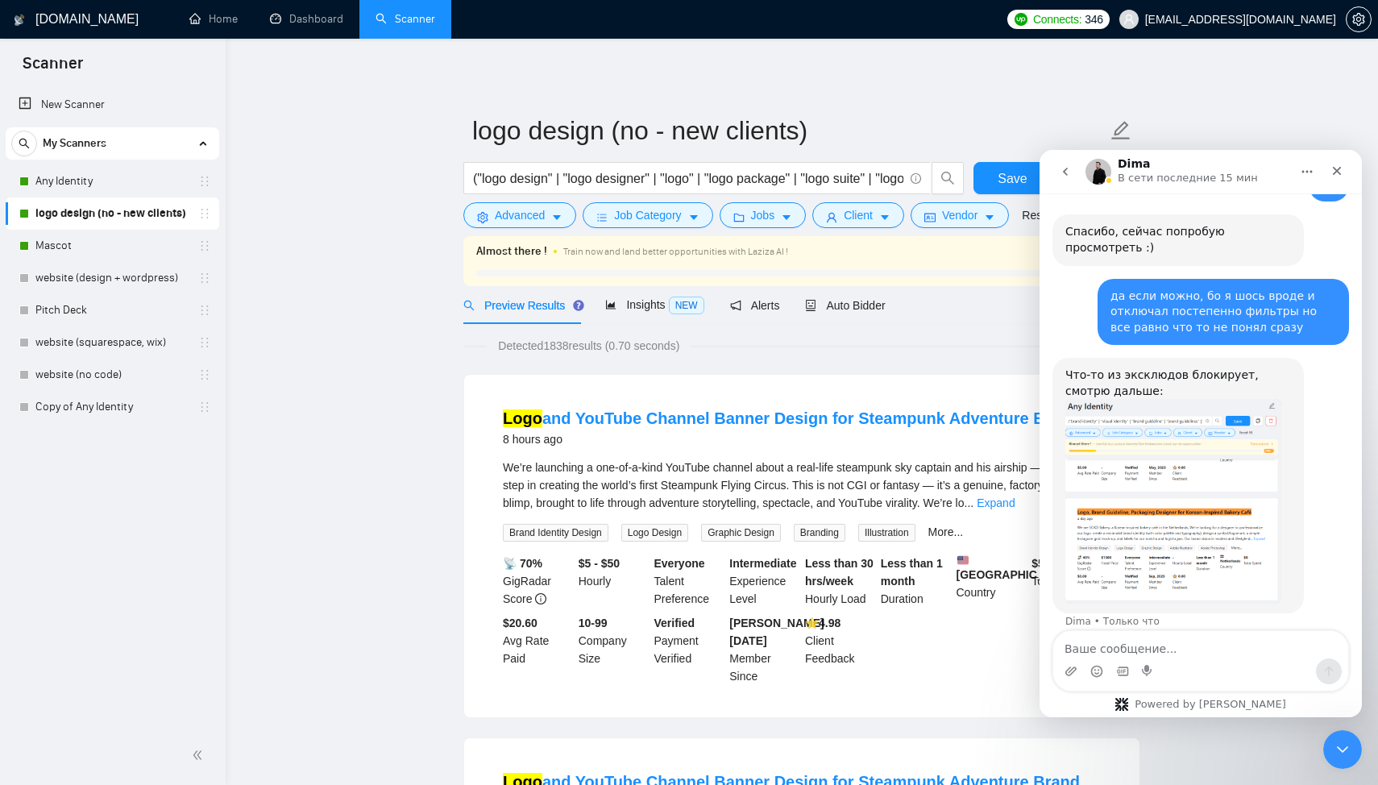
click at [1243, 490] on img "Dima говорит…" at bounding box center [1174, 501] width 216 height 205
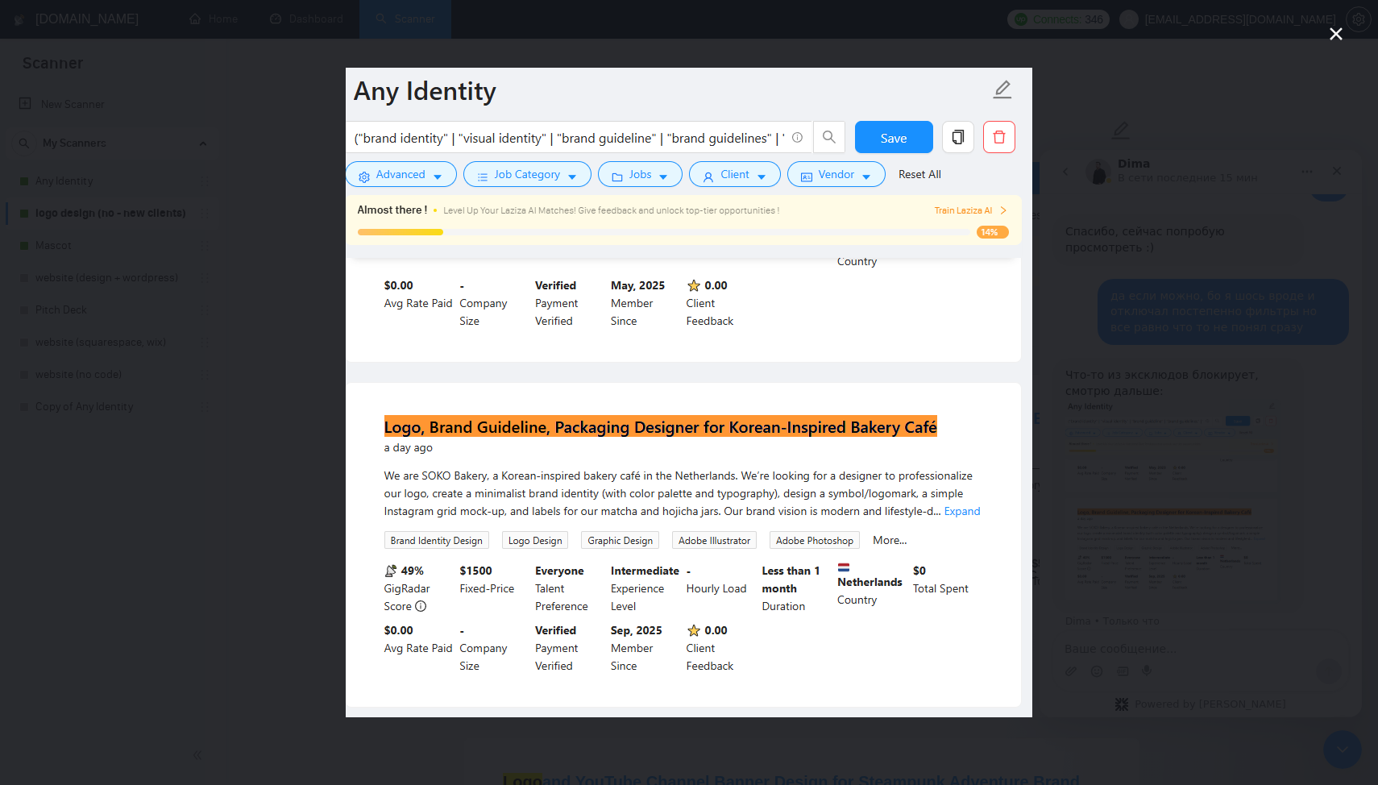
click at [1275, 499] on div "Мессенджер Intercom" at bounding box center [689, 392] width 1378 height 785
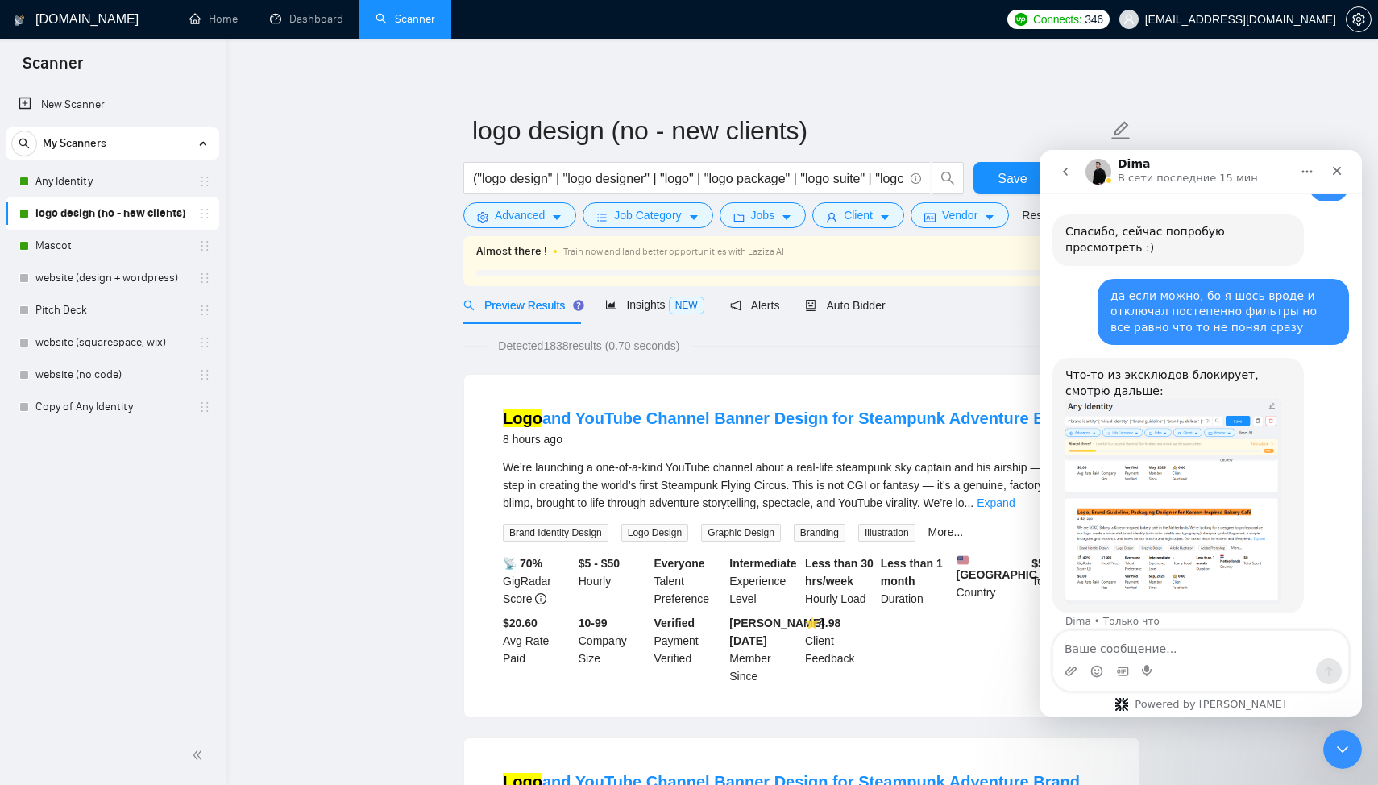
click at [1228, 537] on img "Dima говорит…" at bounding box center [1174, 501] width 216 height 205
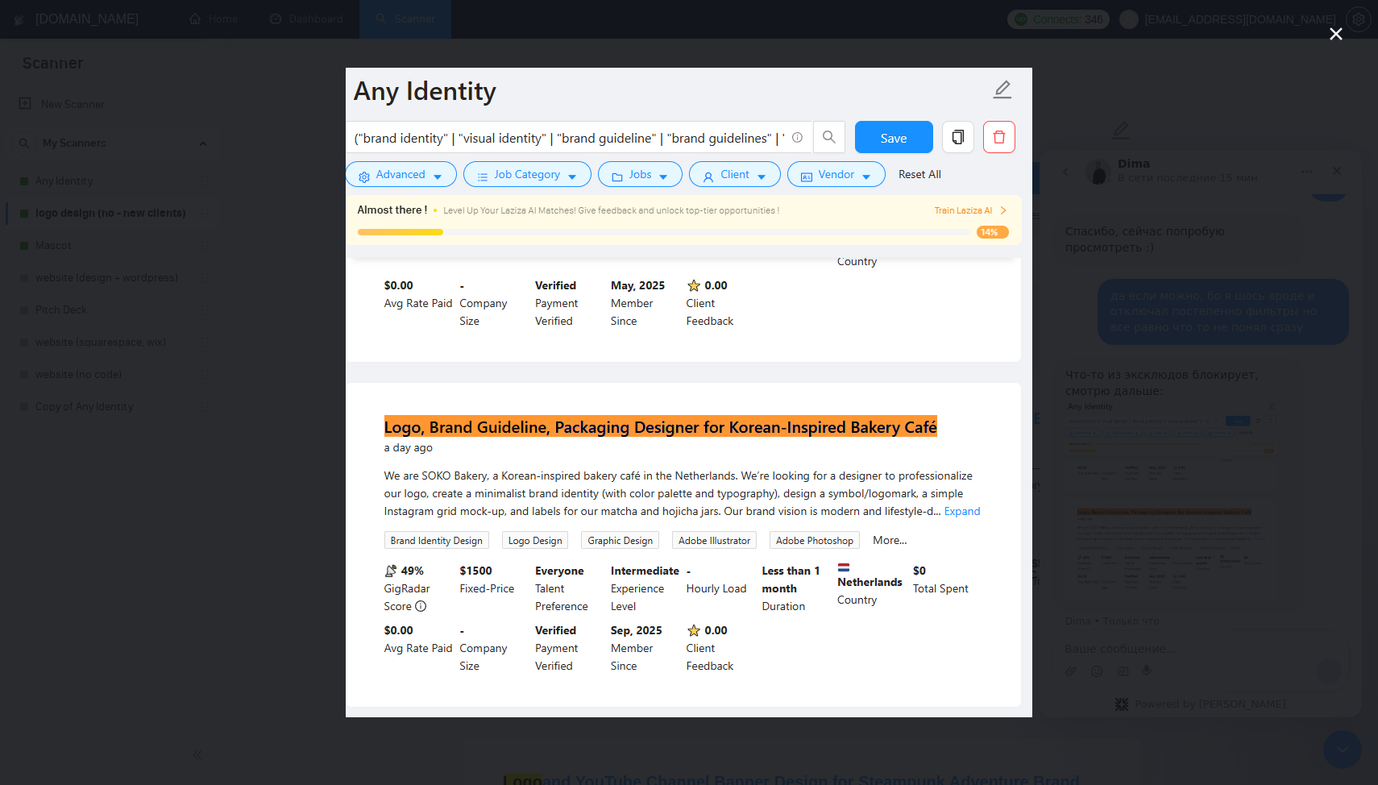
click at [1214, 601] on div "Мессенджер Intercom" at bounding box center [689, 392] width 1378 height 785
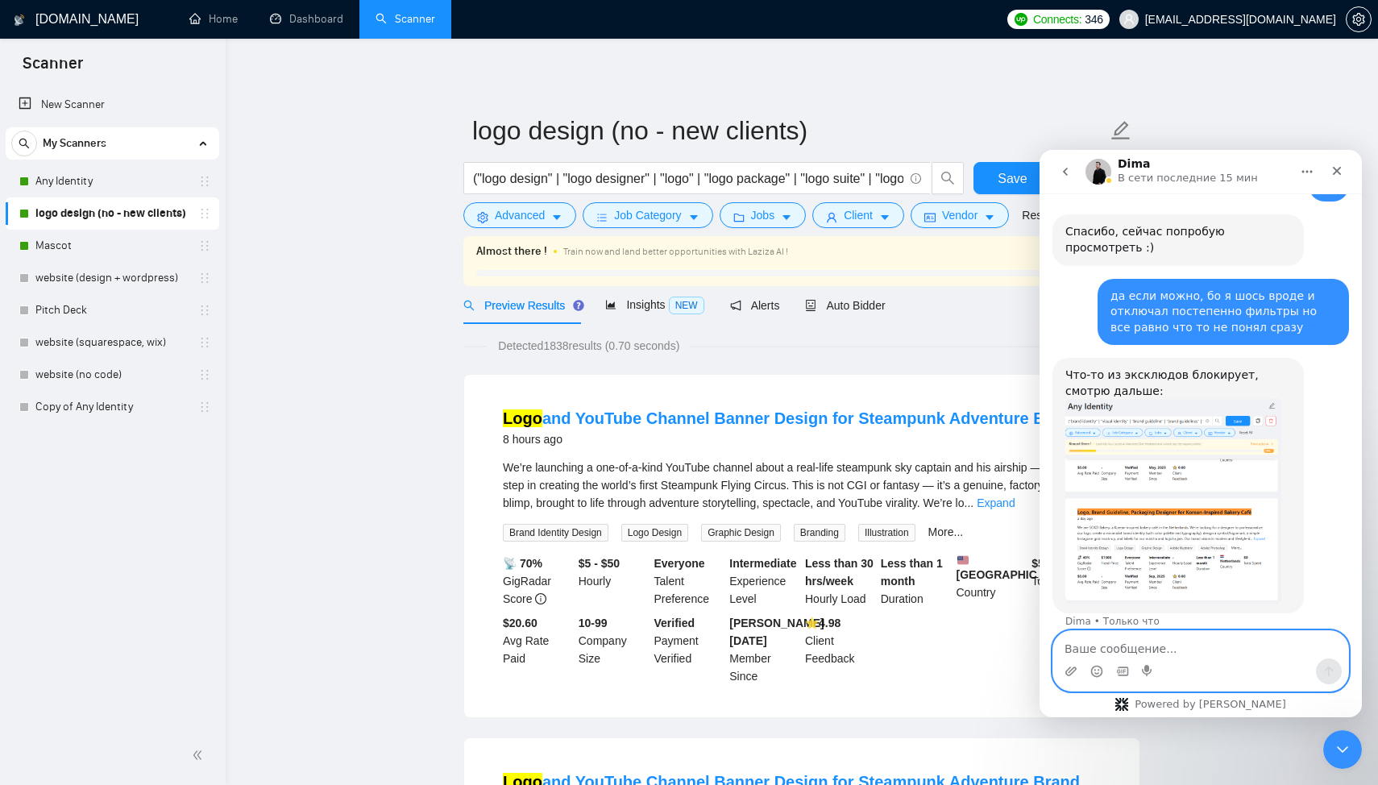
click at [1199, 649] on textarea "Ваше сообщение..." at bounding box center [1201, 644] width 295 height 27
type textarea "я тоже так подумал"
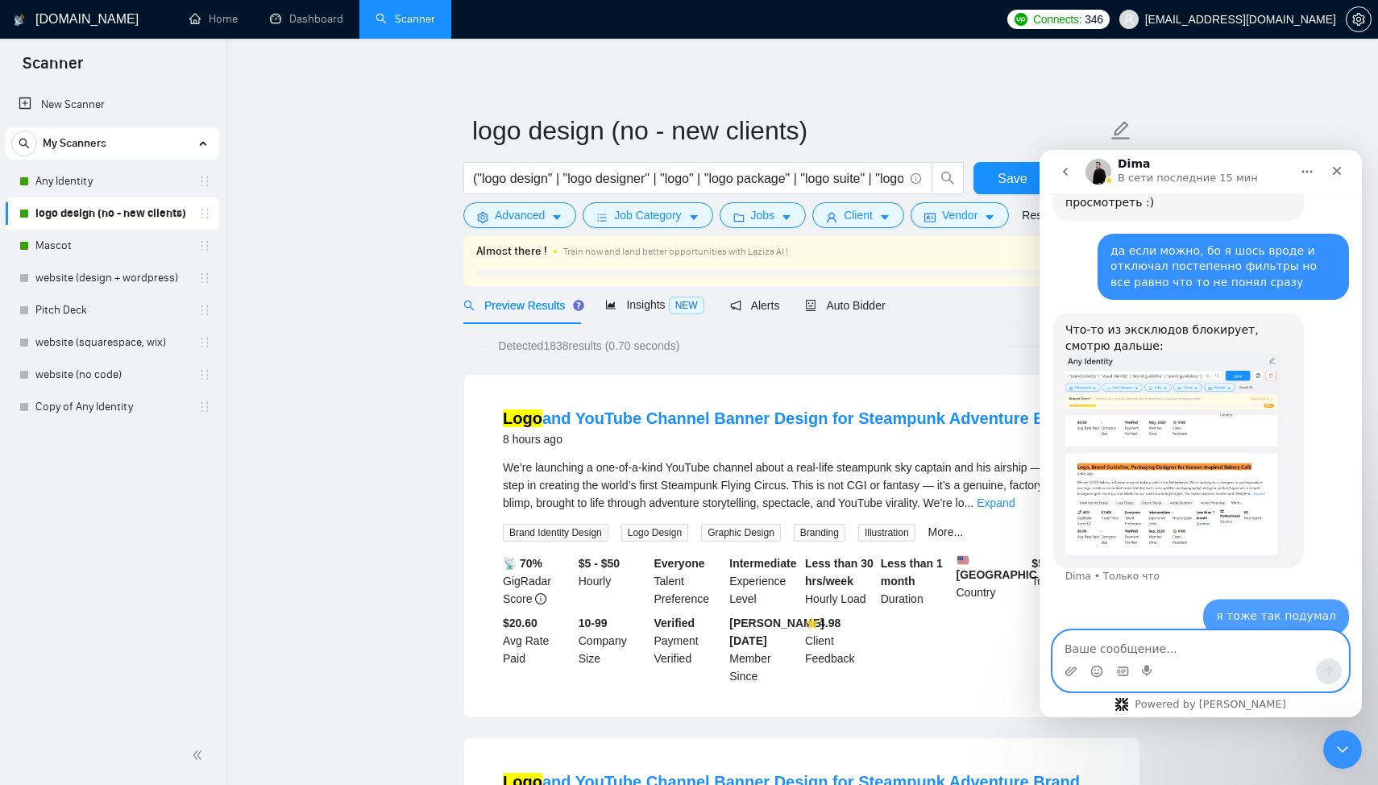
scroll to position [1217, 0]
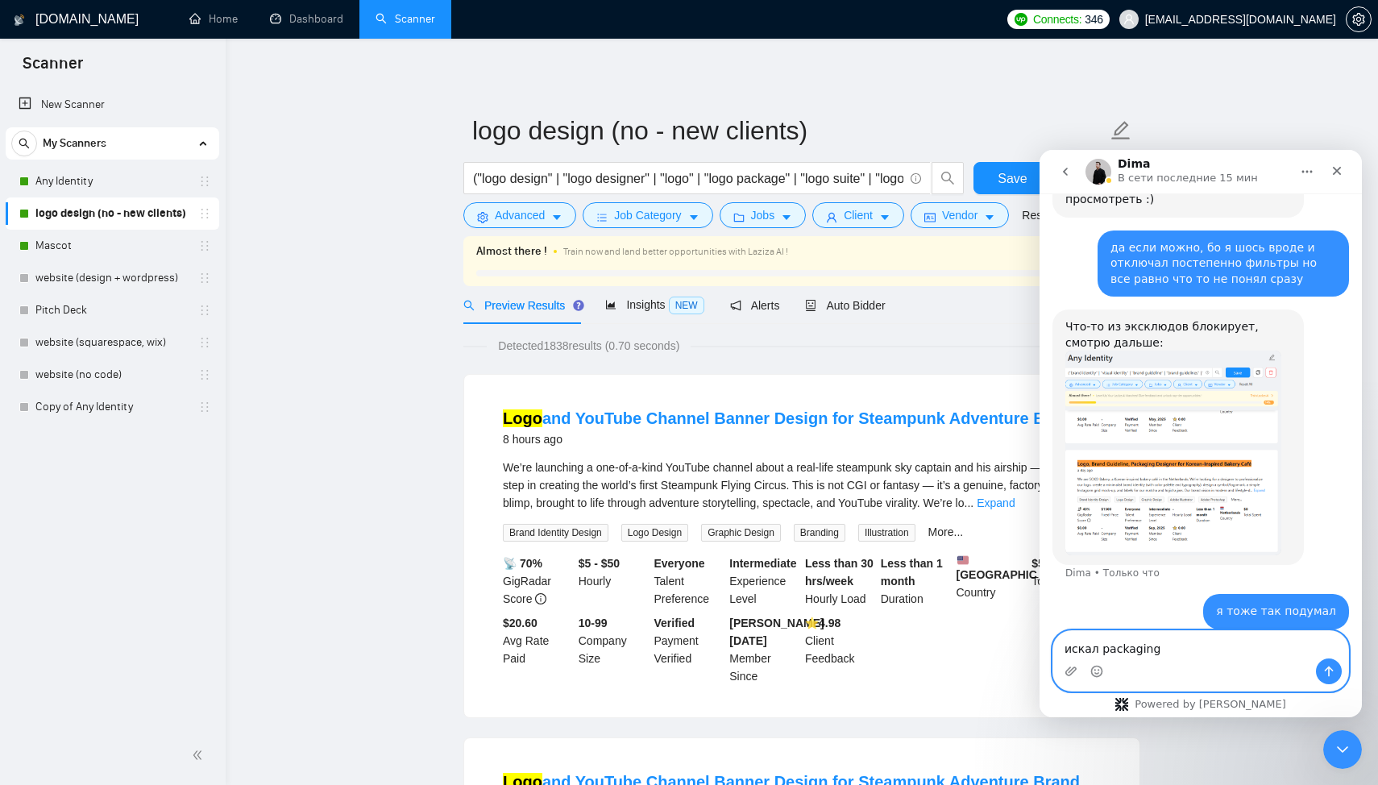
type textarea "искал packaging"
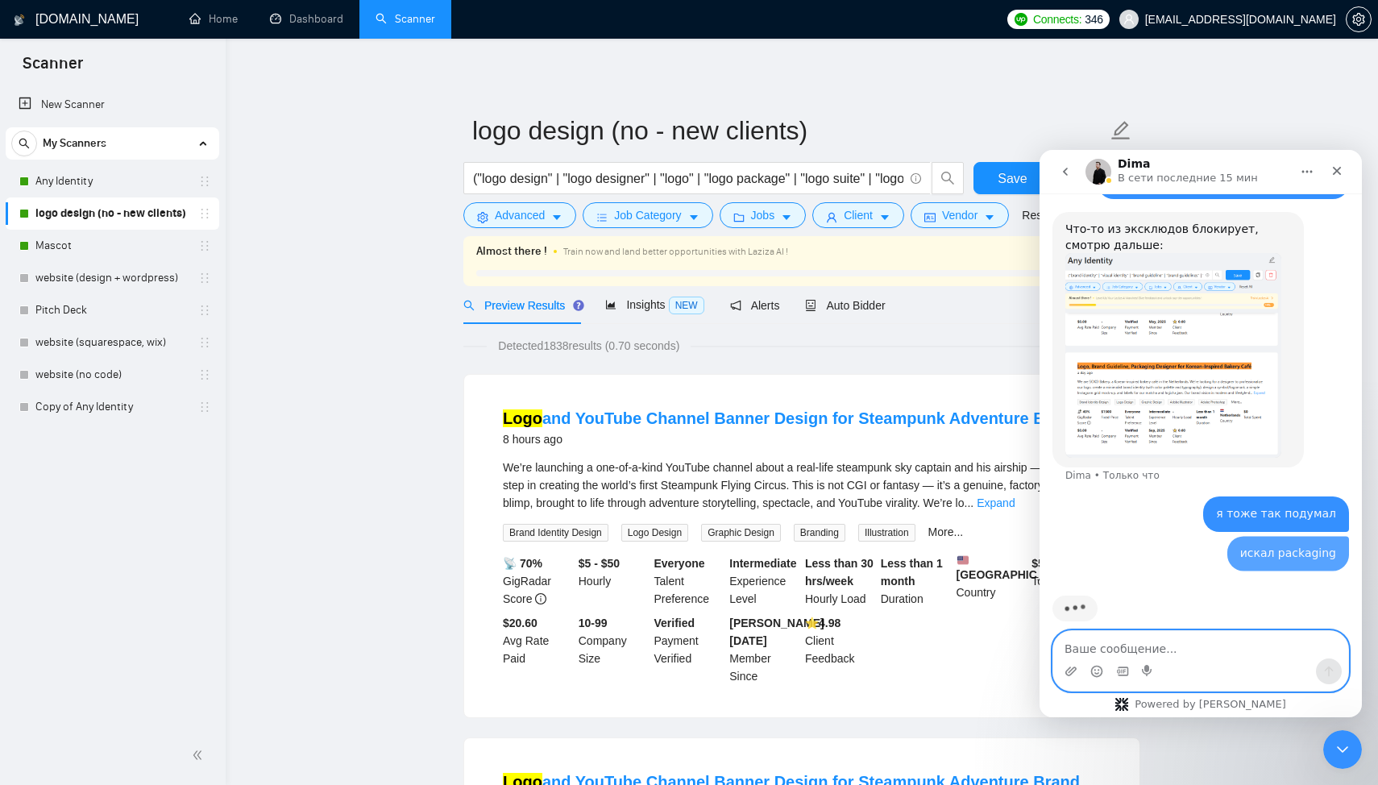
scroll to position [1316, 0]
type textarea "но вроде не нашел"
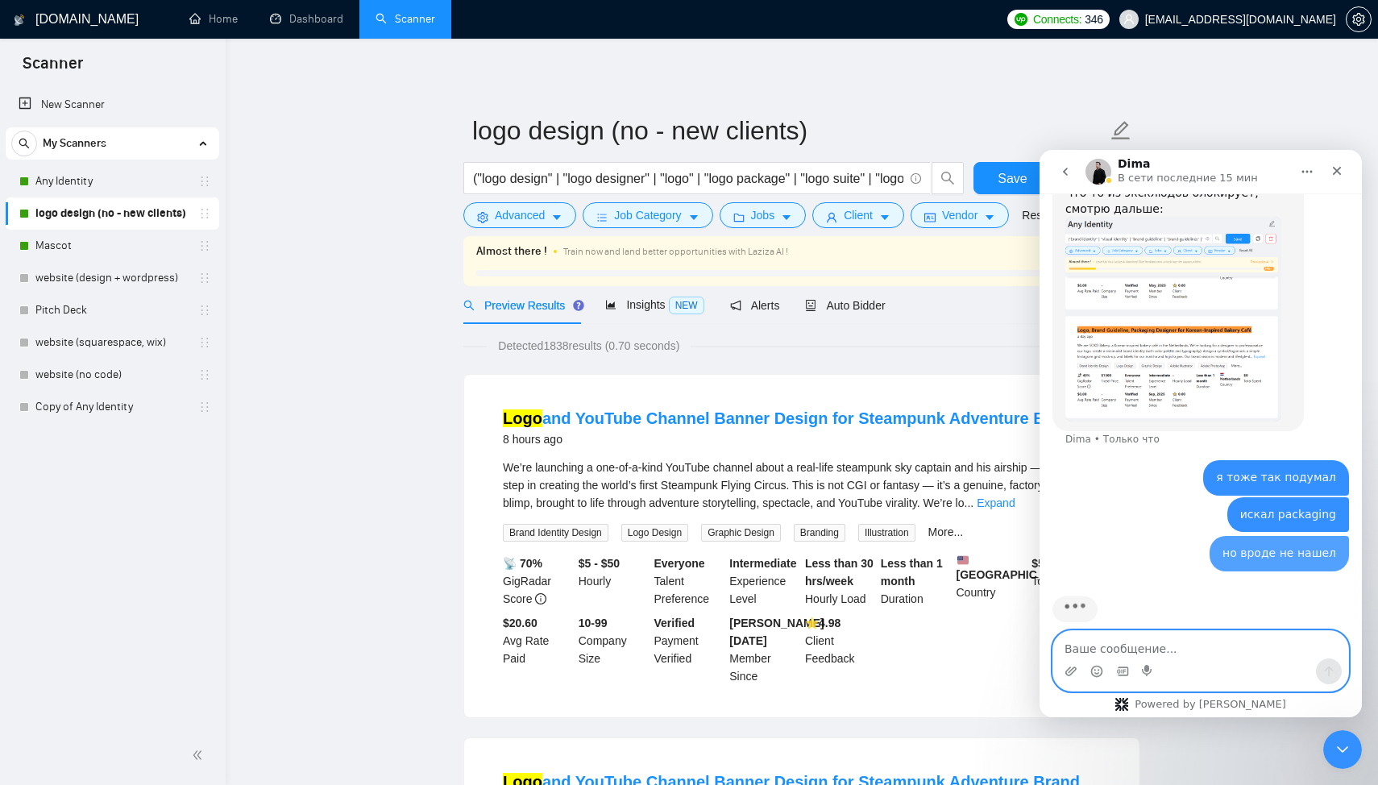
scroll to position [1353, 0]
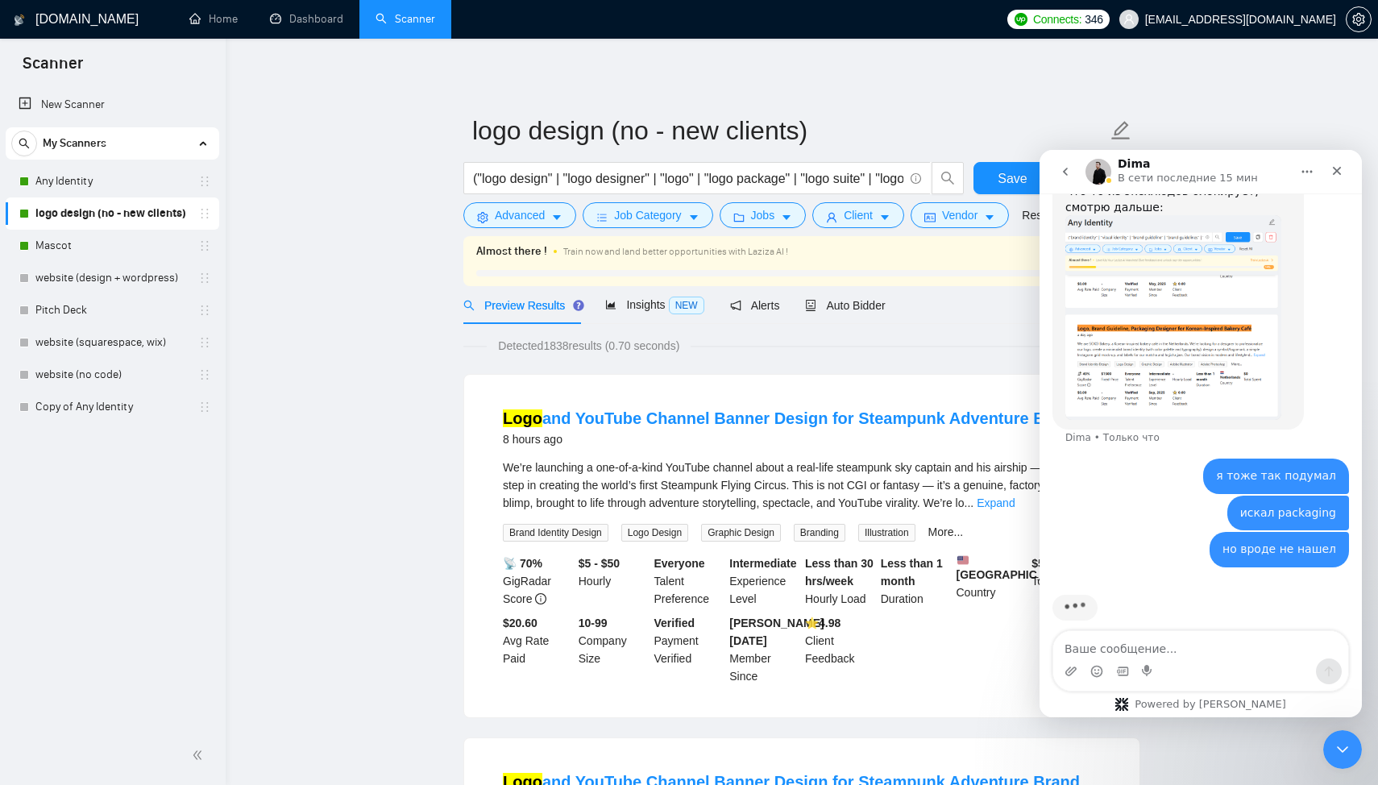
click at [1253, 357] on img "Dima говорит…" at bounding box center [1174, 317] width 216 height 205
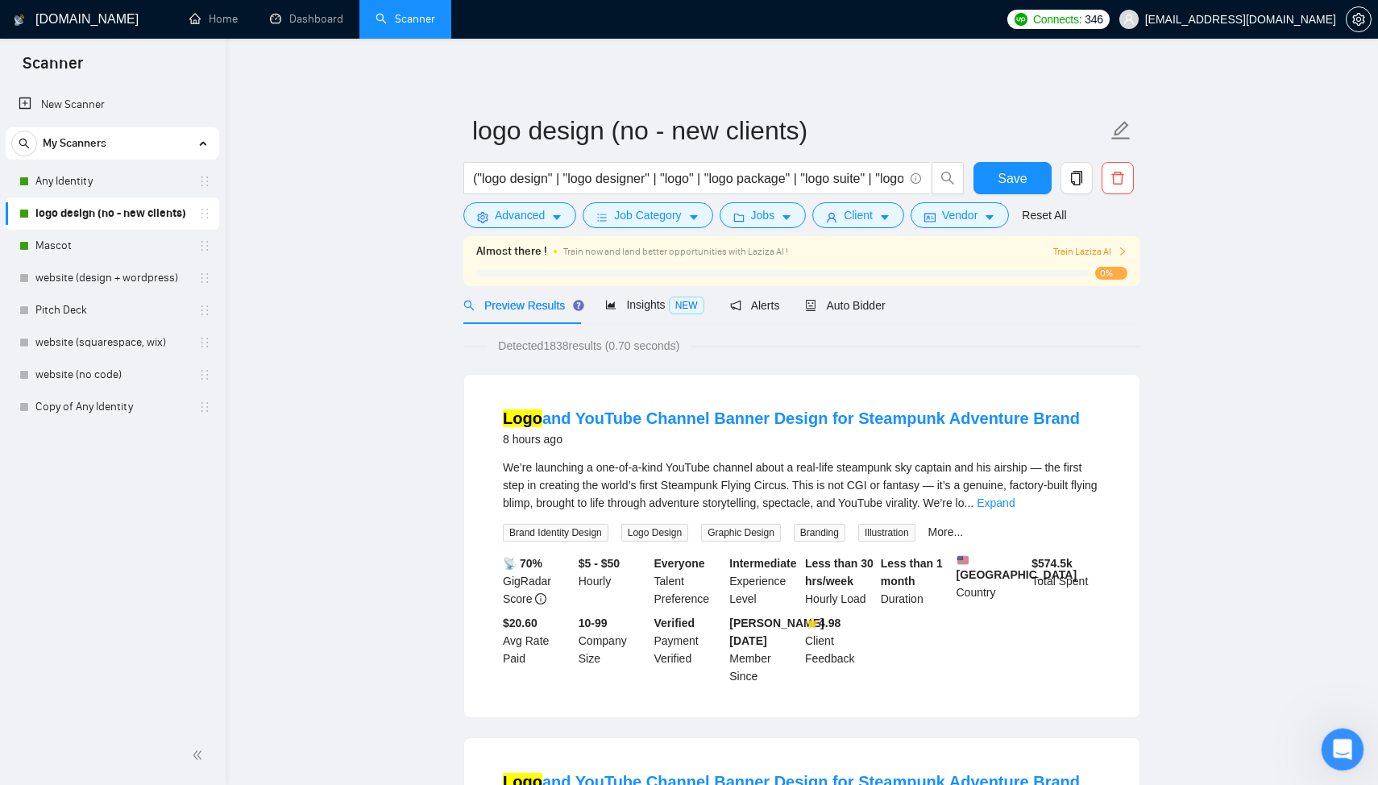
click at [1340, 766] on div "Открыть службу сообщений Intercom" at bounding box center [1340, 747] width 53 height 53
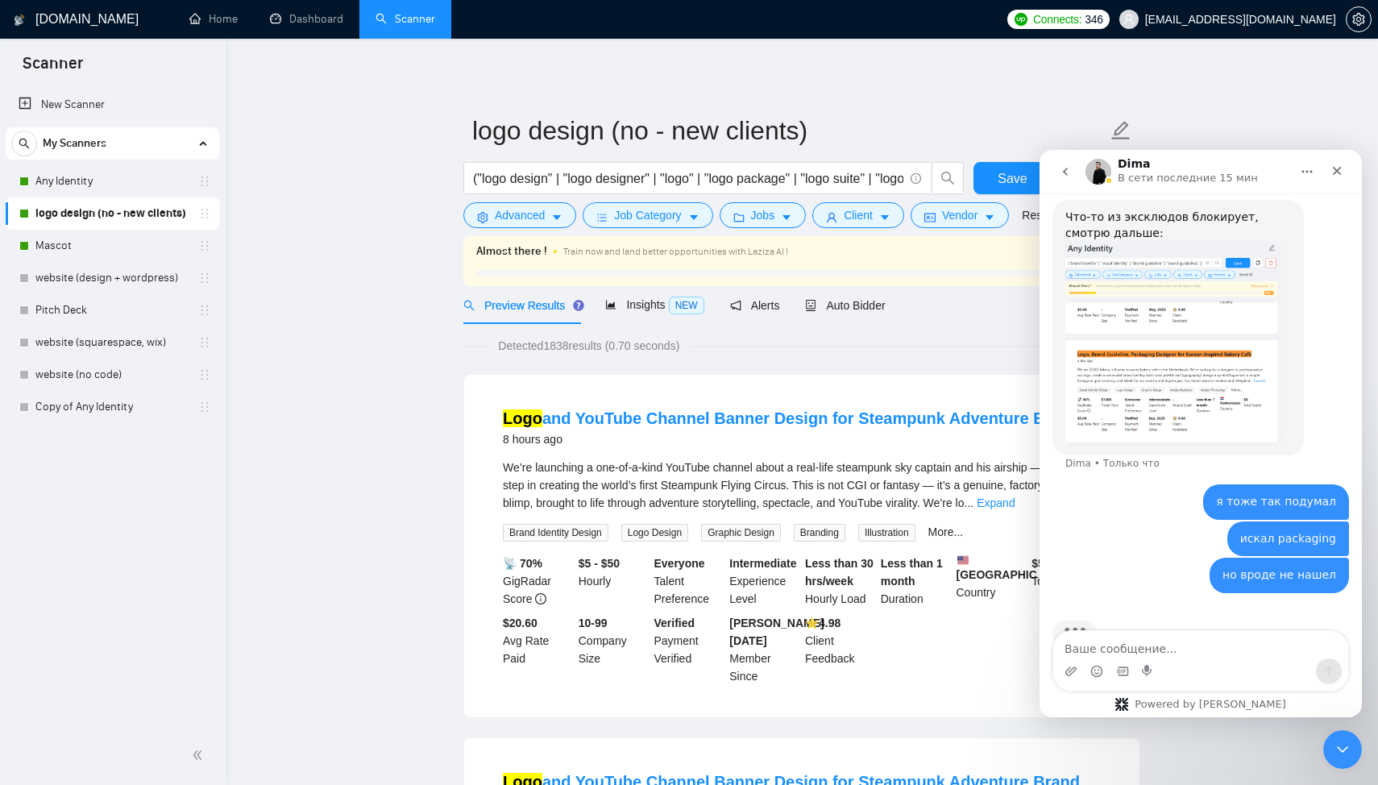
scroll to position [1353, 0]
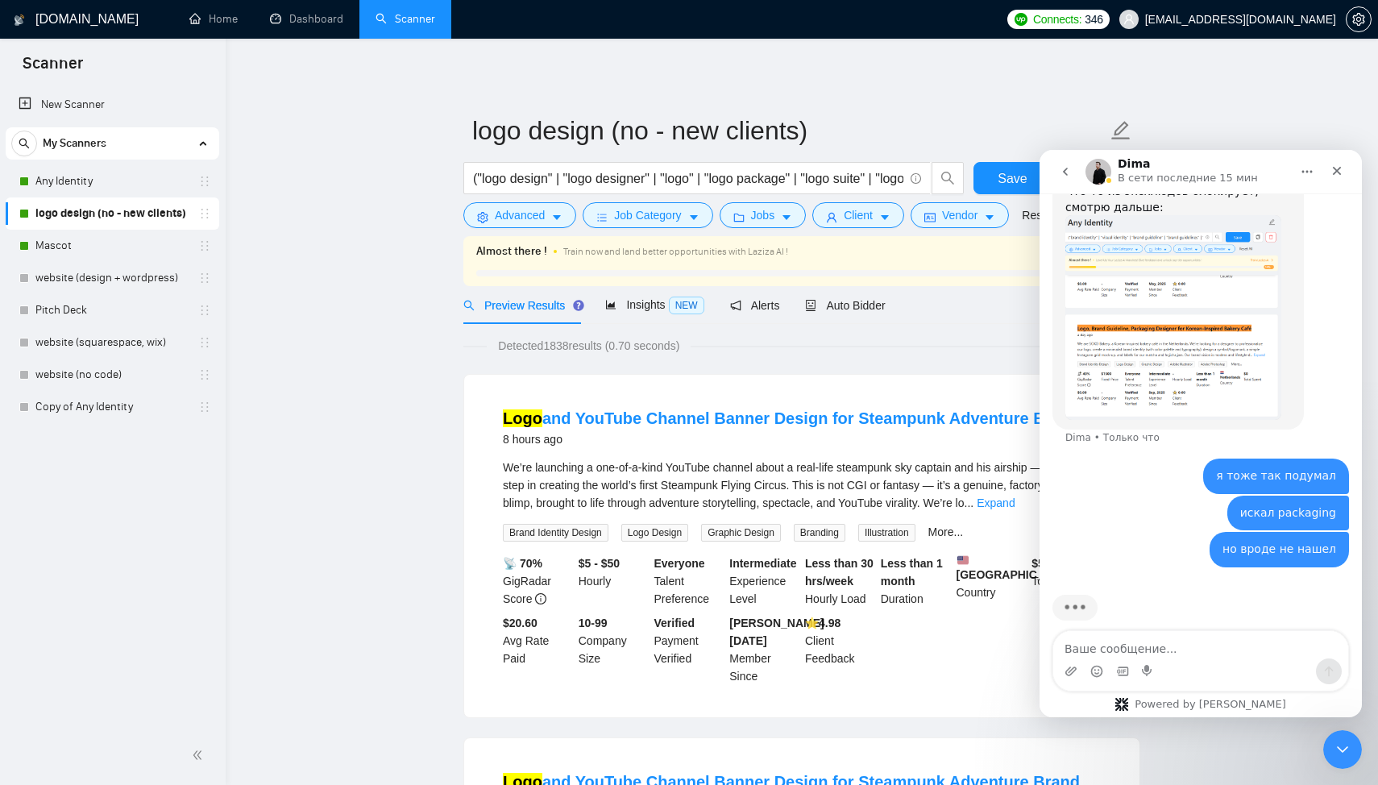
click at [1224, 351] on img "Dima говорит…" at bounding box center [1174, 317] width 216 height 205
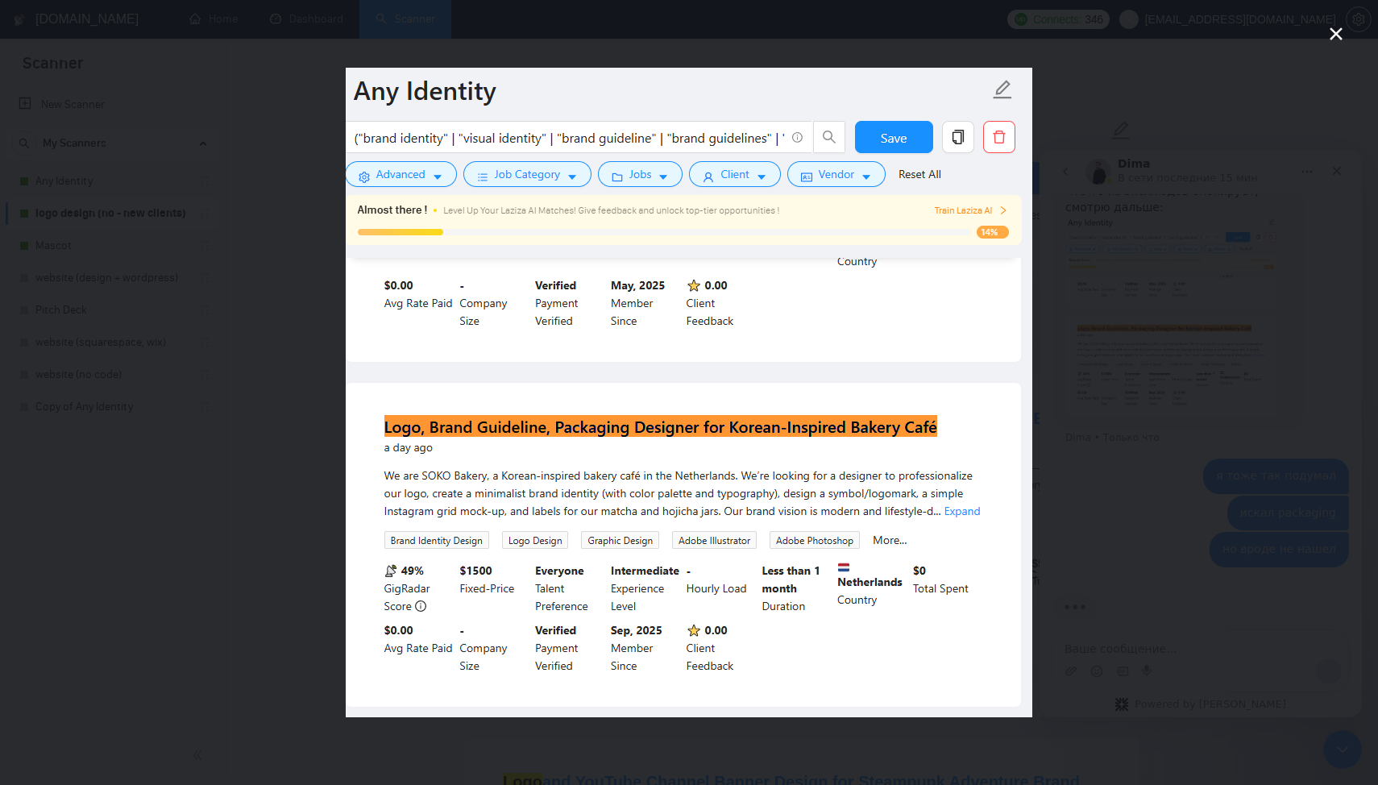
click at [1203, 502] on div "Мессенджер Intercom" at bounding box center [689, 392] width 1378 height 785
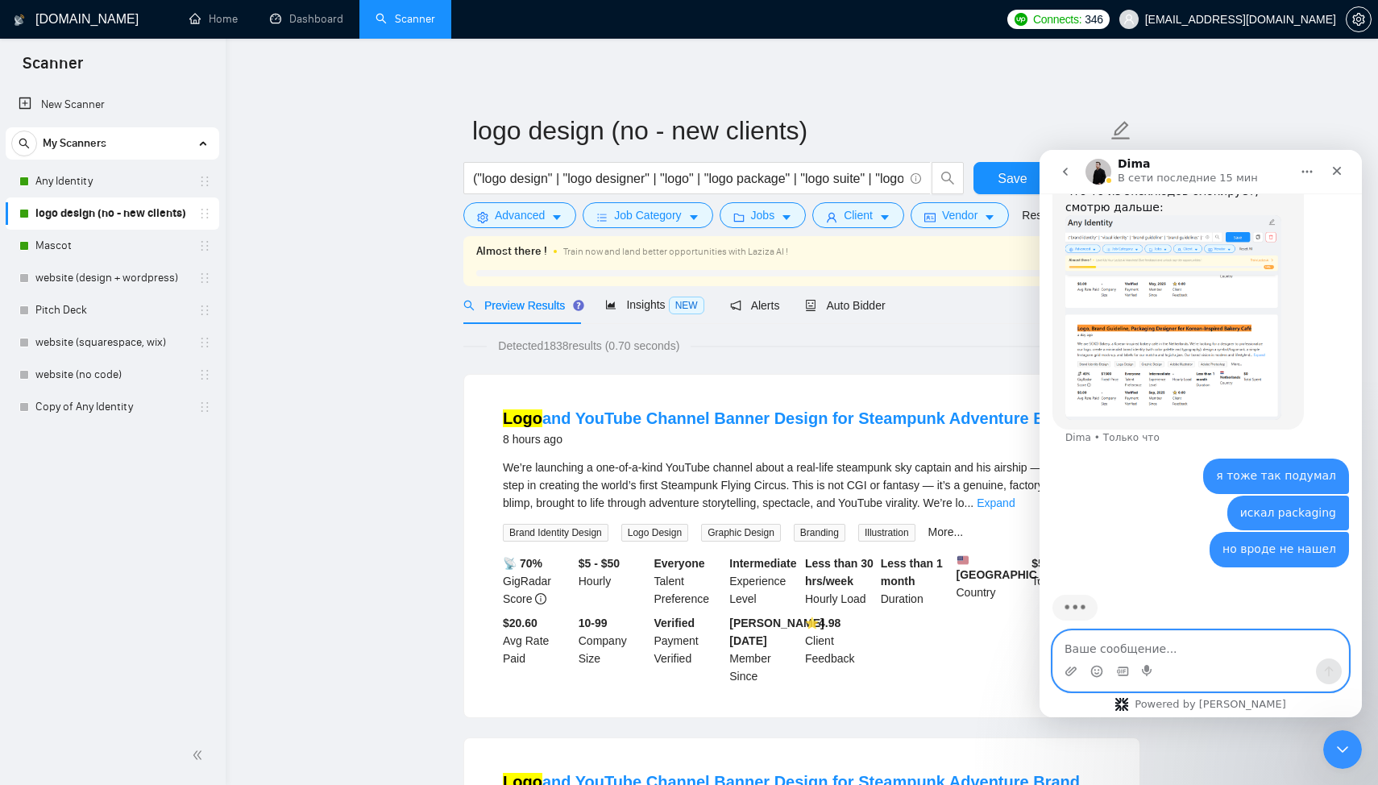
click at [1165, 654] on textarea "Ваше сообщение..." at bounding box center [1201, 644] width 295 height 27
type textarea "остальные врядли"
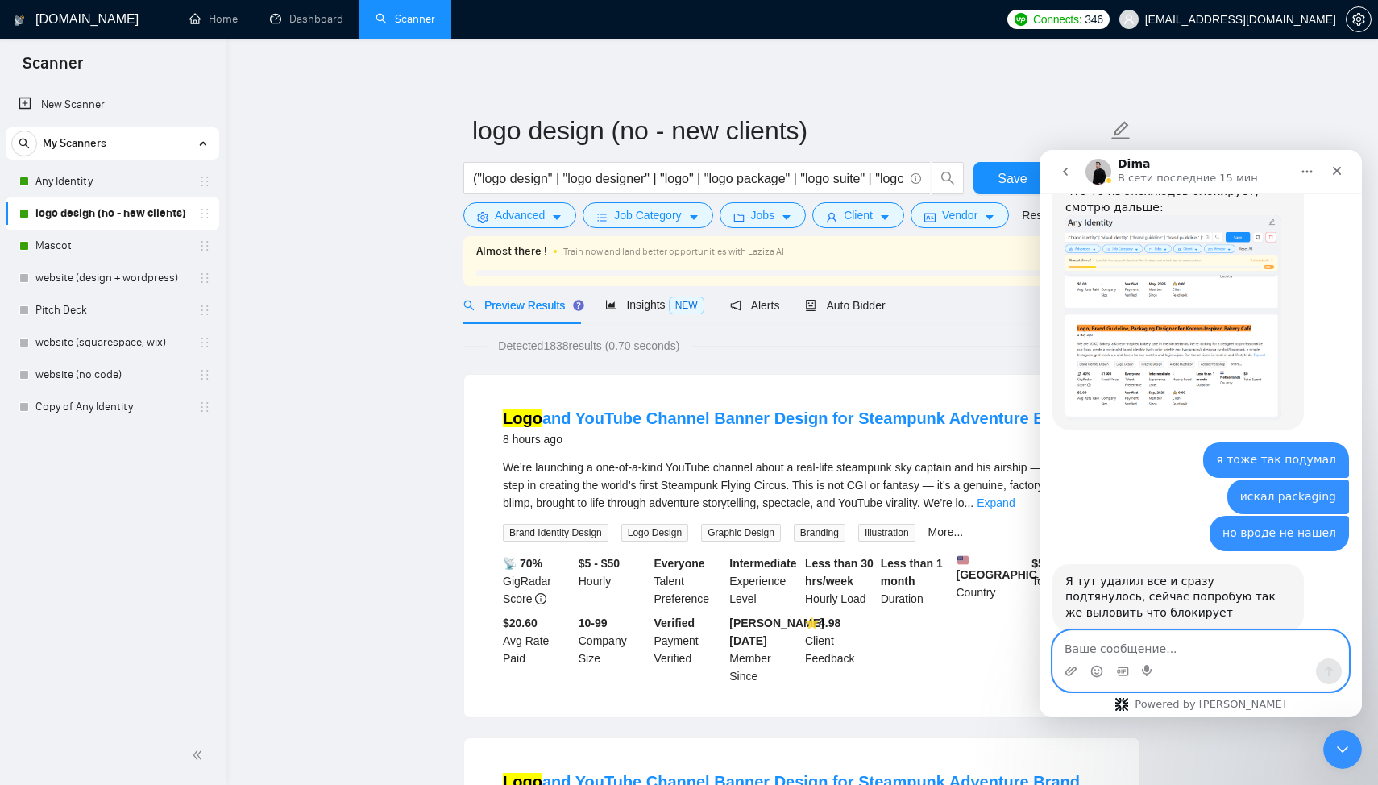
scroll to position [1370, 0]
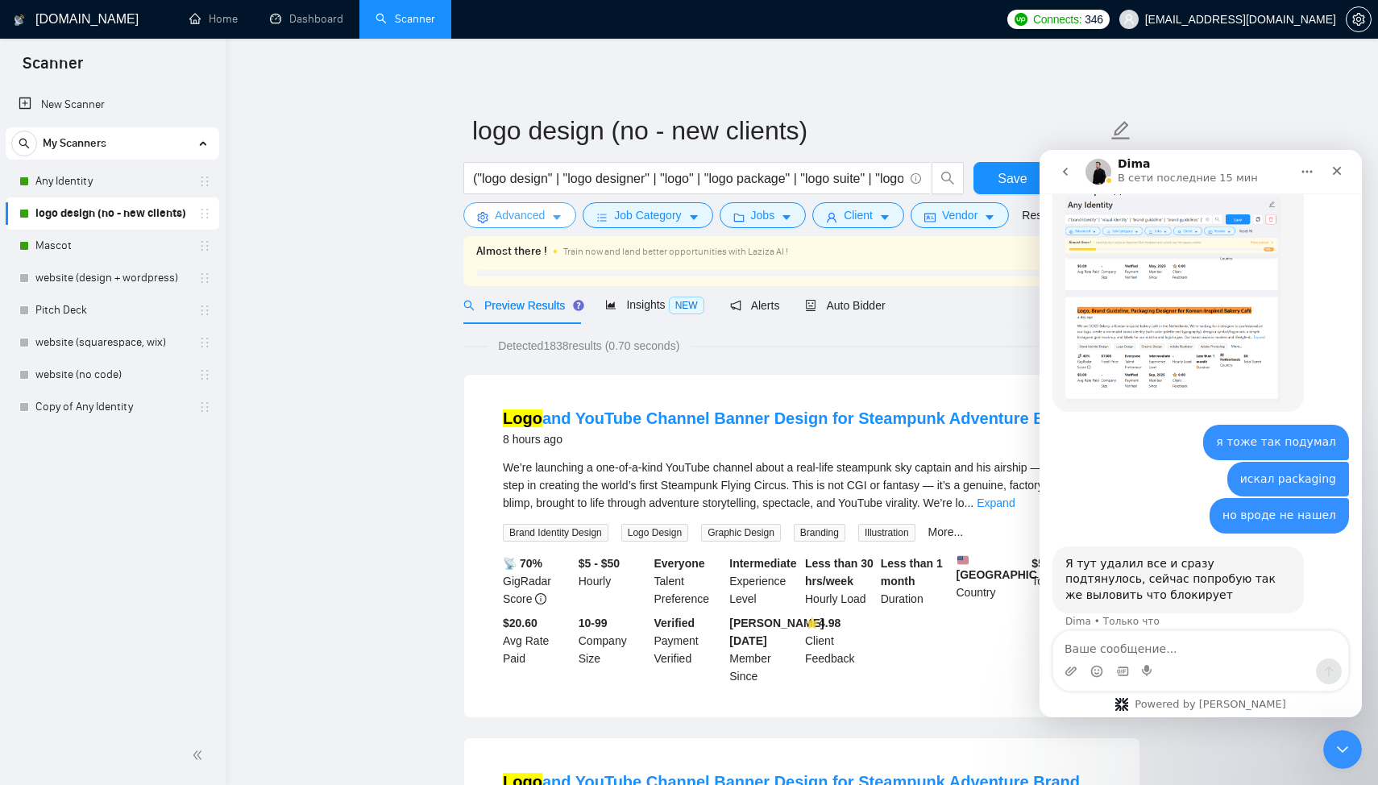
click at [525, 222] on span "Advanced" at bounding box center [520, 215] width 50 height 18
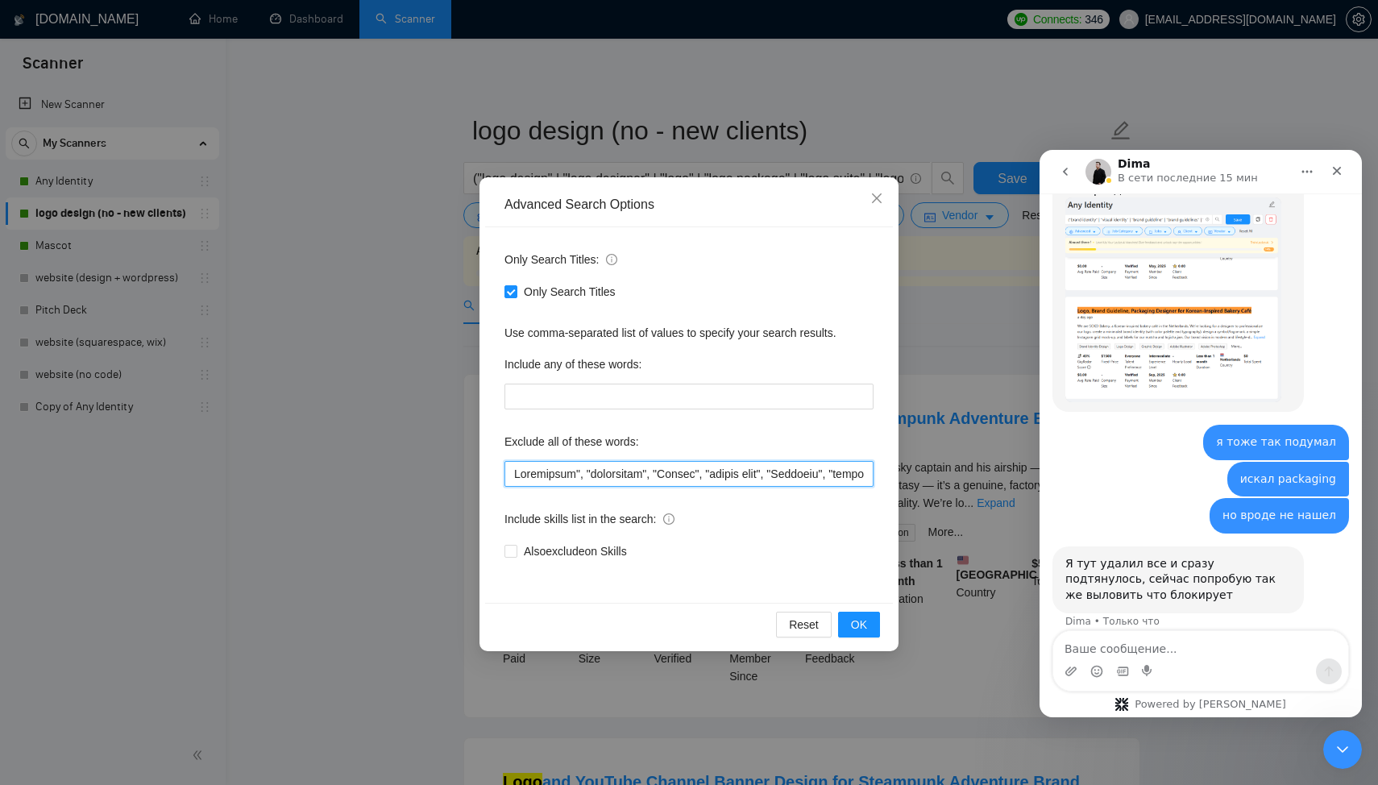
click at [582, 467] on input "text" at bounding box center [689, 474] width 369 height 26
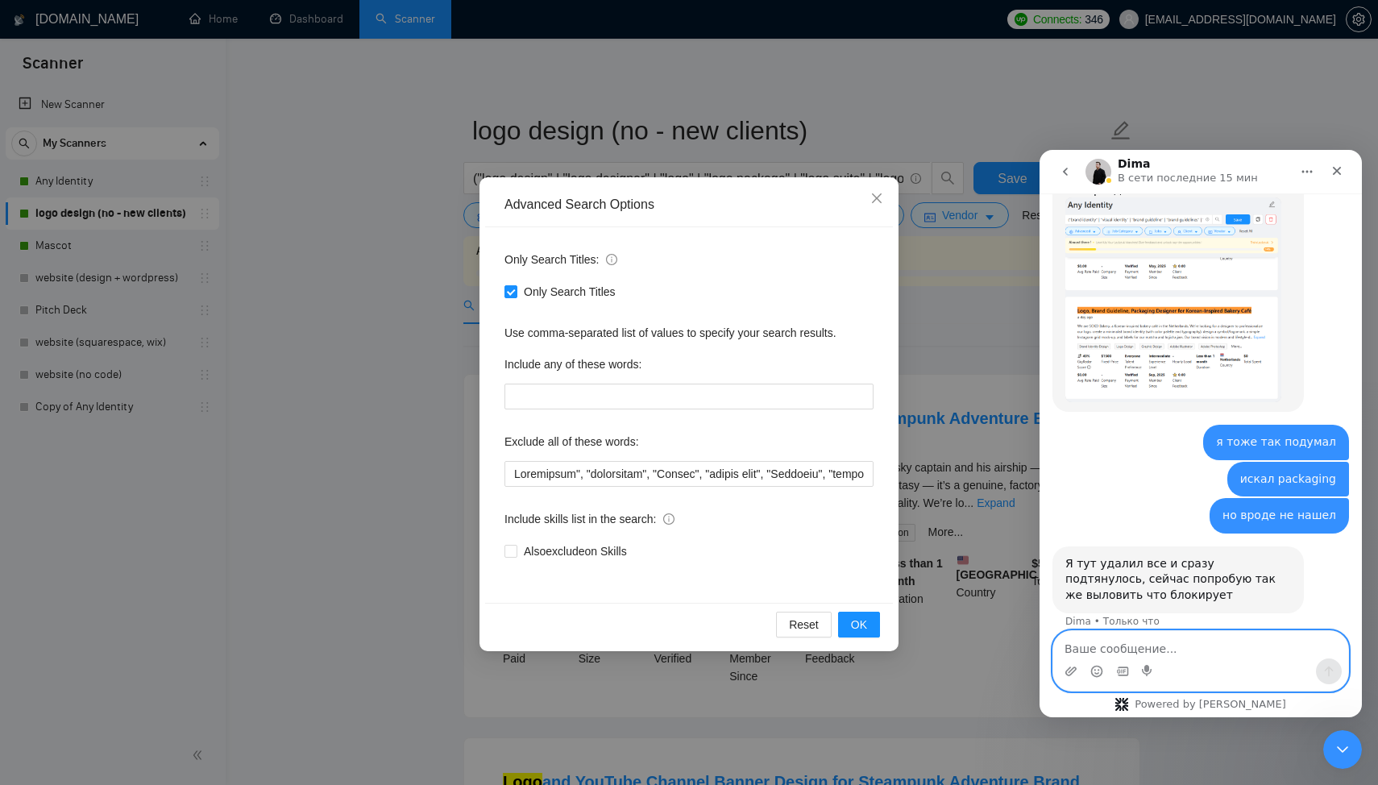
click at [1130, 644] on textarea "Ваше сообщение..." at bounding box center [1201, 644] width 295 height 27
type textarea "y"
click at [1100, 310] on img "Dima говорит…" at bounding box center [1174, 299] width 216 height 205
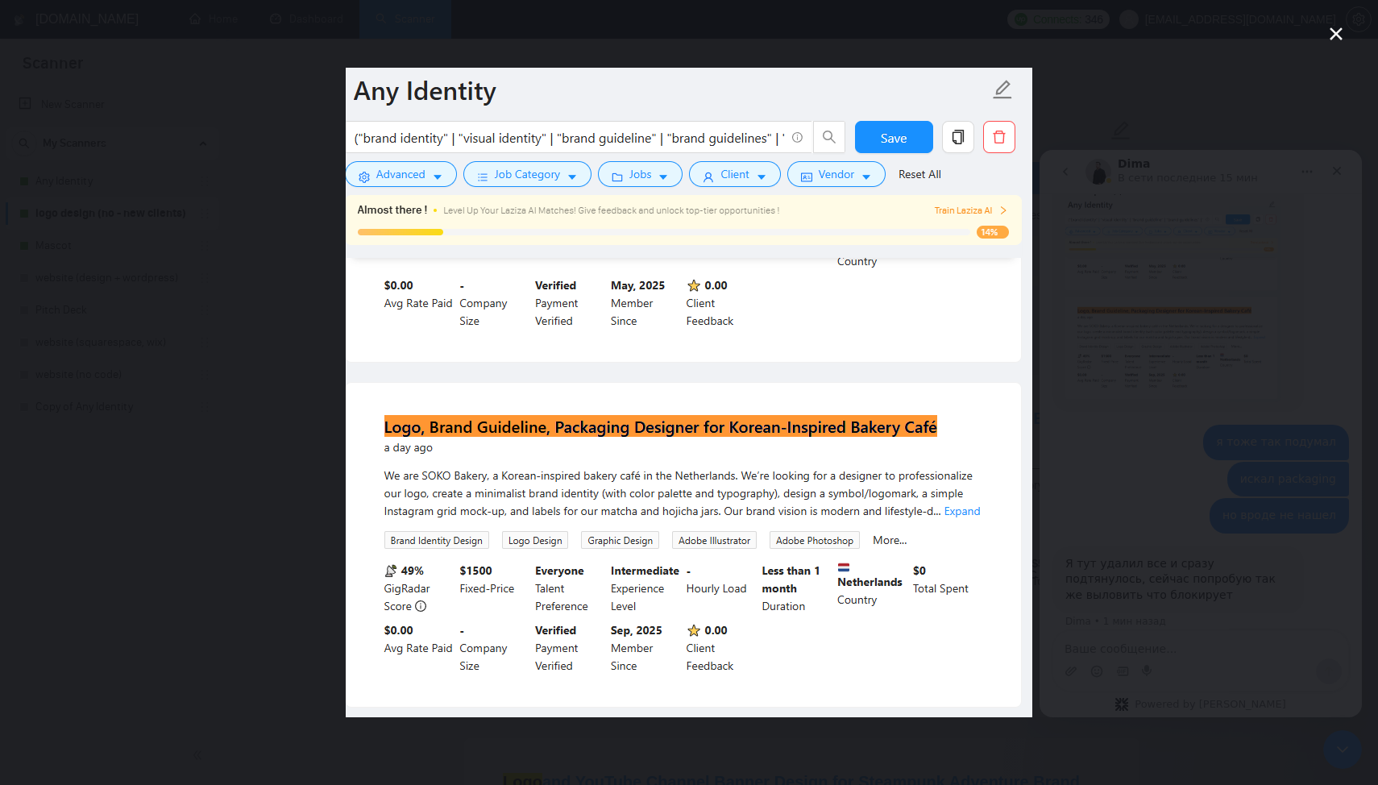
click at [1138, 363] on div "Мессенджер Intercom" at bounding box center [689, 392] width 1378 height 785
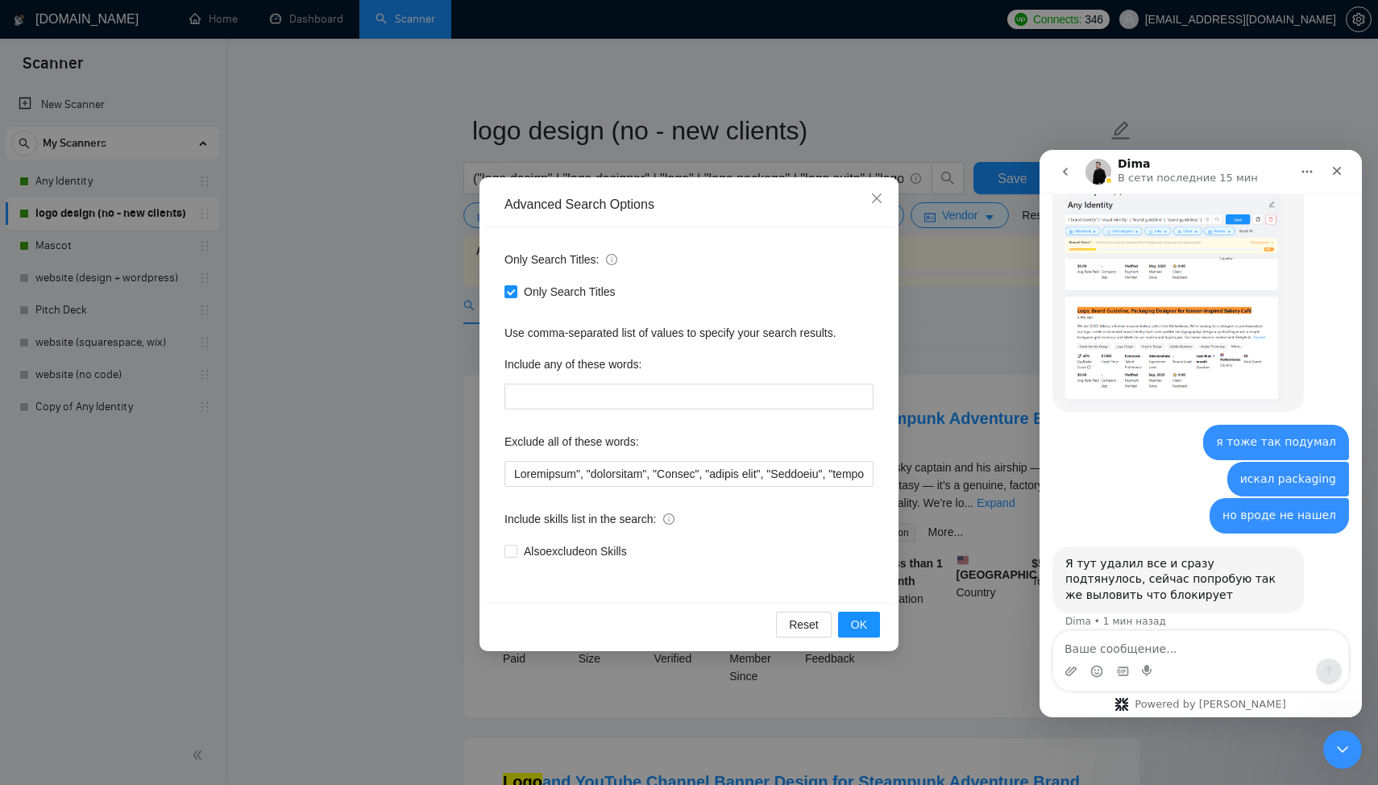
scroll to position [1359, 0]
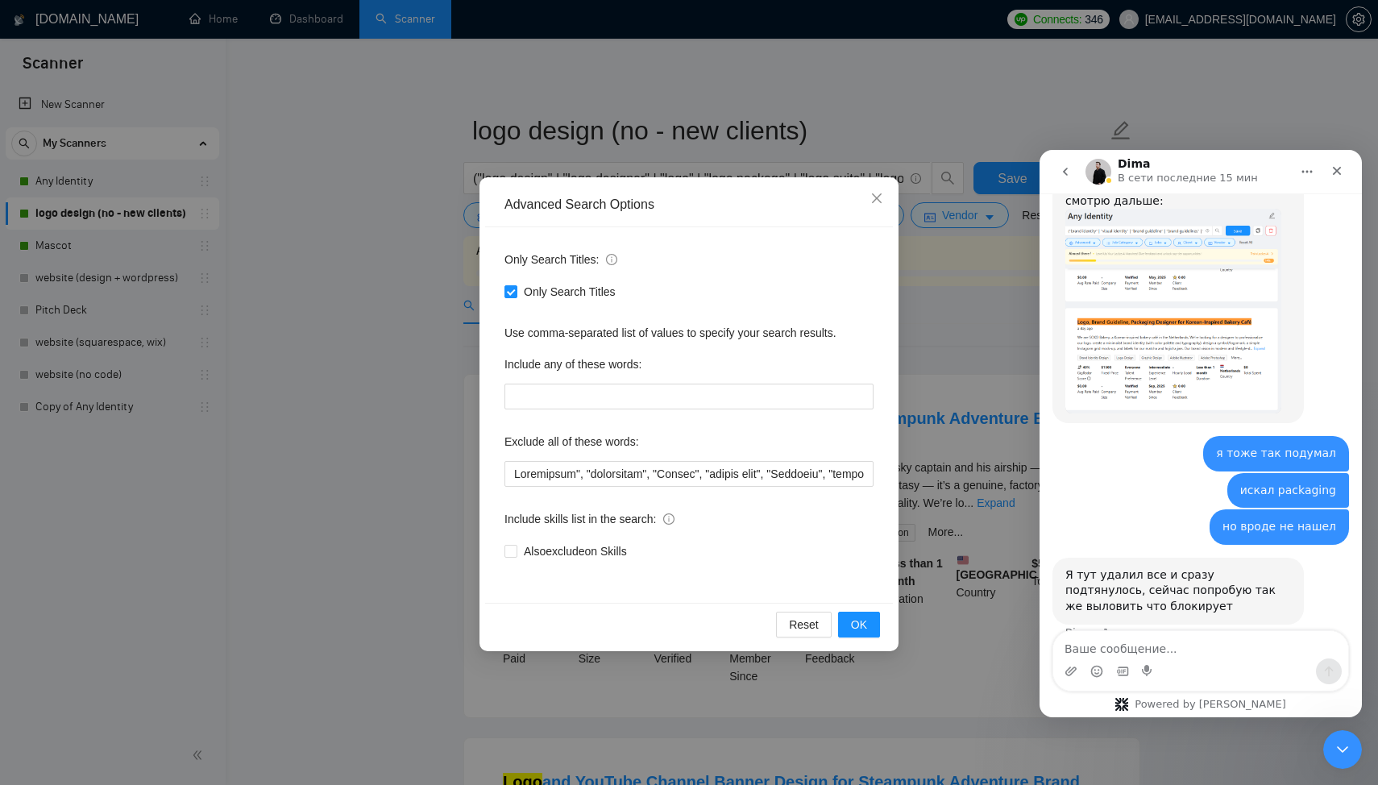
click at [1154, 337] on img "Dima говорит…" at bounding box center [1174, 311] width 216 height 205
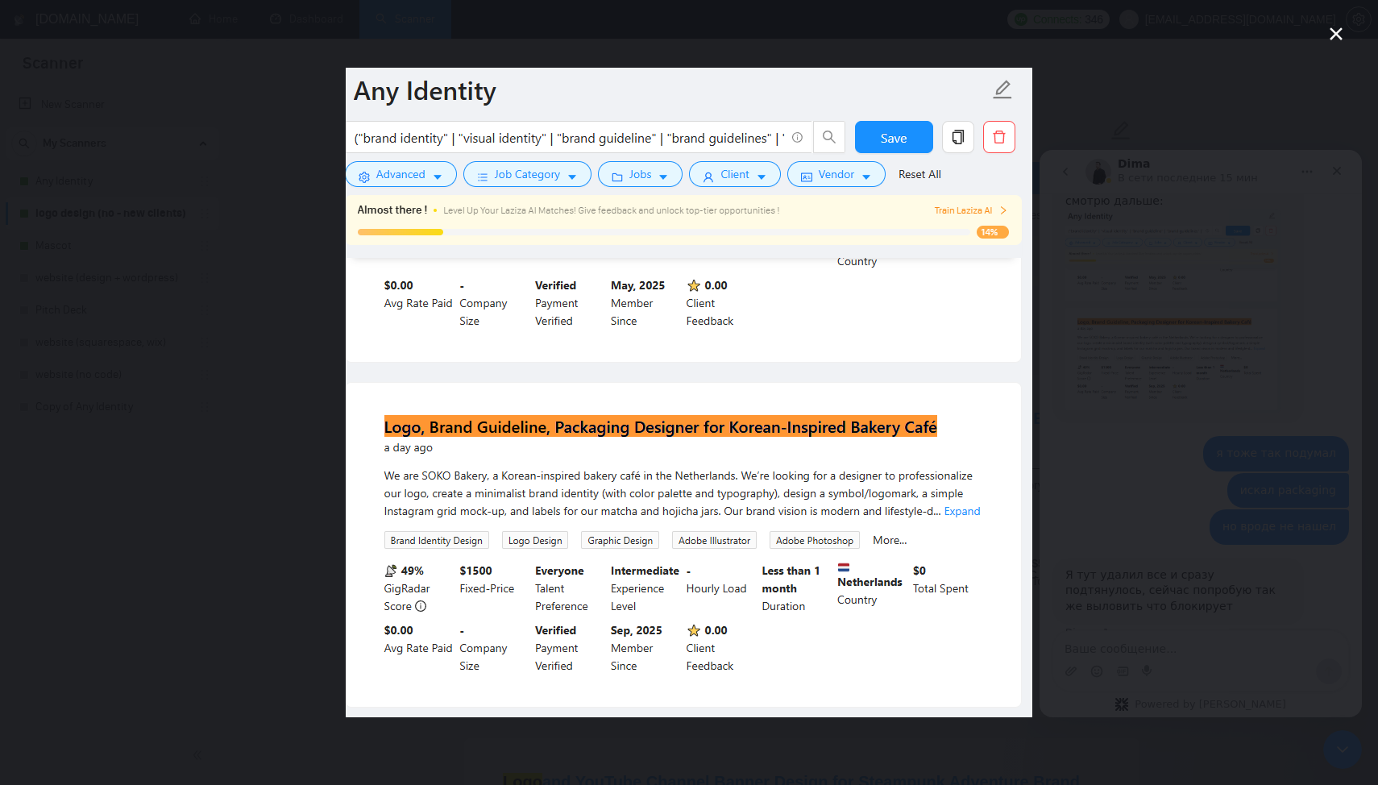
click at [1154, 337] on div "Мессенджер Intercom" at bounding box center [689, 392] width 1378 height 785
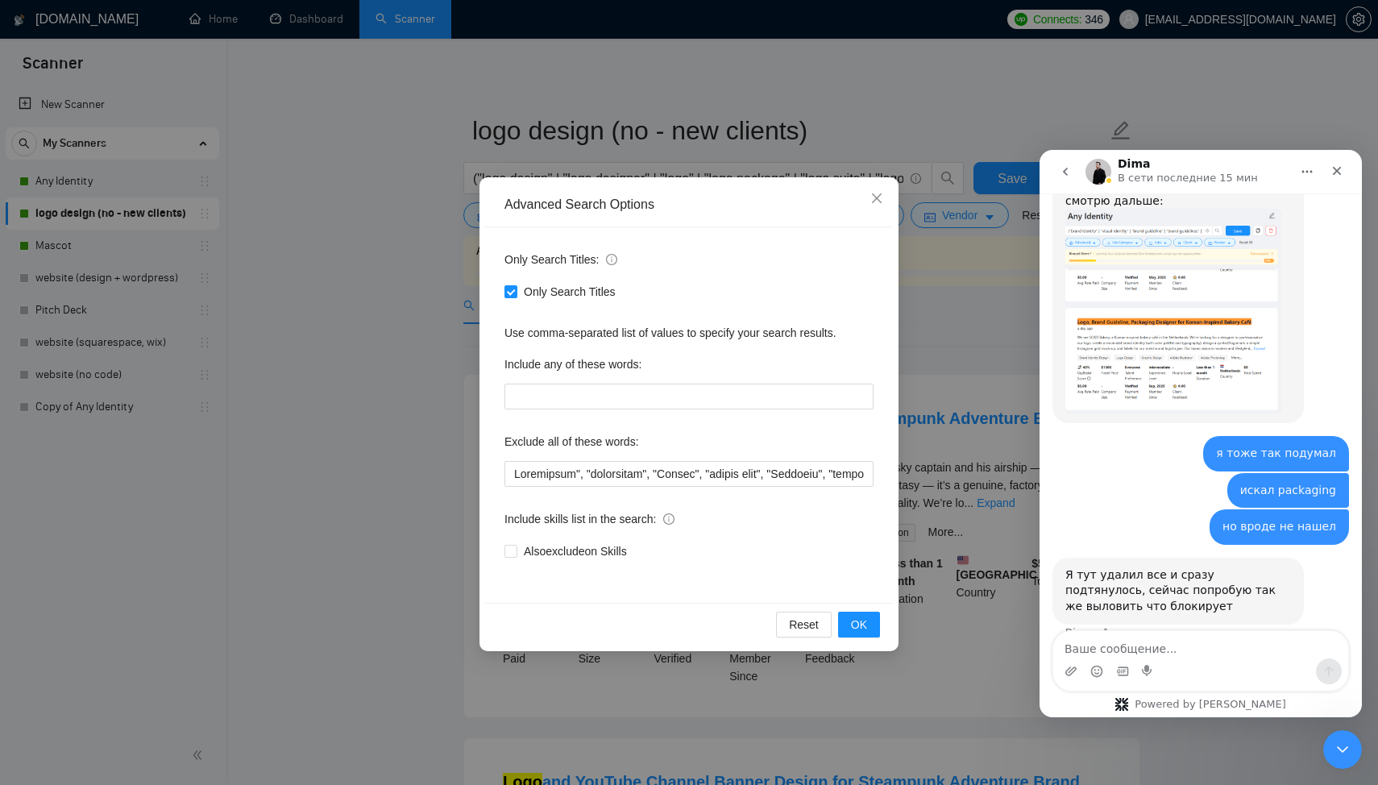
scroll to position [1432, 0]
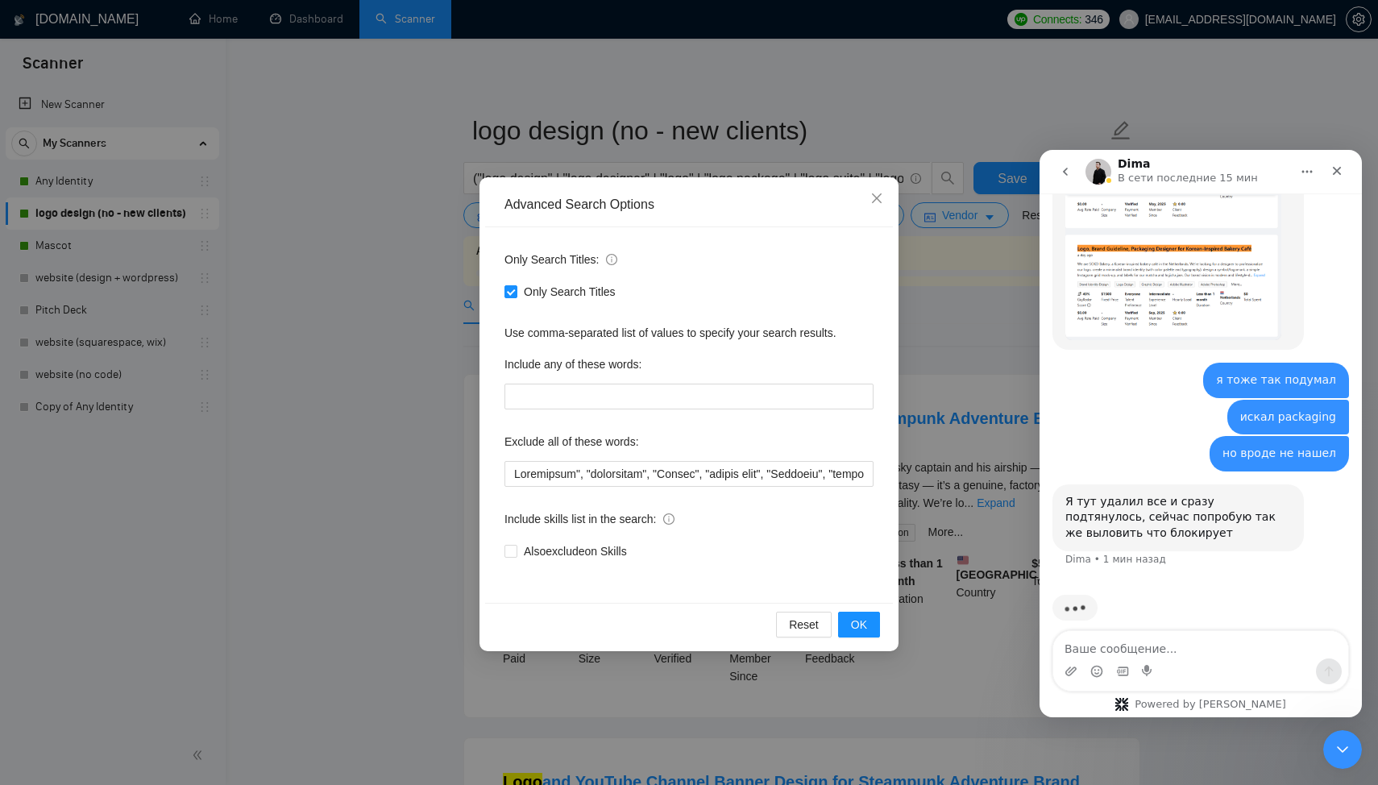
click at [1111, 255] on img "Dima говорит…" at bounding box center [1174, 237] width 216 height 205
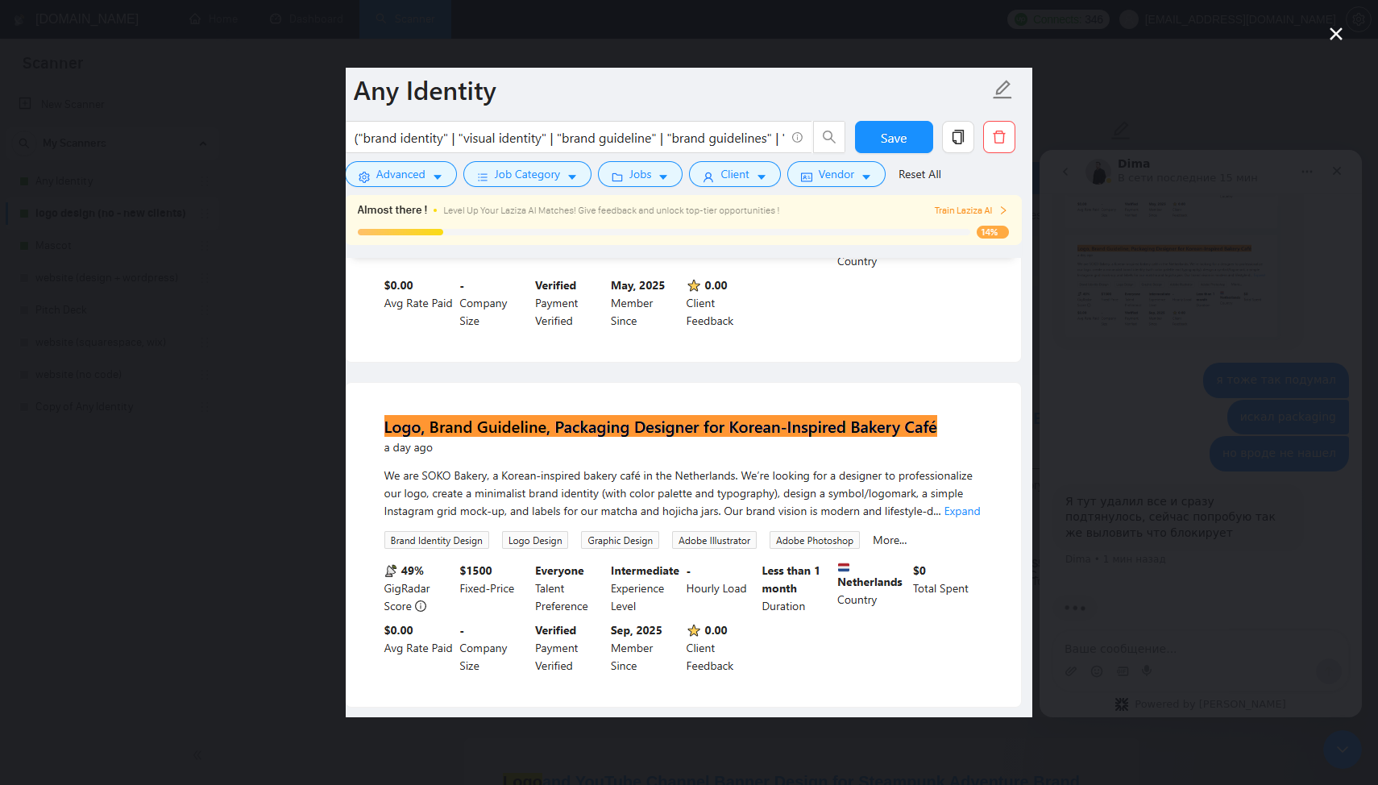
click at [1153, 295] on div "Мессенджер Intercom" at bounding box center [689, 392] width 1378 height 785
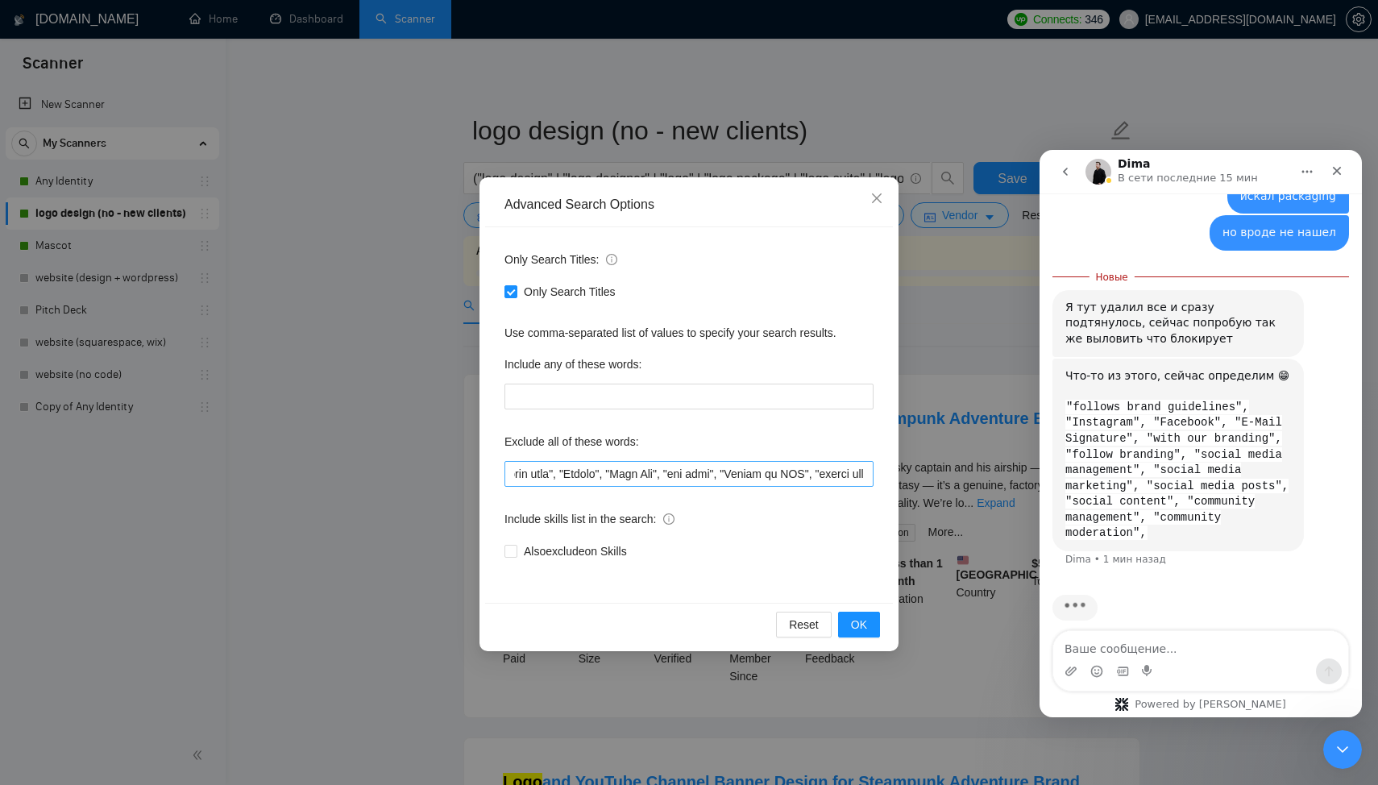
scroll to position [0, 405]
click at [1128, 590] on div "Печатает..." at bounding box center [1201, 618] width 297 height 62
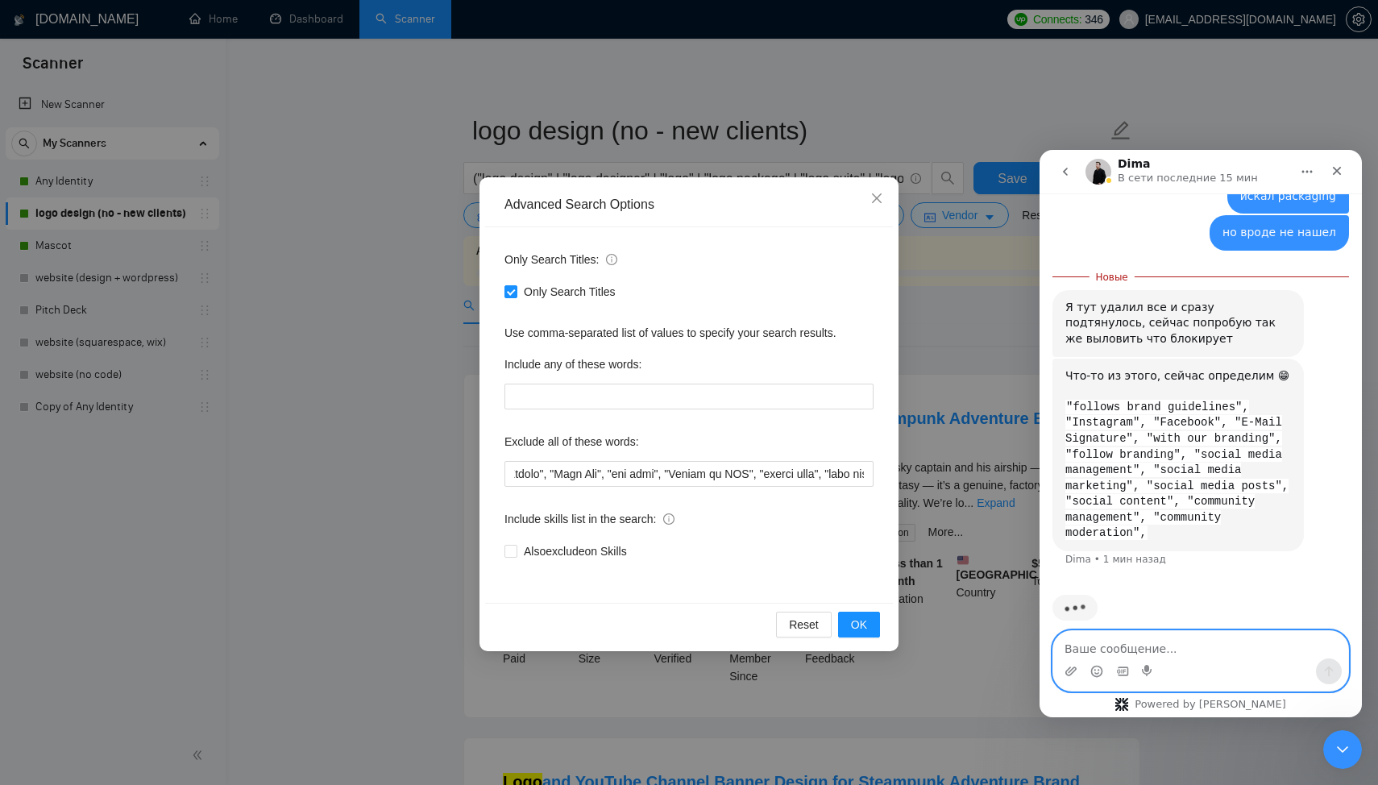
click at [1128, 648] on textarea "Ваше сообщение..." at bounding box center [1201, 644] width 295 height 27
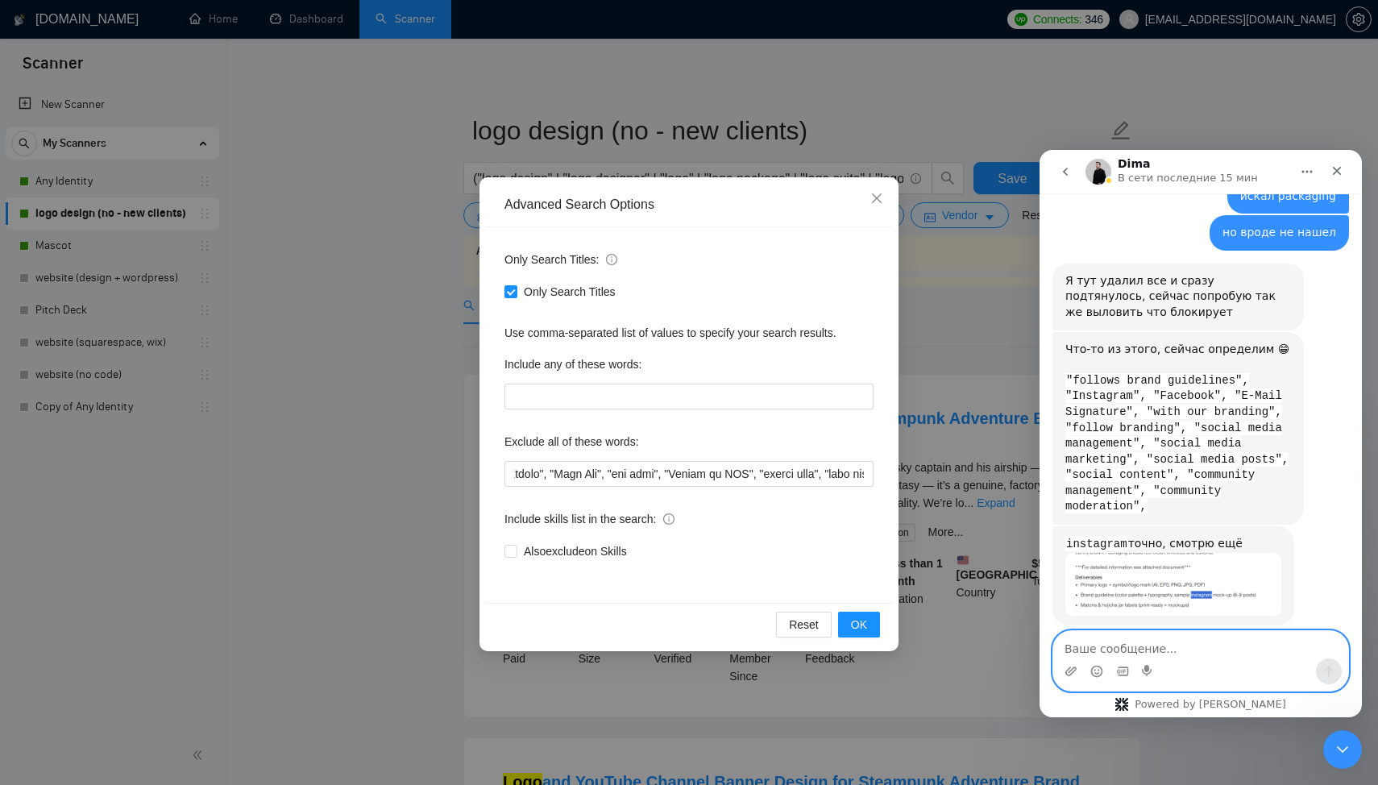
scroll to position [1665, 0]
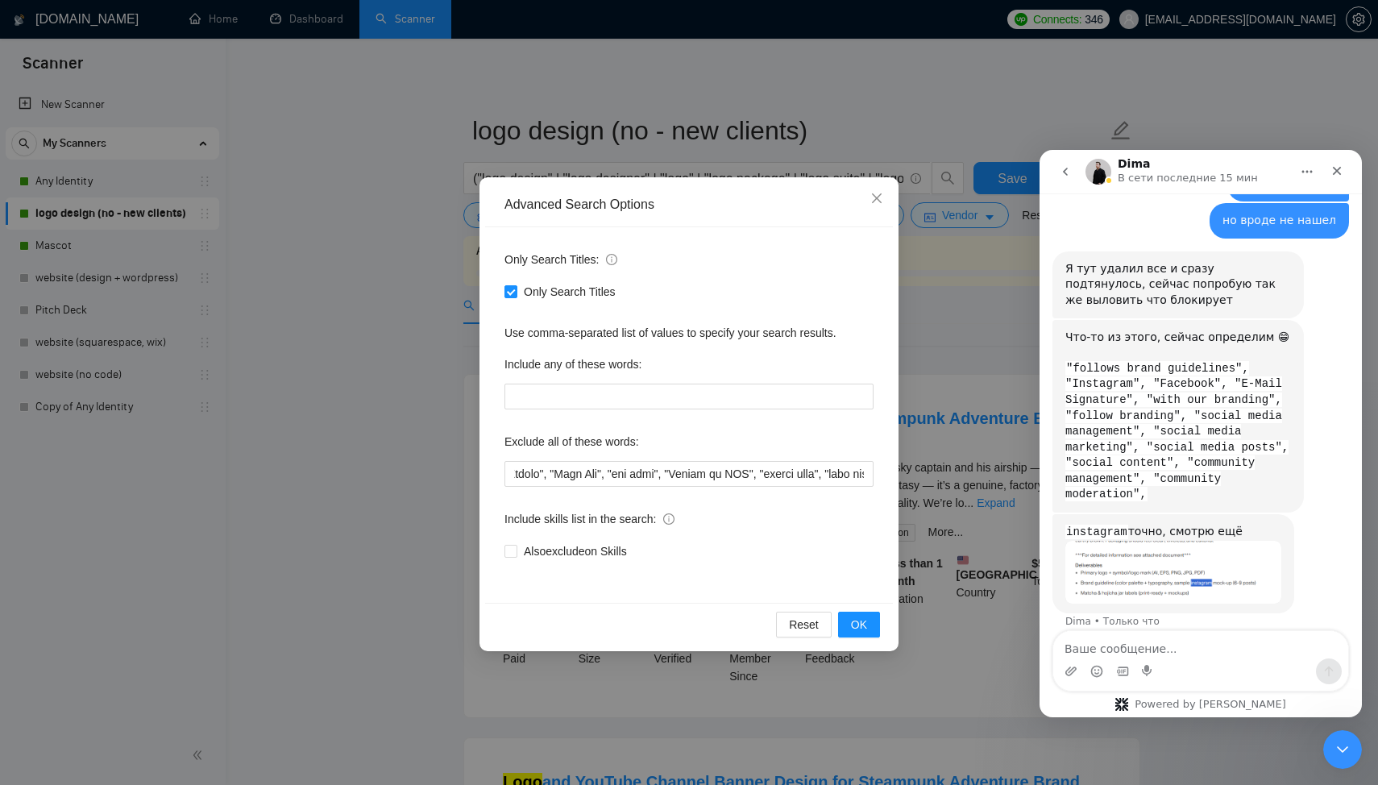
click at [1145, 561] on img "Dima говорит…" at bounding box center [1174, 572] width 216 height 63
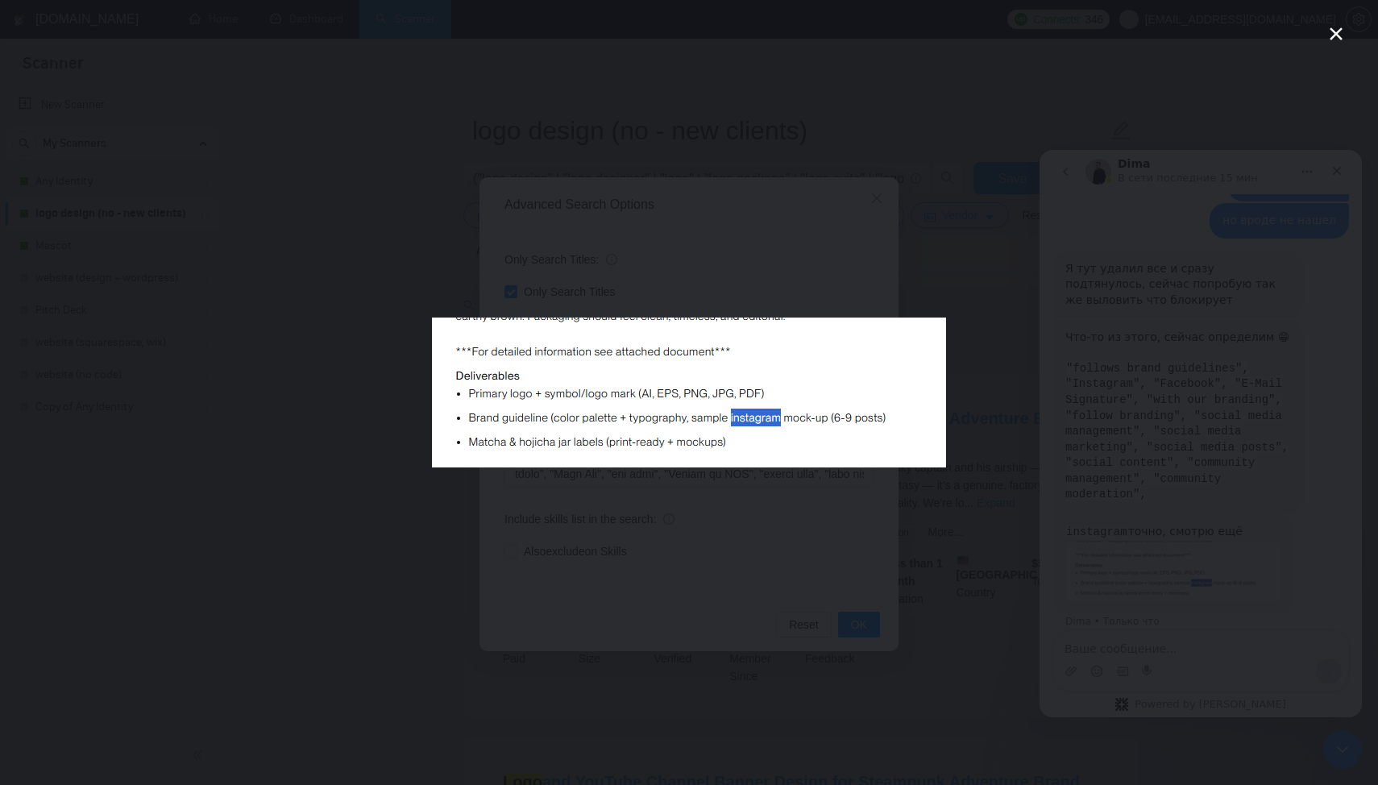
click at [1145, 561] on div "Мессенджер Intercom" at bounding box center [689, 392] width 1378 height 785
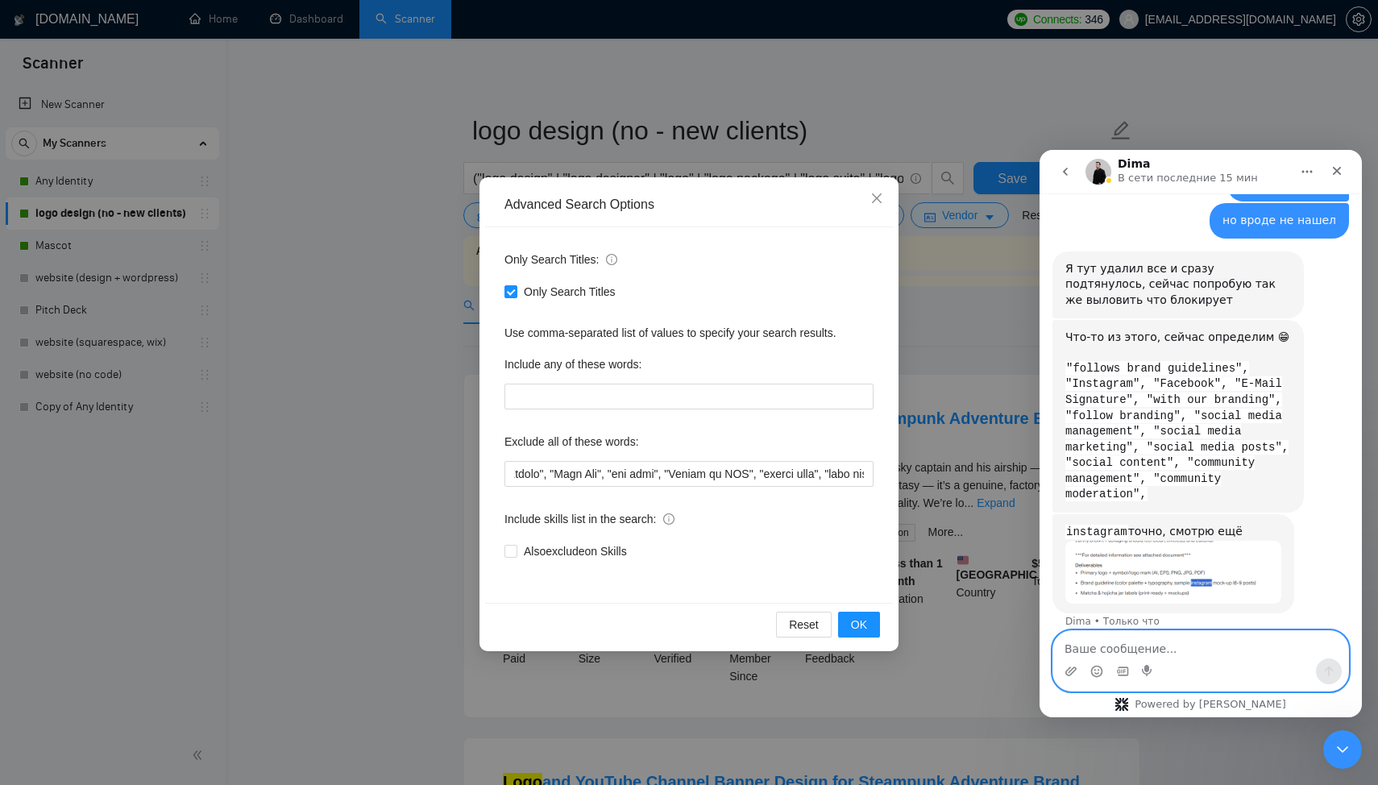
click at [1134, 640] on textarea "Ваше сообщение..." at bounding box center [1201, 644] width 295 height 27
type textarea "n"
type textarea "блин, а если ставишь галочку только заголовки"
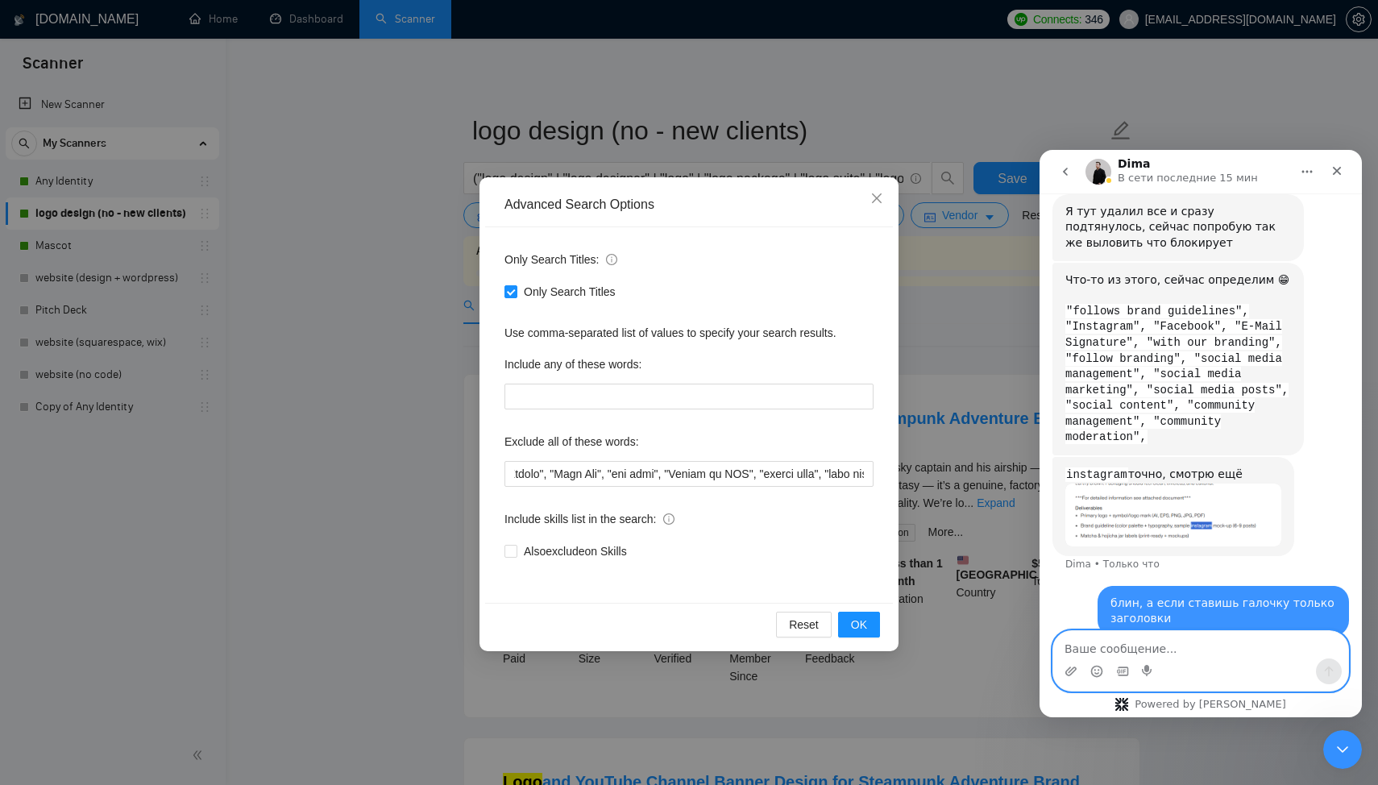
scroll to position [1729, 0]
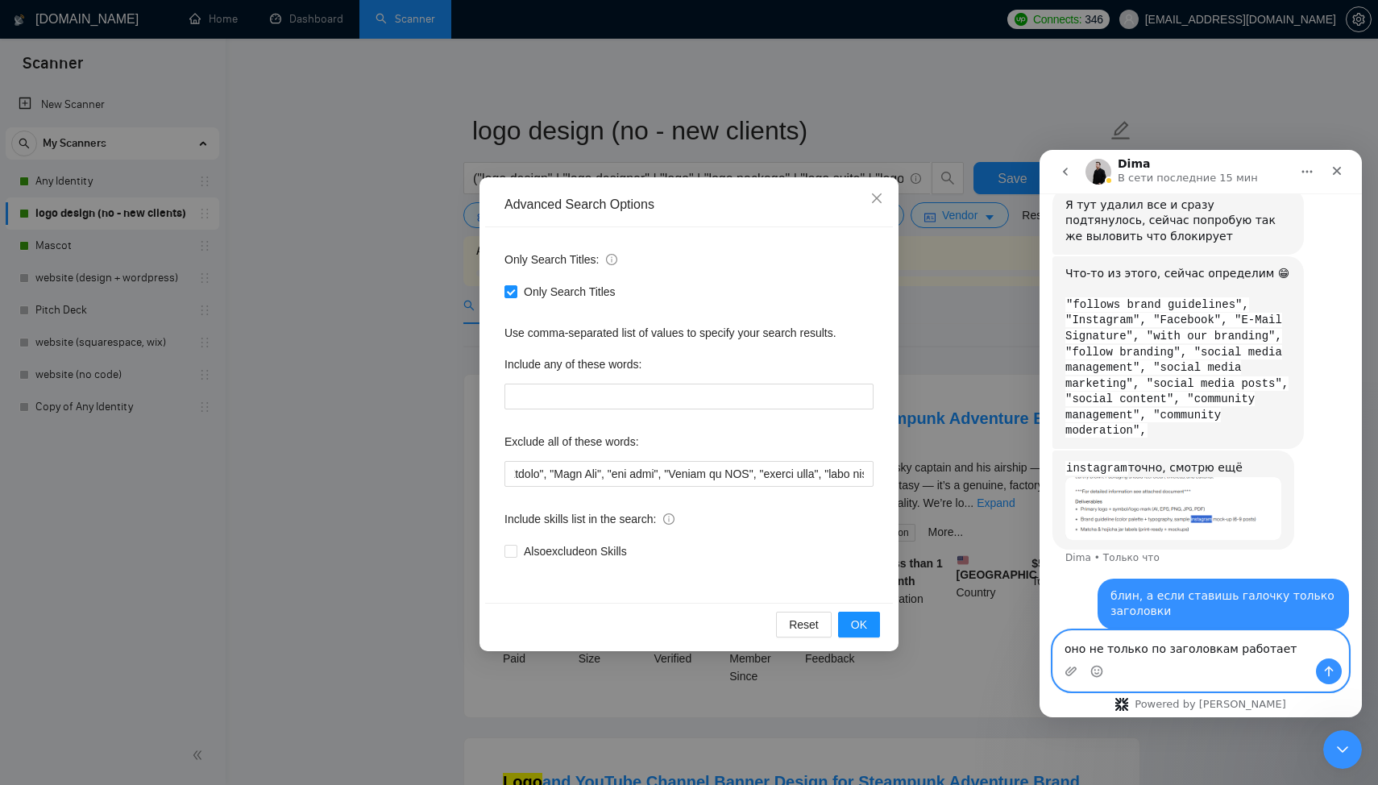
type textarea "оно не только по заголовкам работает"
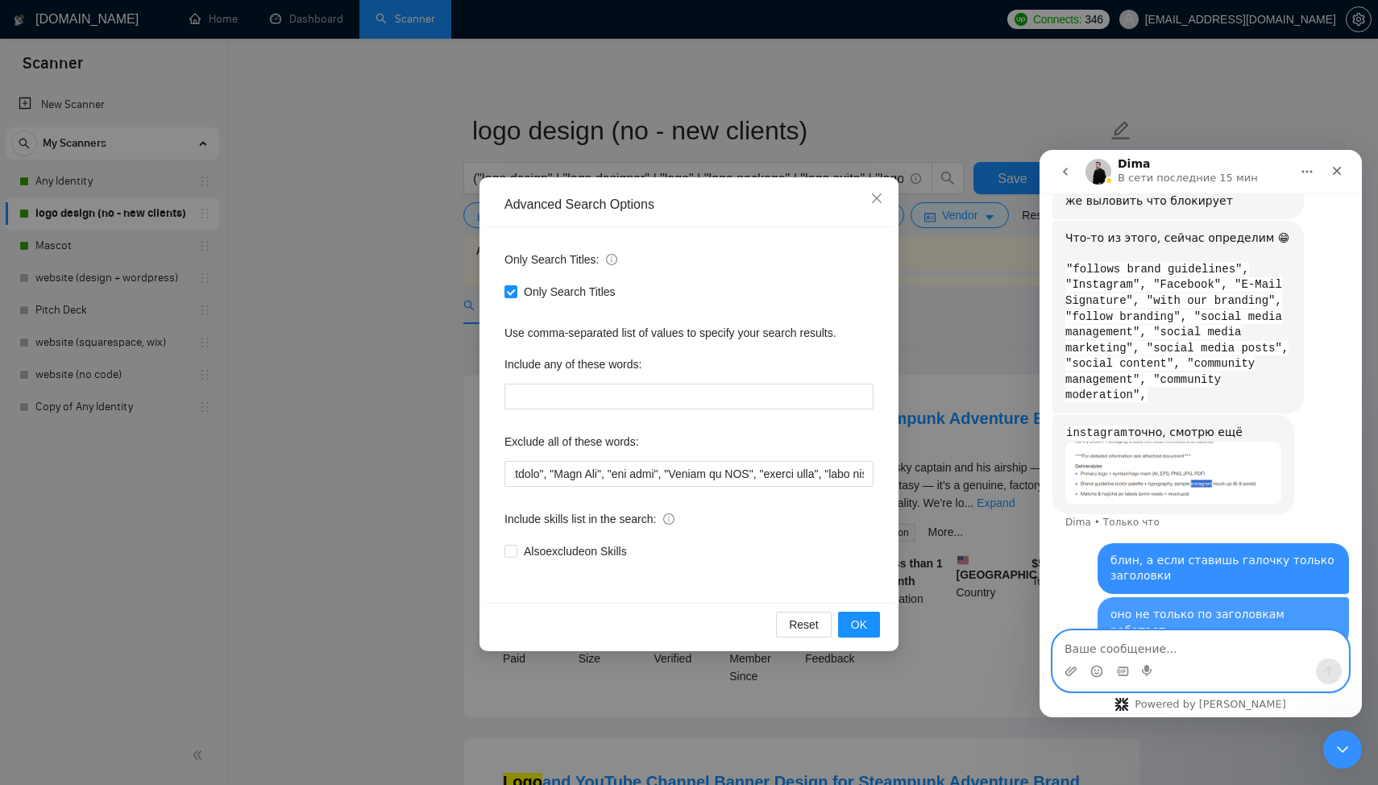
scroll to position [1766, 0]
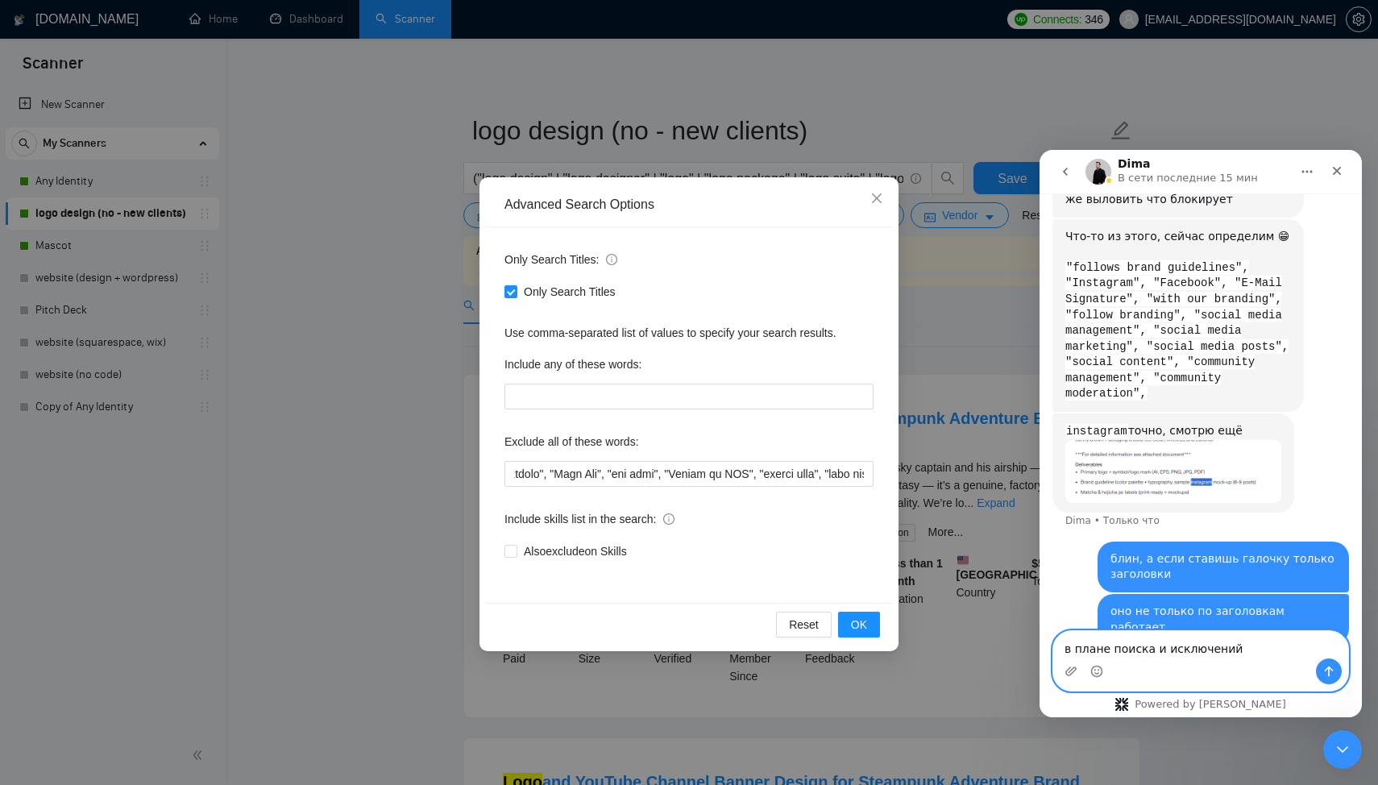
type textarea "в плане поиска и исключений ?"
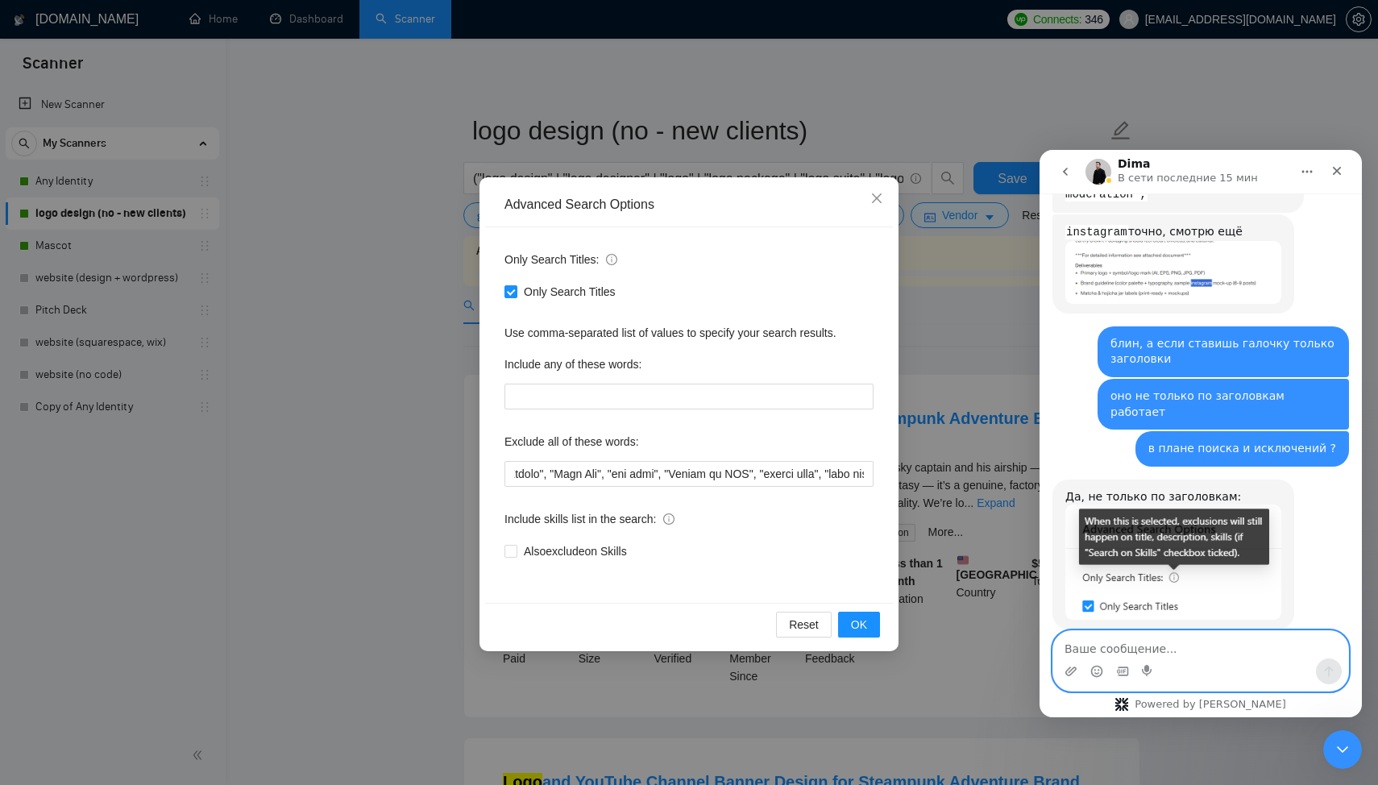
scroll to position [1966, 0]
type textarea "бля"
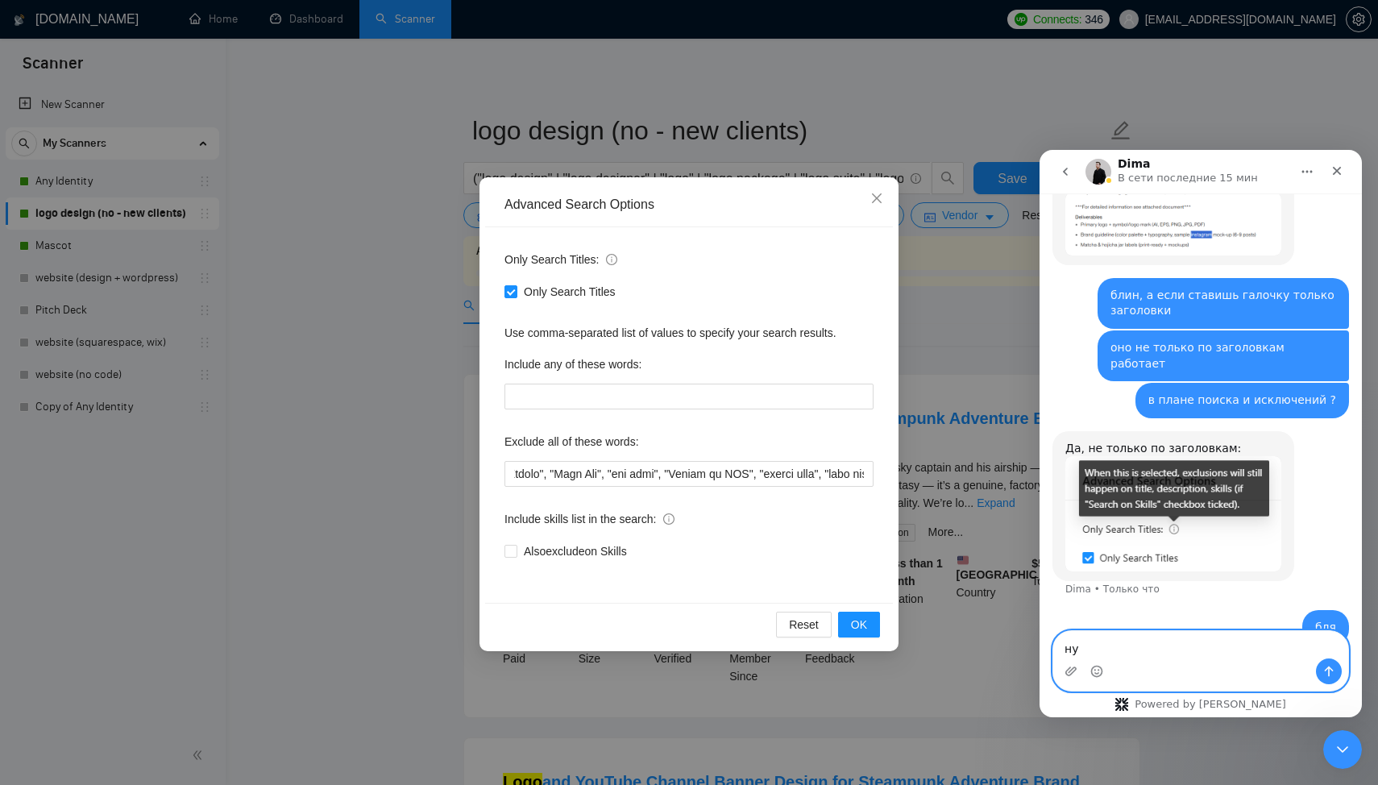
type textarea "н"
type textarea "что то я это пропустил"
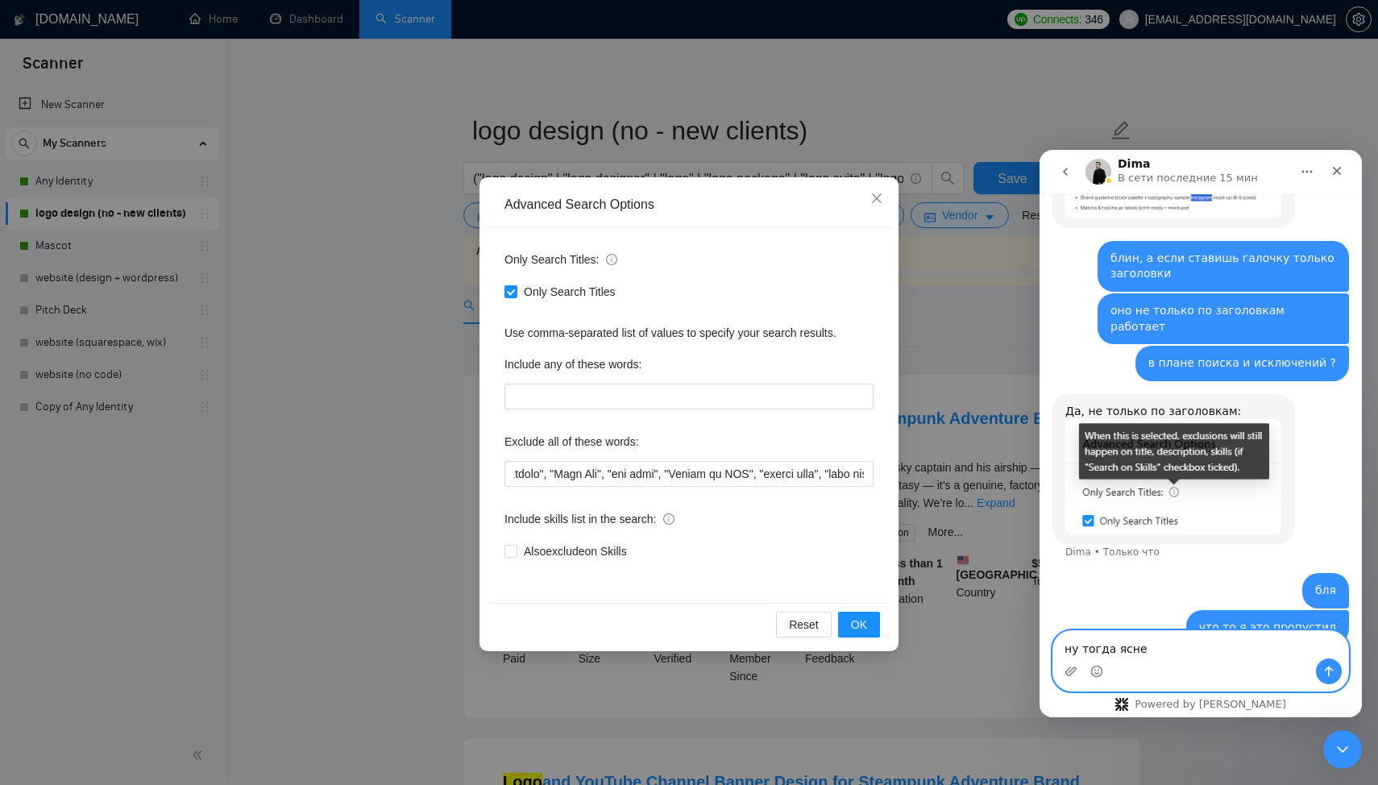
type textarea "ну тогда яснее"
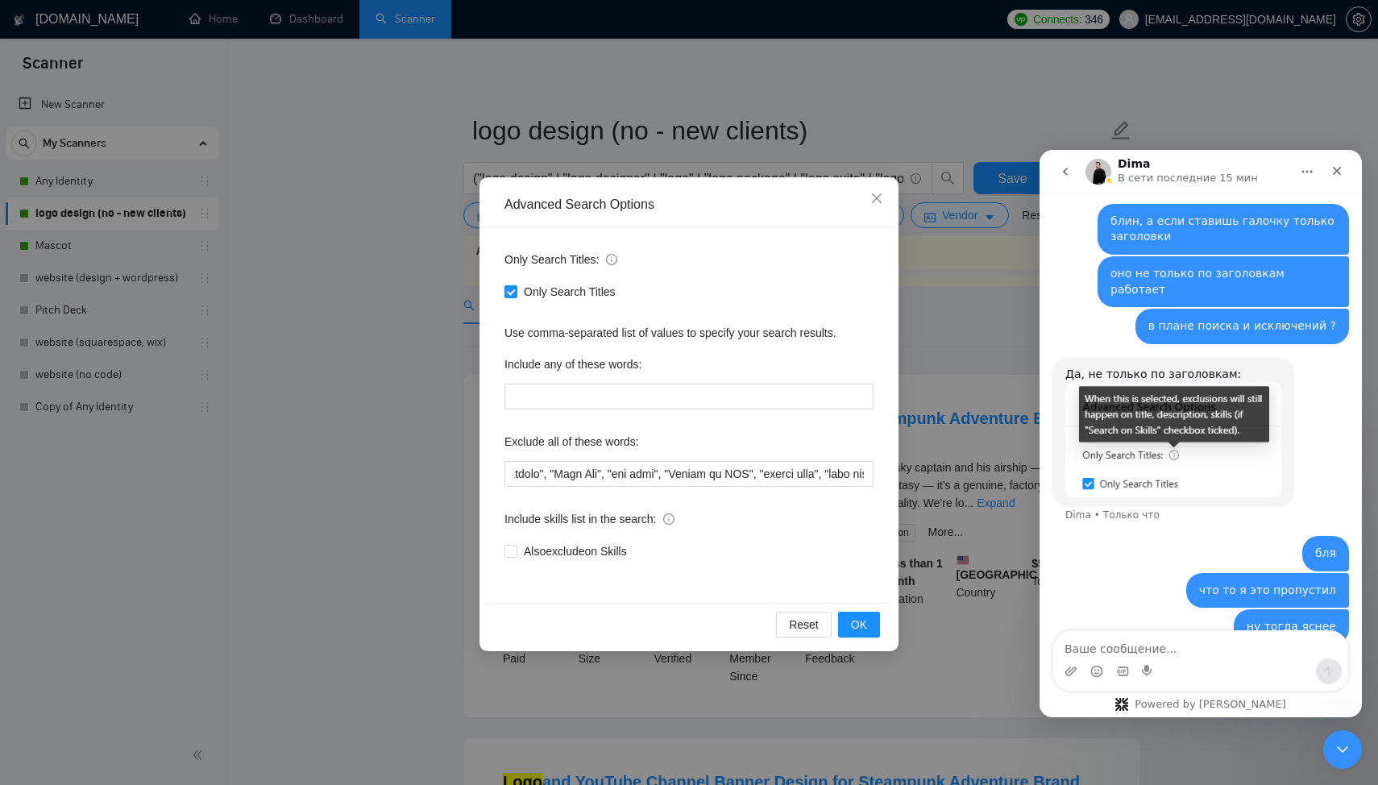
click at [1236, 423] on img "Dima говорит…" at bounding box center [1174, 439] width 216 height 115
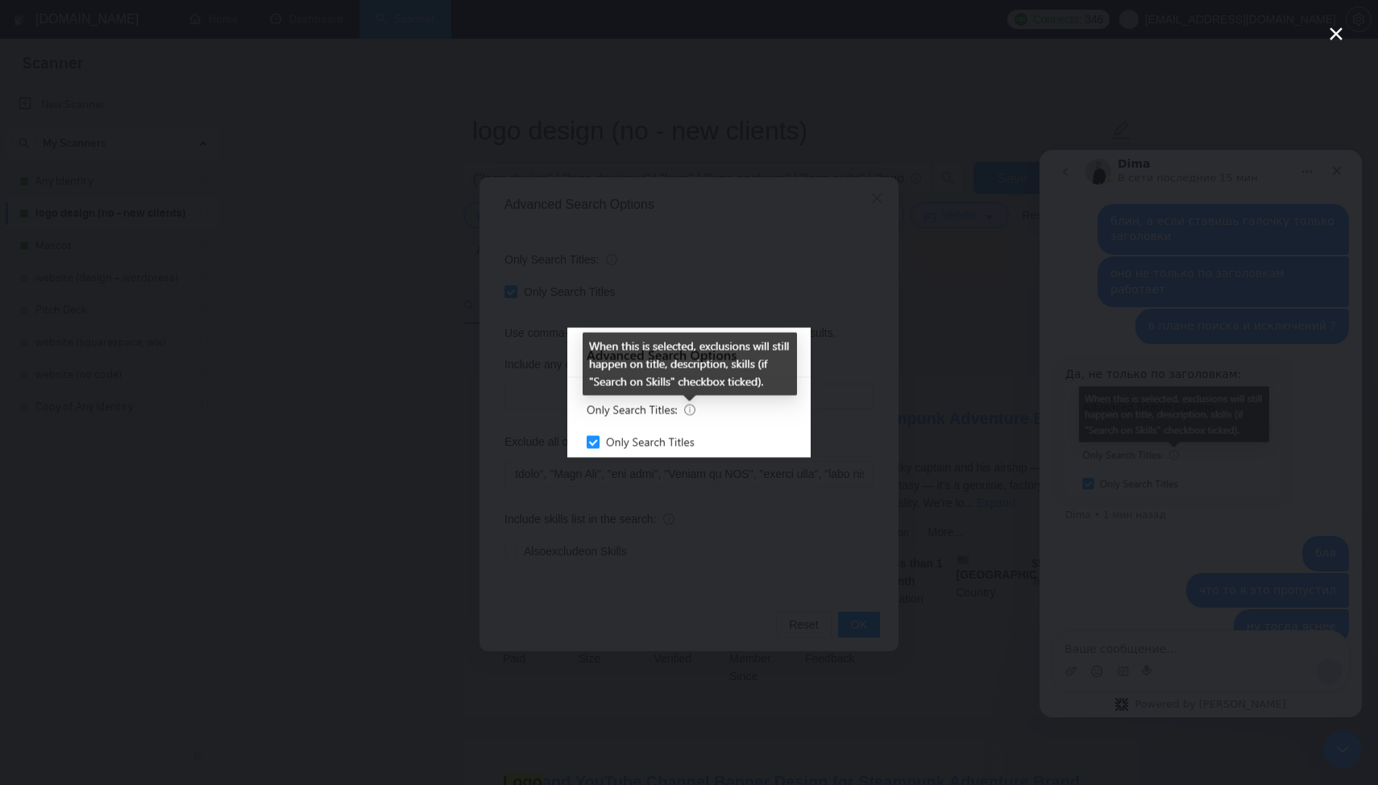
scroll to position [2150, 0]
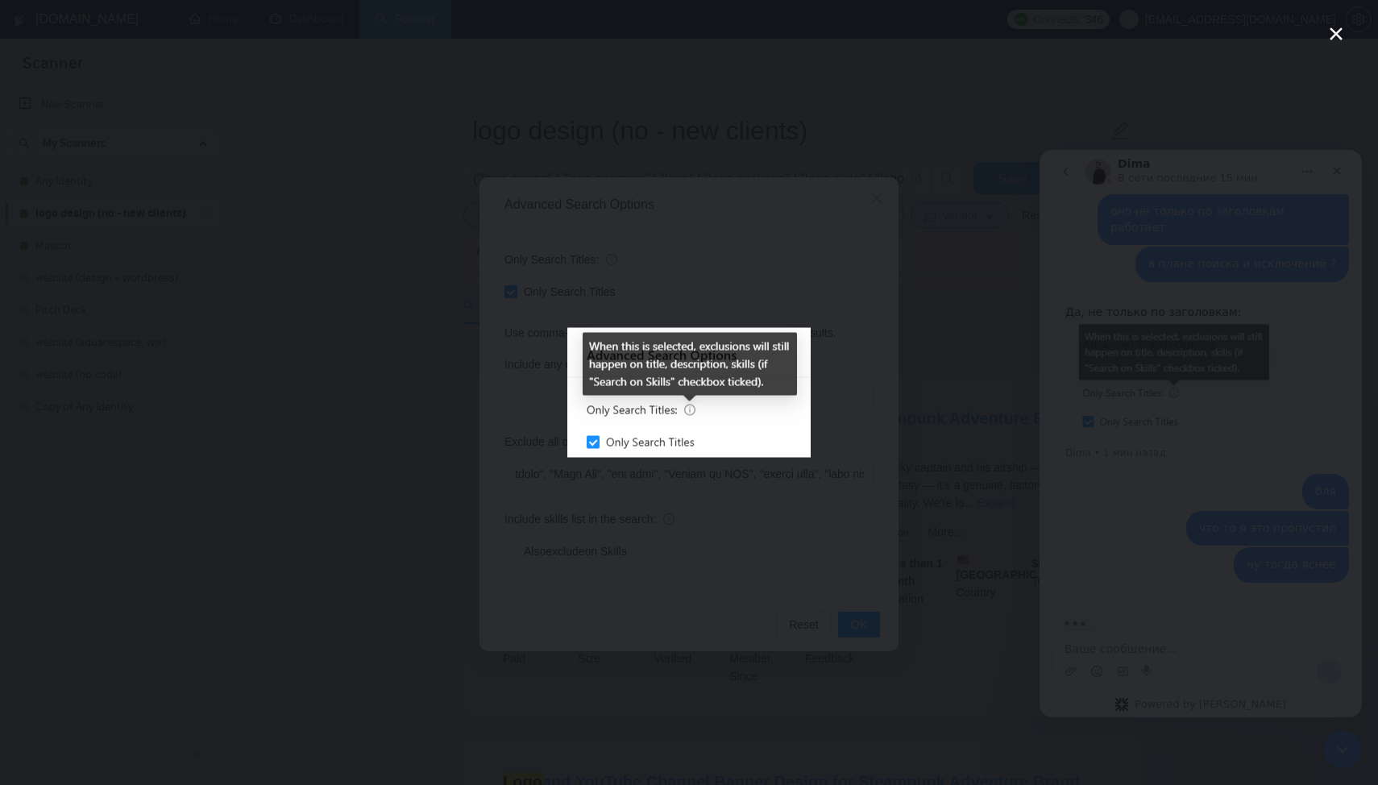
click at [1201, 439] on div "Мессенджер Intercom" at bounding box center [689, 392] width 1378 height 785
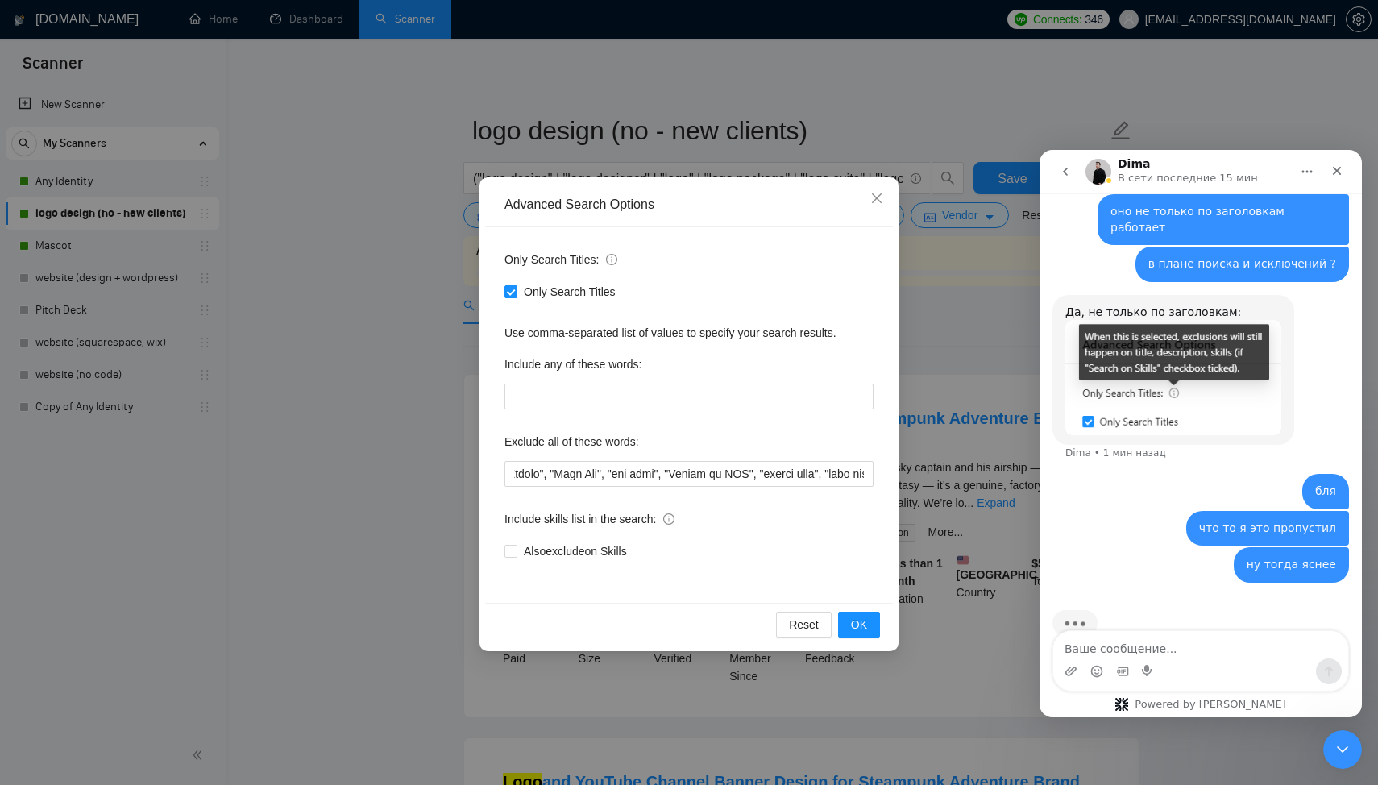
click at [1207, 325] on img "Dima говорит…" at bounding box center [1174, 377] width 216 height 115
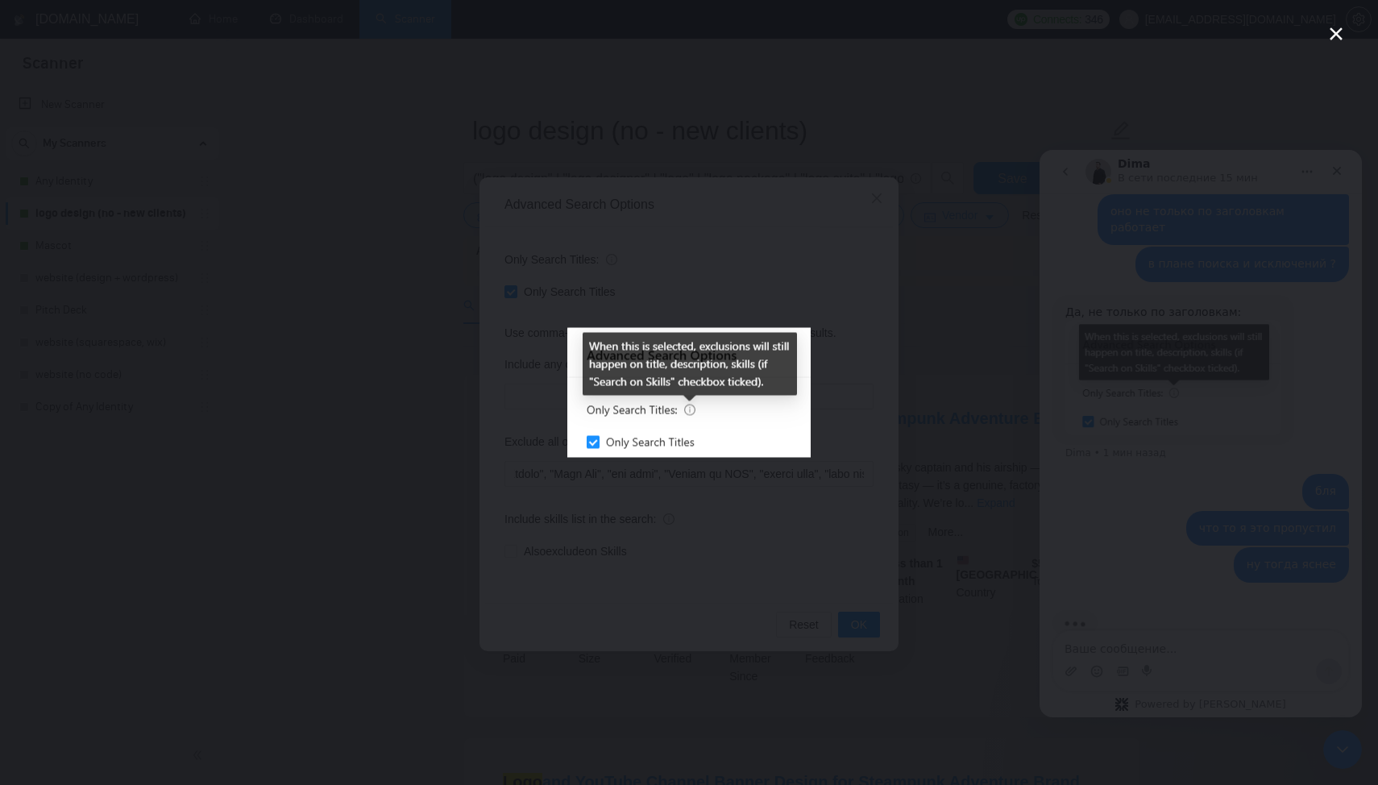
scroll to position [0, 0]
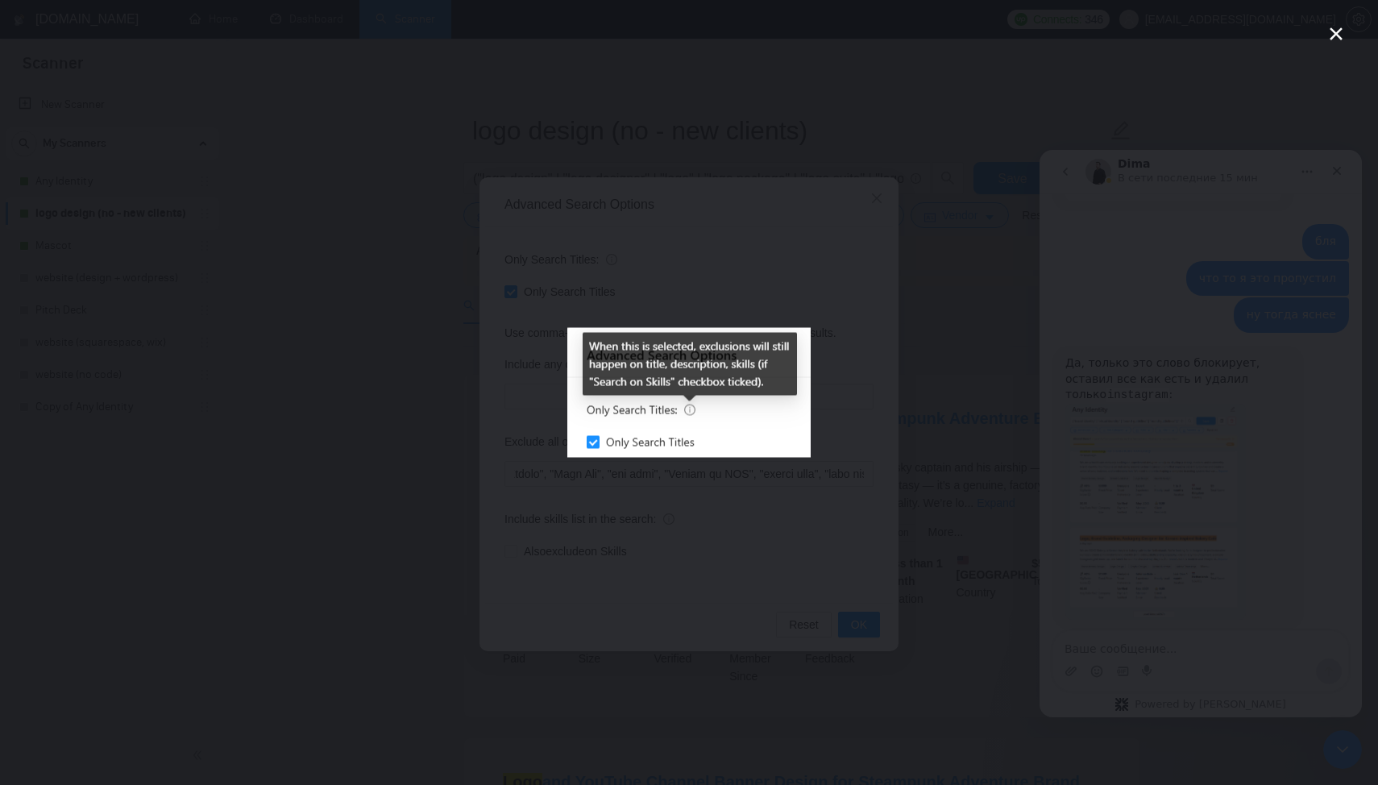
click at [1207, 325] on div "Мессенджер Intercom" at bounding box center [689, 392] width 1378 height 785
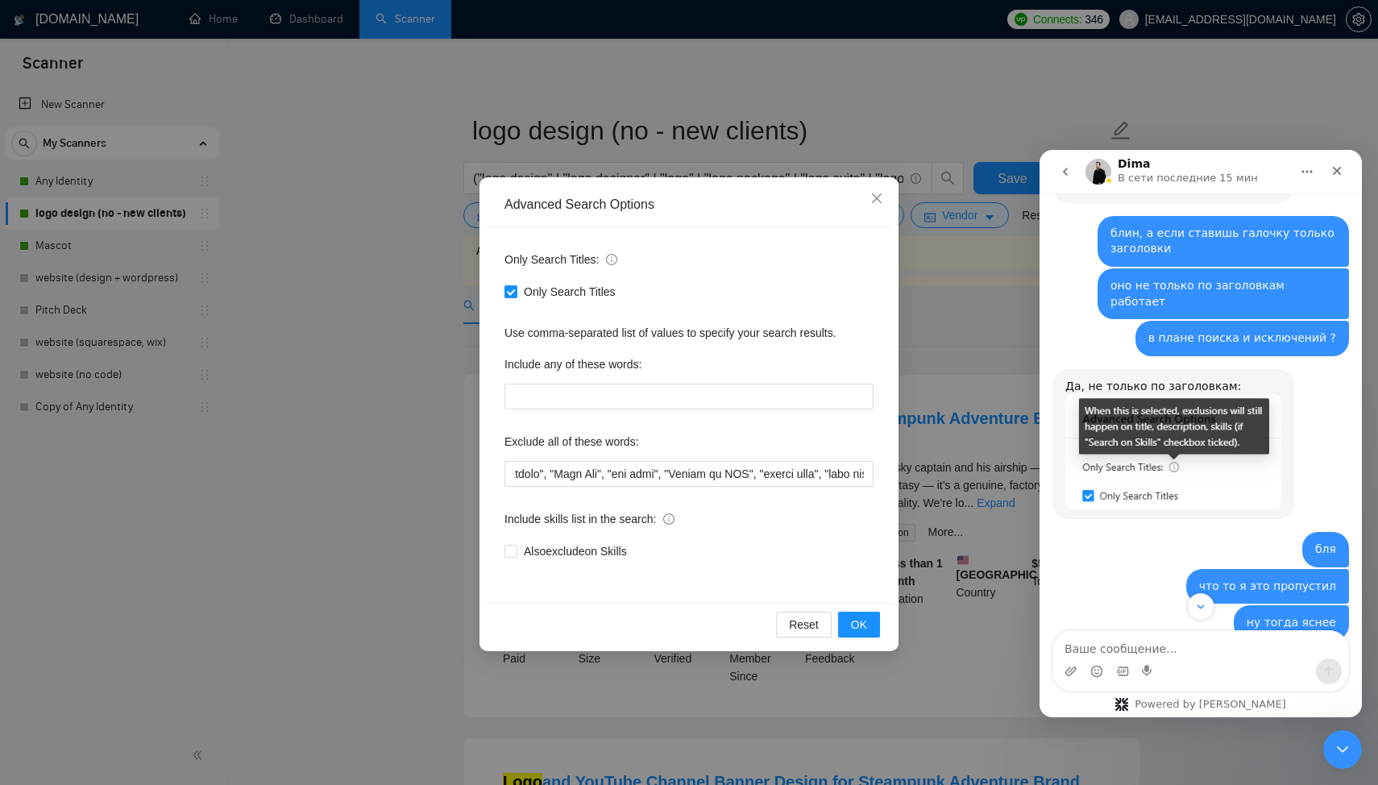
scroll to position [2384, 0]
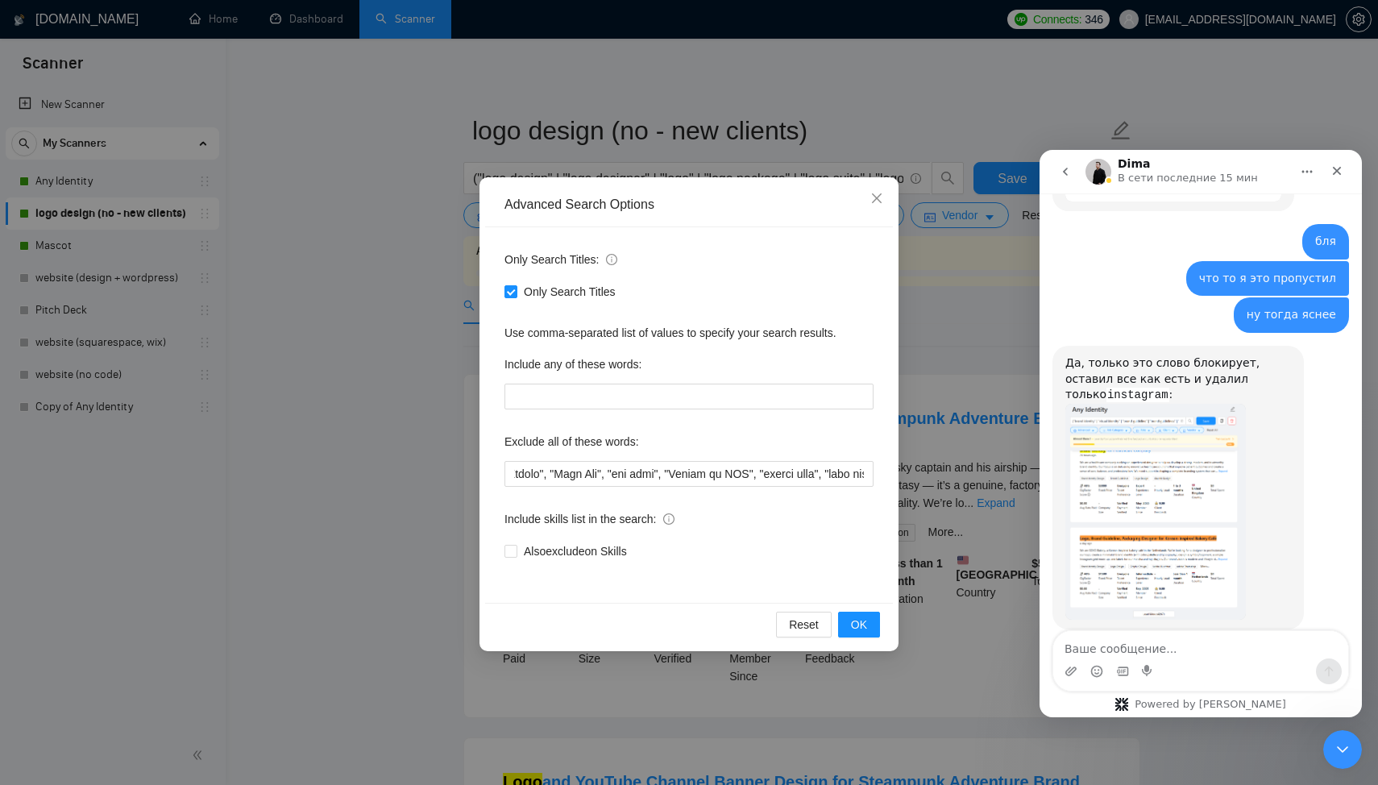
click at [1178, 439] on img "Dima говорит…" at bounding box center [1156, 512] width 181 height 216
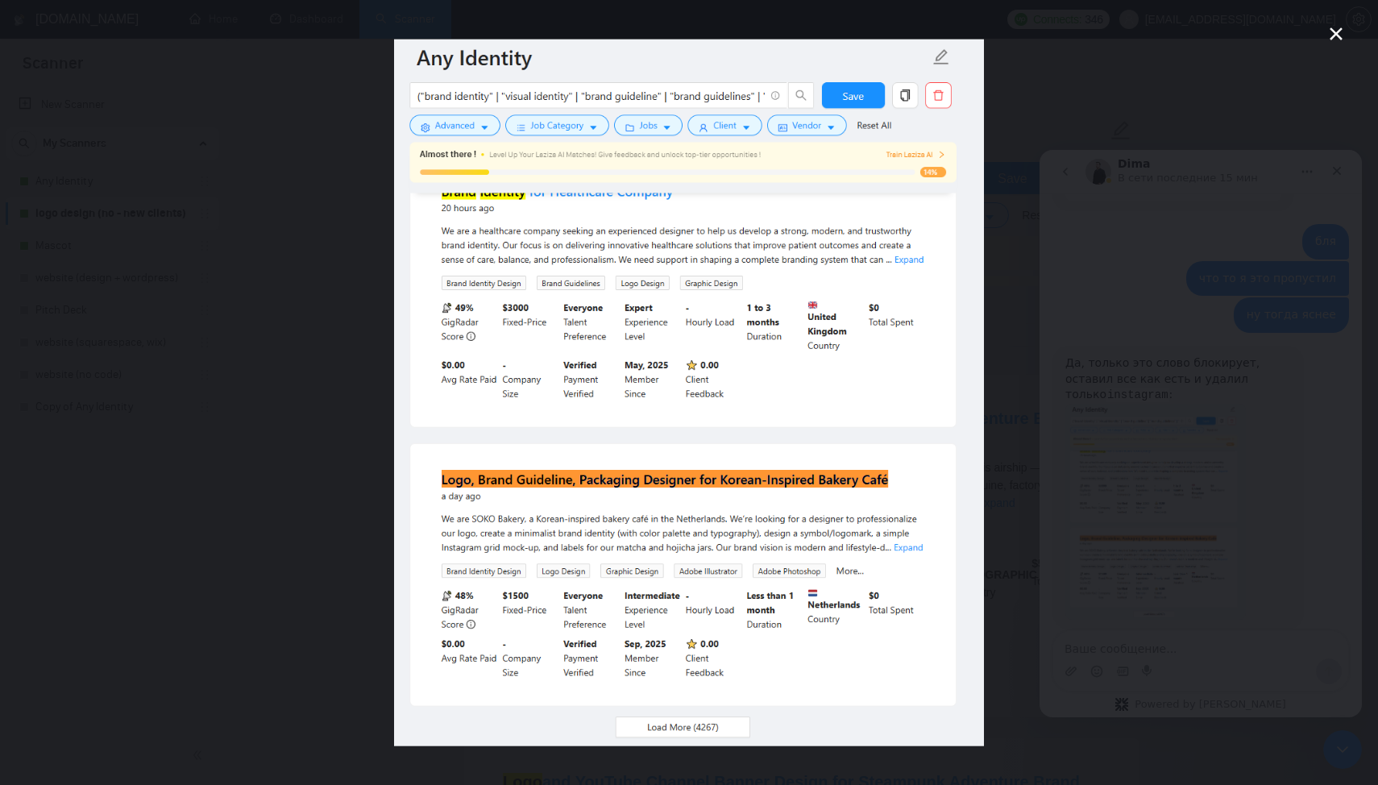
click at [1178, 439] on div "Мессенджер Intercom" at bounding box center [689, 392] width 1378 height 785
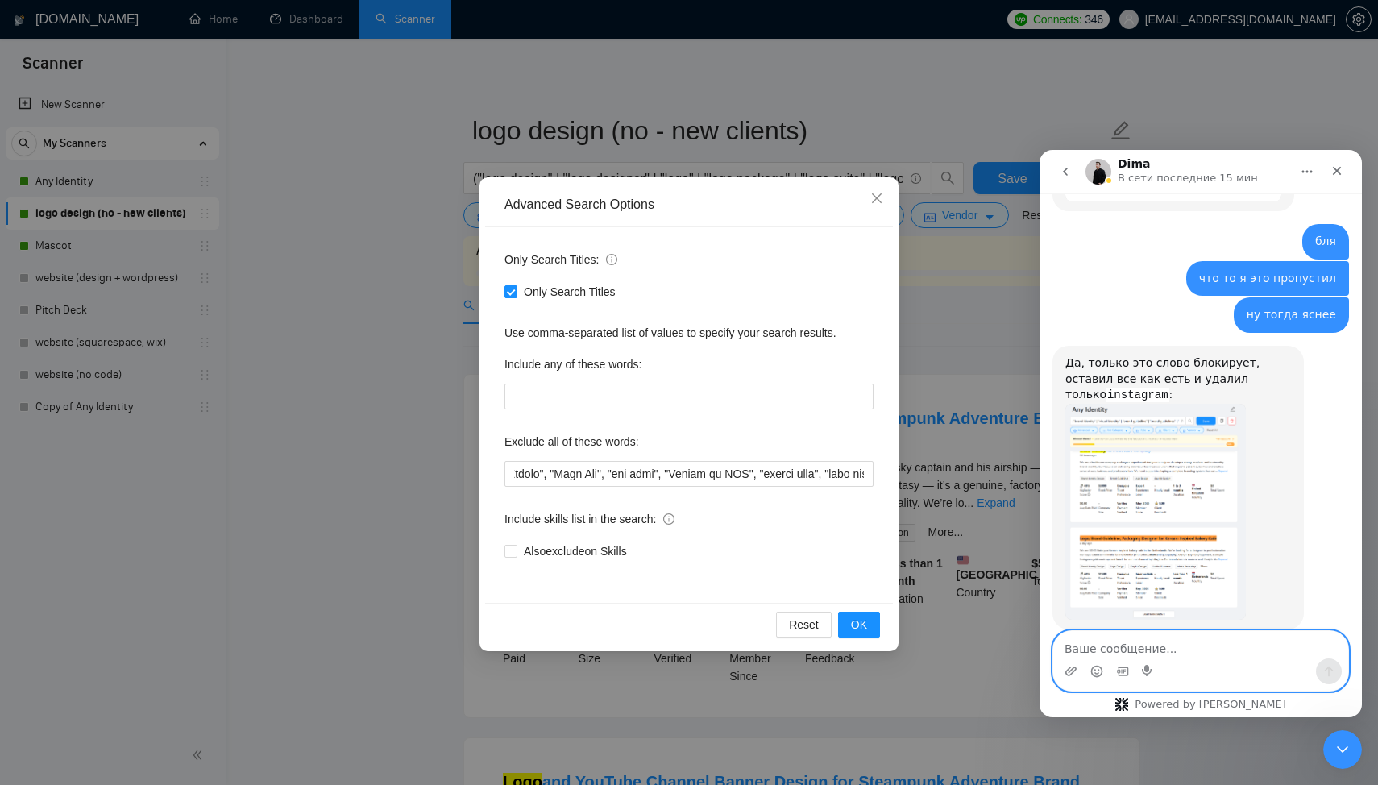
click at [1162, 639] on textarea "Ваше сообщение..." at bounding box center [1201, 644] width 295 height 27
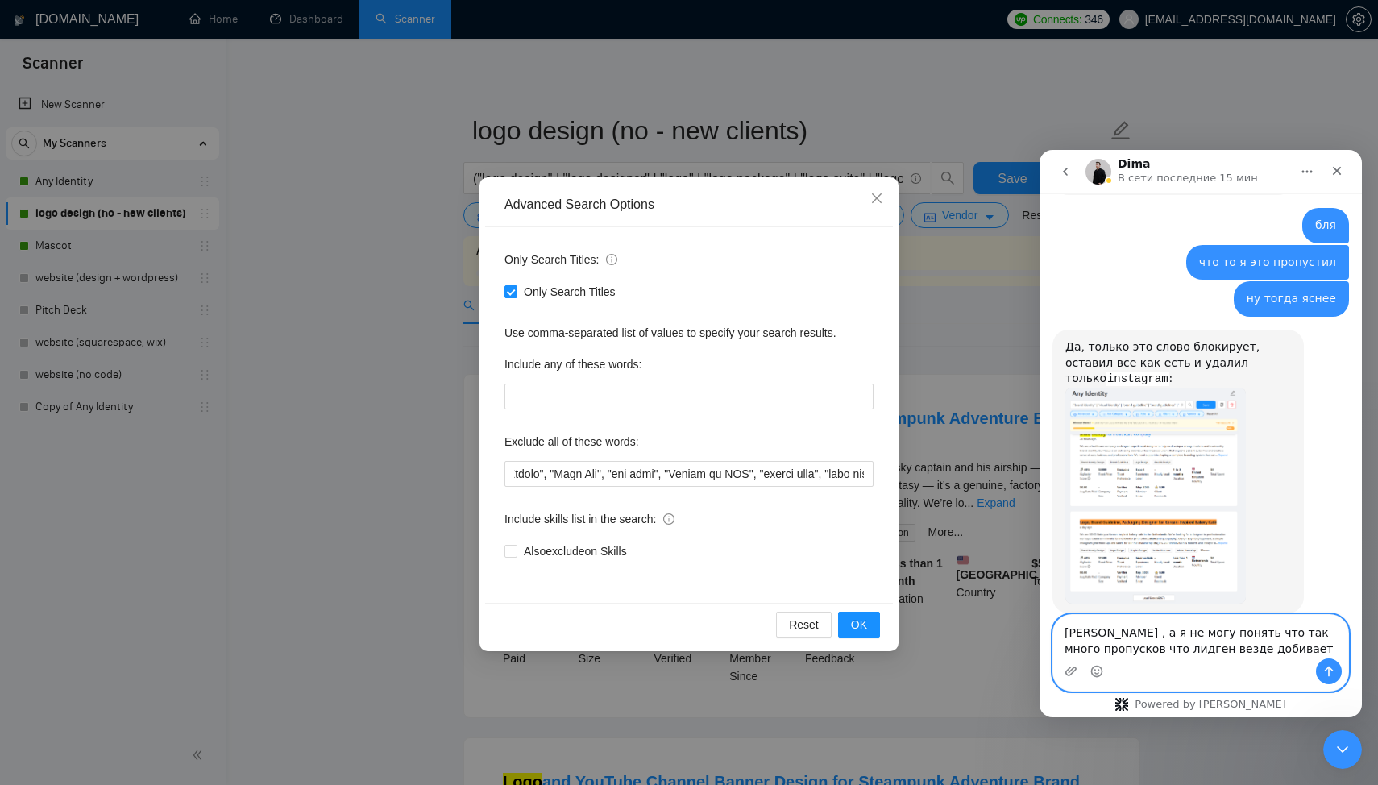
type textarea "[PERSON_NAME] , а я не могу понять что так много пропусков что лидген везде доб…"
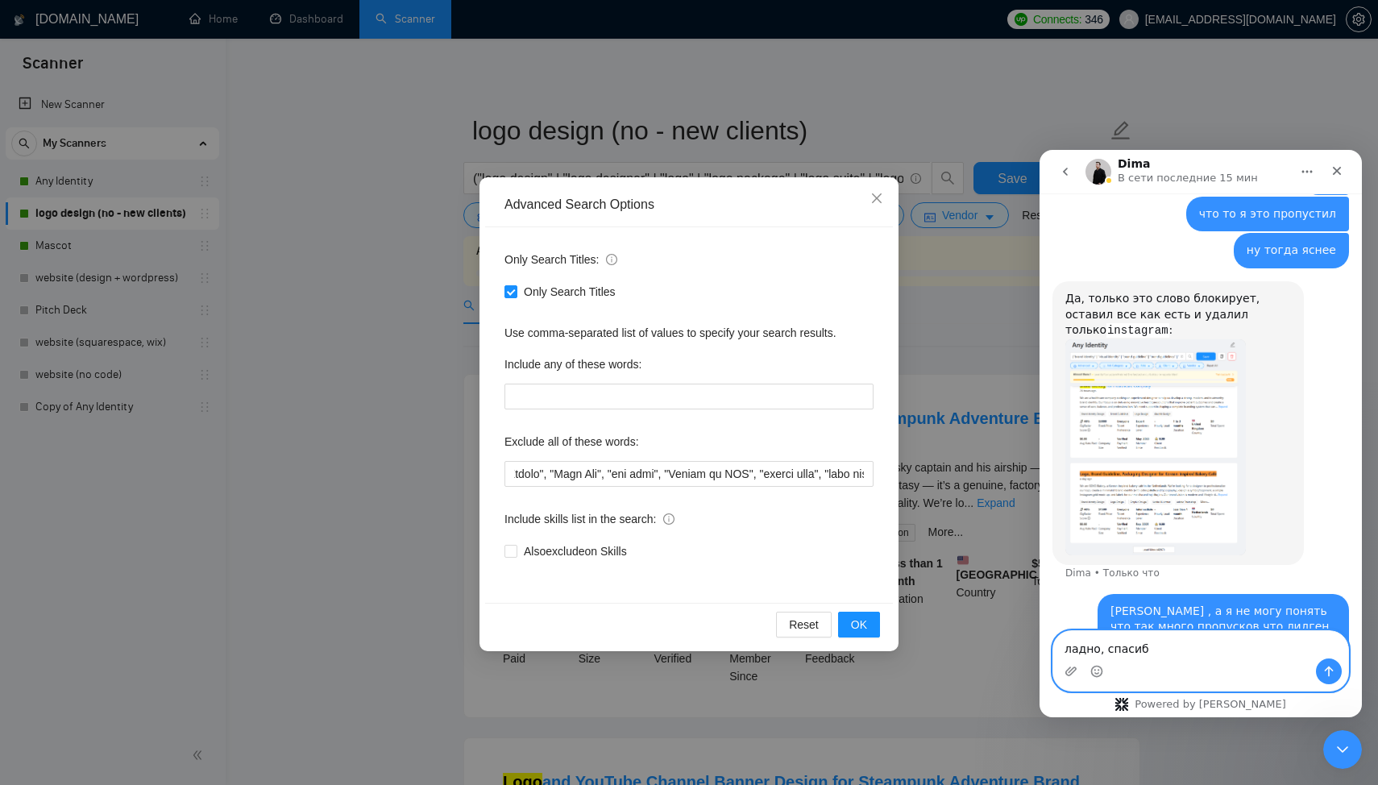
type textarea "ладно, спасибо"
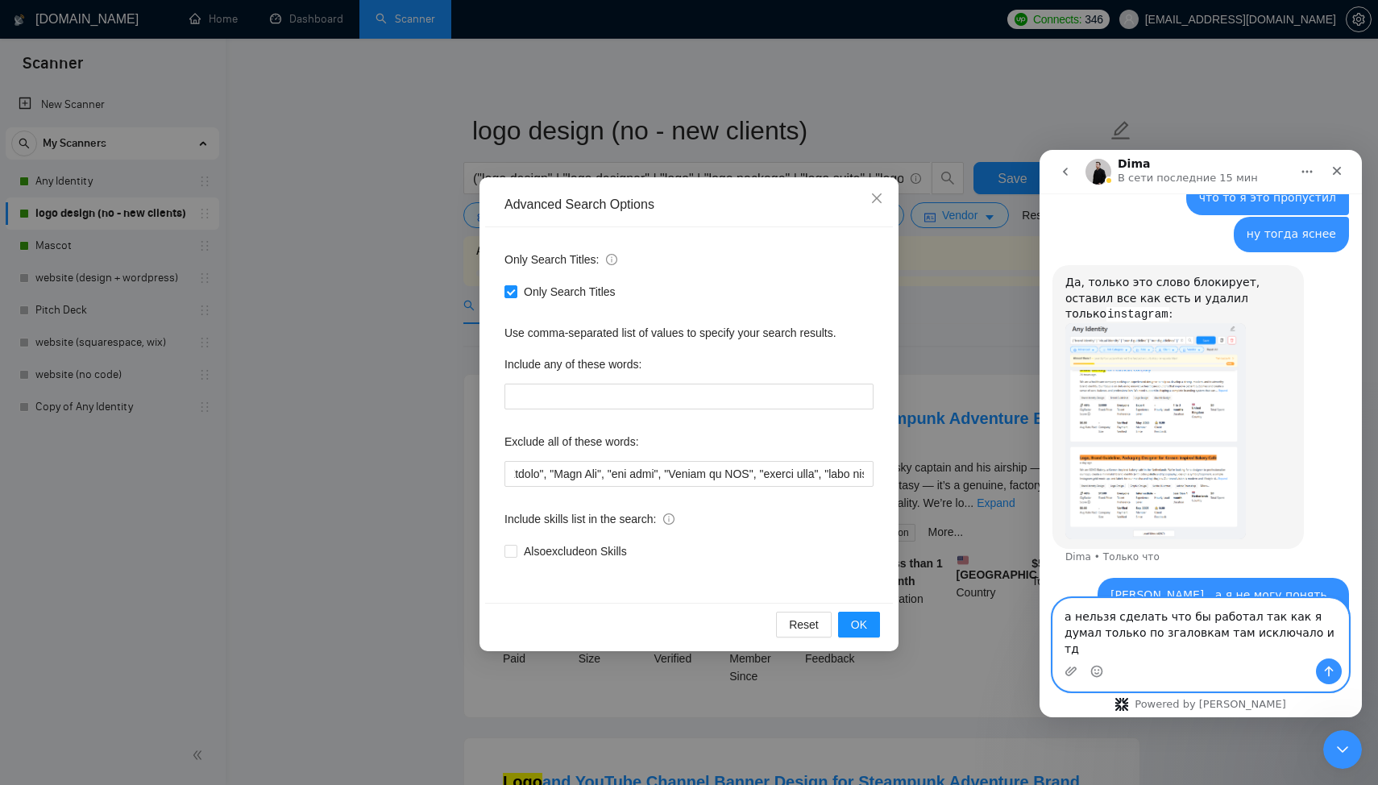
click at [1130, 644] on textarea "а нельзя сделать что бы работал так как я думал только по згаловкам там исключа…" at bounding box center [1201, 629] width 295 height 60
type textarea "а нельзя сделать что бы работал так как я думал только по заголовкам там исключ…"
click at [1323, 665] on icon "Отправить сообщение…" at bounding box center [1329, 671] width 13 height 13
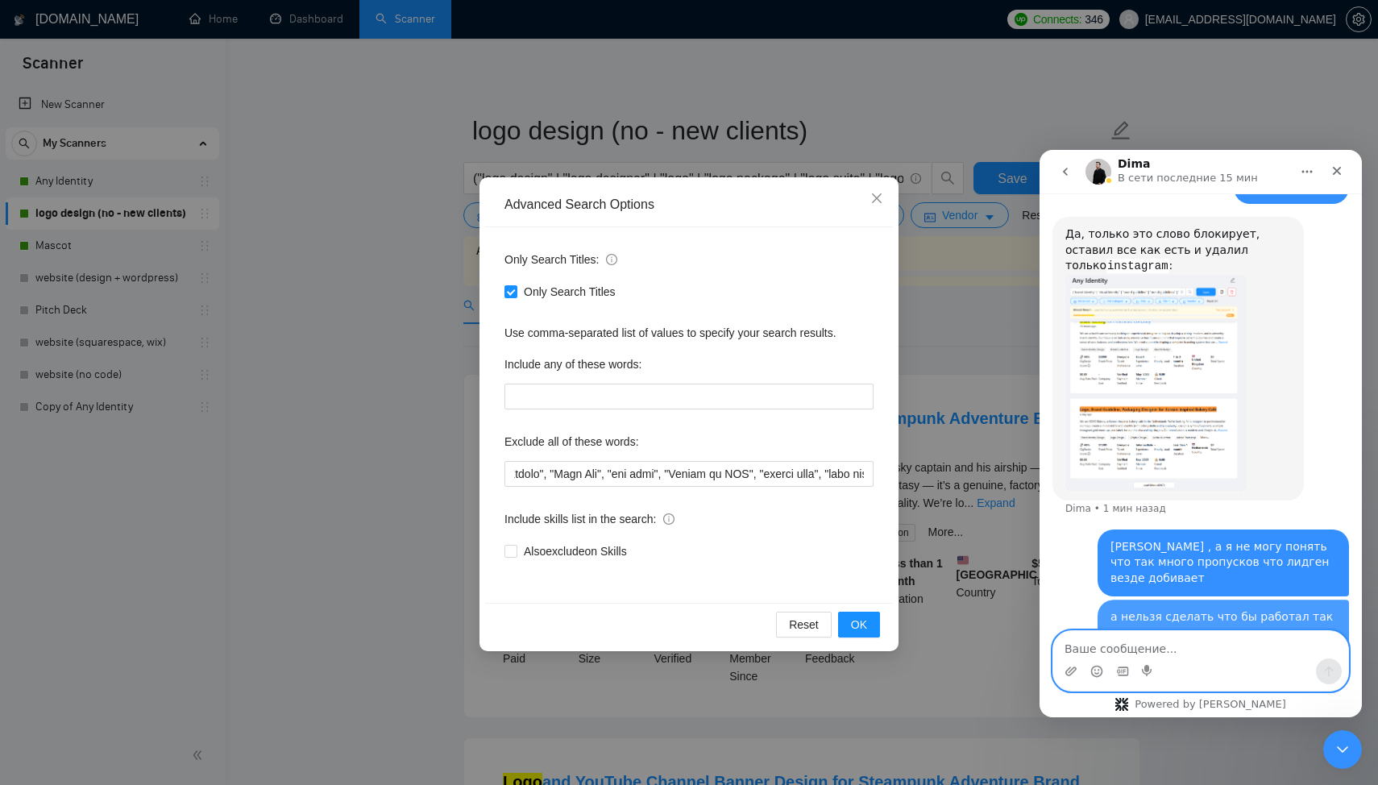
scroll to position [2516, 0]
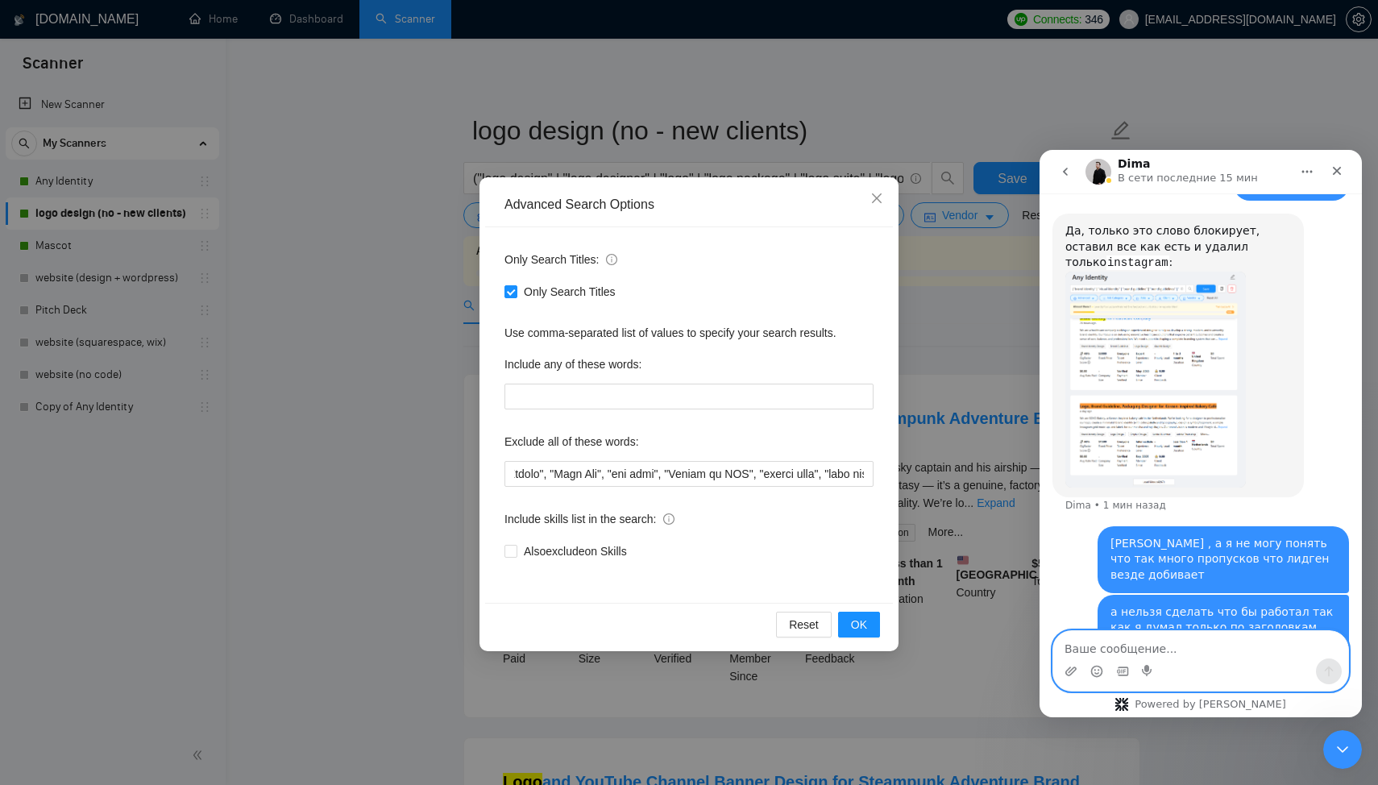
type textarea "?"
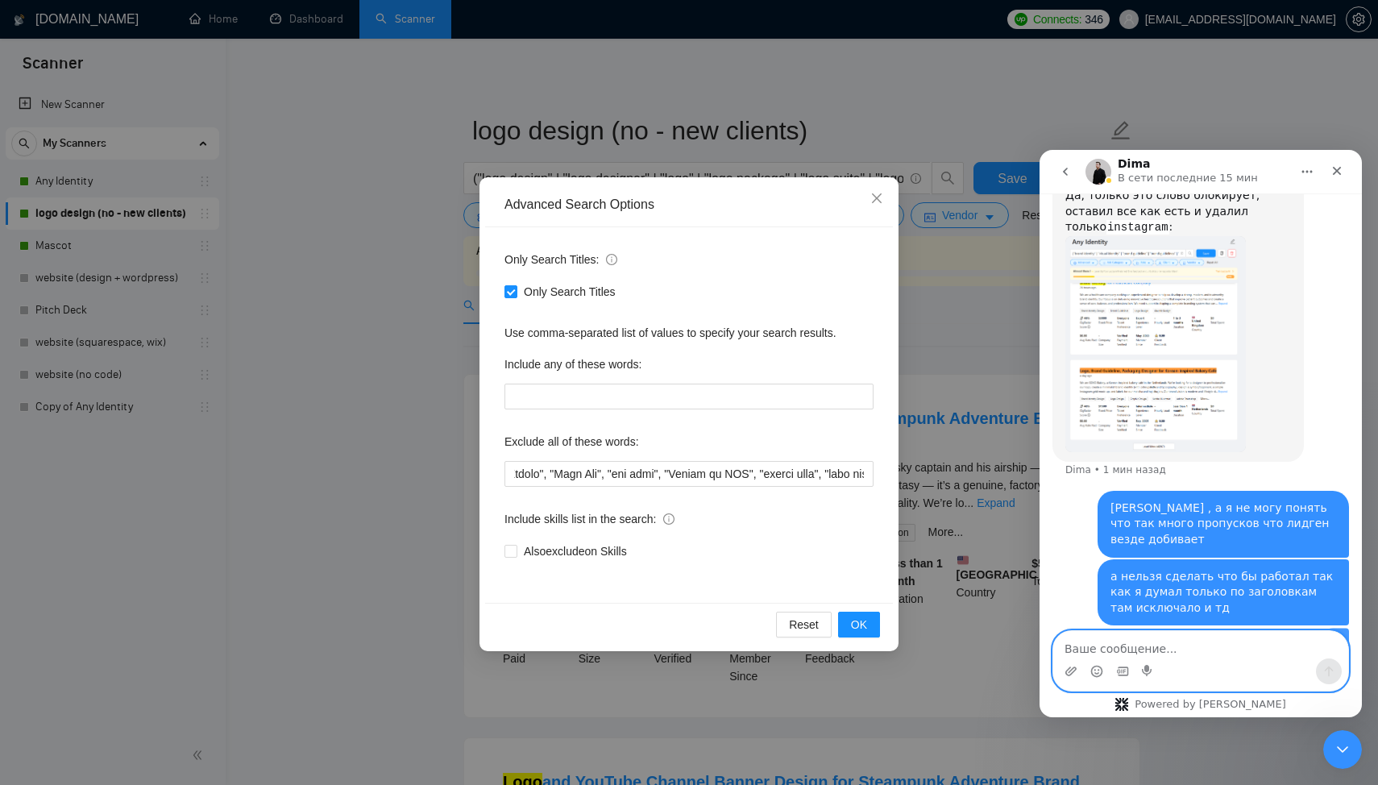
scroll to position [2553, 0]
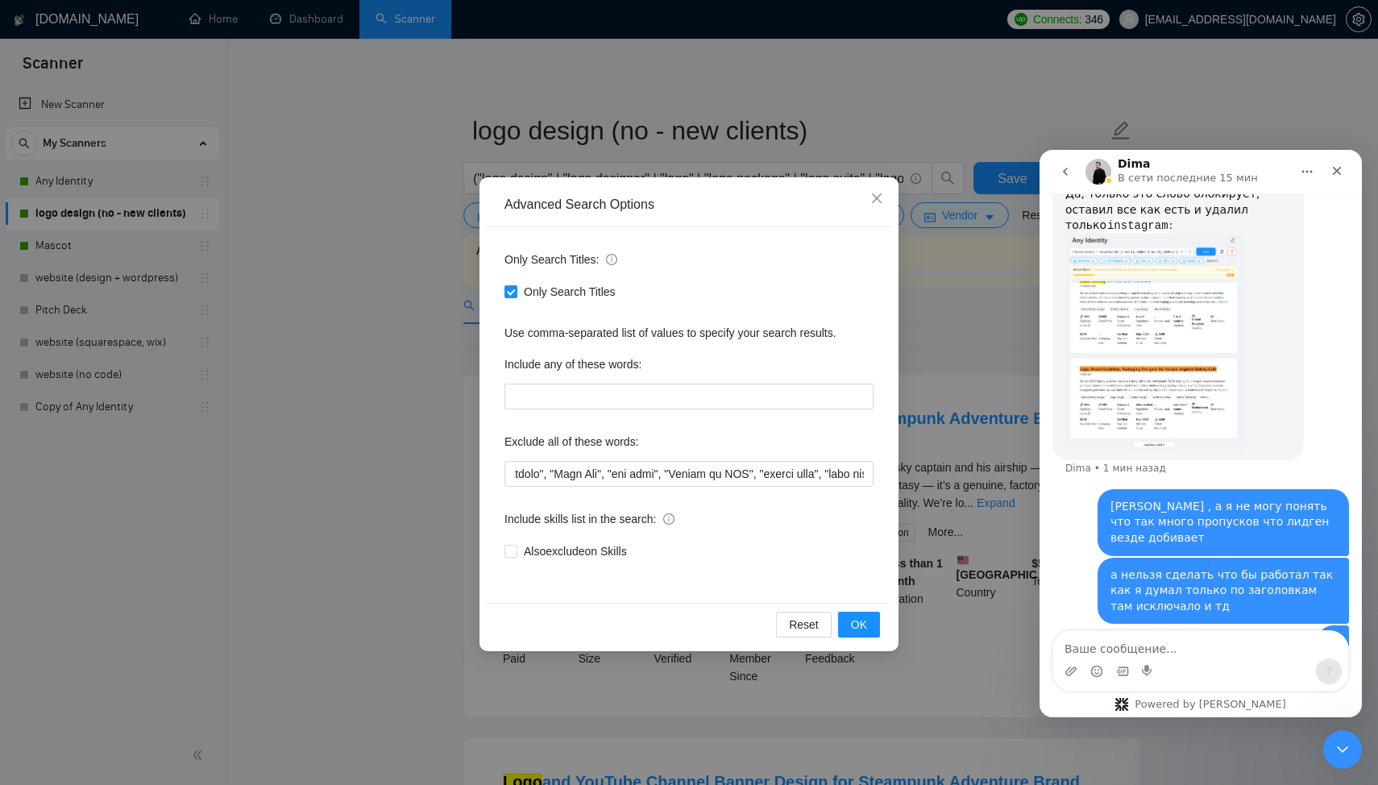
click at [1149, 385] on img "Dima говорит…" at bounding box center [1156, 343] width 181 height 216
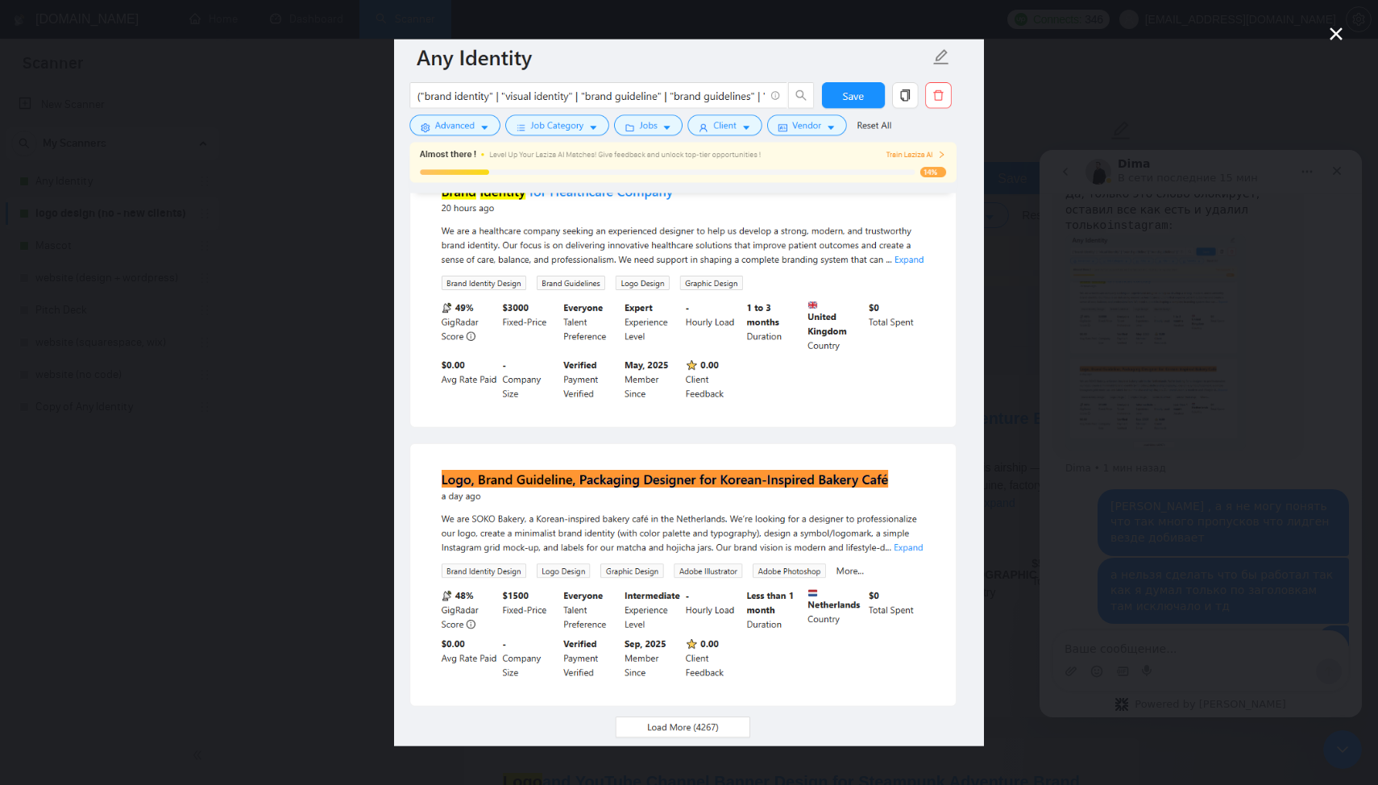
scroll to position [0, 0]
click at [1149, 385] on div "Мессенджер Intercom" at bounding box center [689, 392] width 1378 height 785
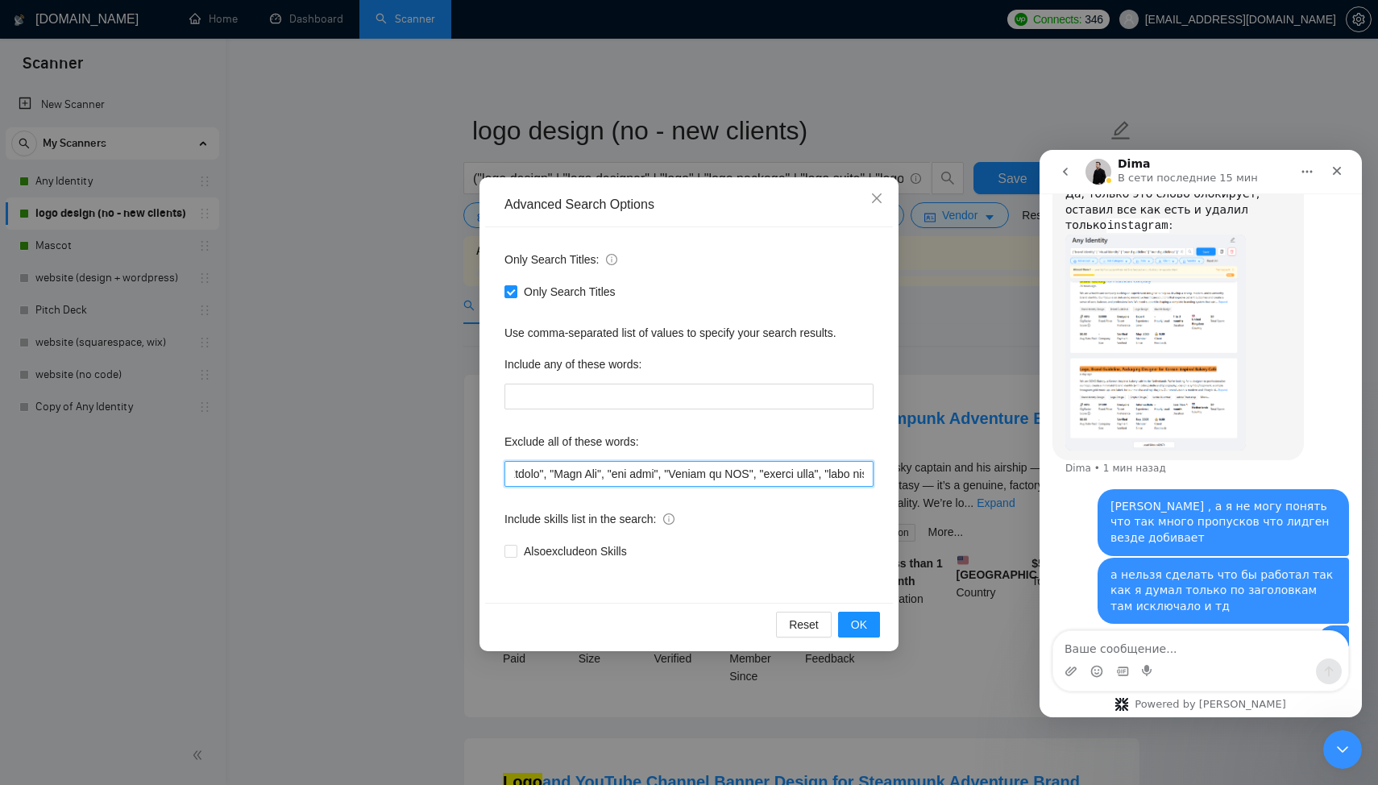
click at [601, 472] on input "text" at bounding box center [689, 474] width 369 height 26
type input "Recreation", "recreation", "Redraw", "redraw logo", "Existing", "existing logo"…"
click at [866, 628] on span "OK" at bounding box center [859, 625] width 16 height 18
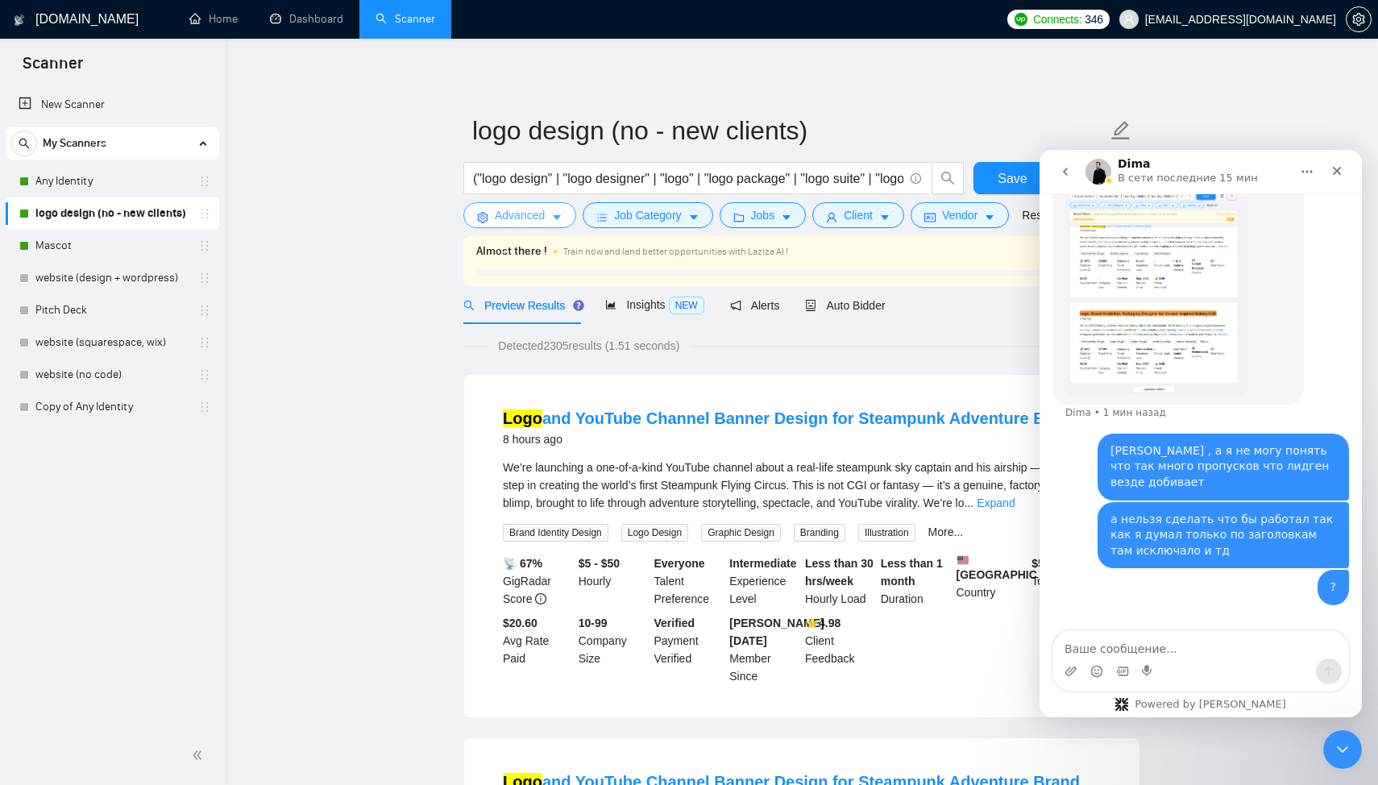
scroll to position [2615, 0]
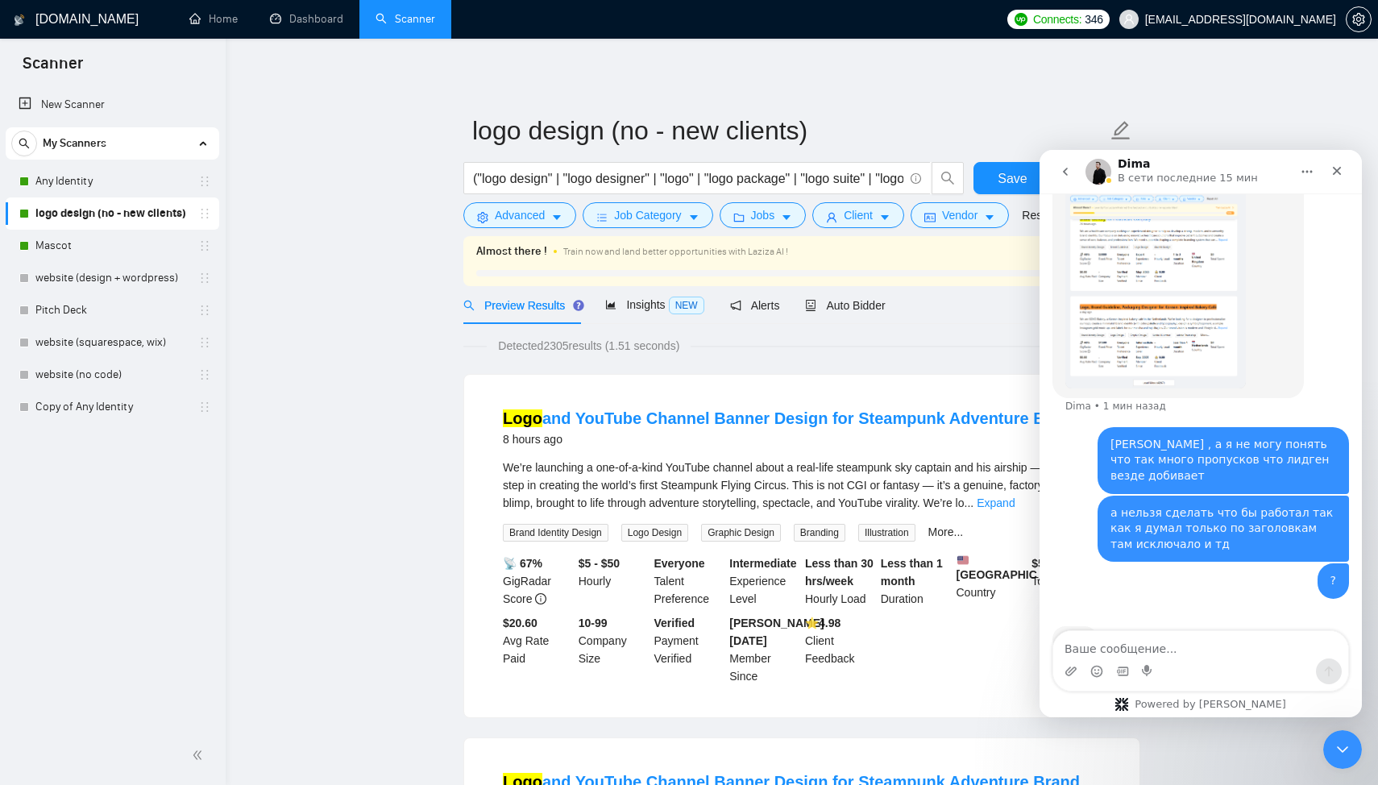
click at [110, 197] on link "logo design (no - new clients)" at bounding box center [111, 213] width 153 height 32
click at [115, 182] on link "Any Identity" at bounding box center [111, 181] width 153 height 32
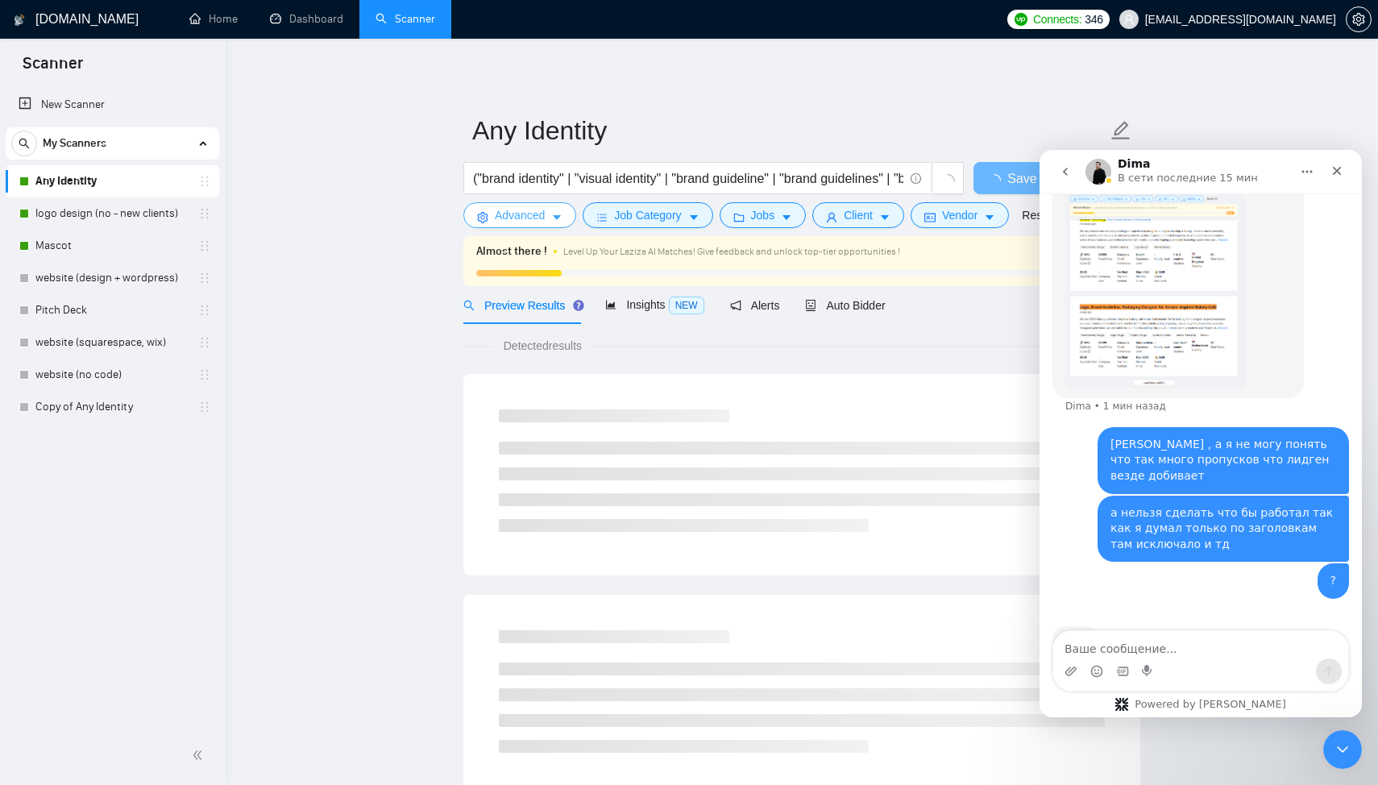
click at [516, 205] on button "Advanced" at bounding box center [519, 215] width 113 height 26
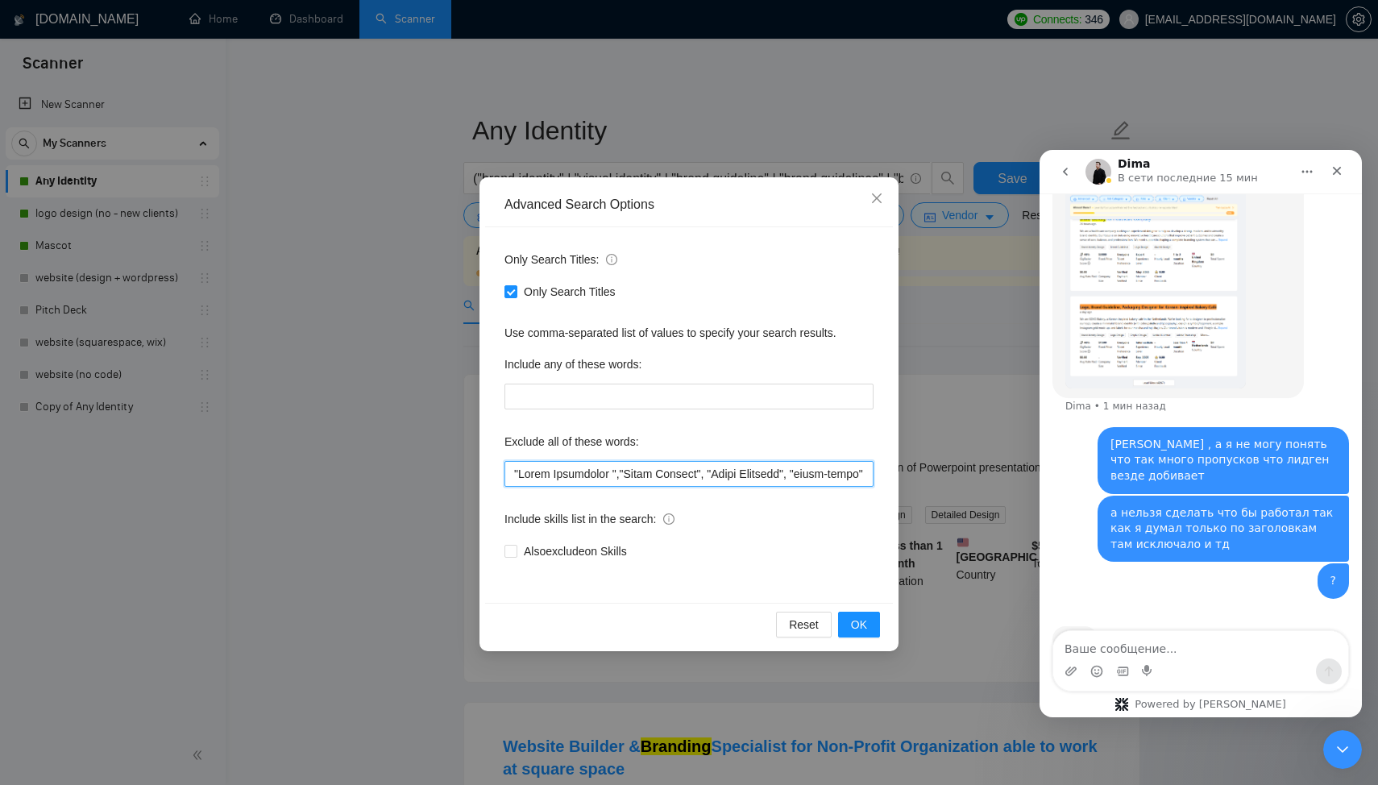
click at [591, 474] on input "text" at bounding box center [689, 474] width 369 height 26
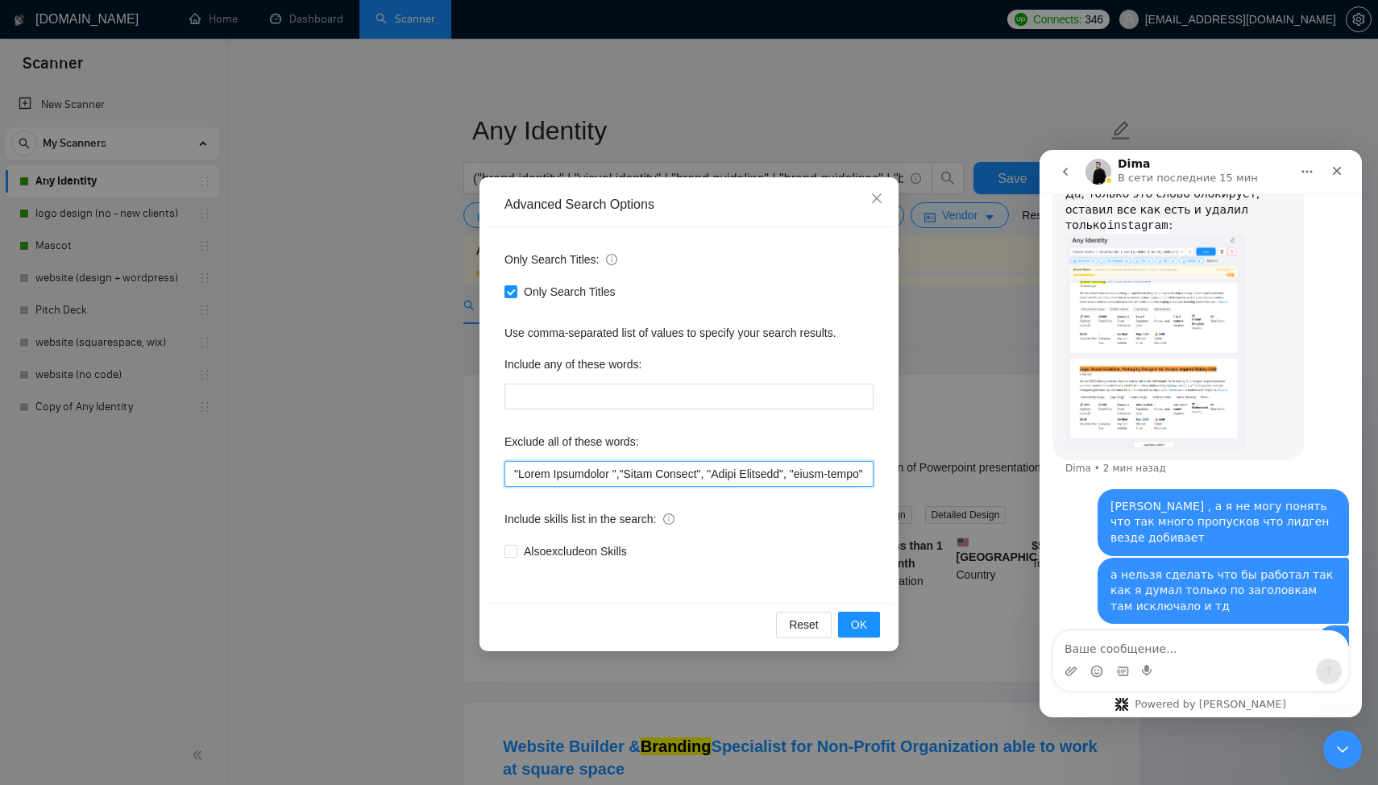
scroll to position [2615, 0]
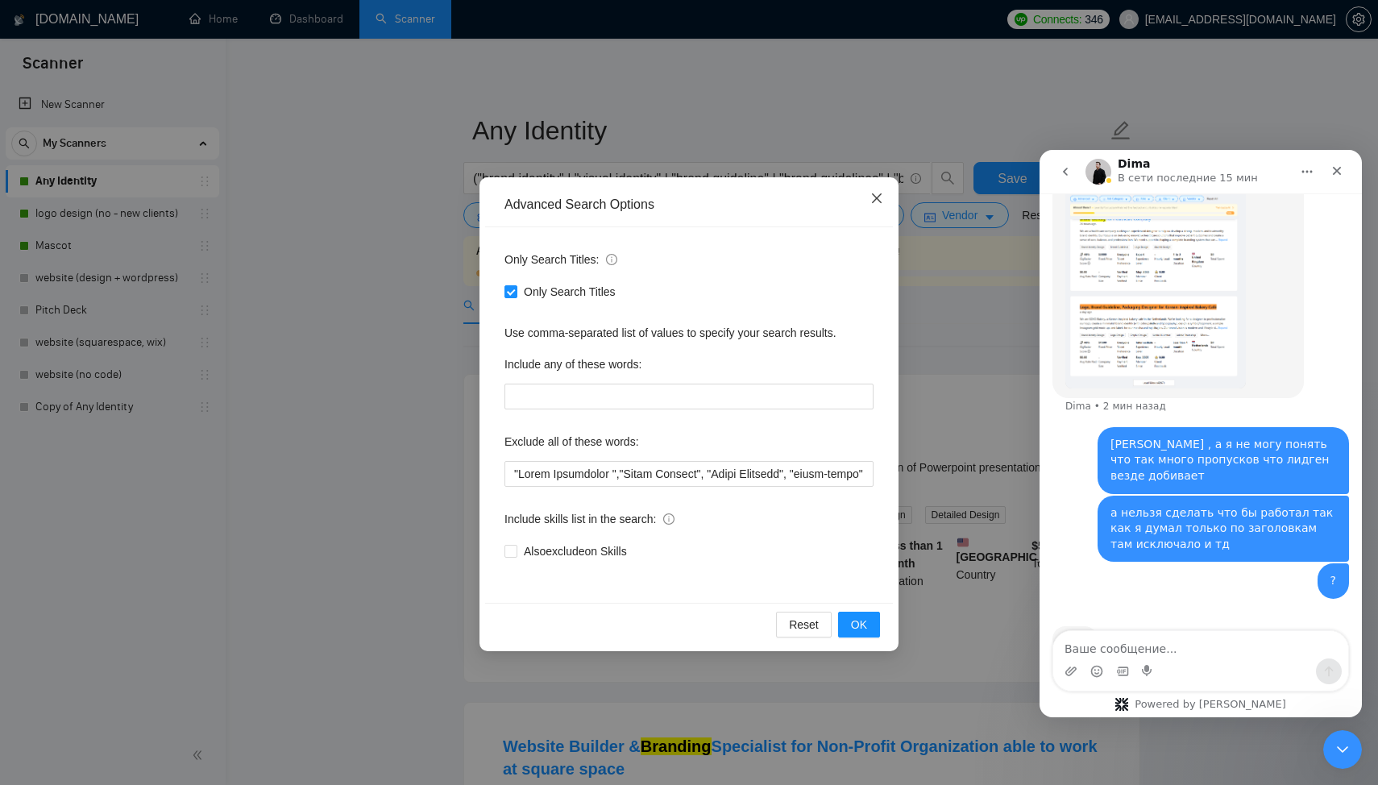
click at [879, 192] on icon "close" at bounding box center [877, 198] width 13 height 13
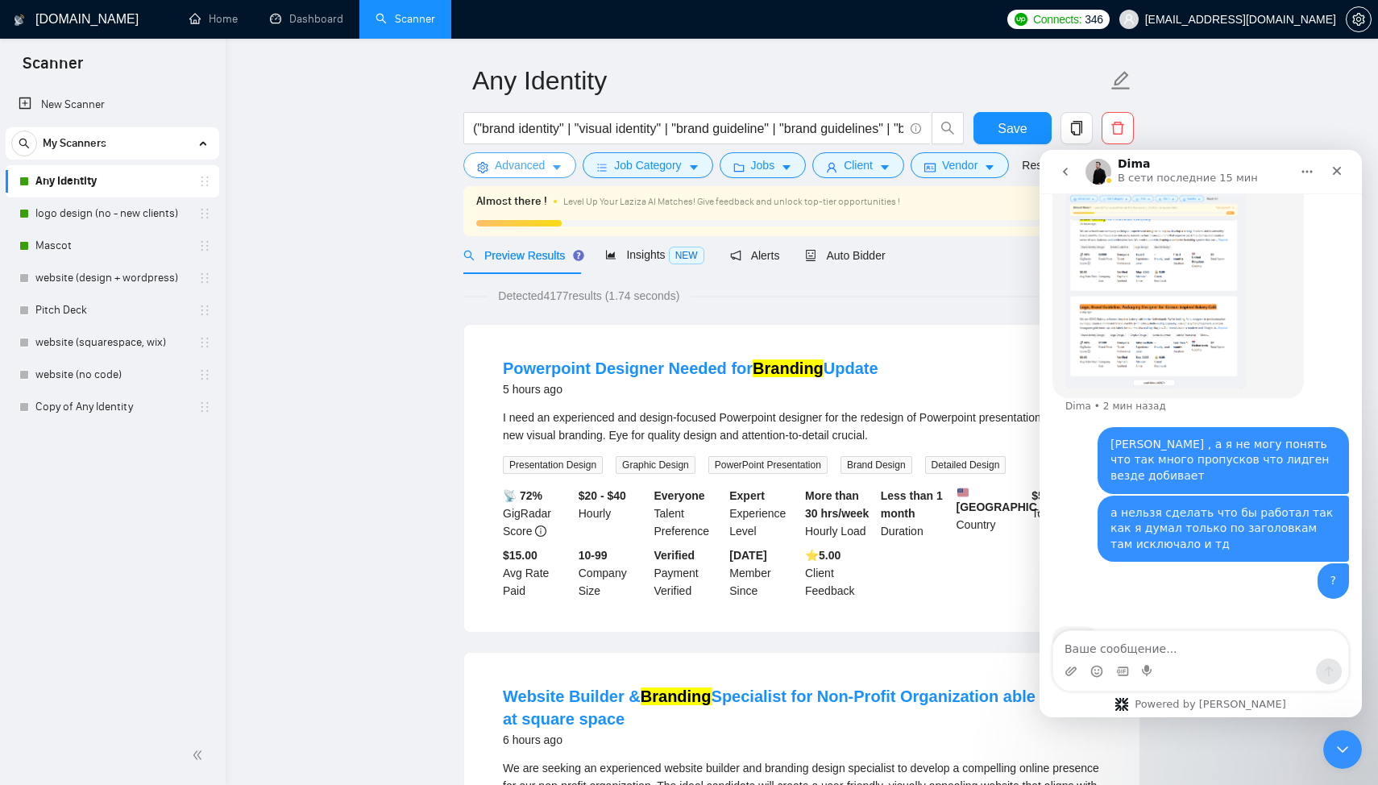
scroll to position [52, 0]
click at [544, 255] on span "Preview Results" at bounding box center [521, 253] width 116 height 13
click at [525, 159] on span "Advanced" at bounding box center [520, 164] width 50 height 18
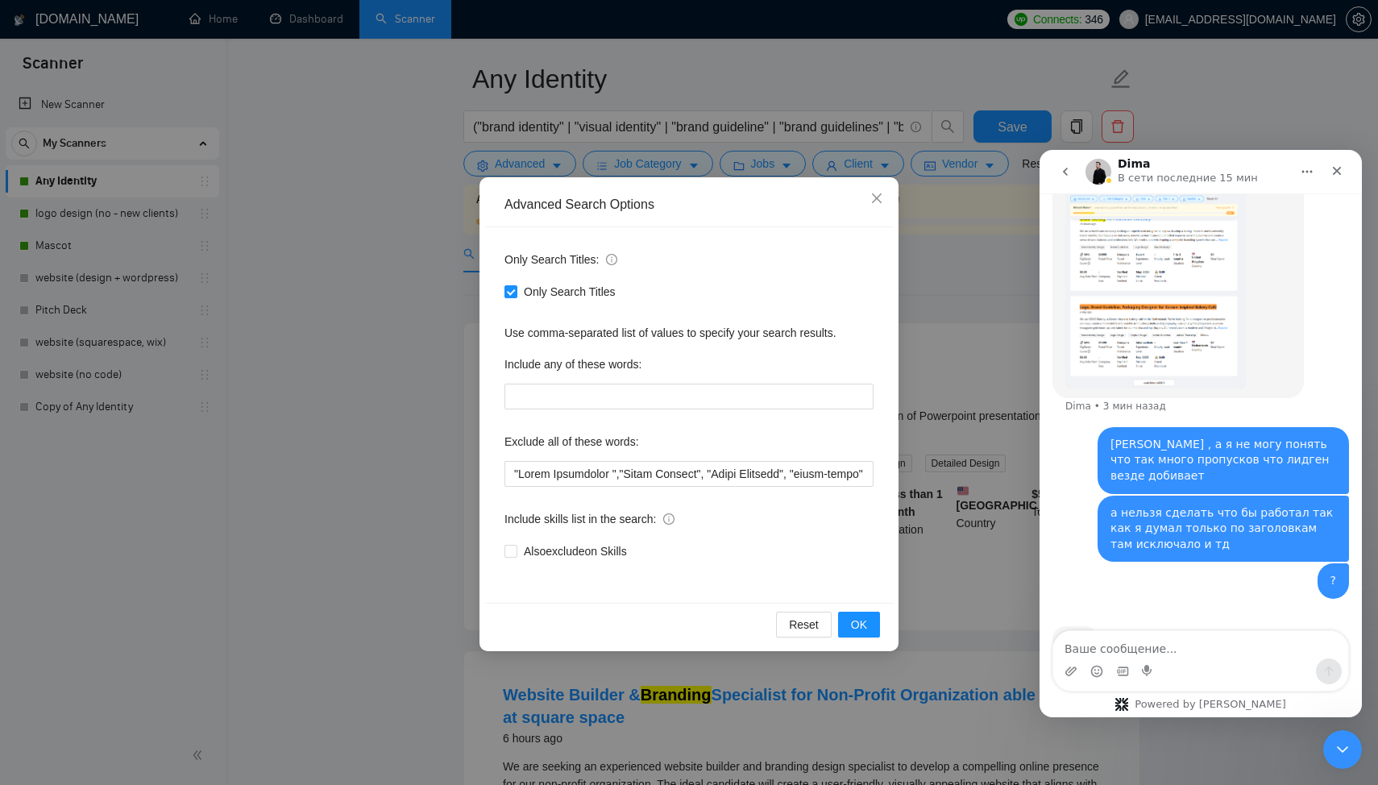
click at [566, 460] on div "Exclude all of these words:" at bounding box center [689, 445] width 369 height 32
click at [566, 468] on input "text" at bounding box center [689, 474] width 369 height 26
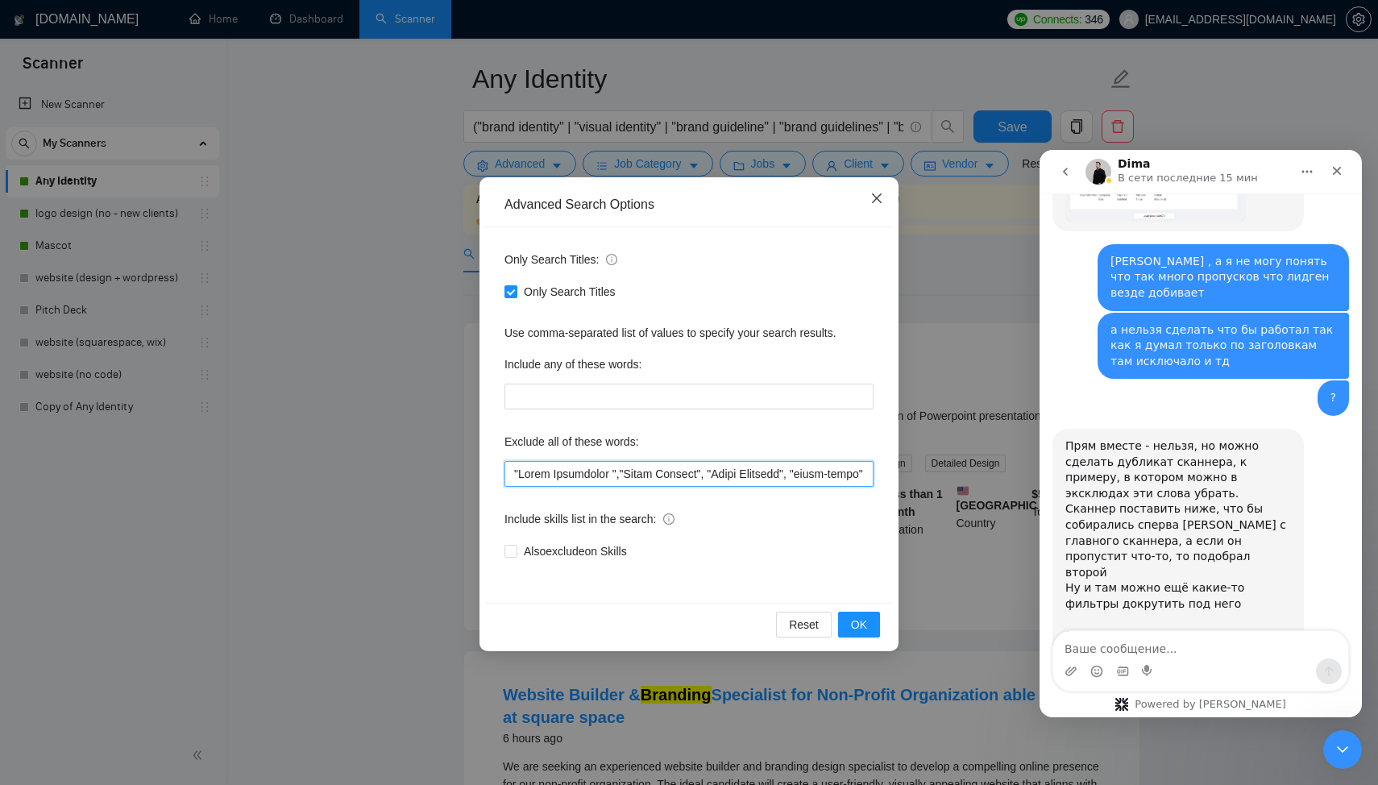
scroll to position [2791, 0]
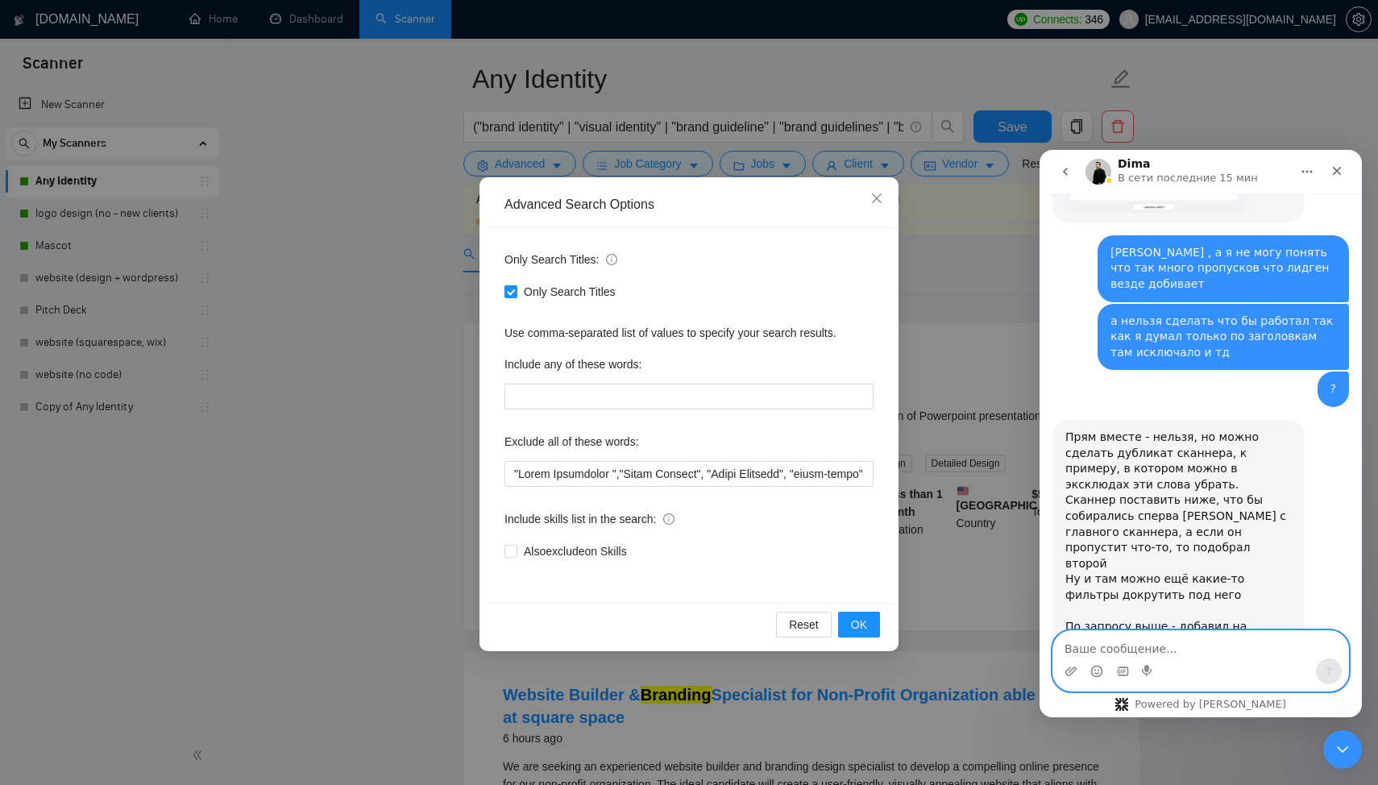
click at [1158, 640] on textarea "Ваше сообщение..." at bounding box center [1201, 644] width 295 height 27
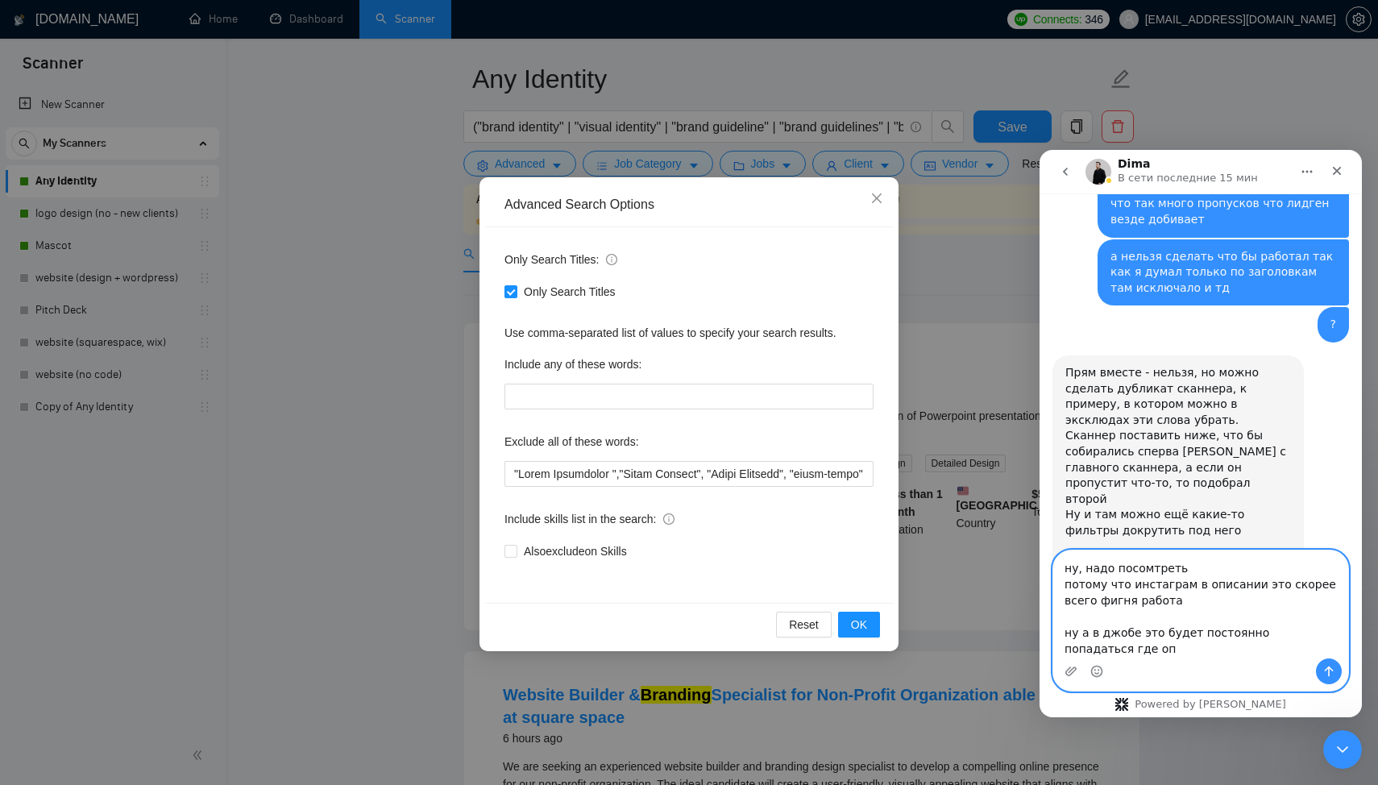
scroll to position [2871, 0]
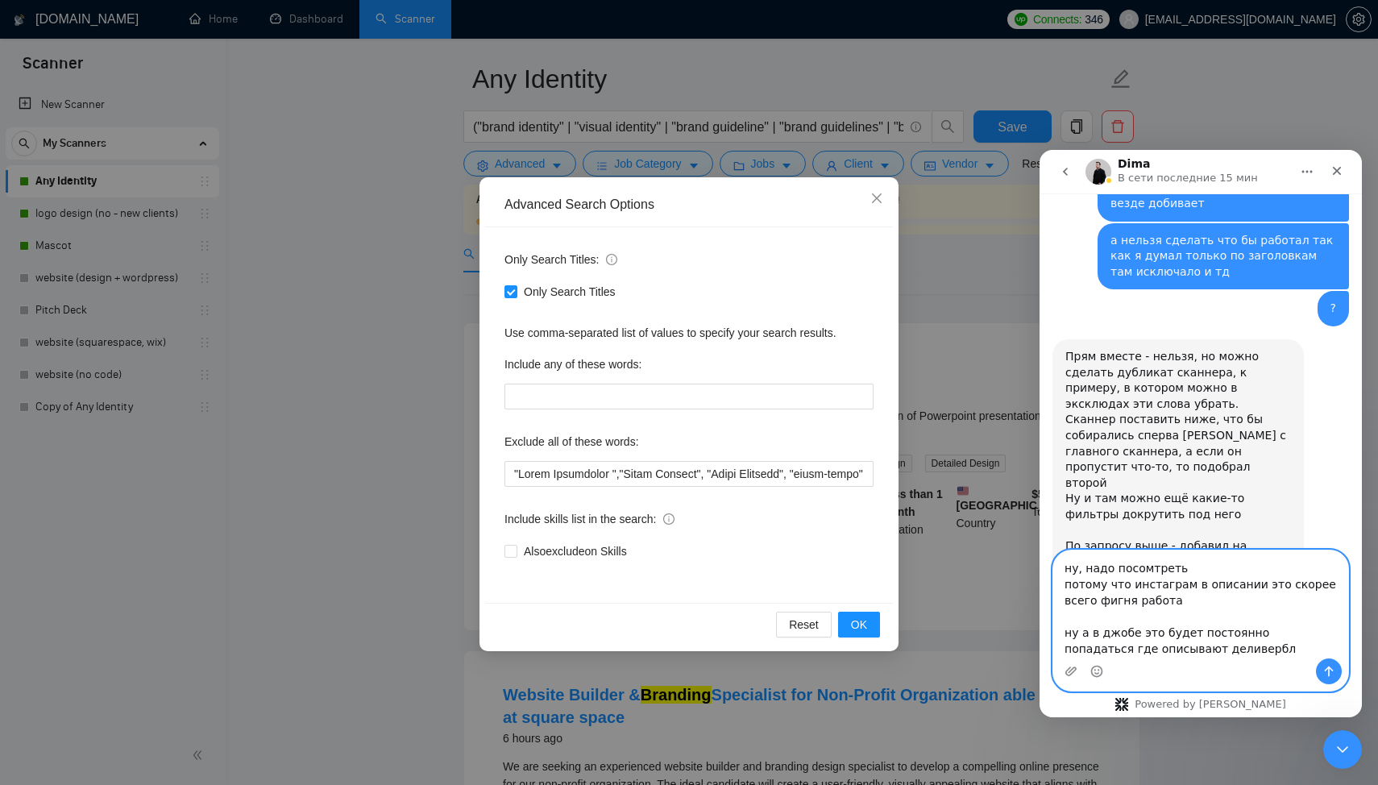
type textarea "ну, надо посомтреть потому что инстаграм в описании это скорее всего фигня рабо…"
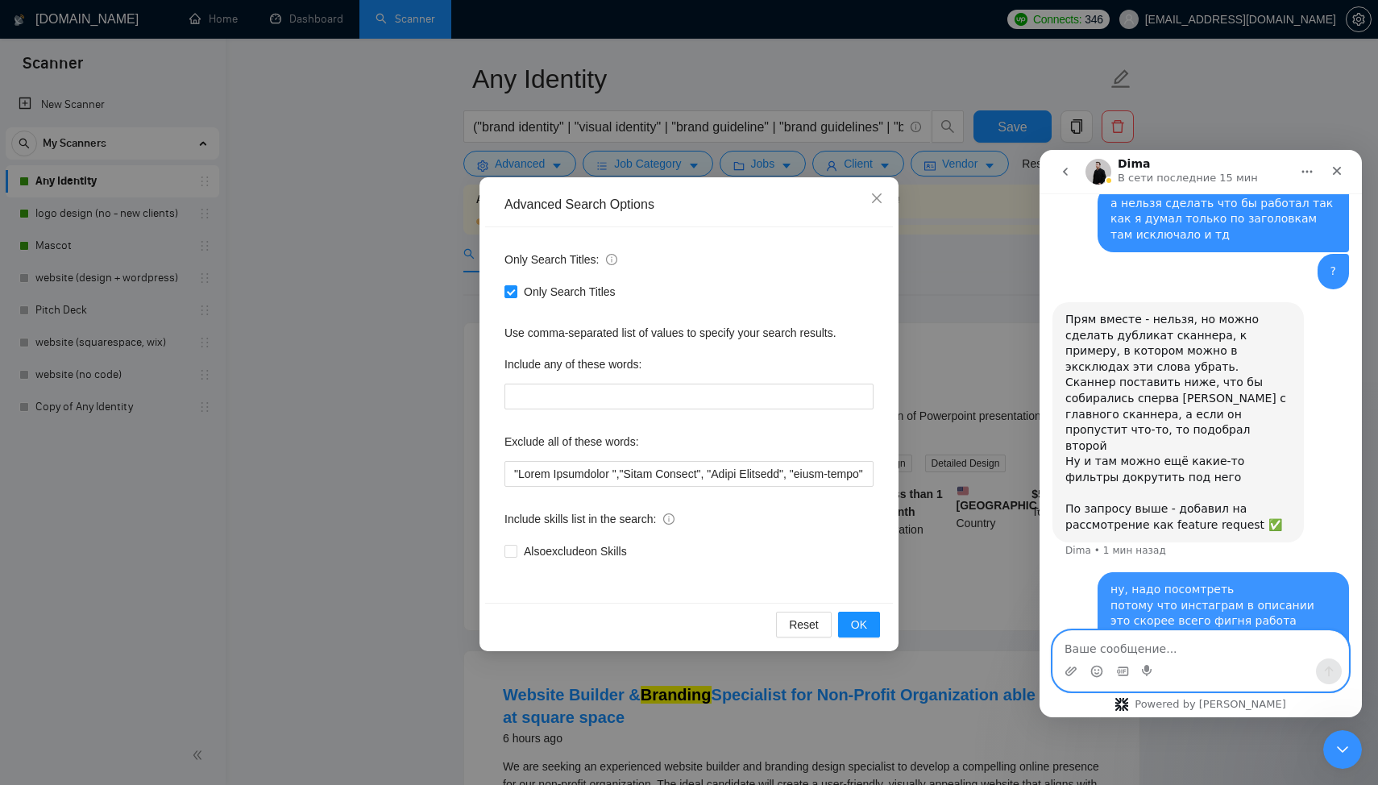
scroll to position [2910, 0]
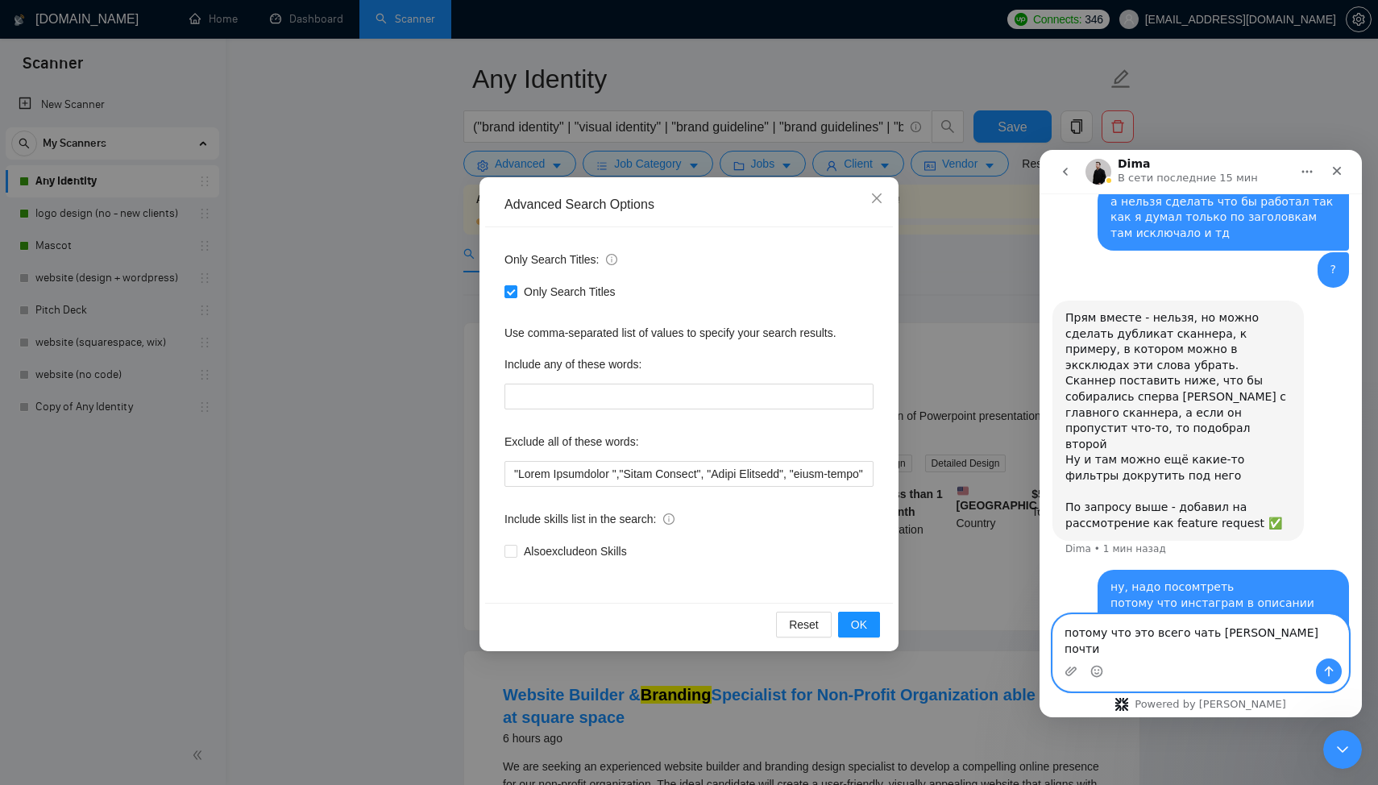
type textarea "потому что это всего чать [PERSON_NAME] почти"
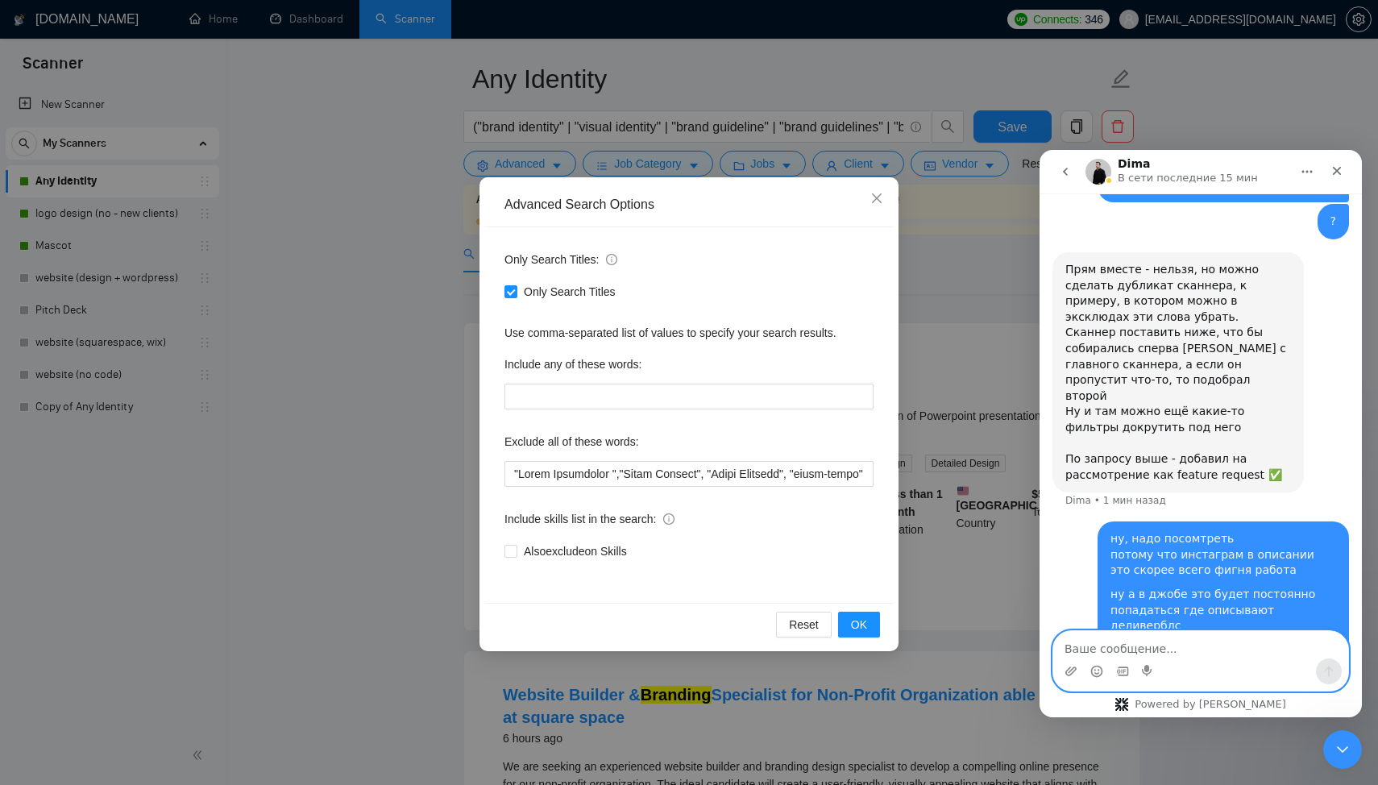
scroll to position [2962, 0]
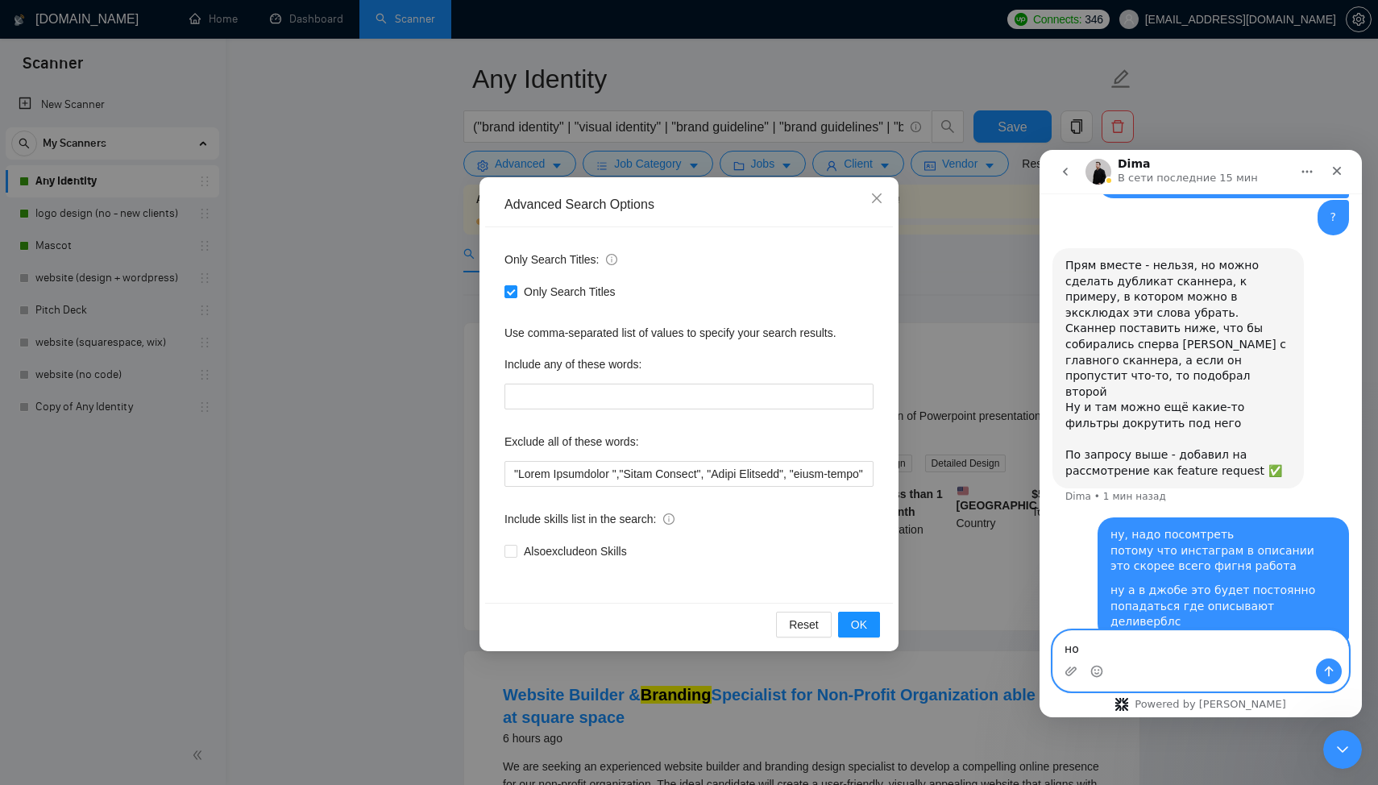
type textarea "н"
type textarea "ладно подумаю"
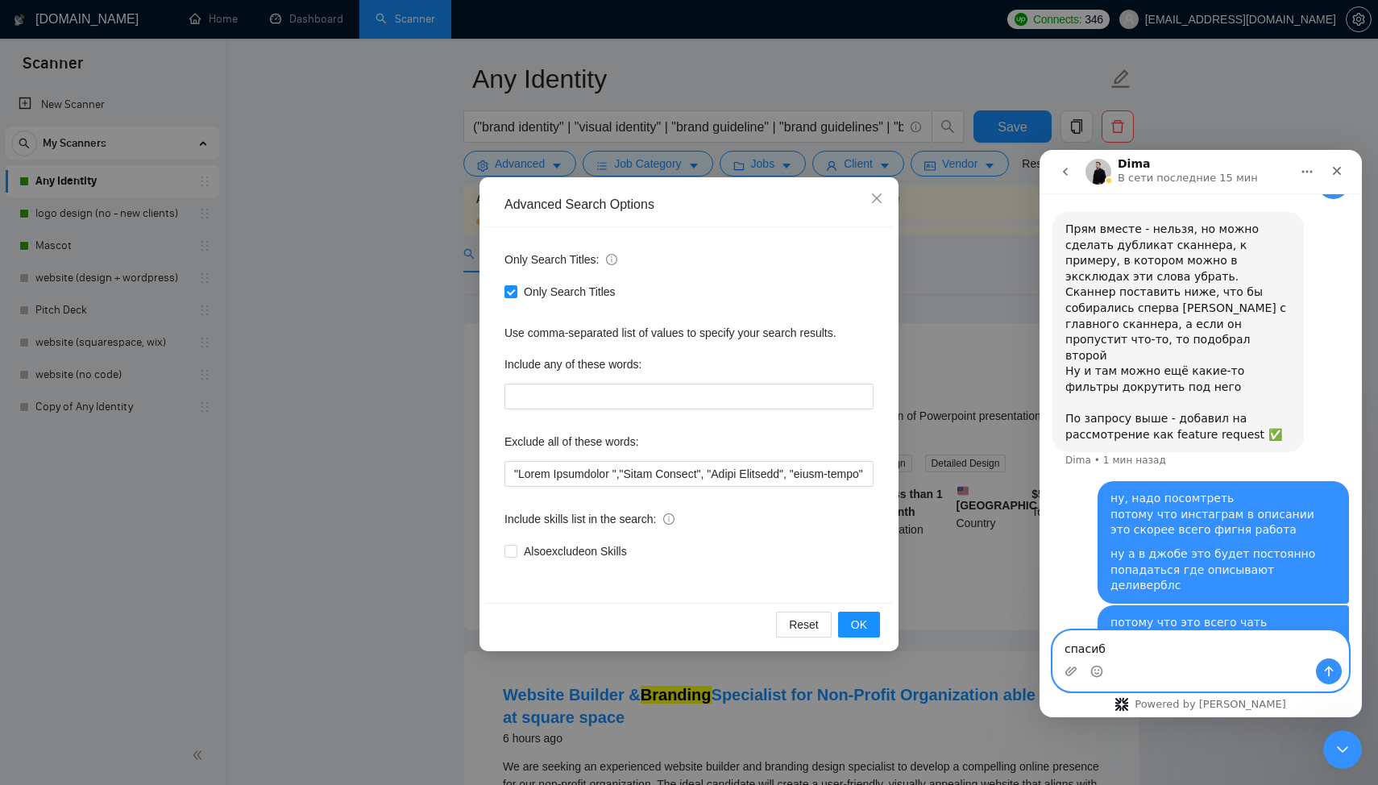
type textarea "спасибо"
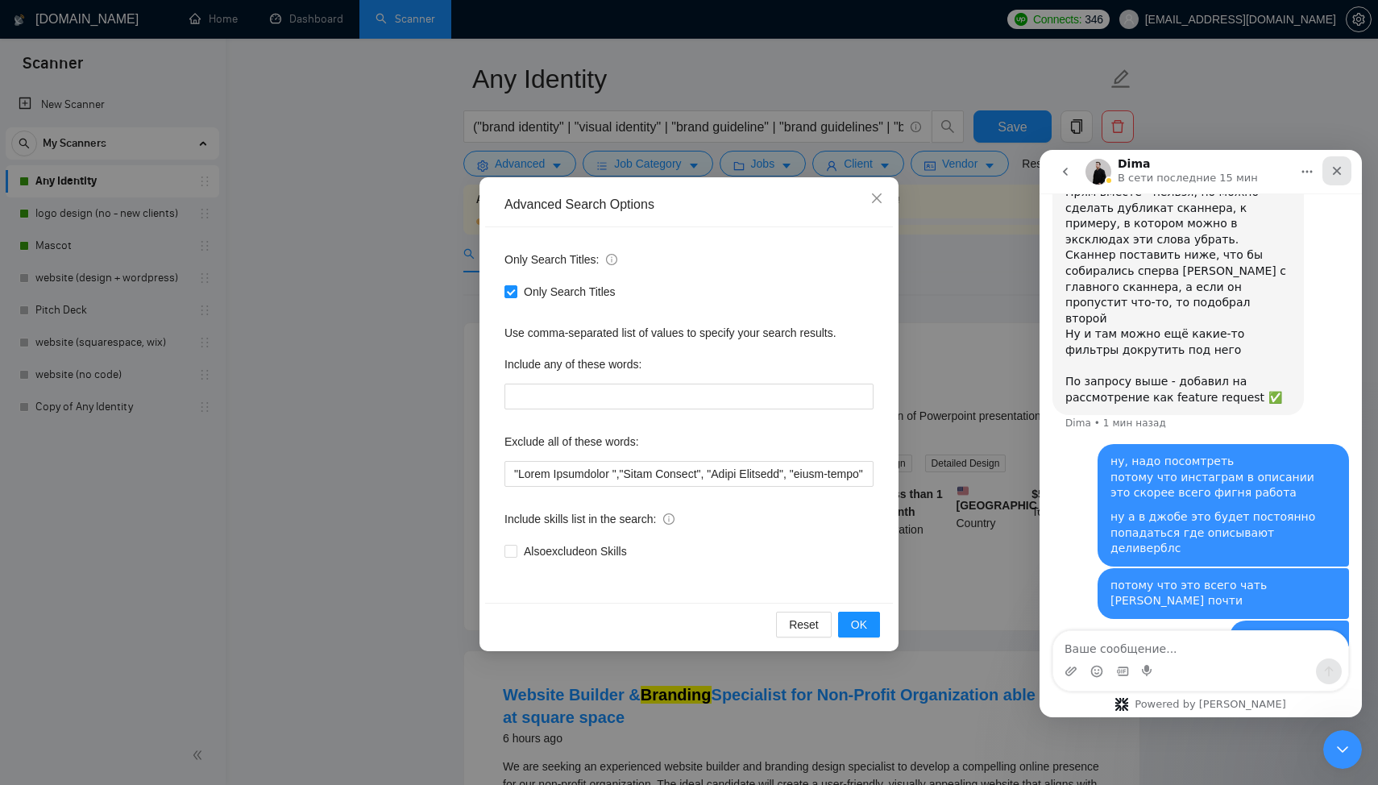
click at [1335, 168] on icon "Закрыть" at bounding box center [1337, 171] width 9 height 9
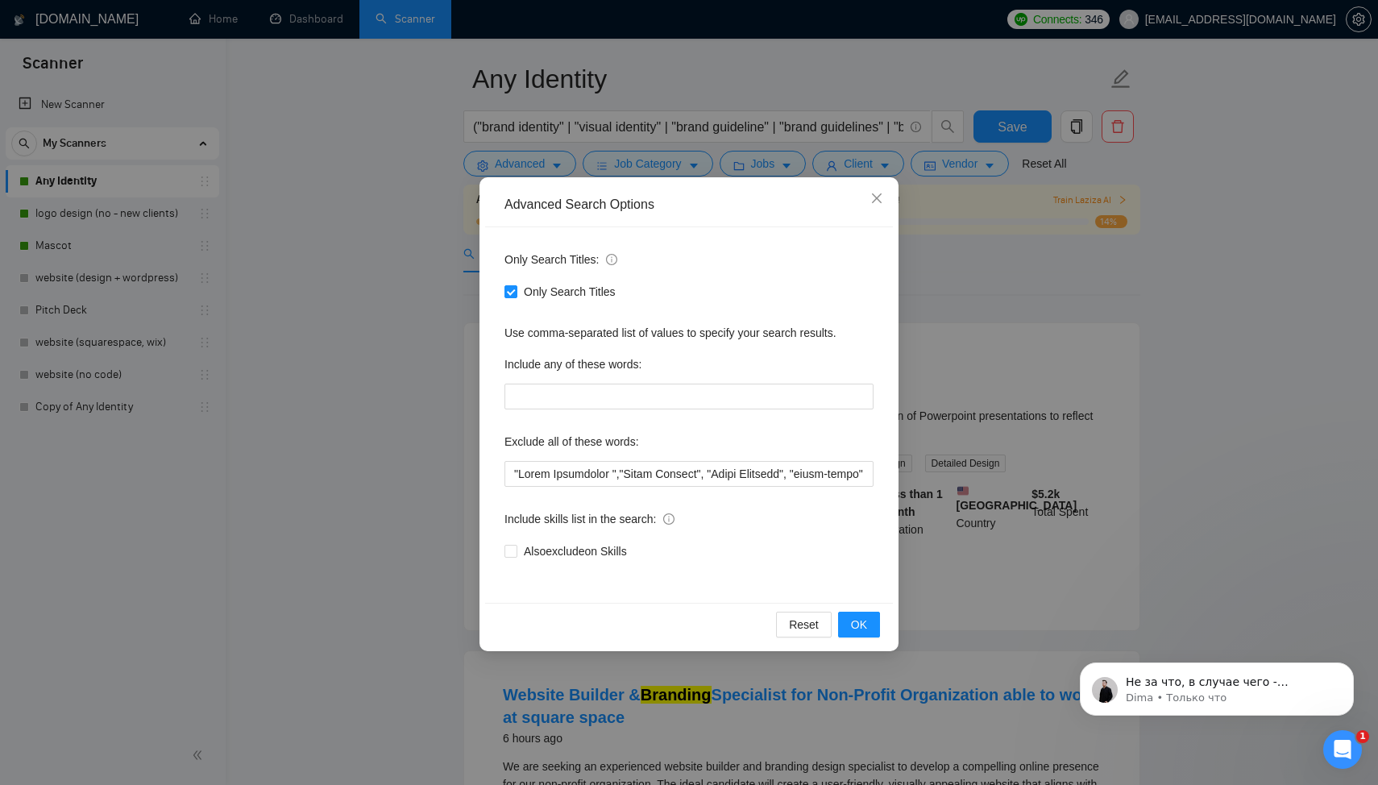
scroll to position [3116, 0]
click at [1217, 679] on span "Не за что, в случае чего - обращайтесь, будем стараться помочь если возможно 🙌" at bounding box center [1219, 698] width 187 height 45
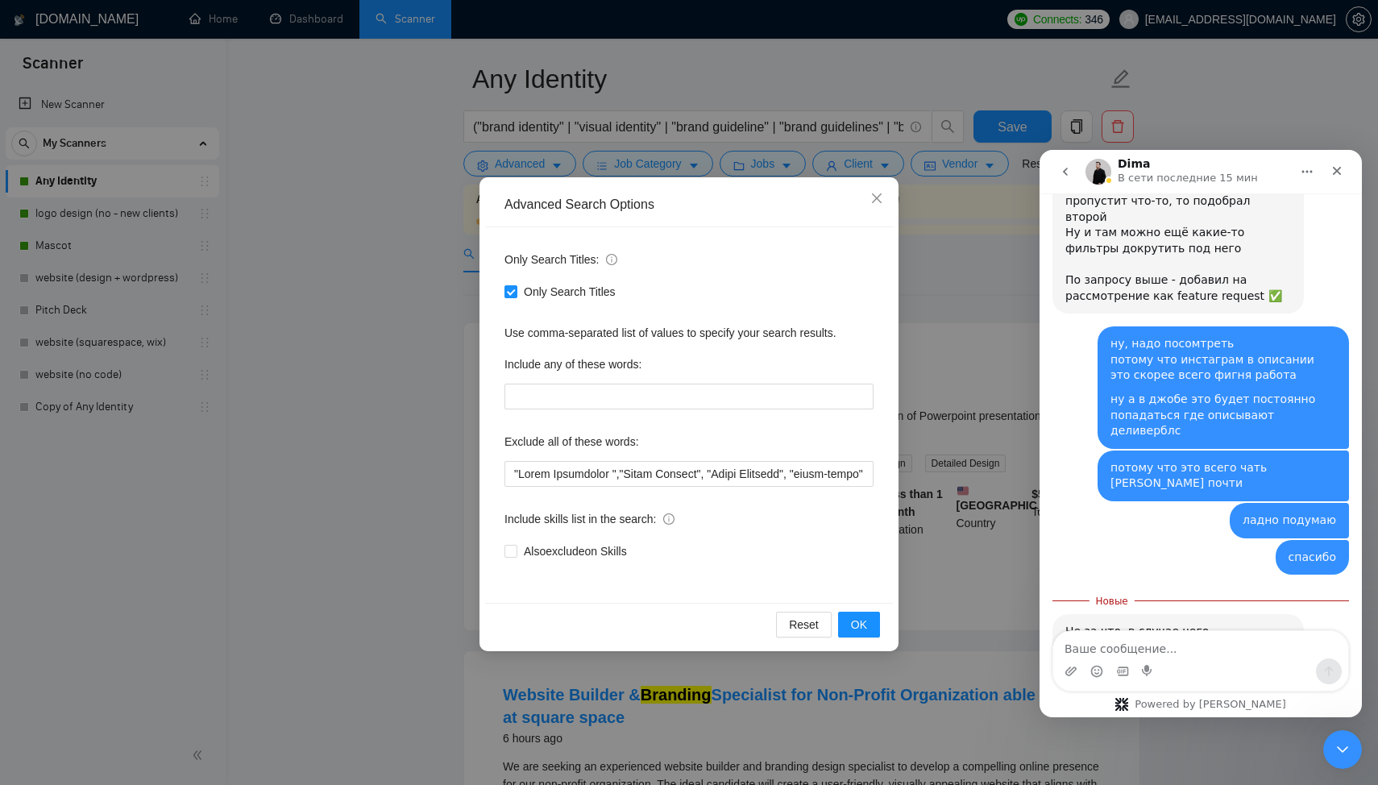
scroll to position [3142, 0]
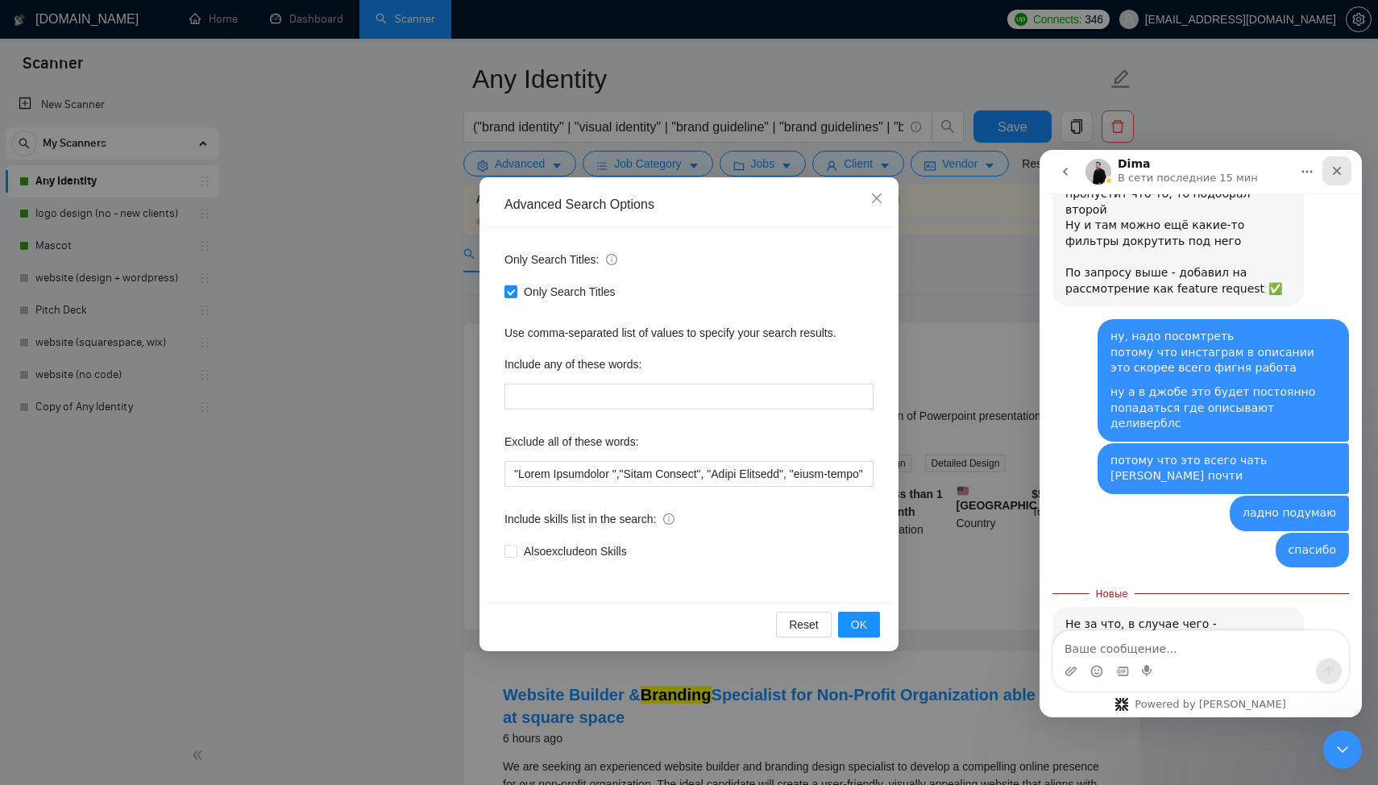
click at [1342, 174] on icon "Закрыть" at bounding box center [1337, 170] width 13 height 13
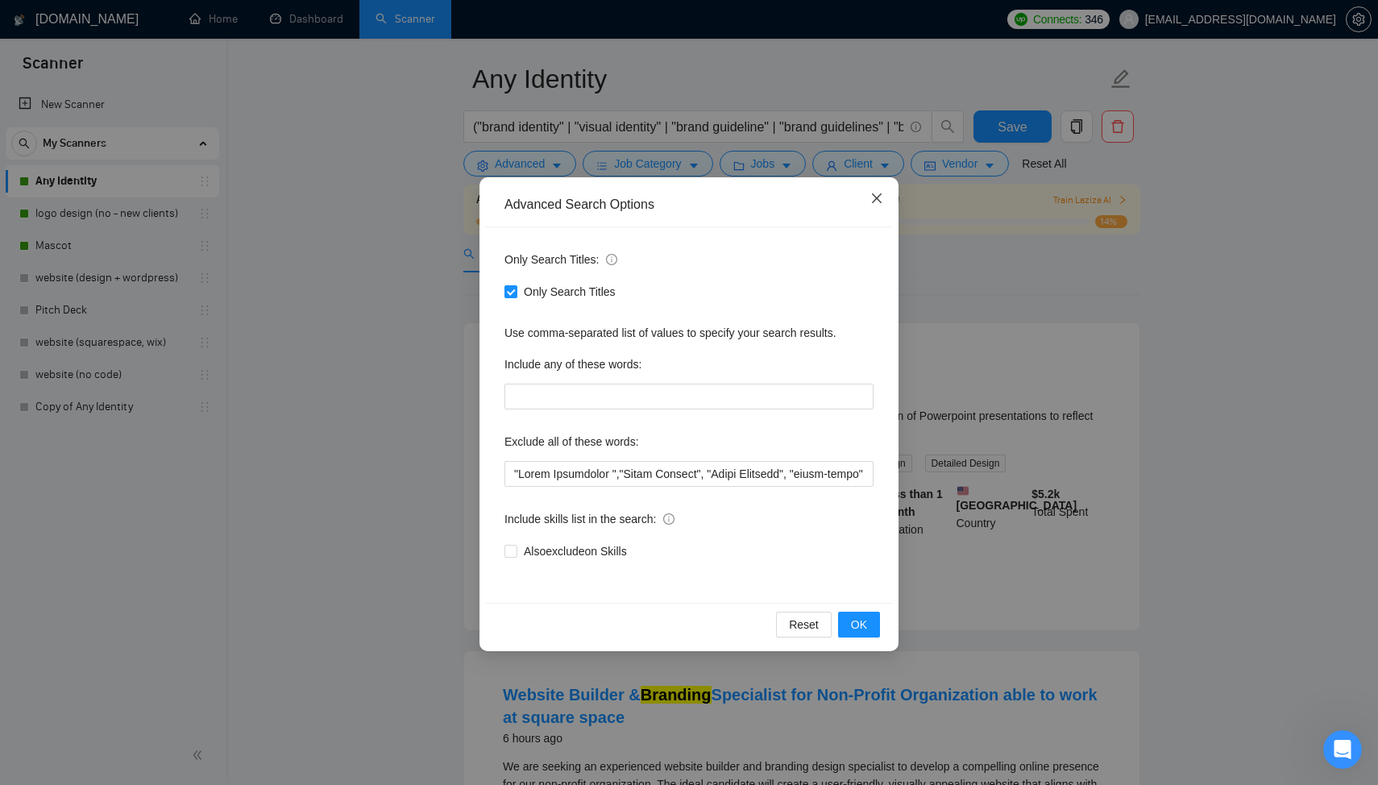
click at [879, 195] on icon "close" at bounding box center [877, 198] width 13 height 13
